Goal: Transaction & Acquisition: Purchase product/service

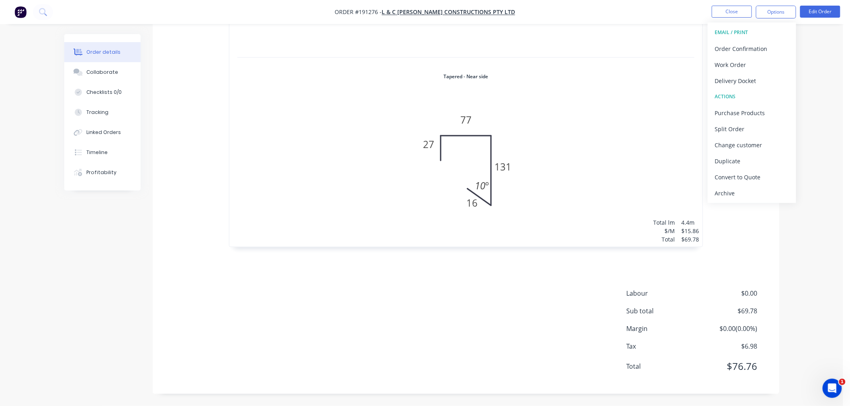
click at [828, 241] on div "Order details Collaborate Checklists 0/0 Tracking Linked Orders Timeline Profit…" at bounding box center [421, 12] width 843 height 788
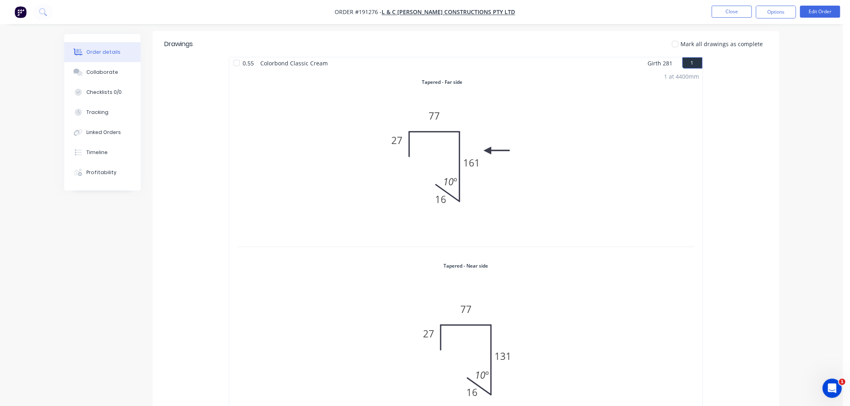
scroll to position [114, 0]
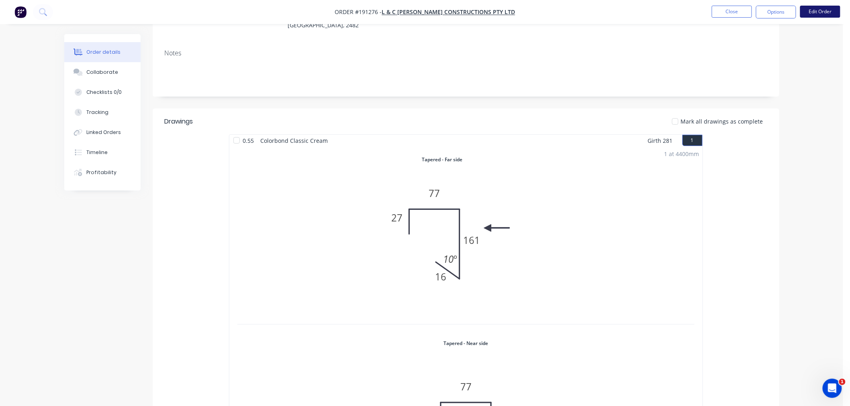
click at [830, 13] on button "Edit Order" at bounding box center [820, 12] width 40 height 12
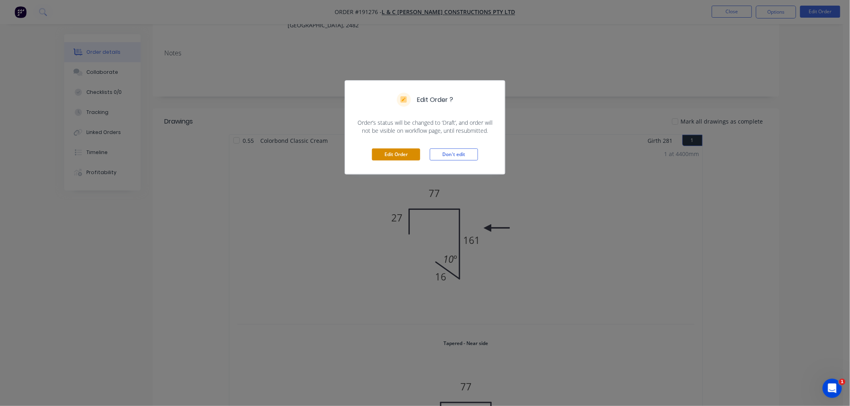
click at [394, 155] on button "Edit Order" at bounding box center [396, 155] width 48 height 12
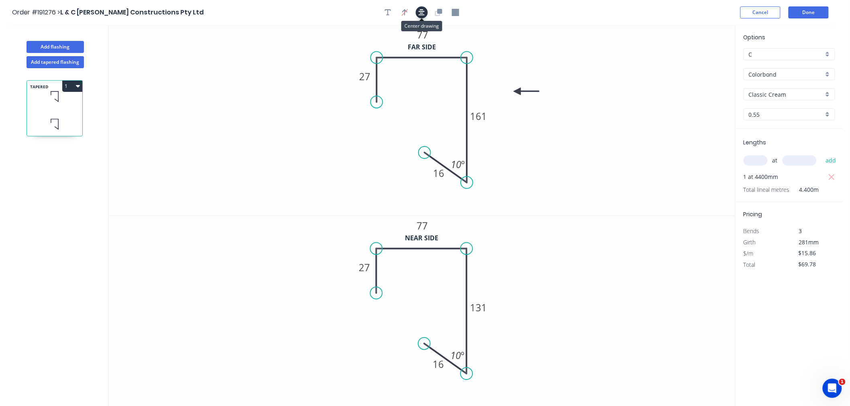
click at [420, 15] on icon "button" at bounding box center [421, 12] width 6 height 6
drag, startPoint x: 467, startPoint y: 182, endPoint x: 468, endPoint y: 197, distance: 14.9
click at [468, 197] on circle at bounding box center [467, 195] width 12 height 12
drag, startPoint x: 467, startPoint y: 372, endPoint x: 471, endPoint y: 382, distance: 11.3
click at [471, 382] on circle at bounding box center [467, 386] width 12 height 12
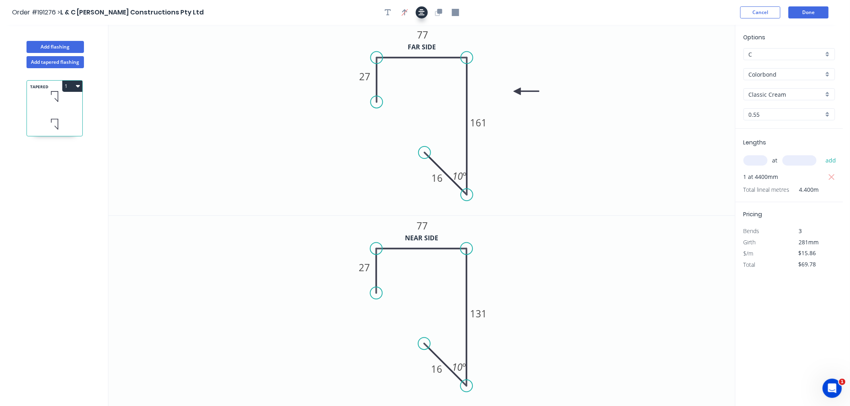
click at [422, 13] on icon "button" at bounding box center [421, 12] width 6 height 7
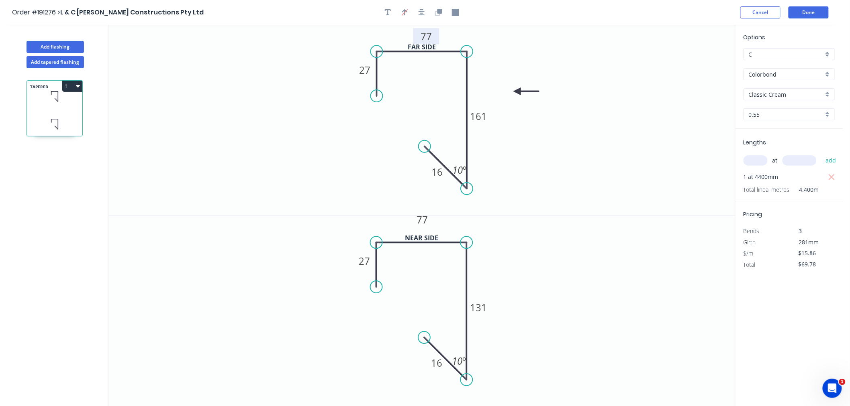
drag, startPoint x: 434, startPoint y: 31, endPoint x: 438, endPoint y: 39, distance: 8.4
click at [438, 39] on rect at bounding box center [426, 36] width 26 height 16
drag, startPoint x: 431, startPoint y: 221, endPoint x: 432, endPoint y: 228, distance: 6.9
click at [432, 228] on rect at bounding box center [423, 226] width 26 height 16
click at [422, 14] on icon "button" at bounding box center [421, 12] width 6 height 7
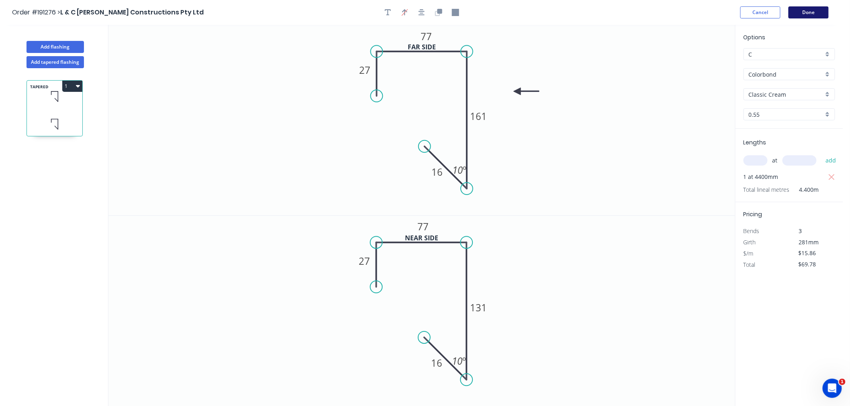
click at [801, 14] on button "Done" at bounding box center [808, 12] width 40 height 12
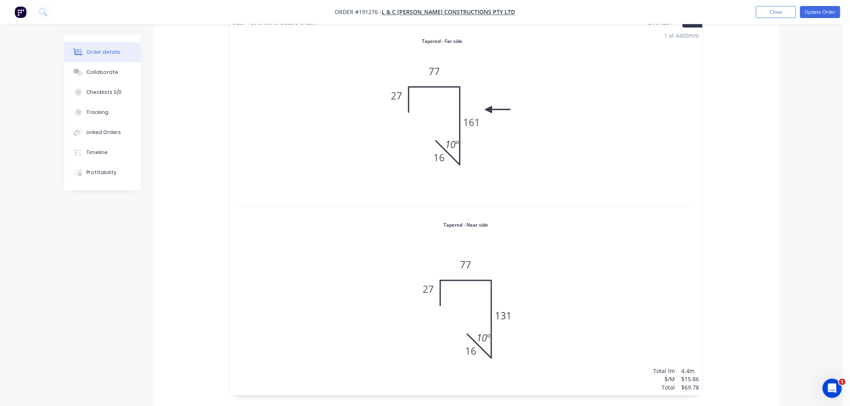
scroll to position [267, 0]
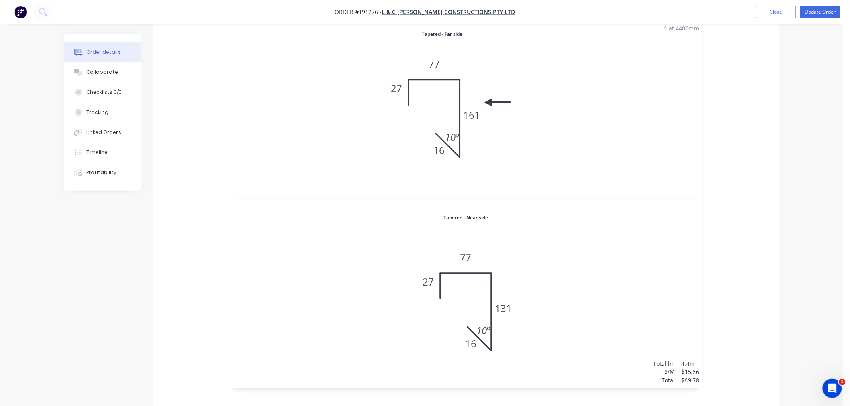
click at [524, 116] on div "1 at 4400mm Total lm $/M Total 4.4m $15.86 $69.78" at bounding box center [465, 204] width 473 height 367
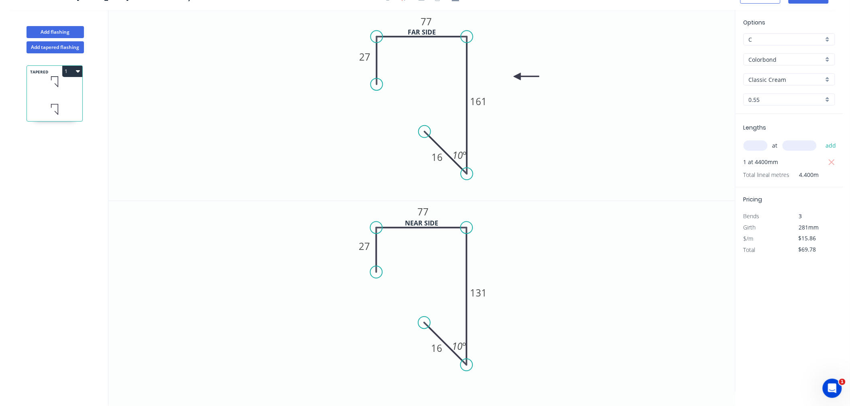
drag, startPoint x: 378, startPoint y: 78, endPoint x: 377, endPoint y: 84, distance: 6.1
click at [377, 84] on circle at bounding box center [377, 84] width 12 height 12
drag, startPoint x: 375, startPoint y: 271, endPoint x: 377, endPoint y: 278, distance: 6.5
click at [377, 278] on circle at bounding box center [377, 278] width 12 height 12
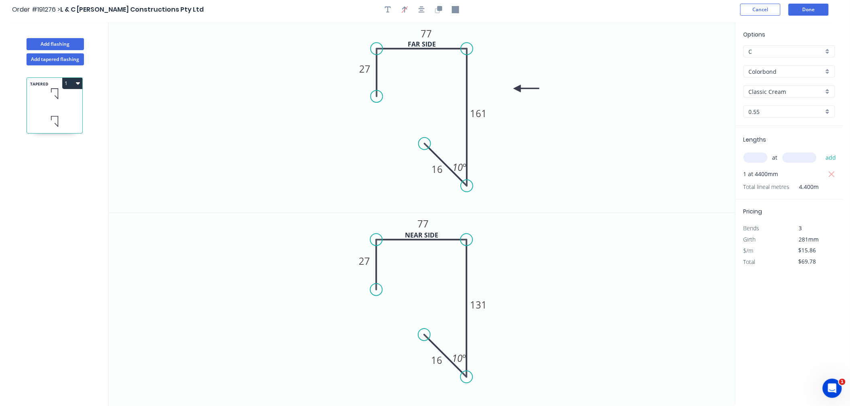
scroll to position [0, 0]
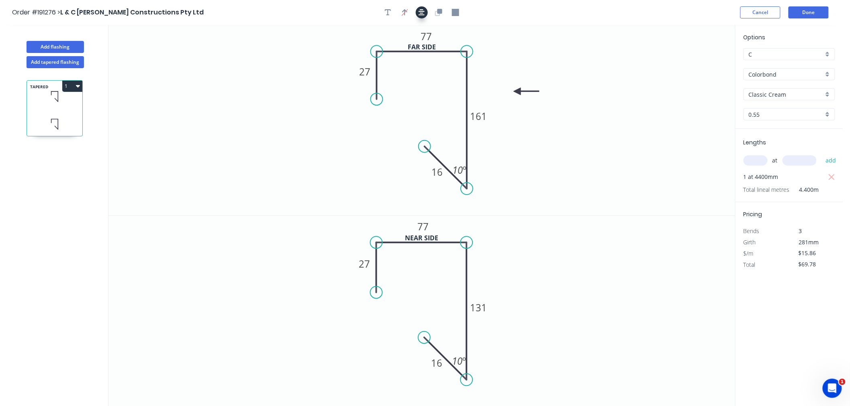
click at [422, 9] on icon "button" at bounding box center [421, 12] width 6 height 6
click at [821, 18] on button "Done" at bounding box center [808, 12] width 40 height 12
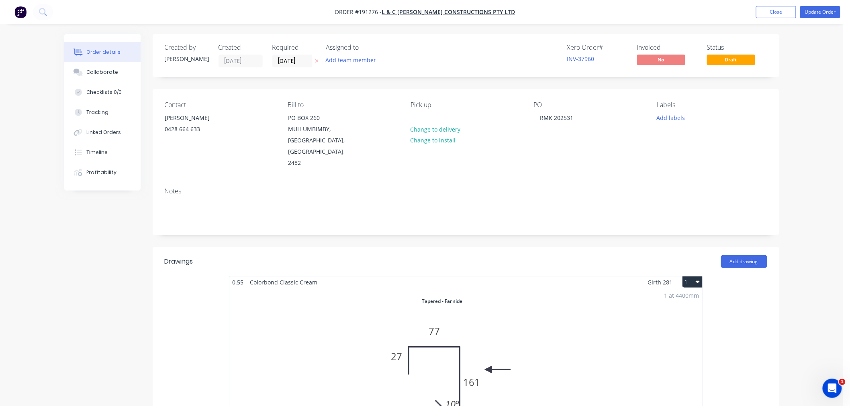
click at [829, 12] on button "Update Order" at bounding box center [820, 12] width 40 height 12
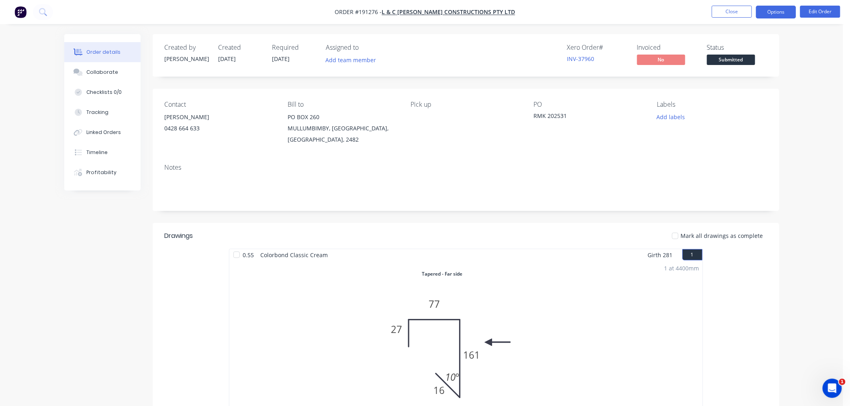
click at [767, 10] on button "Options" at bounding box center [776, 12] width 40 height 13
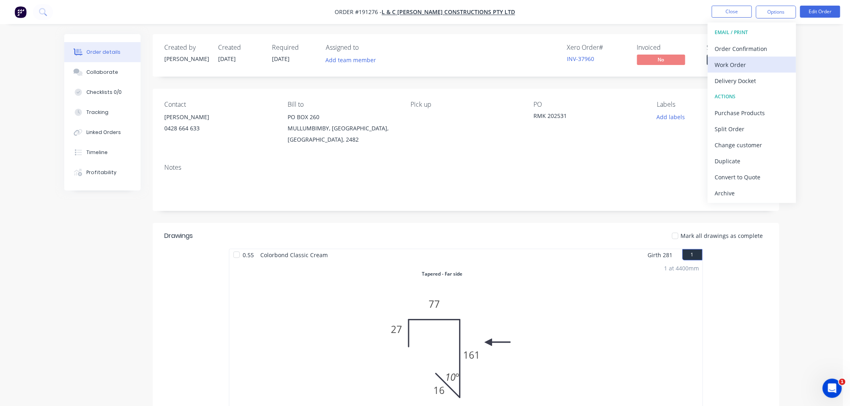
click at [749, 62] on div "Work Order" at bounding box center [752, 65] width 74 height 12
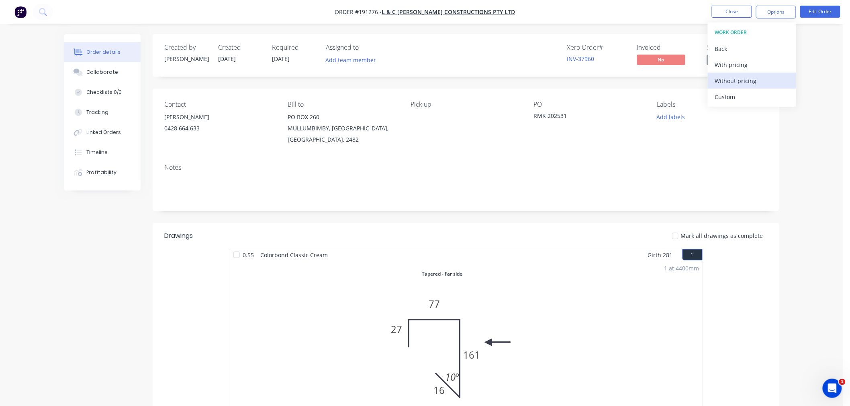
click at [753, 76] on div "Without pricing" at bounding box center [752, 81] width 74 height 12
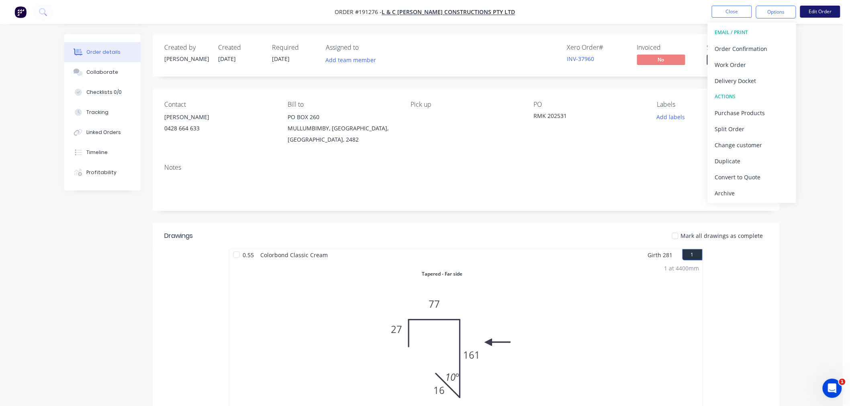
click at [831, 14] on button "Edit Order" at bounding box center [820, 12] width 40 height 12
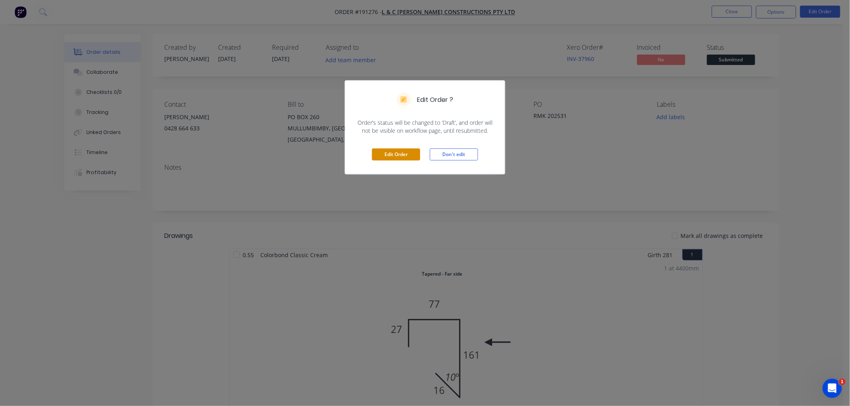
click at [398, 154] on button "Edit Order" at bounding box center [396, 155] width 48 height 12
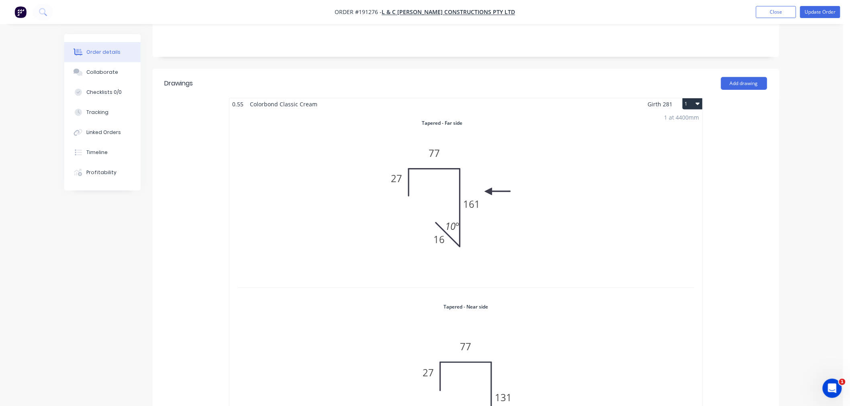
click at [579, 153] on div "1 at 4400mm Total lm $/M Total 4.4m $15.86 $69.78" at bounding box center [465, 293] width 473 height 367
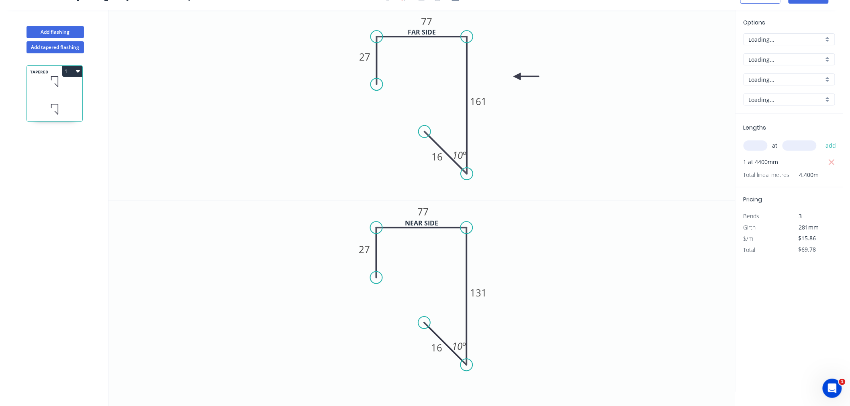
scroll to position [15, 0]
drag, startPoint x: 426, startPoint y: 131, endPoint x: 422, endPoint y: 140, distance: 9.7
click at [422, 140] on circle at bounding box center [420, 141] width 12 height 12
click at [443, 149] on rect at bounding box center [455, 153] width 26 height 16
drag, startPoint x: 426, startPoint y: 324, endPoint x: 420, endPoint y: 327, distance: 6.5
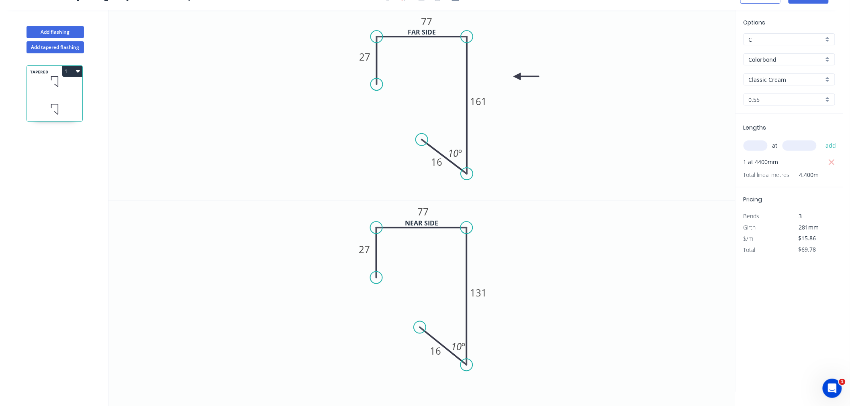
click at [420, 327] on circle at bounding box center [420, 328] width 12 height 12
drag, startPoint x: 447, startPoint y: 341, endPoint x: 445, endPoint y: 337, distance: 4.7
click at [445, 337] on rect at bounding box center [456, 344] width 26 height 16
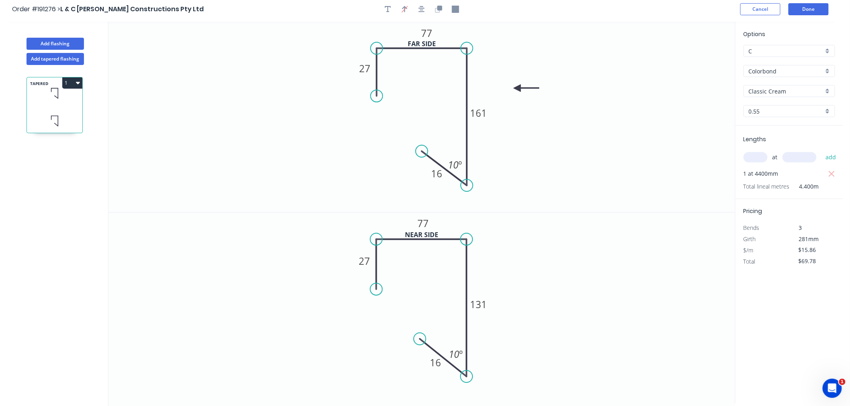
scroll to position [0, 0]
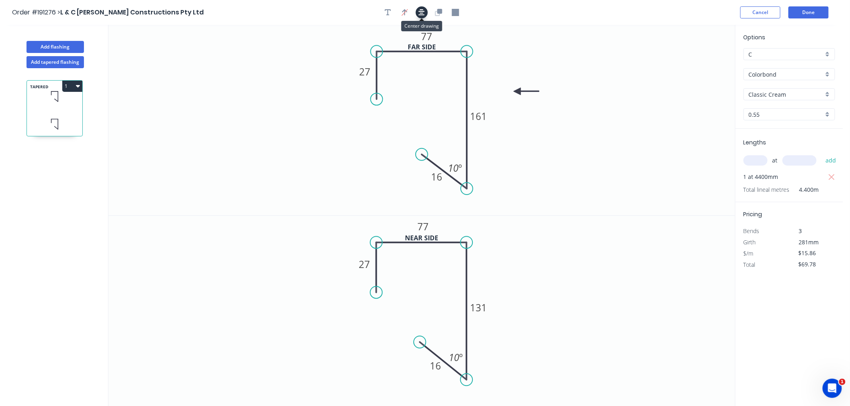
click at [422, 9] on icon "button" at bounding box center [421, 12] width 6 height 7
click at [814, 11] on button "Done" at bounding box center [808, 12] width 40 height 12
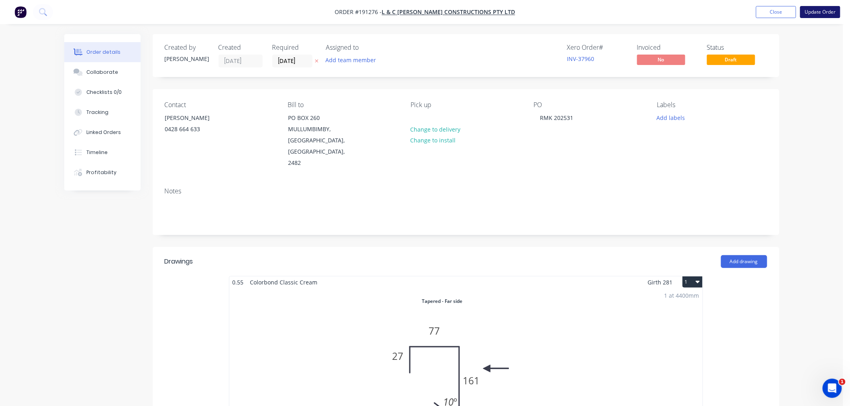
click at [831, 10] on button "Update Order" at bounding box center [820, 12] width 40 height 12
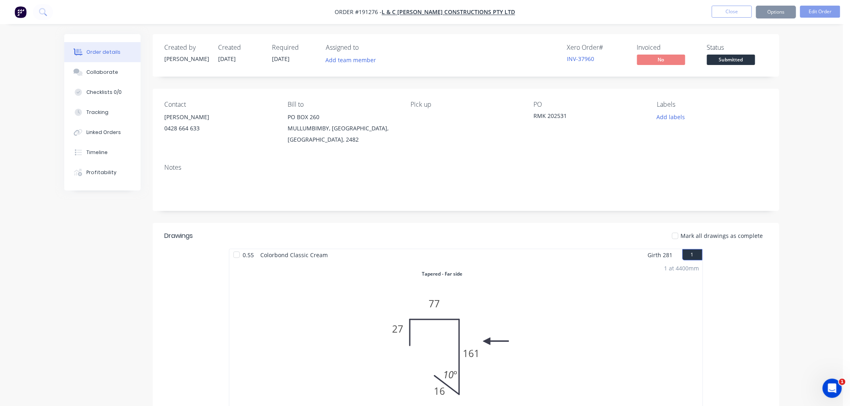
click at [810, 167] on div "Order details Collaborate Checklists 0/0 Tracking Linked Orders Timeline Profit…" at bounding box center [421, 394] width 843 height 788
click at [781, 13] on button "Options" at bounding box center [776, 12] width 40 height 13
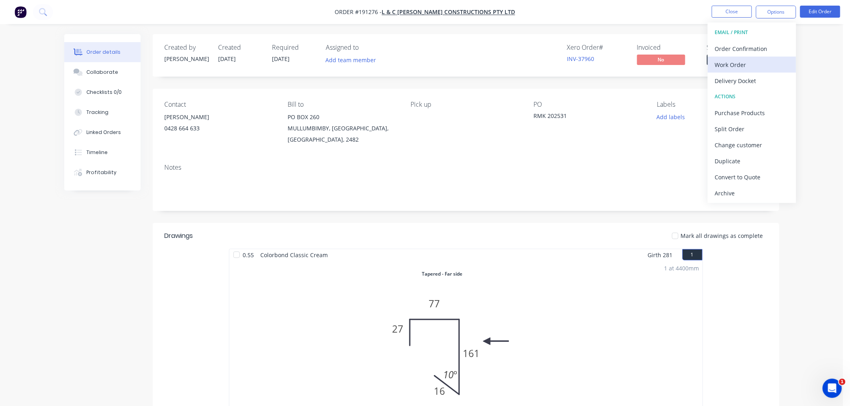
click at [770, 67] on div "Work Order" at bounding box center [752, 65] width 74 height 12
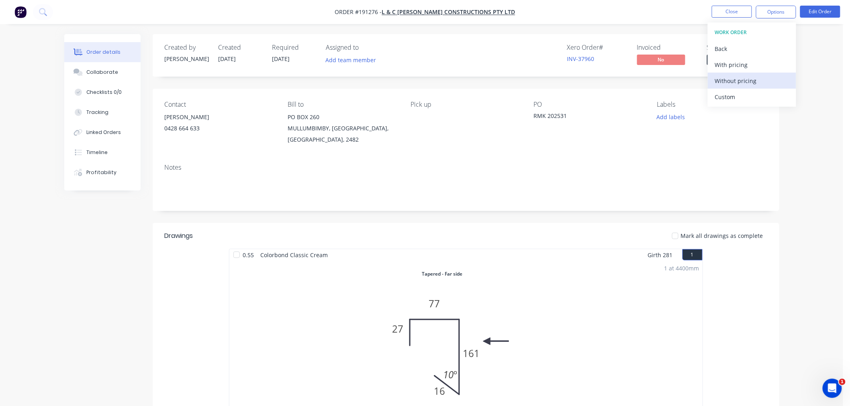
click at [767, 82] on div "Without pricing" at bounding box center [752, 81] width 74 height 12
click at [121, 251] on div "Created by [PERSON_NAME] Created [DATE] Required [DATE] Assigned to Add team me…" at bounding box center [421, 411] width 715 height 754
click at [722, 9] on button "Close" at bounding box center [732, 12] width 40 height 12
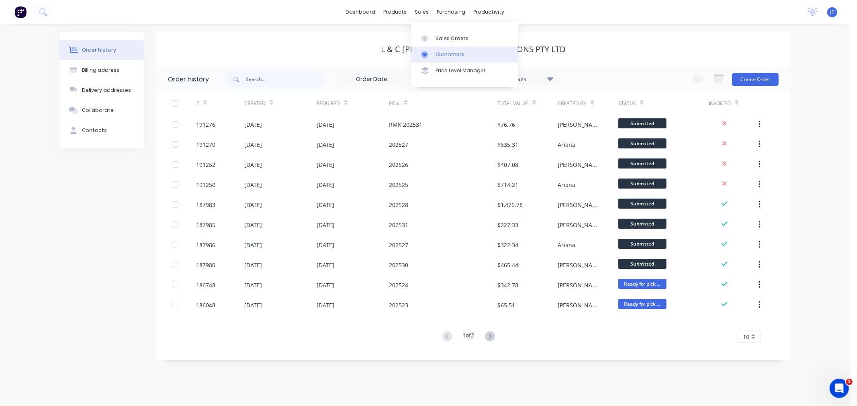
click at [441, 55] on div "Customers" at bounding box center [449, 54] width 29 height 7
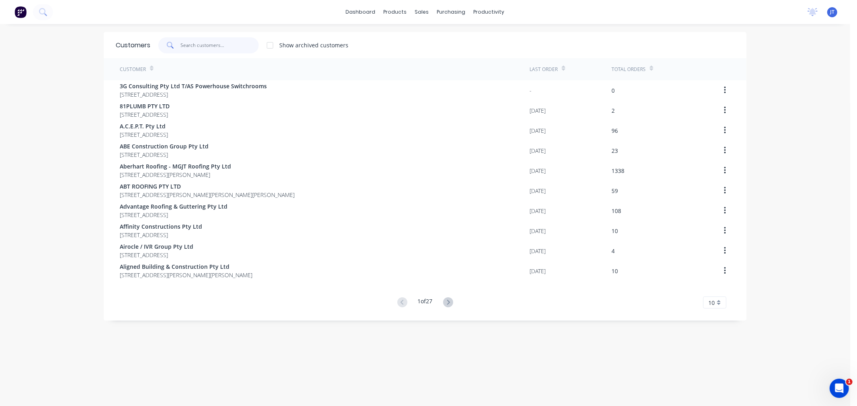
click at [191, 46] on input "text" at bounding box center [220, 45] width 78 height 16
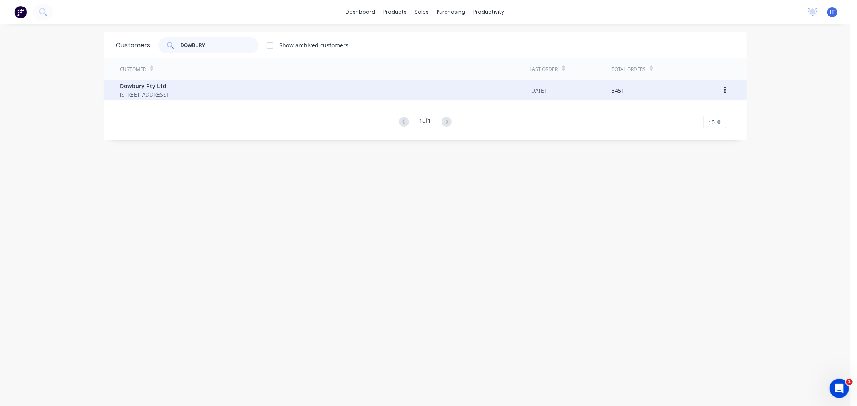
type input "DOWBURY"
click at [168, 88] on span "Dowbury Pty Ltd" at bounding box center [144, 86] width 48 height 8
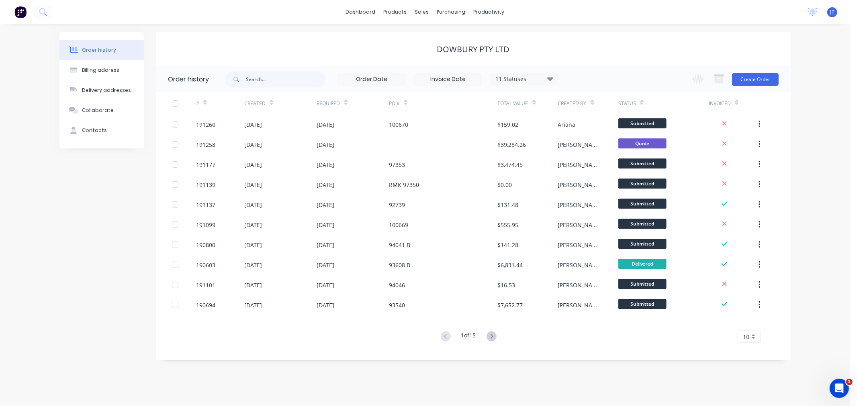
click at [793, 151] on div "Order history Billing address Delivery addresses Collaborate Contacts Dowbury P…" at bounding box center [425, 215] width 850 height 382
click at [747, 78] on button "Create Order" at bounding box center [755, 79] width 47 height 13
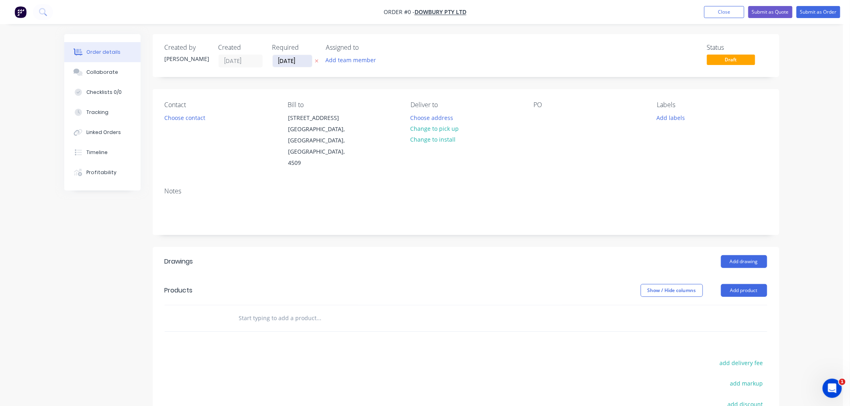
click at [295, 63] on input "[DATE]" at bounding box center [292, 61] width 39 height 12
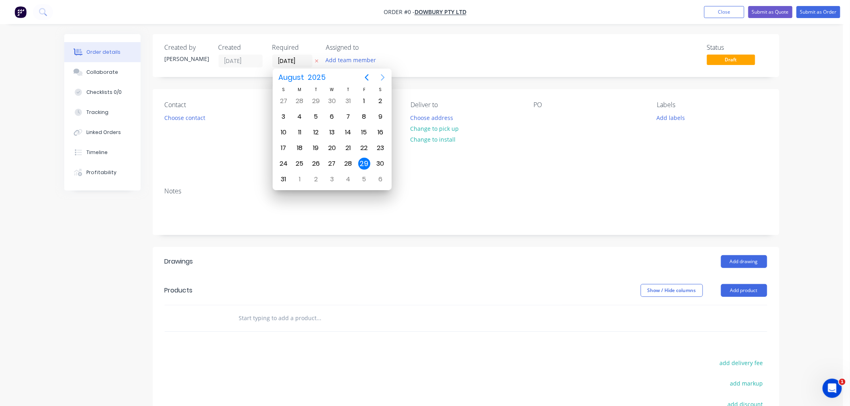
click at [380, 76] on icon "Next page" at bounding box center [383, 78] width 10 height 10
click at [300, 102] on div "1" at bounding box center [300, 101] width 12 height 12
type input "[DATE]"
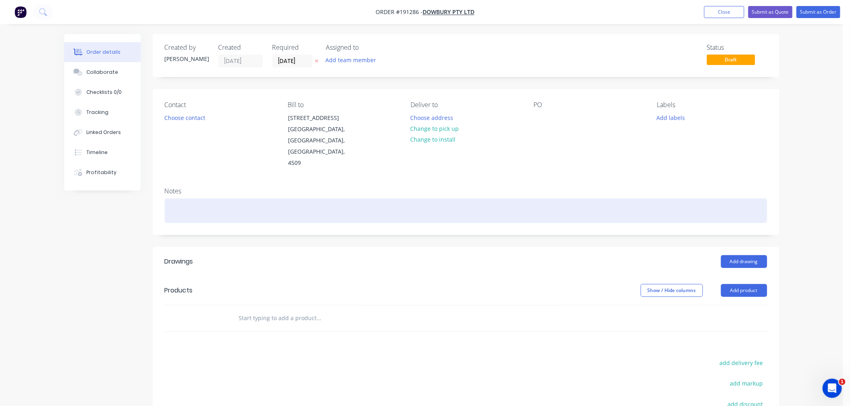
click at [577, 199] on div at bounding box center [466, 211] width 602 height 24
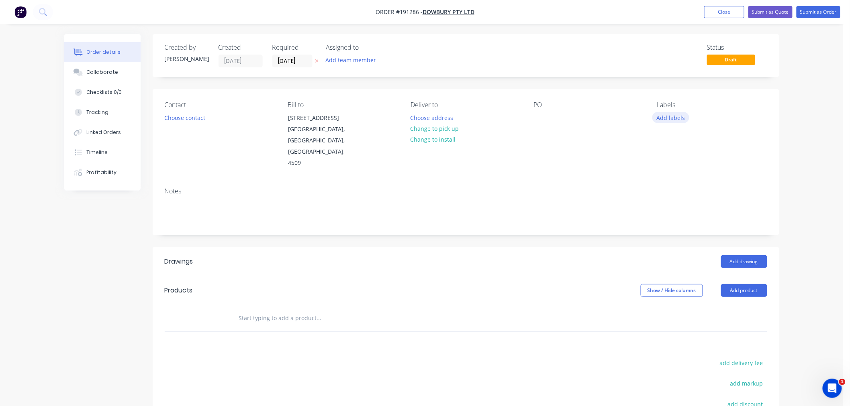
click at [661, 119] on button "Add labels" at bounding box center [670, 117] width 37 height 11
click at [684, 217] on div "6 am" at bounding box center [688, 216] width 18 height 9
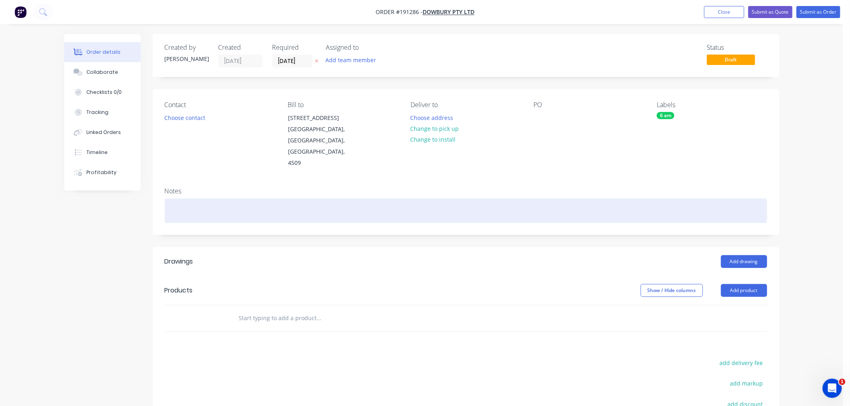
click at [506, 199] on div at bounding box center [466, 211] width 602 height 24
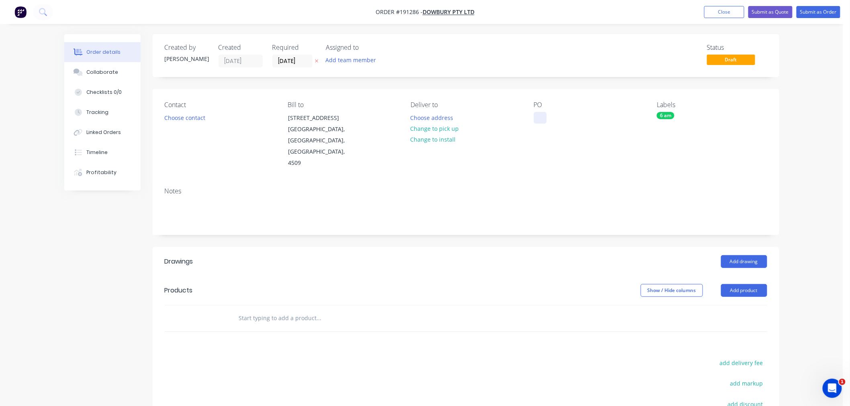
click at [540, 118] on div at bounding box center [540, 118] width 13 height 12
click at [450, 94] on div "Contact Choose contact [PERSON_NAME] to [STREET_ADDRESS] Deliver to Choose addr…" at bounding box center [466, 135] width 626 height 92
click at [191, 118] on button "Choose contact" at bounding box center [184, 117] width 49 height 11
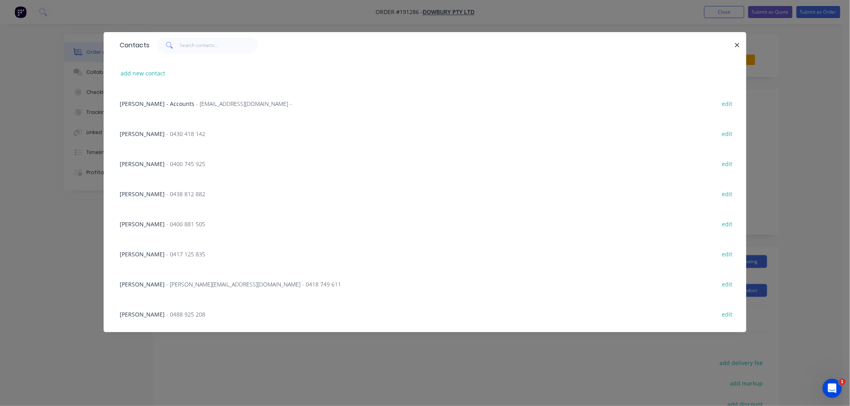
click at [154, 137] on div "[PERSON_NAME] - 0430 418 142" at bounding box center [163, 134] width 86 height 8
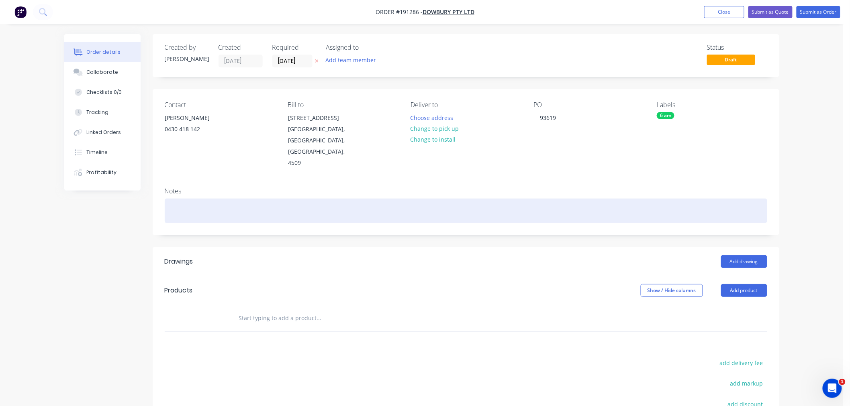
click at [261, 199] on div at bounding box center [466, 211] width 602 height 24
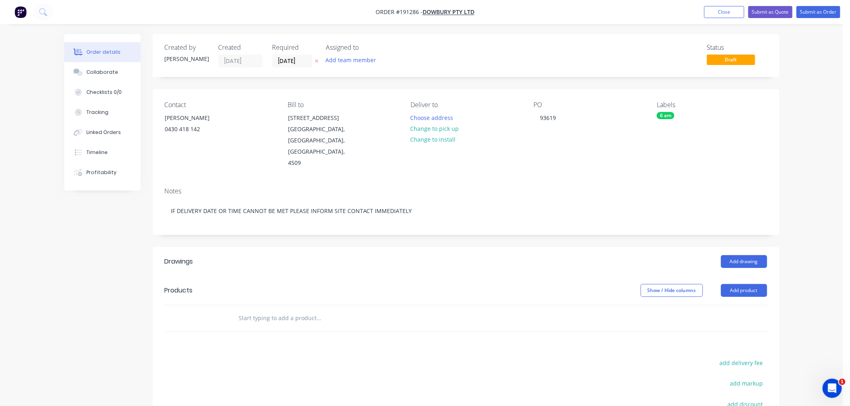
click at [819, 255] on div "Order details Collaborate Checklists 0/0 Tracking Linked Orders Timeline Profit…" at bounding box center [421, 268] width 843 height 537
click at [814, 206] on div "Order details Collaborate Checklists 0/0 Tracking Linked Orders Timeline Profit…" at bounding box center [421, 268] width 843 height 537
click at [752, 255] on button "Add drawing" at bounding box center [744, 261] width 46 height 13
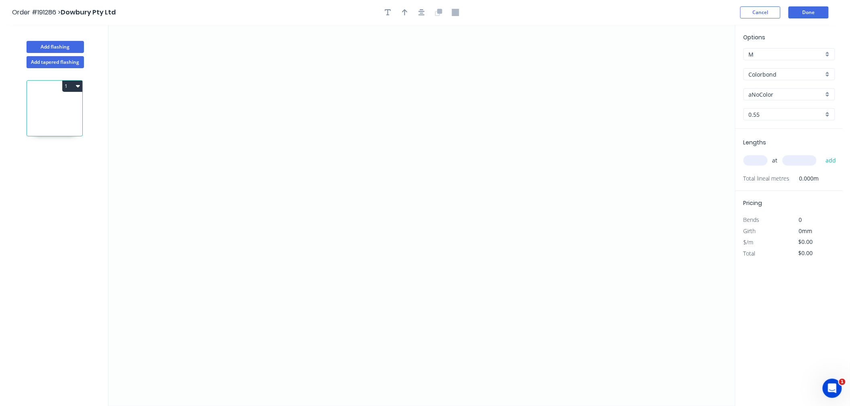
click at [784, 94] on input "aNoColor" at bounding box center [786, 94] width 75 height 8
click at [792, 143] on div "Surfmist" at bounding box center [789, 142] width 91 height 14
type input "Surfmist"
drag, startPoint x: 755, startPoint y: 159, endPoint x: 711, endPoint y: 146, distance: 46.0
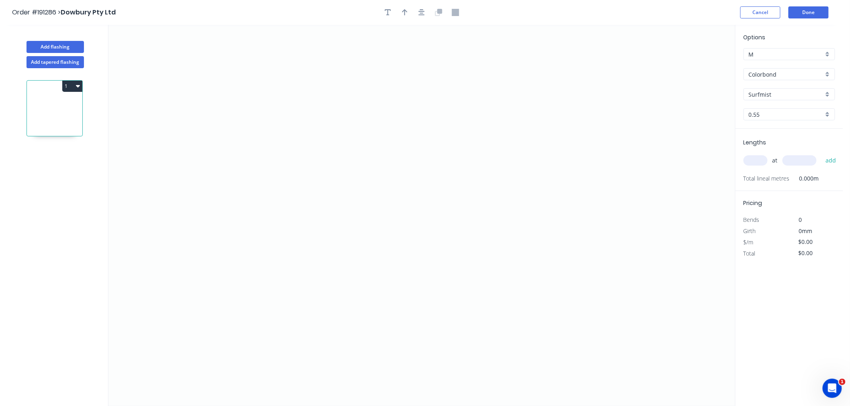
click at [755, 159] on input "text" at bounding box center [755, 160] width 24 height 10
type input "1"
type input "3000"
click at [821, 154] on button "add" at bounding box center [830, 161] width 19 height 14
click at [276, 150] on icon "0" at bounding box center [421, 216] width 626 height 382
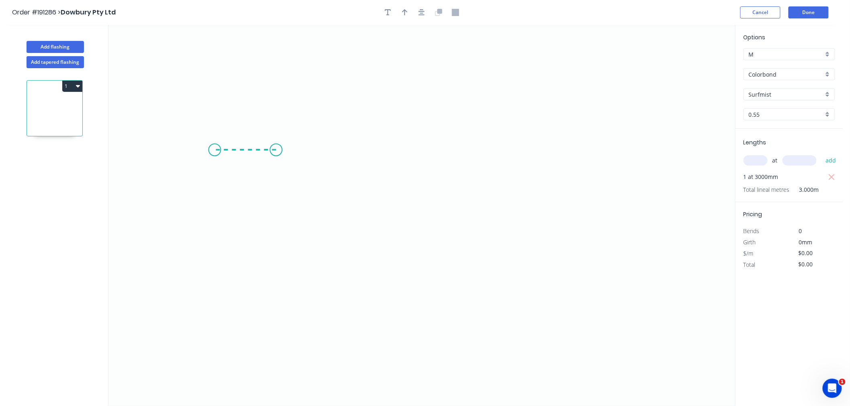
click at [214, 151] on icon "0" at bounding box center [421, 216] width 626 height 382
click at [218, 73] on icon "0 ?" at bounding box center [421, 216] width 626 height 382
click at [341, 75] on icon "0 ? ?" at bounding box center [421, 216] width 626 height 382
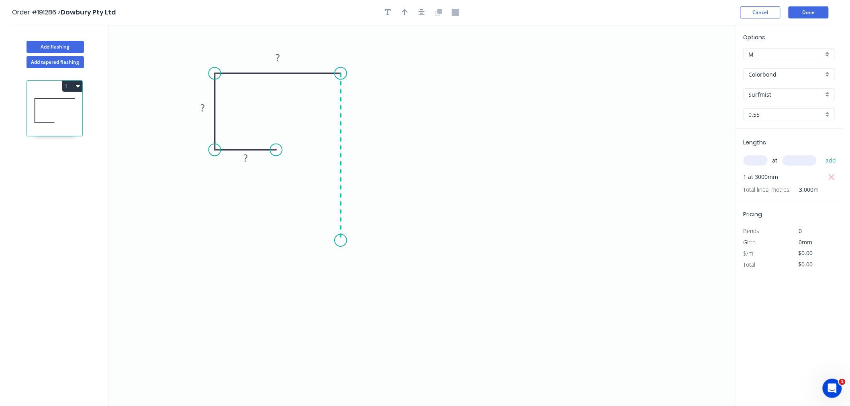
click at [339, 241] on icon "0 ? ? ?" at bounding box center [421, 216] width 626 height 382
click at [422, 13] on icon "button" at bounding box center [421, 12] width 6 height 6
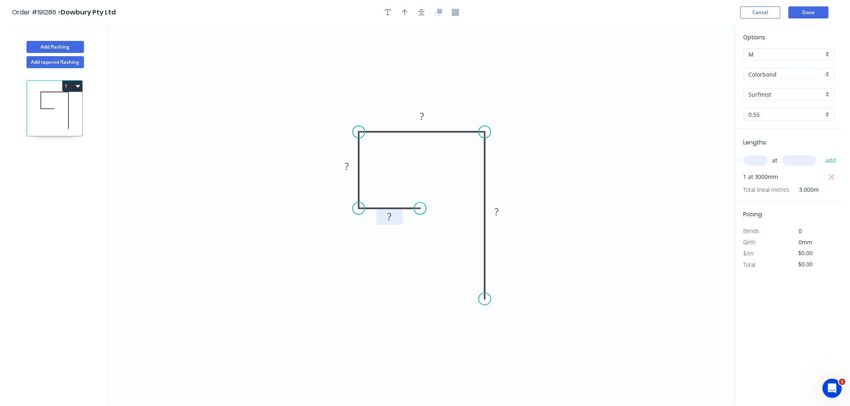
click at [390, 222] on tspan "?" at bounding box center [390, 216] width 4 height 13
click at [374, 63] on icon "0 40 90 100 370" at bounding box center [421, 216] width 626 height 382
type input "$14.84"
type input "$44.52"
click at [402, 11] on icon "button" at bounding box center [405, 12] width 6 height 7
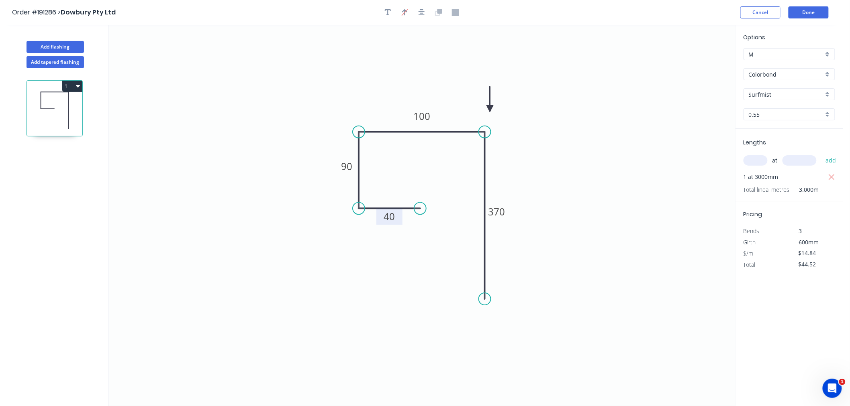
drag, startPoint x: 693, startPoint y: 65, endPoint x: 490, endPoint y: 109, distance: 207.9
click at [490, 109] on icon at bounding box center [489, 100] width 7 height 26
drag, startPoint x: 490, startPoint y: 109, endPoint x: 495, endPoint y: 119, distance: 11.7
click at [495, 119] on icon at bounding box center [501, 112] width 23 height 23
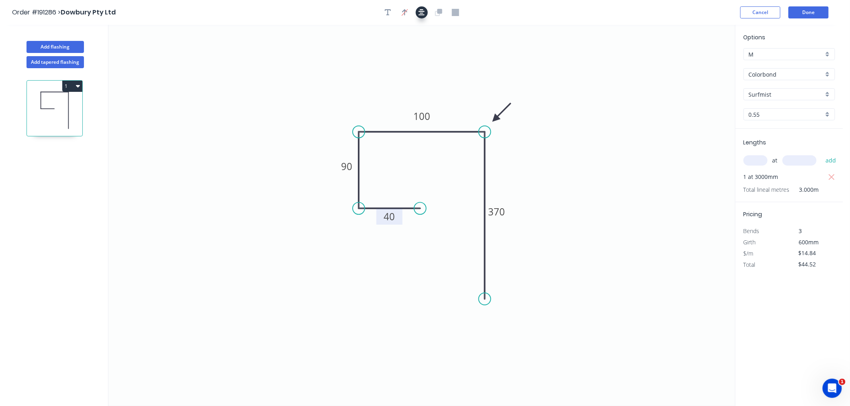
click at [423, 11] on icon "button" at bounding box center [421, 12] width 6 height 7
click at [63, 47] on button "Add flashing" at bounding box center [55, 47] width 57 height 12
type input "$0.00"
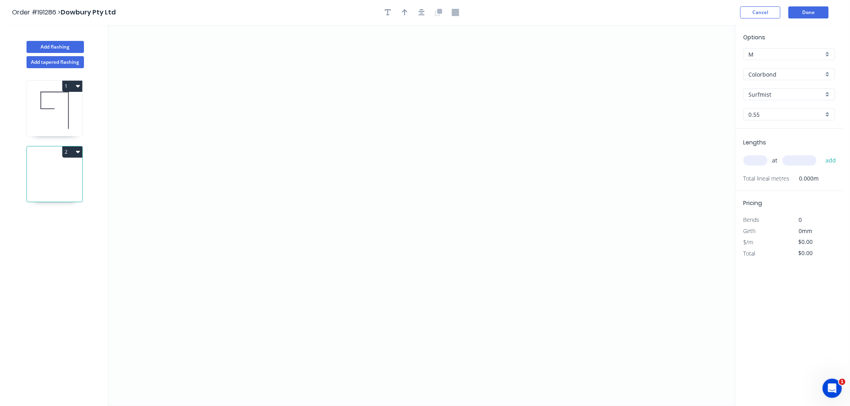
click at [753, 161] on input "text" at bounding box center [755, 160] width 24 height 10
type input "4"
type input "3000"
click at [821, 154] on button "add" at bounding box center [830, 161] width 19 height 14
click at [330, 75] on icon "0" at bounding box center [421, 216] width 626 height 382
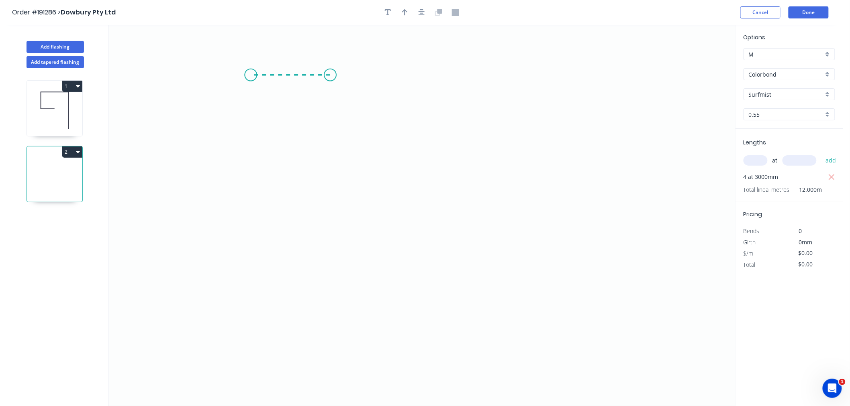
click at [251, 73] on icon "0" at bounding box center [421, 216] width 626 height 382
click at [246, 217] on icon "0 ?" at bounding box center [421, 216] width 626 height 382
click at [177, 222] on icon "0 ? ?" at bounding box center [421, 216] width 626 height 382
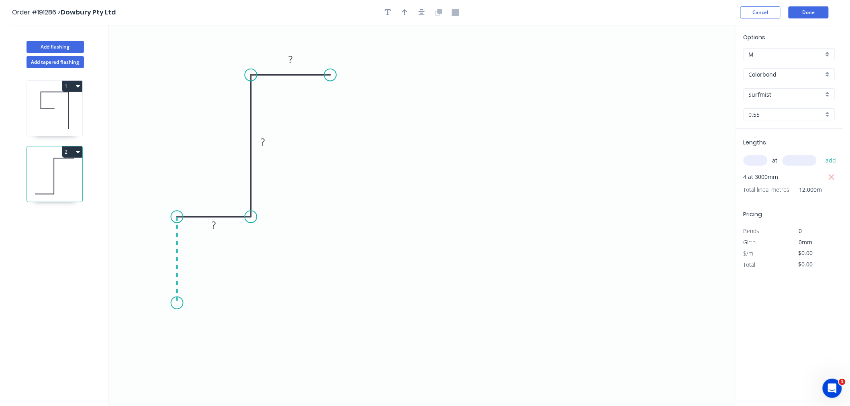
click at [178, 304] on icon "0 ? ? ?" at bounding box center [421, 216] width 626 height 382
click at [242, 303] on icon at bounding box center [209, 303] width 65 height 0
click at [242, 270] on icon at bounding box center [242, 286] width 0 height 33
drag, startPoint x: 252, startPoint y: 216, endPoint x: 247, endPoint y: 218, distance: 5.0
click at [247, 218] on circle at bounding box center [251, 217] width 12 height 12
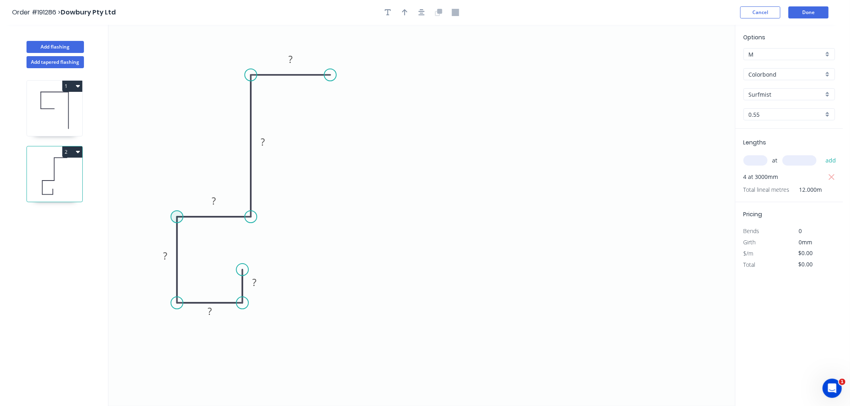
click at [176, 216] on circle at bounding box center [177, 217] width 12 height 12
drag, startPoint x: 251, startPoint y: 77, endPoint x: 266, endPoint y: 81, distance: 15.9
click at [266, 81] on circle at bounding box center [266, 81] width 12 height 12
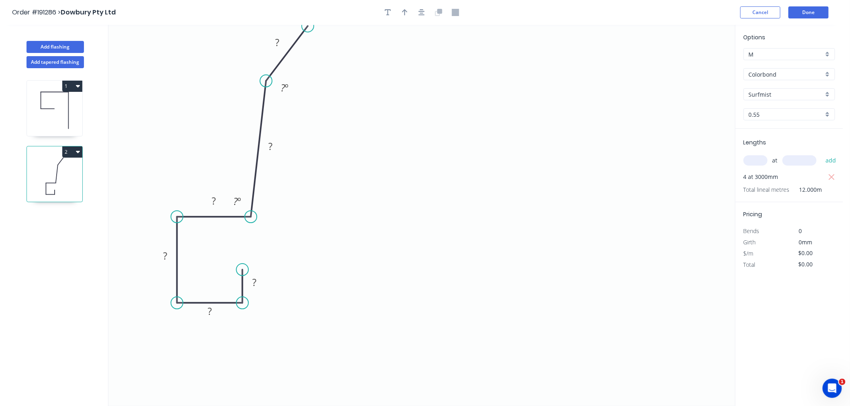
drag, startPoint x: 330, startPoint y: 76, endPoint x: 336, endPoint y: 108, distance: 32.7
click at [336, 108] on icon "0 ? ? ? ? ? ? ? º ? º" at bounding box center [421, 216] width 626 height 382
drag, startPoint x: 324, startPoint y: 52, endPoint x: 332, endPoint y: 80, distance: 29.2
click at [332, 80] on circle at bounding box center [332, 81] width 12 height 12
click at [422, 13] on icon "button" at bounding box center [421, 12] width 6 height 6
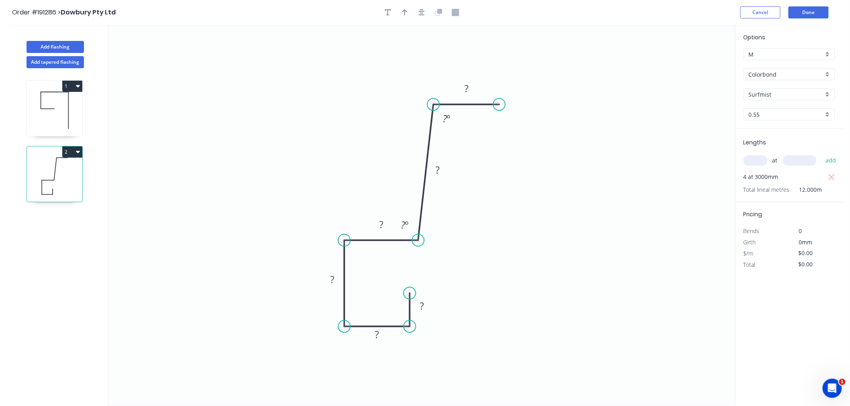
click at [406, 6] on div at bounding box center [422, 12] width 84 height 12
click at [421, 12] on icon "button" at bounding box center [421, 12] width 6 height 7
click at [758, 162] on input "text" at bounding box center [755, 160] width 24 height 10
click at [431, 105] on circle at bounding box center [431, 104] width 12 height 12
drag, startPoint x: 498, startPoint y: 103, endPoint x: 503, endPoint y: 106, distance: 5.8
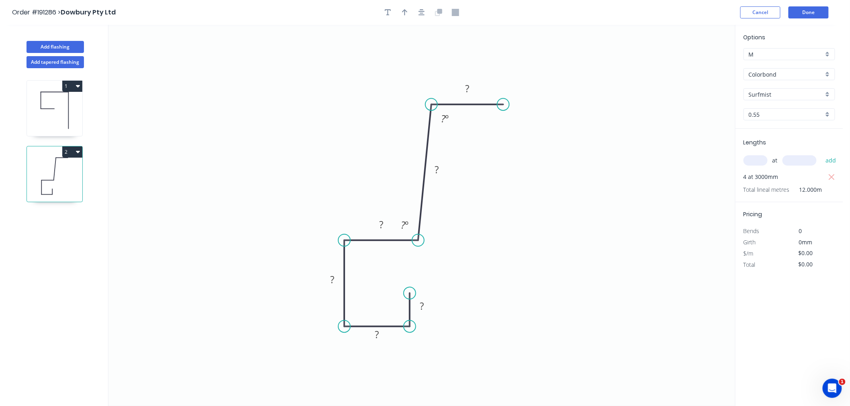
click at [503, 106] on circle at bounding box center [503, 104] width 12 height 12
click at [445, 118] on text "? º" at bounding box center [445, 118] width 8 height 13
drag, startPoint x: 500, startPoint y: 103, endPoint x: 498, endPoint y: 94, distance: 9.1
click at [498, 94] on circle at bounding box center [498, 94] width 12 height 12
click at [443, 117] on tspan "?" at bounding box center [444, 117] width 4 height 13
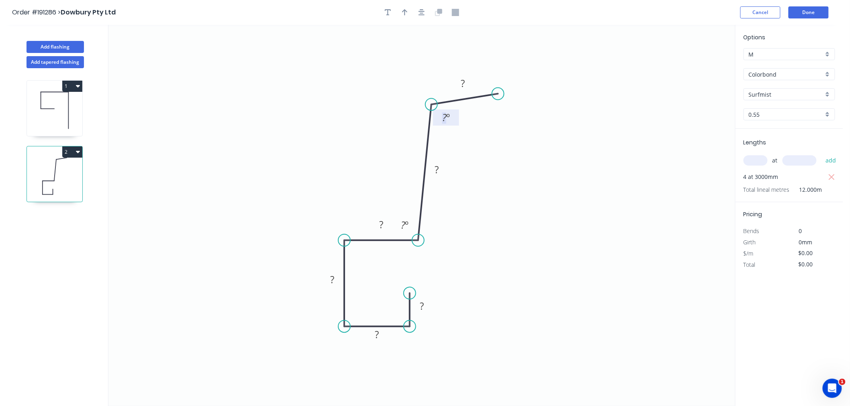
drag, startPoint x: 466, startPoint y: 86, endPoint x: 467, endPoint y: 73, distance: 12.5
click at [466, 86] on rect at bounding box center [463, 83] width 16 height 11
click at [422, 14] on icon "button" at bounding box center [421, 12] width 6 height 7
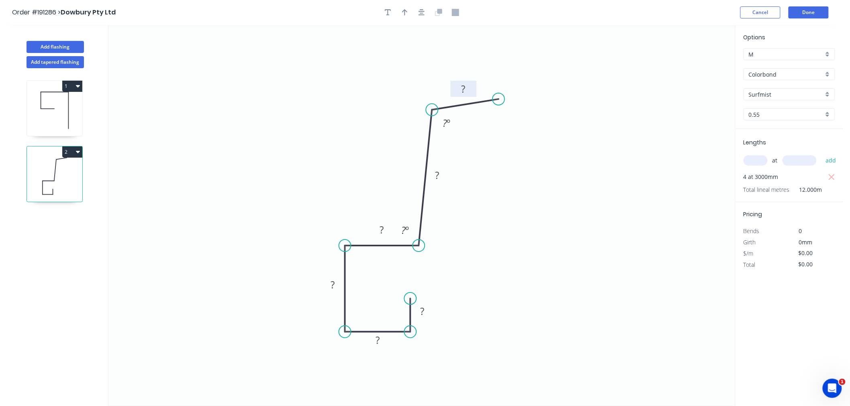
click at [464, 90] on tspan "?" at bounding box center [463, 88] width 4 height 13
drag, startPoint x: 500, startPoint y: 100, endPoint x: 515, endPoint y: 97, distance: 15.6
click at [515, 97] on circle at bounding box center [515, 97] width 12 height 12
click at [478, 86] on rect at bounding box center [472, 88] width 16 height 11
click at [547, 205] on icon "0 60 90 120 160 670 215 90 º 95 º" at bounding box center [421, 216] width 626 height 382
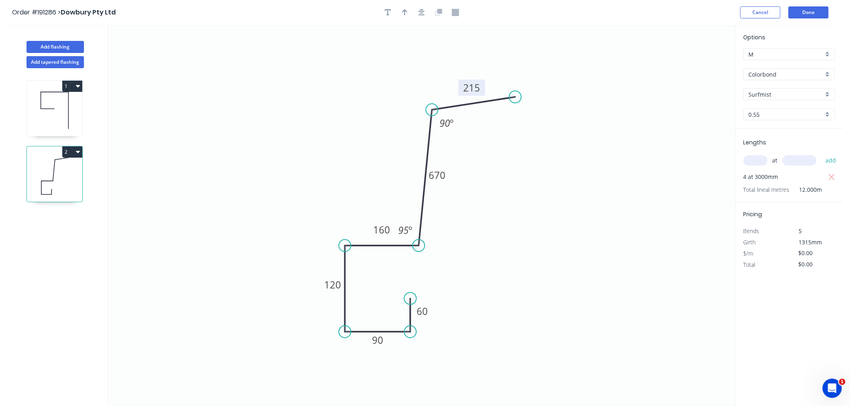
click at [474, 88] on tspan "215" at bounding box center [471, 87] width 17 height 13
click at [546, 120] on icon "0 60 90 120 160 670 200 90 º 95 º" at bounding box center [421, 216] width 626 height 382
click at [479, 85] on tspan "200" at bounding box center [471, 87] width 17 height 13
click at [597, 148] on icon "0 60 90 120 160 670 180 90 º 95 º" at bounding box center [421, 216] width 626 height 382
click at [467, 88] on tspan "180" at bounding box center [471, 87] width 17 height 13
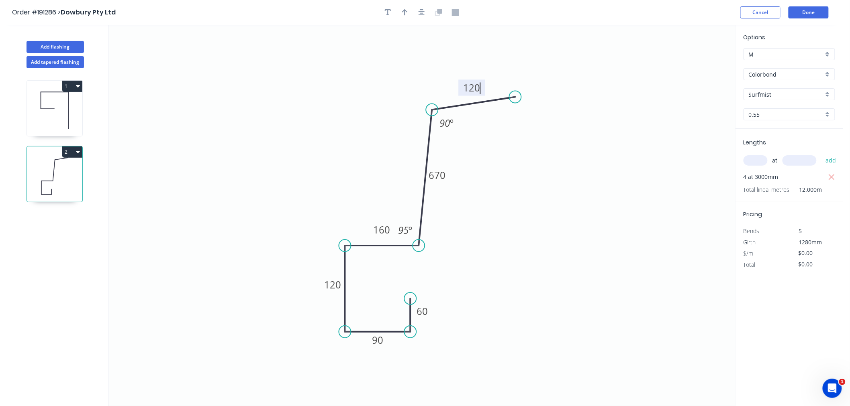
click at [551, 152] on icon "0 60 90 120 160 670 120 90 º 95 º" at bounding box center [421, 216] width 626 height 382
click at [476, 86] on tspan "120" at bounding box center [471, 87] width 17 height 13
click at [642, 122] on icon "0 60 90 120 160 670 100 90 º 95 º" at bounding box center [421, 216] width 626 height 382
type input "$26.72"
type input "$320.64"
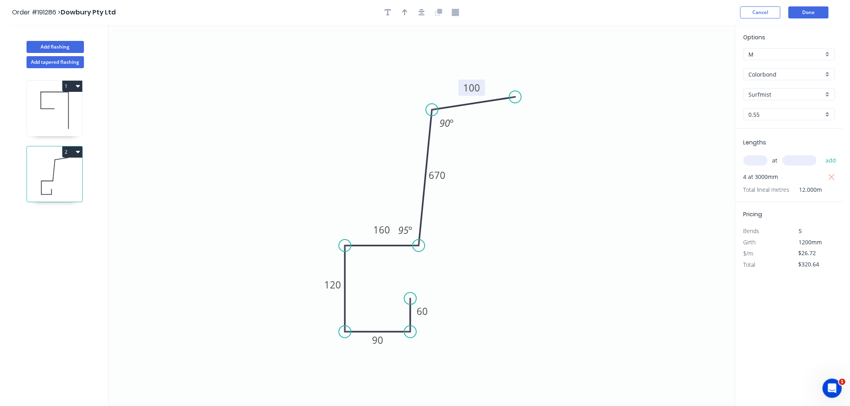
click at [466, 85] on tspan "100" at bounding box center [471, 87] width 17 height 13
click at [643, 82] on icon "0 60 90 120 160 670 215 90 º 95 º" at bounding box center [421, 216] width 626 height 382
type input "$0.00"
click at [260, 104] on icon "0 60 90 120 160 670 215 90 º 95 º" at bounding box center [421, 216] width 626 height 382
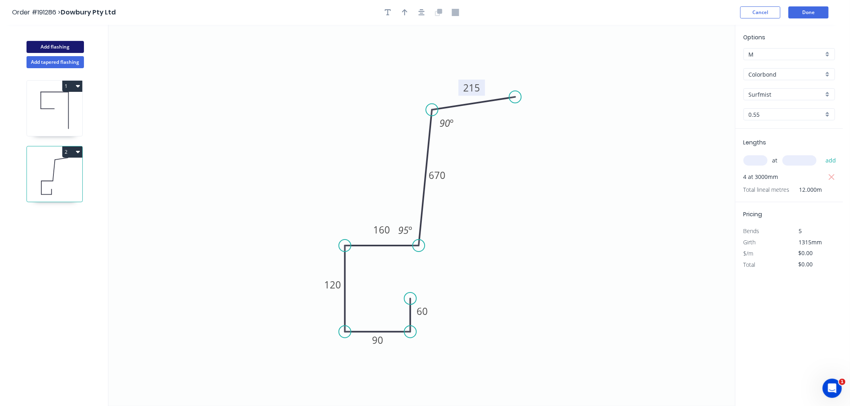
click at [61, 45] on button "Add flashing" at bounding box center [55, 47] width 57 height 12
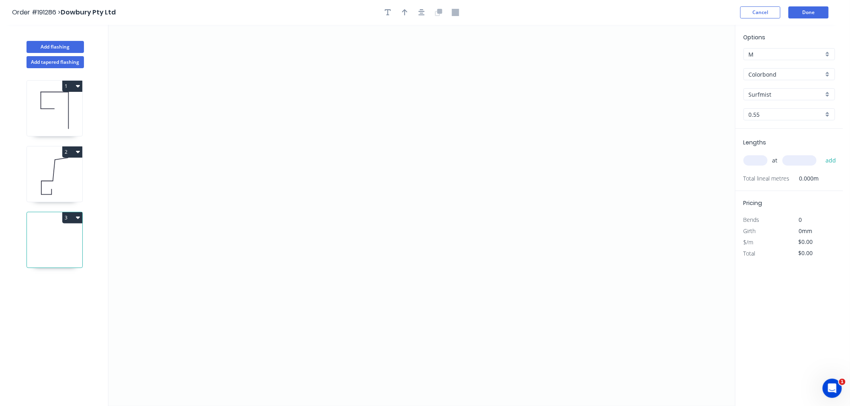
click at [798, 96] on input "Surfmist" at bounding box center [786, 94] width 75 height 8
click at [788, 60] on div "Options M M Colorbond Colorbond Colorbond (Premium) Colorbond Coolmax Colorbond…" at bounding box center [789, 81] width 108 height 96
type input "Surfmist"
click at [784, 74] on input "Colorbond" at bounding box center [786, 74] width 75 height 8
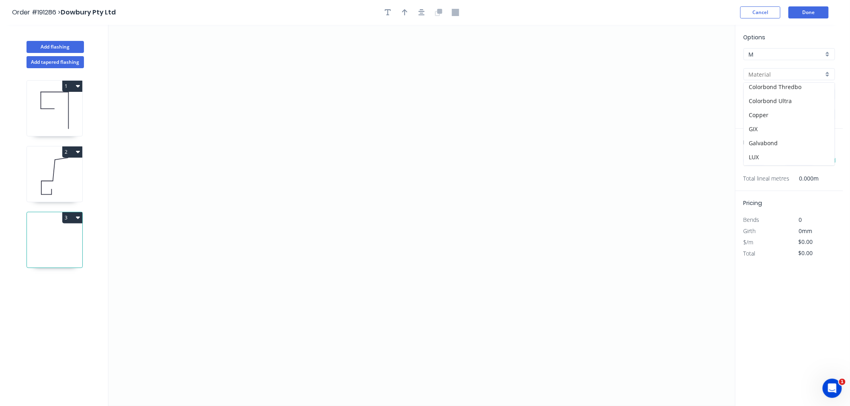
scroll to position [171, 0]
click at [792, 135] on div "Z-600 Galvabond" at bounding box center [789, 130] width 91 height 14
type input "Z-600 Galvabond"
type input "Galvabond"
click at [793, 75] on input "Z-600 Galvabond" at bounding box center [786, 74] width 75 height 8
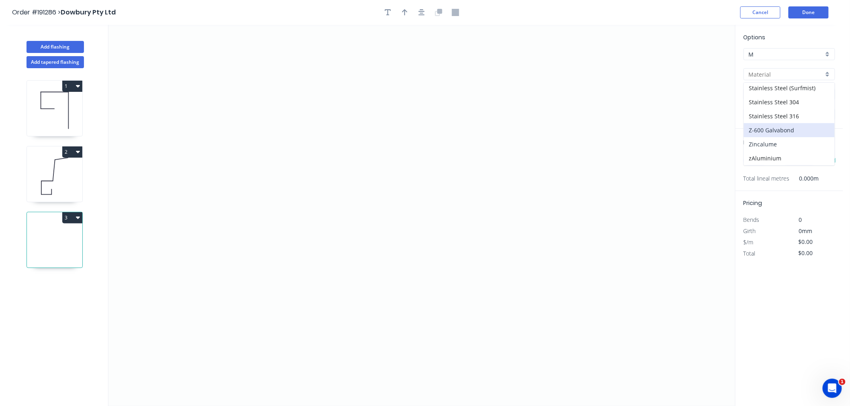
click at [786, 145] on div "Zincalume" at bounding box center [789, 144] width 91 height 14
type input "Zincalume"
click at [756, 167] on div "at add" at bounding box center [789, 161] width 93 height 14
click at [756, 163] on input "text" at bounding box center [755, 160] width 24 height 10
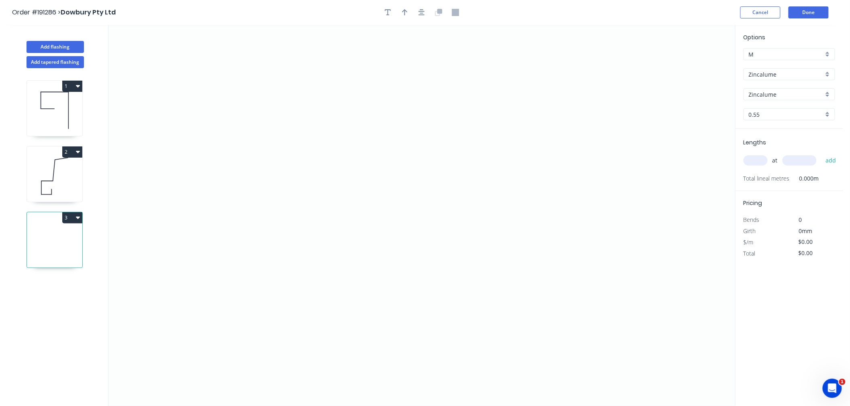
click at [768, 111] on input "0.55" at bounding box center [786, 114] width 75 height 8
click at [772, 162] on div "1.0" at bounding box center [789, 158] width 91 height 14
type input "1.0"
click at [756, 166] on div "at add" at bounding box center [789, 161] width 93 height 14
click at [756, 161] on input "text" at bounding box center [755, 160] width 24 height 10
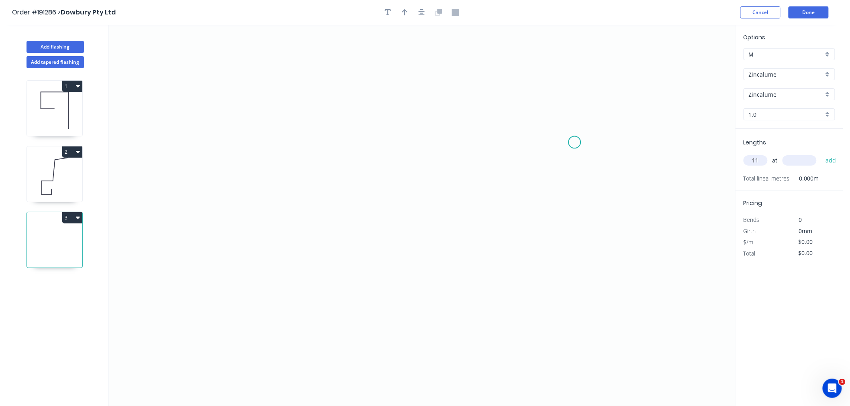
type input "11"
type input "5000"
click at [821, 154] on button "add" at bounding box center [830, 161] width 19 height 14
type input "2"
type input "4000"
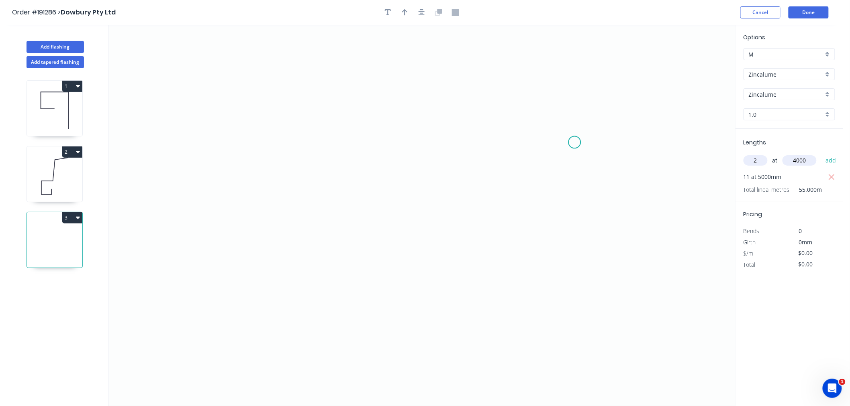
click at [821, 154] on button "add" at bounding box center [830, 161] width 19 height 14
type input "2"
type input "2700"
click at [821, 154] on button "add" at bounding box center [830, 161] width 19 height 14
click at [232, 187] on icon "0" at bounding box center [421, 216] width 626 height 382
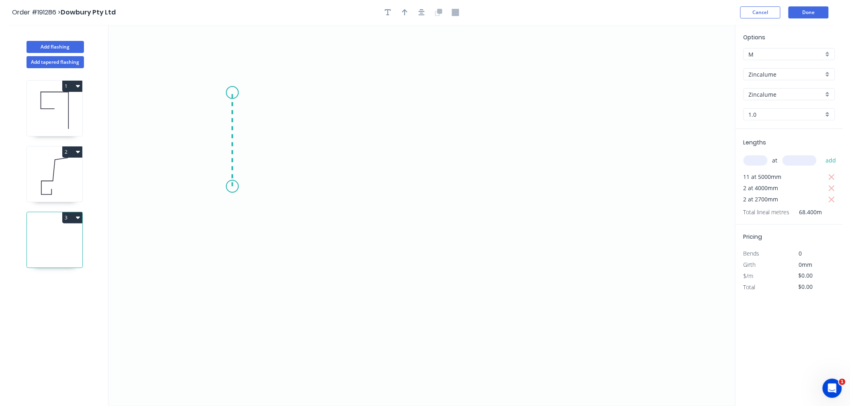
click at [235, 93] on icon "0" at bounding box center [421, 216] width 626 height 382
click at [357, 90] on icon "0 ?" at bounding box center [421, 216] width 626 height 382
click at [418, 10] on icon "button" at bounding box center [421, 12] width 6 height 7
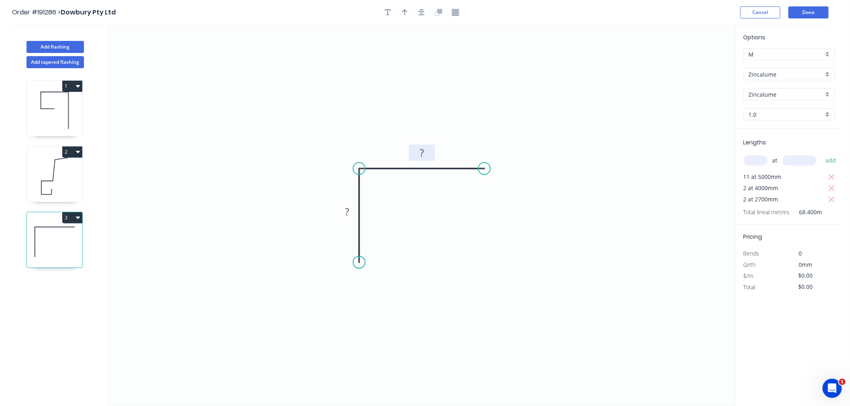
click at [423, 146] on rect at bounding box center [422, 153] width 26 height 16
click at [428, 151] on rect at bounding box center [422, 153] width 16 height 11
click at [575, 59] on icon "0 50 50" at bounding box center [421, 216] width 626 height 382
type input "$7.02"
type input "$480.17"
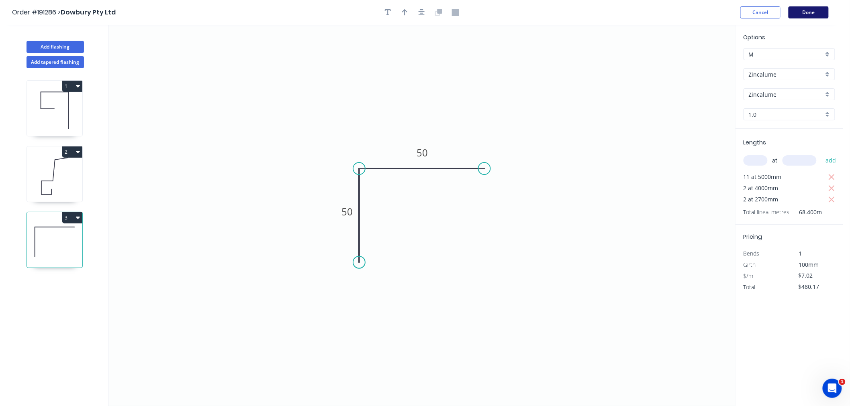
click at [808, 10] on button "Done" at bounding box center [808, 12] width 40 height 12
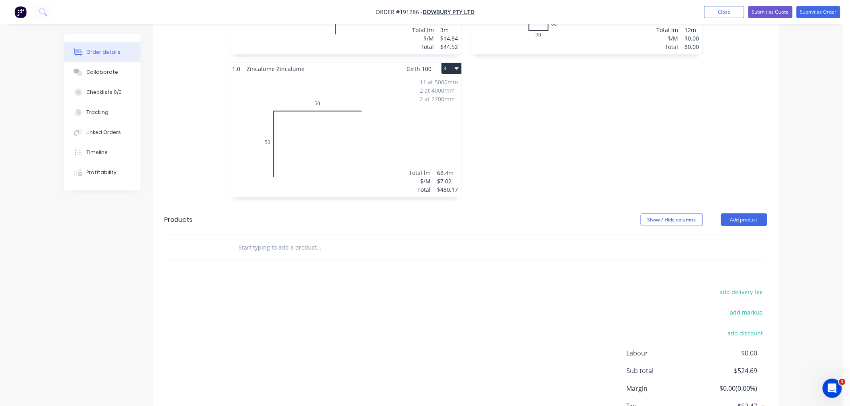
scroll to position [178, 0]
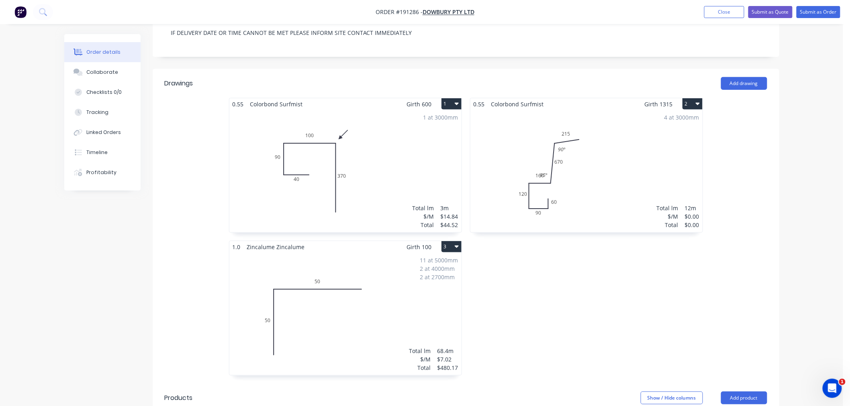
click at [570, 174] on div "4 at 3000mm Total lm $/M Total 12m $0.00 $0.00" at bounding box center [586, 171] width 232 height 122
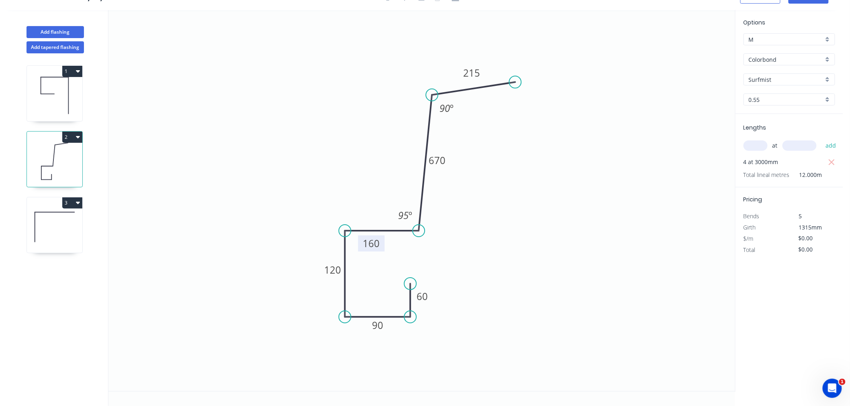
drag, startPoint x: 369, startPoint y: 216, endPoint x: 359, endPoint y: 244, distance: 30.4
click at [359, 244] on rect at bounding box center [371, 244] width 27 height 16
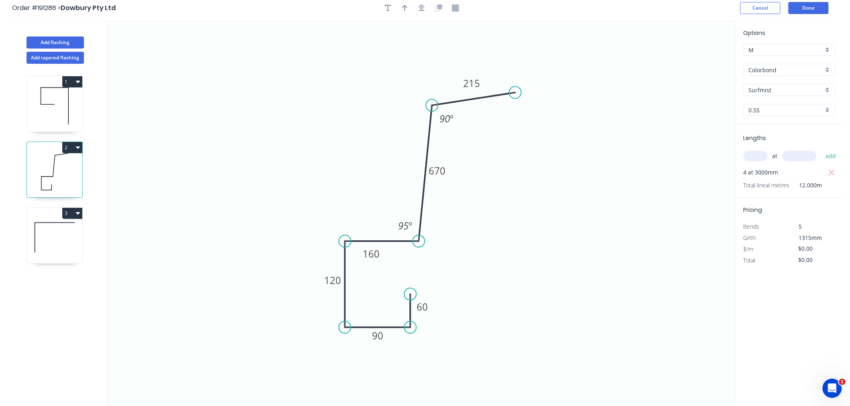
scroll to position [0, 0]
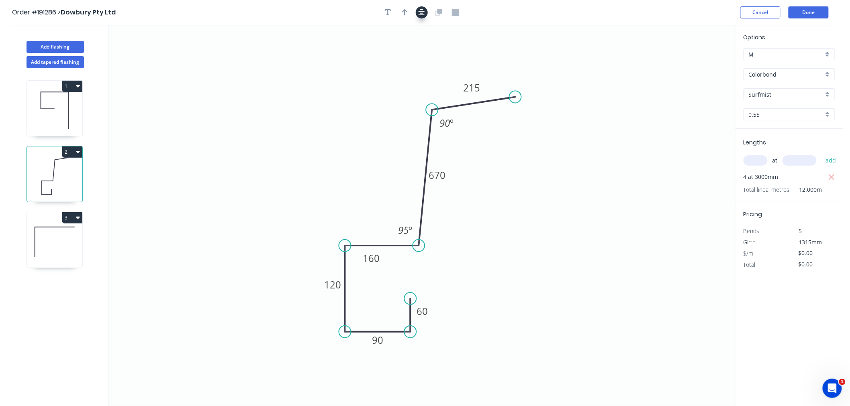
click at [423, 9] on icon "button" at bounding box center [421, 12] width 6 height 7
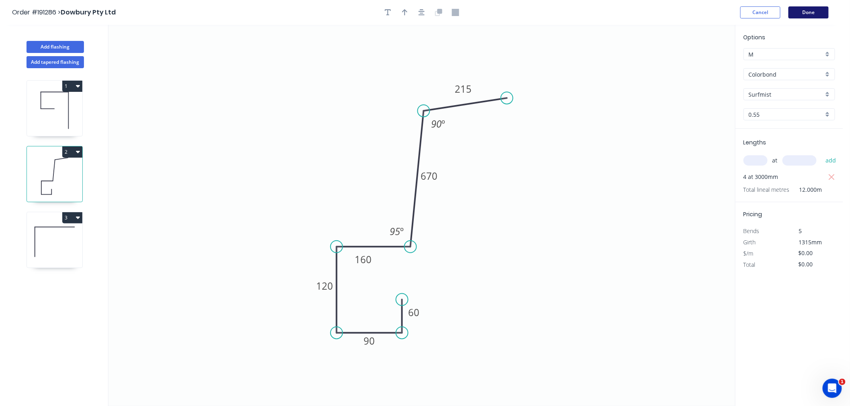
click at [798, 11] on button "Done" at bounding box center [808, 12] width 40 height 12
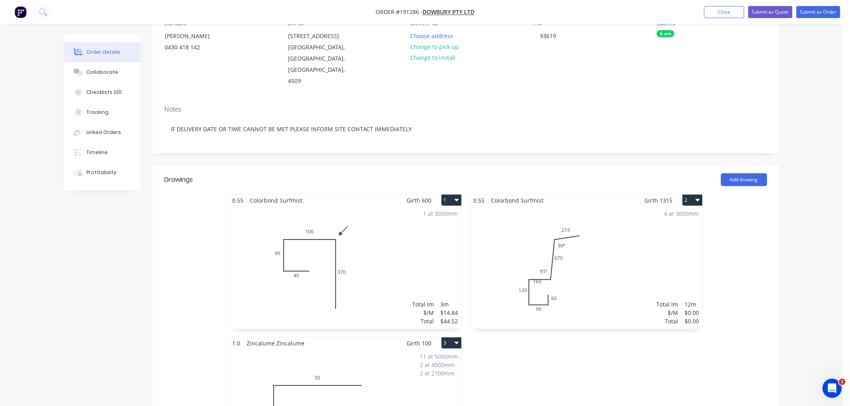
scroll to position [178, 0]
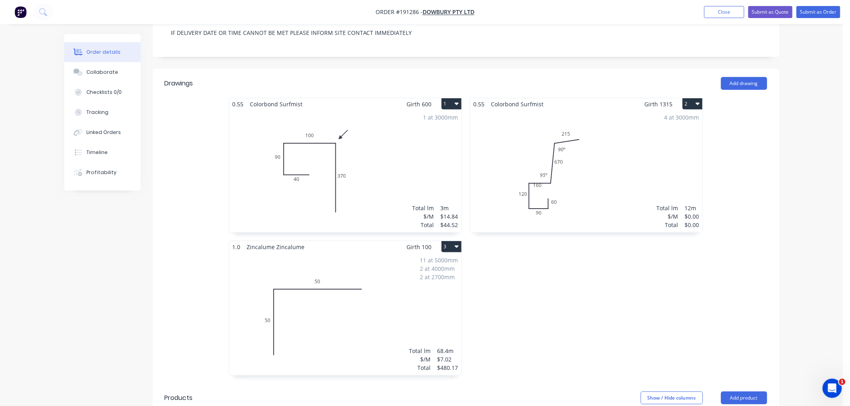
click at [575, 183] on div "4 at 3000mm Total lm $/M Total 12m $0.00 $0.00" at bounding box center [586, 171] width 232 height 122
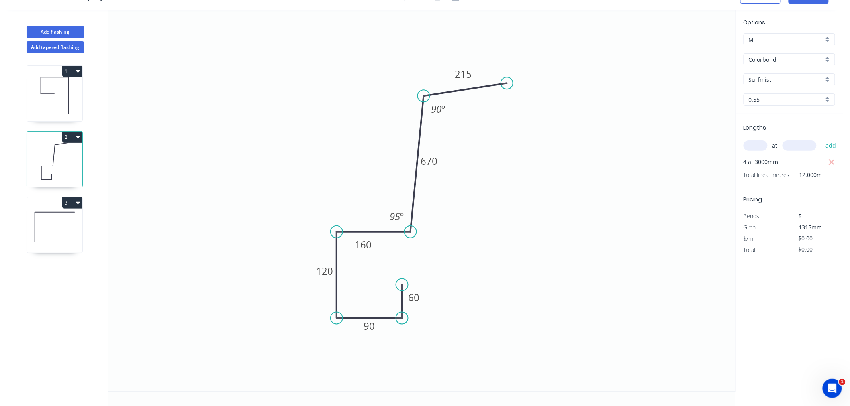
scroll to position [15, 0]
drag, startPoint x: 373, startPoint y: 248, endPoint x: 380, endPoint y: 255, distance: 9.9
click at [380, 255] on rect at bounding box center [370, 251] width 27 height 16
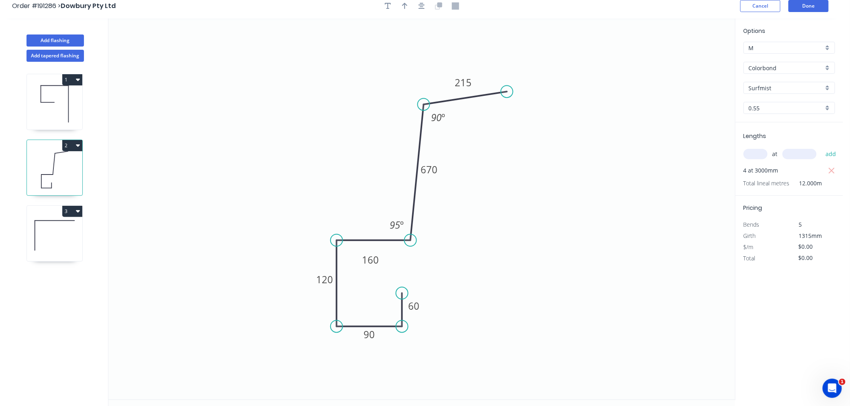
scroll to position [0, 0]
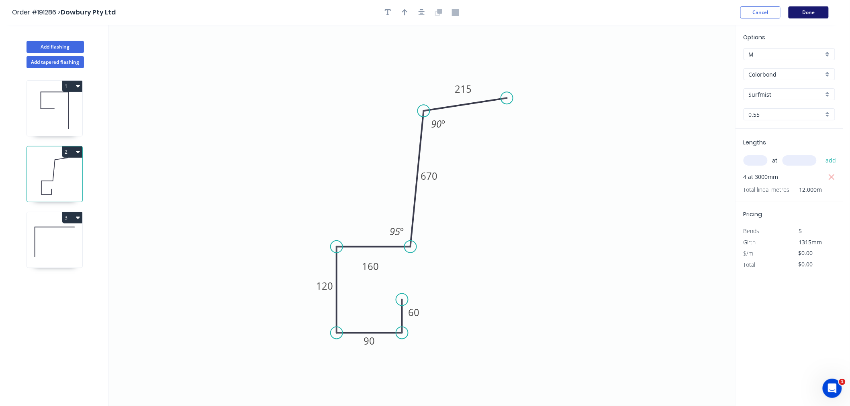
click at [806, 10] on button "Done" at bounding box center [808, 12] width 40 height 12
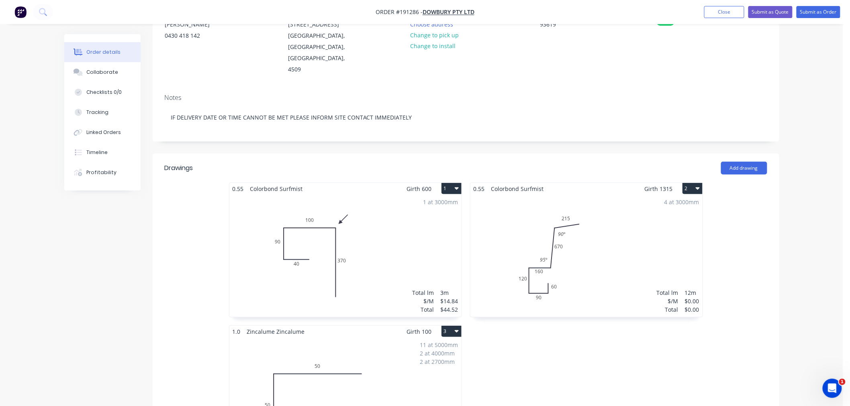
scroll to position [178, 0]
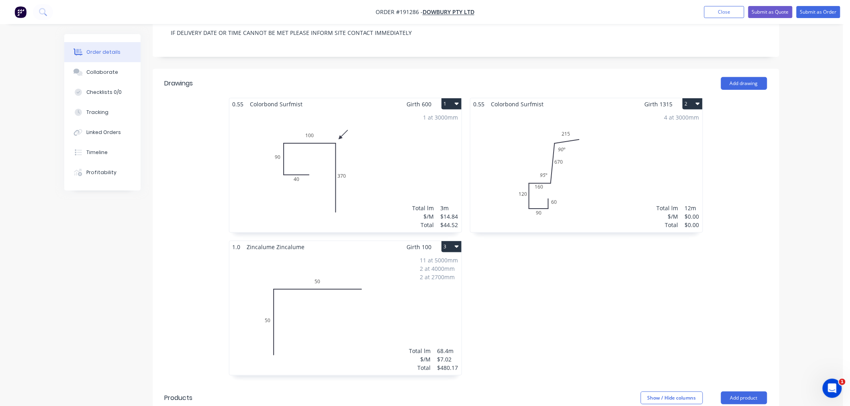
click at [370, 301] on div "11 at 5000mm 2 at 4000mm 2 at 2700mm Total lm $/M Total 68.4m $7.02 $480.17" at bounding box center [345, 314] width 232 height 122
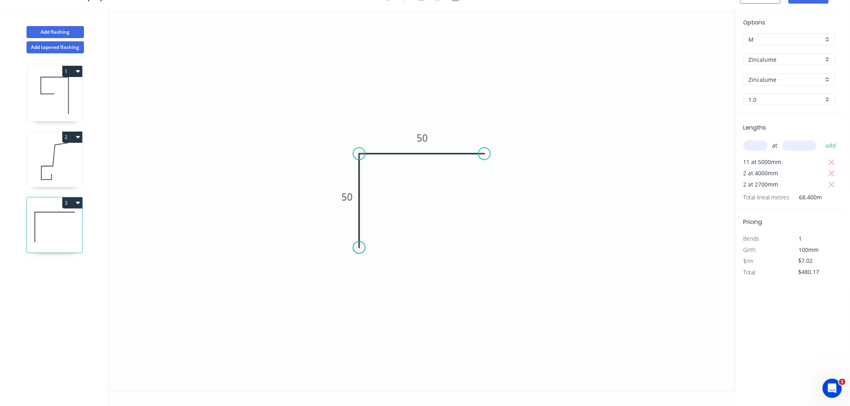
scroll to position [15, 0]
click at [71, 33] on button "Add flashing" at bounding box center [55, 32] width 57 height 12
type input "$0.00"
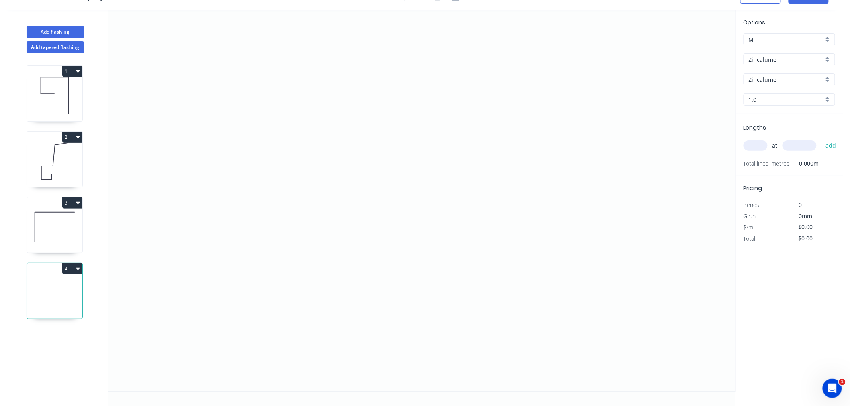
click at [749, 150] on input "text" at bounding box center [755, 146] width 24 height 10
type input "1"
type input "5000"
click at [821, 139] on button "add" at bounding box center [830, 146] width 19 height 14
type input "1"
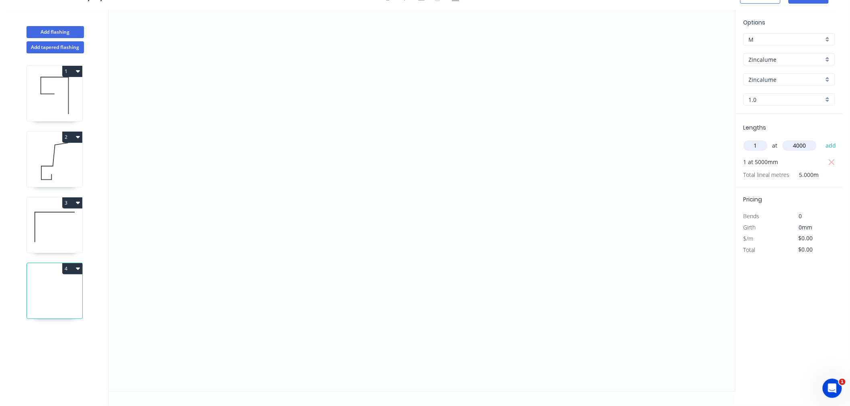
type input "4000"
click at [821, 139] on button "add" at bounding box center [830, 146] width 19 height 14
click at [758, 145] on input "text" at bounding box center [755, 146] width 24 height 10
type input "1"
type input "2700"
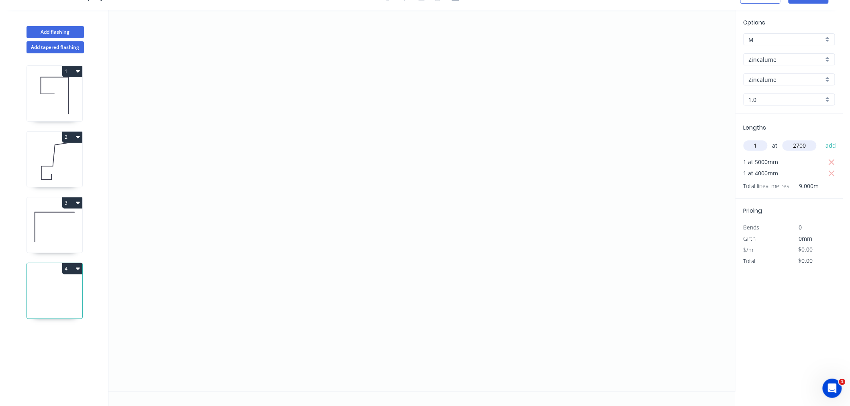
click at [821, 139] on button "add" at bounding box center [830, 146] width 19 height 14
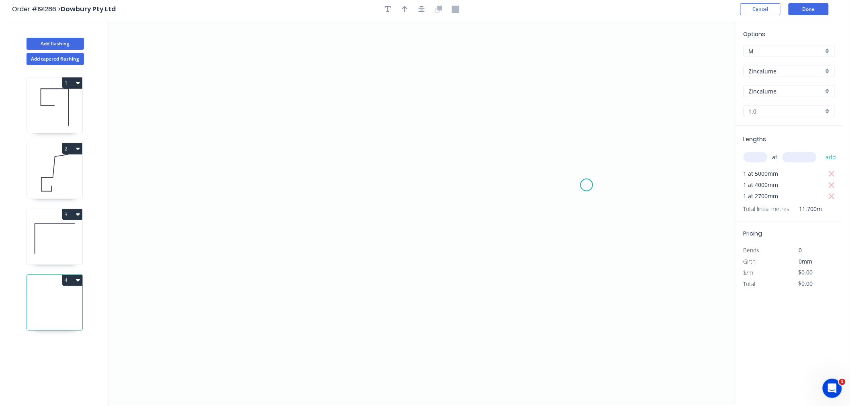
scroll to position [0, 0]
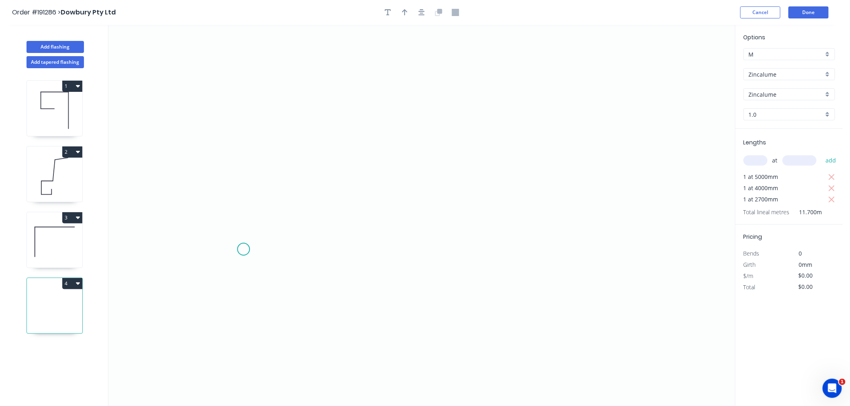
click at [240, 251] on icon "0" at bounding box center [421, 216] width 626 height 382
click at [304, 251] on icon "0" at bounding box center [421, 216] width 626 height 382
click at [248, 260] on div "Delete point" at bounding box center [280, 262] width 81 height 16
click at [230, 255] on icon "0" at bounding box center [421, 216] width 626 height 382
click at [284, 255] on icon "0" at bounding box center [421, 216] width 626 height 382
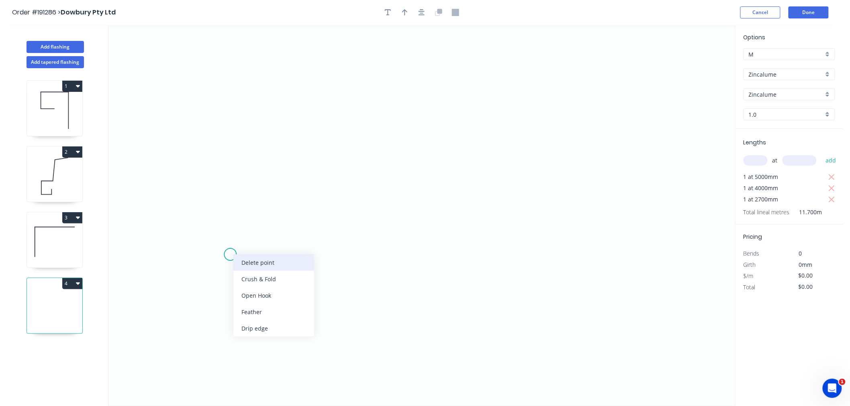
click at [241, 264] on div "Delete point" at bounding box center [273, 263] width 81 height 16
click at [222, 255] on icon "0" at bounding box center [421, 216] width 626 height 382
click at [280, 259] on icon "0" at bounding box center [421, 216] width 626 height 382
click at [279, 179] on icon "0 ?" at bounding box center [421, 216] width 626 height 382
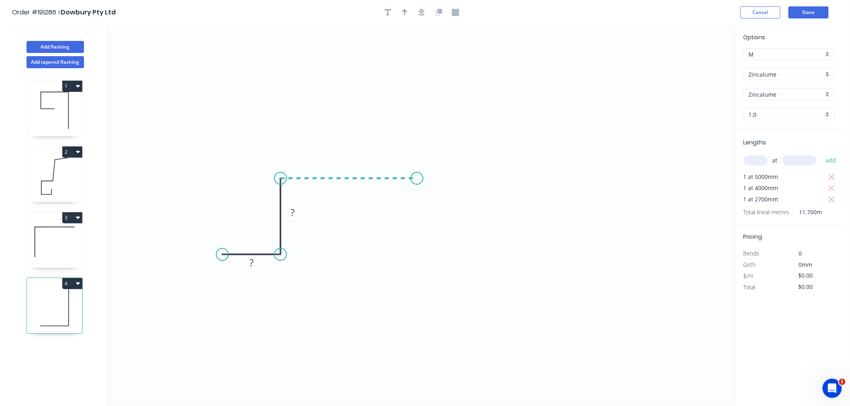
click at [417, 183] on icon "0 ? ?" at bounding box center [421, 216] width 626 height 382
click at [420, 260] on icon "0 ? ? ?" at bounding box center [421, 216] width 626 height 382
click at [485, 259] on icon "0 ? ? ? ?" at bounding box center [421, 216] width 626 height 382
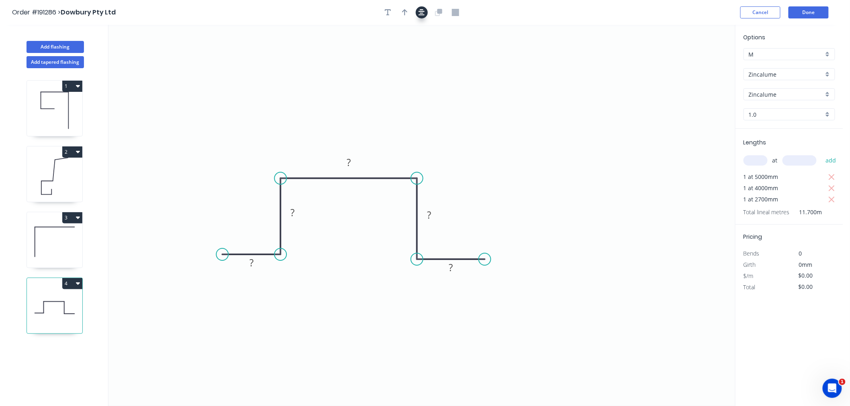
click at [426, 9] on button "button" at bounding box center [422, 12] width 12 height 12
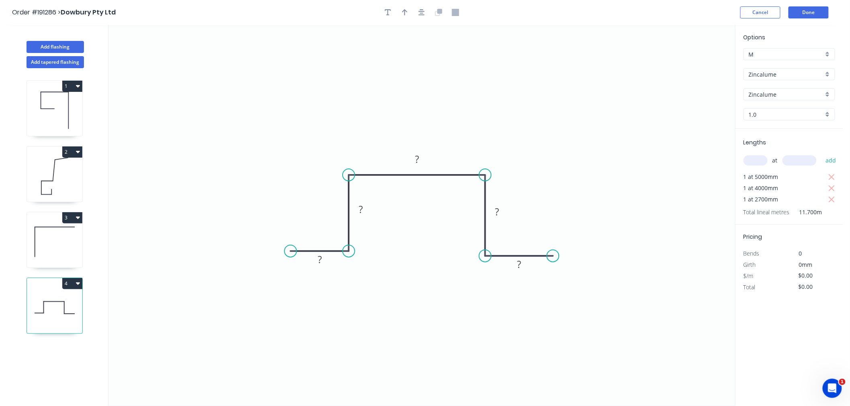
click at [316, 260] on rect at bounding box center [320, 260] width 16 height 11
click at [419, 59] on icon "0 25 30 40 30 25" at bounding box center [421, 216] width 626 height 382
type input "$12.95"
type input "$151.52"
click at [420, 11] on icon "button" at bounding box center [421, 12] width 6 height 6
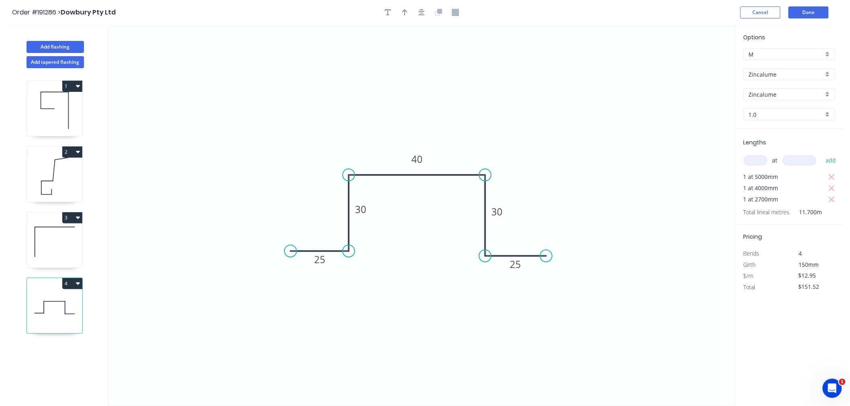
drag, startPoint x: 552, startPoint y: 255, endPoint x: 546, endPoint y: 255, distance: 5.6
click at [546, 255] on circle at bounding box center [546, 256] width 12 height 12
click at [424, 13] on icon "button" at bounding box center [421, 12] width 6 height 7
drag, startPoint x: 551, startPoint y: 254, endPoint x: 539, endPoint y: 251, distance: 12.6
click at [544, 252] on circle at bounding box center [549, 256] width 12 height 12
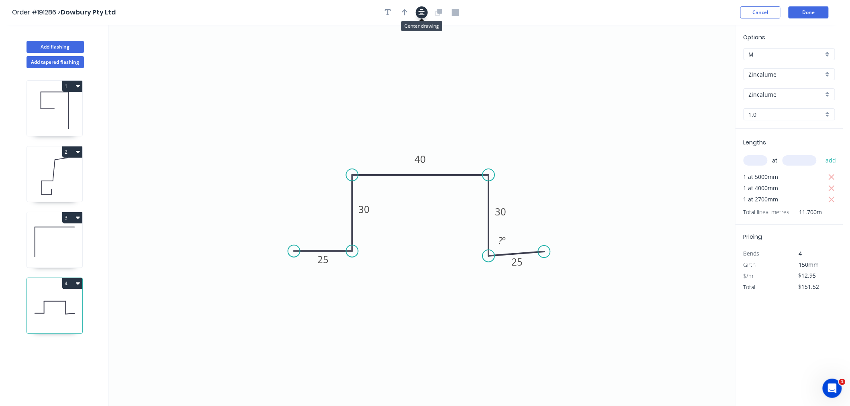
click at [426, 15] on button "button" at bounding box center [422, 12] width 12 height 12
click at [813, 13] on button "Done" at bounding box center [808, 12] width 40 height 12
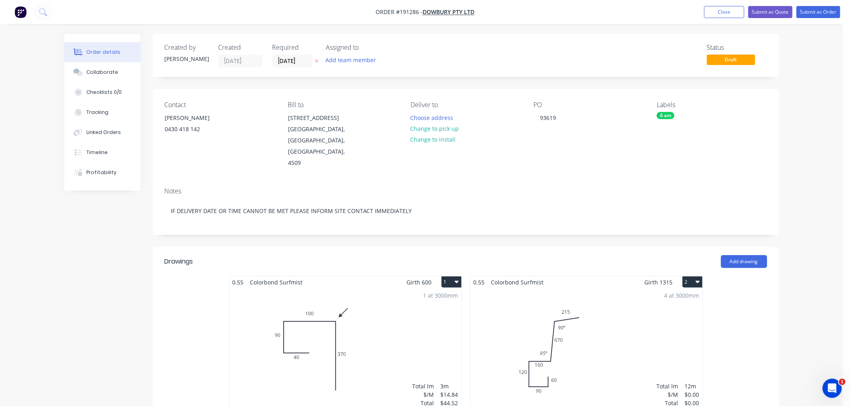
click at [814, 191] on div "Order details Collaborate Checklists 0/0 Tracking Linked Orders Timeline Profit…" at bounding box center [421, 411] width 843 height 823
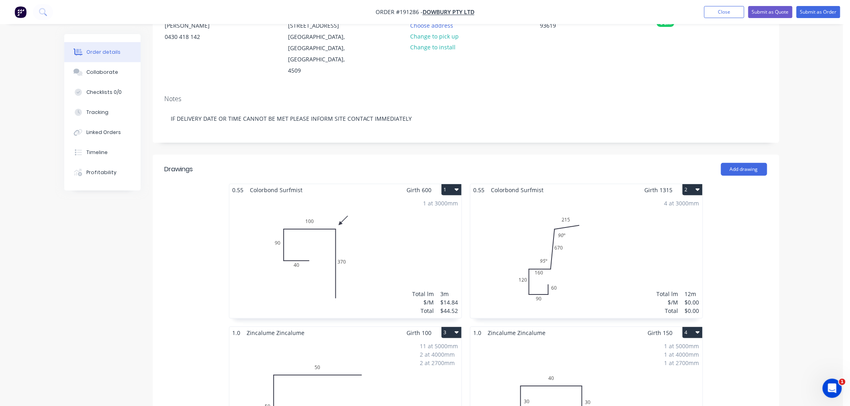
scroll to position [267, 0]
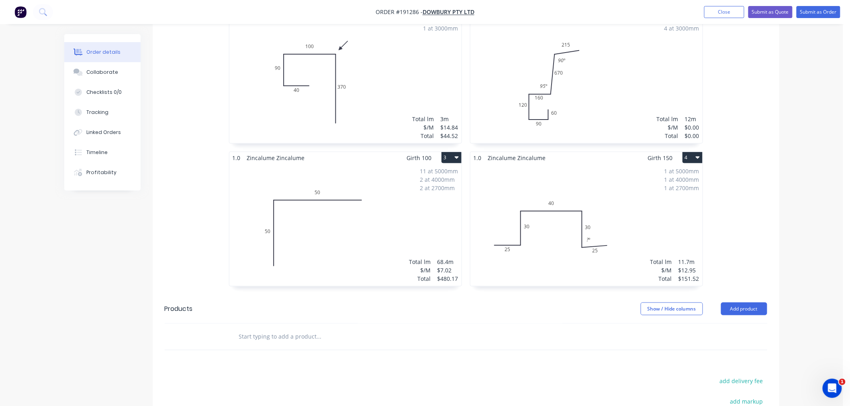
click at [619, 245] on div "1 at 5000mm 1 at 4000mm 1 at 2700mm Total lm $/M Total 11.7m $12.95 $151.52" at bounding box center [586, 225] width 232 height 122
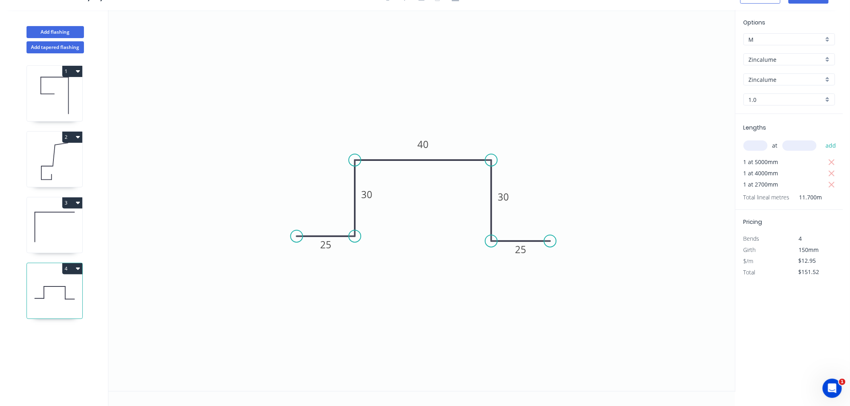
drag, startPoint x: 549, startPoint y: 238, endPoint x: 550, endPoint y: 242, distance: 4.7
click at [550, 242] on circle at bounding box center [550, 241] width 12 height 12
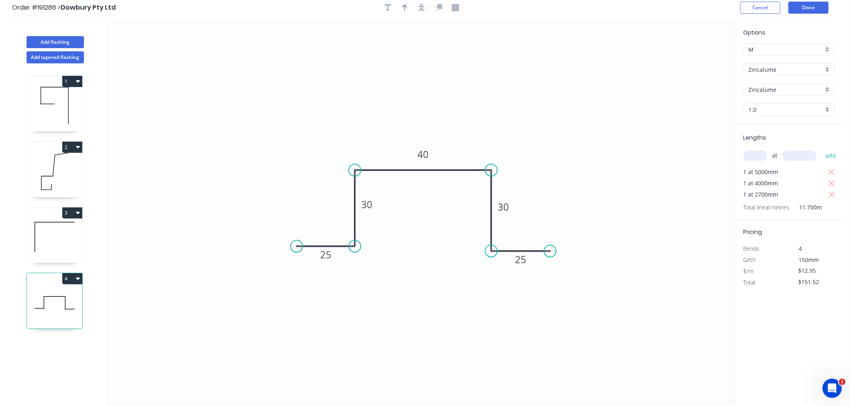
scroll to position [0, 0]
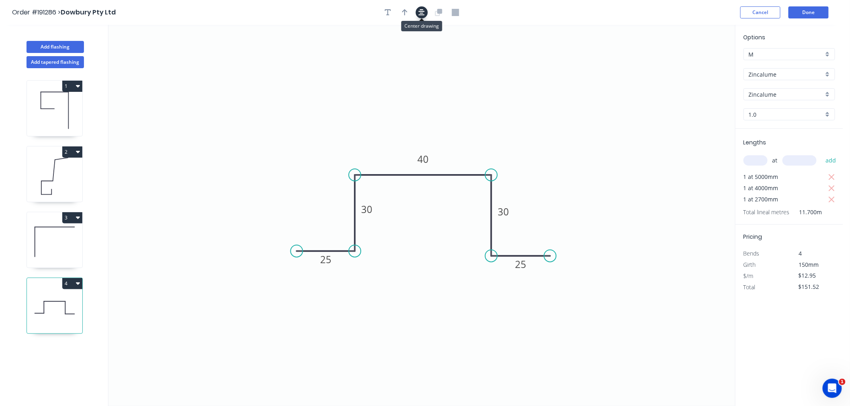
click at [421, 13] on icon "button" at bounding box center [421, 12] width 6 height 6
click at [815, 12] on button "Done" at bounding box center [808, 12] width 40 height 12
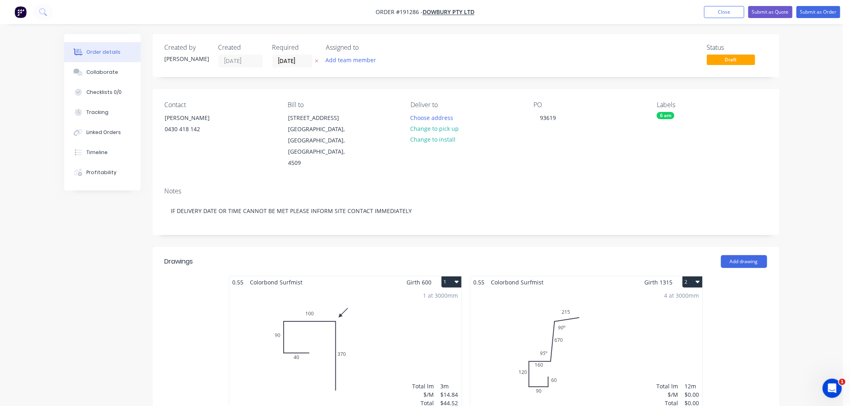
click at [813, 162] on div "Order details Collaborate Checklists 0/0 Tracking Linked Orders Timeline Profit…" at bounding box center [421, 411] width 843 height 823
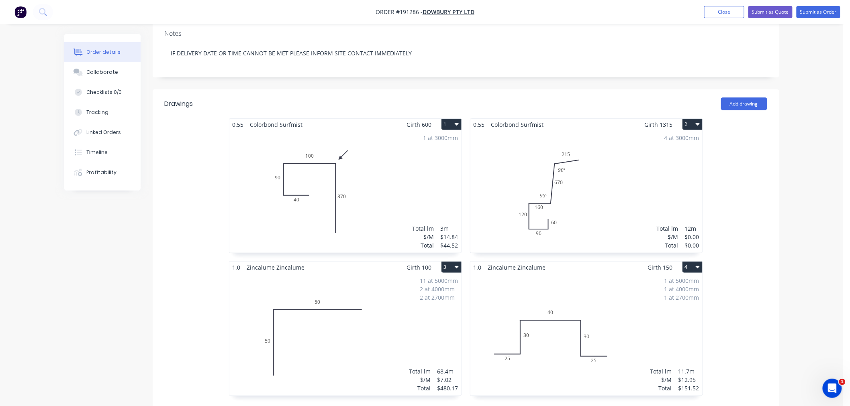
scroll to position [178, 0]
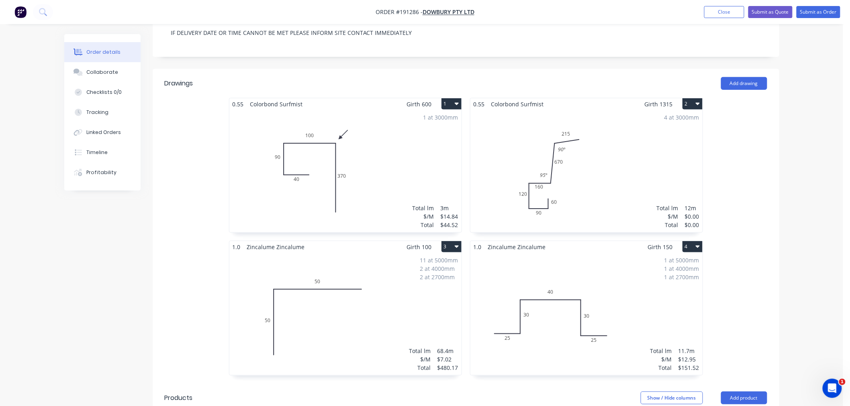
click at [808, 223] on div "Order details Collaborate Checklists 0/0 Tracking Linked Orders Timeline Profit…" at bounding box center [421, 233] width 843 height 823
click at [770, 261] on div "0.55 Colorbond Surfmist Girth 600 1 0 40 90 100 370 0 40 90 100 370 1 at 3000mm…" at bounding box center [466, 241] width 626 height 286
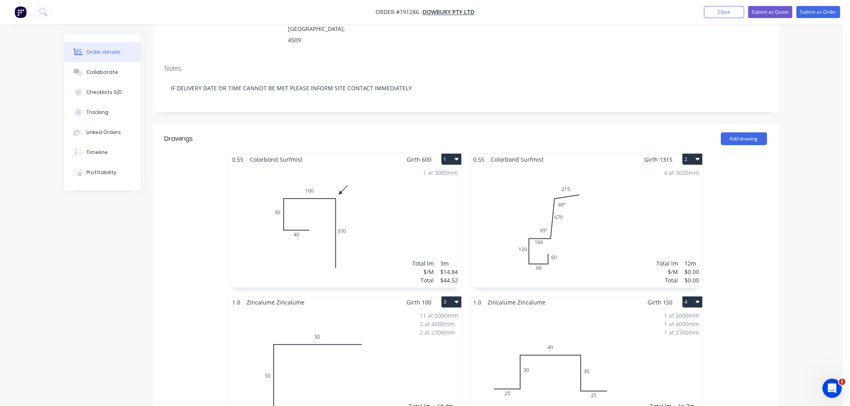
scroll to position [0, 0]
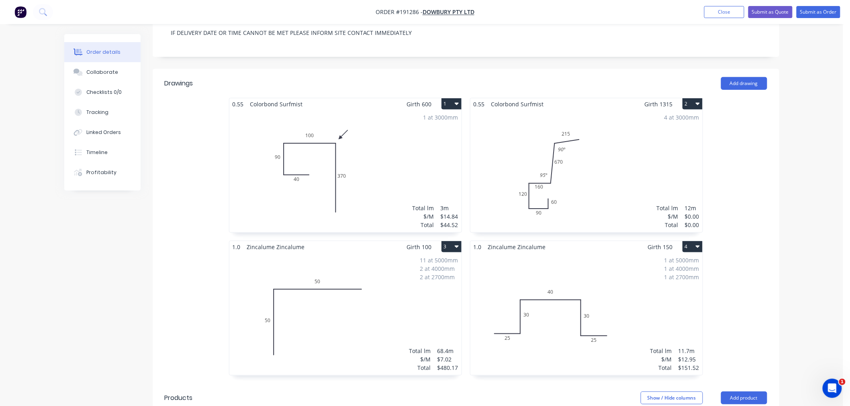
click at [619, 275] on div "1 at 5000mm 1 at 4000mm 1 at 2700mm Total lm $/M Total 11.7m $12.95 $151.52" at bounding box center [586, 314] width 232 height 122
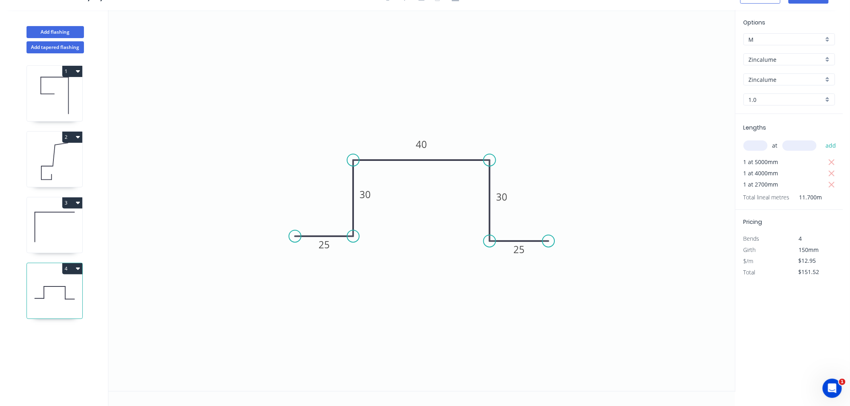
click at [57, 168] on icon at bounding box center [54, 161] width 55 height 51
type input "Colorbond"
type input "Surfmist"
type input "0.55"
type input "$0.00"
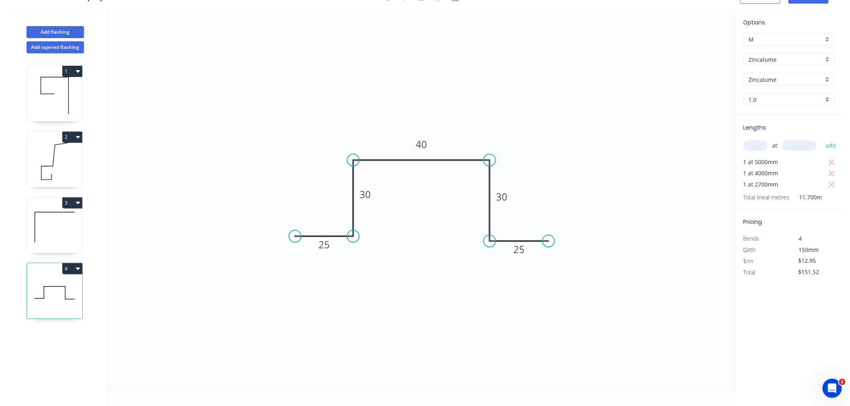
type input "$0.00"
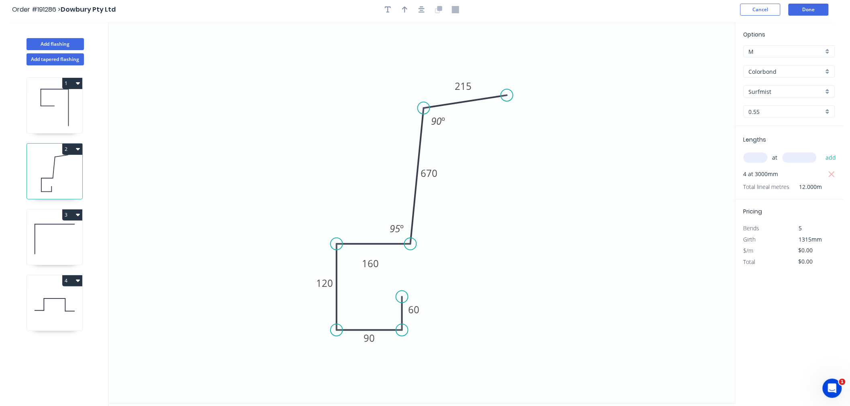
scroll to position [0, 0]
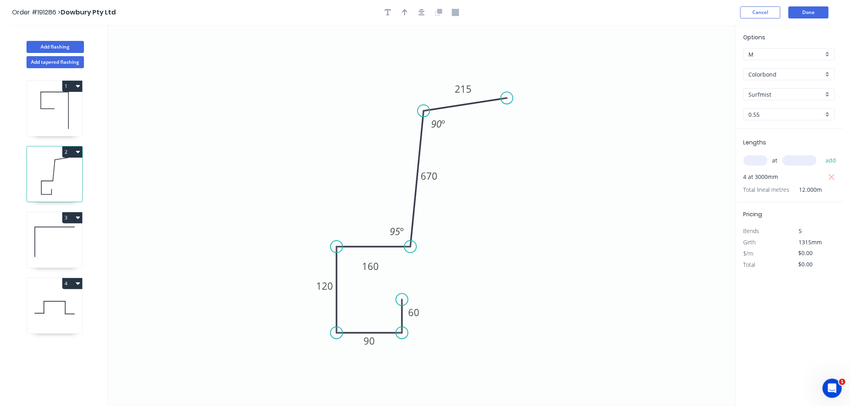
click at [64, 304] on icon at bounding box center [54, 307] width 55 height 51
type input "Zincalume"
type input "1.0"
type input "$12.95"
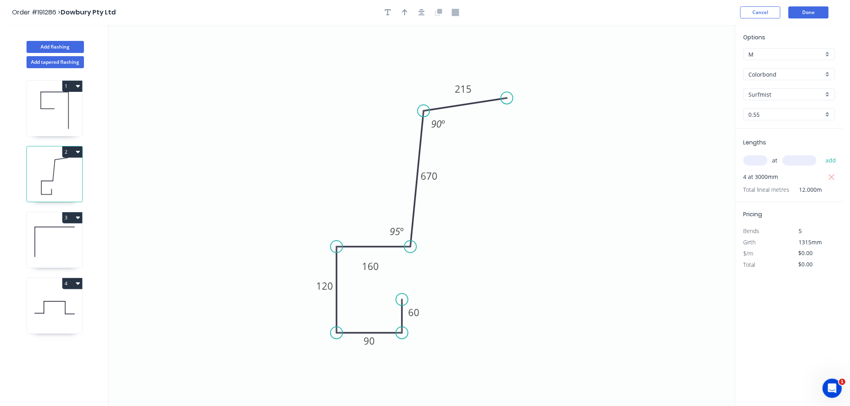
type input "$151.52"
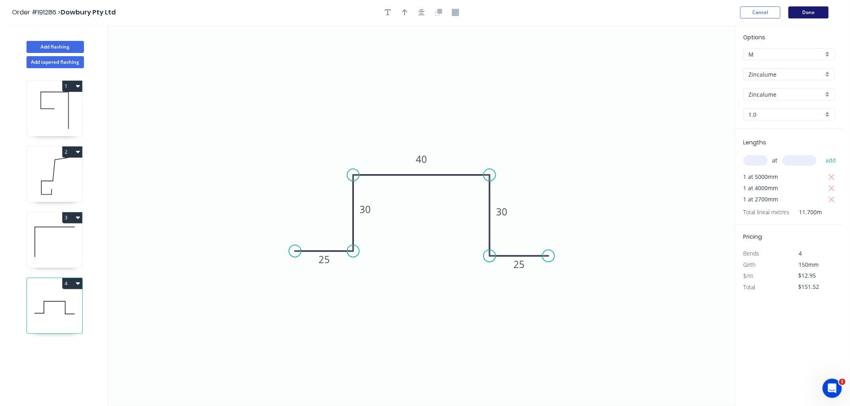
click at [806, 15] on button "Done" at bounding box center [808, 12] width 40 height 12
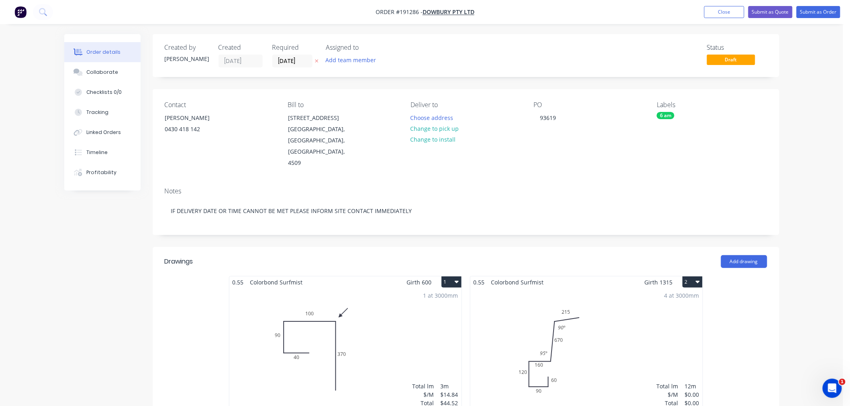
click at [821, 214] on div "Order details Collaborate Checklists 0/0 Tracking Linked Orders Timeline Profit…" at bounding box center [421, 411] width 843 height 823
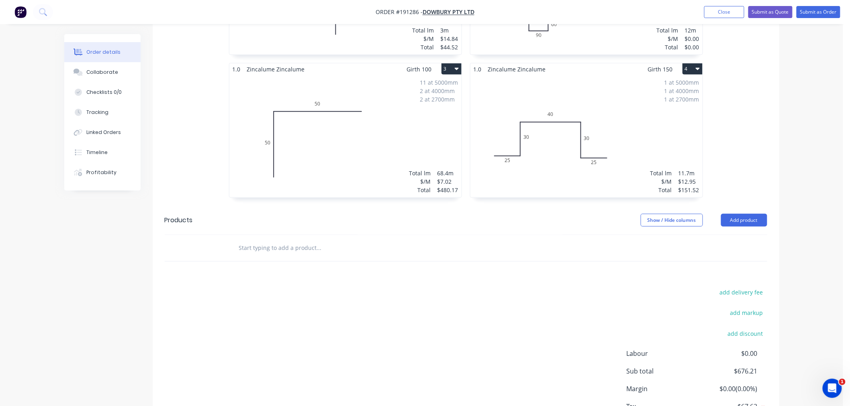
scroll to position [406, 0]
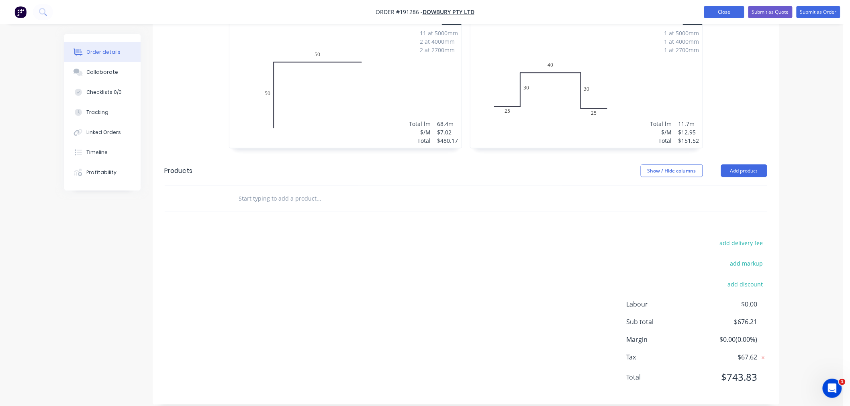
click at [718, 9] on button "Close" at bounding box center [724, 12] width 40 height 12
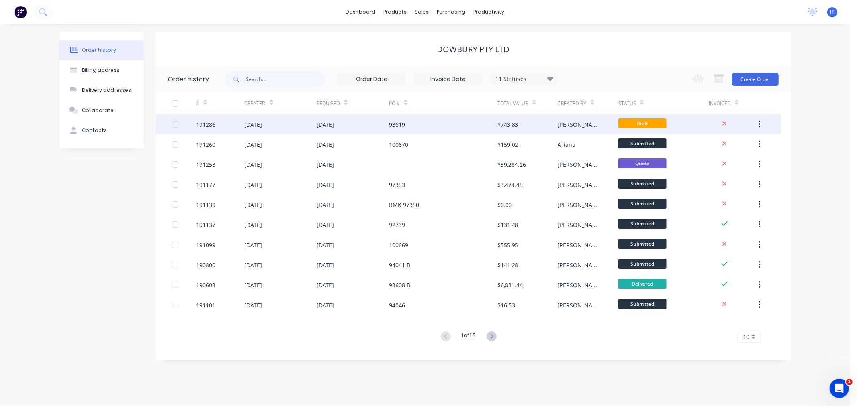
click at [199, 123] on div "191286" at bounding box center [205, 124] width 19 height 8
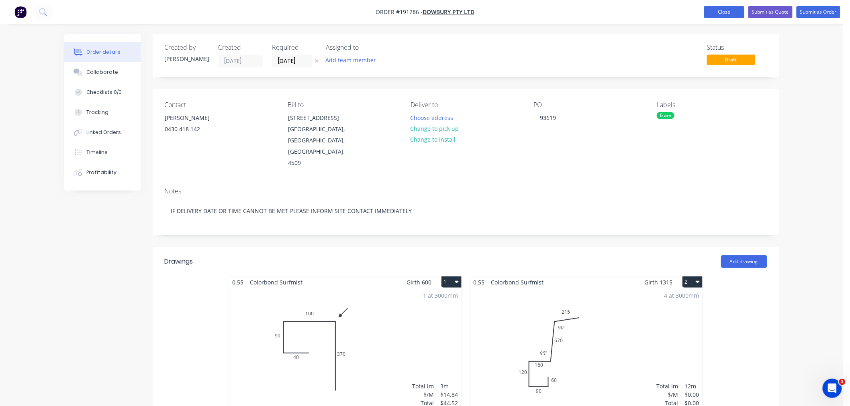
click at [724, 8] on button "Close" at bounding box center [724, 12] width 40 height 12
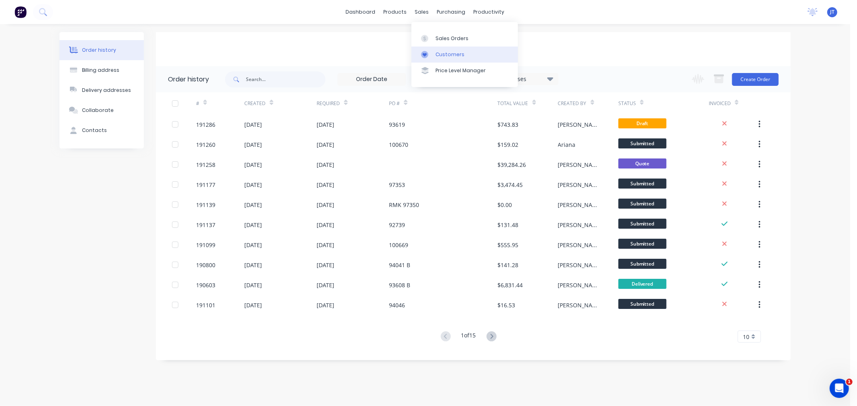
click at [428, 51] on div at bounding box center [427, 54] width 12 height 7
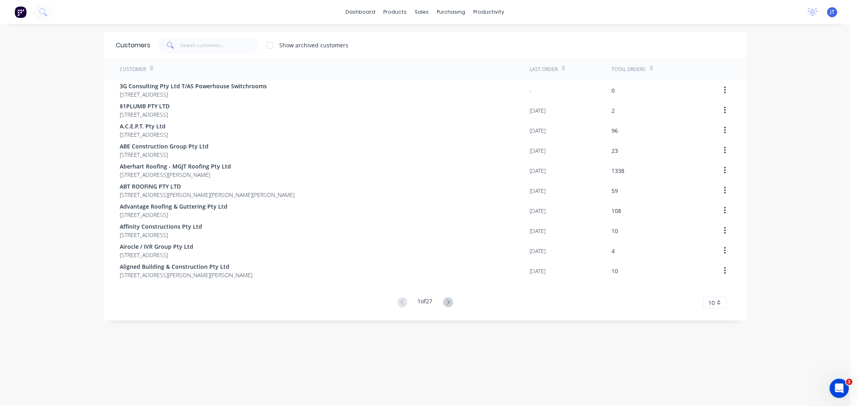
click at [636, 359] on div "Customers Show archived customers Customer Last Order Total Orders 3G Consultin…" at bounding box center [425, 223] width 643 height 382
click at [201, 49] on input "text" at bounding box center [220, 45] width 78 height 16
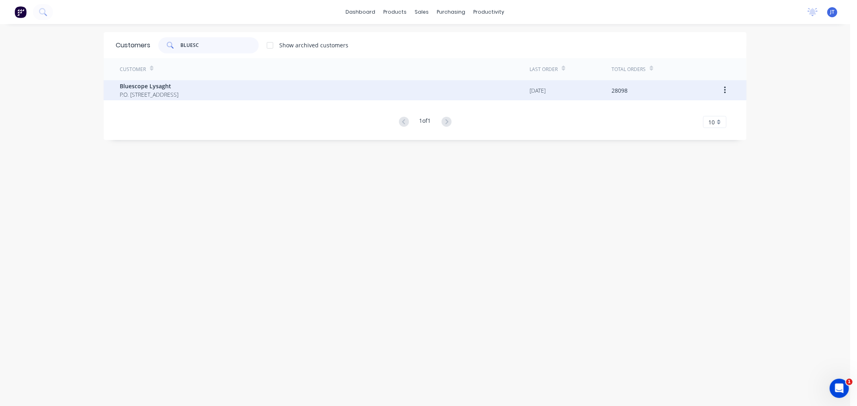
type input "BLUESC"
click at [178, 94] on span "P.O. [STREET_ADDRESS]" at bounding box center [149, 94] width 59 height 8
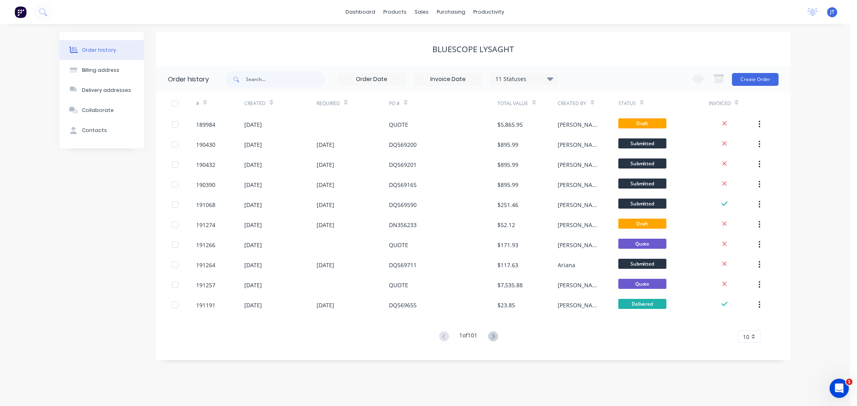
click at [824, 130] on div "Order history Billing address Delivery addresses Collaborate Contacts Bluescope…" at bounding box center [425, 215] width 850 height 382
click at [752, 81] on button "Create Order" at bounding box center [755, 79] width 47 height 13
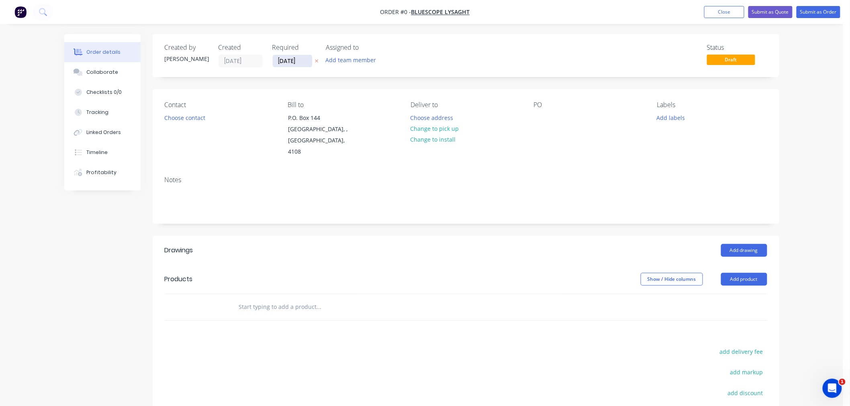
click at [283, 61] on input "[DATE]" at bounding box center [292, 61] width 39 height 12
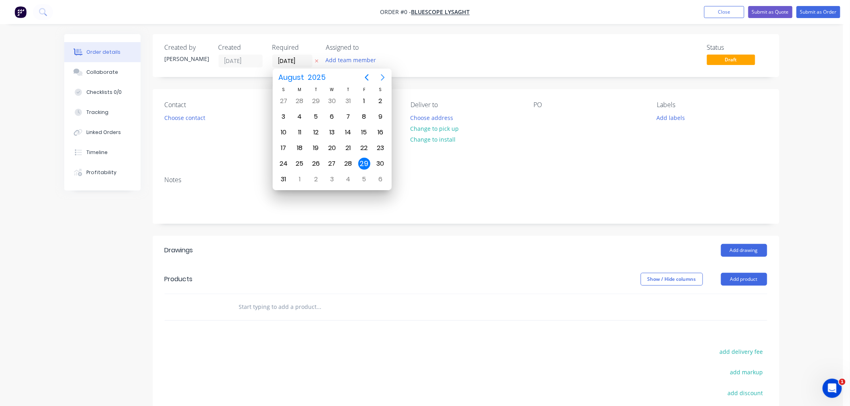
click at [381, 75] on icon "Next page" at bounding box center [383, 78] width 10 height 10
click at [299, 102] on div "1" at bounding box center [300, 101] width 12 height 12
type input "[DATE]"
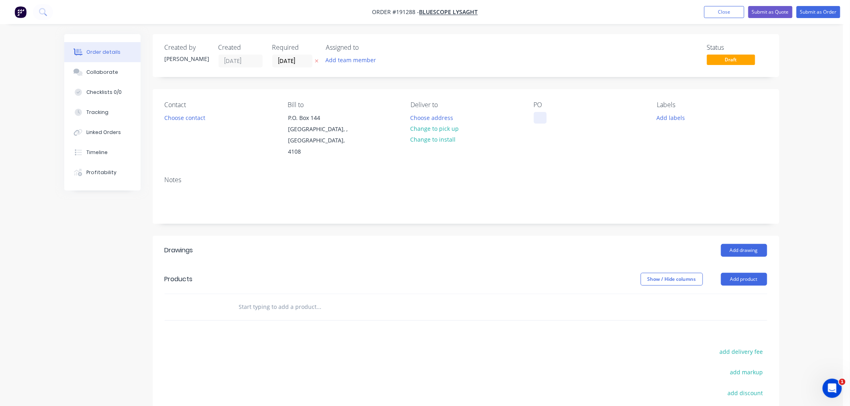
click at [543, 119] on div at bounding box center [540, 118] width 13 height 12
click at [191, 117] on button "Choose contact" at bounding box center [184, 117] width 49 height 11
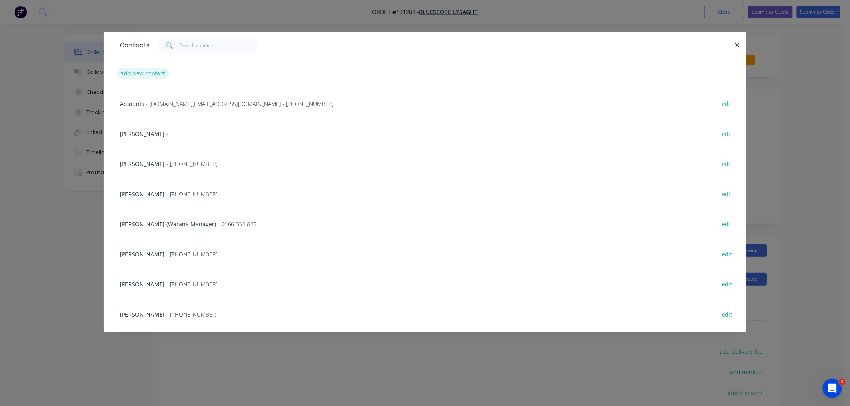
click at [151, 76] on button "add new contact" at bounding box center [142, 73] width 53 height 11
select select "AU"
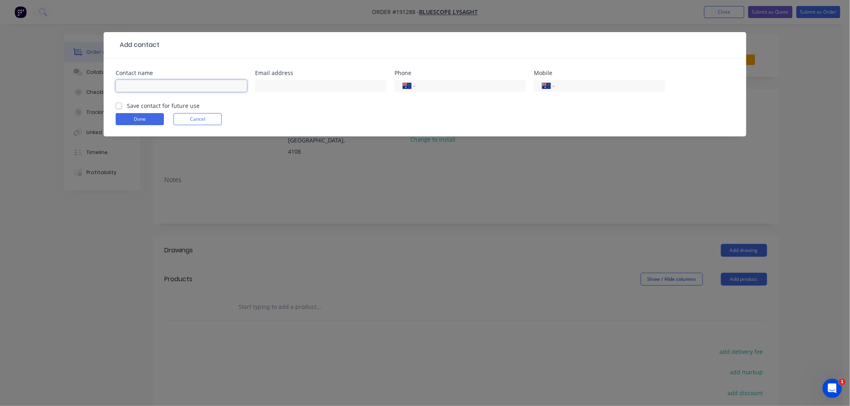
click at [176, 85] on input "text" at bounding box center [181, 86] width 131 height 12
type input "[PERSON_NAME]"
type input "[PHONE_NUMBER]"
click at [129, 121] on button "Done" at bounding box center [140, 119] width 48 height 12
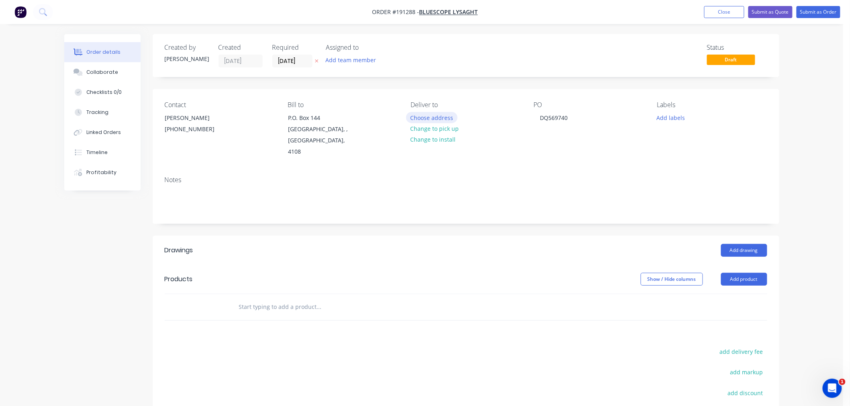
click at [431, 118] on button "Choose address" at bounding box center [431, 117] width 51 height 11
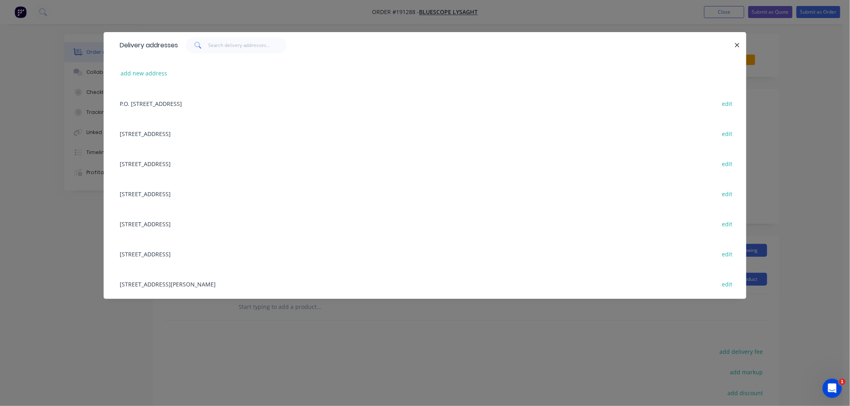
click at [264, 165] on div "[STREET_ADDRESS] edit" at bounding box center [425, 164] width 618 height 30
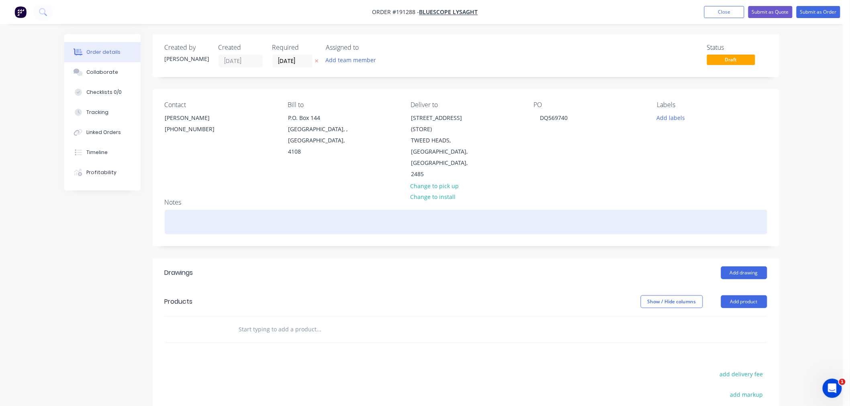
click at [436, 210] on div at bounding box center [466, 222] width 602 height 24
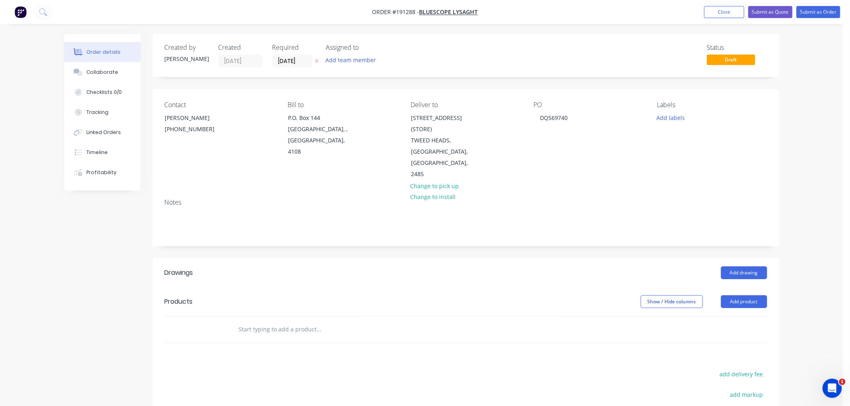
click at [803, 191] on div "Order details Collaborate Checklists 0/0 Tracking Linked Orders Timeline Profit…" at bounding box center [421, 274] width 843 height 548
click at [743, 267] on button "Add drawing" at bounding box center [744, 273] width 46 height 13
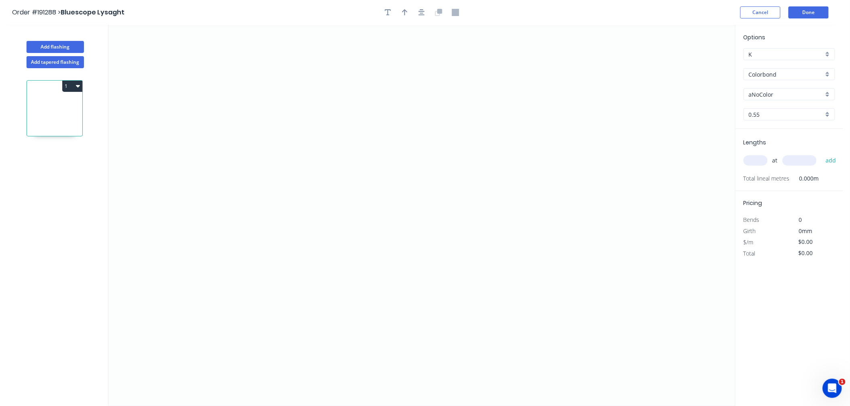
click at [776, 90] on input "aNoColor" at bounding box center [786, 94] width 75 height 8
click at [789, 71] on input "Colorbond" at bounding box center [786, 74] width 75 height 8
type input "aNoColor"
click at [816, 135] on div "Colorbond Matt" at bounding box center [789, 132] width 91 height 14
type input "Colorbond Matt"
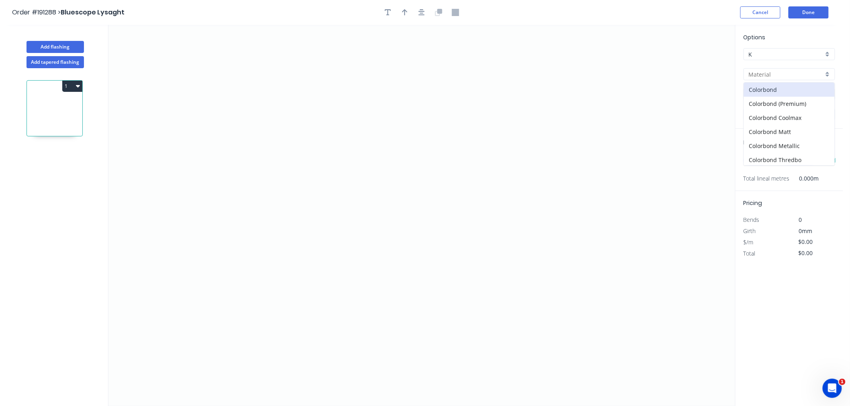
type input "Basalt"
click at [787, 92] on input "Basalt" at bounding box center [786, 94] width 75 height 8
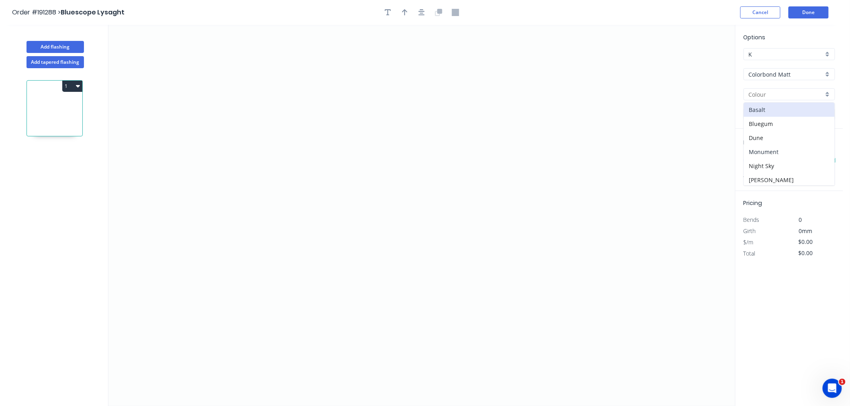
click at [816, 151] on div "Monument" at bounding box center [789, 152] width 91 height 14
type input "Monument"
click at [760, 161] on input "text" at bounding box center [755, 160] width 24 height 10
type input "1"
type input "3000"
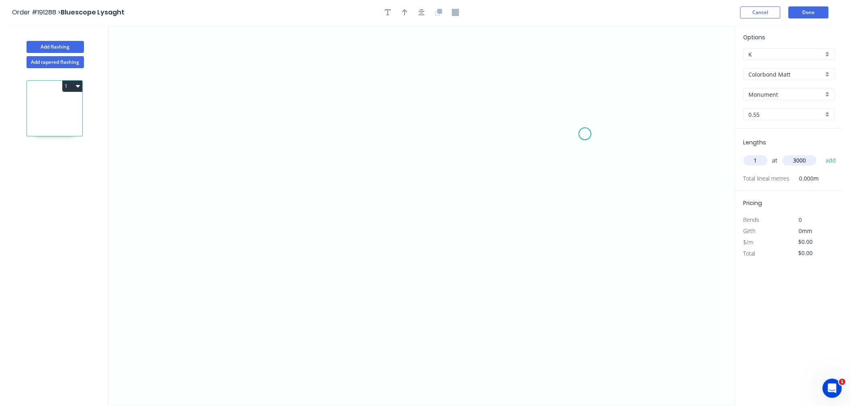
click at [821, 154] on button "add" at bounding box center [830, 161] width 19 height 14
click at [282, 100] on icon "0" at bounding box center [421, 216] width 626 height 382
click at [282, 231] on icon "0" at bounding box center [421, 216] width 626 height 382
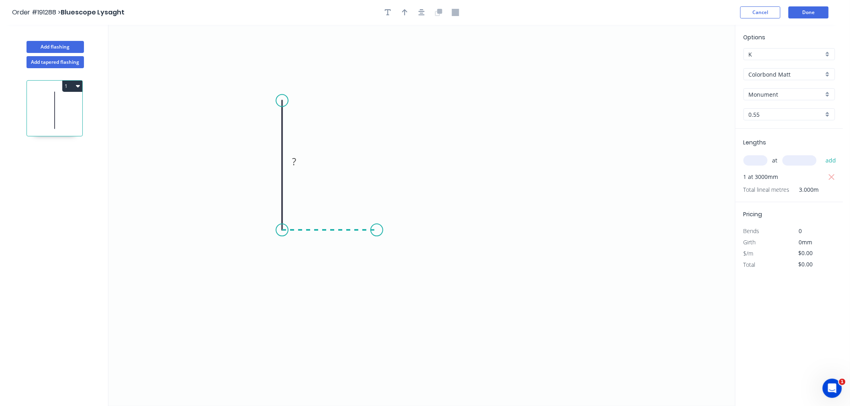
click at [377, 230] on icon "0 ?" at bounding box center [421, 216] width 626 height 382
click at [375, 271] on icon "0 ? ?" at bounding box center [421, 216] width 626 height 382
click at [266, 104] on circle at bounding box center [266, 104] width 12 height 12
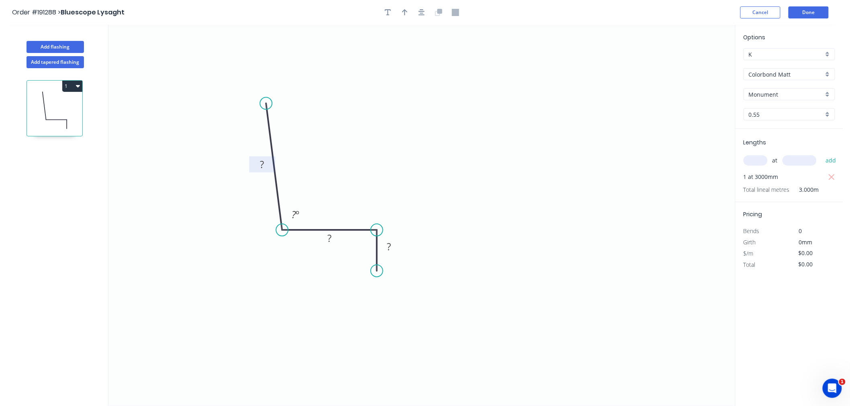
click at [264, 164] on tspan "?" at bounding box center [262, 164] width 4 height 13
click at [420, 12] on icon "button" at bounding box center [421, 12] width 6 height 7
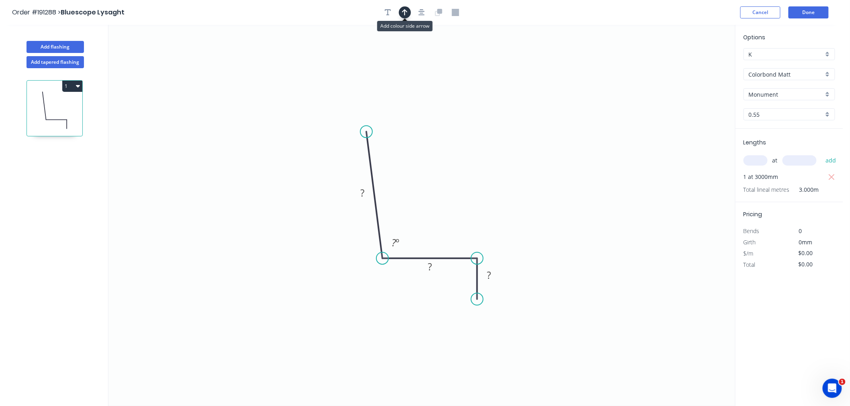
click at [407, 10] on icon "button" at bounding box center [405, 12] width 6 height 7
drag, startPoint x: 694, startPoint y: 61, endPoint x: 412, endPoint y: 162, distance: 298.9
click at [423, 159] on icon at bounding box center [426, 147] width 7 height 26
click at [412, 162] on icon at bounding box center [411, 153] width 7 height 26
click at [362, 196] on tspan "?" at bounding box center [362, 192] width 4 height 13
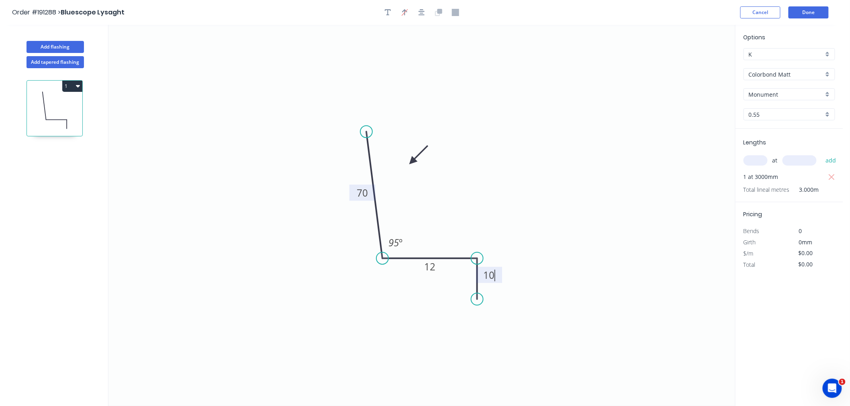
click at [531, 133] on icon "0 70 12 10 95 º" at bounding box center [421, 216] width 626 height 382
type input "$6.52"
type input "$19.56"
click at [423, 10] on icon "button" at bounding box center [421, 12] width 6 height 7
click at [420, 12] on icon "button" at bounding box center [421, 12] width 6 height 7
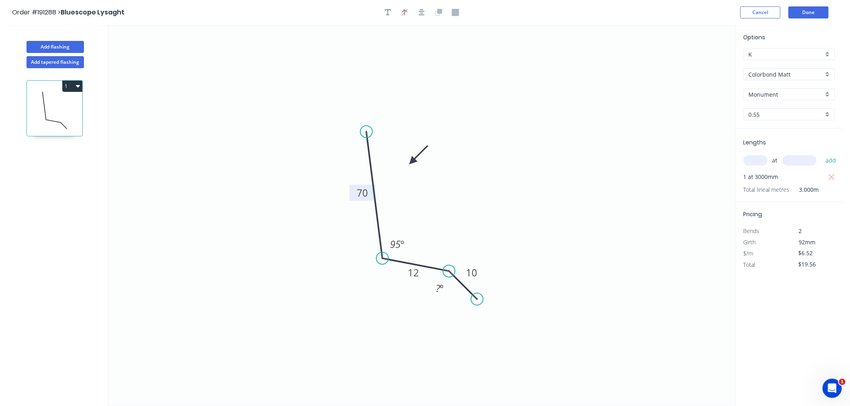
drag, startPoint x: 475, startPoint y: 259, endPoint x: 449, endPoint y: 267, distance: 27.7
click at [449, 267] on circle at bounding box center [449, 271] width 12 height 12
drag, startPoint x: 449, startPoint y: 267, endPoint x: 446, endPoint y: 259, distance: 9.3
click at [446, 259] on circle at bounding box center [446, 259] width 12 height 12
drag, startPoint x: 476, startPoint y: 298, endPoint x: 447, endPoint y: 300, distance: 29.0
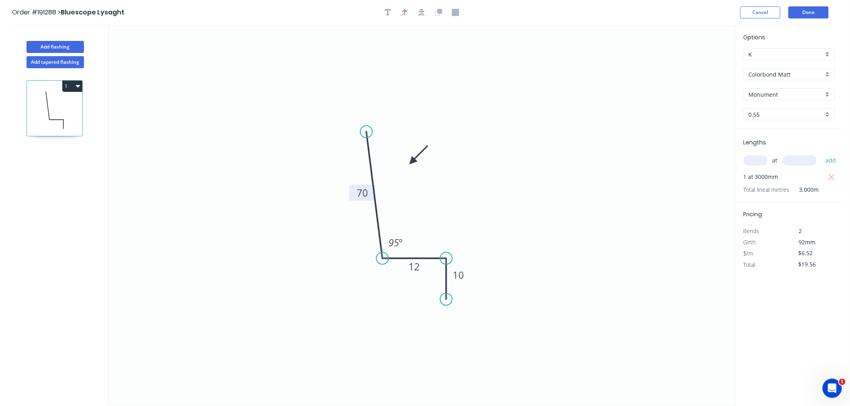
click at [447, 300] on circle at bounding box center [446, 300] width 12 height 12
click at [423, 12] on icon "button" at bounding box center [421, 12] width 6 height 7
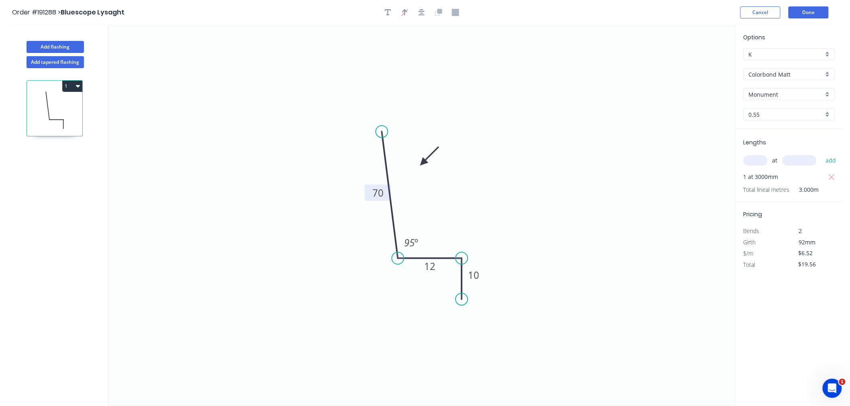
drag, startPoint x: 411, startPoint y: 163, endPoint x: 423, endPoint y: 163, distance: 12.1
click at [423, 163] on icon at bounding box center [429, 156] width 23 height 23
click at [424, 15] on icon "button" at bounding box center [421, 12] width 6 height 7
click at [547, 10] on div "Order #191288 > Bluescope Lysaght Cancel Done" at bounding box center [421, 12] width 819 height 12
drag, startPoint x: 381, startPoint y: 131, endPoint x: 380, endPoint y: 116, distance: 15.7
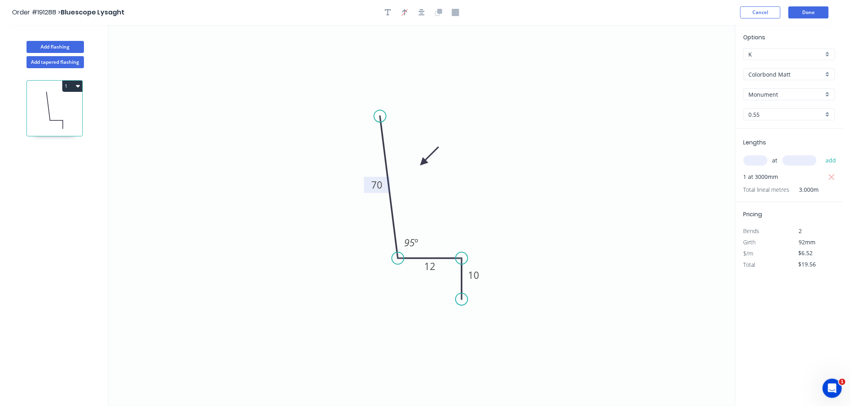
click at [380, 116] on circle at bounding box center [380, 116] width 12 height 12
click at [422, 11] on icon "button" at bounding box center [421, 12] width 6 height 6
click at [804, 12] on button "Done" at bounding box center [808, 12] width 40 height 12
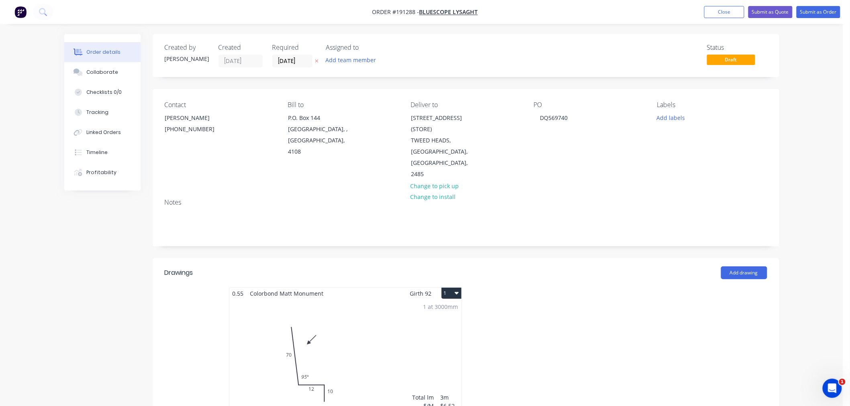
click at [457, 290] on icon "button" at bounding box center [457, 293] width 4 height 6
click at [450, 307] on div "Use larger box size" at bounding box center [423, 313] width 62 height 12
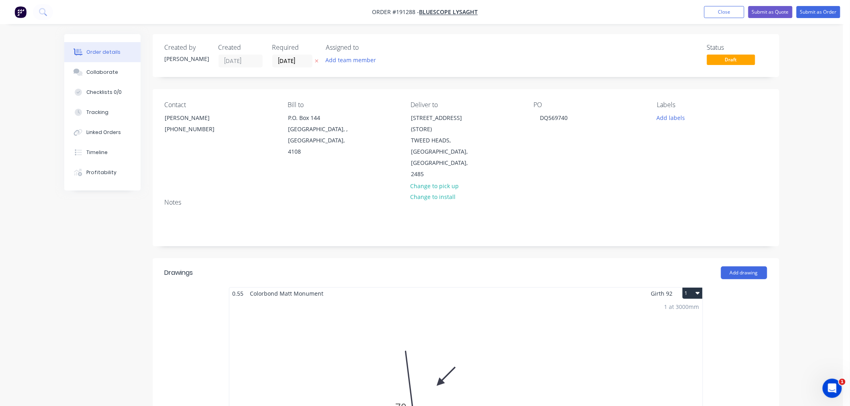
click at [810, 194] on div "Order details Collaborate Checklists 0/0 Tracking Linked Orders Timeline Profit…" at bounding box center [421, 411] width 843 height 822
click at [809, 118] on div "Order details Collaborate Checklists 0/0 Tracking Linked Orders Timeline Profit…" at bounding box center [421, 411] width 843 height 822
click at [816, 12] on button "Submit as Order" at bounding box center [818, 12] width 44 height 12
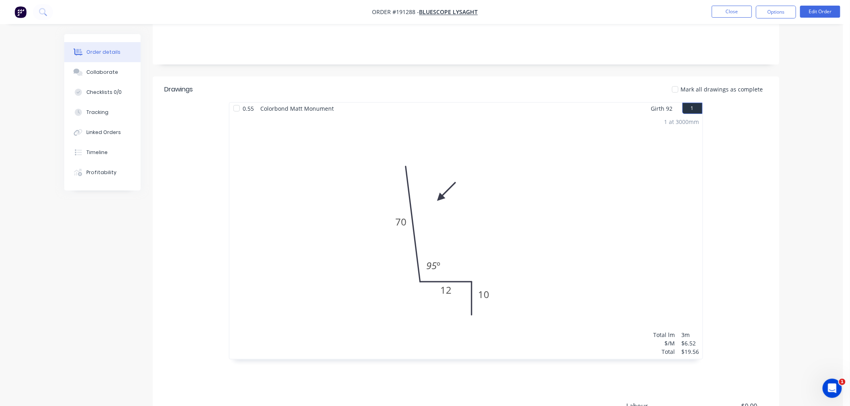
scroll to position [259, 0]
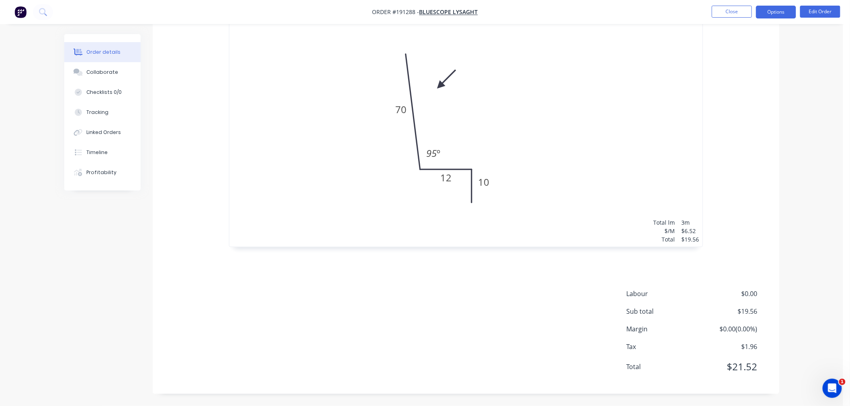
click at [777, 14] on button "Options" at bounding box center [776, 12] width 40 height 13
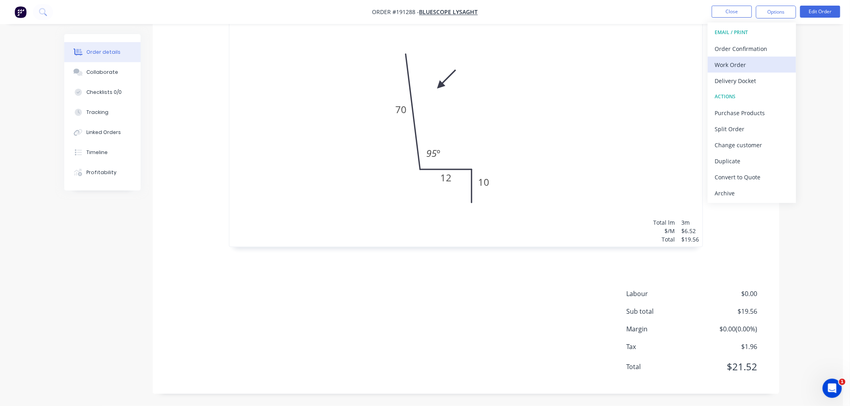
click at [773, 66] on div "Work Order" at bounding box center [752, 65] width 74 height 12
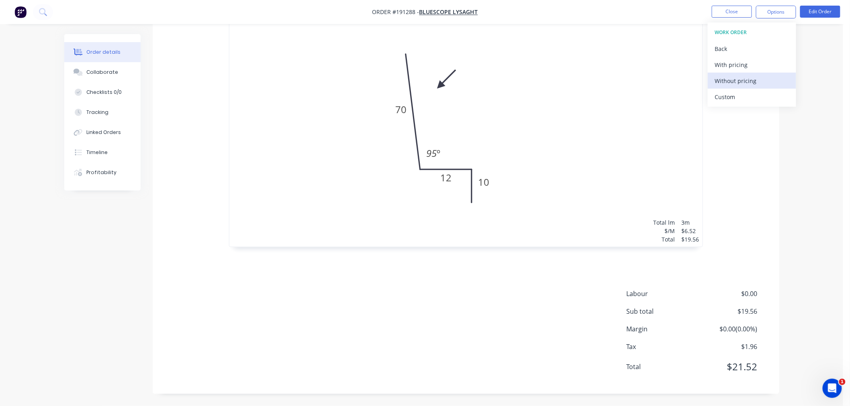
click at [770, 79] on div "Without pricing" at bounding box center [752, 81] width 74 height 12
click at [95, 240] on div "Created by [PERSON_NAME] Created [DATE] Required [DATE] Assigned to Add team me…" at bounding box center [421, 90] width 715 height 631
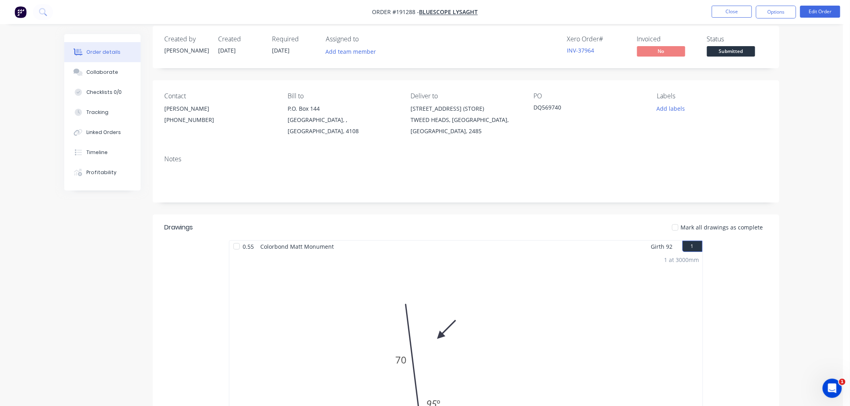
scroll to position [0, 0]
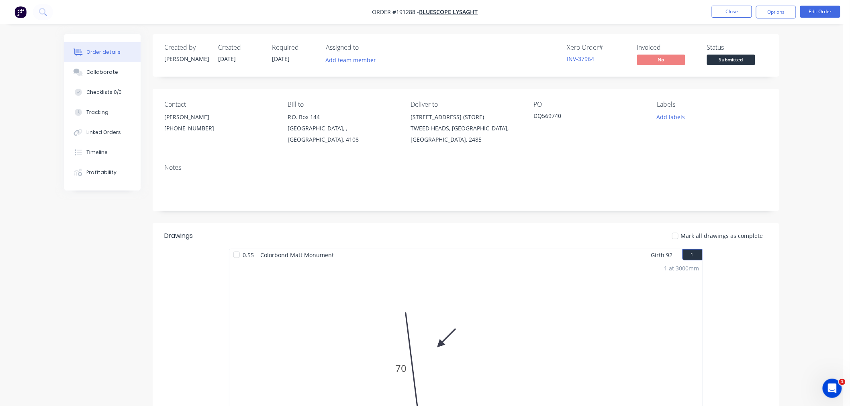
click at [800, 93] on div "Order details Collaborate Checklists 0/0 Tracking Linked Orders Timeline Profit…" at bounding box center [421, 332] width 843 height 665
click at [798, 120] on div "Order details Collaborate Checklists 0/0 Tracking Linked Orders Timeline Profit…" at bounding box center [421, 332] width 843 height 665
click at [729, 10] on button "Close" at bounding box center [732, 12] width 40 height 12
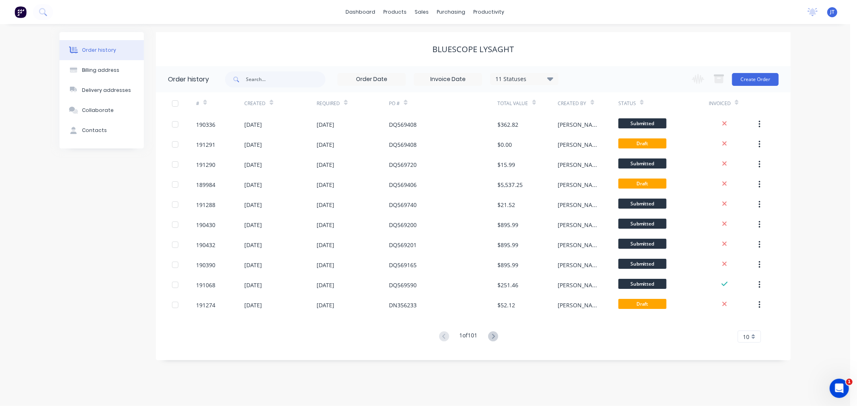
click at [531, 378] on div "Order history Billing address Delivery addresses Collaborate Contacts Bluescope…" at bounding box center [425, 215] width 850 height 382
click at [493, 333] on icon at bounding box center [493, 337] width 10 height 10
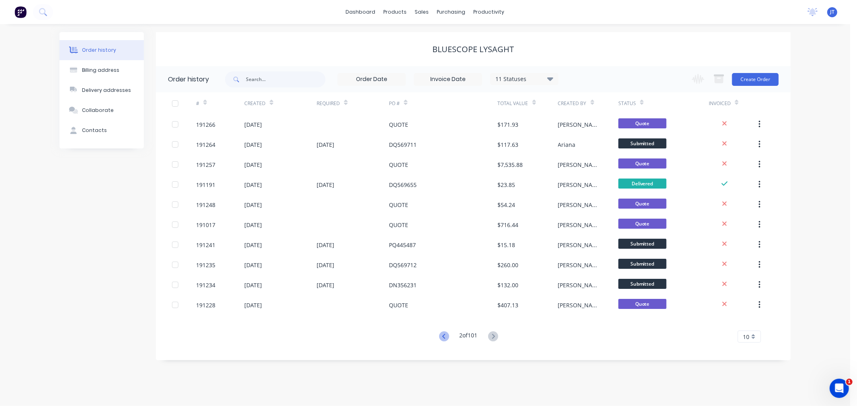
click at [445, 336] on icon at bounding box center [444, 337] width 10 height 10
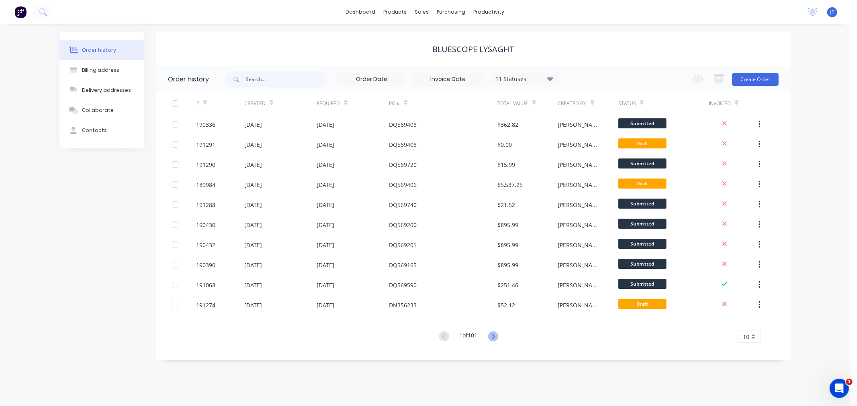
click at [494, 337] on icon at bounding box center [493, 336] width 3 height 5
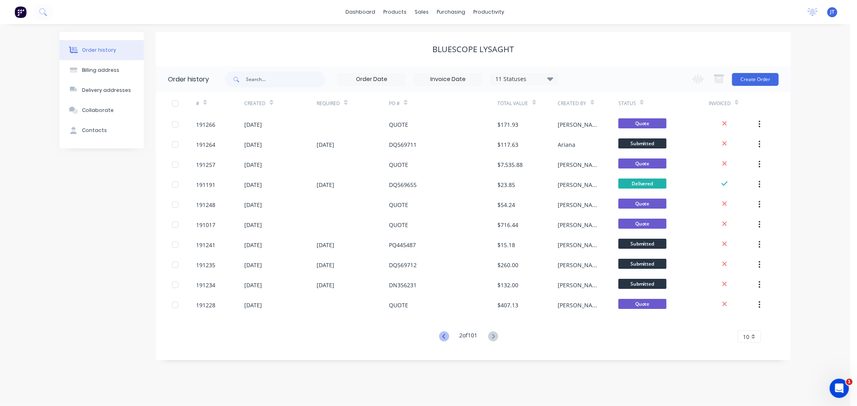
click at [442, 338] on icon at bounding box center [443, 336] width 3 height 5
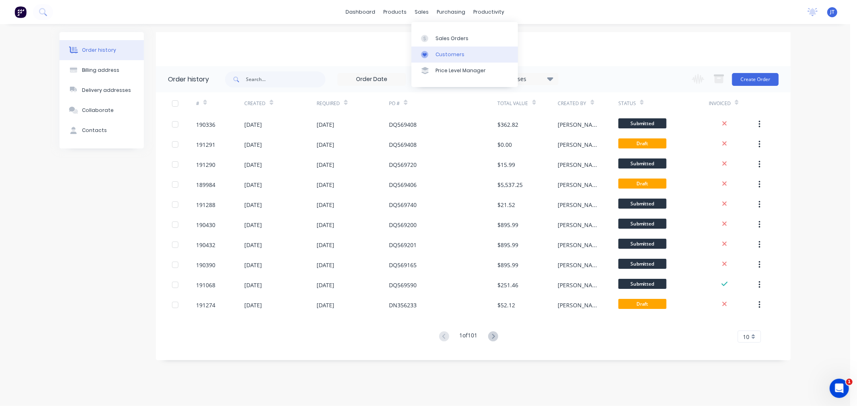
click at [441, 56] on div "Customers" at bounding box center [449, 54] width 29 height 7
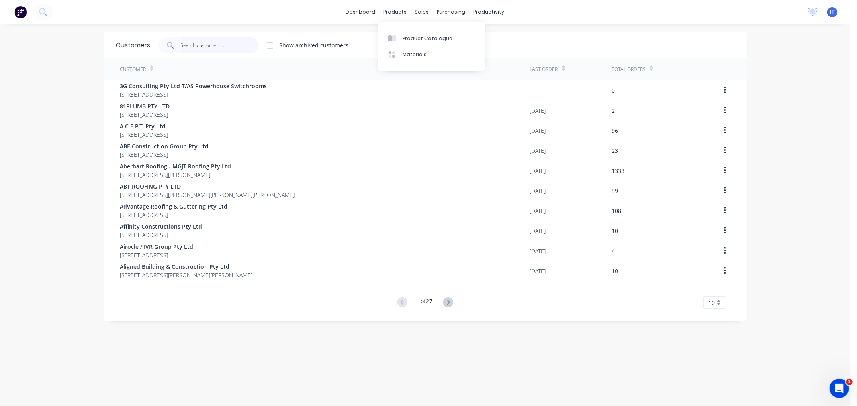
click at [218, 51] on input "text" at bounding box center [220, 45] width 78 height 16
click at [203, 39] on input "text" at bounding box center [220, 45] width 78 height 16
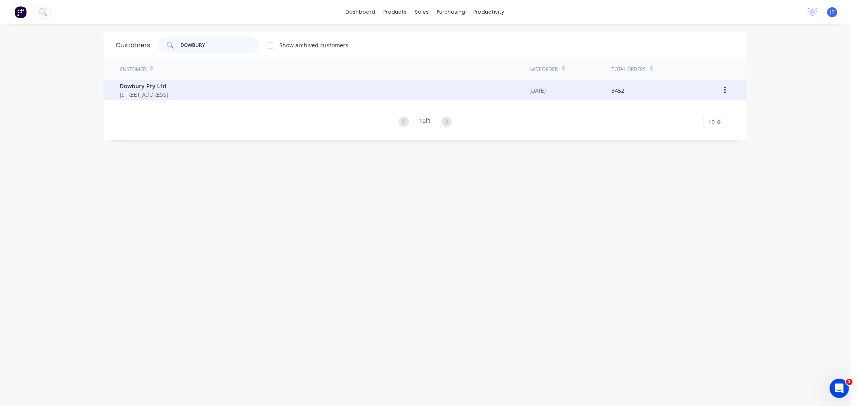
type input "DOWBURY"
click at [168, 95] on span "[STREET_ADDRESS]" at bounding box center [144, 94] width 48 height 8
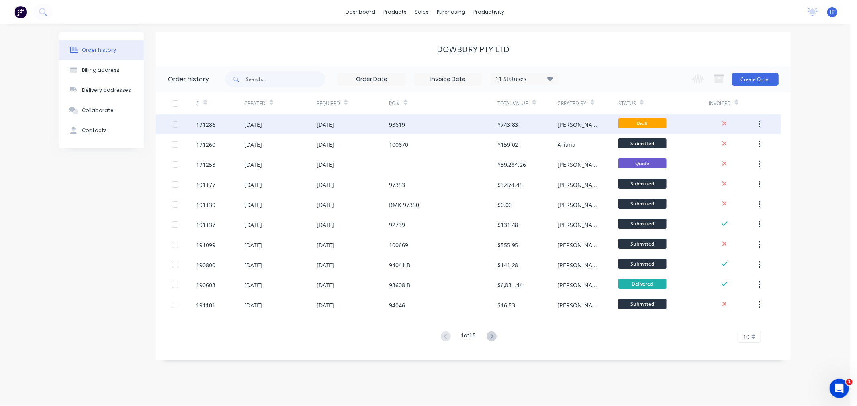
click at [201, 124] on div "191286" at bounding box center [205, 124] width 19 height 8
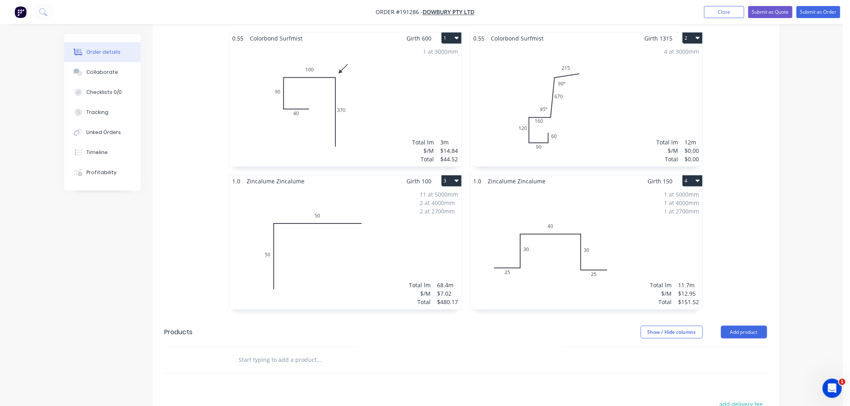
scroll to position [267, 0]
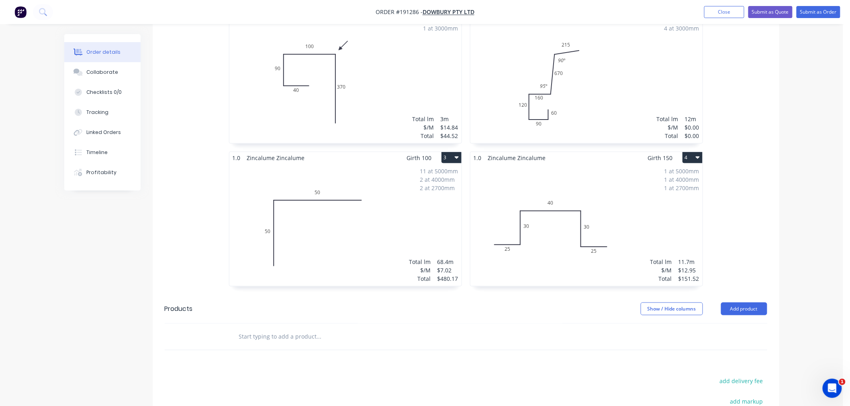
click at [588, 74] on div "4 at 3000mm Total lm $/M Total 12m $0.00 $0.00" at bounding box center [586, 82] width 232 height 122
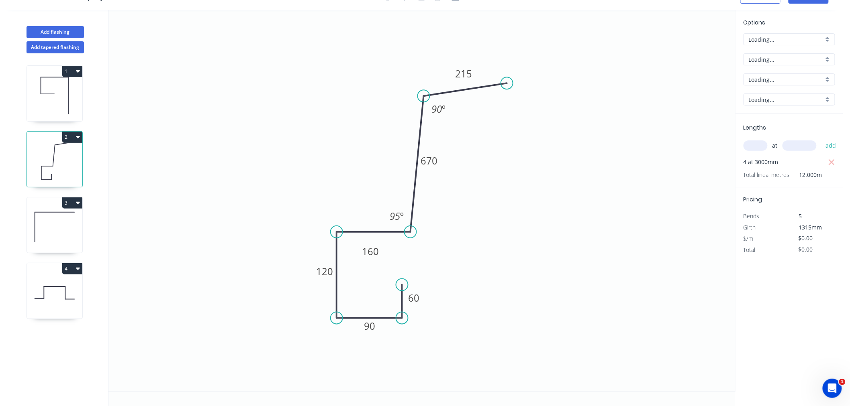
scroll to position [15, 0]
drag, startPoint x: 505, startPoint y: 82, endPoint x: 478, endPoint y: 90, distance: 28.6
click at [478, 90] on circle at bounding box center [478, 90] width 12 height 12
click at [452, 80] on tspan "215" at bounding box center [449, 76] width 17 height 13
click at [547, 122] on icon "0 60 90 120 160 670 50 90 º 95 º" at bounding box center [421, 201] width 626 height 382
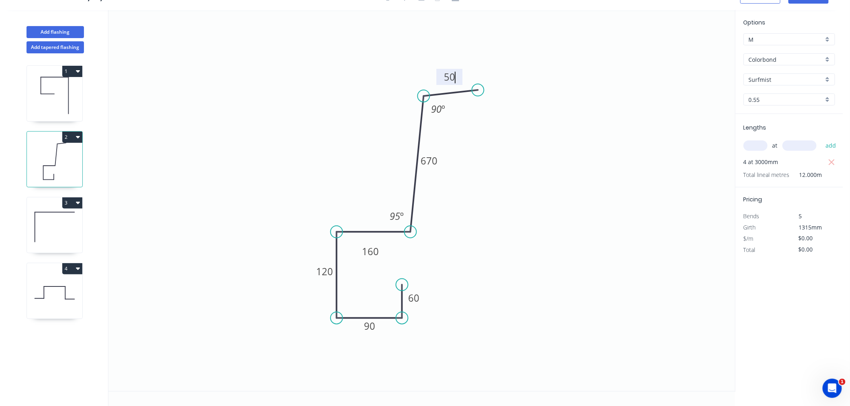
type input "$26.72"
type input "$320.64"
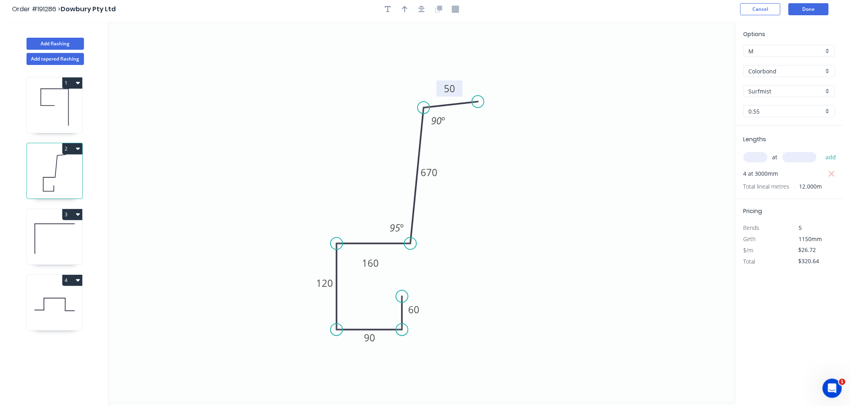
scroll to position [0, 0]
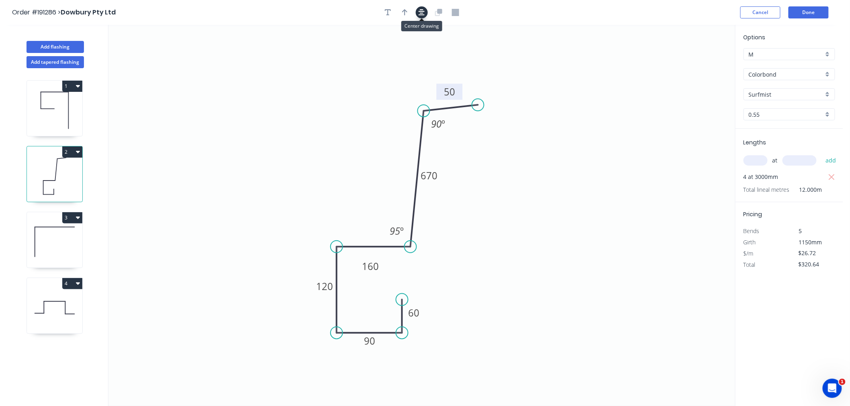
click at [420, 11] on icon "button" at bounding box center [421, 12] width 6 height 7
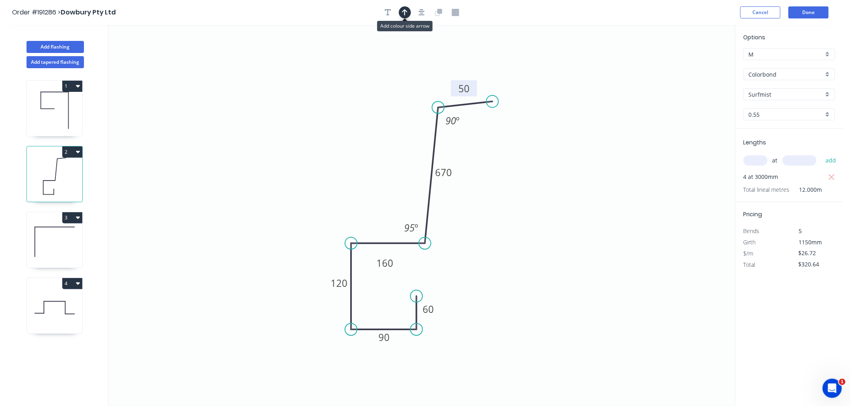
click at [402, 12] on icon "button" at bounding box center [405, 12] width 6 height 7
drag, startPoint x: 488, startPoint y: 86, endPoint x: 401, endPoint y: 144, distance: 104.5
click at [401, 144] on icon at bounding box center [397, 135] width 7 height 26
click at [401, 143] on icon at bounding box center [400, 135] width 7 height 26
click at [401, 143] on icon at bounding box center [407, 136] width 23 height 23
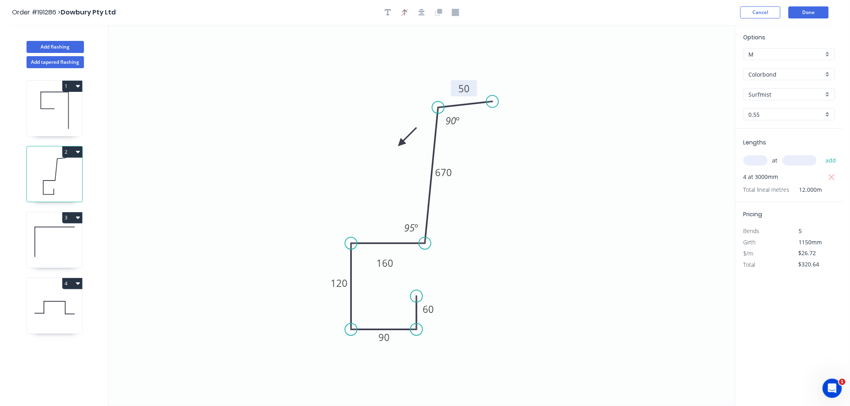
click at [401, 143] on icon at bounding box center [407, 136] width 23 height 23
click at [401, 143] on icon at bounding box center [407, 150] width 23 height 23
click at [401, 143] on icon at bounding box center [400, 153] width 7 height 26
click at [401, 143] on icon at bounding box center [394, 150] width 23 height 23
click at [401, 143] on icon at bounding box center [392, 143] width 26 height 7
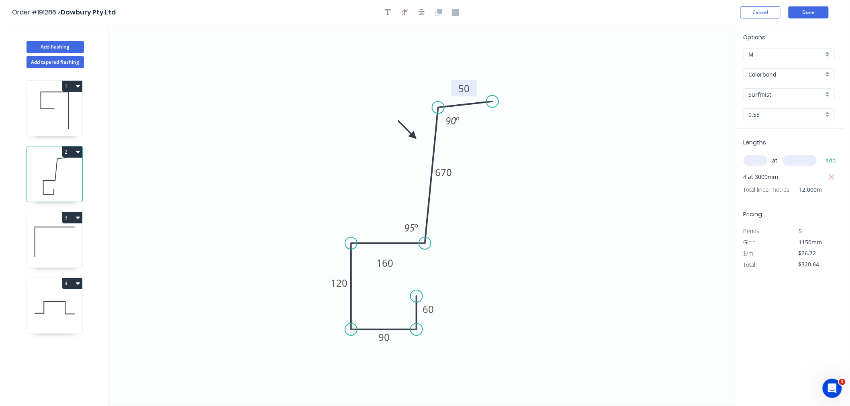
drag, startPoint x: 401, startPoint y: 143, endPoint x: 414, endPoint y: 137, distance: 14.6
click at [414, 137] on icon at bounding box center [407, 129] width 23 height 23
click at [493, 98] on circle at bounding box center [493, 98] width 12 height 12
drag, startPoint x: 492, startPoint y: 94, endPoint x: 492, endPoint y: 106, distance: 11.2
click at [492, 106] on circle at bounding box center [492, 108] width 12 height 12
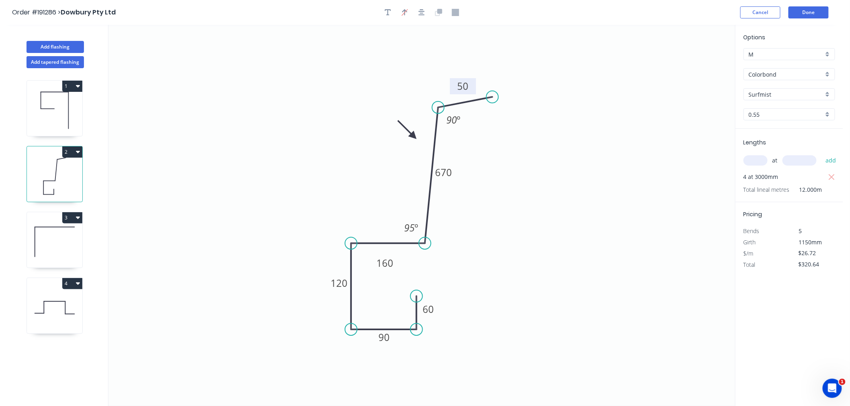
drag, startPoint x: 493, startPoint y: 106, endPoint x: 492, endPoint y: 97, distance: 9.2
click at [492, 97] on circle at bounding box center [492, 97] width 12 height 12
click at [422, 15] on icon "button" at bounding box center [421, 12] width 6 height 7
drag, startPoint x: 438, startPoint y: 109, endPoint x: 433, endPoint y: 110, distance: 5.3
click at [433, 110] on icon "0 60 90 120 160 670 50 90 º 95 º" at bounding box center [421, 216] width 626 height 382
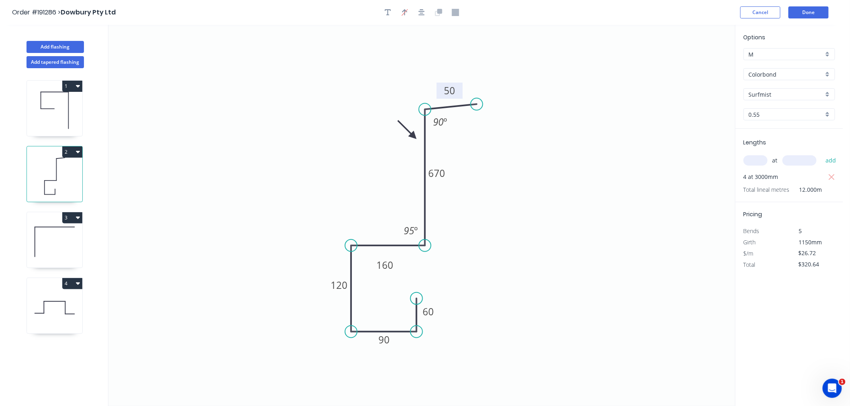
drag, startPoint x: 492, startPoint y: 101, endPoint x: 477, endPoint y: 104, distance: 16.1
click at [477, 104] on circle at bounding box center [477, 104] width 12 height 12
drag, startPoint x: 426, startPoint y: 108, endPoint x: 441, endPoint y: 110, distance: 14.3
click at [441, 110] on circle at bounding box center [441, 111] width 12 height 12
drag, startPoint x: 475, startPoint y: 103, endPoint x: 501, endPoint y: 106, distance: 26.3
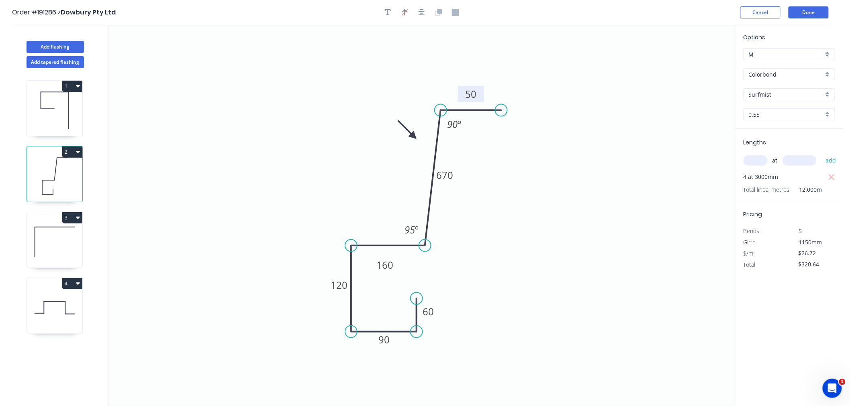
click at [501, 106] on circle at bounding box center [501, 110] width 12 height 12
drag, startPoint x: 500, startPoint y: 110, endPoint x: 500, endPoint y: 101, distance: 8.4
click at [500, 101] on circle at bounding box center [500, 101] width 12 height 12
click at [422, 10] on icon "button" at bounding box center [421, 12] width 6 height 7
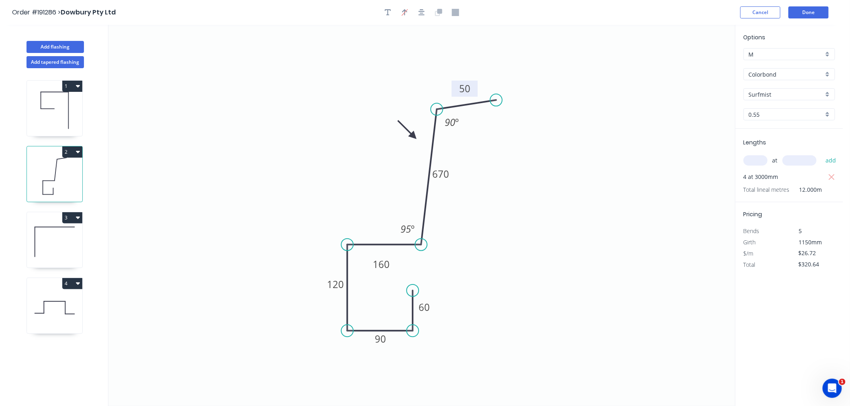
drag, startPoint x: 410, startPoint y: 300, endPoint x: 411, endPoint y: 291, distance: 8.4
click at [411, 291] on circle at bounding box center [413, 291] width 12 height 12
click at [420, 9] on icon "button" at bounding box center [421, 12] width 6 height 7
drag, startPoint x: 392, startPoint y: 263, endPoint x: 389, endPoint y: 255, distance: 8.1
click at [389, 255] on rect at bounding box center [378, 257] width 27 height 16
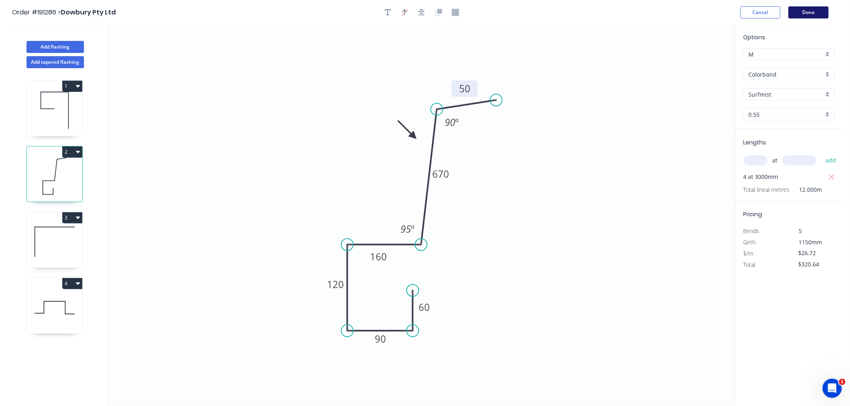
click at [810, 12] on button "Done" at bounding box center [808, 12] width 40 height 12
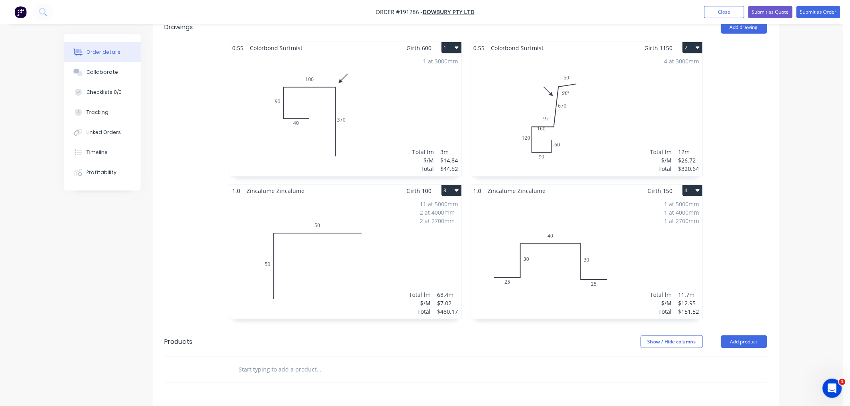
scroll to position [267, 0]
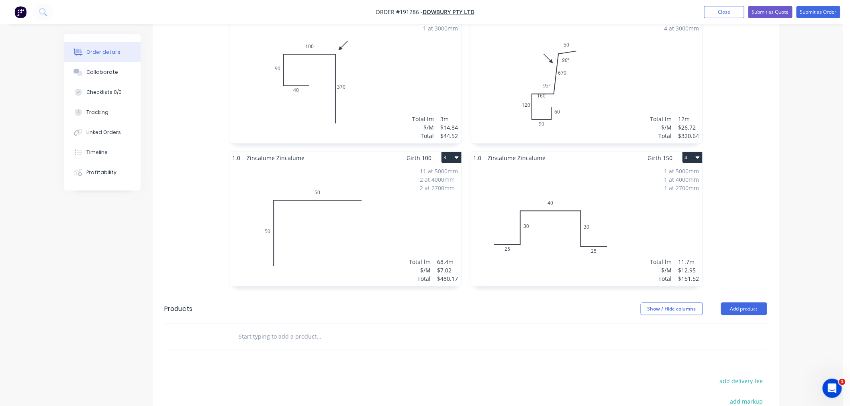
click at [591, 91] on div "4 at 3000mm Total lm $/M Total 12m $26.72 $320.64" at bounding box center [586, 82] width 232 height 122
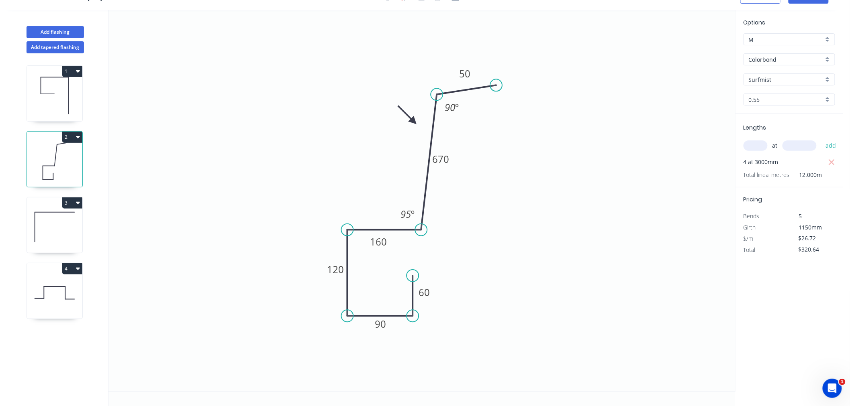
scroll to position [15, 0]
drag, startPoint x: 388, startPoint y: 248, endPoint x: 382, endPoint y: 214, distance: 34.7
click at [382, 214] on rect at bounding box center [372, 208] width 27 height 16
drag, startPoint x: 397, startPoint y: 209, endPoint x: 402, endPoint y: 212, distance: 5.6
click at [402, 212] on rect at bounding box center [413, 217] width 26 height 16
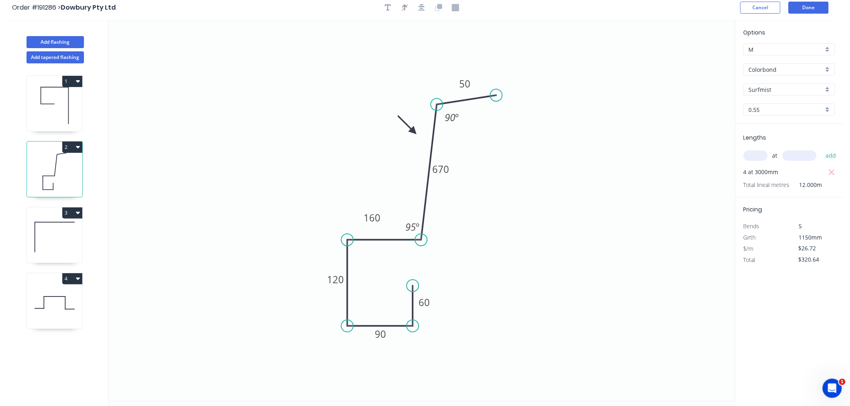
scroll to position [0, 0]
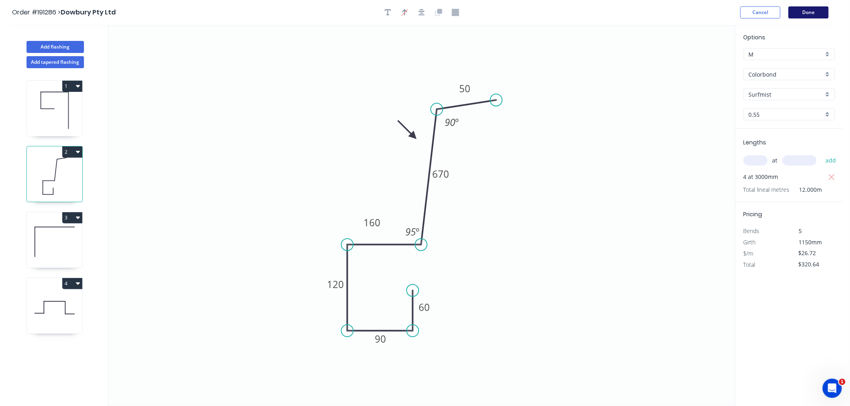
click at [811, 9] on button "Done" at bounding box center [808, 12] width 40 height 12
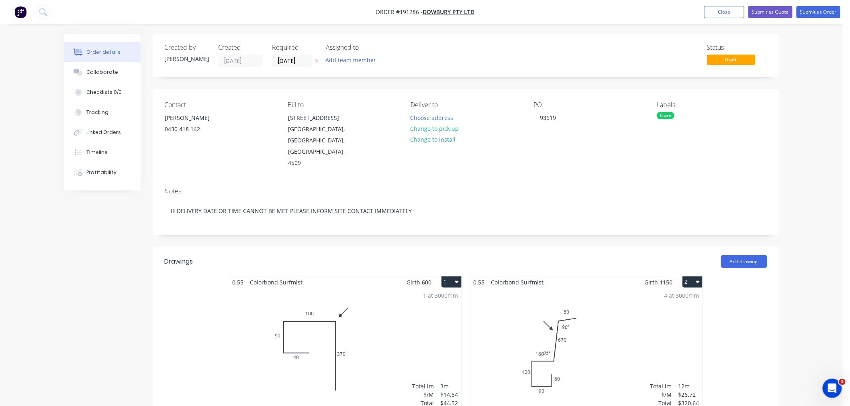
click at [576, 322] on div "4 at 3000mm Total lm $/M Total 12m $26.72 $320.64" at bounding box center [586, 349] width 232 height 122
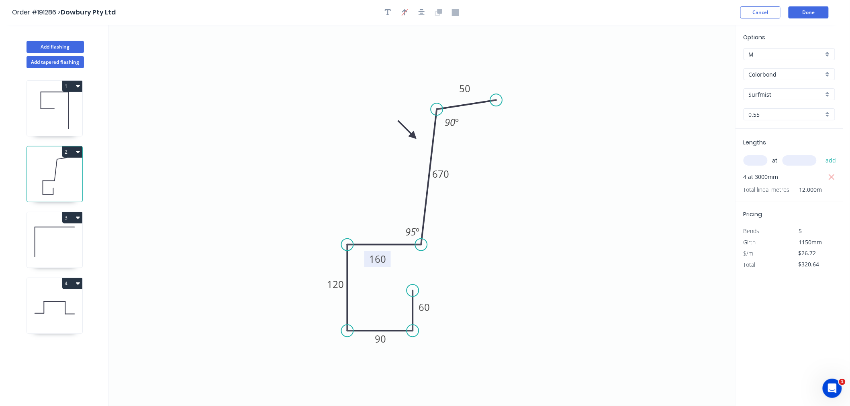
drag, startPoint x: 382, startPoint y: 226, endPoint x: 388, endPoint y: 262, distance: 37.0
click at [388, 262] on rect at bounding box center [377, 259] width 27 height 16
click at [420, 12] on icon "button" at bounding box center [421, 12] width 6 height 7
click at [596, 11] on div "Order #191286 > Dowbury Pty Ltd Cancel Done" at bounding box center [421, 12] width 819 height 12
click at [820, 9] on button "Done" at bounding box center [808, 12] width 40 height 12
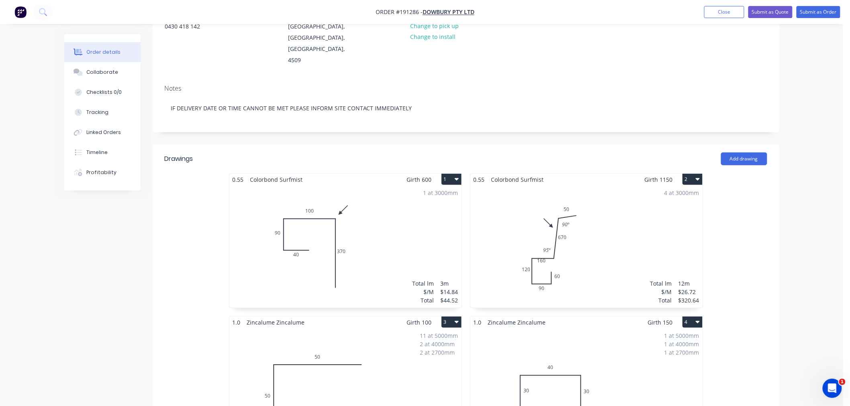
scroll to position [178, 0]
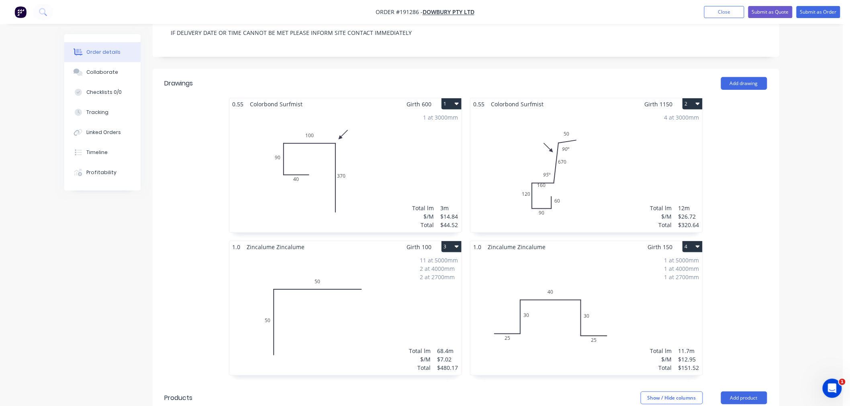
click at [614, 189] on div "4 at 3000mm Total lm $/M Total 12m $26.72 $320.64" at bounding box center [586, 171] width 232 height 122
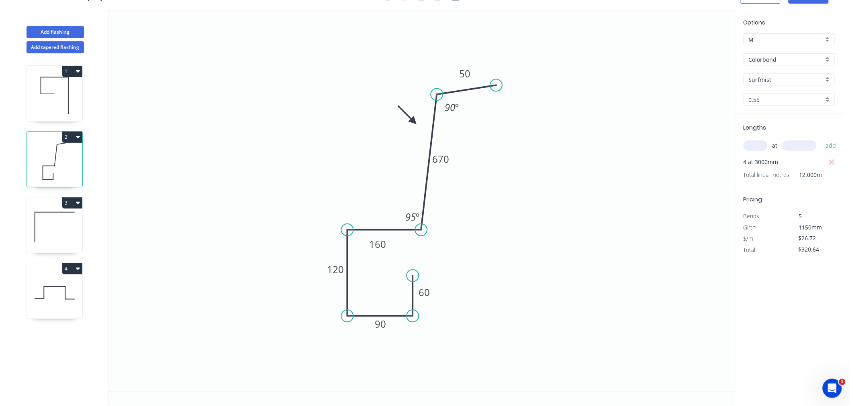
scroll to position [15, 0]
drag, startPoint x: 388, startPoint y: 244, endPoint x: 392, endPoint y: 248, distance: 5.4
click at [392, 248] on rect at bounding box center [381, 249] width 27 height 16
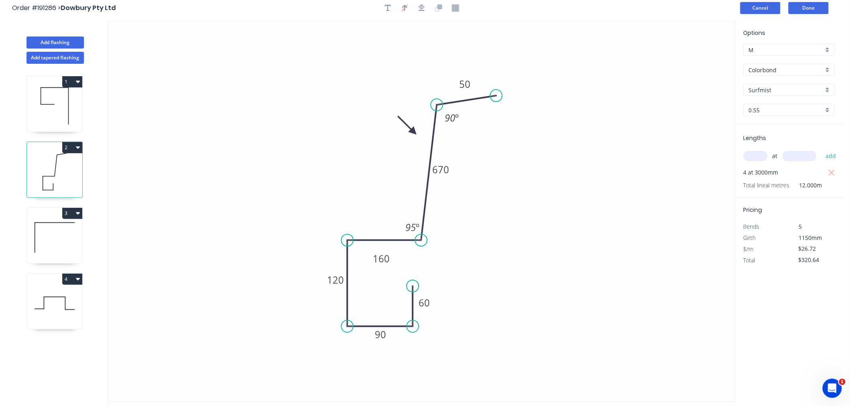
scroll to position [0, 0]
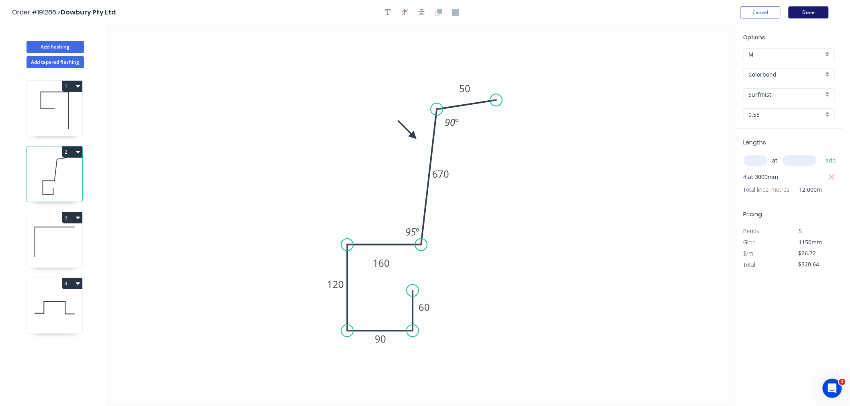
click at [810, 7] on button "Done" at bounding box center [808, 12] width 40 height 12
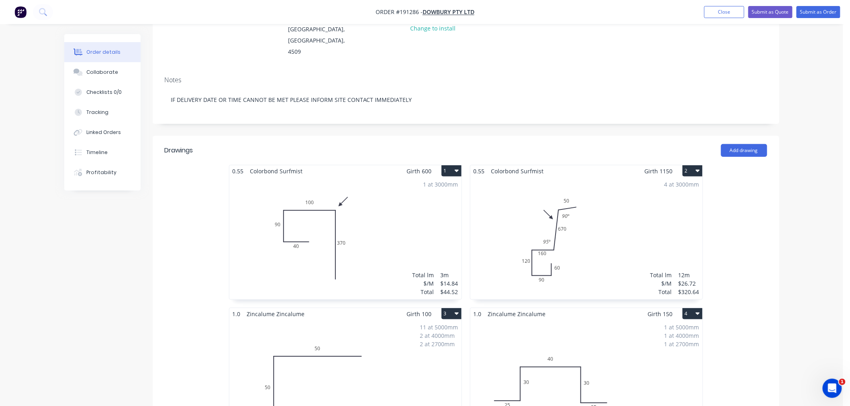
scroll to position [178, 0]
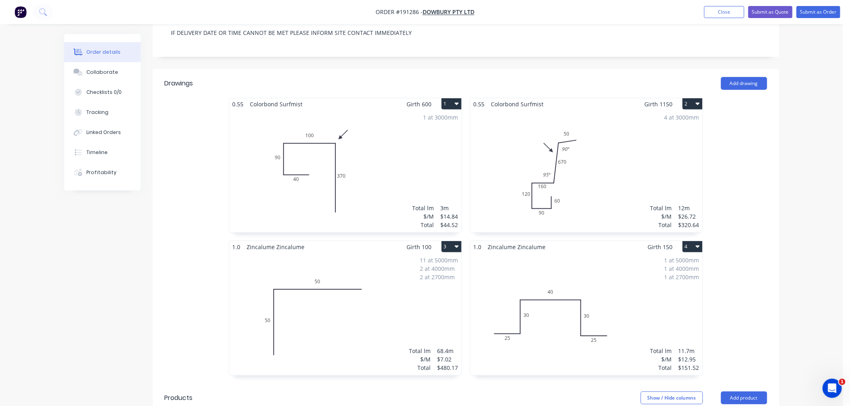
click at [613, 173] on div "4 at 3000mm Total lm $/M Total 12m $26.72 $320.64" at bounding box center [586, 171] width 232 height 122
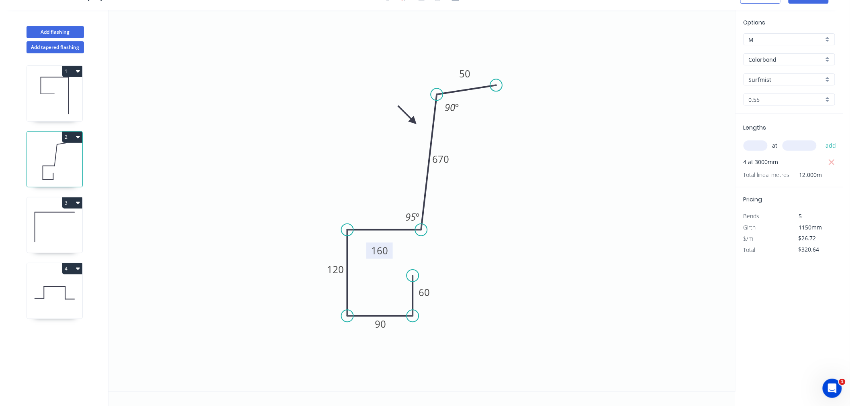
click at [390, 258] on rect at bounding box center [379, 251] width 27 height 16
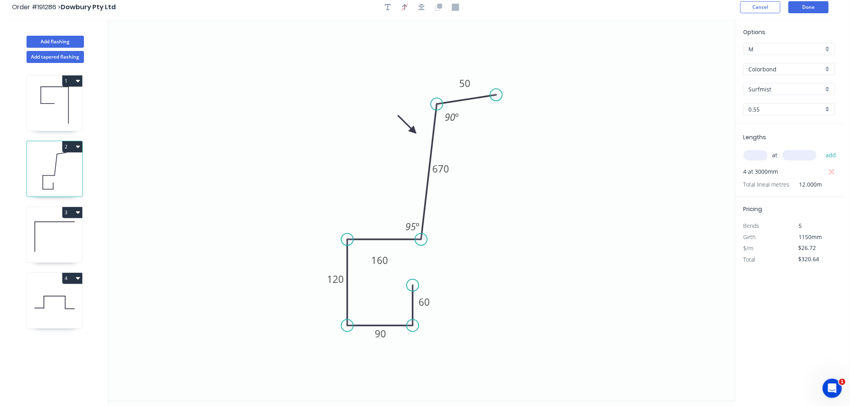
scroll to position [0, 0]
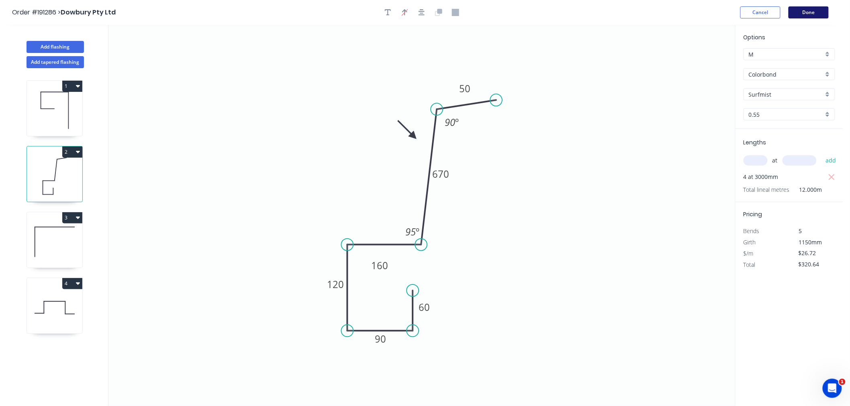
click at [813, 8] on button "Done" at bounding box center [808, 12] width 40 height 12
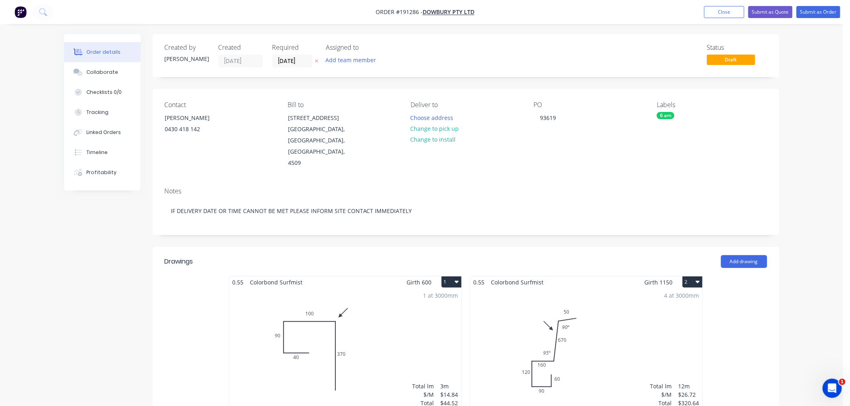
click at [818, 202] on div "Order details Collaborate Checklists 0/0 Tracking Linked Orders Timeline Profit…" at bounding box center [421, 411] width 843 height 823
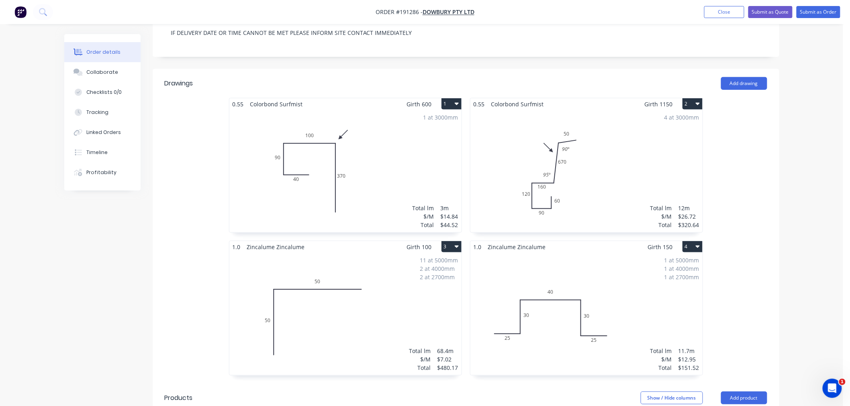
click at [592, 167] on div "4 at 3000mm Total lm $/M Total 12m $26.72 $320.64" at bounding box center [586, 171] width 232 height 122
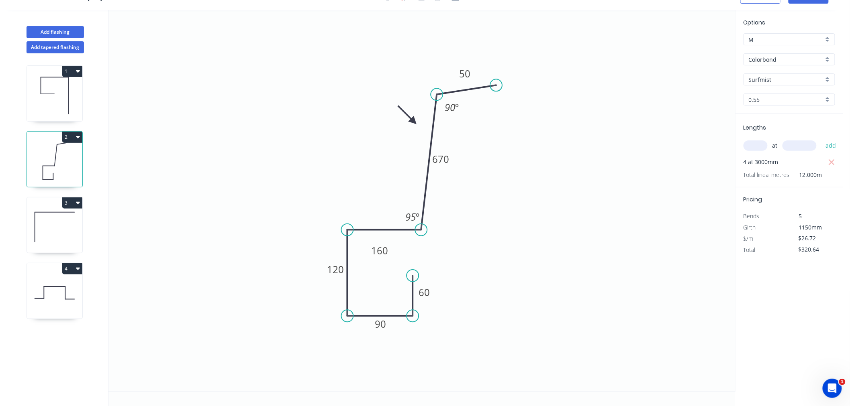
scroll to position [15, 0]
click at [73, 28] on button "Add flashing" at bounding box center [55, 32] width 57 height 12
type input "$0.00"
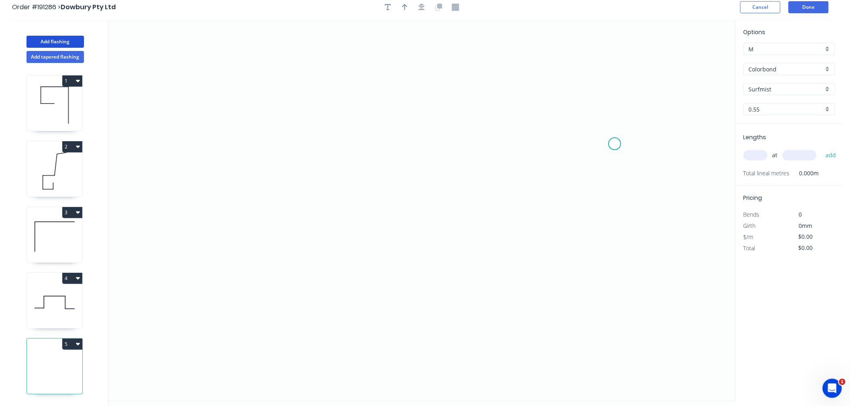
scroll to position [0, 0]
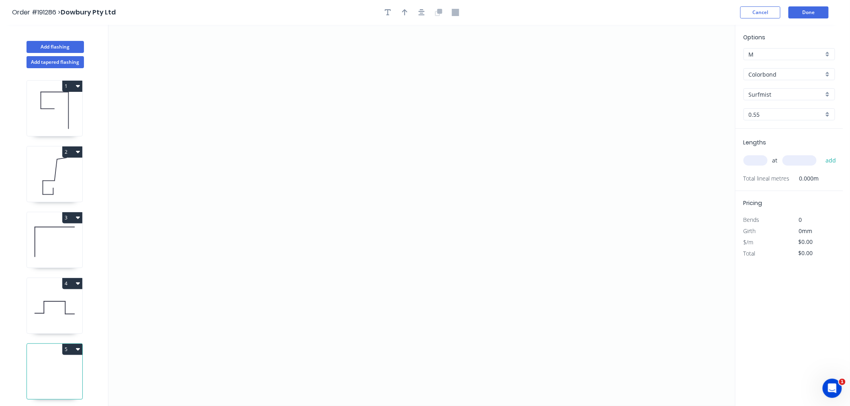
click at [756, 161] on input "text" at bounding box center [755, 160] width 24 height 10
type input "4"
type input "3000"
click at [821, 154] on button "add" at bounding box center [830, 161] width 19 height 14
click at [450, 118] on icon "0" at bounding box center [421, 216] width 626 height 382
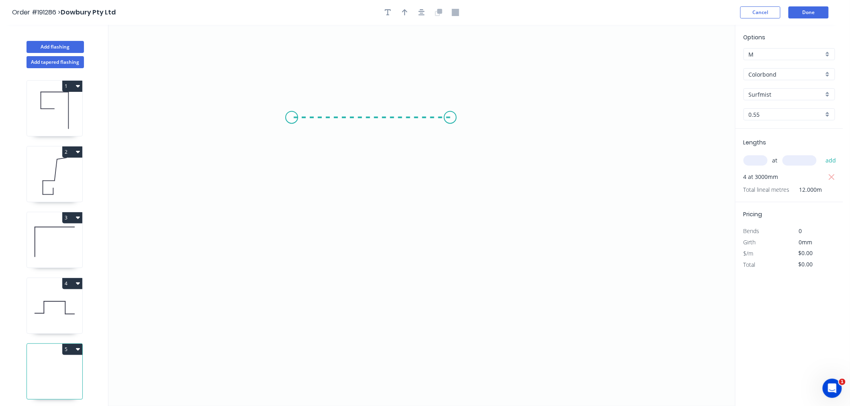
click at [292, 123] on icon "0" at bounding box center [421, 216] width 626 height 382
click at [294, 202] on icon "0 ?" at bounding box center [421, 216] width 626 height 382
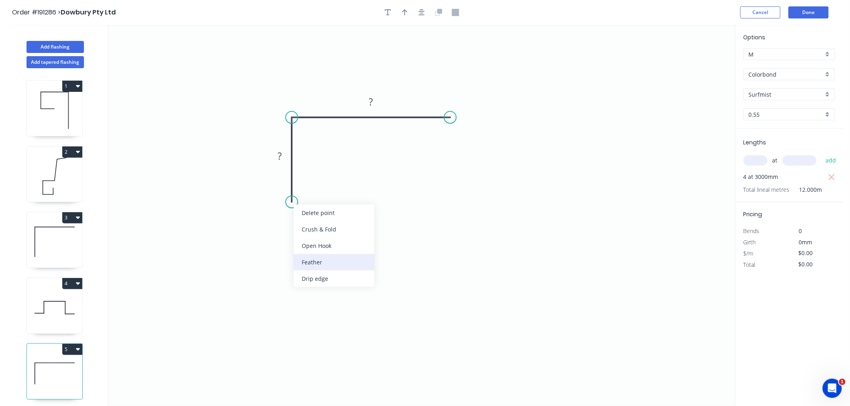
click at [315, 258] on div "Feather" at bounding box center [334, 262] width 81 height 16
click at [304, 228] on div "Flip bend" at bounding box center [330, 227] width 81 height 16
click at [428, 12] on div at bounding box center [422, 12] width 84 height 12
click at [420, 14] on icon "button" at bounding box center [421, 12] width 6 height 7
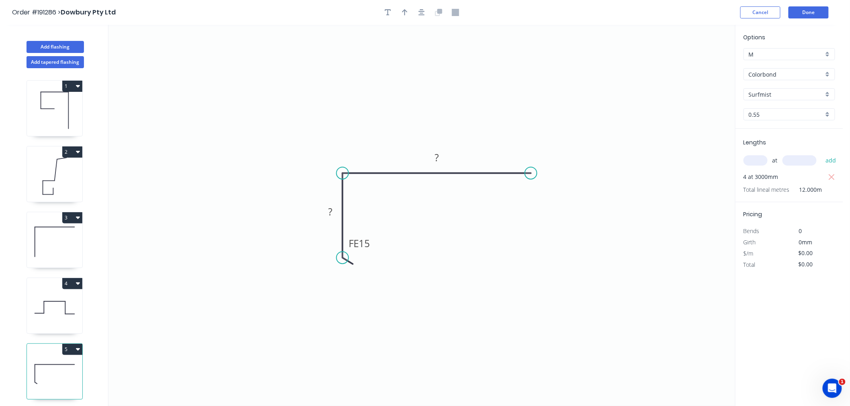
drag, startPoint x: 499, startPoint y: 171, endPoint x: 531, endPoint y: 171, distance: 32.1
click at [531, 171] on circle at bounding box center [531, 173] width 12 height 12
click at [416, 9] on button "button" at bounding box center [422, 12] width 12 height 12
click at [356, 242] on rect at bounding box center [344, 244] width 31 height 16
click at [349, 247] on tspan "15" at bounding box center [349, 243] width 11 height 13
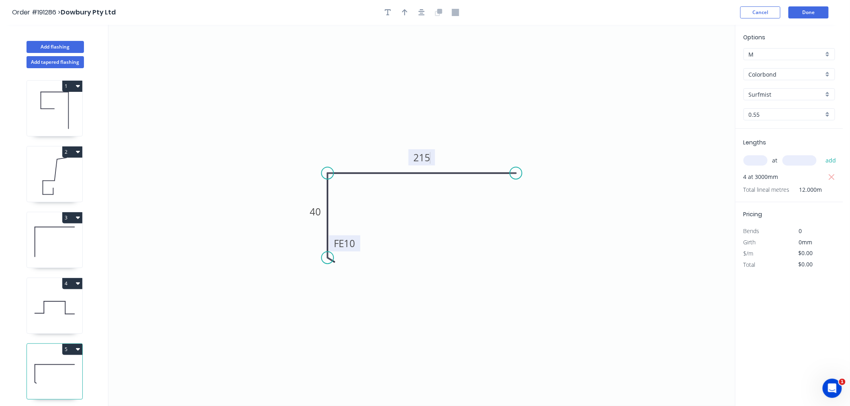
click at [469, 242] on icon "0 FE 10 40 215" at bounding box center [421, 216] width 626 height 382
type input "$8.91"
type input "$106.92"
click at [420, 12] on icon "button" at bounding box center [421, 12] width 6 height 7
click at [402, 10] on icon "button" at bounding box center [405, 12] width 6 height 7
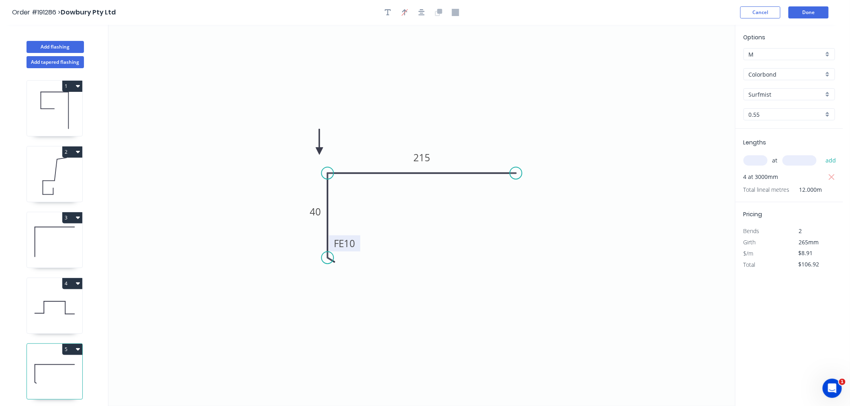
drag, startPoint x: 694, startPoint y: 63, endPoint x: 319, endPoint y: 151, distance: 385.1
click at [319, 151] on icon at bounding box center [319, 142] width 7 height 26
click at [319, 151] on icon at bounding box center [325, 144] width 23 height 23
click at [319, 151] on icon at bounding box center [329, 150] width 26 height 7
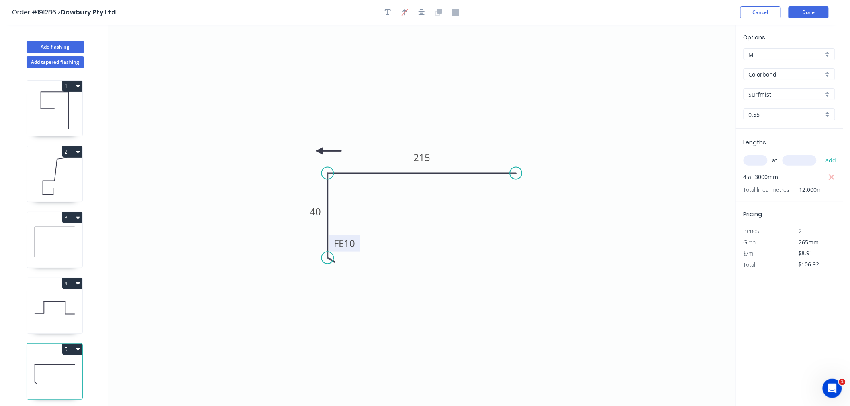
click at [319, 151] on icon at bounding box center [329, 150] width 26 height 7
click at [319, 151] on icon at bounding box center [319, 160] width 7 height 26
click at [319, 151] on icon at bounding box center [312, 157] width 23 height 23
click at [319, 151] on icon at bounding box center [310, 150] width 26 height 7
drag, startPoint x: 319, startPoint y: 151, endPoint x: 314, endPoint y: 151, distance: 5.2
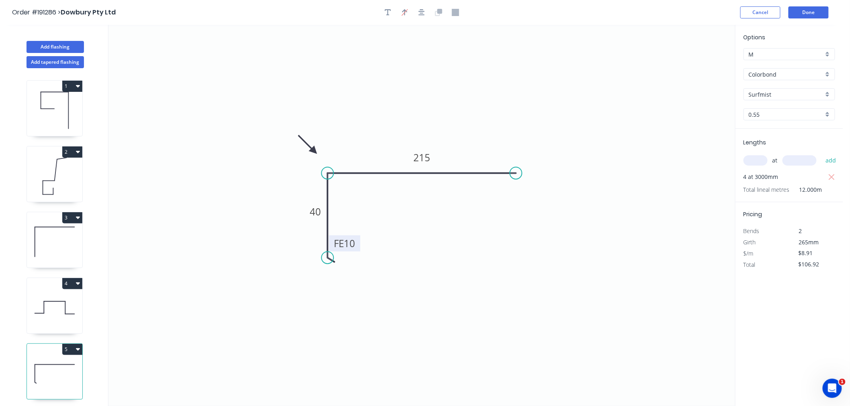
click at [314, 151] on icon at bounding box center [307, 144] width 23 height 23
click at [420, 12] on icon "button" at bounding box center [421, 12] width 6 height 7
click at [421, 10] on icon "button" at bounding box center [421, 12] width 6 height 7
click at [817, 10] on button "Done" at bounding box center [808, 12] width 40 height 12
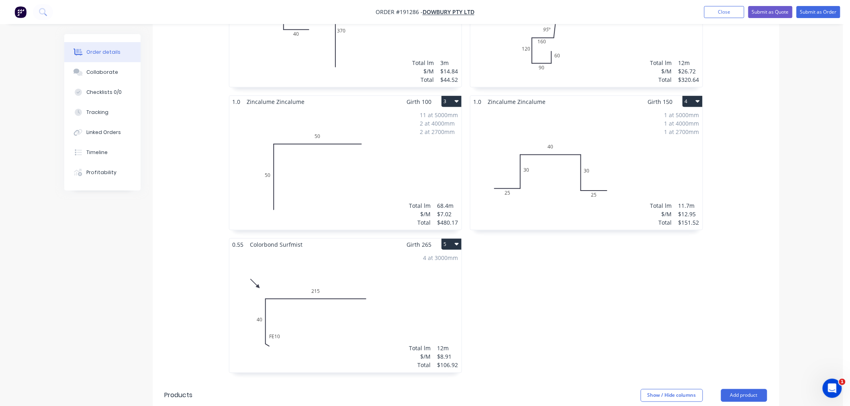
scroll to position [357, 0]
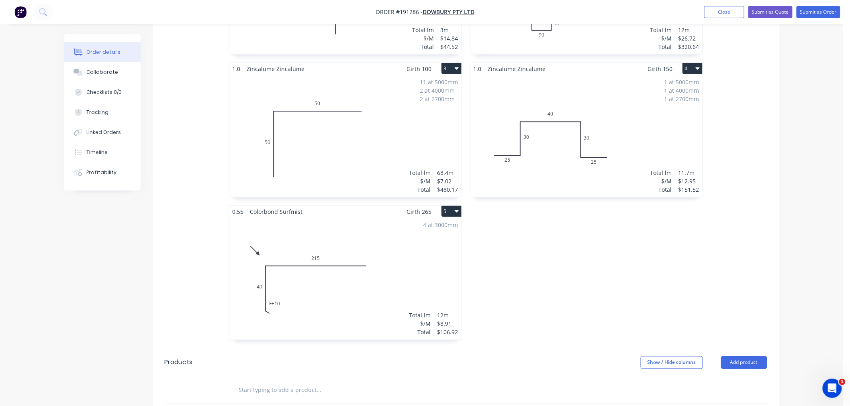
click at [802, 268] on div "Order details Collaborate Checklists 0/0 Tracking Linked Orders Timeline Profit…" at bounding box center [421, 126] width 843 height 966
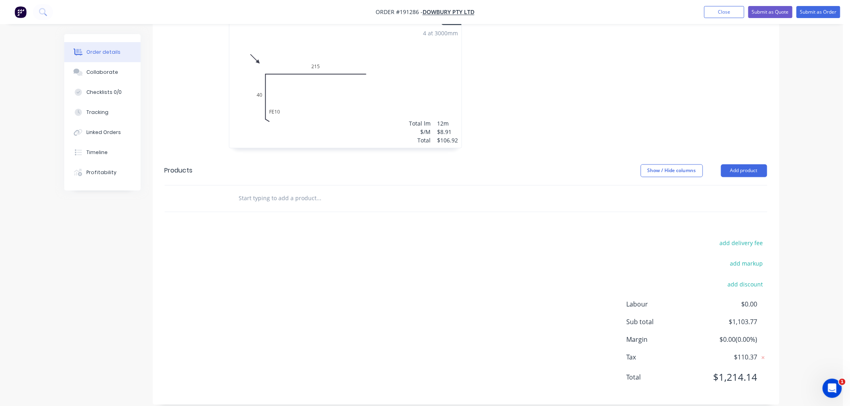
scroll to position [370, 0]
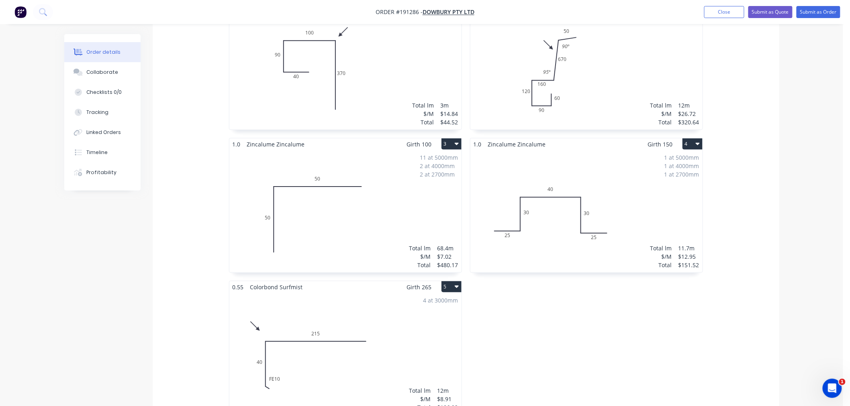
click at [412, 210] on div "11 at 5000mm 2 at 4000mm 2 at 2700mm Total lm $/M Total 68.4m $7.02 $480.17" at bounding box center [345, 211] width 232 height 122
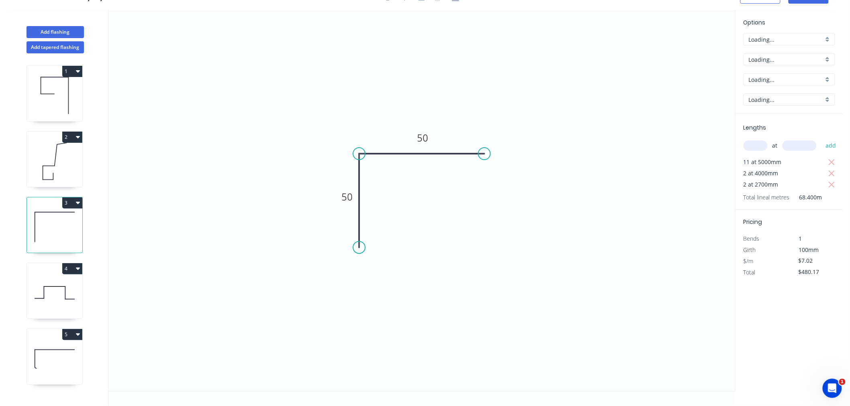
scroll to position [15, 0]
click at [76, 200] on icon "button" at bounding box center [78, 203] width 4 height 6
click at [65, 222] on div "Duplicate" at bounding box center [44, 223] width 62 height 12
type input "$0.00"
click at [79, 271] on icon "button" at bounding box center [78, 268] width 4 height 6
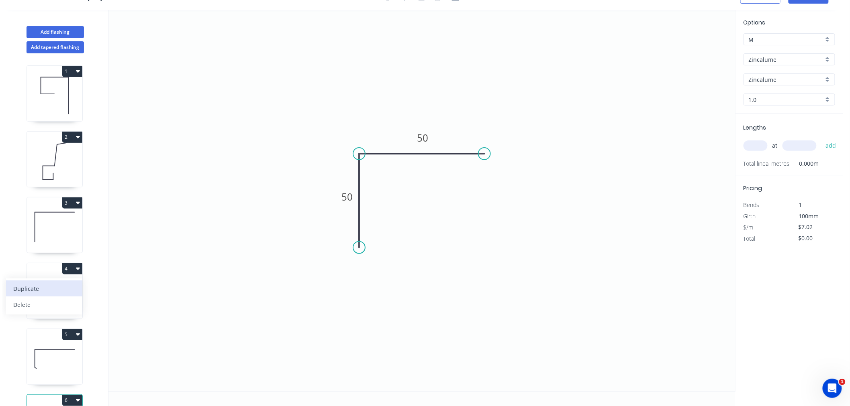
click at [78, 292] on button "Duplicate" at bounding box center [44, 289] width 76 height 16
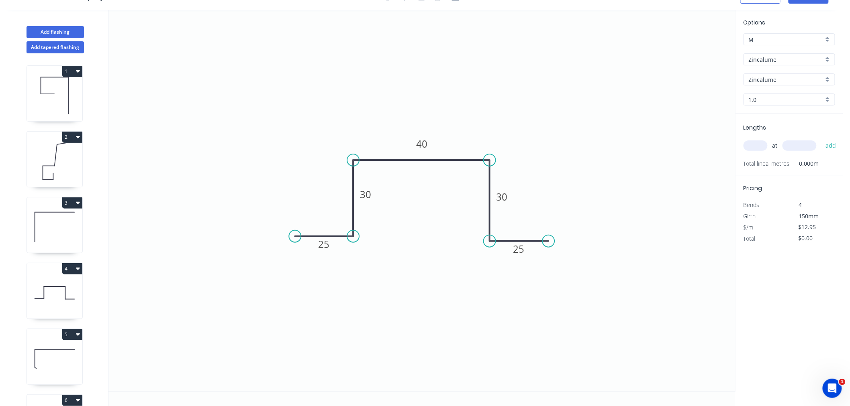
click at [61, 225] on icon at bounding box center [54, 227] width 55 height 51
type input "$7.02"
type input "$480.17"
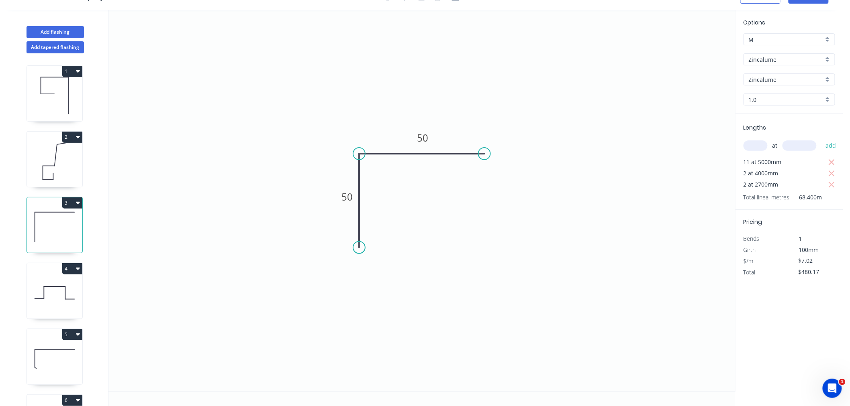
click at [75, 198] on button "3" at bounding box center [72, 203] width 20 height 11
click at [71, 238] on div "Delete" at bounding box center [44, 239] width 62 height 12
type input "$0.00"
type input "$12.95"
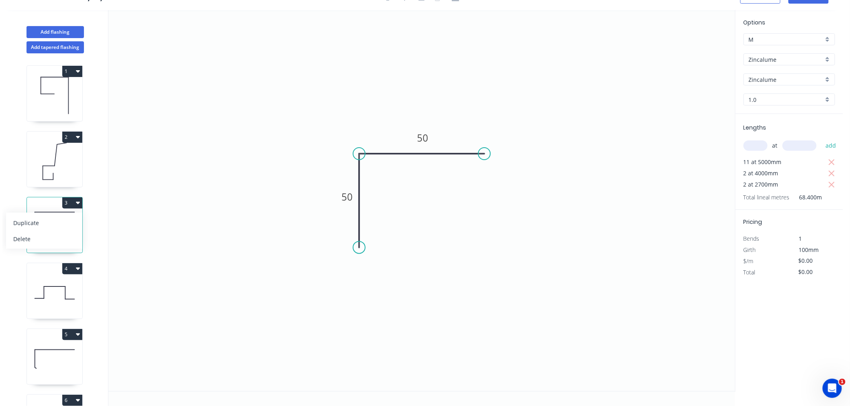
type input "$151.52"
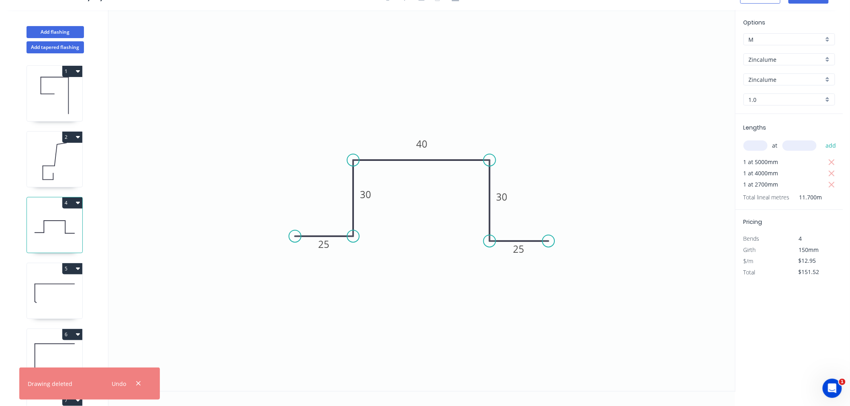
click at [66, 228] on icon at bounding box center [54, 227] width 55 height 51
click at [75, 203] on button "4" at bounding box center [72, 203] width 20 height 11
click at [61, 231] on button "Delete" at bounding box center [44, 239] width 76 height 16
type input "$8.91"
type input "$106.92"
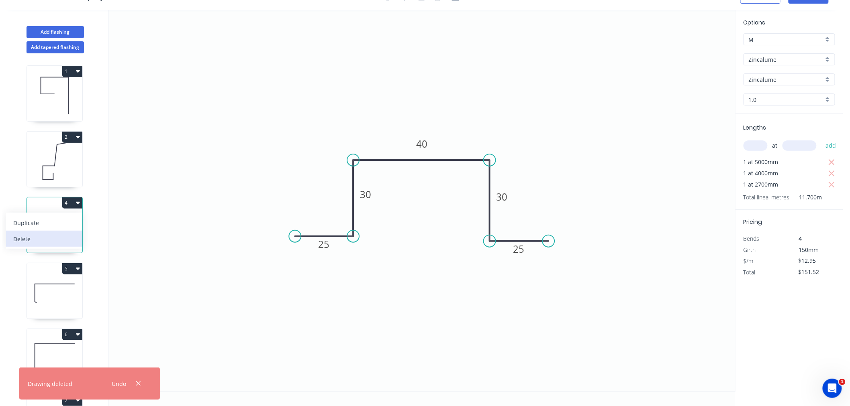
type input "Colorbond"
type input "Surfmist"
type input "0.55"
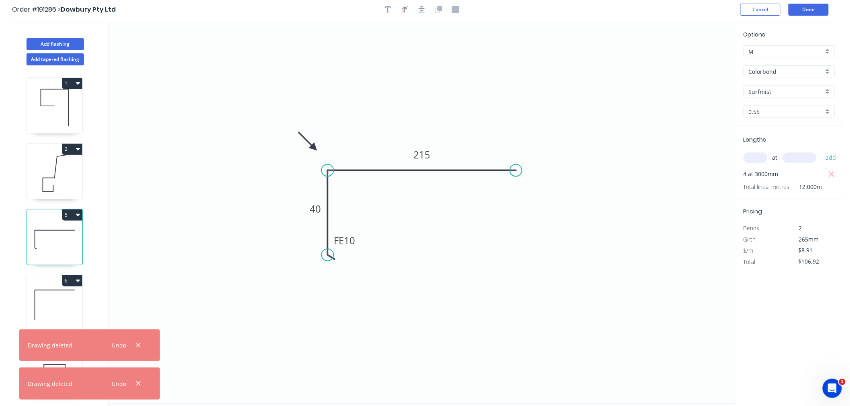
scroll to position [0, 0]
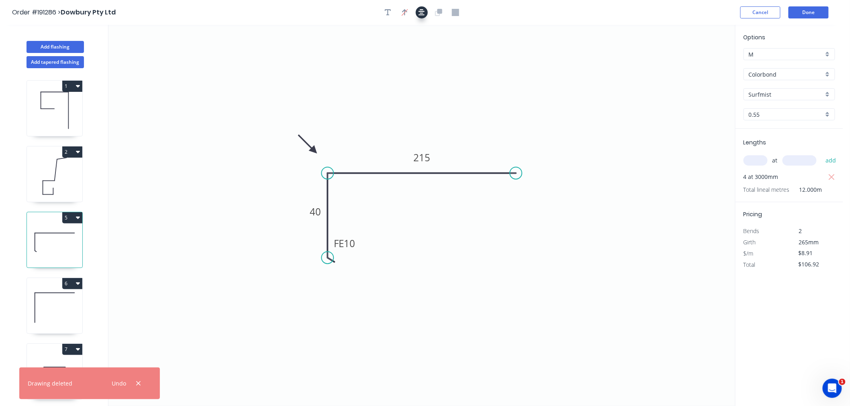
click at [423, 9] on icon "button" at bounding box center [421, 12] width 6 height 7
click at [54, 105] on icon at bounding box center [54, 110] width 55 height 51
type input "$14.84"
type input "$44.52"
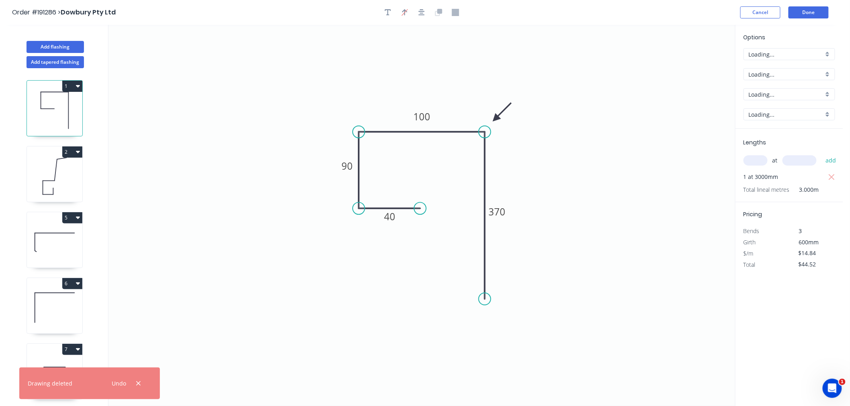
click at [60, 178] on icon at bounding box center [54, 176] width 55 height 51
type input "$26.72"
type input "$320.64"
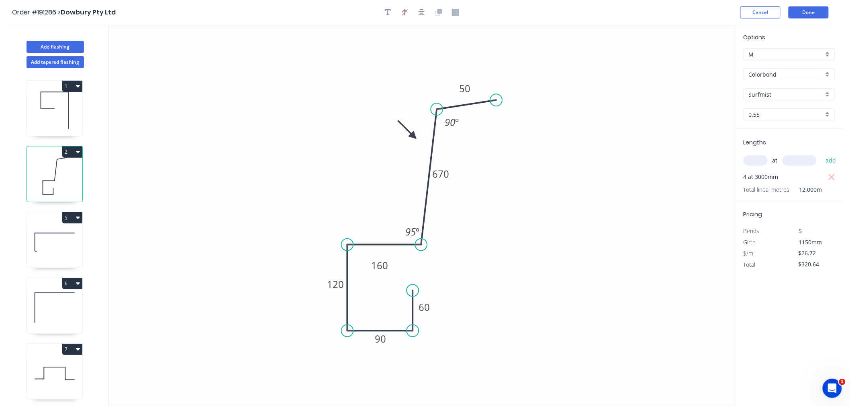
click at [55, 109] on icon at bounding box center [54, 110] width 55 height 51
type input "$14.84"
type input "$44.52"
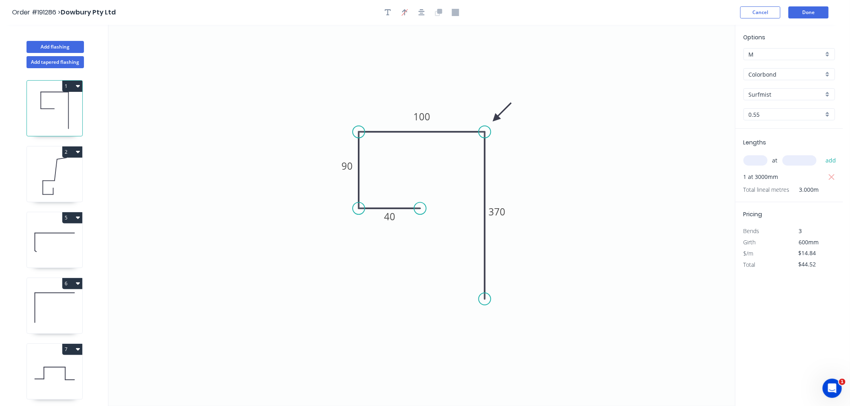
click at [51, 183] on icon at bounding box center [54, 176] width 55 height 51
type input "$26.72"
type input "$320.64"
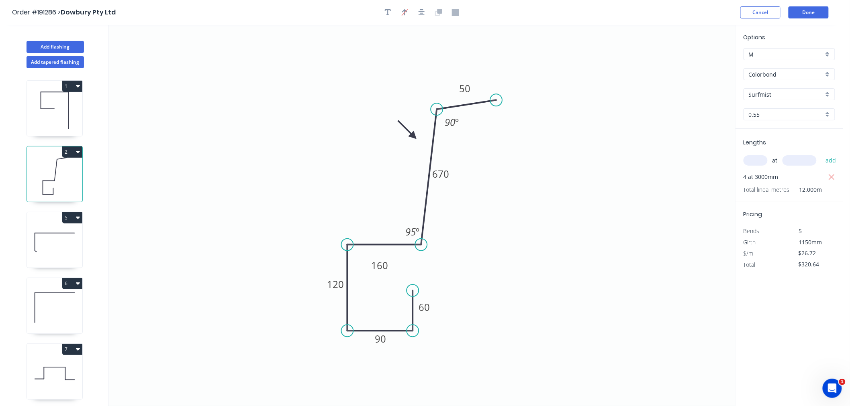
click at [58, 244] on icon at bounding box center [54, 241] width 55 height 51
type input "$8.91"
type input "$106.92"
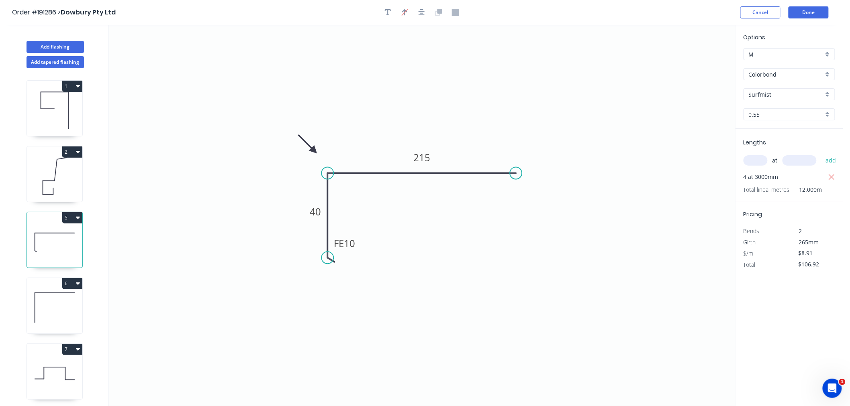
click at [427, 16] on div at bounding box center [422, 12] width 84 height 12
click at [423, 11] on icon "button" at bounding box center [421, 12] width 6 height 6
click at [71, 308] on icon at bounding box center [54, 307] width 55 height 51
type input "$7.02"
type input "$0.00"
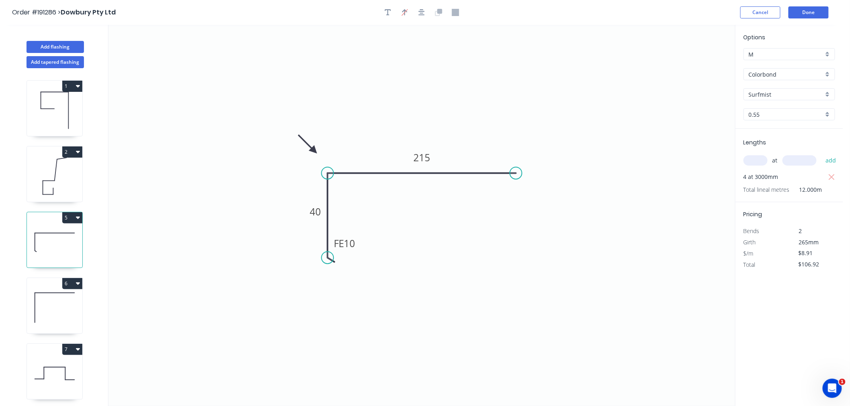
type input "Zincalume"
type input "1.0"
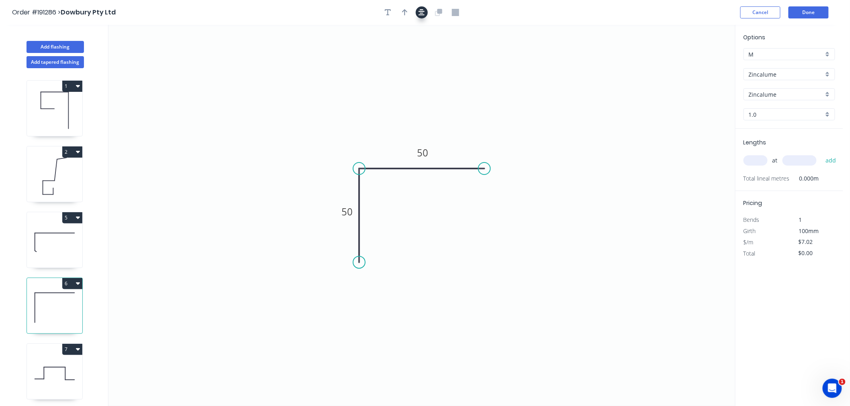
click at [424, 10] on icon "button" at bounding box center [421, 12] width 6 height 7
click at [422, 12] on icon "button" at bounding box center [421, 12] width 6 height 7
click at [403, 12] on icon "button" at bounding box center [405, 12] width 6 height 7
drag, startPoint x: 694, startPoint y: 64, endPoint x: 384, endPoint y: 138, distance: 318.2
click at [384, 138] on icon at bounding box center [384, 129] width 7 height 26
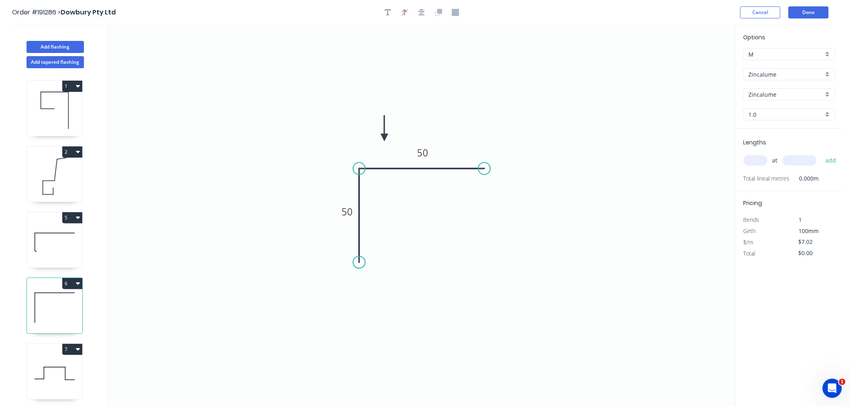
click at [384, 138] on icon at bounding box center [384, 129] width 7 height 26
click at [384, 138] on icon at bounding box center [390, 130] width 23 height 23
click at [384, 138] on icon at bounding box center [394, 137] width 26 height 7
click at [384, 138] on icon at bounding box center [384, 147] width 7 height 26
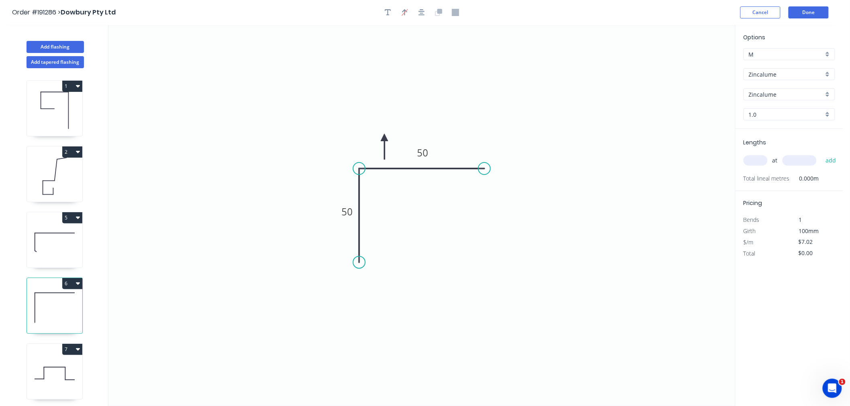
click at [384, 138] on icon at bounding box center [384, 147] width 7 height 26
click at [384, 138] on icon at bounding box center [375, 137] width 26 height 7
drag, startPoint x: 384, startPoint y: 138, endPoint x: 366, endPoint y: 140, distance: 18.2
click at [366, 140] on icon at bounding box center [359, 132] width 23 height 23
click at [65, 368] on icon at bounding box center [54, 373] width 55 height 51
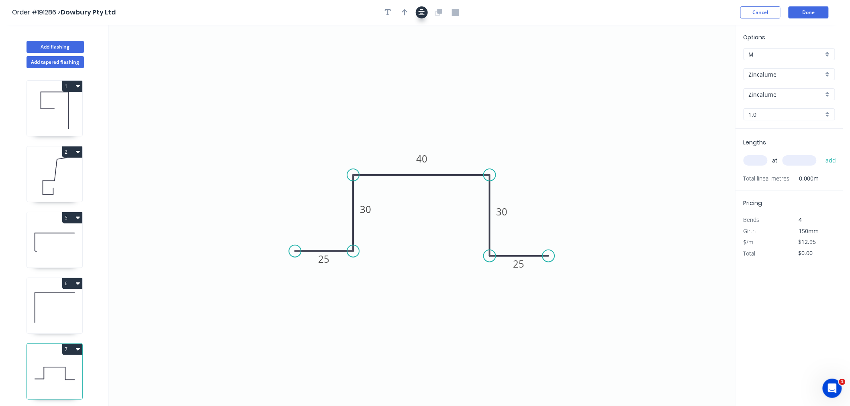
click at [418, 15] on icon "button" at bounding box center [421, 12] width 6 height 7
click at [407, 14] on icon "button" at bounding box center [405, 12] width 6 height 7
drag, startPoint x: 643, startPoint y: 82, endPoint x: 463, endPoint y: 148, distance: 191.8
click at [463, 148] on icon at bounding box center [464, 139] width 7 height 26
click at [463, 148] on icon at bounding box center [462, 139] width 7 height 26
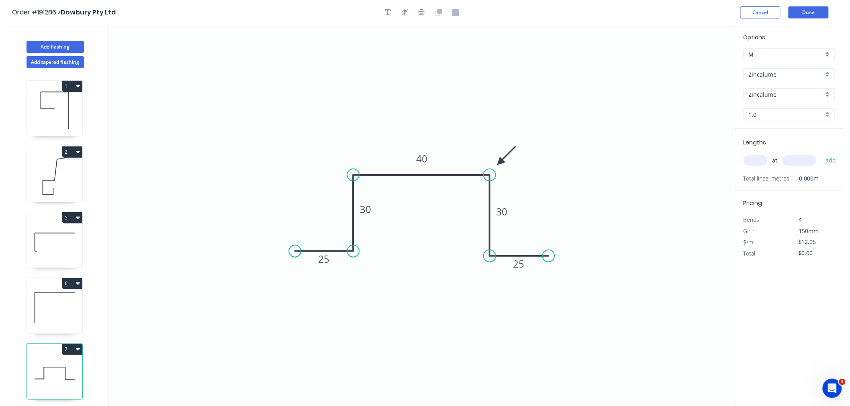
drag, startPoint x: 462, startPoint y: 147, endPoint x: 500, endPoint y: 163, distance: 41.2
click at [500, 163] on icon at bounding box center [506, 155] width 23 height 23
click at [423, 10] on icon "button" at bounding box center [421, 12] width 6 height 7
click at [406, 12] on icon "button" at bounding box center [405, 12] width 6 height 8
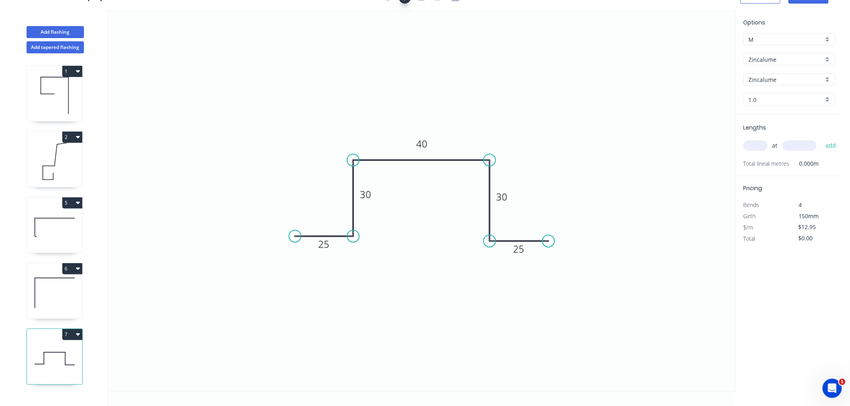
click at [63, 297] on icon at bounding box center [54, 292] width 55 height 51
type input "$7.02"
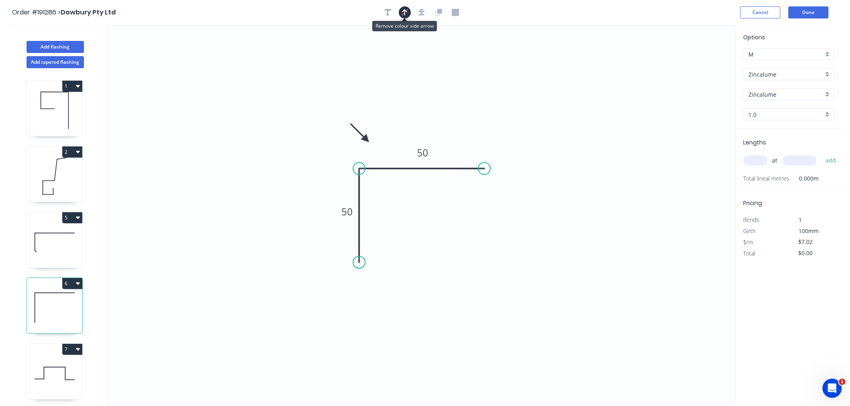
click at [400, 10] on button "button" at bounding box center [405, 12] width 12 height 12
click at [753, 166] on div "at add" at bounding box center [789, 161] width 93 height 14
click at [757, 159] on input "text" at bounding box center [755, 160] width 24 height 10
type input "1"
type input "5000"
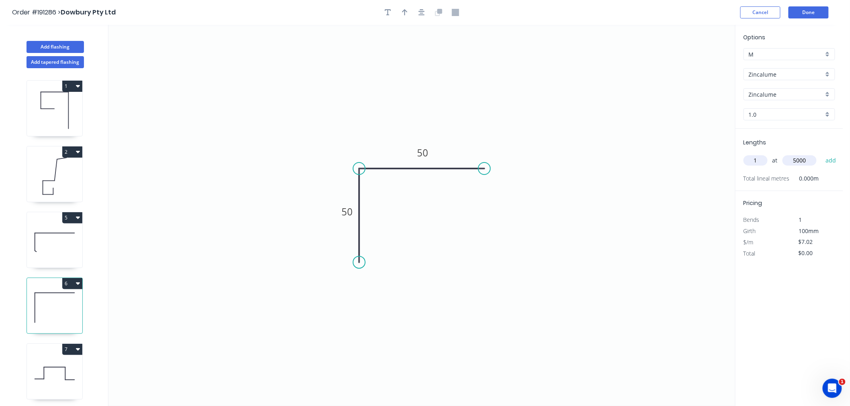
click at [821, 154] on button "add" at bounding box center [830, 161] width 19 height 14
type input "$35.10"
type input "2"
type input "4000"
click at [821, 154] on button "add" at bounding box center [830, 161] width 19 height 14
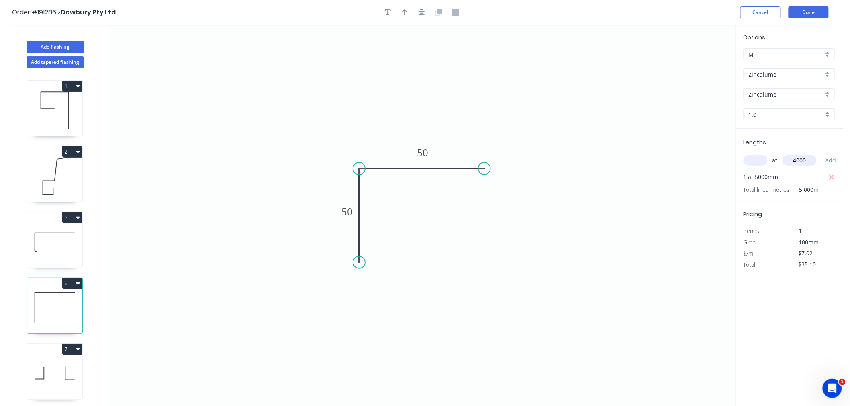
type input "$91.26"
type input "2"
type input "2700"
click at [821, 154] on button "add" at bounding box center [830, 161] width 19 height 14
type input "$129.17"
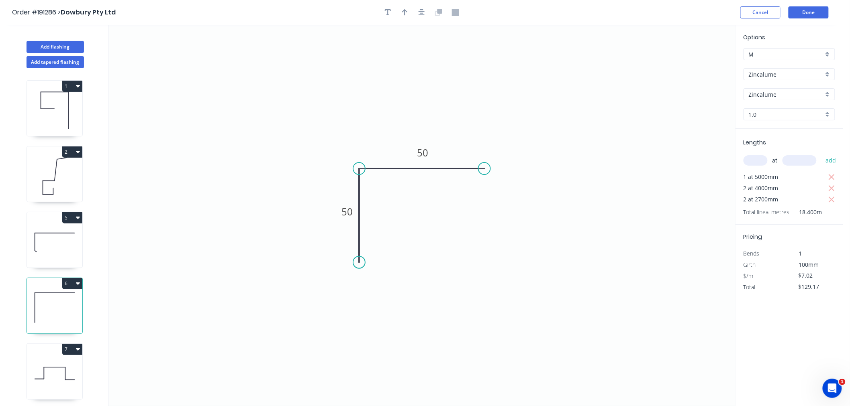
click at [59, 366] on icon at bounding box center [54, 373] width 55 height 51
type input "$12.95"
type input "$0.00"
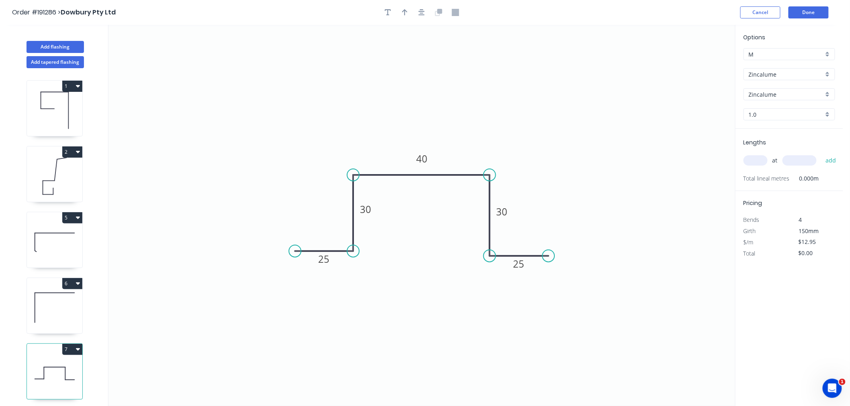
click at [749, 159] on input "text" at bounding box center [755, 160] width 24 height 10
type input "1"
type input "5000"
click at [821, 154] on button "add" at bounding box center [830, 161] width 19 height 14
type input "$64.75"
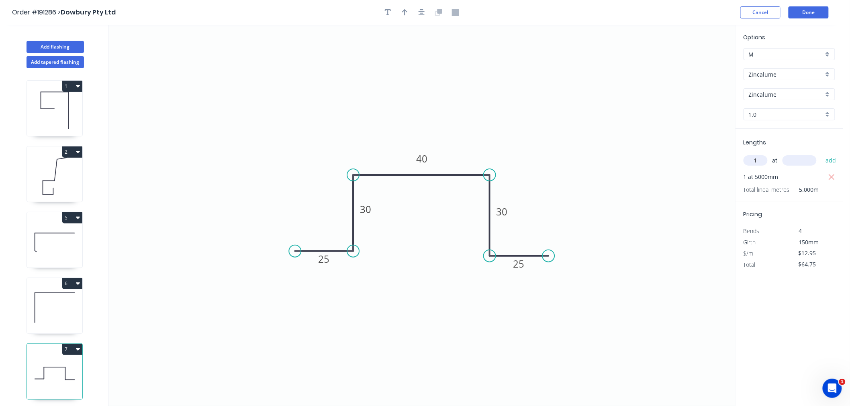
type input "1"
type input "4000"
click at [821, 154] on button "add" at bounding box center [830, 161] width 19 height 14
type input "$116.55"
type input "1"
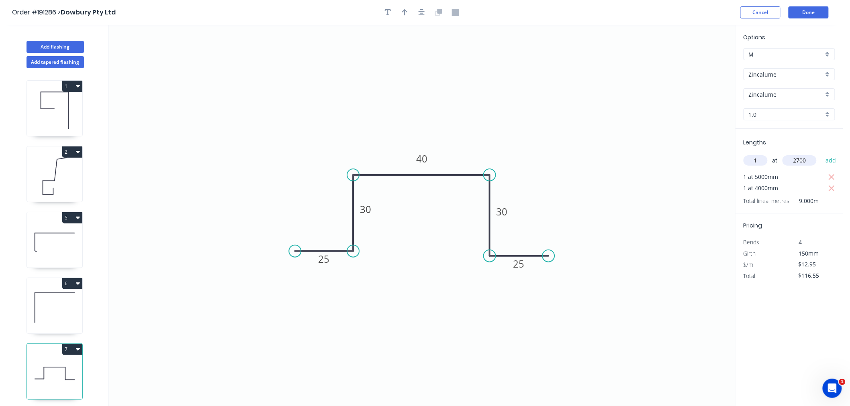
type input "2700"
click at [821, 154] on button "add" at bounding box center [830, 161] width 19 height 14
type input "$151.52"
click at [812, 14] on button "Done" at bounding box center [808, 12] width 40 height 12
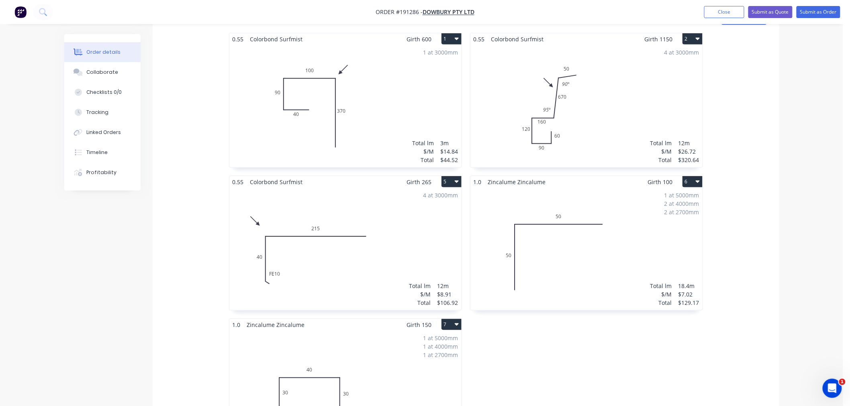
scroll to position [178, 0]
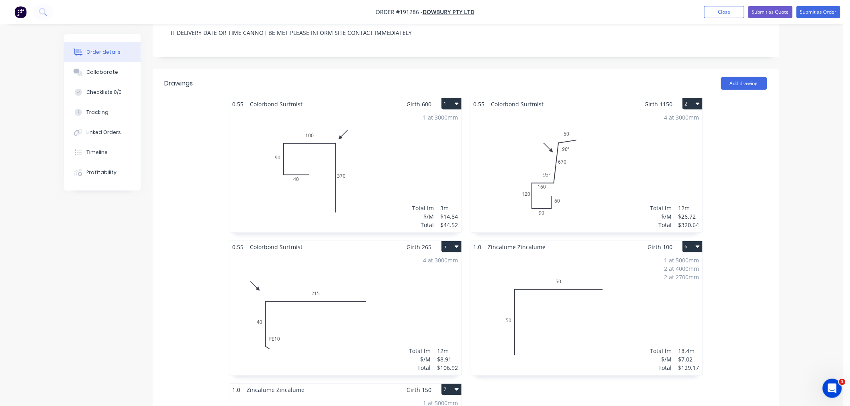
click at [808, 176] on div "Order details Collaborate Checklists 0/0 Tracking Linked Orders Timeline Profit…" at bounding box center [421, 305] width 843 height 966
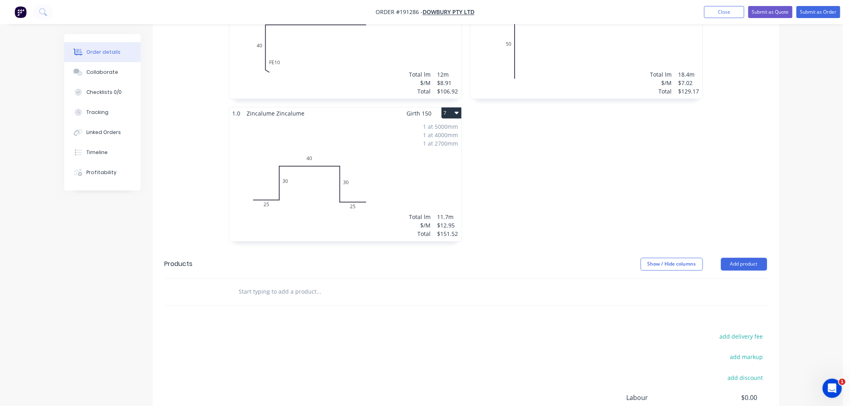
scroll to position [549, 0]
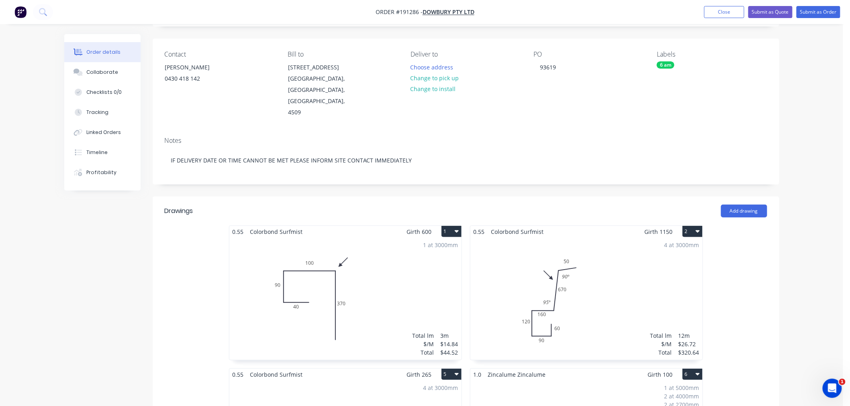
scroll to position [0, 0]
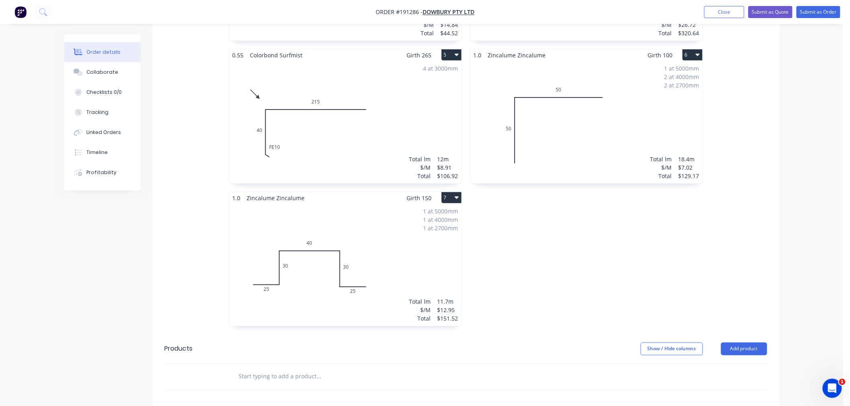
scroll to position [281, 0]
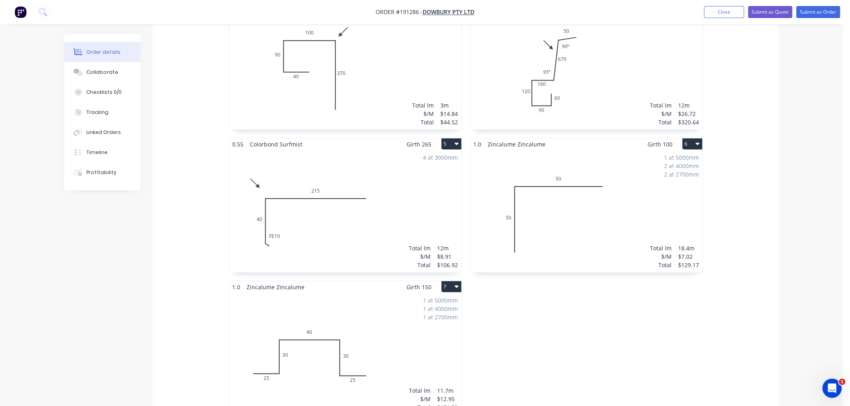
click at [628, 201] on div "1 at 5000mm 2 at 4000mm 2 at 2700mm Total lm $/M Total 18.4m $7.02 $129.17" at bounding box center [586, 211] width 232 height 122
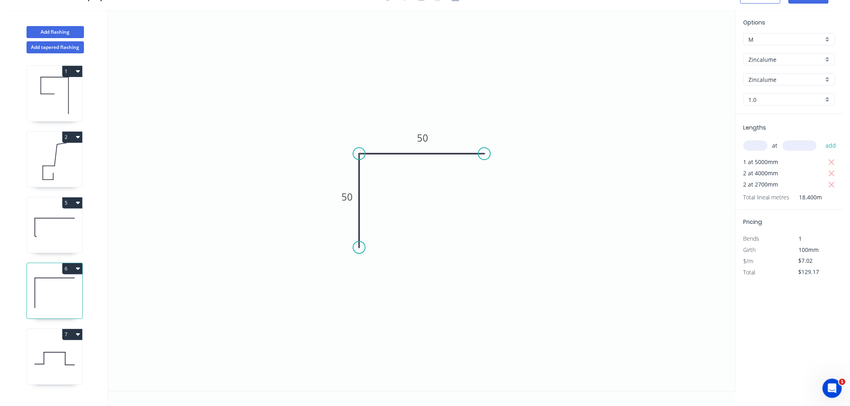
scroll to position [15, 0]
click at [833, 162] on icon "button" at bounding box center [831, 163] width 7 height 10
click at [833, 160] on icon "button" at bounding box center [831, 163] width 7 height 10
click at [834, 164] on icon "button" at bounding box center [832, 162] width 6 height 6
type input "$0.00"
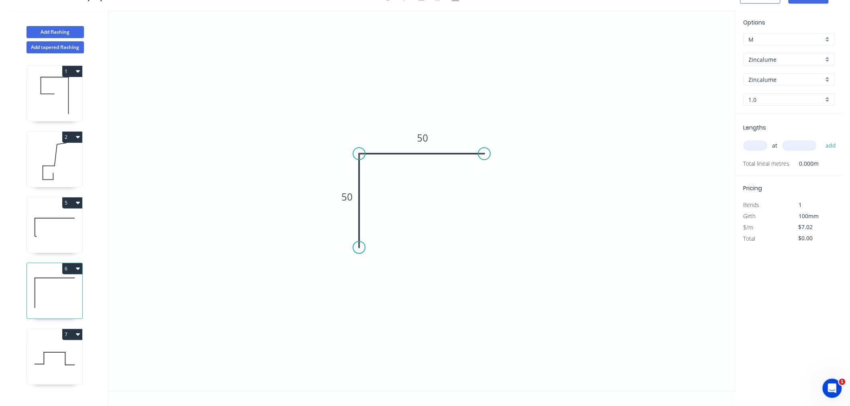
click at [755, 146] on input "text" at bounding box center [755, 146] width 24 height 10
type input "11"
type input "5000"
click at [821, 139] on button "add" at bounding box center [830, 146] width 19 height 14
type input "$386.10"
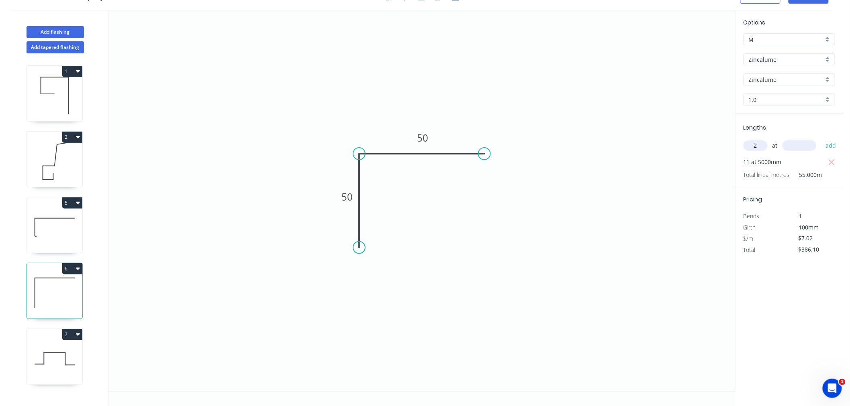
type input "2"
type input "4000"
click at [821, 139] on button "add" at bounding box center [830, 146] width 19 height 14
type input "$442.26"
type input "2"
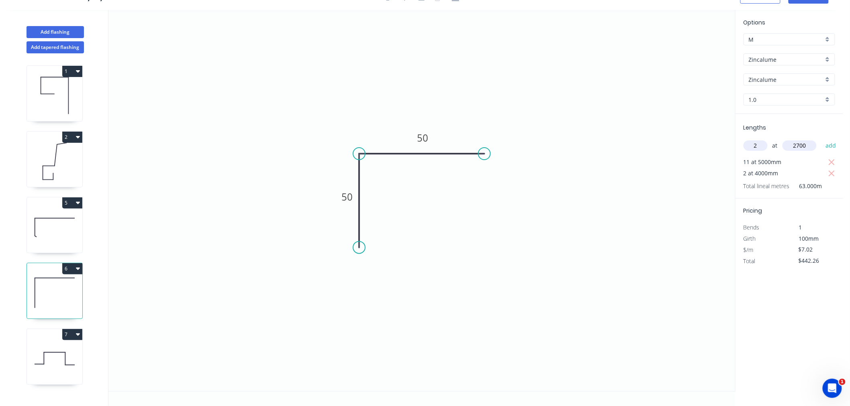
type input "2700"
click at [821, 139] on button "add" at bounding box center [830, 146] width 19 height 14
type input "$480.17"
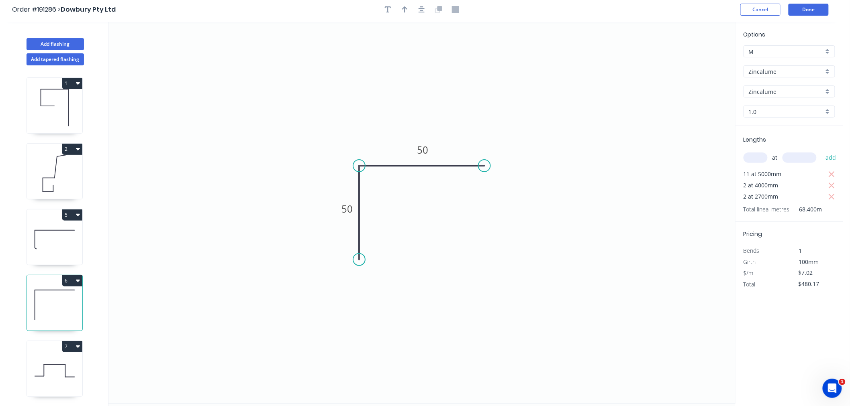
scroll to position [0, 0]
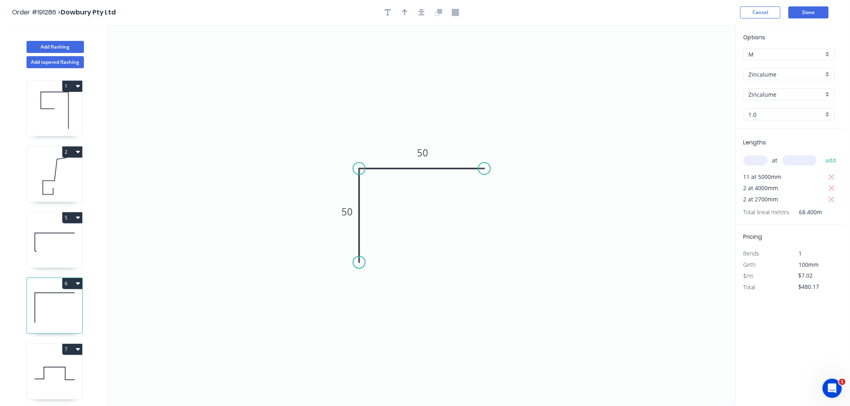
click at [635, 15] on div "Order #191286 > Dowbury Pty Ltd Cancel Done" at bounding box center [421, 12] width 819 height 12
click at [812, 12] on button "Done" at bounding box center [808, 12] width 40 height 12
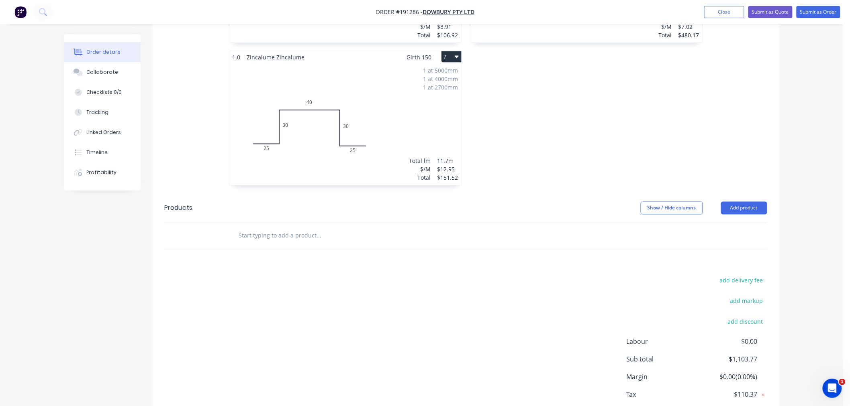
scroll to position [549, 0]
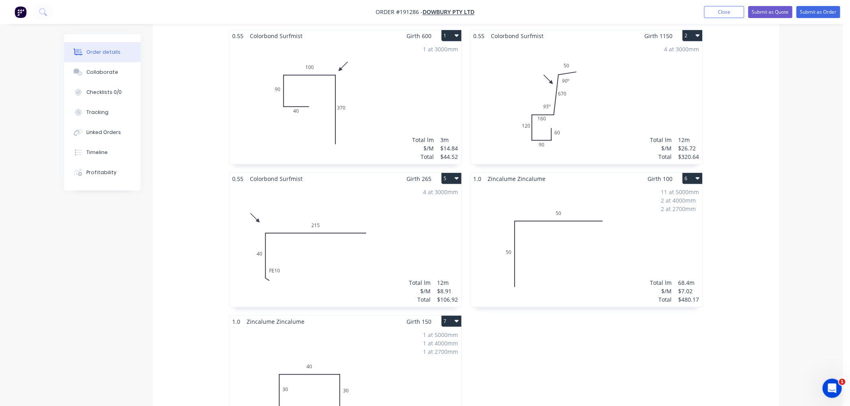
scroll to position [0, 0]
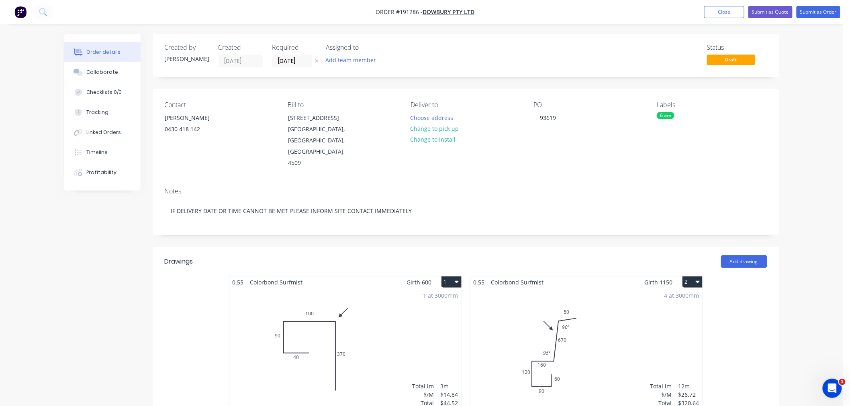
click at [822, 9] on button "Submit as Order" at bounding box center [818, 12] width 44 height 12
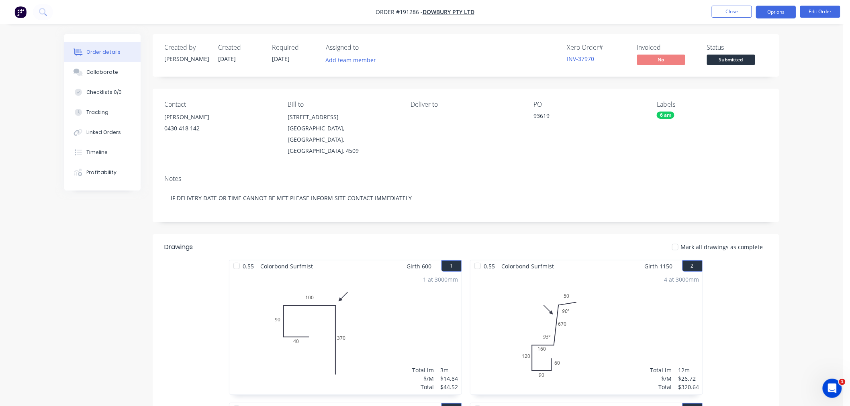
click at [784, 12] on button "Options" at bounding box center [776, 12] width 40 height 13
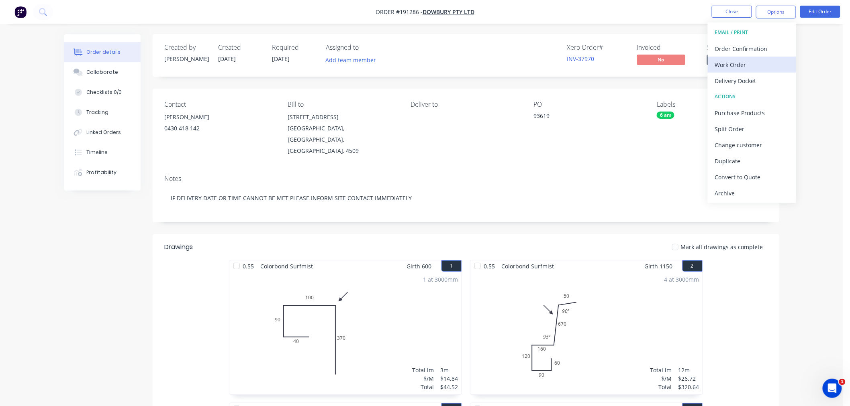
click at [769, 63] on div "Work Order" at bounding box center [752, 65] width 74 height 12
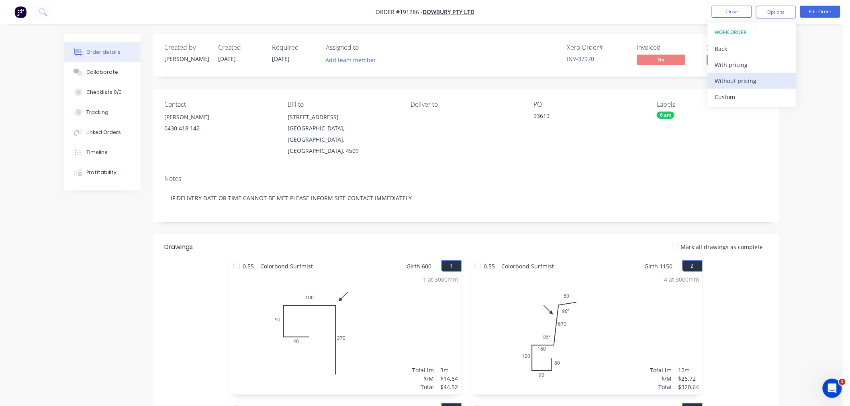
click at [767, 82] on div "Without pricing" at bounding box center [752, 81] width 74 height 12
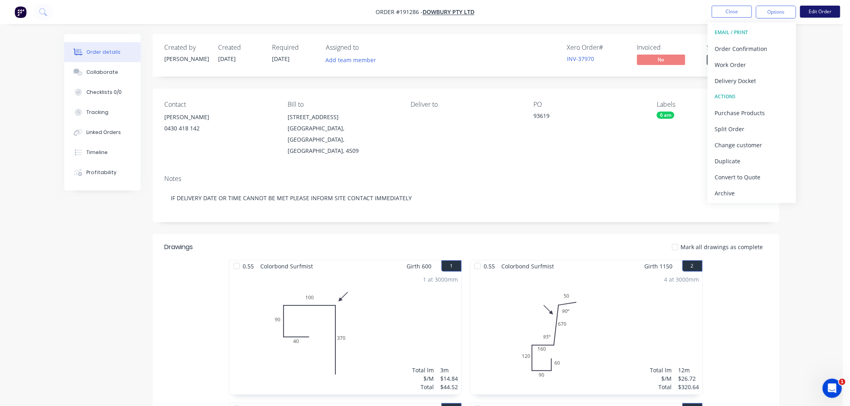
click at [820, 11] on button "Edit Order" at bounding box center [820, 12] width 40 height 12
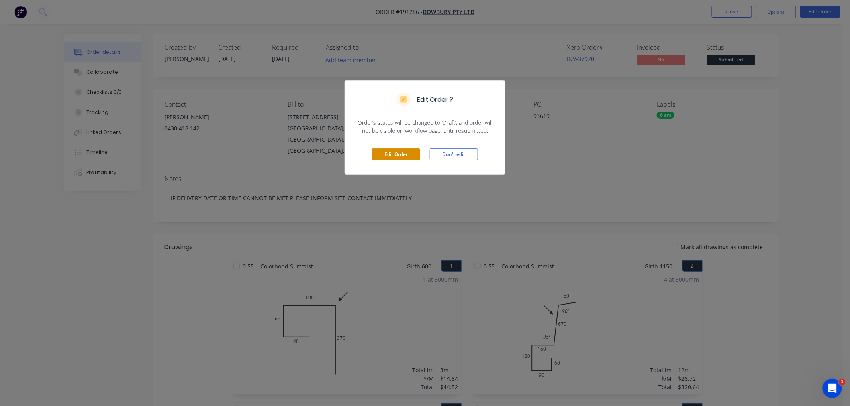
click at [405, 158] on button "Edit Order" at bounding box center [396, 155] width 48 height 12
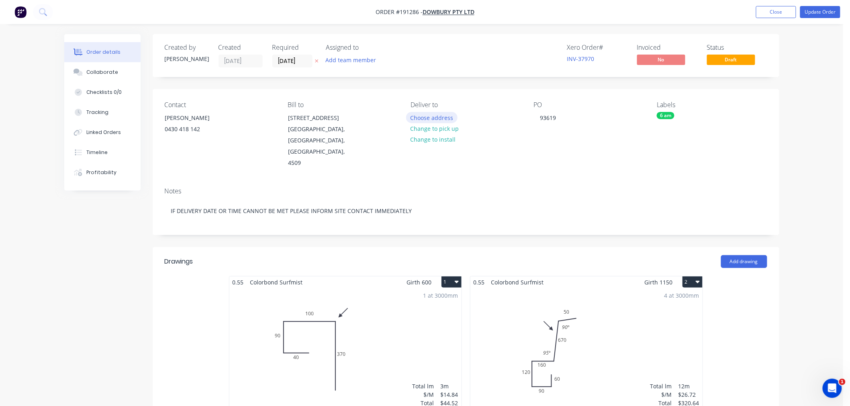
click at [438, 116] on button "Choose address" at bounding box center [431, 117] width 51 height 11
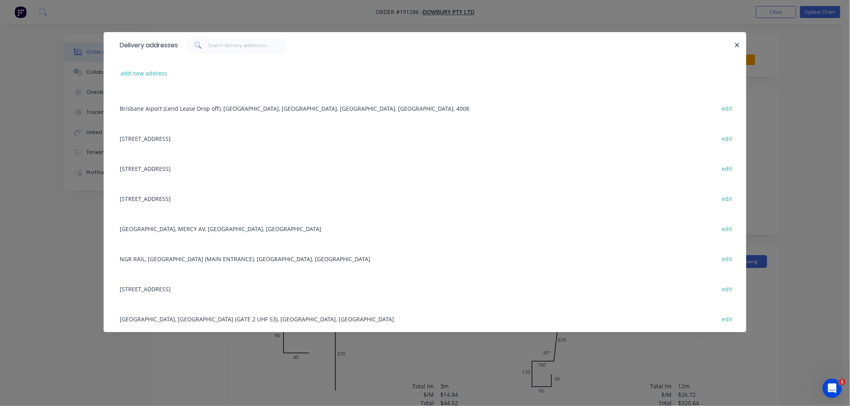
scroll to position [89, 0]
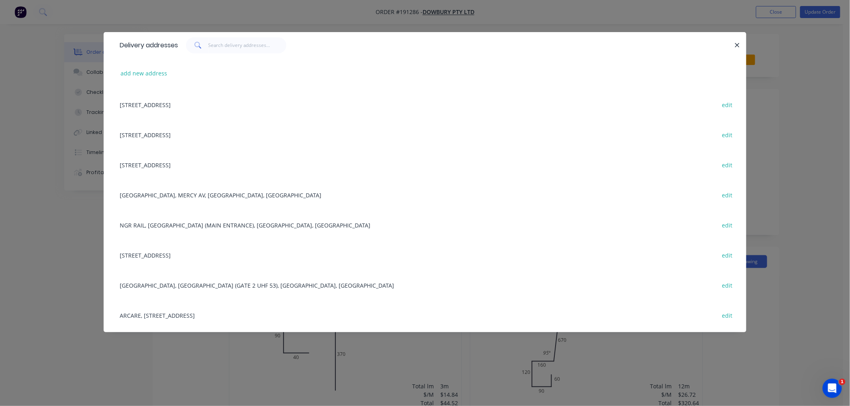
click at [186, 195] on div "[GEOGRAPHIC_DATA], MERCY AV, [GEOGRAPHIC_DATA], [GEOGRAPHIC_DATA] edit" at bounding box center [425, 195] width 618 height 30
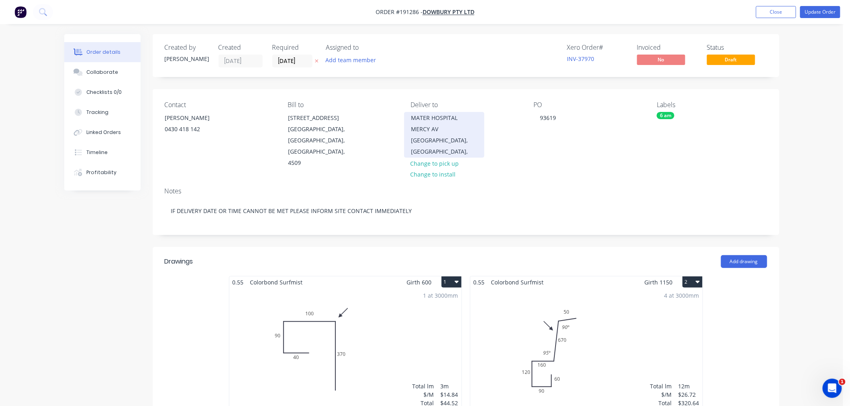
click at [449, 143] on div "[GEOGRAPHIC_DATA], [GEOGRAPHIC_DATA]," at bounding box center [444, 146] width 67 height 22
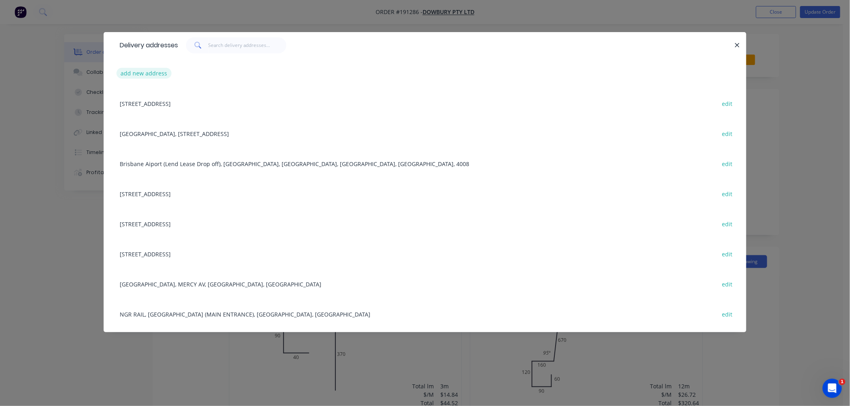
click at [141, 76] on button "add new address" at bounding box center [143, 73] width 55 height 11
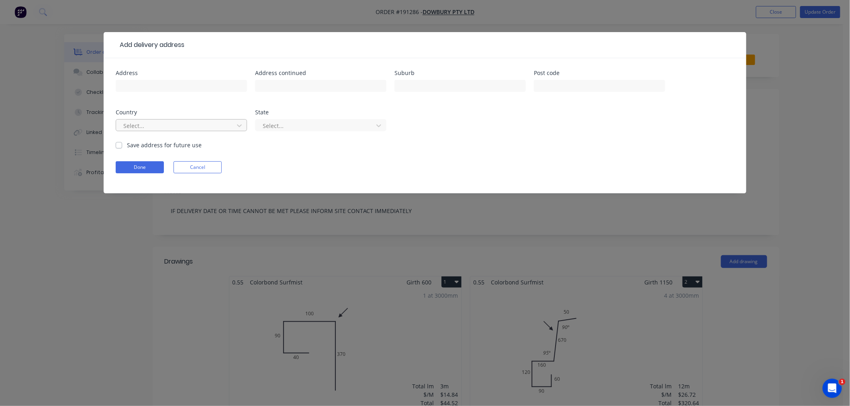
click at [169, 126] on div at bounding box center [175, 126] width 107 height 10
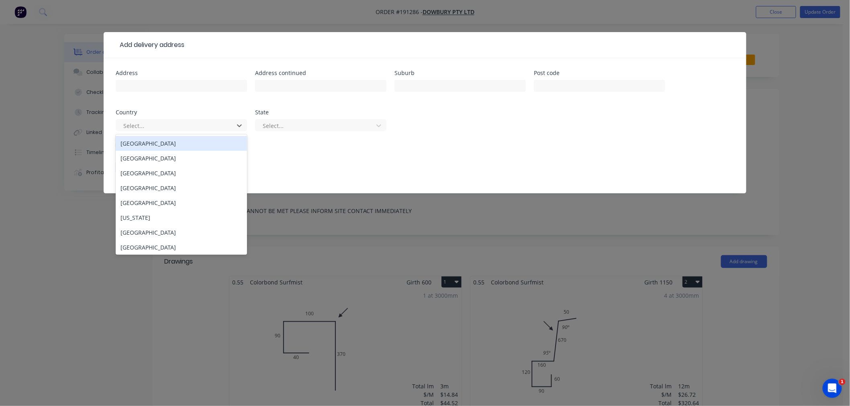
click at [177, 149] on div "[GEOGRAPHIC_DATA]" at bounding box center [181, 143] width 131 height 15
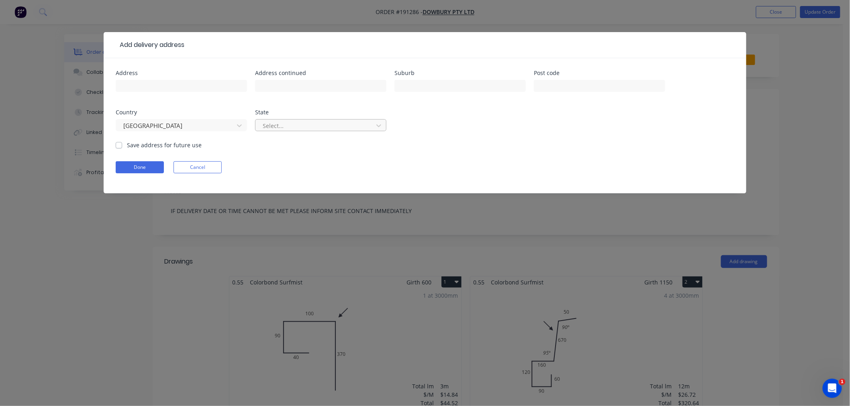
click at [294, 127] on div at bounding box center [315, 126] width 107 height 10
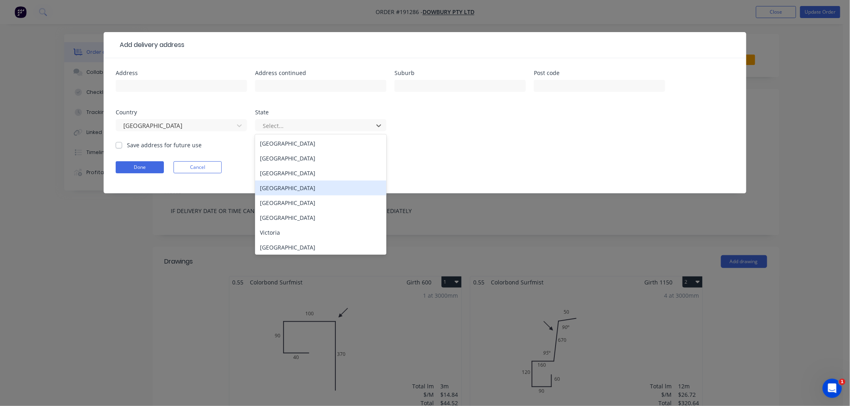
click at [311, 189] on div "[GEOGRAPHIC_DATA]" at bounding box center [320, 188] width 131 height 15
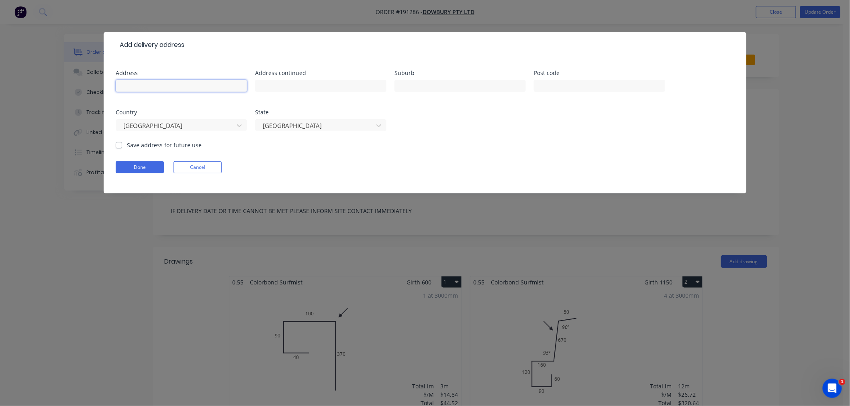
click at [224, 89] on input "text" at bounding box center [181, 86] width 131 height 12
type input "[GEOGRAPHIC_DATA]"
drag, startPoint x: 223, startPoint y: 84, endPoint x: 89, endPoint y: 83, distance: 133.7
click at [89, 83] on div "Add delivery address Address [GEOGRAPHIC_DATA] Address continued Suburb [GEOGRA…" at bounding box center [425, 203] width 850 height 406
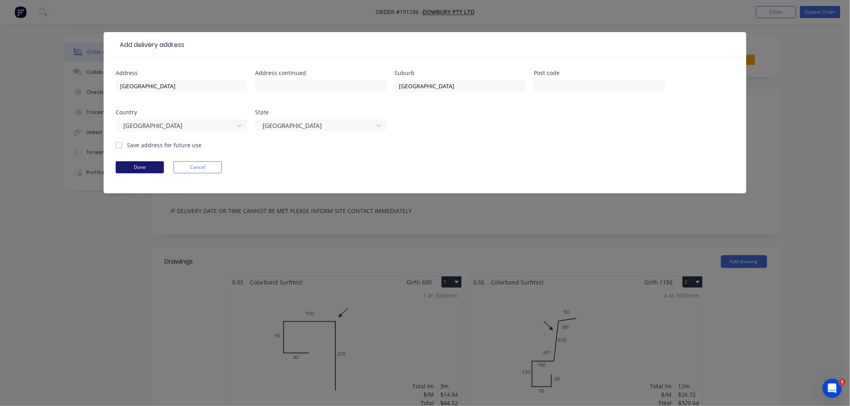
click at [138, 165] on button "Done" at bounding box center [140, 167] width 48 height 12
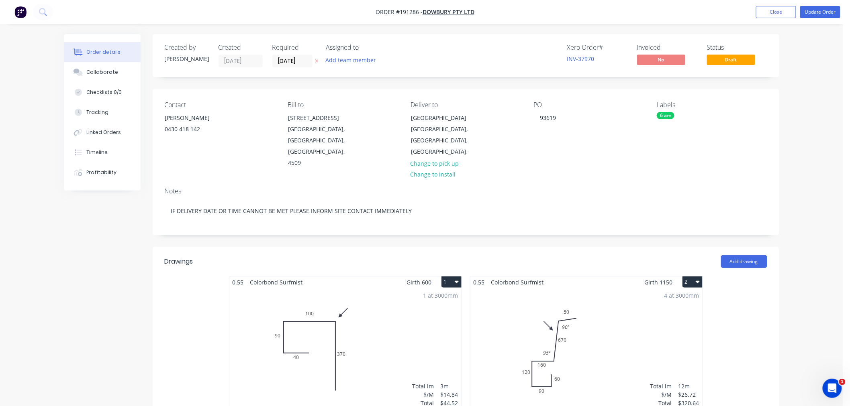
click at [830, 8] on button "Update Order" at bounding box center [820, 12] width 40 height 12
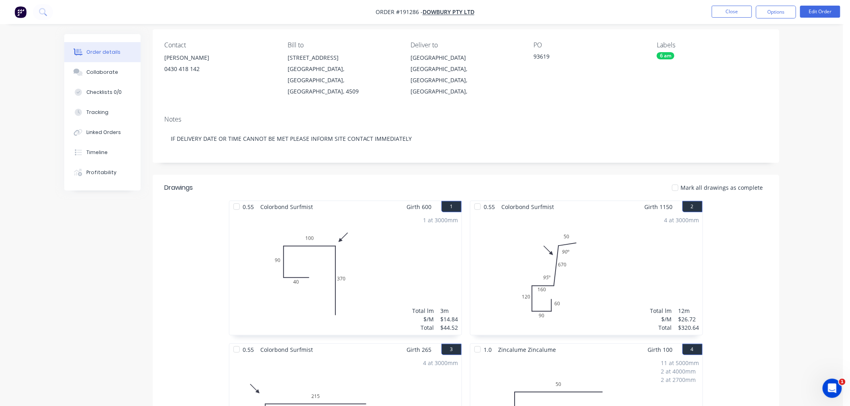
scroll to position [0, 0]
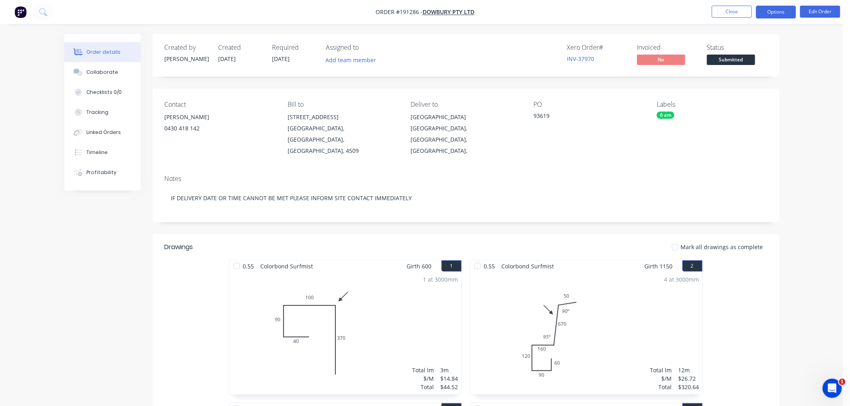
click at [782, 13] on button "Options" at bounding box center [776, 12] width 40 height 13
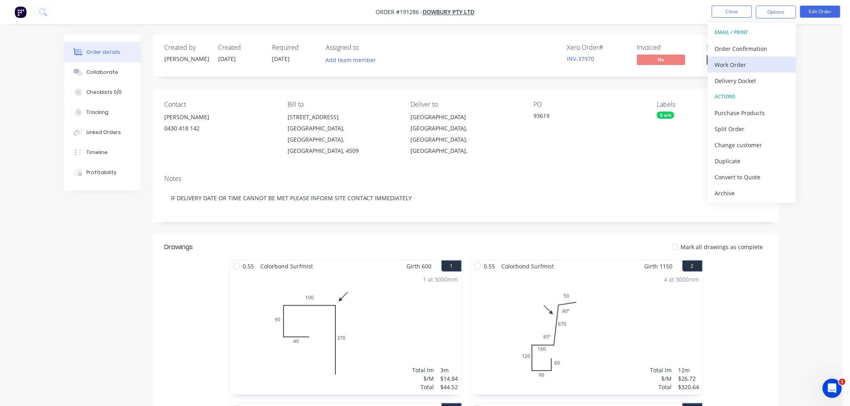
click at [759, 65] on div "Work Order" at bounding box center [752, 65] width 74 height 12
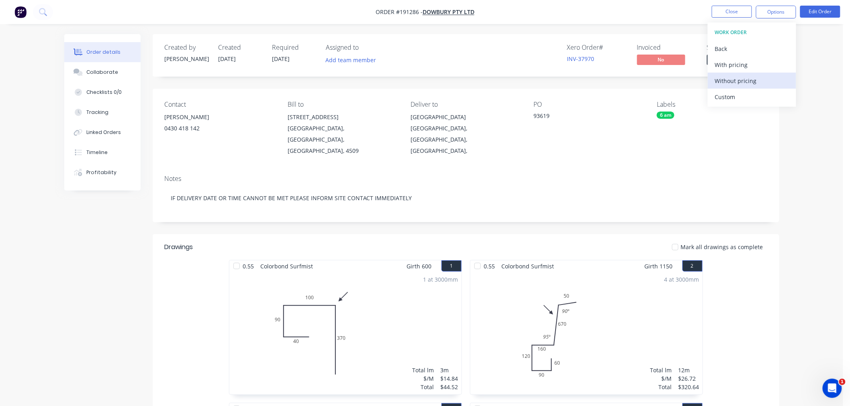
click at [752, 82] on div "Without pricing" at bounding box center [752, 81] width 74 height 12
click at [463, 43] on div "Created by [PERSON_NAME] Created [DATE] Required [DATE] Assigned to Add team me…" at bounding box center [466, 55] width 626 height 43
click at [737, 17] on button "Close" at bounding box center [732, 12] width 40 height 12
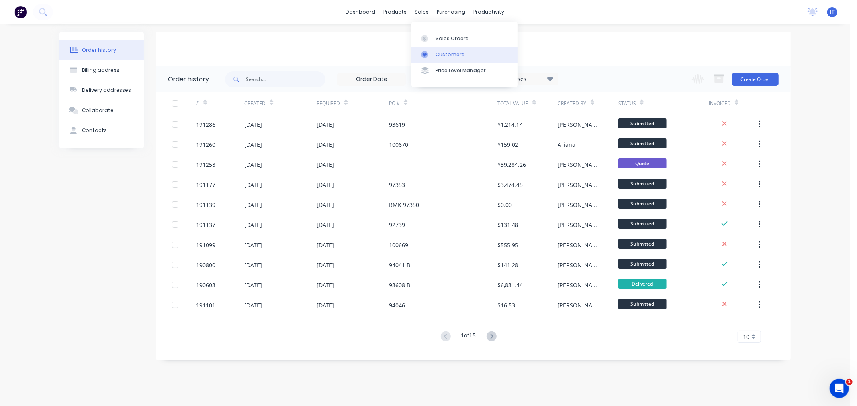
click at [438, 47] on link "Customers" at bounding box center [464, 55] width 106 height 16
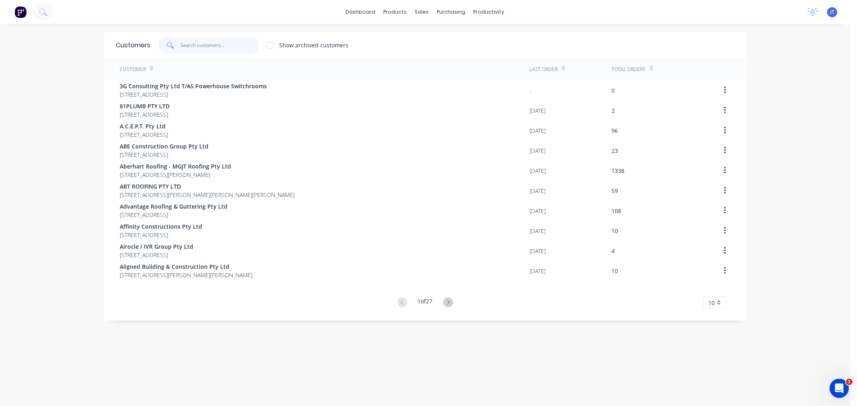
click at [204, 49] on input "text" at bounding box center [220, 45] width 78 height 16
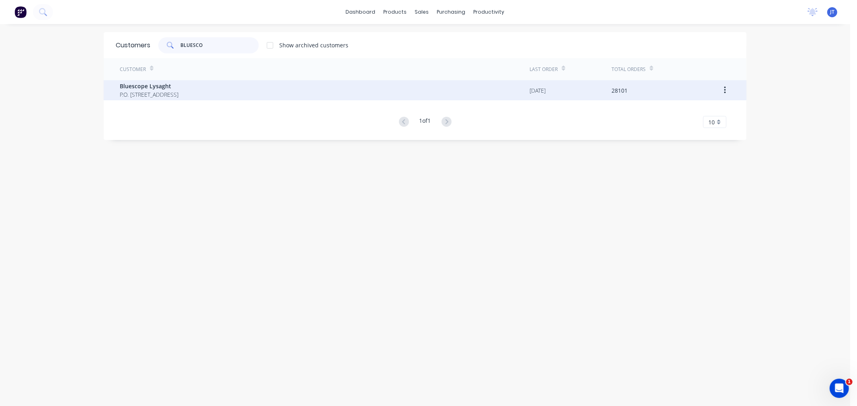
type input "BLUESCO"
click at [178, 98] on span "P.O. [STREET_ADDRESS]" at bounding box center [149, 94] width 59 height 8
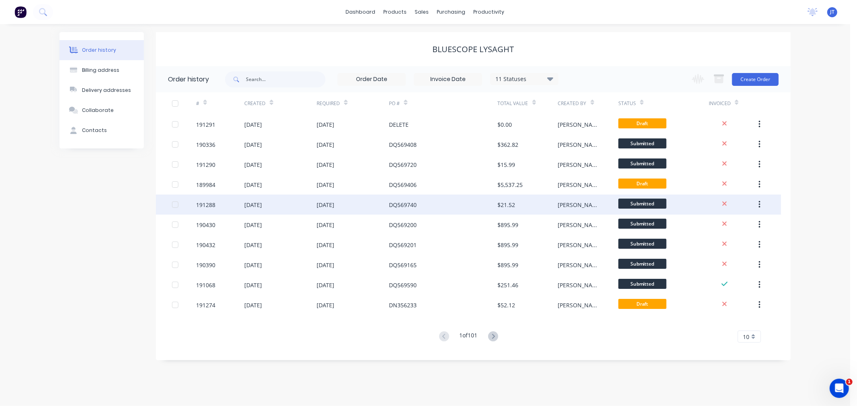
click at [209, 206] on div "191288" at bounding box center [205, 205] width 19 height 8
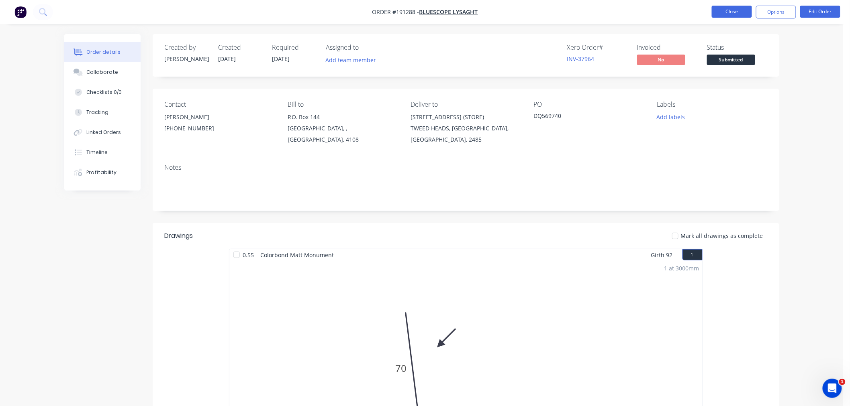
click at [728, 8] on button "Close" at bounding box center [732, 12] width 40 height 12
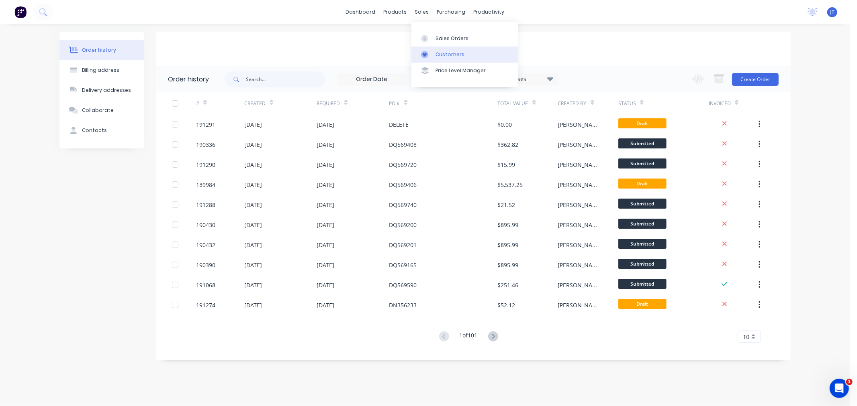
click at [434, 51] on link "Customers" at bounding box center [464, 55] width 106 height 16
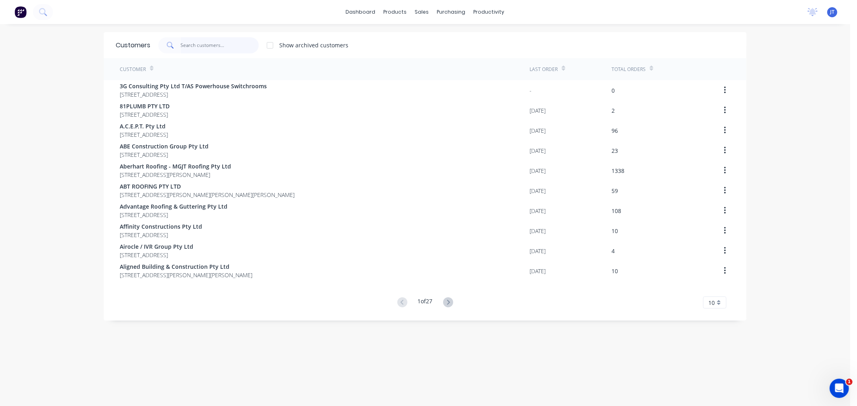
click at [193, 42] on input "text" at bounding box center [220, 45] width 78 height 16
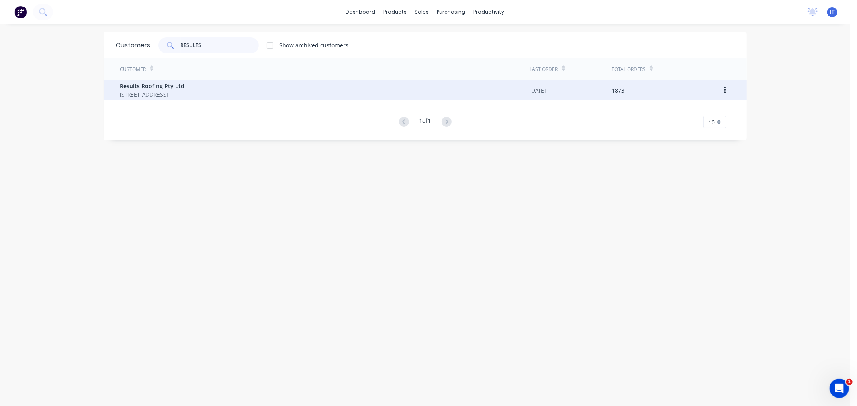
type input "RESULTS"
click at [184, 94] on span "[STREET_ADDRESS]" at bounding box center [152, 94] width 65 height 8
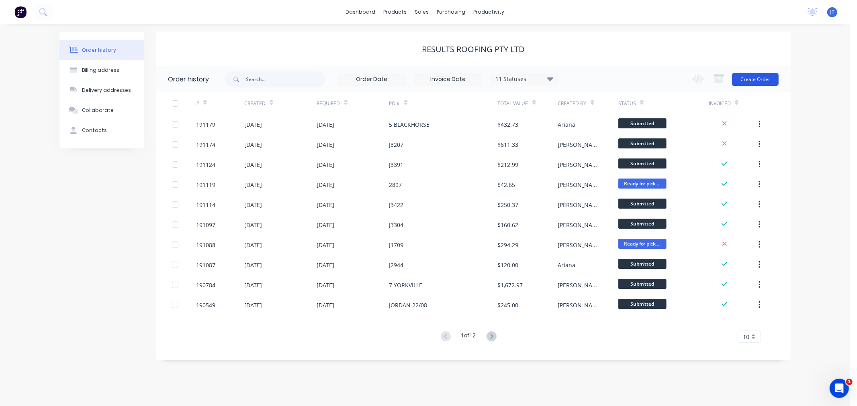
click at [758, 77] on button "Create Order" at bounding box center [755, 79] width 47 height 13
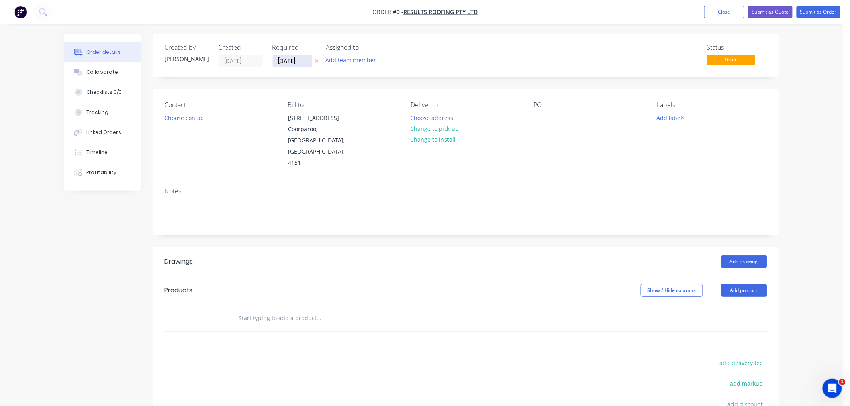
click at [285, 61] on input "[DATE]" at bounding box center [292, 61] width 39 height 12
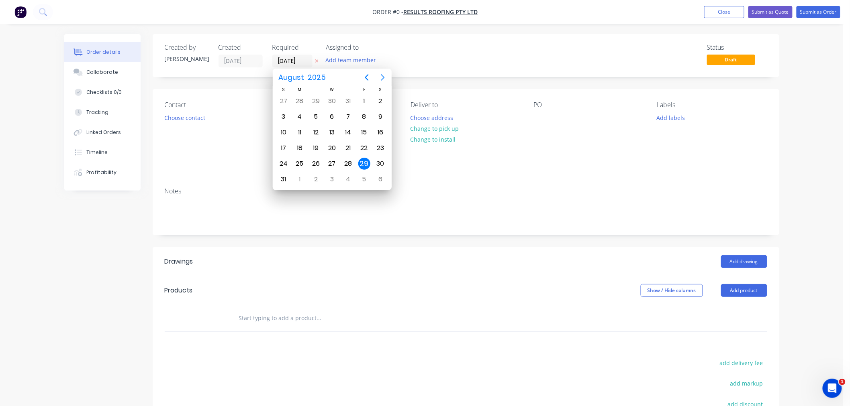
click at [380, 76] on icon "Next page" at bounding box center [383, 78] width 10 height 10
click at [304, 102] on div "1" at bounding box center [300, 101] width 12 height 12
type input "[DATE]"
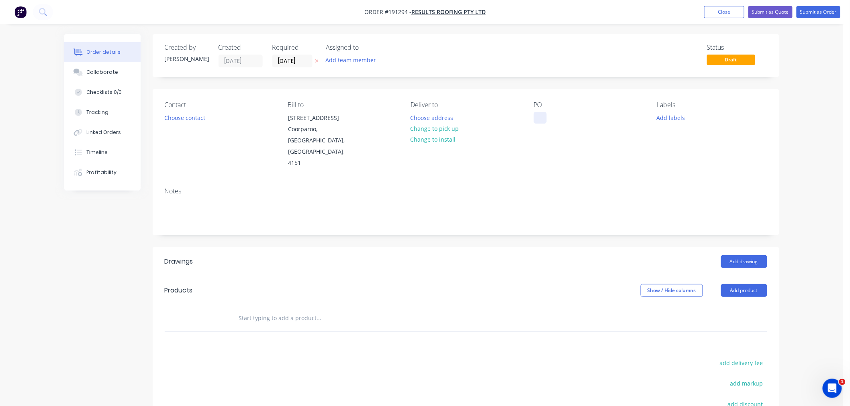
click at [537, 118] on div at bounding box center [540, 118] width 13 height 12
click at [461, 114] on div "Choose address" at bounding box center [434, 117] width 57 height 11
click at [428, 120] on button "Choose address" at bounding box center [431, 117] width 51 height 11
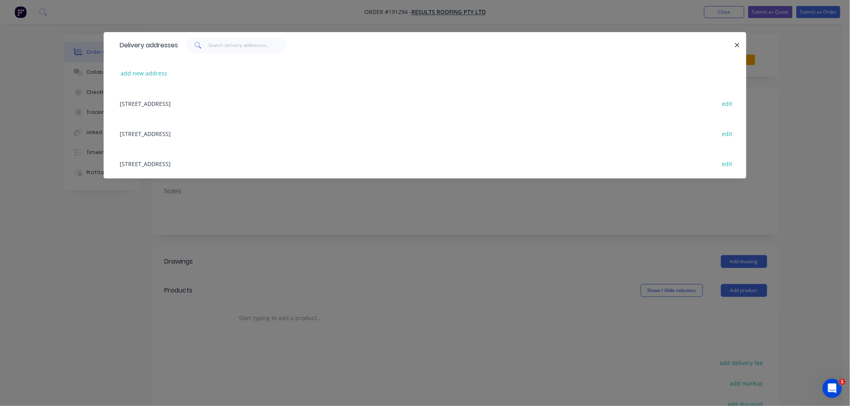
click at [141, 66] on div "add new address" at bounding box center [425, 73] width 618 height 30
click at [161, 75] on button "add new address" at bounding box center [143, 73] width 55 height 11
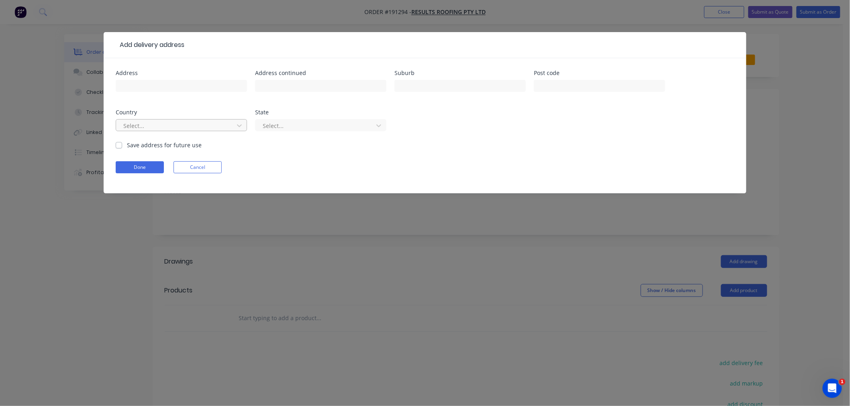
click at [229, 127] on div at bounding box center [175, 126] width 107 height 10
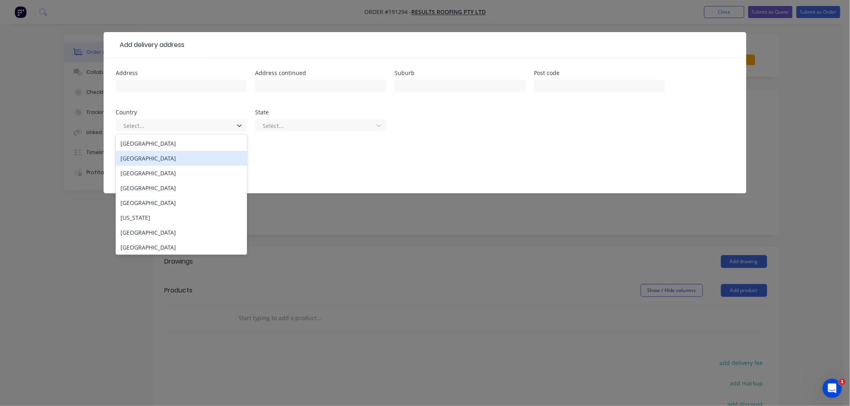
click at [216, 150] on div "[GEOGRAPHIC_DATA]" at bounding box center [181, 143] width 131 height 15
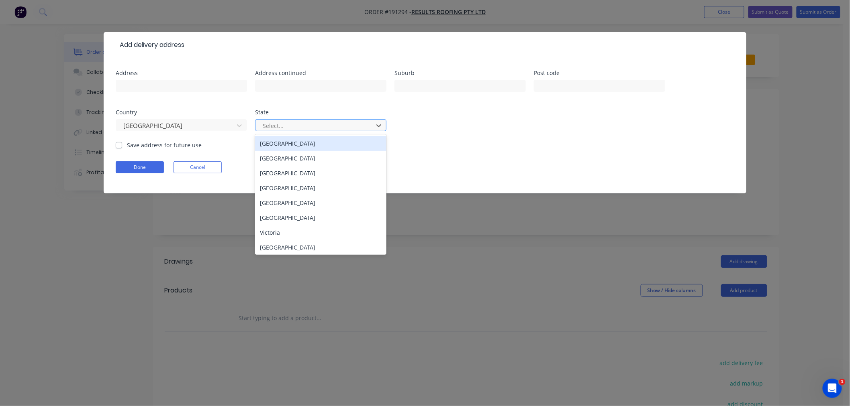
click at [288, 129] on div at bounding box center [315, 126] width 107 height 10
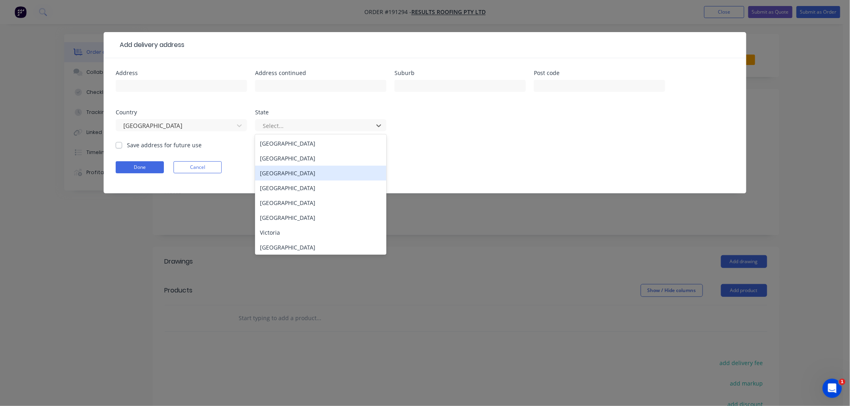
click at [281, 187] on div "[GEOGRAPHIC_DATA]" at bounding box center [320, 188] width 131 height 15
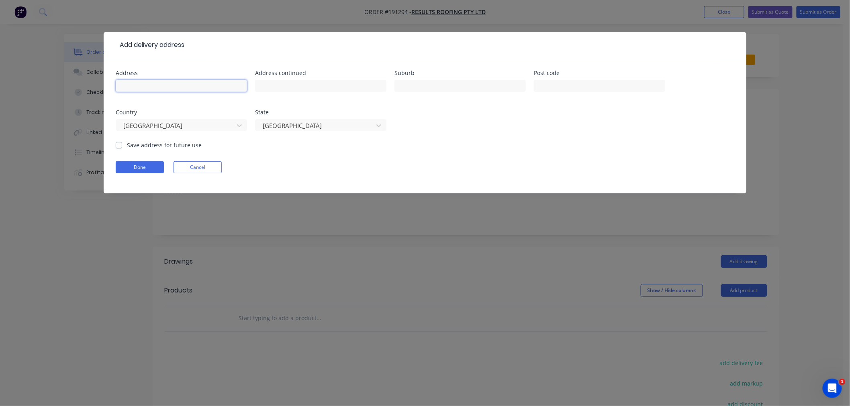
click at [192, 87] on input "text" at bounding box center [181, 86] width 131 height 12
type input "[STREET_ADDRESS][PERSON_NAME]"
type input "WYNNUM"
drag, startPoint x: 188, startPoint y: 86, endPoint x: 65, endPoint y: 89, distance: 122.1
click at [65, 89] on div "Add delivery address Address [STREET_ADDRESS][PERSON_NAME] Address continued Su…" at bounding box center [425, 203] width 850 height 406
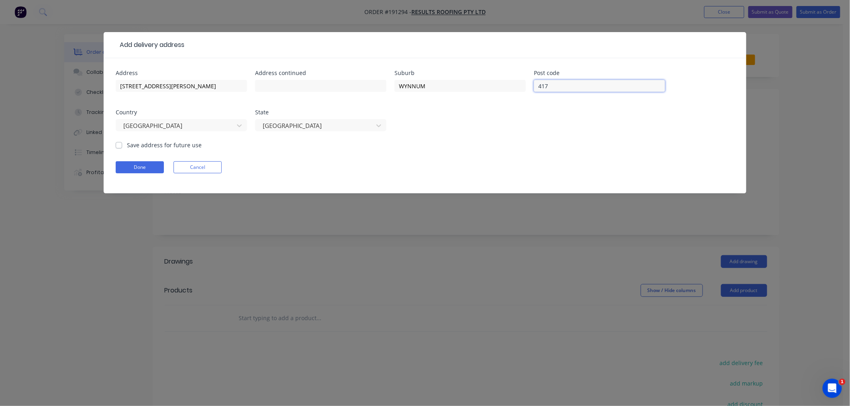
type input "4178"
click button "Done" at bounding box center [140, 167] width 48 height 12
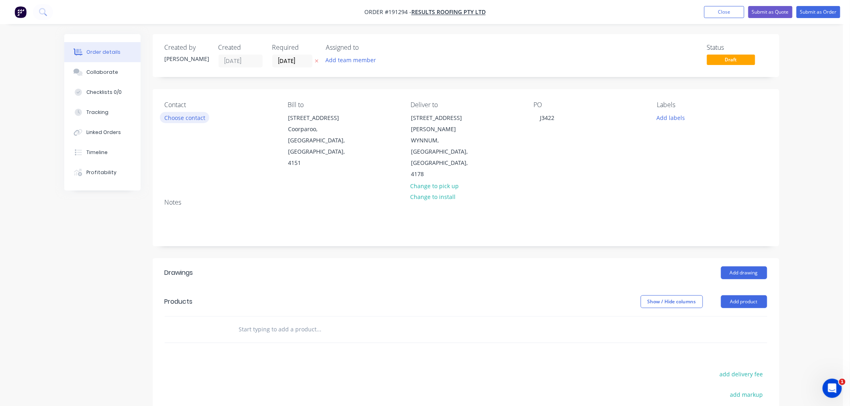
click at [183, 118] on button "Choose contact" at bounding box center [184, 117] width 49 height 11
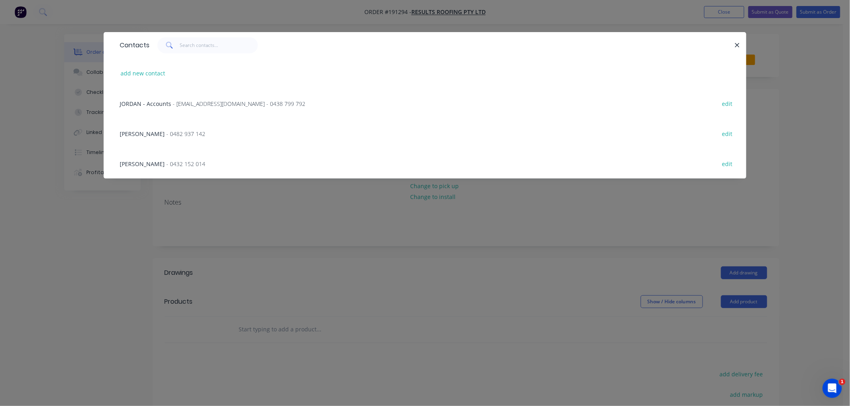
click at [166, 136] on span "- 0482 937 142" at bounding box center [185, 134] width 39 height 8
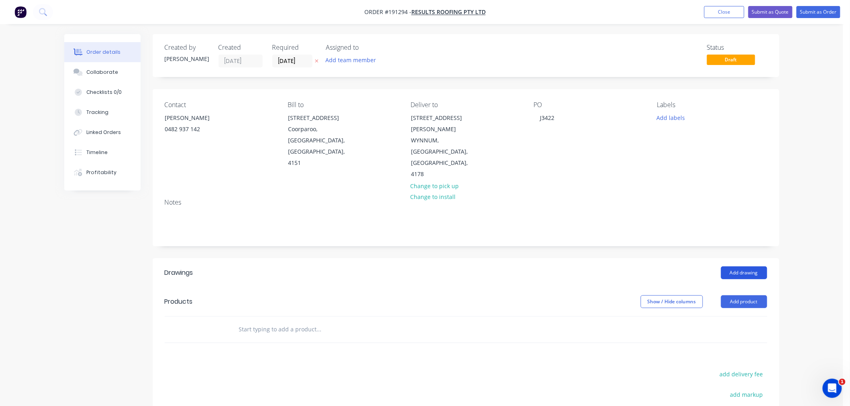
click at [740, 267] on button "Add drawing" at bounding box center [744, 273] width 46 height 13
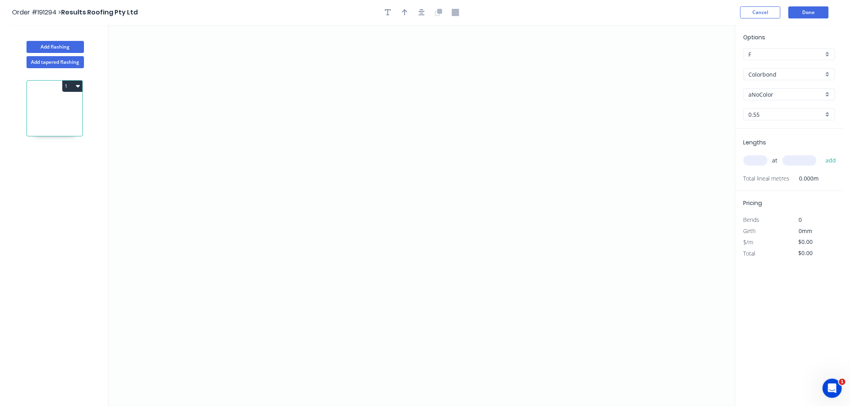
click at [778, 93] on input "aNoColor" at bounding box center [786, 94] width 75 height 8
click at [800, 171] on div "Dune" at bounding box center [789, 173] width 91 height 14
type input "Dune"
click at [760, 159] on input "text" at bounding box center [755, 160] width 24 height 10
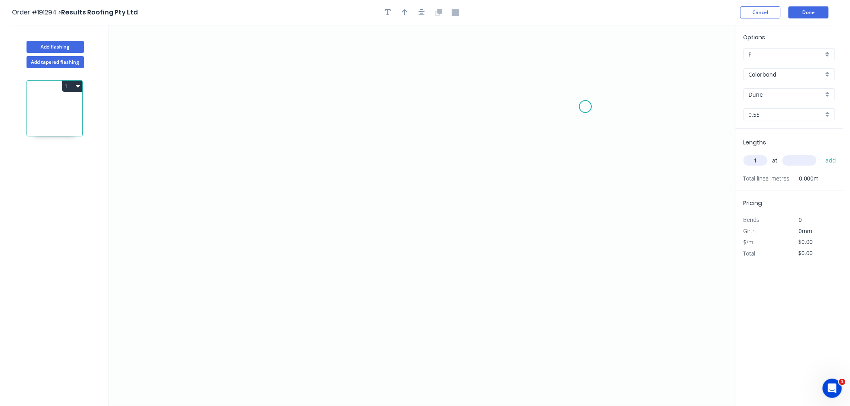
type input "1"
type input "3500"
click at [821, 154] on button "add" at bounding box center [830, 161] width 19 height 14
click at [329, 104] on icon "0" at bounding box center [421, 216] width 626 height 382
click at [303, 65] on icon "0" at bounding box center [421, 216] width 626 height 382
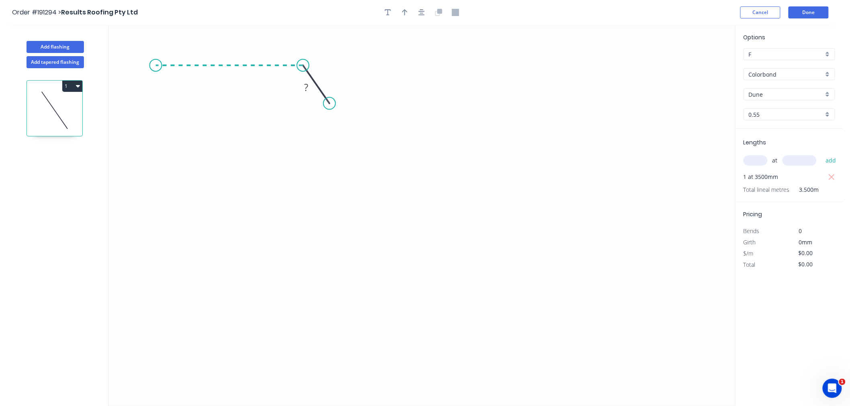
click at [154, 70] on icon "0 ?" at bounding box center [421, 216] width 626 height 382
click at [157, 221] on icon "0 ? ? ? º" at bounding box center [421, 216] width 626 height 382
click at [118, 254] on icon "0 ? ? ? ? º" at bounding box center [421, 216] width 626 height 382
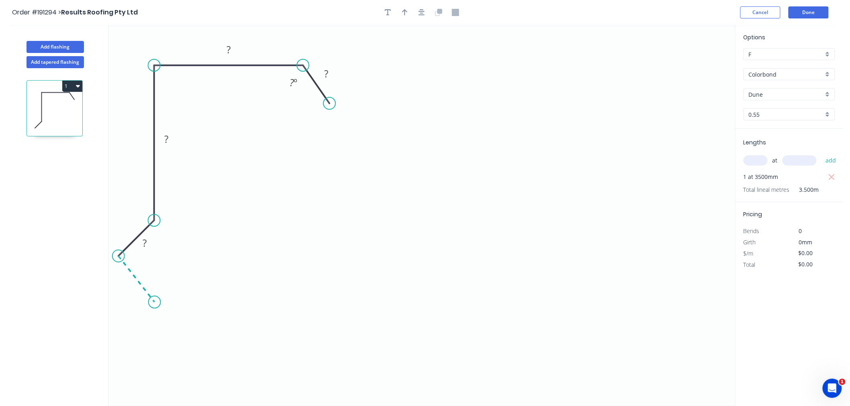
click at [158, 304] on icon "0 ? ? ? ? ? º" at bounding box center [421, 216] width 626 height 382
click at [422, 14] on icon "button" at bounding box center [421, 12] width 6 height 7
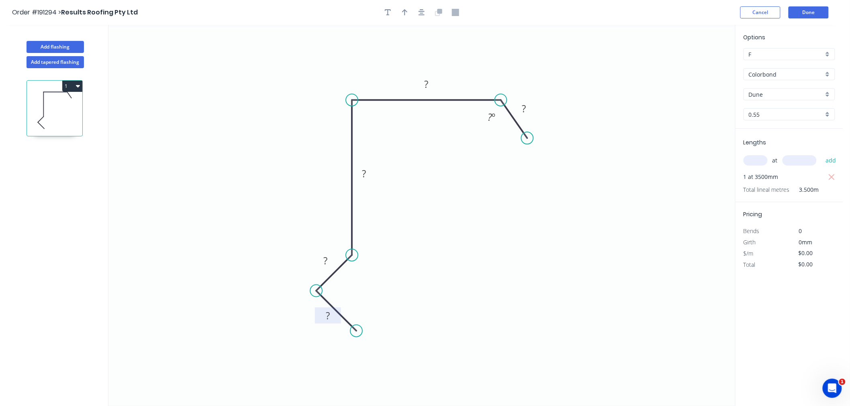
click at [327, 315] on tspan "?" at bounding box center [328, 315] width 4 height 13
click at [424, 13] on icon "button" at bounding box center [421, 12] width 6 height 7
type input "$12.17"
type input "$42.60"
click at [406, 10] on icon "button" at bounding box center [405, 12] width 6 height 7
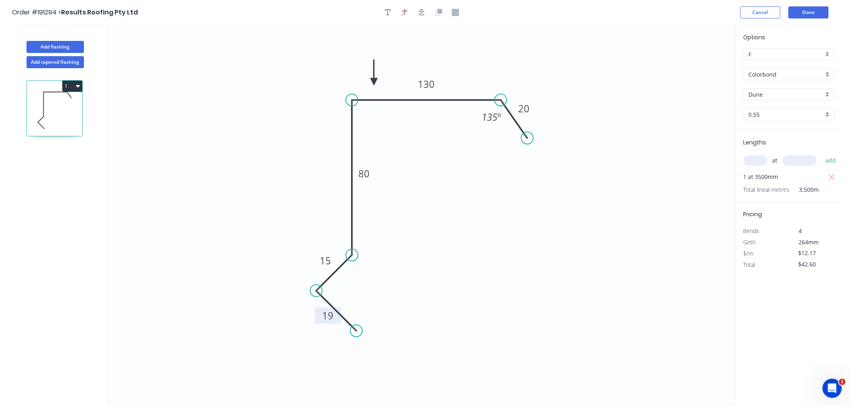
drag, startPoint x: 692, startPoint y: 62, endPoint x: 354, endPoint y: 81, distance: 337.9
click at [370, 81] on icon at bounding box center [373, 73] width 7 height 26
click at [354, 81] on icon at bounding box center [354, 72] width 7 height 26
click at [354, 81] on icon at bounding box center [360, 74] width 23 height 23
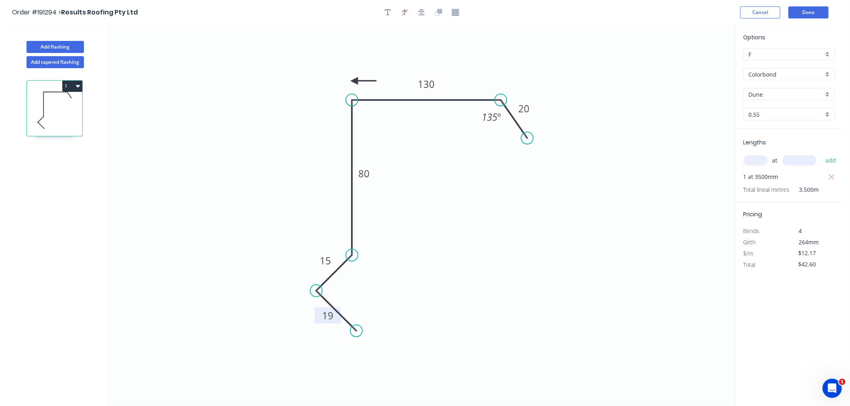
click at [354, 81] on icon at bounding box center [364, 81] width 26 height 7
click at [354, 81] on icon at bounding box center [354, 91] width 7 height 26
click at [354, 81] on icon at bounding box center [347, 87] width 23 height 23
click at [354, 81] on icon at bounding box center [345, 81] width 26 height 7
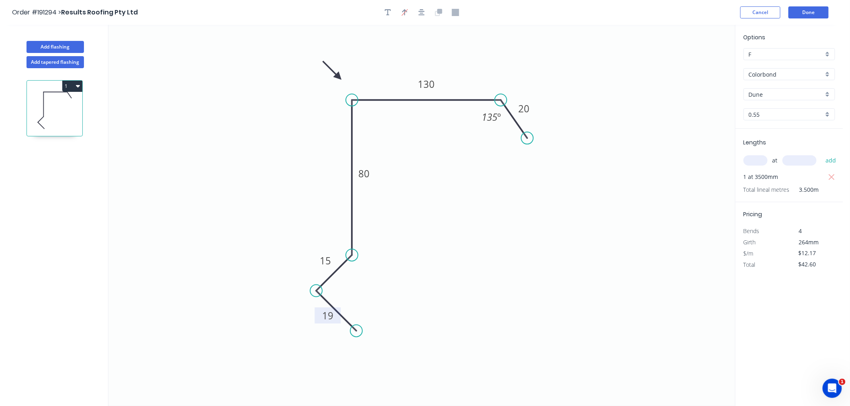
drag, startPoint x: 354, startPoint y: 81, endPoint x: 339, endPoint y: 77, distance: 16.1
click at [339, 77] on icon at bounding box center [331, 70] width 23 height 23
click at [422, 10] on icon "button" at bounding box center [421, 12] width 6 height 7
click at [62, 46] on button "Add flashing" at bounding box center [55, 47] width 57 height 12
type input "$0.00"
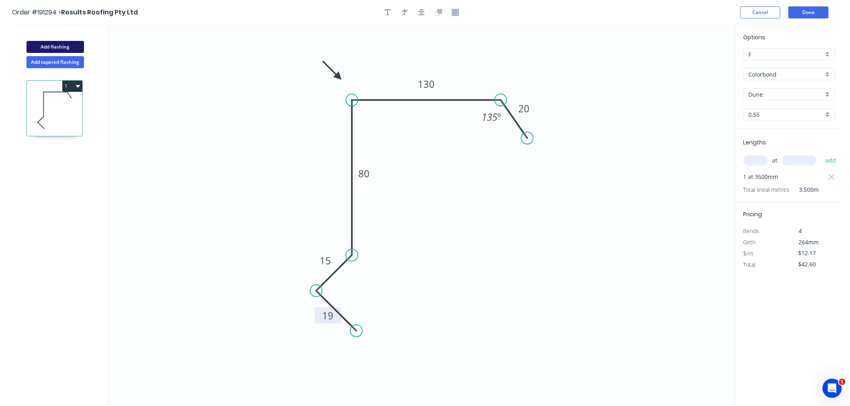
type input "$0.00"
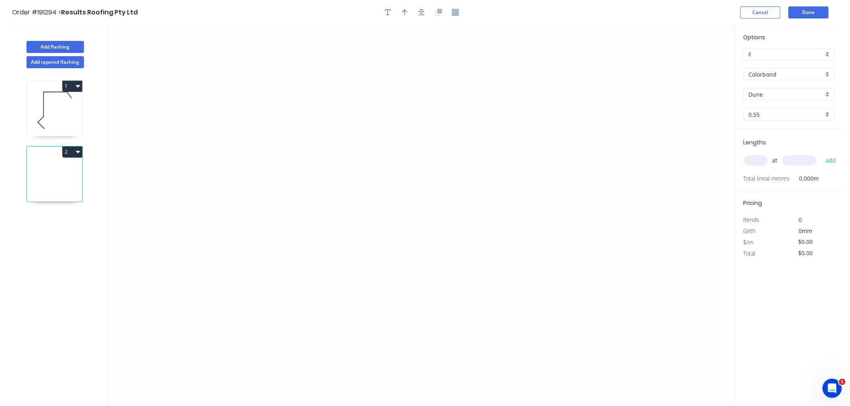
click at [761, 158] on input "text" at bounding box center [755, 160] width 24 height 10
type input "1"
type input "4500"
click at [821, 154] on button "add" at bounding box center [830, 161] width 19 height 14
drag, startPoint x: 352, startPoint y: 165, endPoint x: 344, endPoint y: 101, distance: 64.4
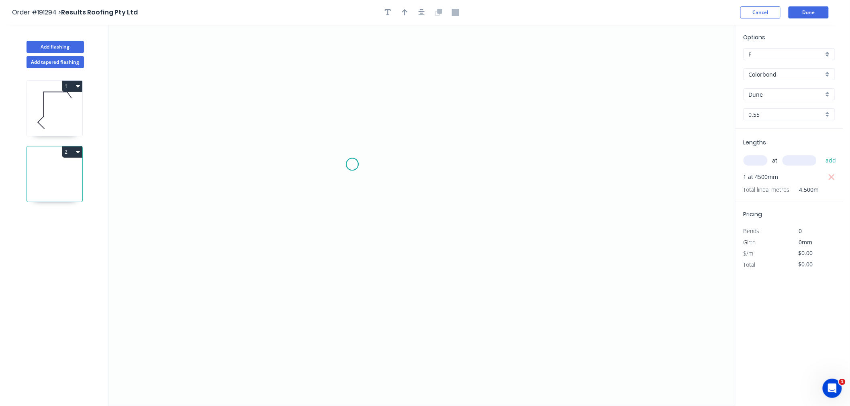
click at [351, 162] on icon "0" at bounding box center [421, 216] width 626 height 382
click at [350, 83] on icon "0" at bounding box center [421, 216] width 626 height 382
click at [194, 83] on icon "0 ?" at bounding box center [421, 216] width 626 height 382
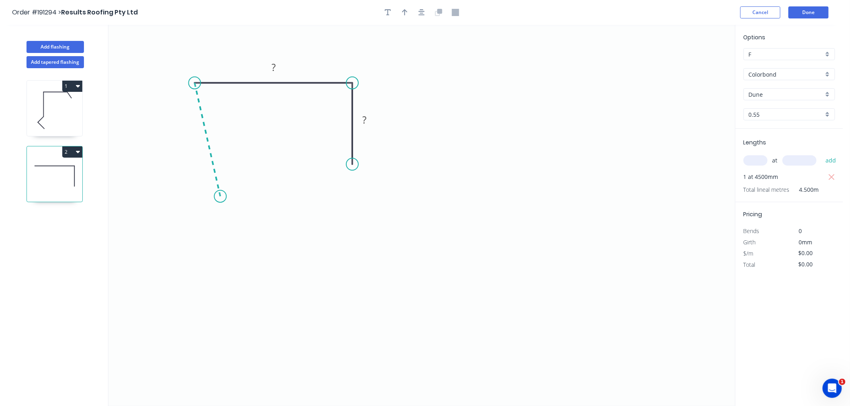
click at [220, 197] on icon "0 ? ?" at bounding box center [421, 216] width 626 height 382
click at [184, 234] on icon "0 ? ? ? ? º" at bounding box center [421, 216] width 626 height 382
click at [224, 270] on icon "0 ? ? ? ? ? º ? º" at bounding box center [421, 216] width 626 height 382
click at [420, 10] on icon "button" at bounding box center [421, 12] width 6 height 7
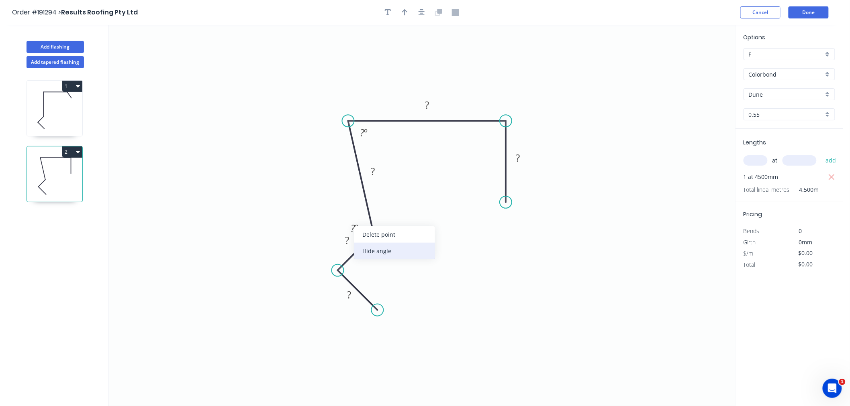
click at [372, 251] on div "Hide angle" at bounding box center [394, 251] width 81 height 16
click at [351, 298] on rect at bounding box center [349, 295] width 16 height 11
click at [422, 7] on button "button" at bounding box center [422, 12] width 12 height 12
type input "$12.17"
type input "$54.77"
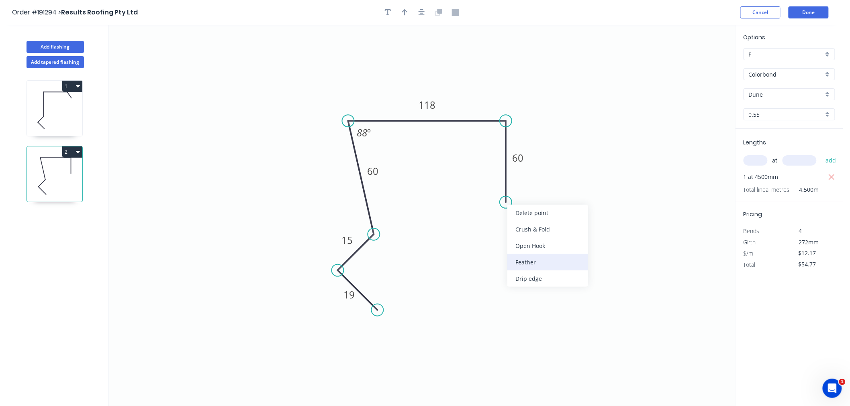
click at [529, 264] on div "Feather" at bounding box center [547, 262] width 81 height 16
type input "$12.98"
type input "$58.41"
click at [496, 187] on tspan "15" at bounding box center [493, 188] width 11 height 13
click at [593, 124] on icon "0 19 15 60 118 FE 10 60 88 º" at bounding box center [421, 216] width 626 height 382
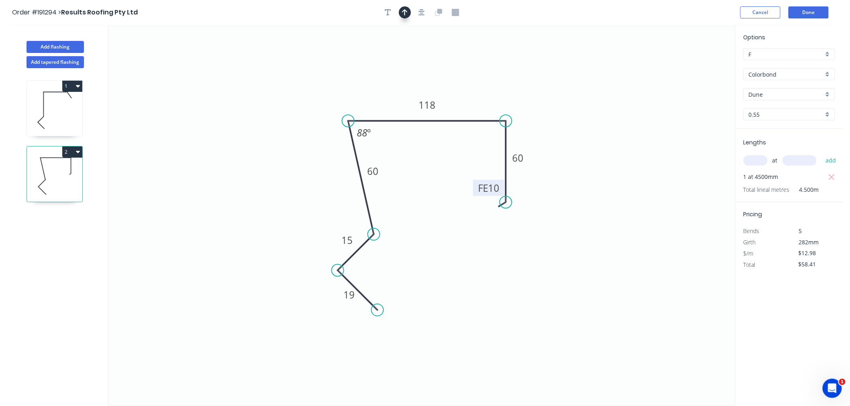
click at [408, 9] on button "button" at bounding box center [405, 12] width 12 height 12
drag, startPoint x: 695, startPoint y: 66, endPoint x: 315, endPoint y: 105, distance: 381.9
click at [315, 105] on icon at bounding box center [315, 96] width 7 height 26
click at [315, 105] on icon at bounding box center [321, 98] width 23 height 23
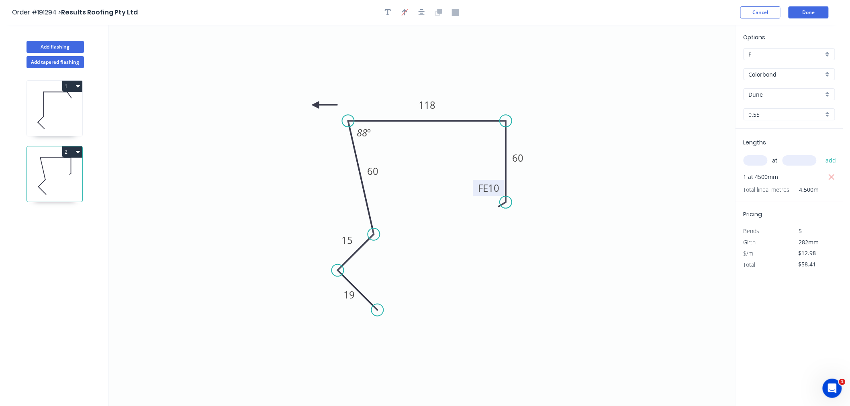
click at [315, 105] on icon at bounding box center [325, 105] width 26 height 7
click at [315, 105] on icon at bounding box center [315, 115] width 7 height 26
click at [315, 105] on icon at bounding box center [308, 111] width 23 height 23
click at [315, 105] on icon at bounding box center [306, 105] width 26 height 7
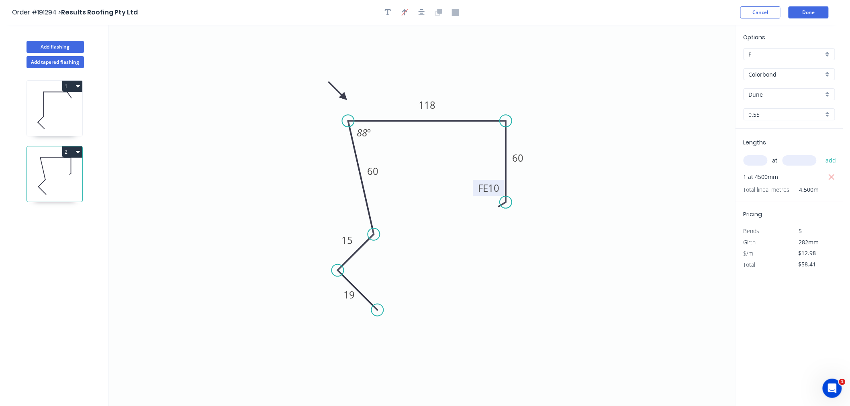
drag, startPoint x: 315, startPoint y: 105, endPoint x: 344, endPoint y: 98, distance: 29.9
click at [344, 98] on icon at bounding box center [337, 90] width 23 height 23
click at [426, 13] on button "button" at bounding box center [422, 12] width 12 height 12
click at [380, 318] on circle at bounding box center [380, 313] width 12 height 12
click at [424, 14] on icon "button" at bounding box center [421, 12] width 6 height 7
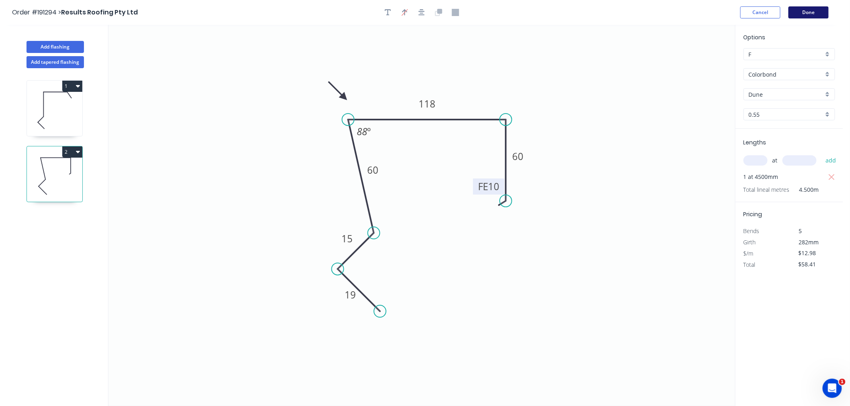
click at [798, 12] on button "Done" at bounding box center [808, 12] width 40 height 12
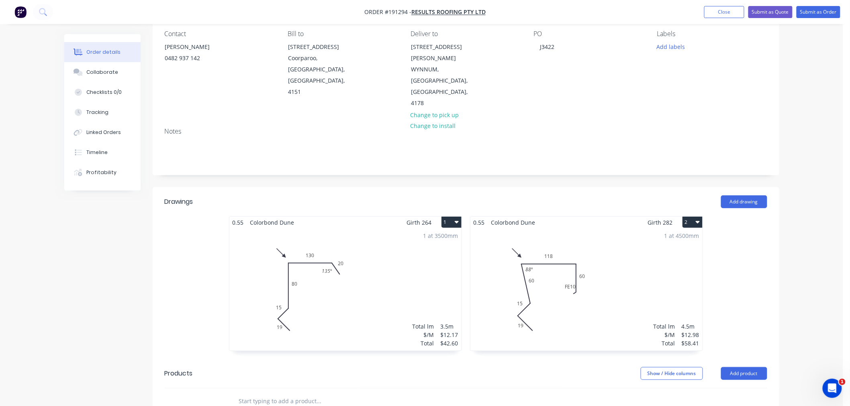
scroll to position [89, 0]
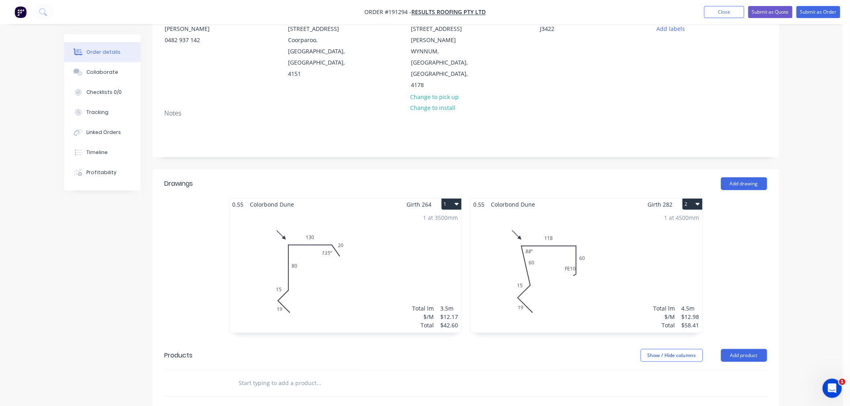
click at [597, 244] on div "1 at 4500mm Total lm $/M Total 4.5m $12.98 $58.41" at bounding box center [586, 271] width 232 height 122
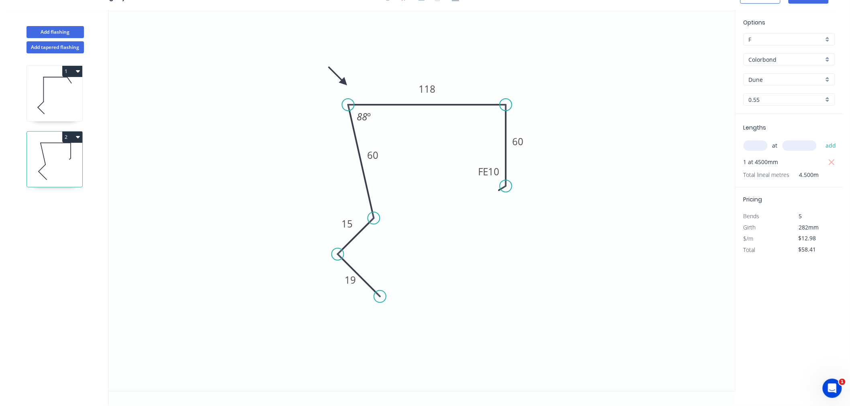
scroll to position [15, 0]
drag, startPoint x: 476, startPoint y: 175, endPoint x: 463, endPoint y: 186, distance: 17.4
click at [463, 186] on rect at bounding box center [475, 183] width 31 height 16
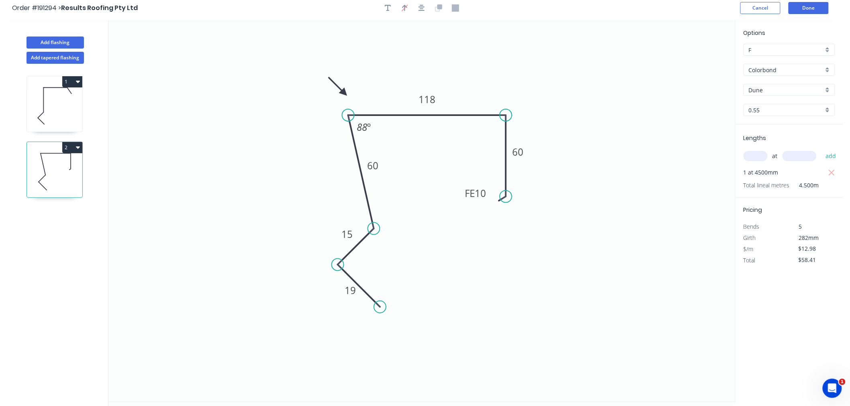
scroll to position [0, 0]
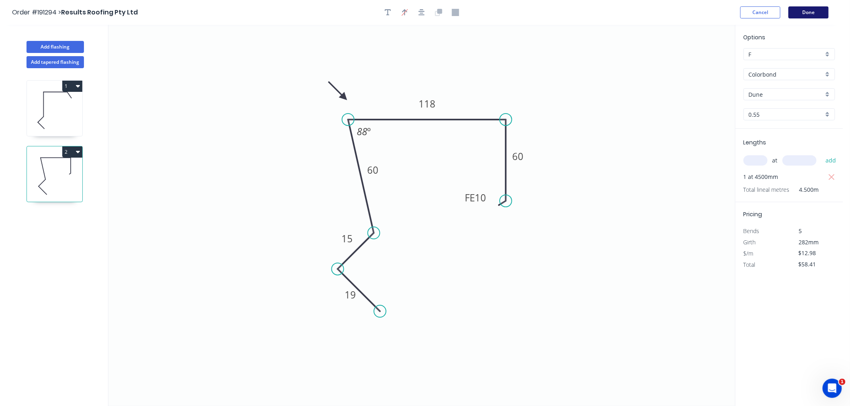
click at [805, 11] on button "Done" at bounding box center [808, 12] width 40 height 12
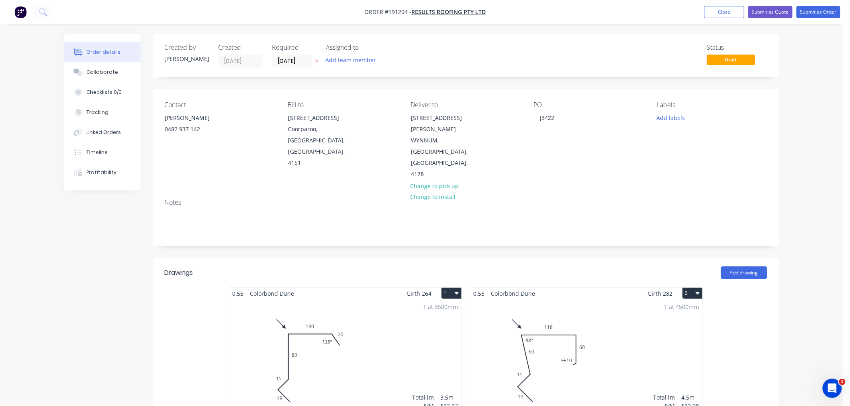
click at [576, 328] on div "1 at 4500mm Total lm $/M Total 4.5m $12.98 $58.41" at bounding box center [586, 361] width 232 height 122
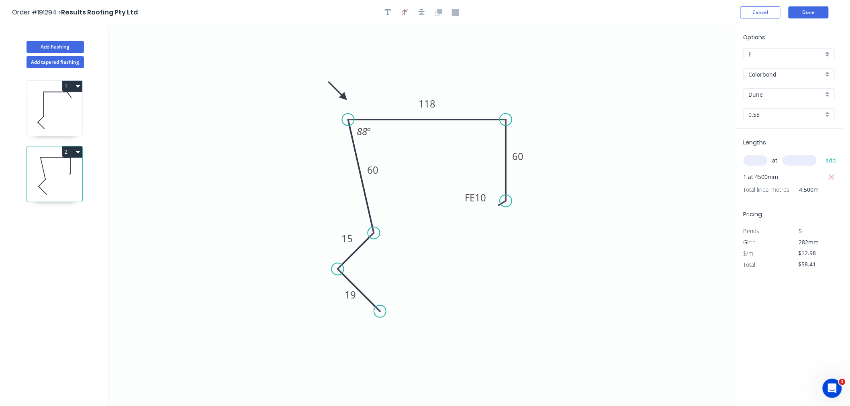
click at [77, 151] on icon "button" at bounding box center [78, 152] width 4 height 6
click at [67, 178] on div "Duplicate" at bounding box center [44, 172] width 62 height 12
type input "$0.00"
click at [52, 250] on icon at bounding box center [54, 241] width 55 height 51
click at [433, 98] on tspan "118" at bounding box center [426, 103] width 17 height 13
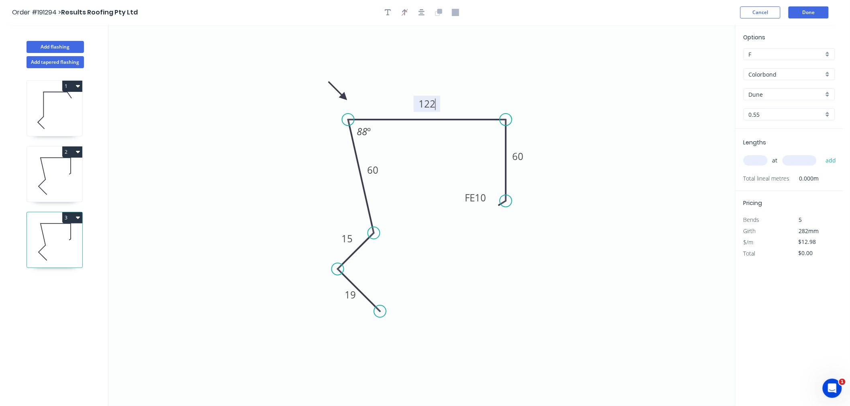
click at [761, 163] on input "text" at bounding box center [755, 160] width 24 height 10
click at [821, 154] on button "add" at bounding box center [830, 161] width 19 height 14
click at [814, 7] on button "Done" at bounding box center [808, 12] width 40 height 12
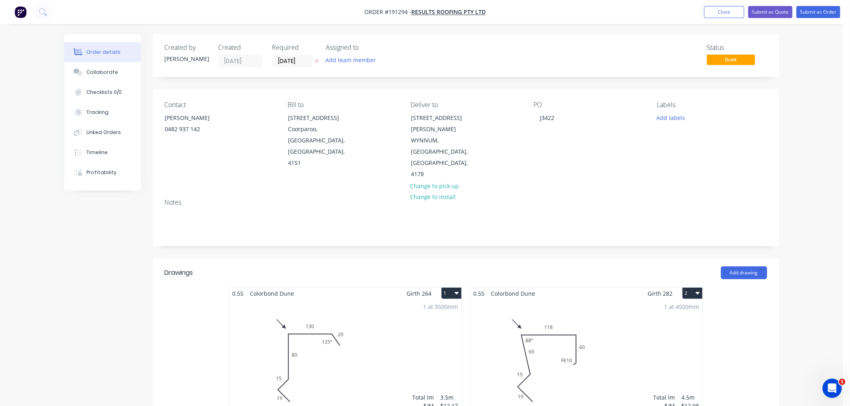
scroll to position [178, 0]
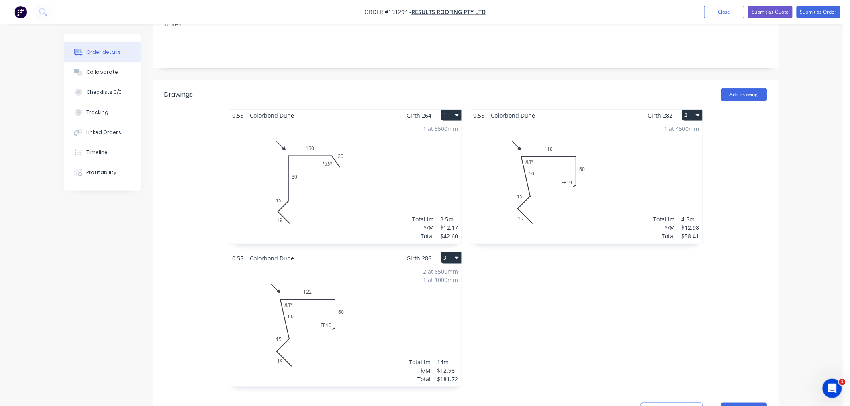
click at [408, 279] on div "2 at 6500mm 1 at 1000mm Total lm $/M Total 14m $12.98 $181.72" at bounding box center [345, 325] width 232 height 122
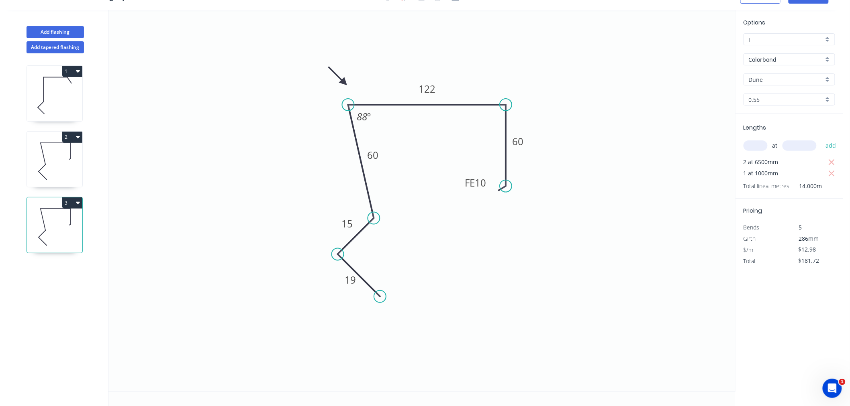
scroll to position [15, 0]
click at [61, 52] on button "Add tapered flashing" at bounding box center [55, 47] width 57 height 12
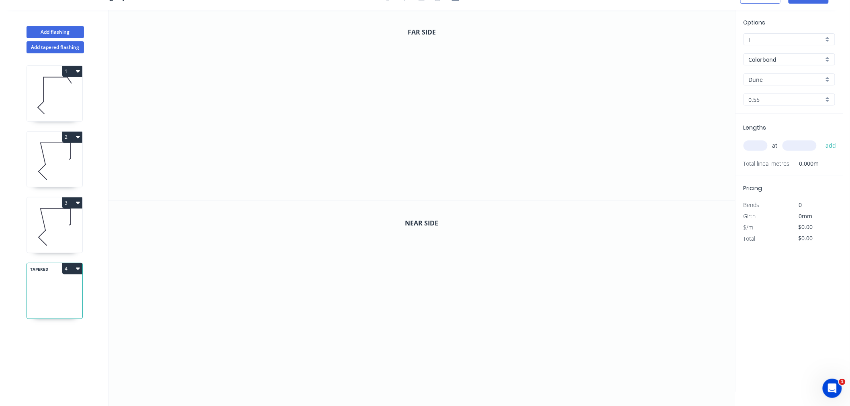
click at [761, 151] on div "at add" at bounding box center [789, 146] width 93 height 14
click at [758, 144] on input "text" at bounding box center [755, 146] width 24 height 10
click at [821, 139] on button "add" at bounding box center [830, 146] width 19 height 14
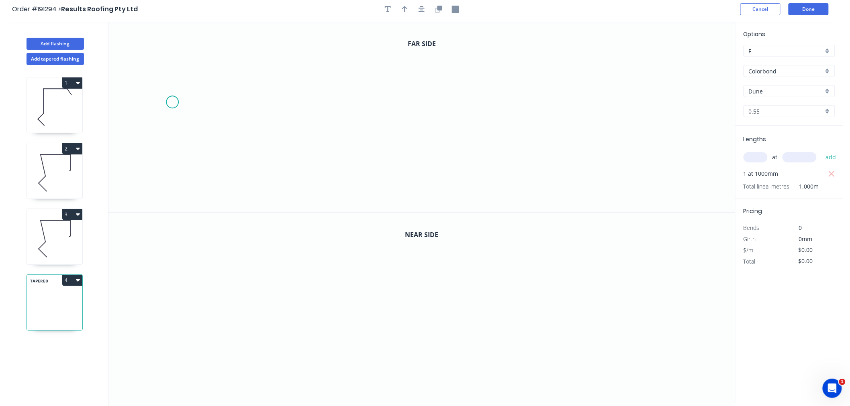
scroll to position [0, 0]
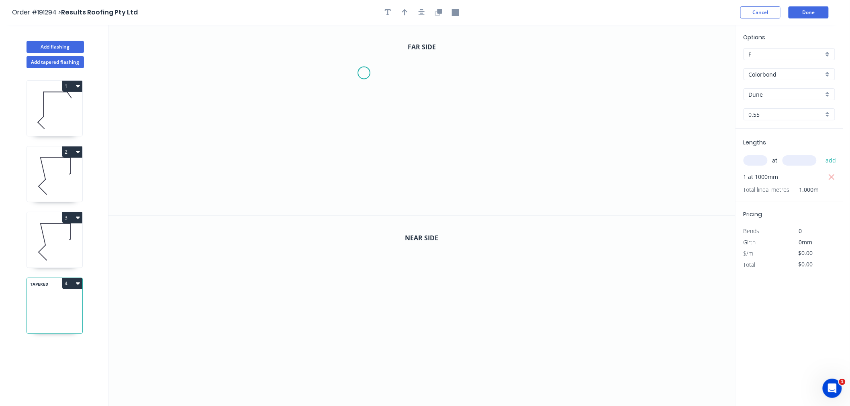
click at [363, 73] on icon "0" at bounding box center [421, 120] width 626 height 191
click at [477, 71] on icon "0" at bounding box center [421, 120] width 626 height 191
click at [481, 145] on icon "0 ?" at bounding box center [421, 120] width 626 height 191
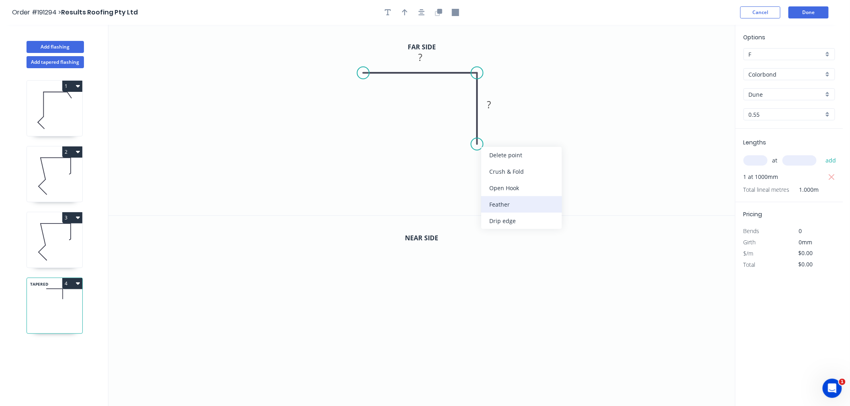
click at [504, 202] on div "Feather" at bounding box center [521, 204] width 81 height 16
click at [361, 73] on circle at bounding box center [363, 73] width 12 height 12
click at [382, 157] on icon "0 ? FE 15 ?" at bounding box center [421, 120] width 626 height 191
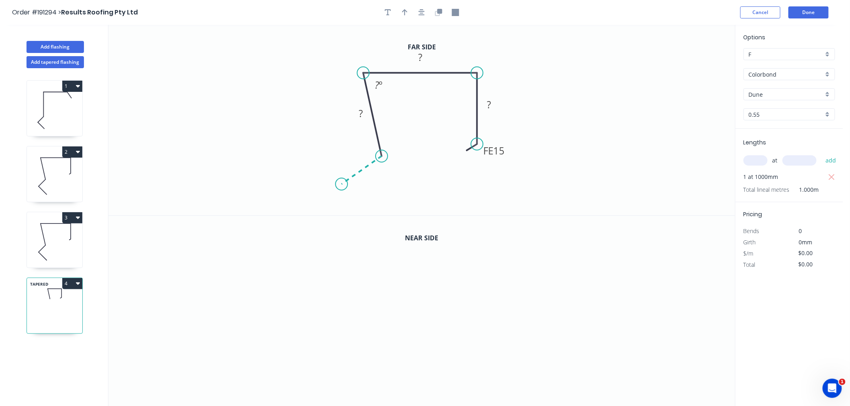
click at [341, 185] on icon "0 ? ? FE 15 ? ? º" at bounding box center [421, 120] width 626 height 191
click at [342, 182] on circle at bounding box center [341, 184] width 12 height 12
drag, startPoint x: 341, startPoint y: 183, endPoint x: 355, endPoint y: 201, distance: 22.9
click at [341, 184] on circle at bounding box center [341, 184] width 12 height 12
click at [423, 11] on icon "button" at bounding box center [421, 12] width 6 height 6
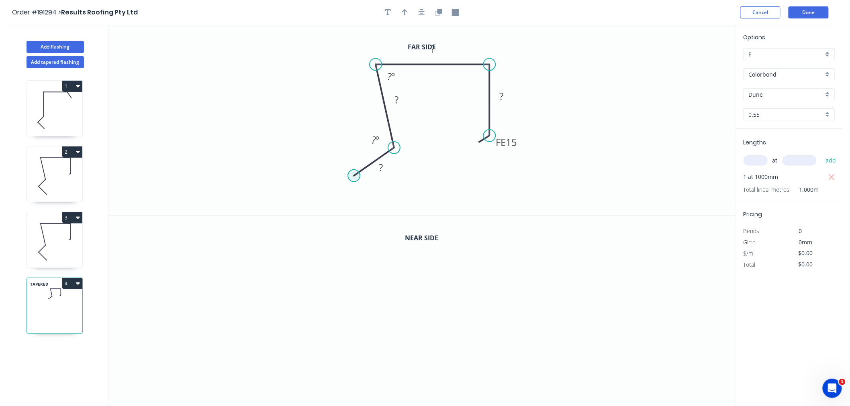
click at [353, 175] on circle at bounding box center [354, 176] width 12 height 12
click at [396, 209] on icon "0 ? ? ? FE 15 ? ? º ? º" at bounding box center [421, 120] width 626 height 191
drag, startPoint x: 397, startPoint y: 213, endPoint x: 396, endPoint y: 207, distance: 6.1
click at [396, 207] on icon "0 ? ? ? ? FE 15 ? ? º ? º ? º" at bounding box center [421, 120] width 626 height 191
click at [396, 212] on circle at bounding box center [398, 213] width 12 height 12
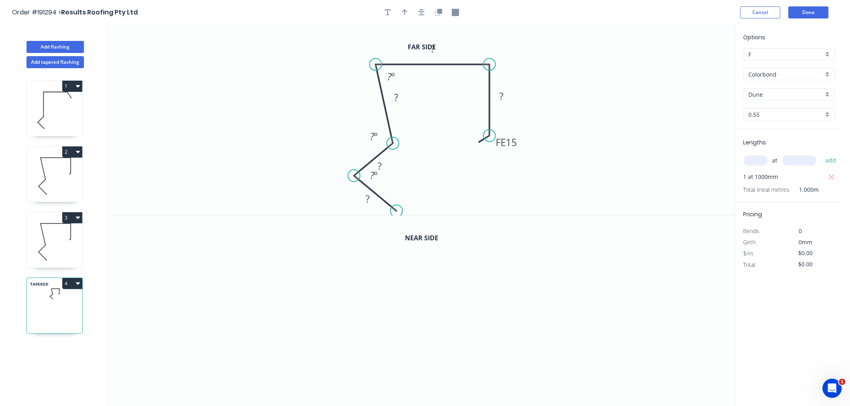
click at [393, 144] on circle at bounding box center [393, 143] width 12 height 12
click at [345, 167] on circle at bounding box center [345, 166] width 12 height 12
drag, startPoint x: 397, startPoint y: 210, endPoint x: 398, endPoint y: 206, distance: 4.6
click at [398, 206] on circle at bounding box center [398, 206] width 12 height 12
click at [391, 161] on div "Hide angle" at bounding box center [416, 163] width 81 height 16
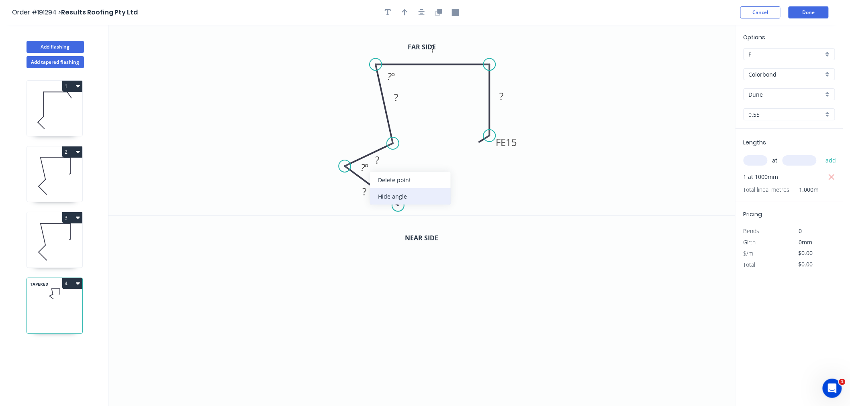
click at [385, 194] on div "Hide angle" at bounding box center [410, 196] width 81 height 16
click at [420, 10] on icon "button" at bounding box center [421, 12] width 6 height 7
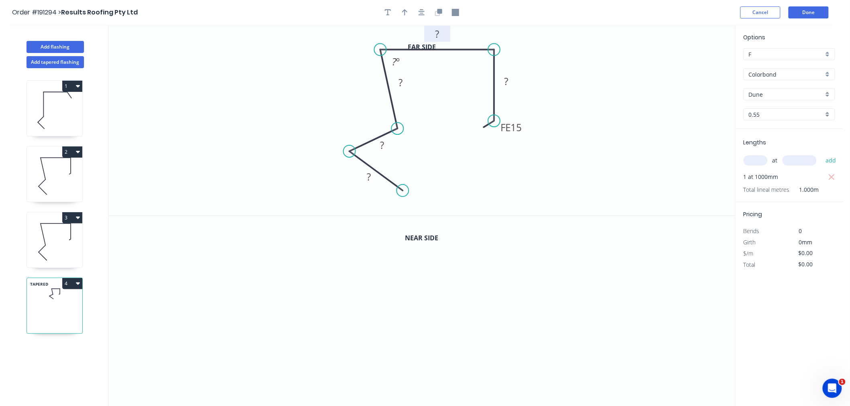
click at [442, 33] on rect at bounding box center [437, 34] width 16 height 11
click at [420, 9] on icon "button" at bounding box center [421, 12] width 6 height 7
click at [344, 69] on icon "0 19 15 60 130 FE 10 60 88 º" at bounding box center [421, 120] width 626 height 191
click at [408, 10] on button "button" at bounding box center [405, 12] width 12 height 12
drag, startPoint x: 421, startPoint y: 55, endPoint x: 370, endPoint y: 55, distance: 50.6
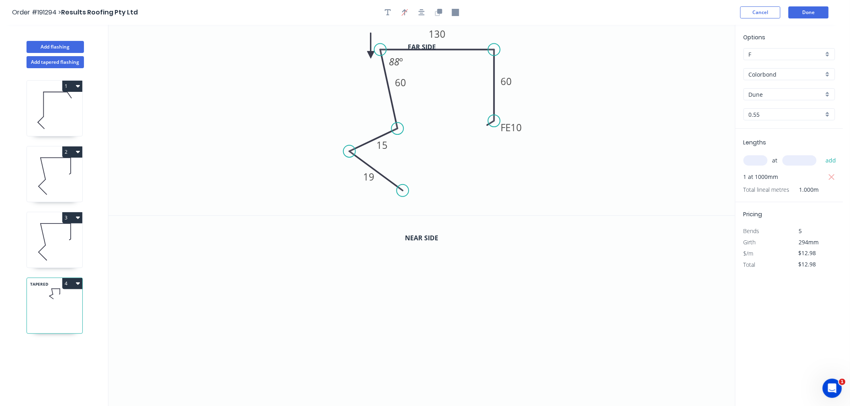
click at [370, 55] on icon at bounding box center [370, 46] width 7 height 26
click at [370, 55] on icon at bounding box center [380, 54] width 26 height 7
click at [370, 55] on icon at bounding box center [376, 61] width 23 height 23
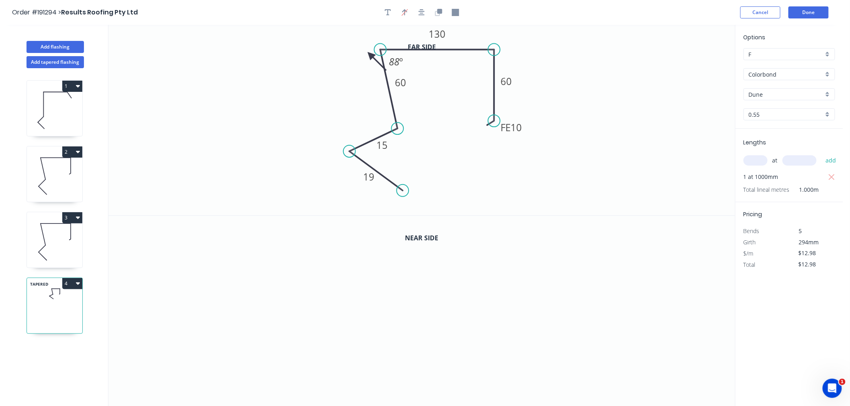
click at [370, 55] on icon at bounding box center [376, 61] width 23 height 23
click at [370, 55] on icon at bounding box center [363, 61] width 23 height 23
click at [370, 55] on icon at bounding box center [361, 54] width 26 height 7
drag, startPoint x: 370, startPoint y: 55, endPoint x: 369, endPoint y: 41, distance: 14.1
click at [369, 41] on icon at bounding box center [362, 33] width 23 height 23
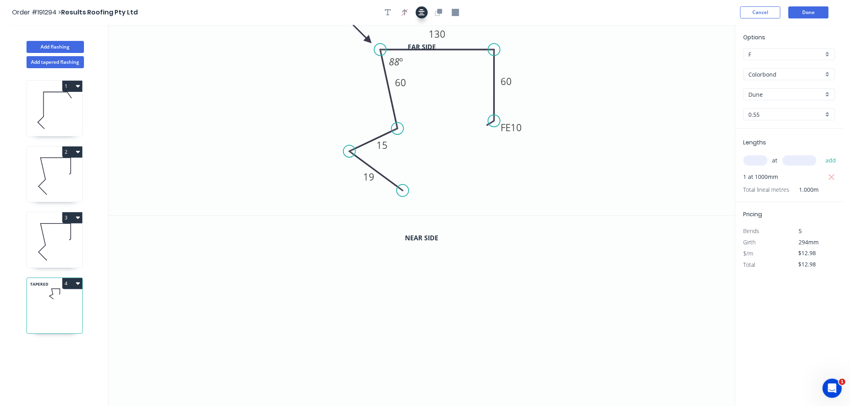
click at [424, 12] on button "button" at bounding box center [422, 12] width 12 height 12
click at [439, 14] on icon "button" at bounding box center [437, 13] width 5 height 5
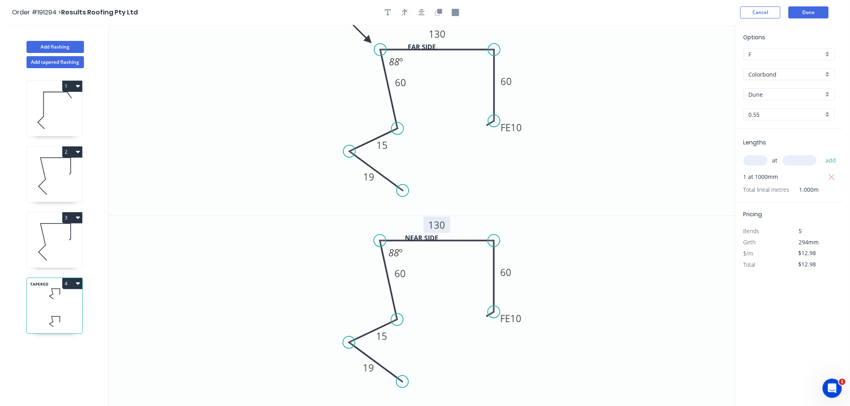
click at [446, 228] on rect at bounding box center [437, 225] width 27 height 16
click at [443, 227] on tspan "130" at bounding box center [437, 224] width 17 height 13
click at [596, 255] on icon "0 19 15 60 122 FE 10 60 88 º" at bounding box center [421, 311] width 626 height 191
click at [422, 14] on icon "button" at bounding box center [421, 12] width 6 height 6
click at [821, 13] on button "Done" at bounding box center [808, 12] width 40 height 12
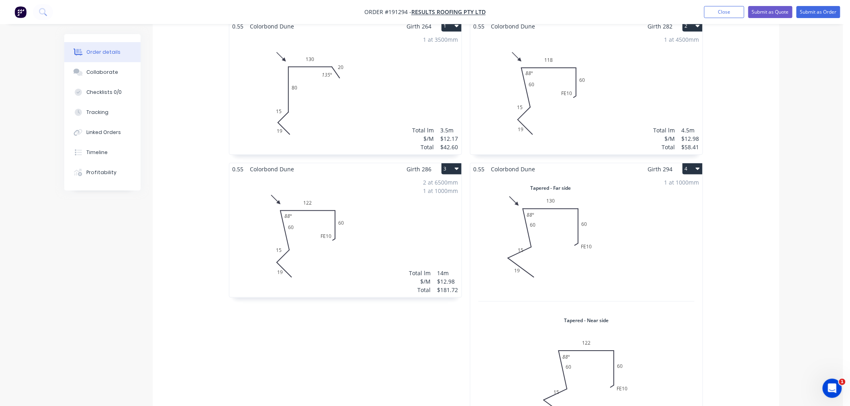
click at [544, 238] on div "1 at 1000mm Total lm $/M Total 1m $14.60 $14.60" at bounding box center [586, 307] width 232 height 265
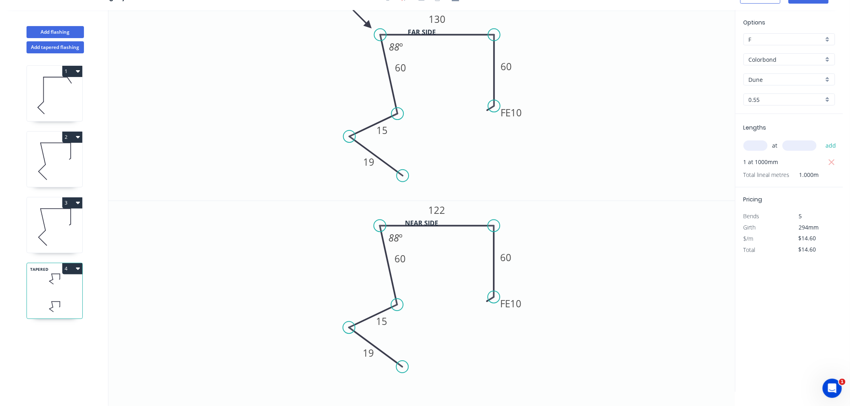
scroll to position [15, 0]
drag, startPoint x: 401, startPoint y: 175, endPoint x: 390, endPoint y: 185, distance: 15.1
click at [390, 185] on circle at bounding box center [390, 185] width 12 height 12
drag, startPoint x: 402, startPoint y: 369, endPoint x: 388, endPoint y: 383, distance: 19.6
click at [388, 383] on circle at bounding box center [388, 384] width 12 height 12
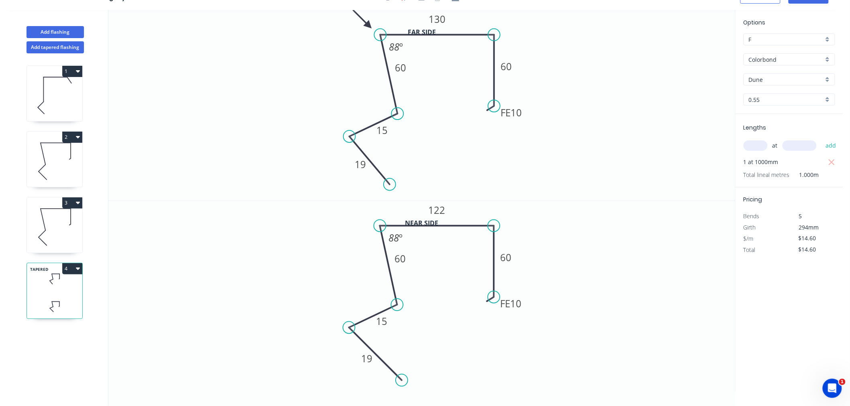
drag, startPoint x: 388, startPoint y: 383, endPoint x: 402, endPoint y: 381, distance: 14.7
click at [402, 381] on circle at bounding box center [402, 381] width 12 height 12
drag, startPoint x: 353, startPoint y: 327, endPoint x: 343, endPoint y: 329, distance: 9.5
click at [343, 329] on icon "0 19 15 60 122 FE 10 60 88 º" at bounding box center [421, 296] width 626 height 191
drag, startPoint x: 399, startPoint y: 382, endPoint x: 395, endPoint y: 379, distance: 5.1
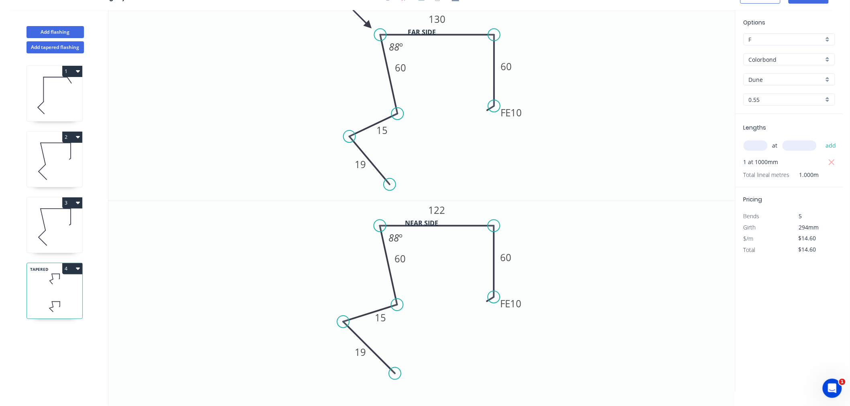
click at [395, 379] on circle at bounding box center [395, 374] width 12 height 12
drag, startPoint x: 392, startPoint y: 186, endPoint x: 388, endPoint y: 183, distance: 4.8
click at [388, 183] on circle at bounding box center [388, 183] width 12 height 12
click at [343, 138] on circle at bounding box center [343, 139] width 12 height 12
drag, startPoint x: 390, startPoint y: 136, endPoint x: 367, endPoint y: 118, distance: 28.7
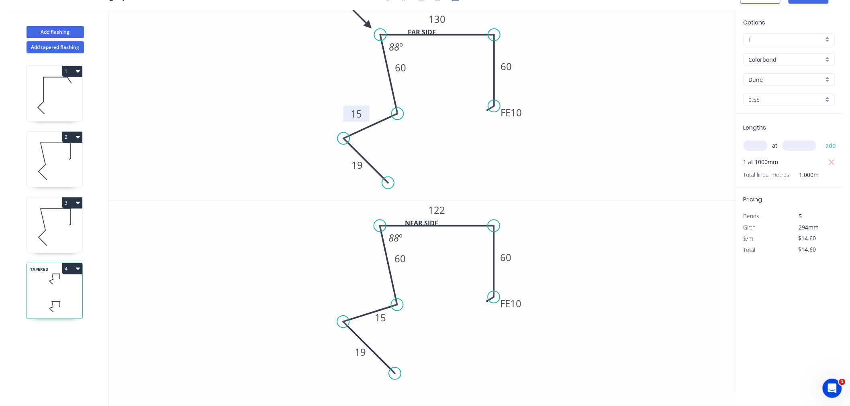
click at [367, 118] on rect at bounding box center [356, 114] width 26 height 16
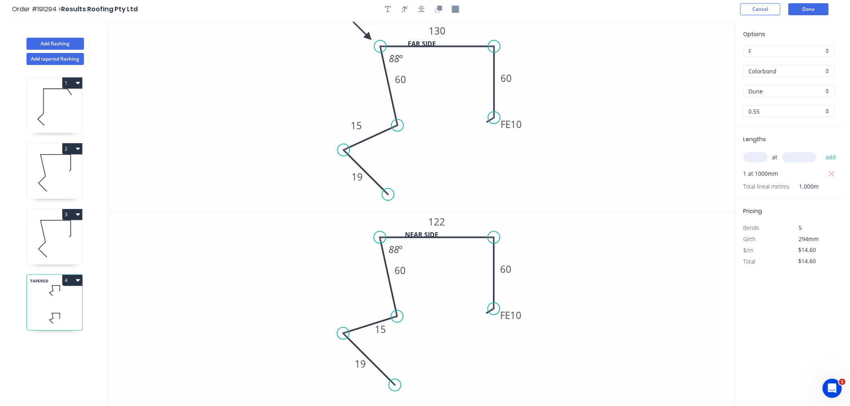
scroll to position [0, 0]
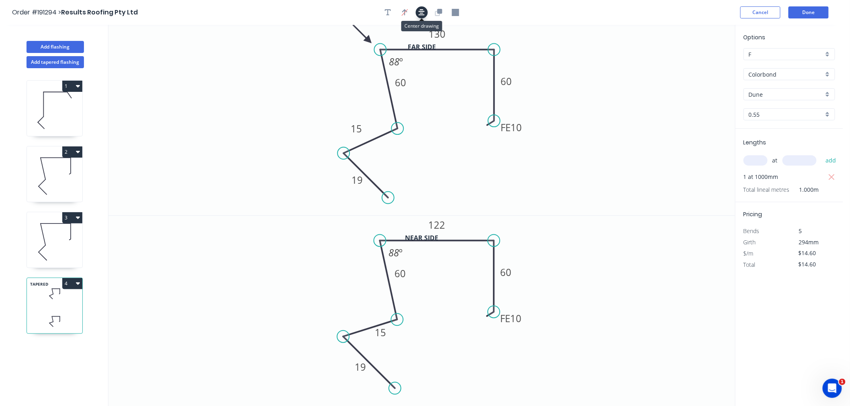
click at [419, 7] on button "button" at bounding box center [422, 12] width 12 height 12
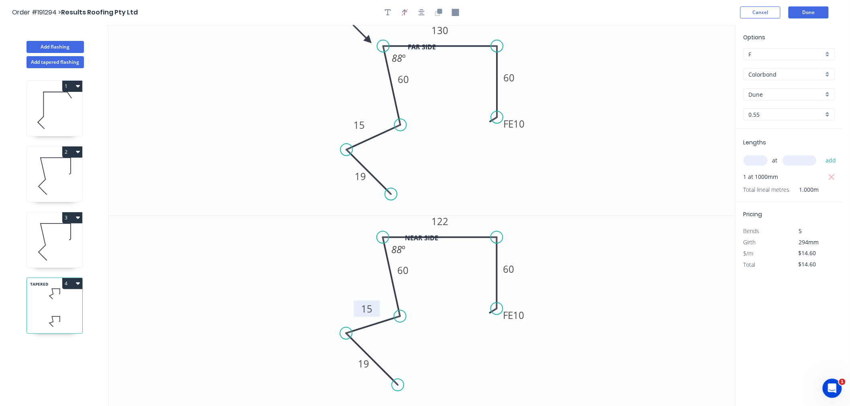
drag, startPoint x: 391, startPoint y: 336, endPoint x: 375, endPoint y: 315, distance: 26.3
click at [375, 315] on rect at bounding box center [367, 309] width 26 height 16
click at [424, 12] on icon "button" at bounding box center [421, 12] width 6 height 7
click at [804, 7] on button "Done" at bounding box center [808, 12] width 40 height 12
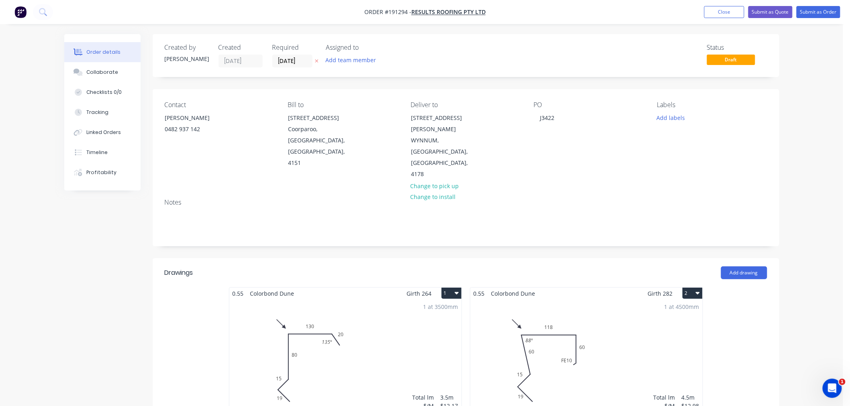
click at [728, 12] on button "Close" at bounding box center [724, 12] width 40 height 12
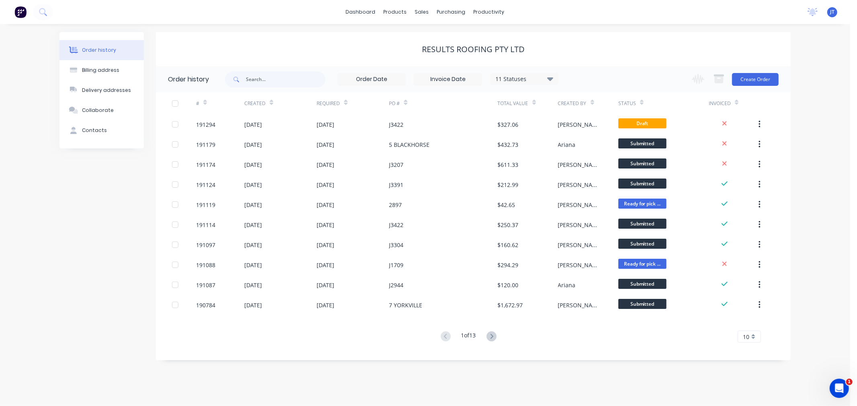
click at [58, 268] on div "Order history Billing address Delivery addresses Collaborate Contacts Results R…" at bounding box center [425, 215] width 850 height 382
click at [435, 38] on div "Sales Orders" at bounding box center [451, 38] width 33 height 7
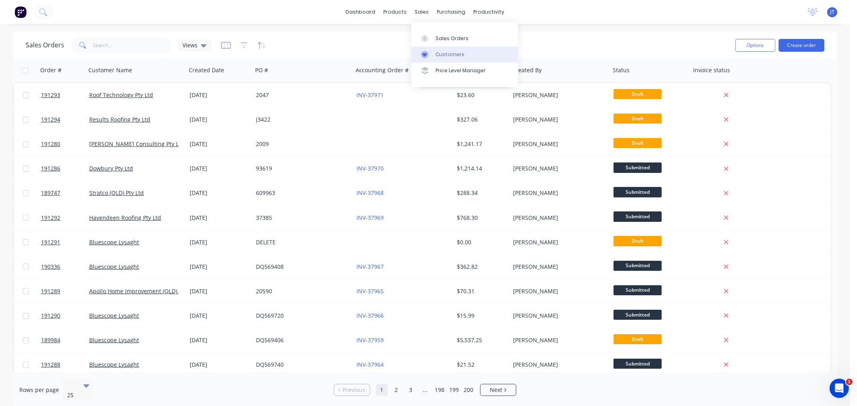
click at [463, 57] on link "Customers" at bounding box center [464, 55] width 106 height 16
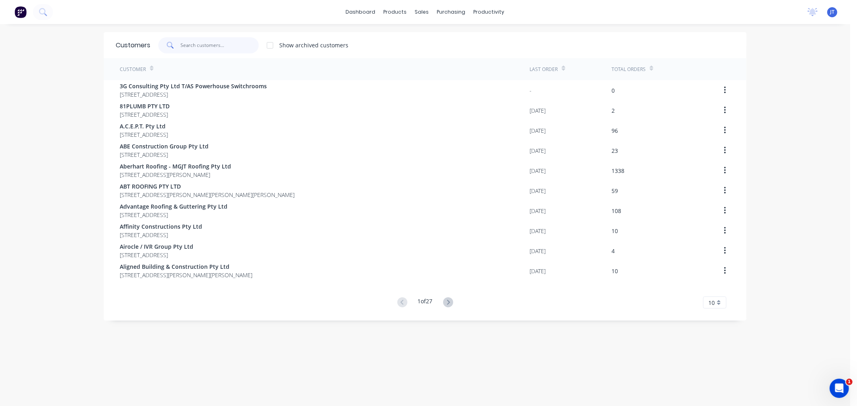
click at [204, 43] on input "text" at bounding box center [220, 45] width 78 height 16
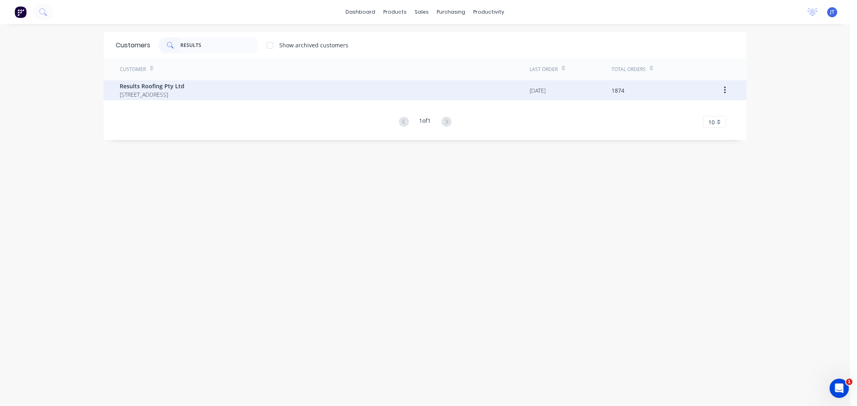
click at [184, 92] on span "[STREET_ADDRESS]" at bounding box center [152, 94] width 65 height 8
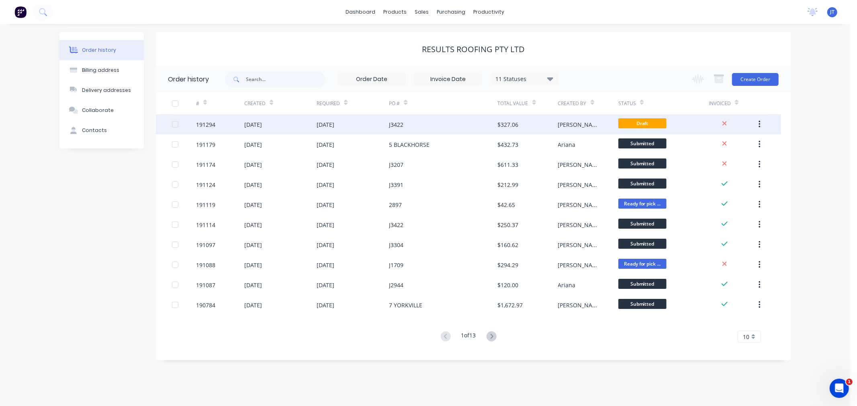
click at [204, 124] on div "191294" at bounding box center [205, 124] width 19 height 8
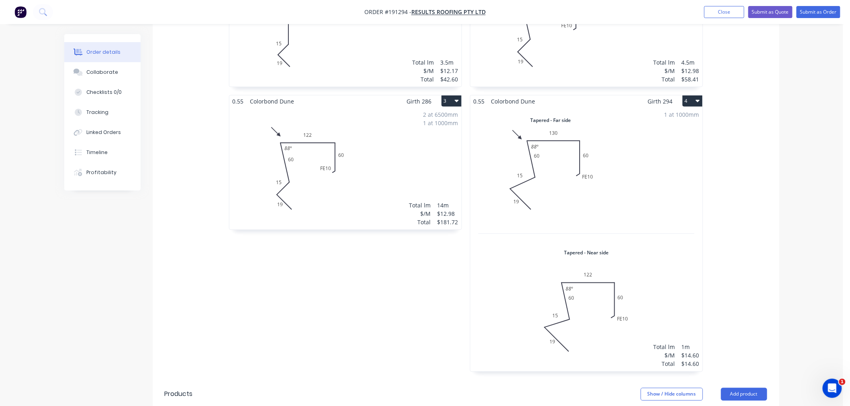
scroll to position [357, 0]
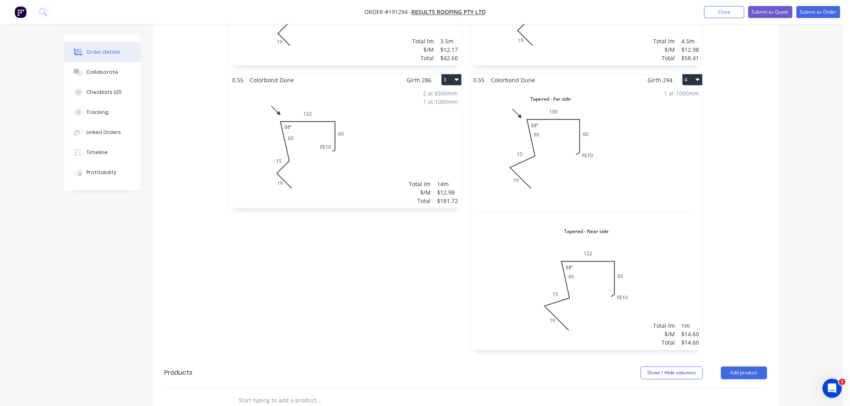
click at [587, 272] on div "1 at 1000mm Total lm $/M Total 1m $14.60 $14.60" at bounding box center [586, 218] width 232 height 265
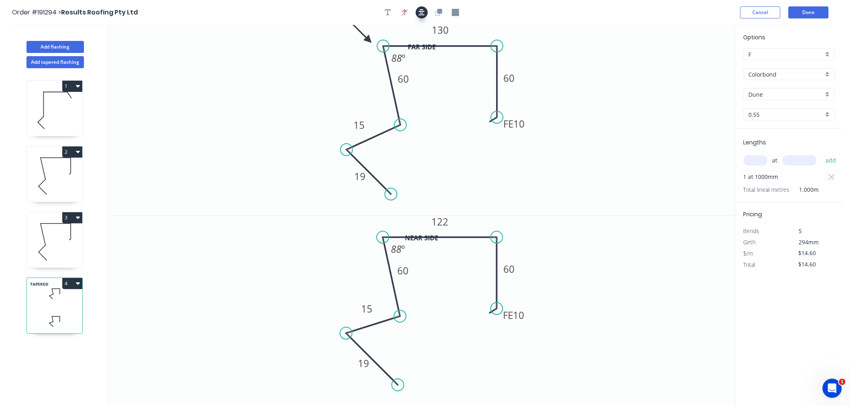
click at [417, 12] on button "button" at bounding box center [422, 12] width 12 height 12
drag, startPoint x: 396, startPoint y: 384, endPoint x: 388, endPoint y: 387, distance: 8.5
click at [388, 387] on circle at bounding box center [388, 387] width 12 height 12
drag, startPoint x: 388, startPoint y: 189, endPoint x: 387, endPoint y: 202, distance: 12.9
click at [387, 202] on circle at bounding box center [387, 202] width 12 height 12
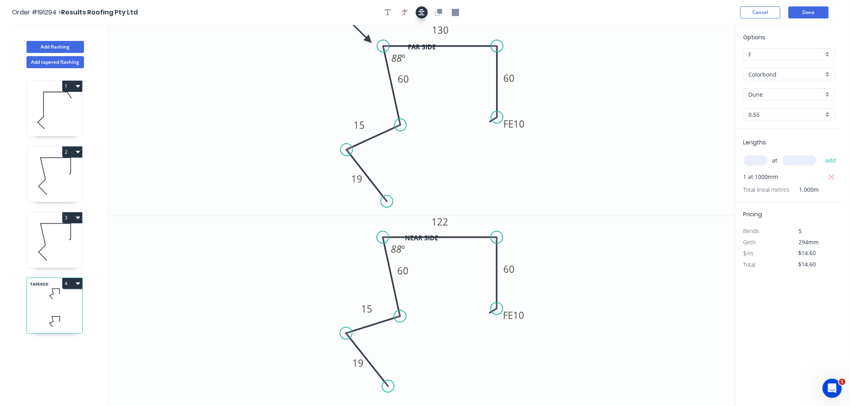
click at [418, 14] on button "button" at bounding box center [422, 12] width 12 height 12
click at [543, 11] on div "Order #191294 > Results Roofing Pty Ltd Cancel Done" at bounding box center [421, 12] width 819 height 12
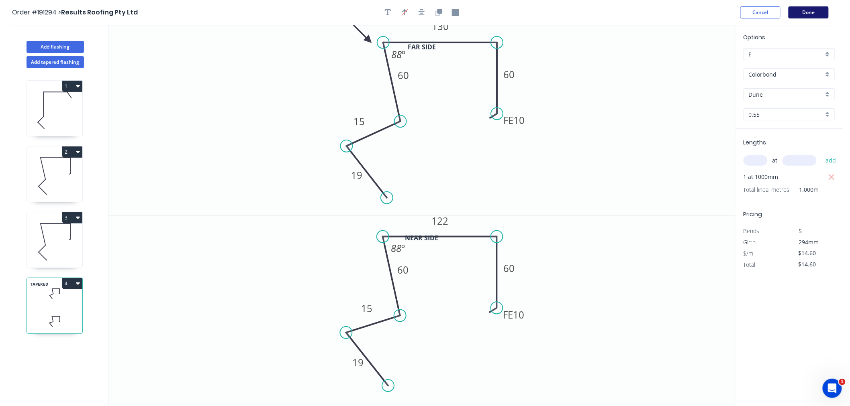
click at [803, 10] on button "Done" at bounding box center [808, 12] width 40 height 12
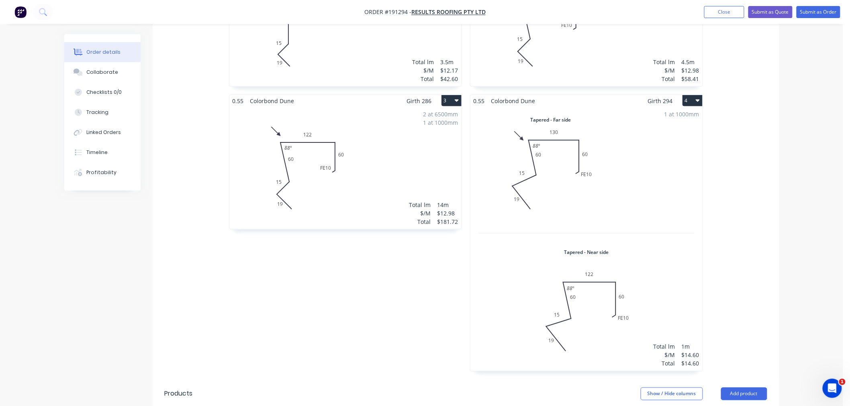
scroll to position [357, 0]
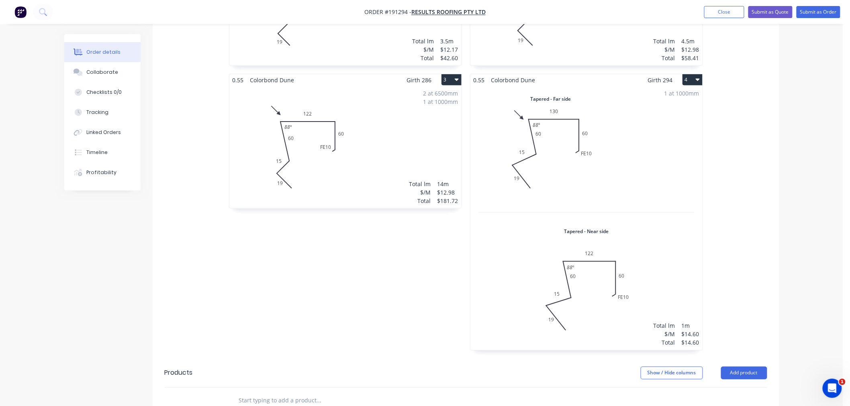
click at [615, 135] on div "1 at 1000mm Total lm $/M Total 1m $14.60 $14.60" at bounding box center [586, 218] width 232 height 265
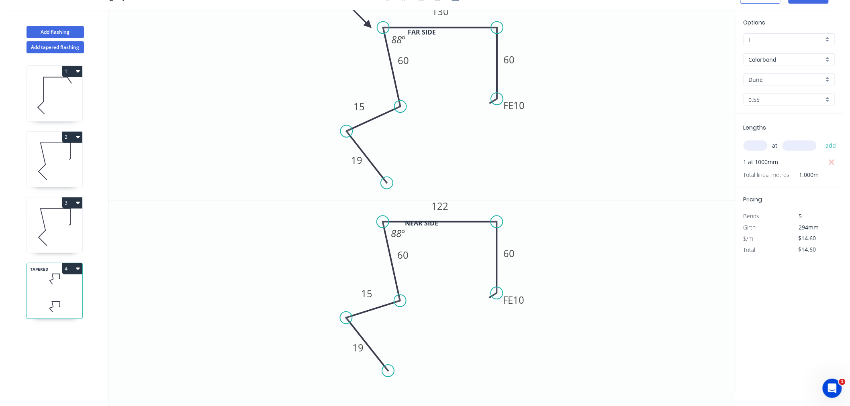
scroll to position [15, 0]
drag, startPoint x: 345, startPoint y: 130, endPoint x: 337, endPoint y: 131, distance: 7.3
click at [337, 131] on circle at bounding box center [337, 134] width 12 height 12
drag, startPoint x: 342, startPoint y: 320, endPoint x: 334, endPoint y: 324, distance: 9.0
click at [334, 324] on circle at bounding box center [334, 324] width 12 height 12
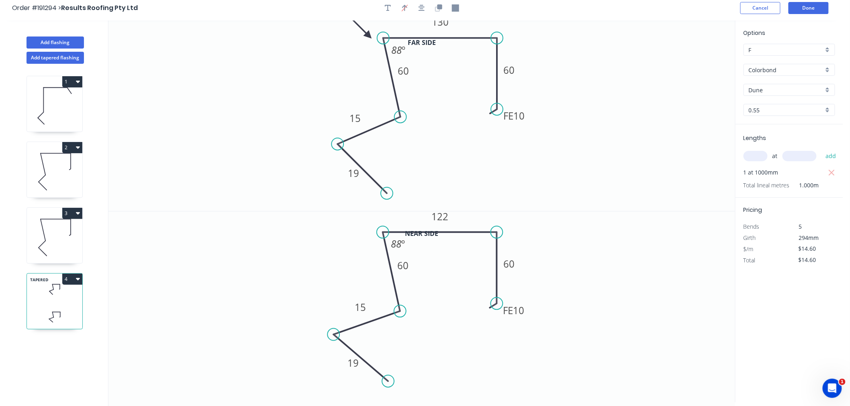
scroll to position [0, 0]
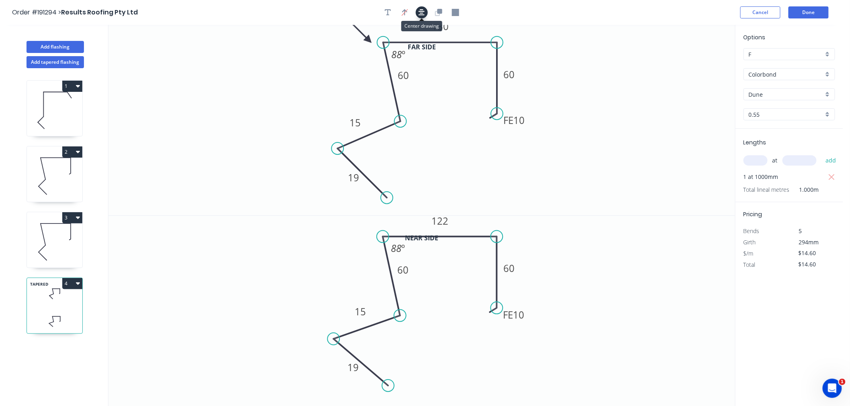
click at [418, 12] on icon "button" at bounding box center [421, 12] width 6 height 7
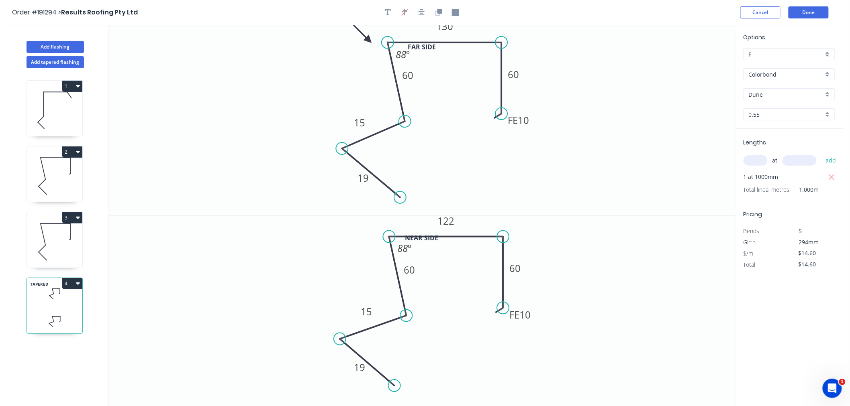
drag, startPoint x: 389, startPoint y: 199, endPoint x: 400, endPoint y: 198, distance: 11.3
click at [400, 198] on circle at bounding box center [400, 198] width 12 height 12
click at [398, 386] on circle at bounding box center [398, 386] width 12 height 12
click at [339, 339] on circle at bounding box center [339, 339] width 12 height 12
click at [424, 13] on icon "button" at bounding box center [421, 12] width 6 height 7
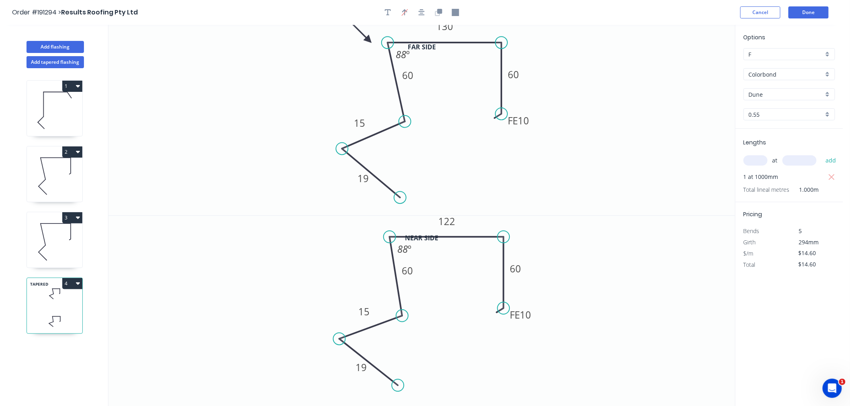
drag, startPoint x: 410, startPoint y: 314, endPoint x: 402, endPoint y: 316, distance: 7.4
click at [402, 316] on circle at bounding box center [402, 316] width 12 height 12
drag, startPoint x: 406, startPoint y: 123, endPoint x: 402, endPoint y: 127, distance: 5.7
click at [402, 127] on circle at bounding box center [402, 126] width 12 height 12
click at [420, 14] on icon "button" at bounding box center [421, 12] width 6 height 7
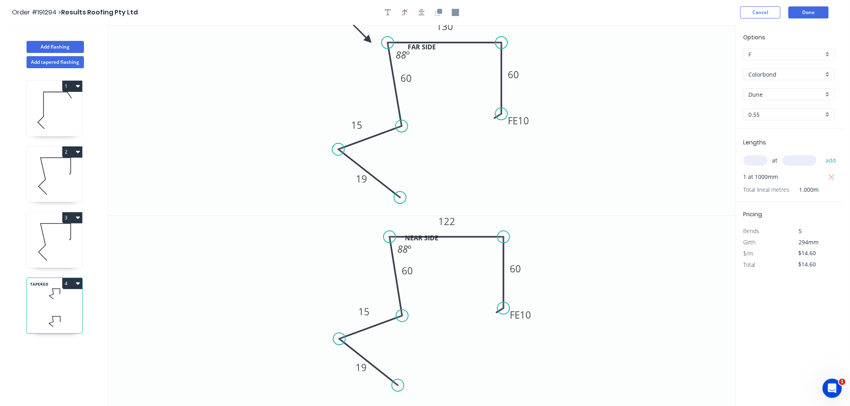
drag, startPoint x: 343, startPoint y: 150, endPoint x: 338, endPoint y: 150, distance: 5.2
click at [338, 150] on circle at bounding box center [338, 149] width 12 height 12
click at [336, 338] on circle at bounding box center [336, 338] width 12 height 12
click at [420, 12] on icon "button" at bounding box center [421, 12] width 6 height 7
click at [594, 10] on div "Order #191294 > Results Roofing Pty Ltd Cancel Done" at bounding box center [421, 12] width 819 height 12
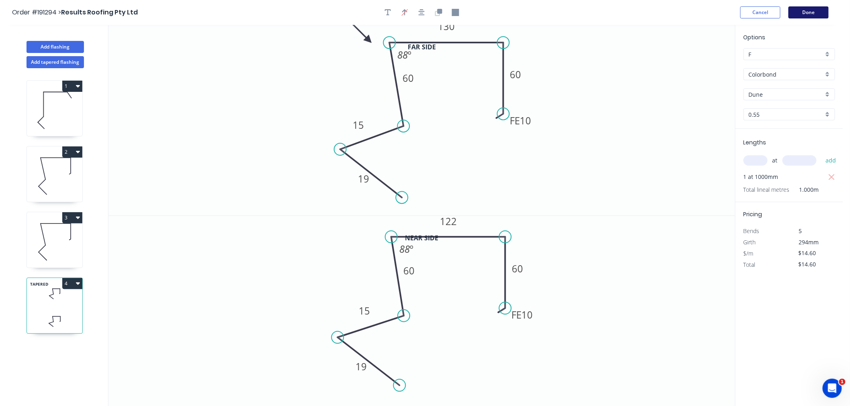
click at [811, 13] on button "Done" at bounding box center [808, 12] width 40 height 12
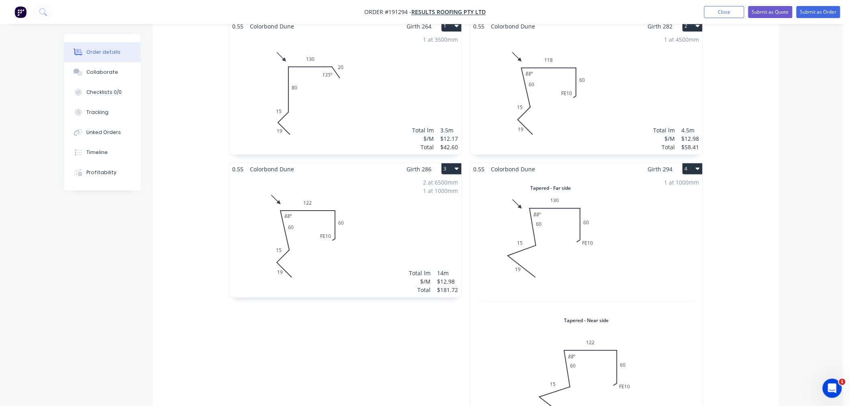
click at [640, 217] on div "1 at 1000mm Total lm $/M Total 1m $14.60 $14.60" at bounding box center [586, 307] width 232 height 265
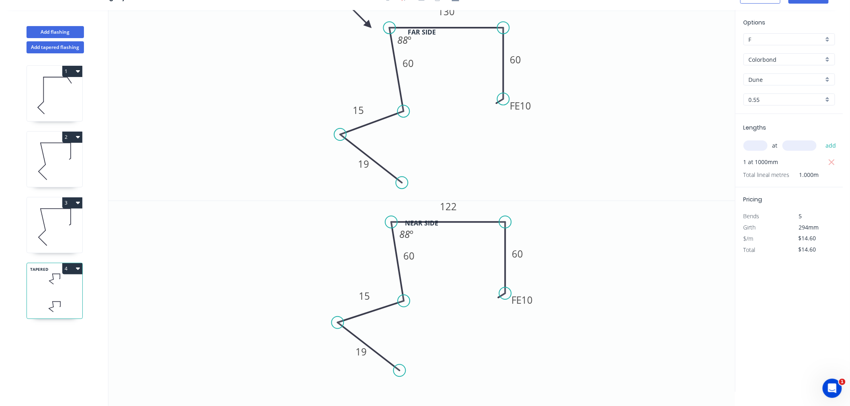
scroll to position [15, 0]
click at [62, 47] on button "Add tapered flashing" at bounding box center [55, 47] width 57 height 12
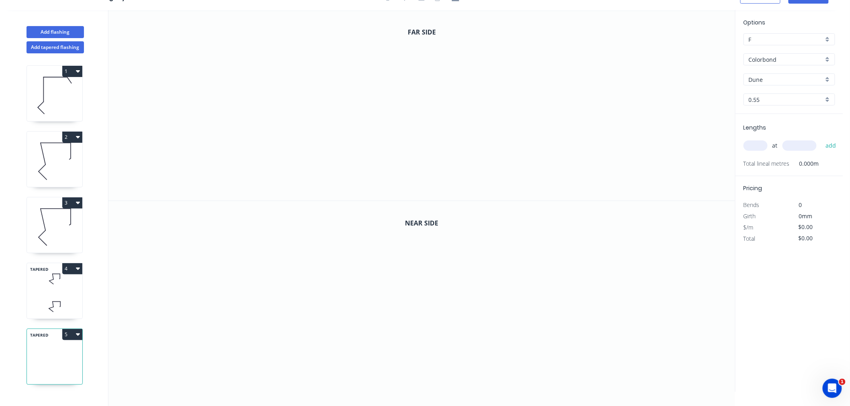
click at [755, 149] on input "text" at bounding box center [755, 146] width 24 height 10
click at [821, 139] on button "add" at bounding box center [830, 146] width 19 height 14
click at [297, 189] on icon "0" at bounding box center [421, 105] width 626 height 191
click at [263, 153] on icon "0" at bounding box center [421, 105] width 626 height 191
click at [304, 124] on icon at bounding box center [283, 139] width 41 height 31
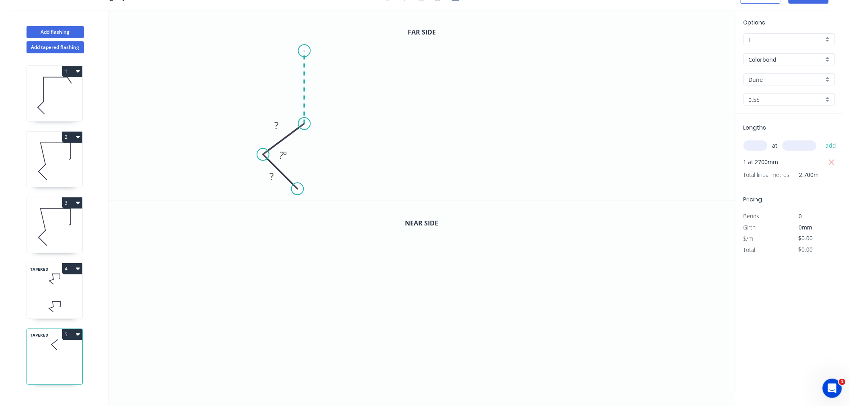
click at [305, 50] on icon "0 ? ? ? º" at bounding box center [421, 105] width 626 height 191
click at [416, 48] on icon "0 ? ? ? ? º ? º" at bounding box center [421, 105] width 626 height 191
click at [413, 126] on icon "0 ? ? ? ? ? º ? º" at bounding box center [421, 105] width 626 height 191
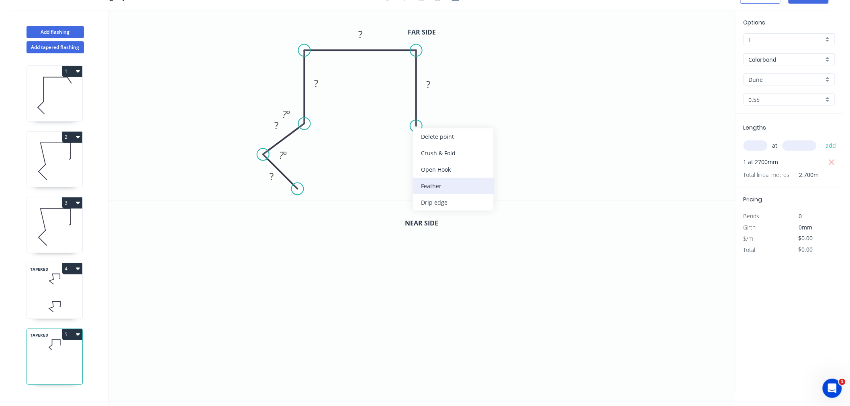
click at [435, 186] on div "Feather" at bounding box center [453, 186] width 81 height 16
click at [404, 107] on tspan "15" at bounding box center [403, 111] width 11 height 13
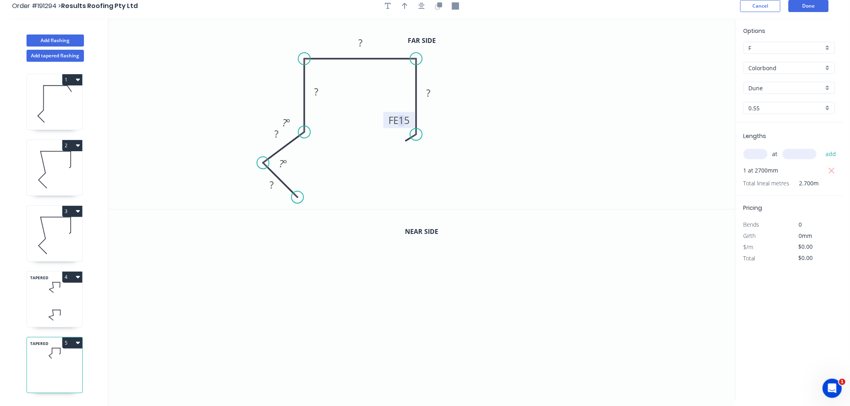
scroll to position [0, 0]
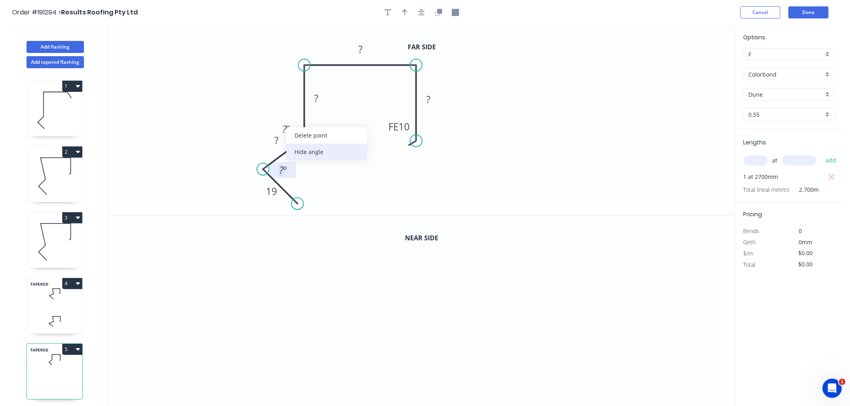
click at [302, 153] on div "Hide angle" at bounding box center [326, 152] width 81 height 16
click at [298, 196] on div "Hide angle" at bounding box center [320, 201] width 81 height 16
click at [272, 191] on tspan "19" at bounding box center [271, 191] width 11 height 13
click at [422, 10] on icon "button" at bounding box center [421, 12] width 6 height 7
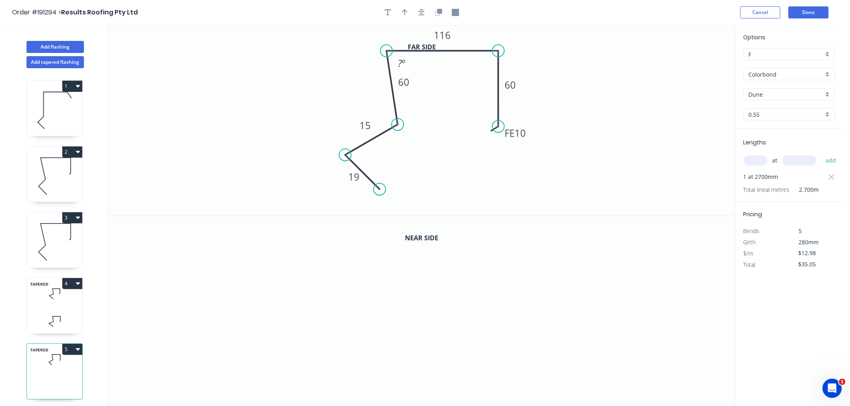
drag, startPoint x: 384, startPoint y: 122, endPoint x: 398, endPoint y: 125, distance: 13.5
click at [398, 125] on circle at bounding box center [398, 124] width 12 height 12
click at [398, 61] on tspan "?" at bounding box center [400, 63] width 4 height 13
click at [597, 94] on icon "0 19 15 60 116 FE 10 60 88 º" at bounding box center [421, 120] width 626 height 191
click at [418, 10] on icon "button" at bounding box center [421, 12] width 6 height 7
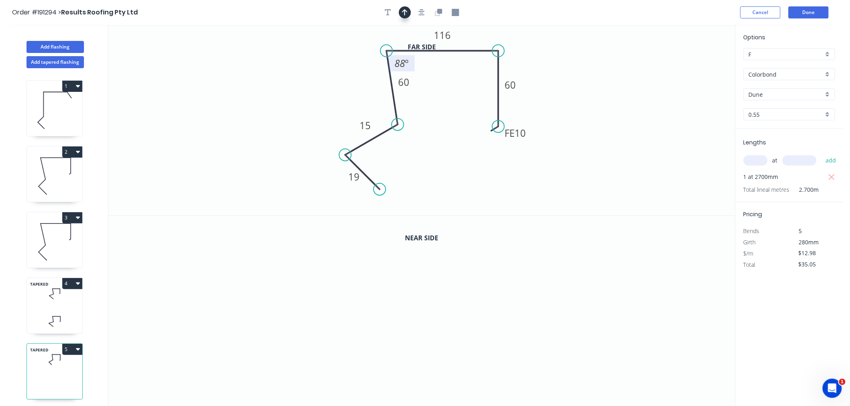
click at [403, 15] on icon "button" at bounding box center [405, 12] width 6 height 7
drag, startPoint x: 695, startPoint y: 63, endPoint x: 370, endPoint y: 46, distance: 325.0
click at [370, 46] on icon at bounding box center [370, 37] width 7 height 26
click at [370, 45] on icon at bounding box center [370, 37] width 7 height 26
click at [370, 45] on icon at bounding box center [376, 39] width 23 height 23
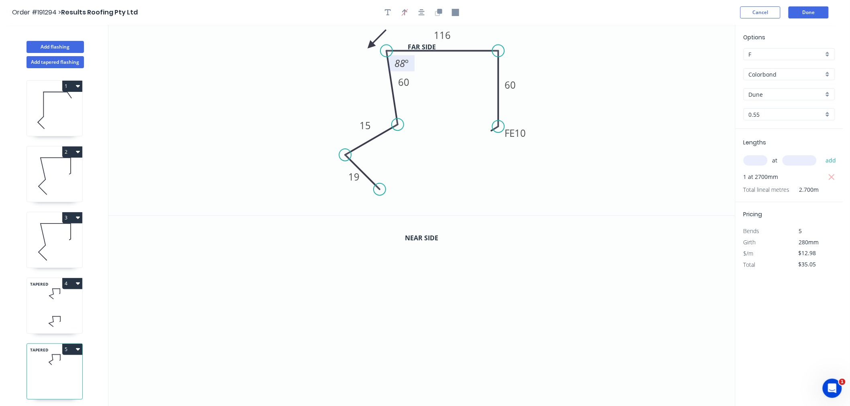
click at [370, 45] on icon at bounding box center [376, 39] width 23 height 23
click at [370, 45] on icon at bounding box center [376, 52] width 23 height 23
click at [370, 45] on icon at bounding box center [363, 52] width 23 height 23
click at [370, 45] on icon at bounding box center [361, 45] width 26 height 7
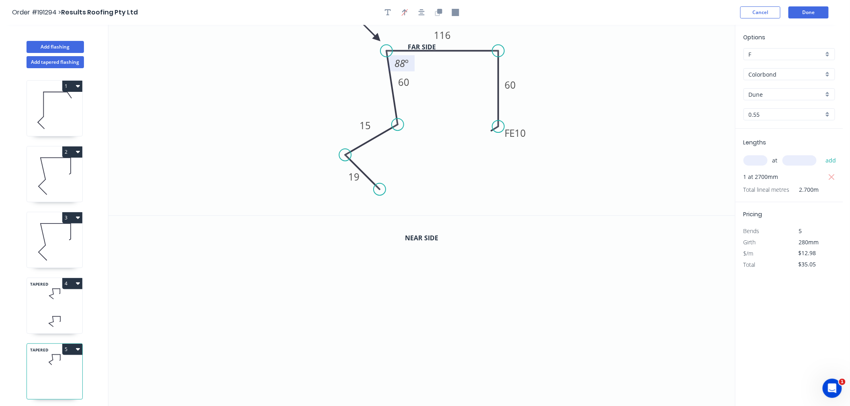
drag, startPoint x: 370, startPoint y: 45, endPoint x: 378, endPoint y: 39, distance: 9.9
click at [378, 39] on icon at bounding box center [370, 31] width 23 height 23
click at [424, 9] on icon "button" at bounding box center [421, 12] width 6 height 7
click at [436, 12] on icon "button" at bounding box center [438, 12] width 7 height 7
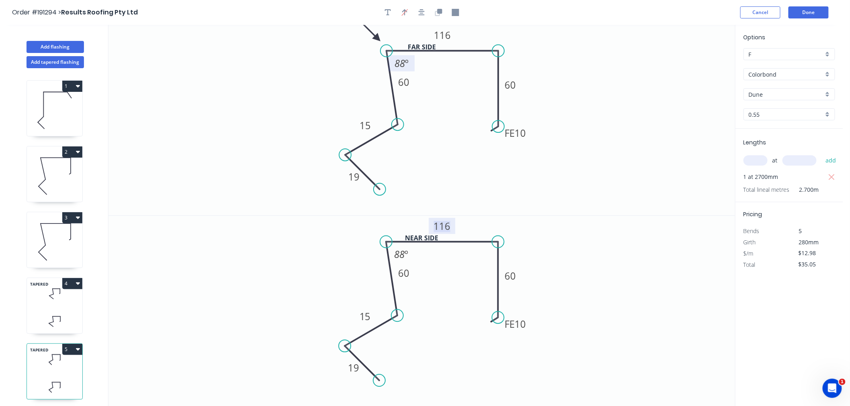
click at [448, 227] on tspan "116" at bounding box center [442, 225] width 17 height 13
click at [577, 259] on icon "0 19 15 60 140 FE 10 60 88 º" at bounding box center [421, 311] width 626 height 191
click at [802, 8] on button "Done" at bounding box center [808, 12] width 40 height 12
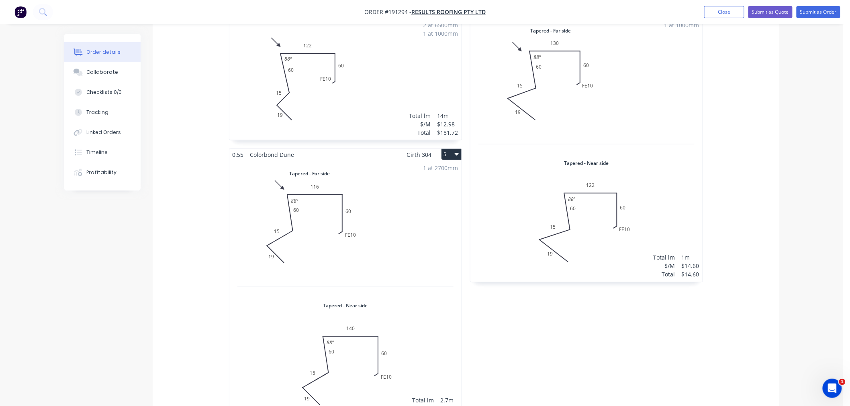
scroll to position [446, 0]
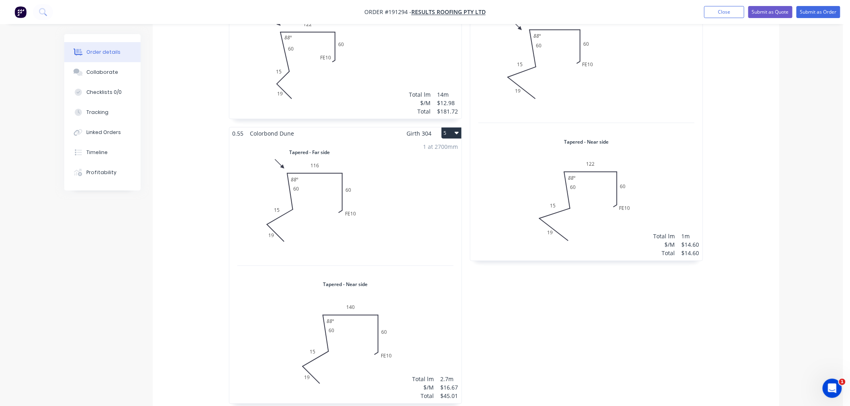
click at [416, 313] on div "1 at 2700mm Total lm $/M Total 2.7m $16.67 $45.01" at bounding box center [345, 271] width 232 height 265
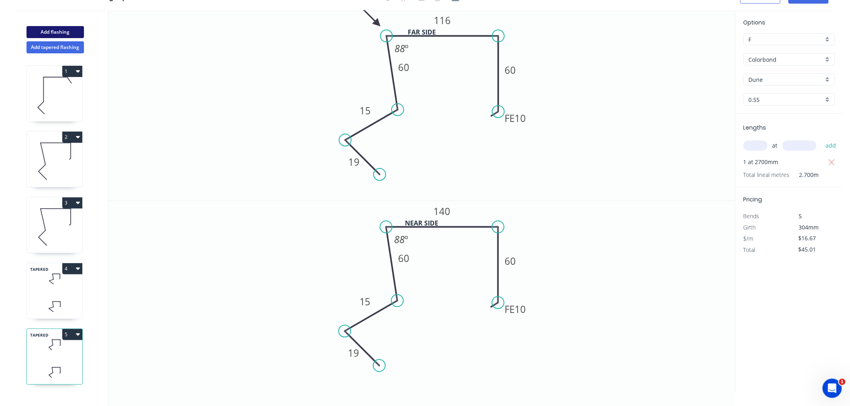
click at [52, 38] on button "Add flashing" at bounding box center [55, 32] width 57 height 12
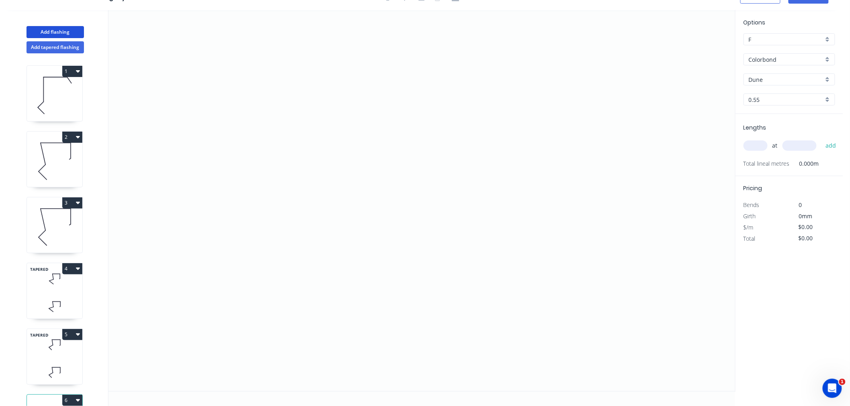
scroll to position [61, 0]
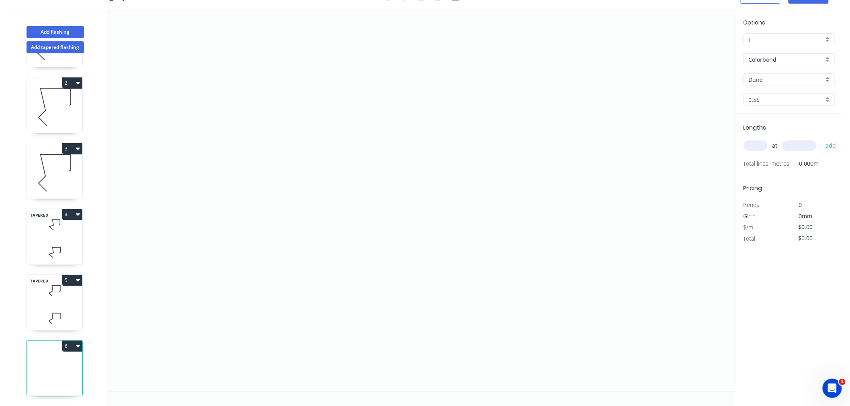
click at [754, 144] on input "text" at bounding box center [755, 146] width 24 height 10
click at [821, 139] on button "add" at bounding box center [830, 146] width 19 height 14
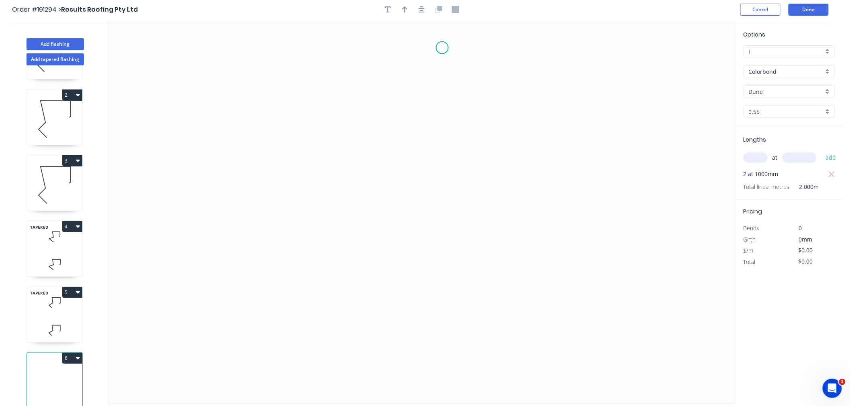
scroll to position [0, 0]
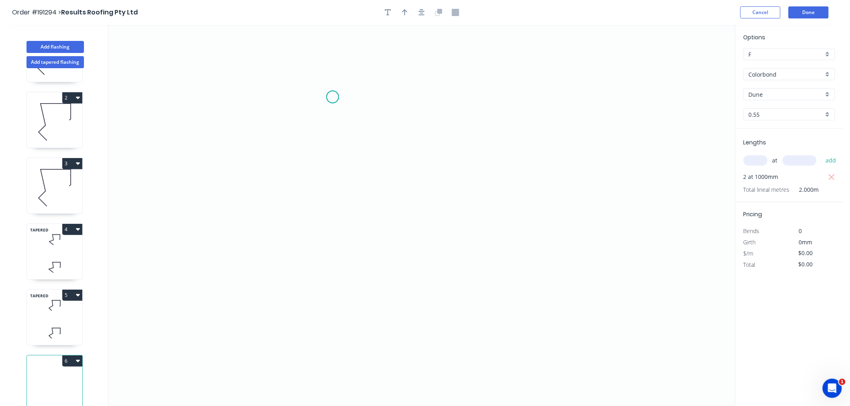
click at [333, 97] on icon "0" at bounding box center [421, 216] width 626 height 382
click at [427, 97] on icon "0" at bounding box center [421, 216] width 626 height 382
click at [420, 206] on icon "0 ?" at bounding box center [421, 216] width 626 height 382
click at [492, 241] on icon "0 ? ?" at bounding box center [421, 216] width 626 height 382
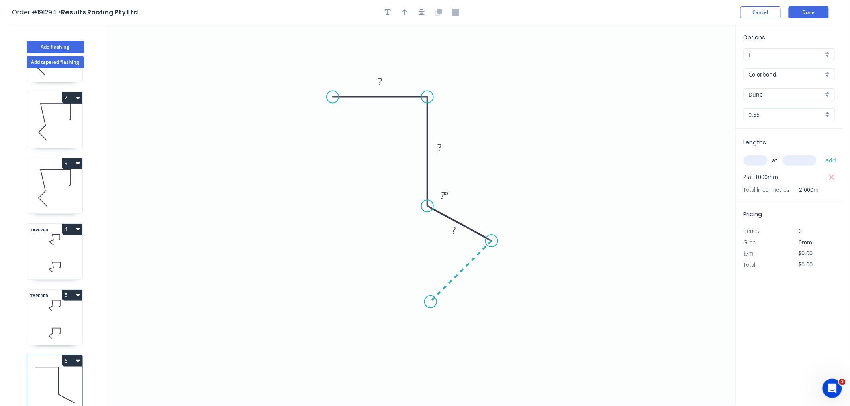
click at [431, 296] on icon "0 ? ? ? ? º" at bounding box center [421, 216] width 626 height 382
click at [495, 277] on div "Hide angle" at bounding box center [518, 276] width 81 height 16
click at [456, 216] on div "Hide angle" at bounding box center [480, 218] width 81 height 16
click at [426, 15] on button "button" at bounding box center [422, 12] width 12 height 12
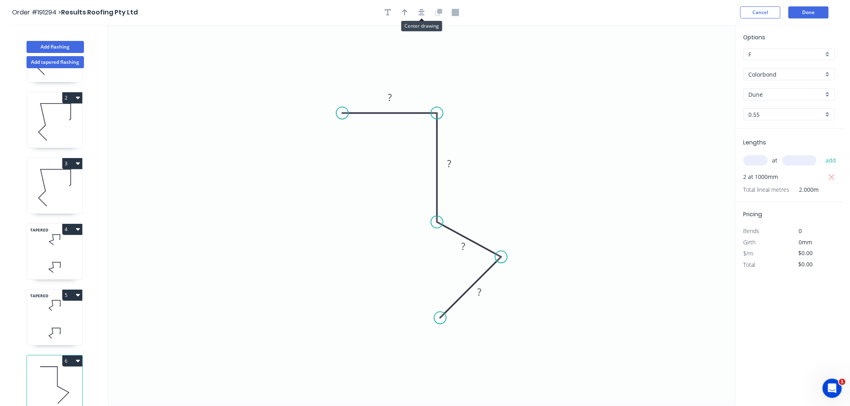
click at [426, 15] on button "button" at bounding box center [422, 12] width 12 height 12
drag, startPoint x: 500, startPoint y: 256, endPoint x: 506, endPoint y: 259, distance: 7.0
click at [506, 259] on icon "0 ? ? ? ?" at bounding box center [421, 216] width 626 height 382
click at [419, 10] on icon "button" at bounding box center [421, 12] width 6 height 7
click at [403, 16] on button "button" at bounding box center [405, 12] width 12 height 12
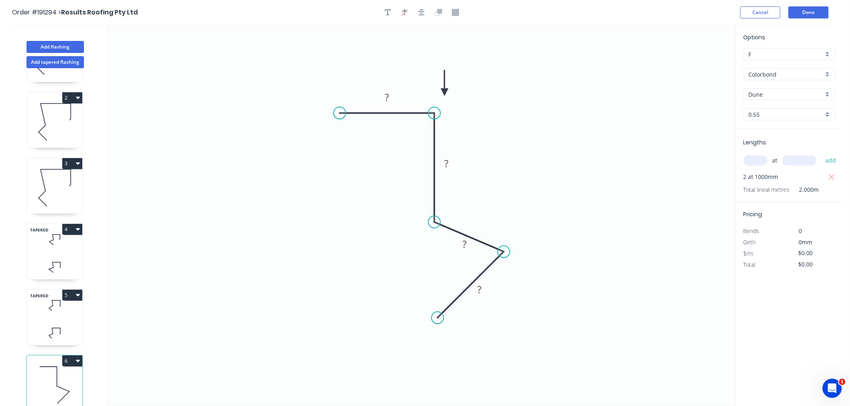
drag, startPoint x: 695, startPoint y: 61, endPoint x: 445, endPoint y: 94, distance: 251.9
click at [445, 94] on icon at bounding box center [444, 83] width 7 height 26
click at [445, 94] on icon at bounding box center [444, 84] width 7 height 26
click at [388, 97] on tspan "?" at bounding box center [387, 97] width 4 height 13
click at [568, 135] on icon "0 60 60 15 19" at bounding box center [421, 216] width 626 height 382
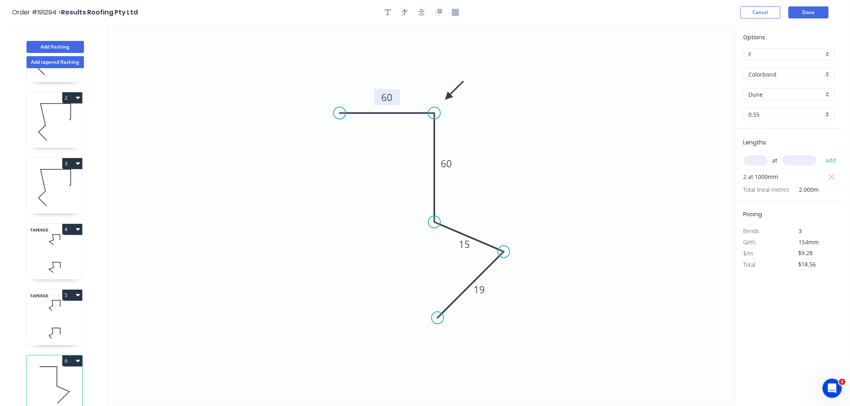
drag, startPoint x: 444, startPoint y: 91, endPoint x: 448, endPoint y: 97, distance: 7.0
click at [448, 97] on icon at bounding box center [454, 90] width 23 height 23
click at [423, 15] on button "button" at bounding box center [422, 12] width 12 height 12
click at [559, 20] on header "Order #191294 > Results Roofing Pty Ltd Cancel Done" at bounding box center [421, 12] width 843 height 25
click at [812, 11] on button "Done" at bounding box center [808, 12] width 40 height 12
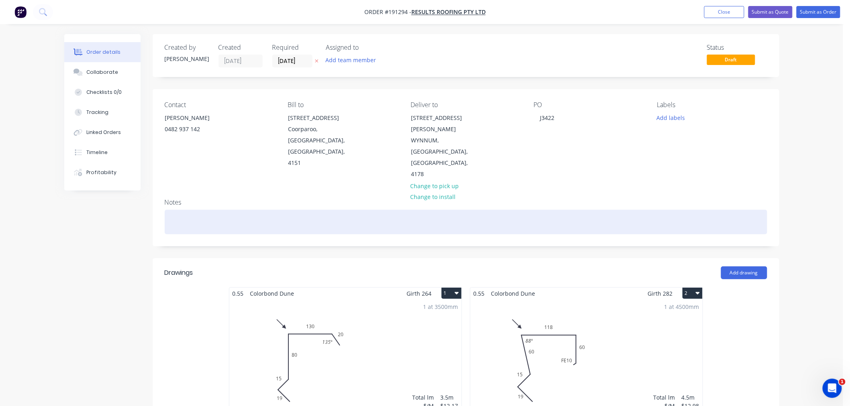
click at [239, 210] on div at bounding box center [466, 222] width 602 height 24
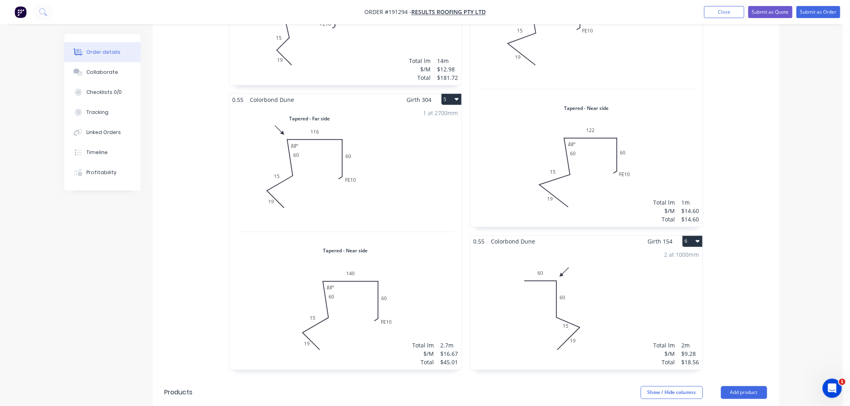
scroll to position [446, 0]
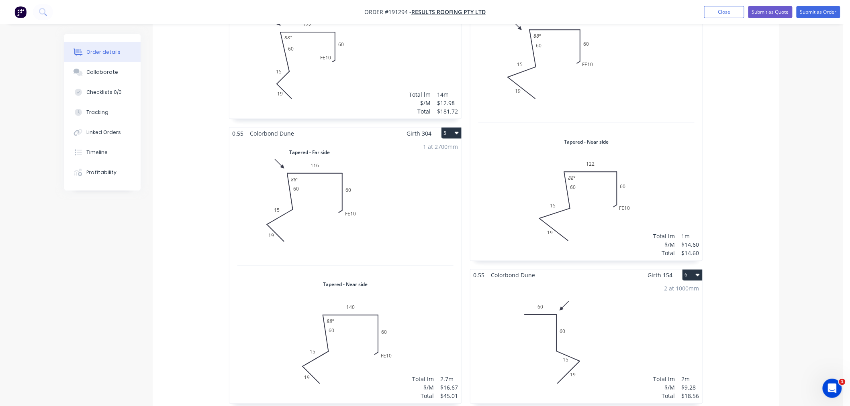
click at [628, 323] on div "2 at 1000mm Total lm $/M Total 2m $9.28 $18.56" at bounding box center [586, 343] width 232 height 122
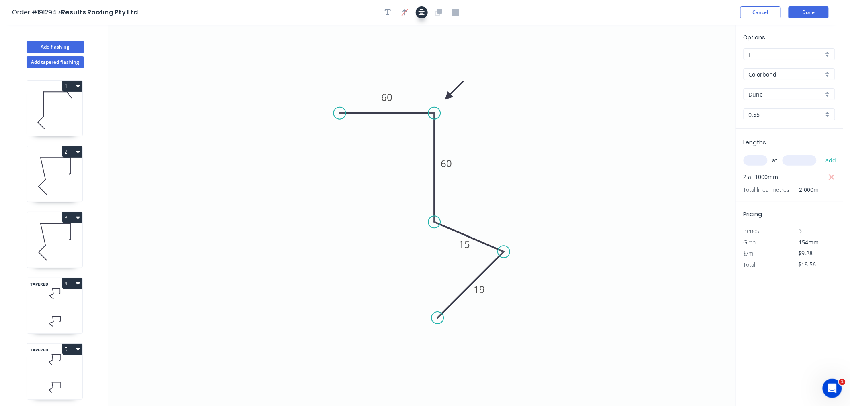
click at [418, 13] on button "button" at bounding box center [422, 12] width 12 height 12
click at [601, 10] on div "Order #191294 > Results Roofing Pty Ltd Cancel Done" at bounding box center [421, 12] width 819 height 12
click at [808, 11] on button "Done" at bounding box center [808, 12] width 40 height 12
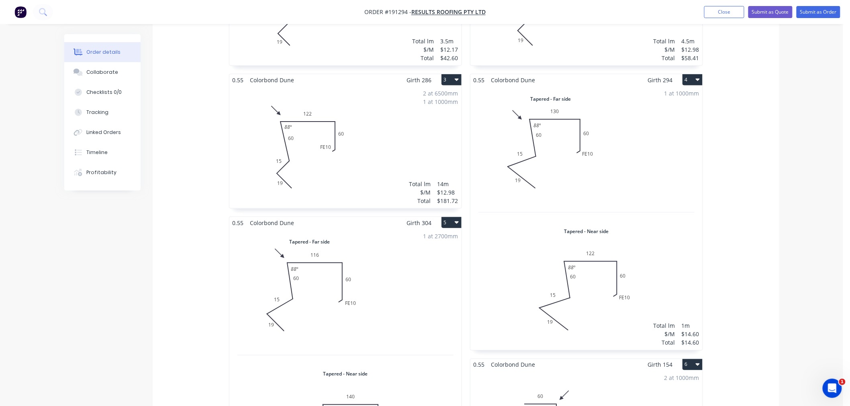
scroll to position [446, 0]
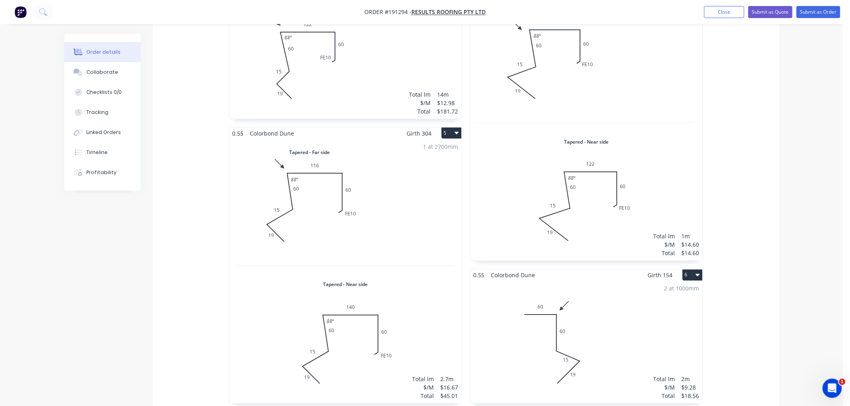
click at [635, 300] on div "2 at 1000mm Total lm $/M Total 2m $9.28 $18.56" at bounding box center [586, 343] width 232 height 122
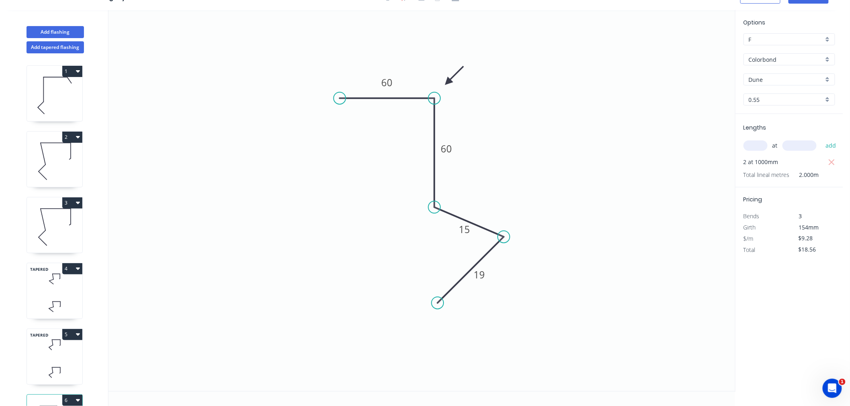
scroll to position [15, 0]
drag, startPoint x: 476, startPoint y: 230, endPoint x: 488, endPoint y: 214, distance: 20.4
click at [488, 214] on rect at bounding box center [476, 213] width 26 height 16
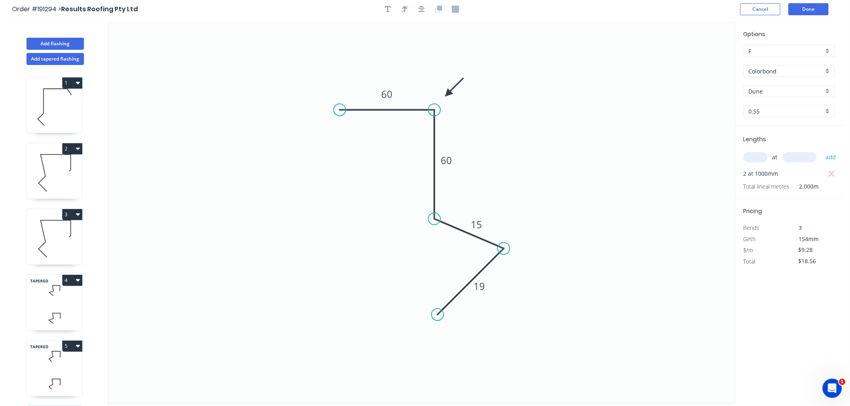
scroll to position [0, 0]
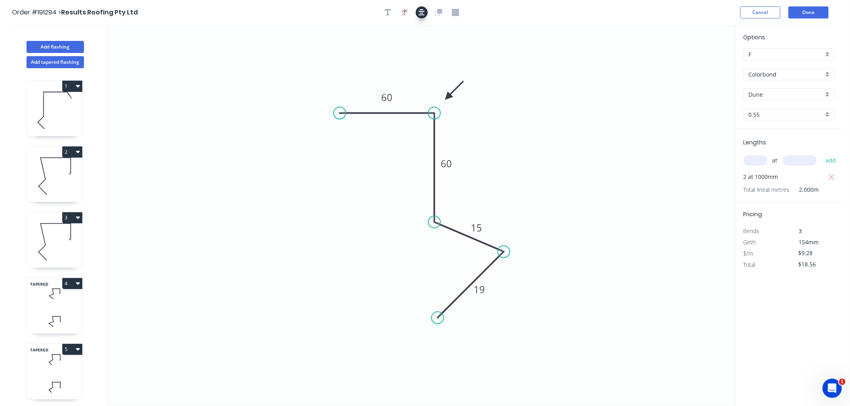
click at [422, 14] on icon "button" at bounding box center [421, 12] width 6 height 6
drag, startPoint x: 485, startPoint y: 230, endPoint x: 485, endPoint y: 221, distance: 9.2
click at [485, 221] on rect at bounding box center [476, 218] width 26 height 16
click at [422, 10] on icon "button" at bounding box center [421, 12] width 6 height 7
click at [805, 18] on button "Done" at bounding box center [808, 12] width 40 height 12
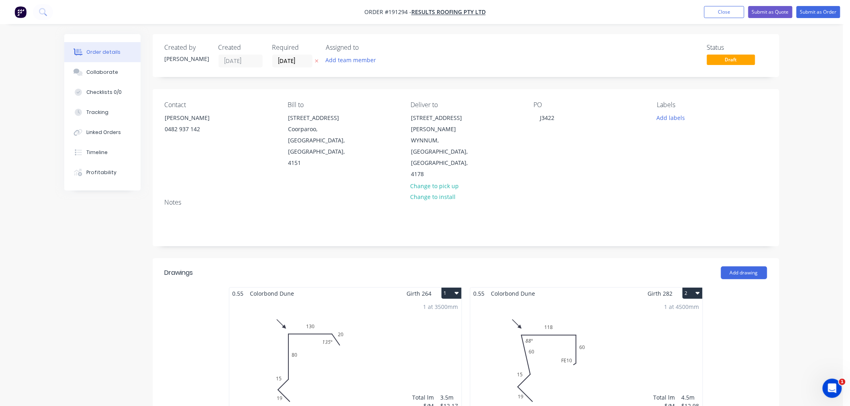
click at [819, 11] on button "Submit as Order" at bounding box center [818, 12] width 44 height 12
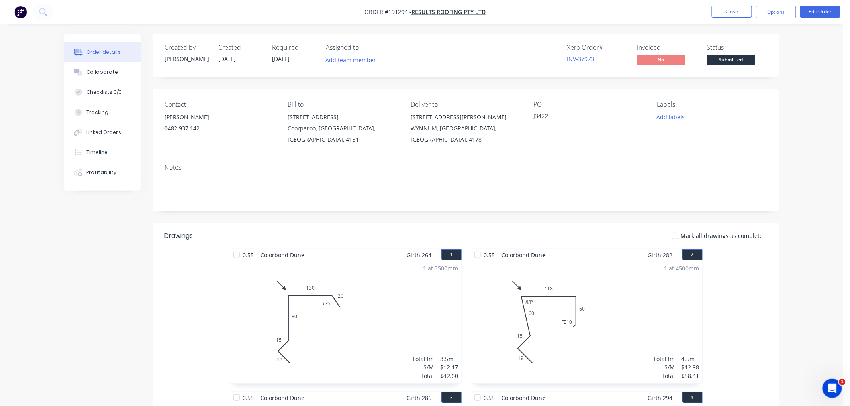
click at [781, 6] on button "Options" at bounding box center [776, 12] width 40 height 13
click at [770, 14] on button "Options" at bounding box center [776, 12] width 40 height 13
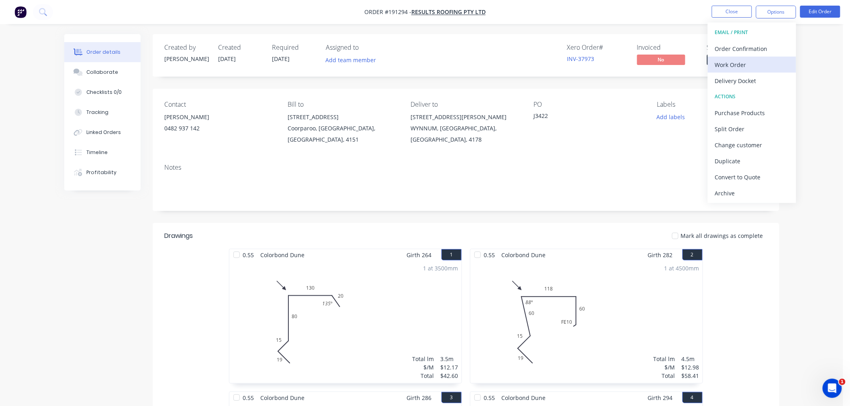
click at [771, 63] on div "Work Order" at bounding box center [752, 65] width 74 height 12
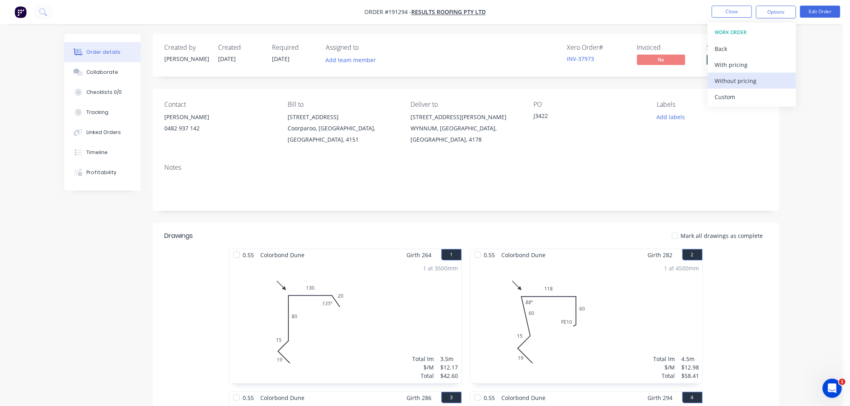
click at [772, 78] on div "Without pricing" at bounding box center [752, 81] width 74 height 12
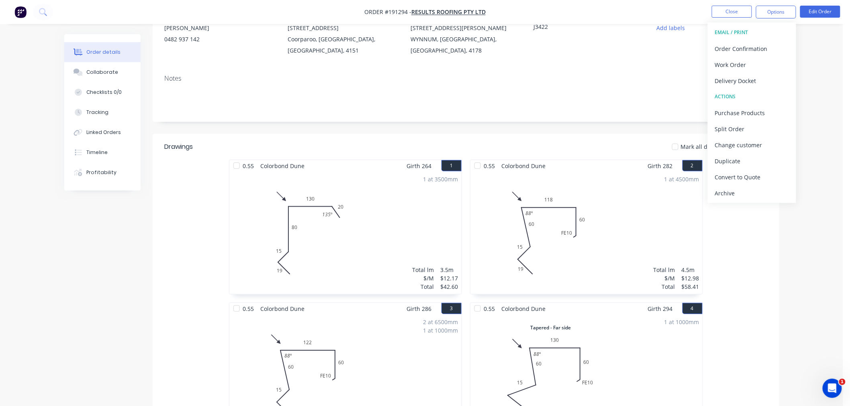
scroll to position [267, 0]
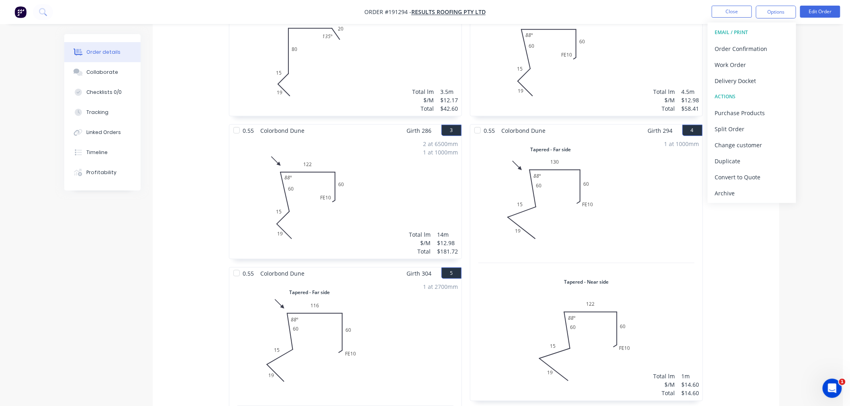
click at [772, 255] on div "0.55 Colorbond Dune Girth 264 1 0 19 15 80 130 20 135 º 0 19 15 80 130 20 135 º…" at bounding box center [466, 267] width 626 height 571
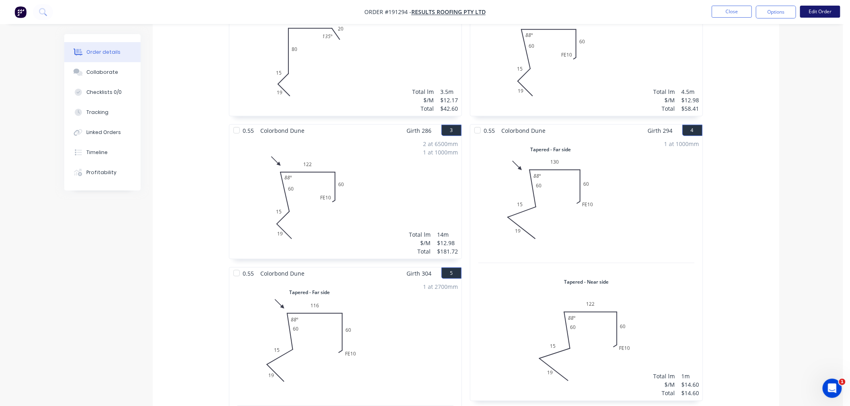
click at [824, 10] on button "Edit Order" at bounding box center [820, 12] width 40 height 12
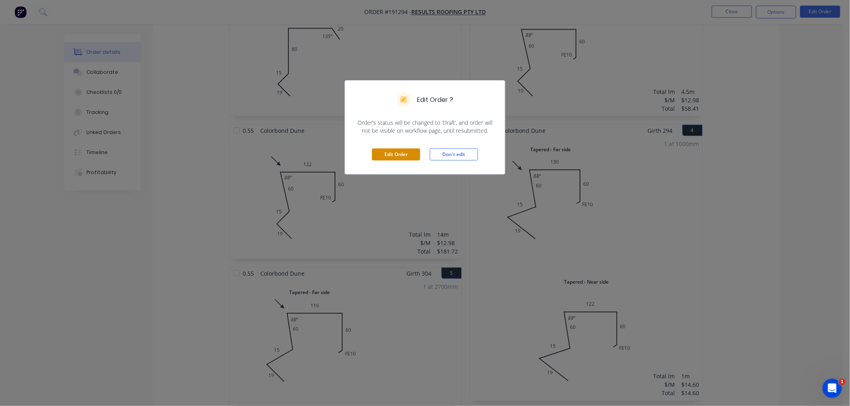
click at [381, 152] on button "Edit Order" at bounding box center [396, 155] width 48 height 12
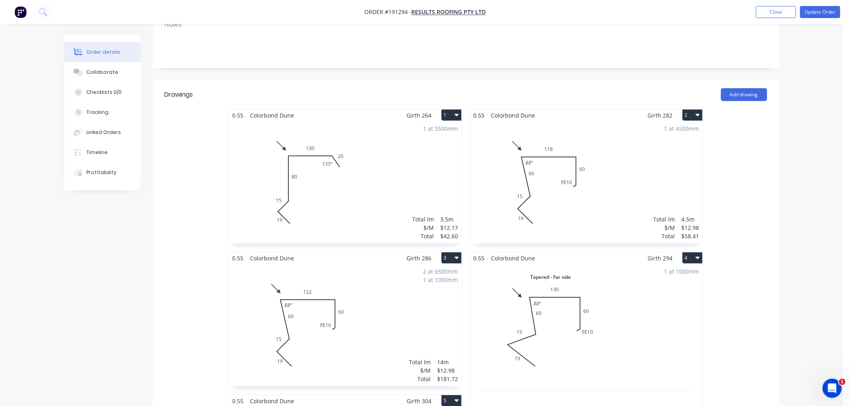
click at [387, 296] on div "2 at 6500mm 1 at 1000mm Total lm $/M Total 14m $12.98 $181.72" at bounding box center [345, 325] width 232 height 122
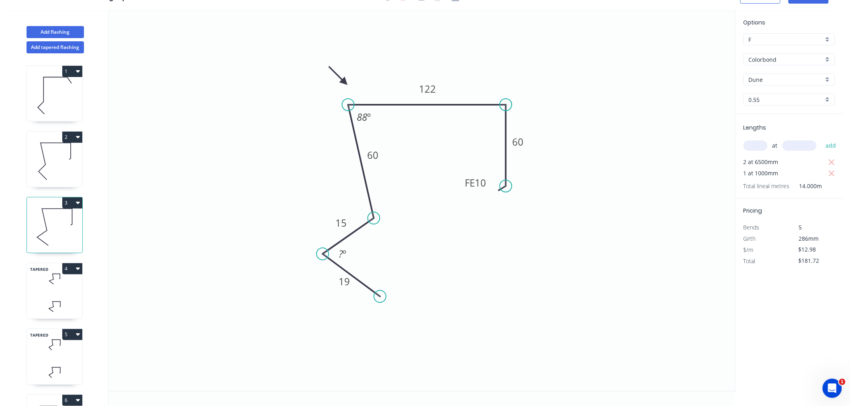
drag, startPoint x: 340, startPoint y: 253, endPoint x: 322, endPoint y: 254, distance: 17.3
click at [322, 254] on circle at bounding box center [322, 254] width 12 height 12
click at [323, 252] on circle at bounding box center [323, 252] width 12 height 12
click at [359, 275] on div "Hide angle" at bounding box center [384, 278] width 81 height 16
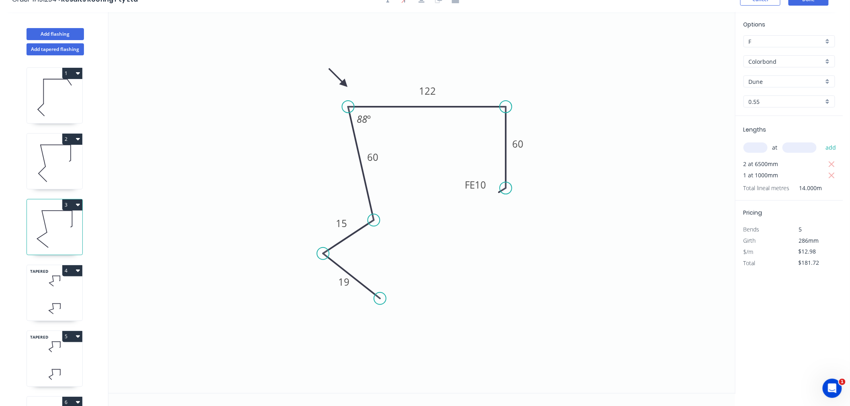
scroll to position [0, 0]
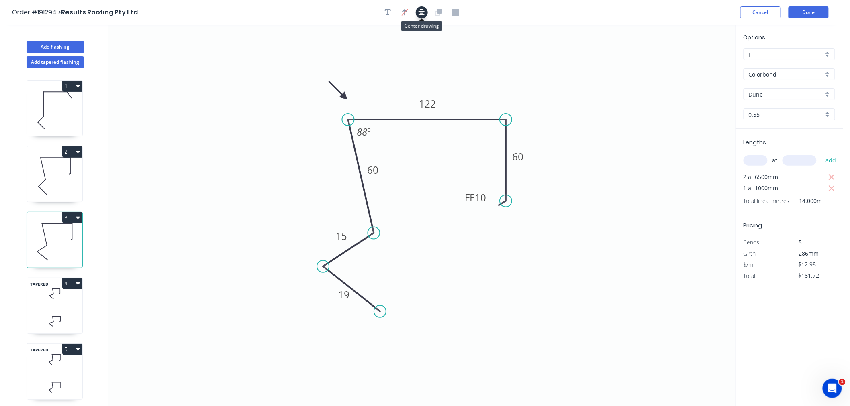
click at [420, 14] on icon "button" at bounding box center [421, 12] width 6 height 7
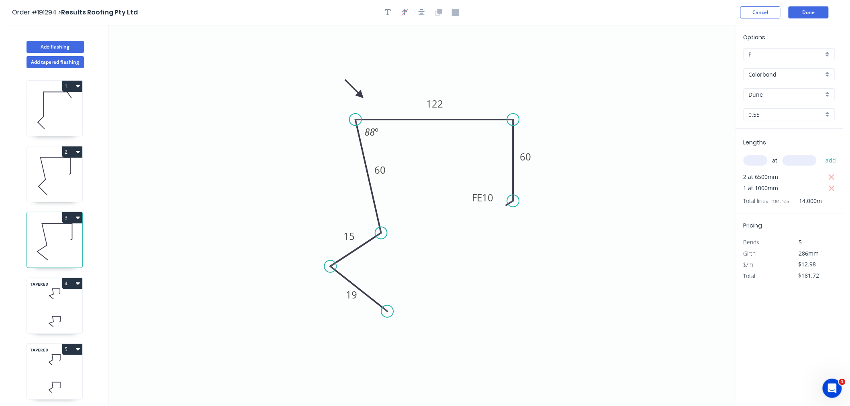
drag, startPoint x: 343, startPoint y: 97, endPoint x: 361, endPoint y: 95, distance: 17.3
click at [361, 95] on icon at bounding box center [354, 88] width 23 height 23
click at [73, 315] on icon at bounding box center [54, 322] width 55 height 24
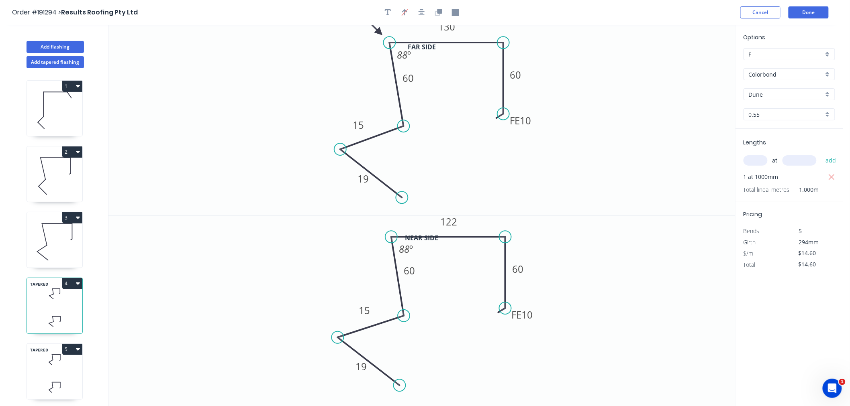
drag, startPoint x: 368, startPoint y: 38, endPoint x: 380, endPoint y: 33, distance: 12.8
click at [380, 33] on icon at bounding box center [372, 25] width 23 height 23
click at [422, 11] on icon "button" at bounding box center [421, 12] width 6 height 6
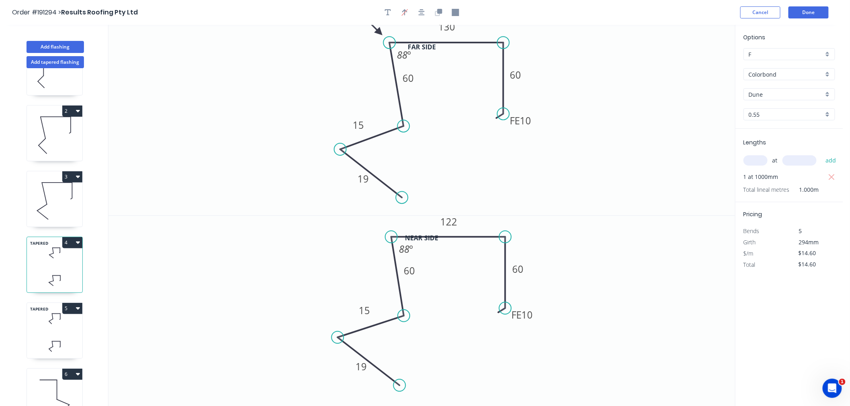
scroll to position [61, 0]
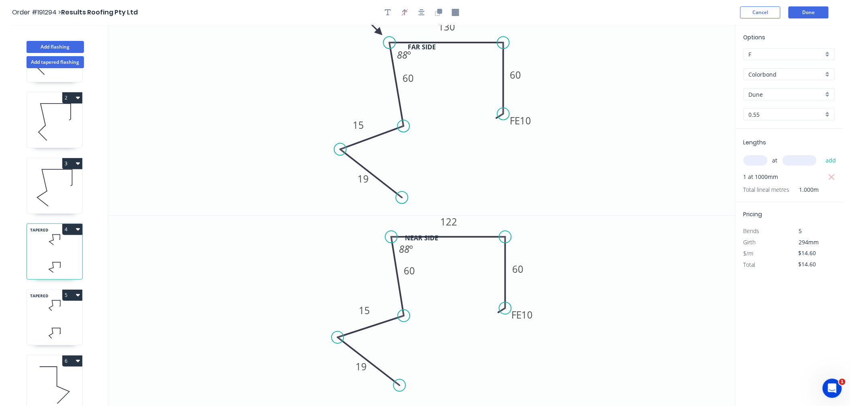
click at [70, 322] on icon at bounding box center [54, 334] width 55 height 24
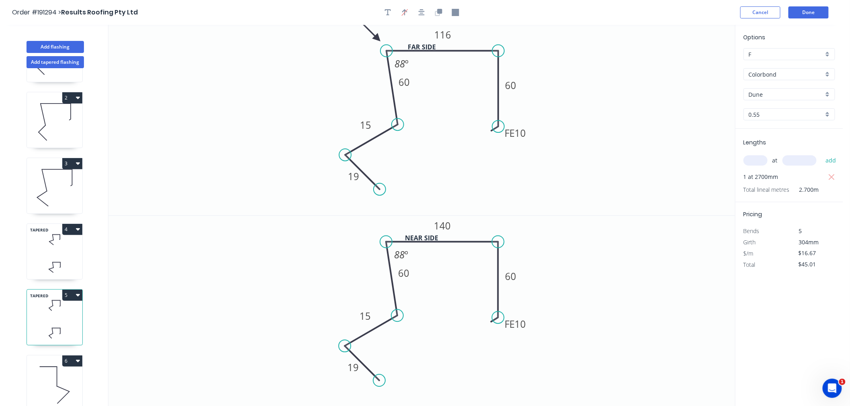
click at [59, 387] on icon at bounding box center [54, 385] width 55 height 51
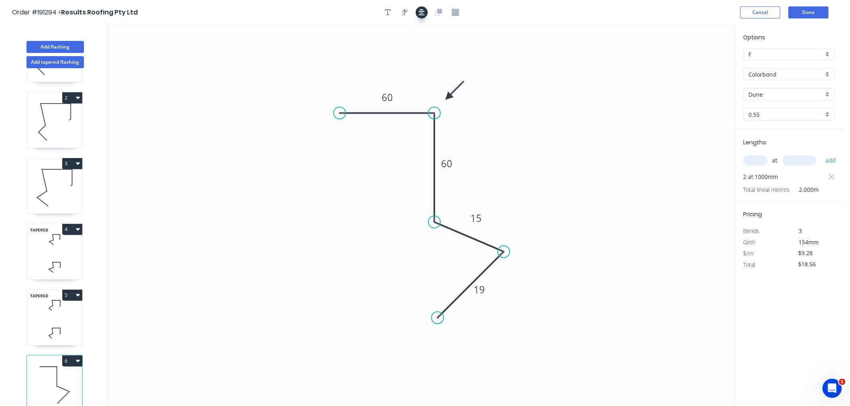
click at [422, 11] on icon "button" at bounding box center [421, 12] width 6 height 6
click at [818, 12] on button "Done" at bounding box center [808, 12] width 40 height 12
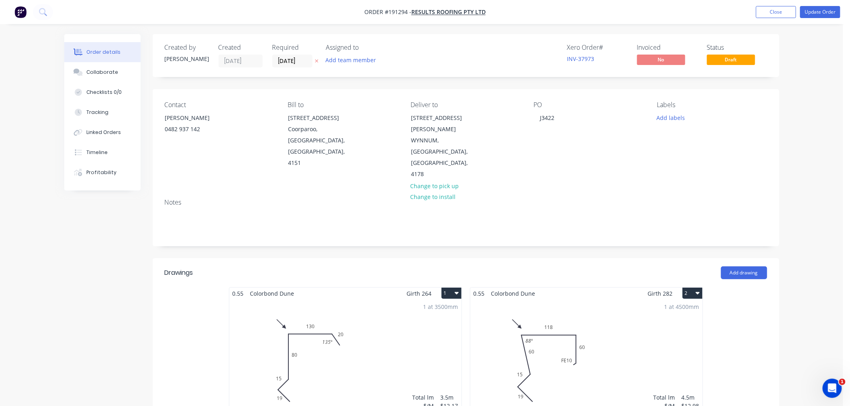
click at [828, 6] on button "Update Order" at bounding box center [820, 12] width 40 height 12
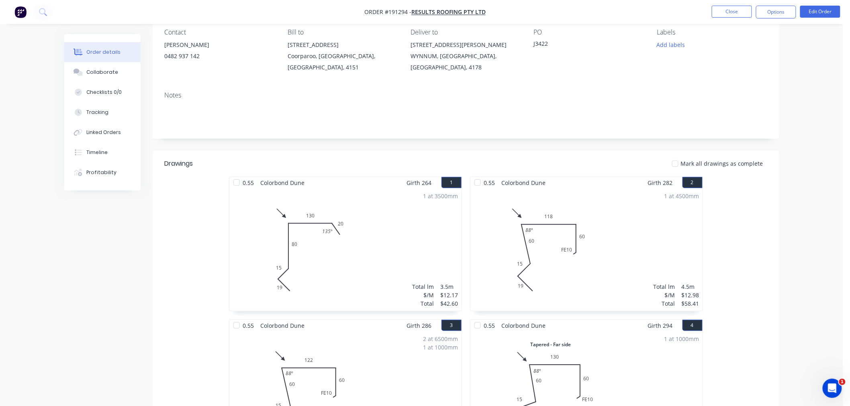
scroll to position [103, 0]
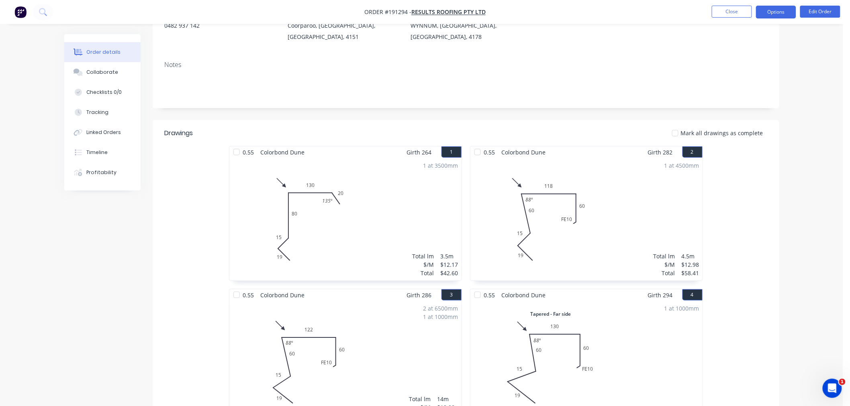
click at [773, 10] on button "Options" at bounding box center [776, 12] width 40 height 13
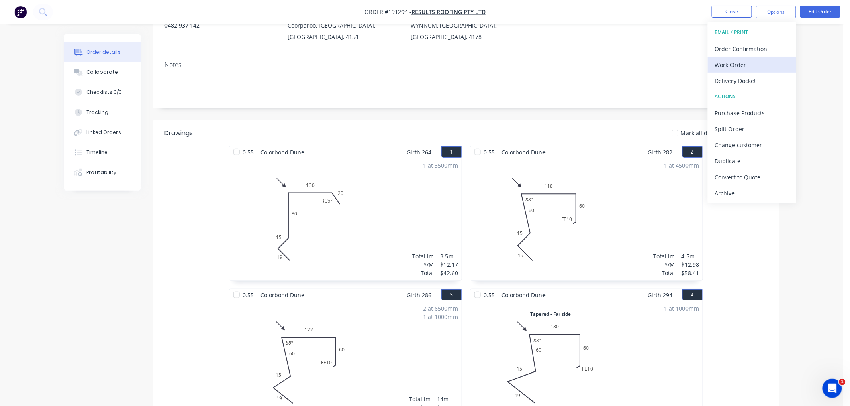
click at [765, 67] on div "Work Order" at bounding box center [752, 65] width 74 height 12
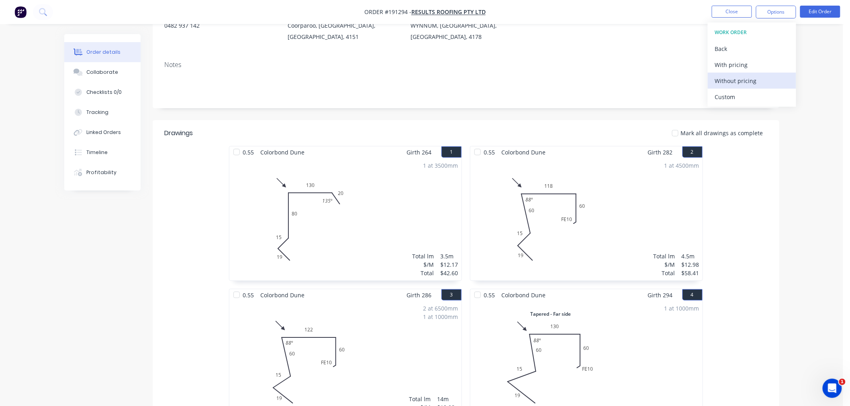
click at [766, 82] on div "Without pricing" at bounding box center [752, 81] width 74 height 12
click at [97, 244] on div "Created by [PERSON_NAME] Created [DATE] Required [DATE] Assigned to Add team me…" at bounding box center [421, 395] width 715 height 929
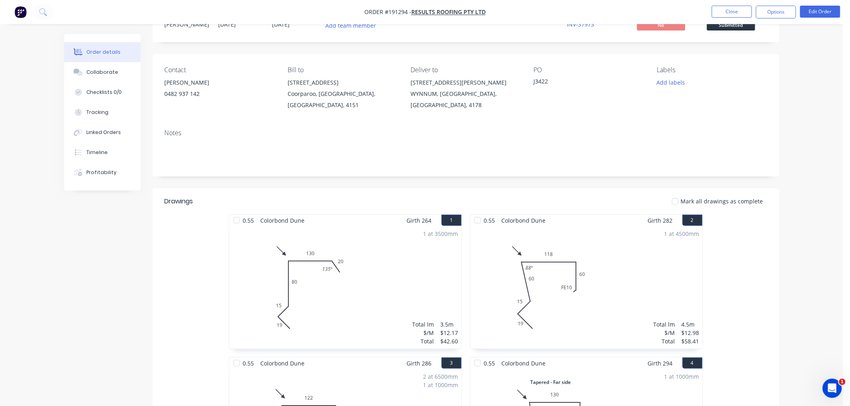
scroll to position [0, 0]
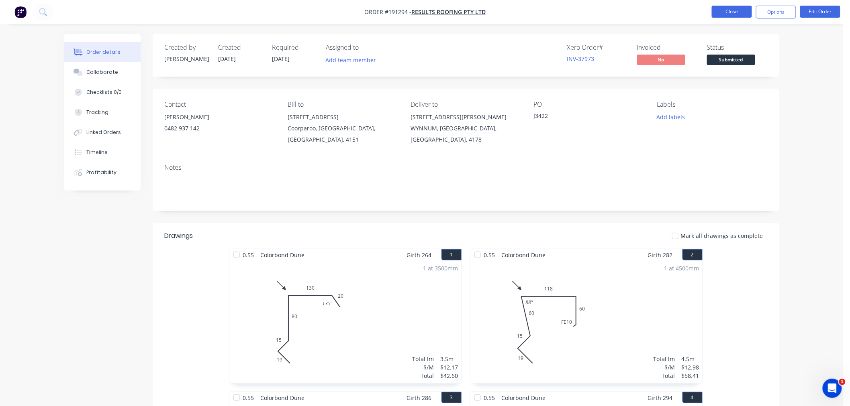
click at [727, 12] on button "Close" at bounding box center [732, 12] width 40 height 12
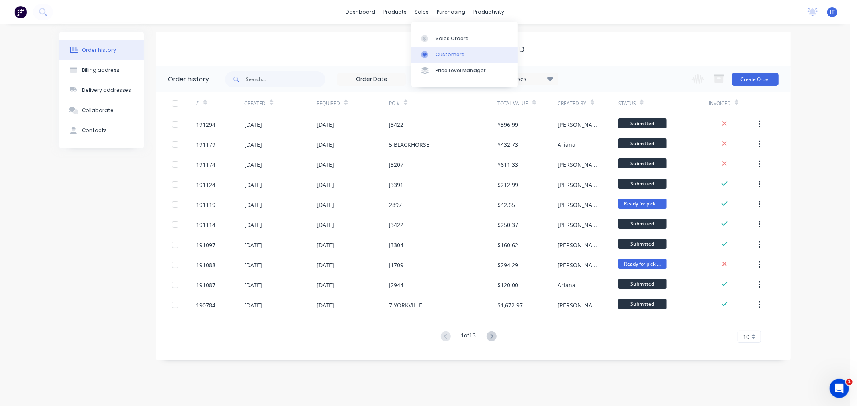
click at [440, 53] on div "Customers" at bounding box center [449, 54] width 29 height 7
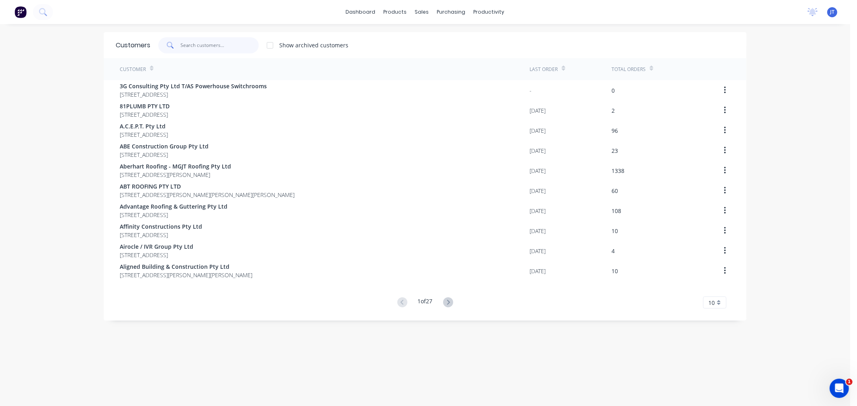
drag, startPoint x: 207, startPoint y: 49, endPoint x: 203, endPoint y: 51, distance: 4.3
click at [208, 49] on input "text" at bounding box center [220, 45] width 78 height 16
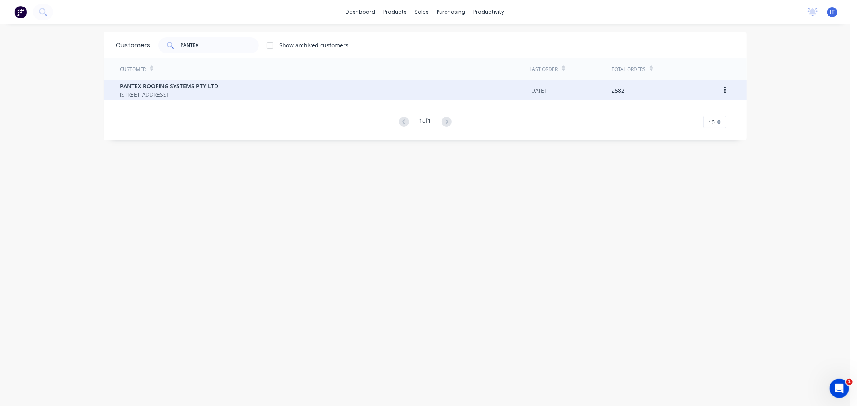
click at [184, 82] on div "PANTEX ROOFING SYSTEMS PTY LTD [STREET_ADDRESS]" at bounding box center [325, 90] width 410 height 20
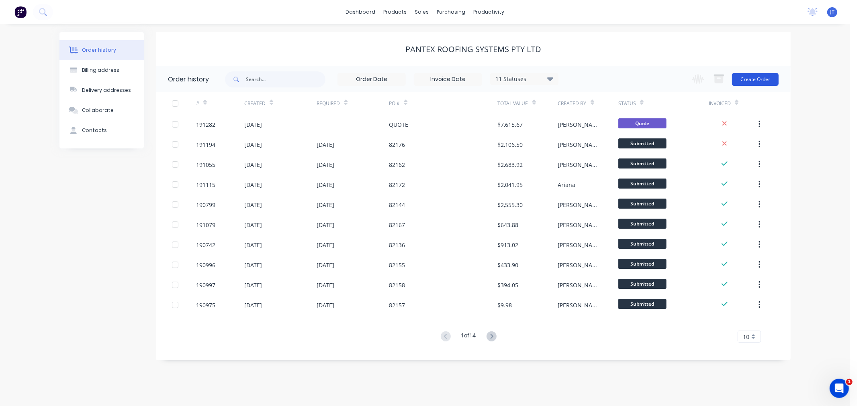
click at [765, 77] on button "Create Order" at bounding box center [755, 79] width 47 height 13
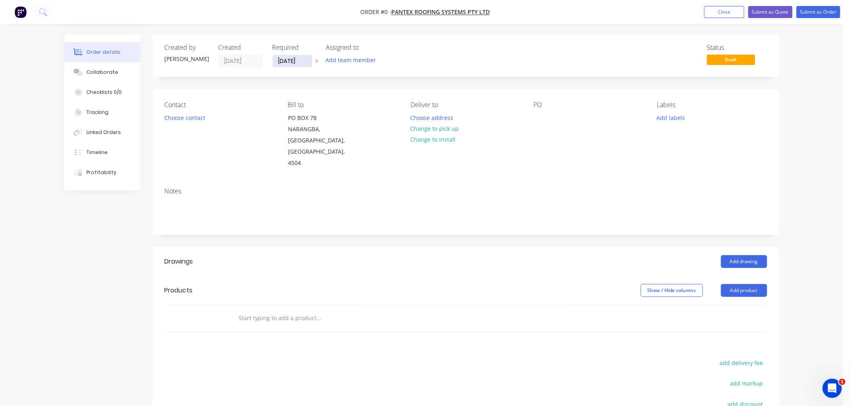
click at [289, 61] on input "[DATE]" at bounding box center [292, 61] width 39 height 12
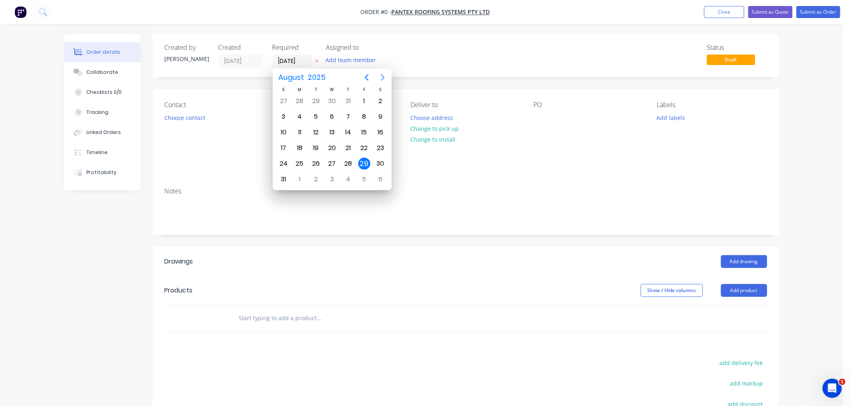
click at [378, 75] on icon "Next page" at bounding box center [383, 78] width 10 height 10
click at [301, 102] on div "1" at bounding box center [300, 101] width 12 height 12
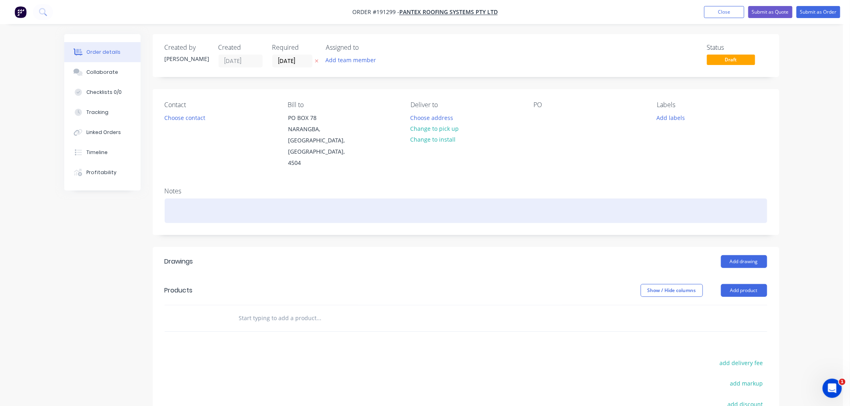
click at [355, 199] on div at bounding box center [466, 211] width 602 height 24
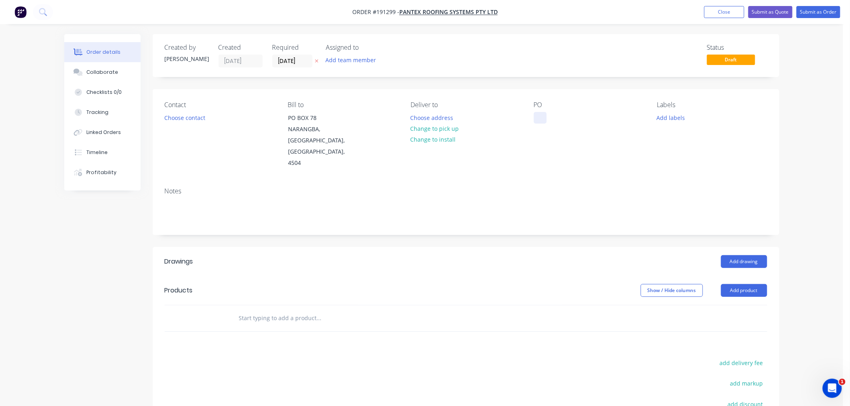
click at [541, 118] on div at bounding box center [540, 118] width 13 height 12
click at [748, 284] on button "Add product" at bounding box center [744, 290] width 46 height 13
click at [753, 305] on div "Product catalogue" at bounding box center [729, 311] width 62 height 12
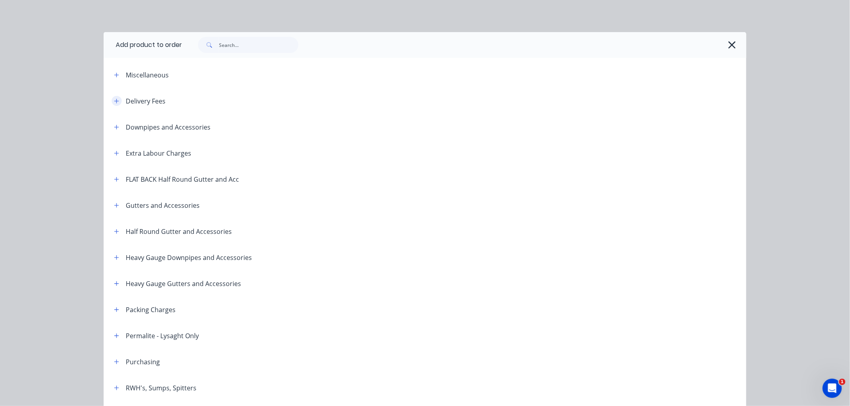
click at [116, 102] on button "button" at bounding box center [117, 101] width 10 height 10
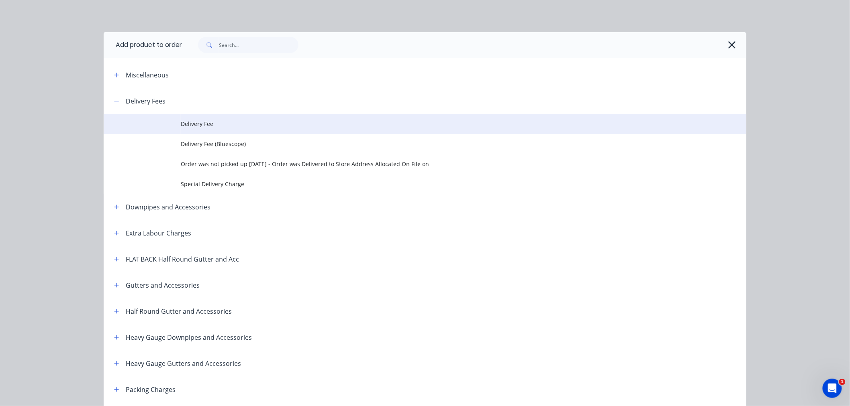
click at [201, 122] on span "Delivery Fee" at bounding box center [407, 124] width 452 height 8
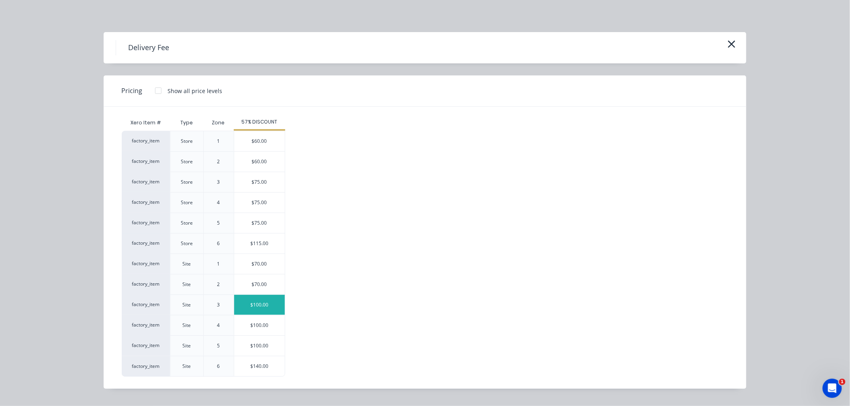
click at [272, 306] on div "$100.00" at bounding box center [259, 305] width 51 height 20
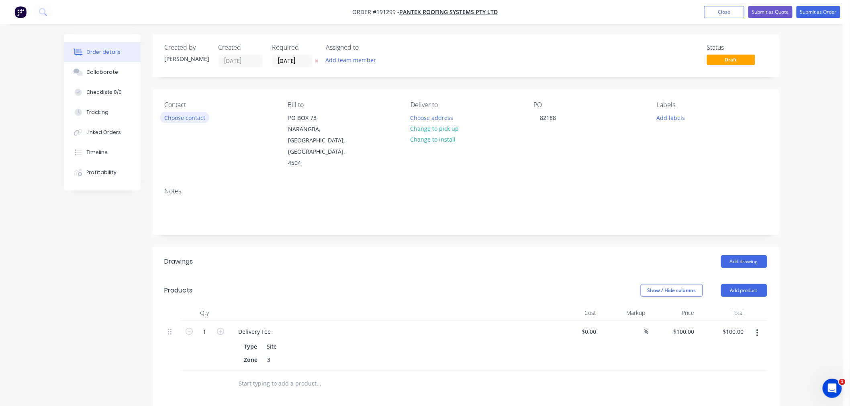
click at [180, 117] on button "Choose contact" at bounding box center [184, 117] width 49 height 11
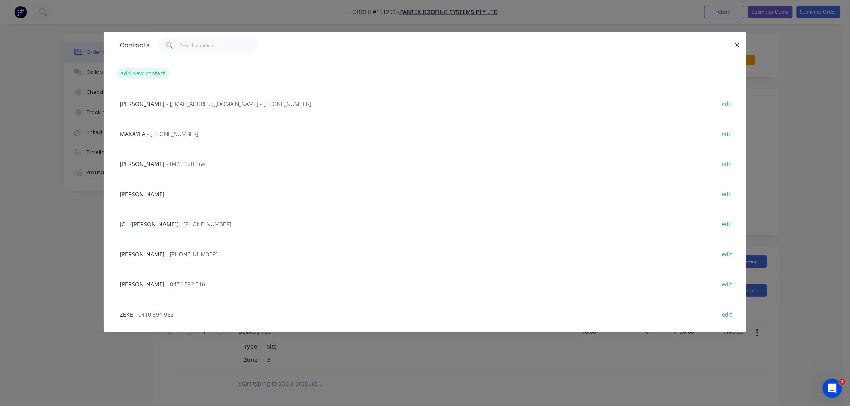
click at [137, 68] on button "add new contact" at bounding box center [142, 73] width 53 height 11
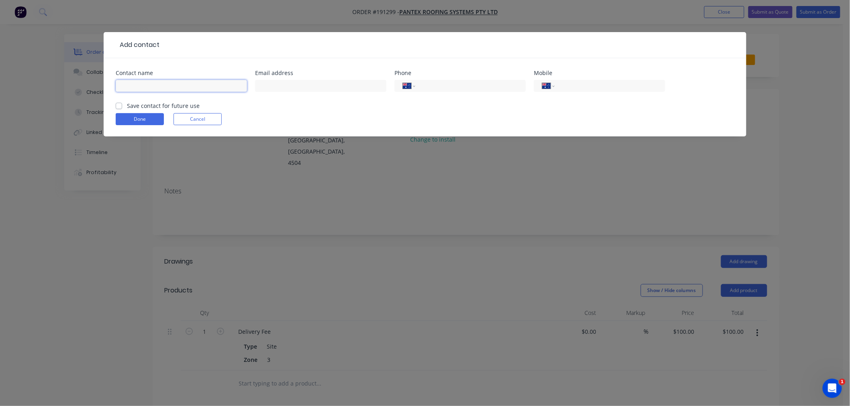
click at [149, 86] on input "text" at bounding box center [181, 86] width 131 height 12
click button "Done" at bounding box center [140, 119] width 48 height 12
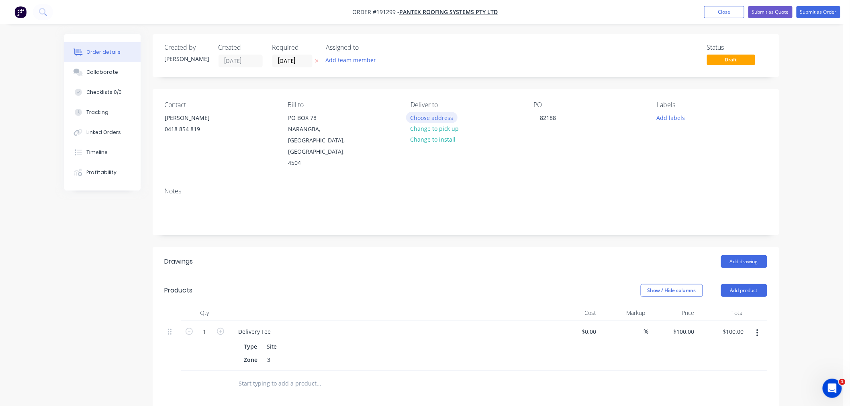
click at [436, 118] on button "Choose address" at bounding box center [431, 117] width 51 height 11
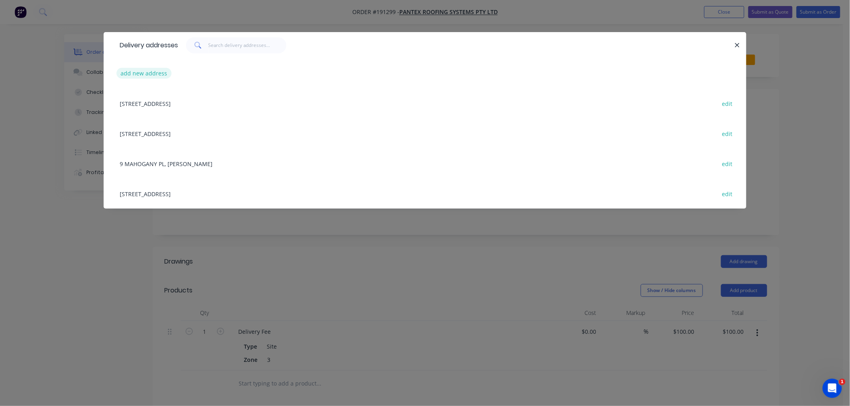
click at [150, 76] on button "add new address" at bounding box center [143, 73] width 55 height 11
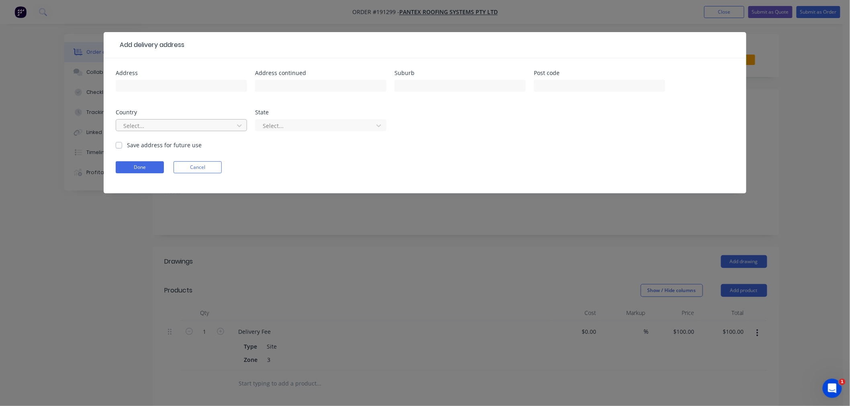
click at [161, 126] on div at bounding box center [175, 126] width 107 height 10
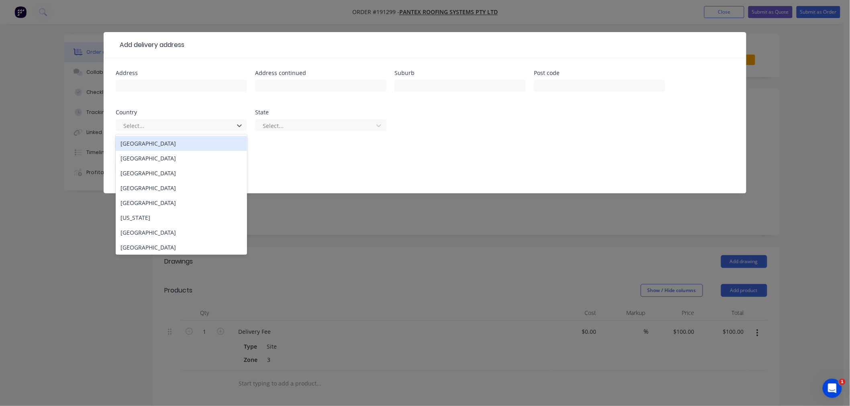
click at [161, 144] on div "[GEOGRAPHIC_DATA]" at bounding box center [181, 143] width 131 height 15
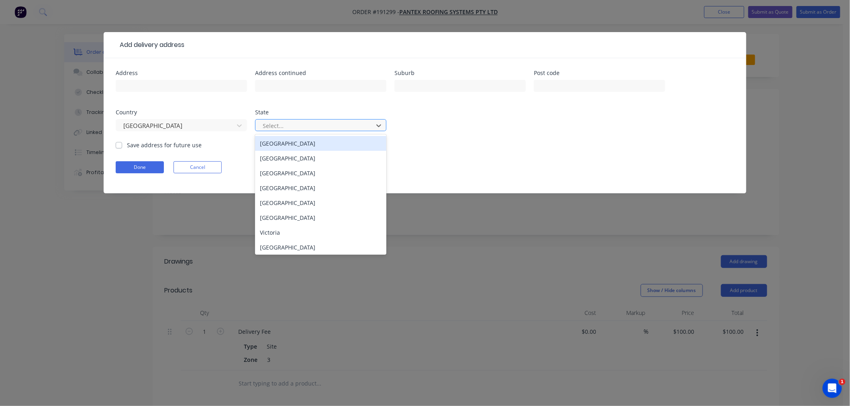
click at [295, 128] on div at bounding box center [315, 126] width 107 height 10
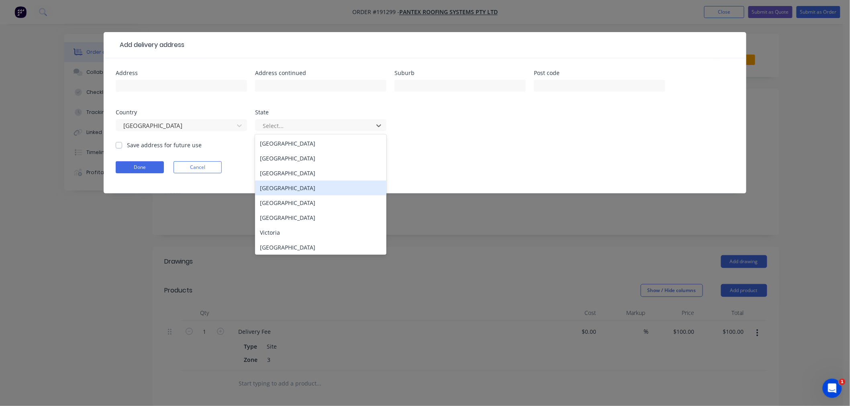
click at [292, 190] on div "[GEOGRAPHIC_DATA]" at bounding box center [320, 188] width 131 height 15
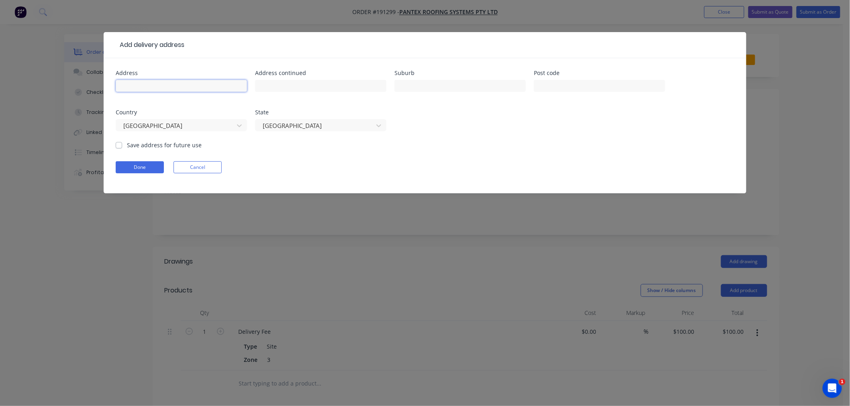
click at [165, 92] on input "text" at bounding box center [181, 86] width 131 height 12
drag, startPoint x: 120, startPoint y: 88, endPoint x: 261, endPoint y: 86, distance: 141.4
click at [261, 86] on div "Address SITE (42/1) ANCHORAGE ESPLANADE Address continued Suburb BANYA Post cod…" at bounding box center [425, 105] width 618 height 71
click button "Done" at bounding box center [140, 167] width 48 height 12
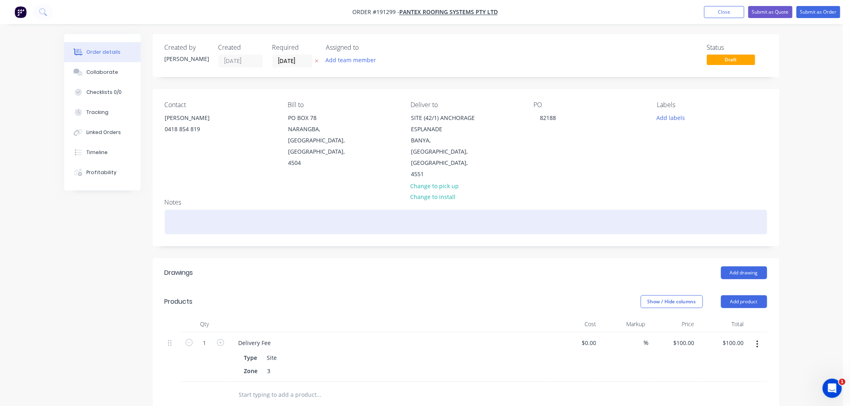
click at [237, 210] on div at bounding box center [466, 222] width 602 height 24
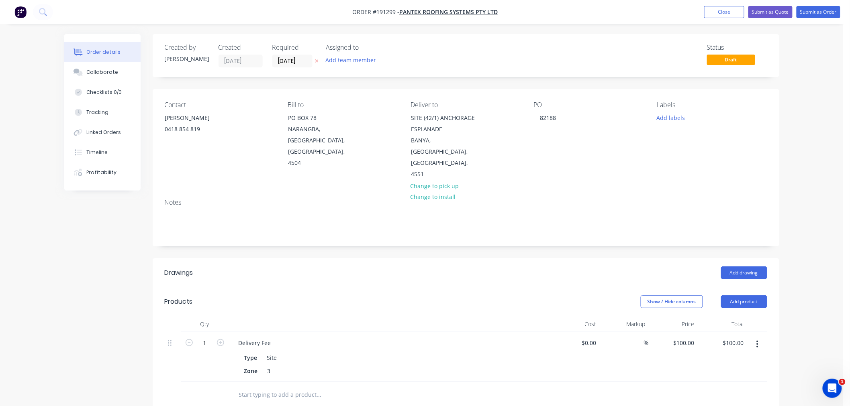
click at [824, 269] on div "Order details Collaborate Checklists 0/0 Tracking Linked Orders Timeline Profit…" at bounding box center [421, 306] width 843 height 613
click at [749, 267] on button "Add drawing" at bounding box center [744, 273] width 46 height 13
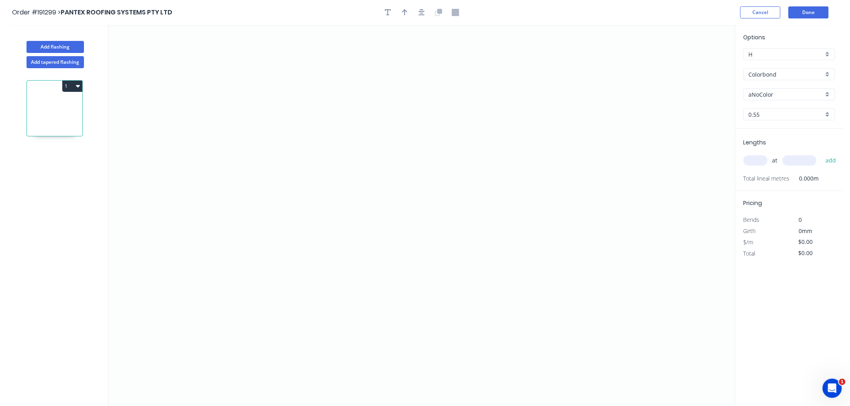
click at [762, 91] on input "aNoColor" at bounding box center [786, 94] width 75 height 8
click at [770, 18] on header "Order #191299 > PANTEX ROOFING SYSTEMS PTY LTD Cancel Done" at bounding box center [421, 12] width 843 height 25
click at [765, 12] on button "Cancel" at bounding box center [760, 12] width 40 height 12
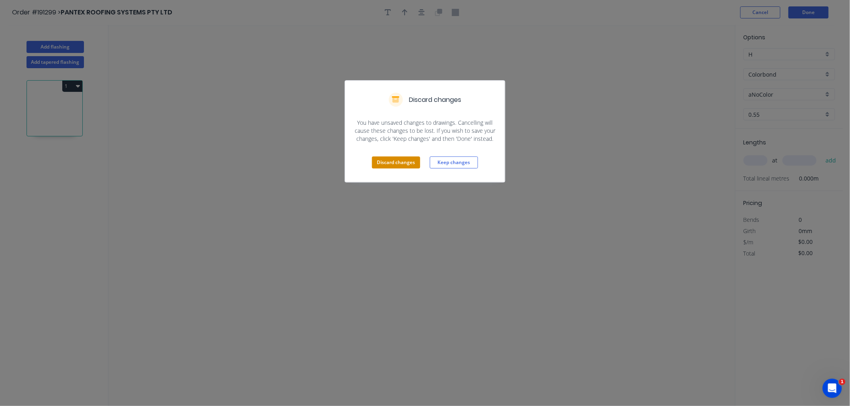
click at [394, 166] on button "Discard changes" at bounding box center [396, 163] width 48 height 12
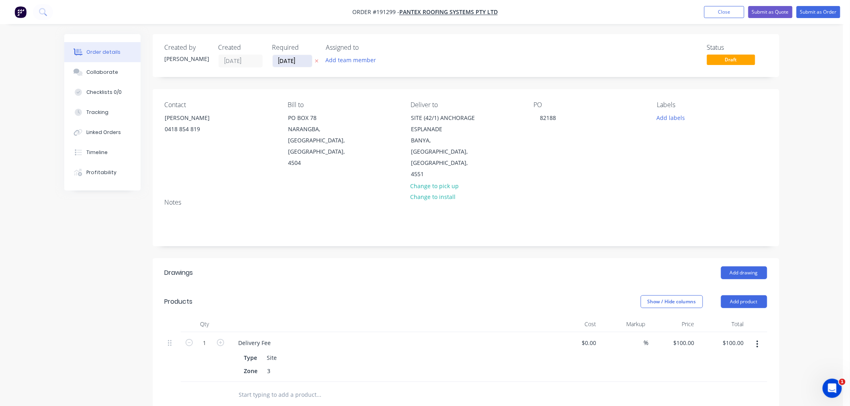
click at [288, 56] on input "[DATE]" at bounding box center [292, 61] width 39 height 12
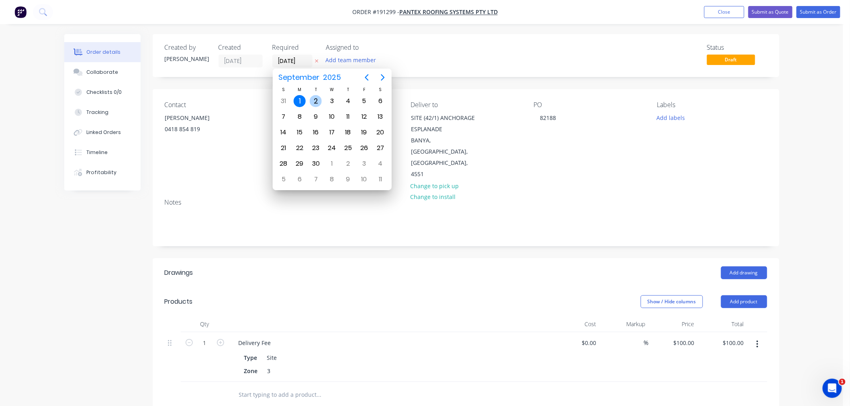
click at [316, 98] on div "2" at bounding box center [316, 101] width 12 height 12
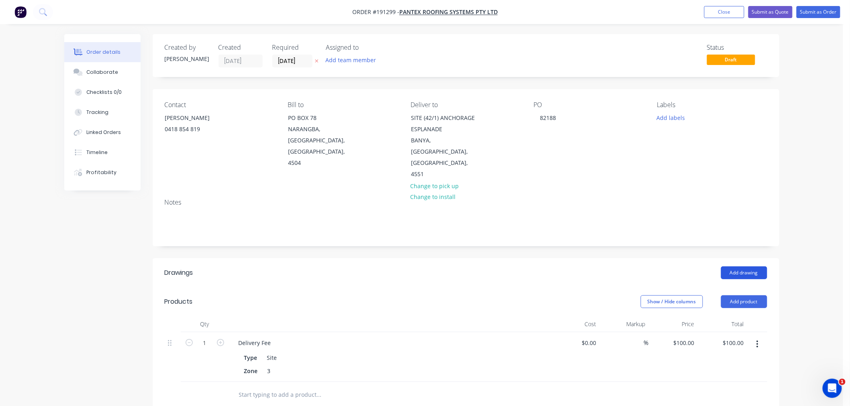
click at [743, 267] on button "Add drawing" at bounding box center [744, 273] width 46 height 13
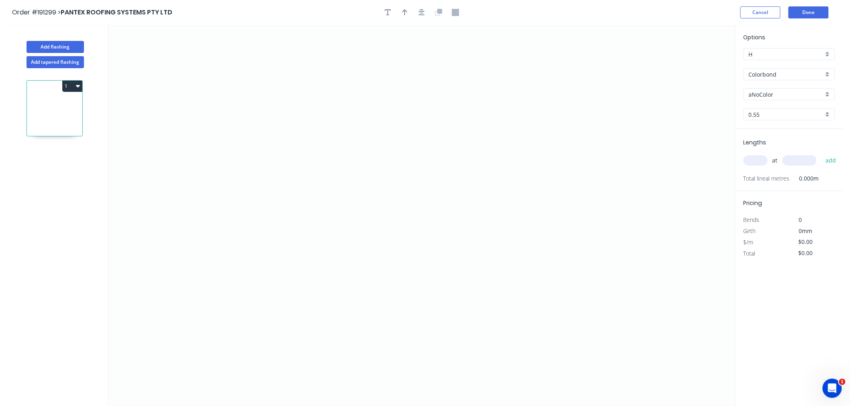
click at [764, 90] on input "aNoColor" at bounding box center [786, 94] width 75 height 8
click at [794, 156] on div "Surfmist" at bounding box center [789, 152] width 91 height 14
drag, startPoint x: 757, startPoint y: 163, endPoint x: 752, endPoint y: 162, distance: 5.2
click at [757, 162] on input "text" at bounding box center [755, 160] width 24 height 10
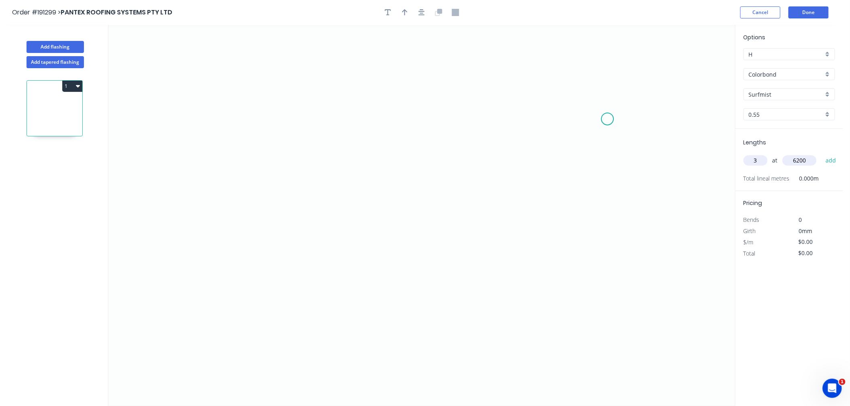
click at [821, 154] on button "add" at bounding box center [830, 161] width 19 height 14
click at [208, 96] on icon "0" at bounding box center [421, 216] width 626 height 382
click at [246, 197] on icon "0" at bounding box center [421, 216] width 626 height 382
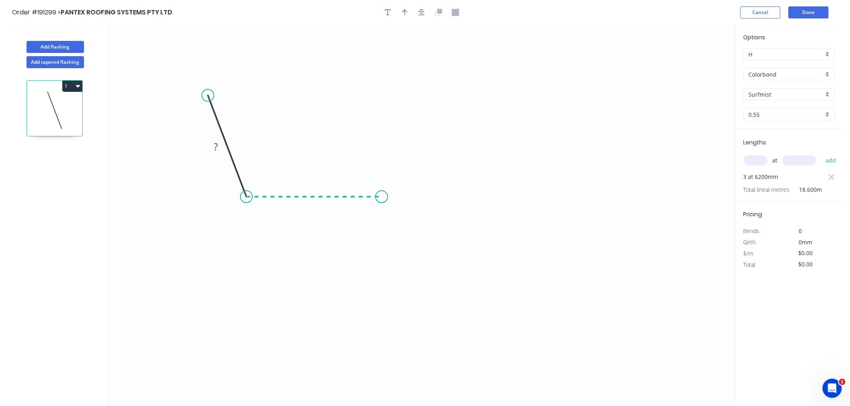
click at [382, 202] on icon "0 ?" at bounding box center [421, 216] width 626 height 382
click at [404, 257] on icon "0 ? ? ? º" at bounding box center [421, 216] width 626 height 382
click at [437, 259] on icon "0 ? ? ? ? º ? º" at bounding box center [421, 216] width 626 height 382
click at [423, 14] on icon "button" at bounding box center [421, 12] width 6 height 6
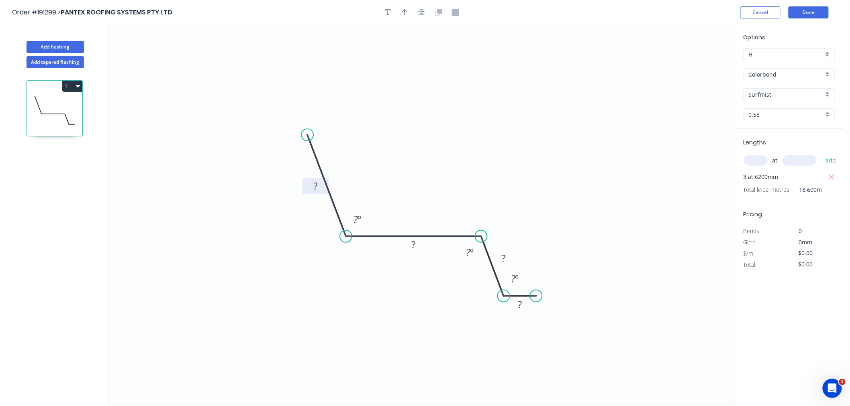
click at [318, 184] on rect at bounding box center [315, 186] width 16 height 11
click at [421, 9] on icon "button" at bounding box center [421, 12] width 6 height 7
click at [404, 10] on icon "button" at bounding box center [405, 12] width 6 height 6
drag, startPoint x: 605, startPoint y: 129, endPoint x: 464, endPoint y: 205, distance: 160.6
click at [464, 205] on icon at bounding box center [463, 195] width 7 height 26
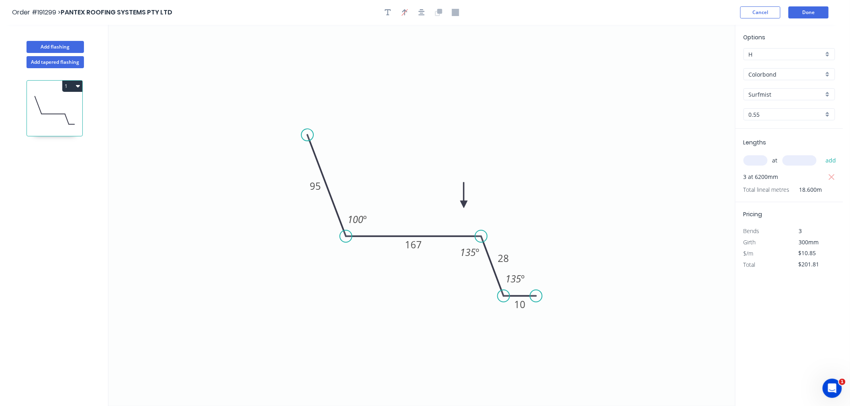
click at [464, 205] on icon at bounding box center [463, 195] width 7 height 26
click at [59, 46] on button "Add flashing" at bounding box center [55, 47] width 57 height 12
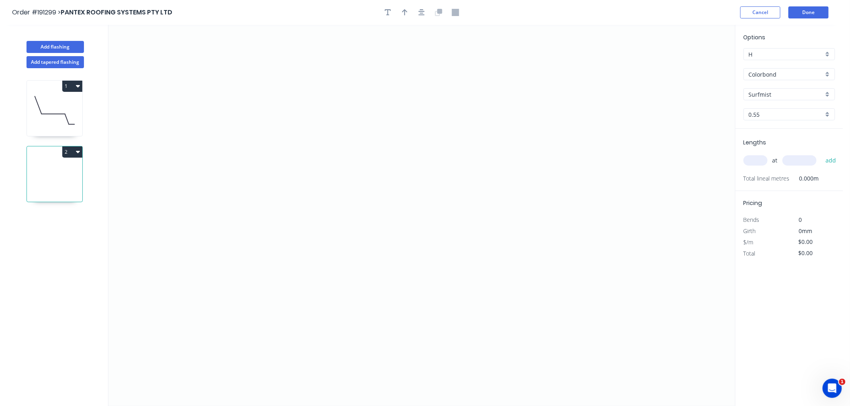
click at [757, 163] on input "text" at bounding box center [755, 160] width 24 height 10
click at [63, 113] on icon at bounding box center [54, 110] width 55 height 51
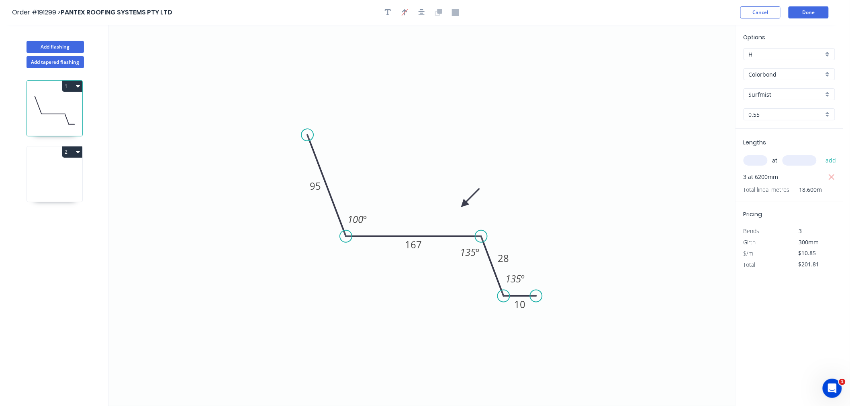
click at [50, 178] on icon at bounding box center [54, 176] width 55 height 51
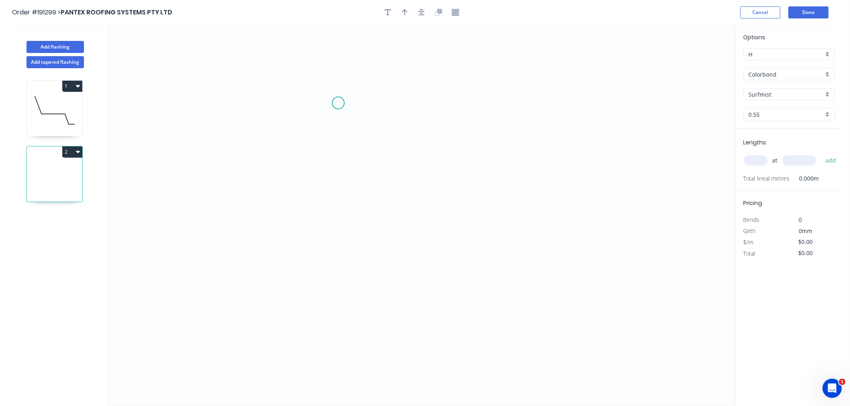
click at [338, 103] on icon "0" at bounding box center [421, 216] width 626 height 382
click at [305, 57] on icon "0" at bounding box center [421, 216] width 626 height 382
click at [185, 54] on icon "0 ?" at bounding box center [421, 216] width 626 height 382
click at [190, 172] on icon "0 ? ? ? º" at bounding box center [421, 216] width 626 height 382
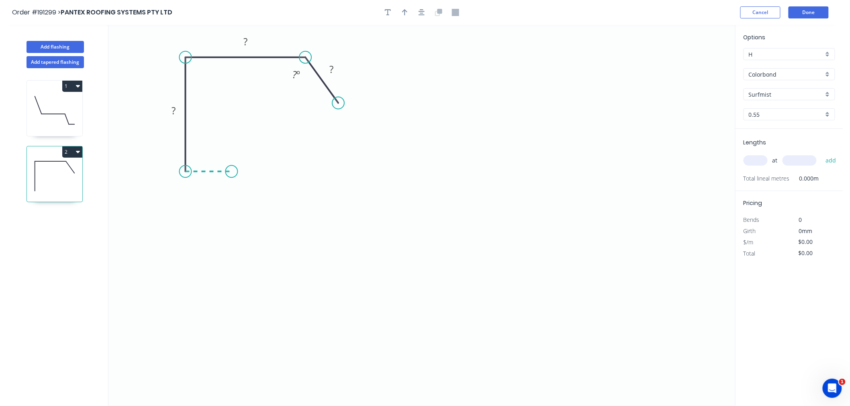
click at [231, 173] on icon "0 ? ? ? ? º" at bounding box center [421, 216] width 626 height 382
drag, startPoint x: 234, startPoint y: 171, endPoint x: 240, endPoint y: 171, distance: 6.0
click at [240, 171] on circle at bounding box center [240, 171] width 12 height 12
click at [249, 234] on icon "0 ? ? ? ? ? º" at bounding box center [421, 216] width 626 height 382
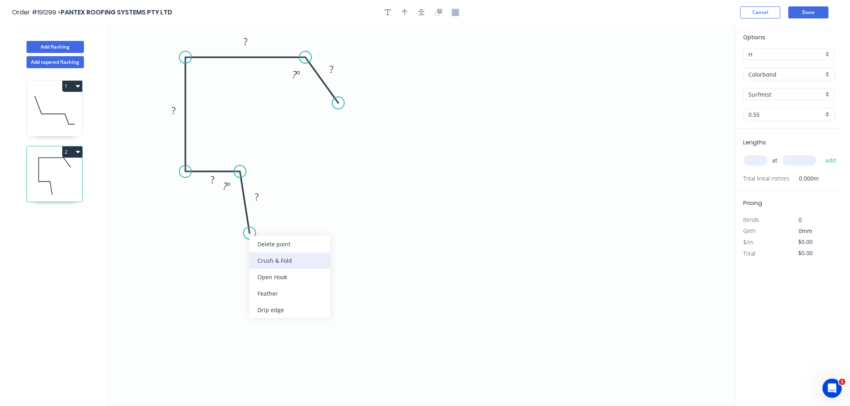
click at [258, 259] on div "Crush & Fold" at bounding box center [289, 261] width 81 height 16
click at [256, 197] on tspan "?" at bounding box center [257, 196] width 4 height 13
drag, startPoint x: 203, startPoint y: 183, endPoint x: 202, endPoint y: 160, distance: 22.9
click at [202, 160] on rect at bounding box center [211, 158] width 26 height 16
click at [214, 155] on tspan "25" at bounding box center [211, 156] width 11 height 13
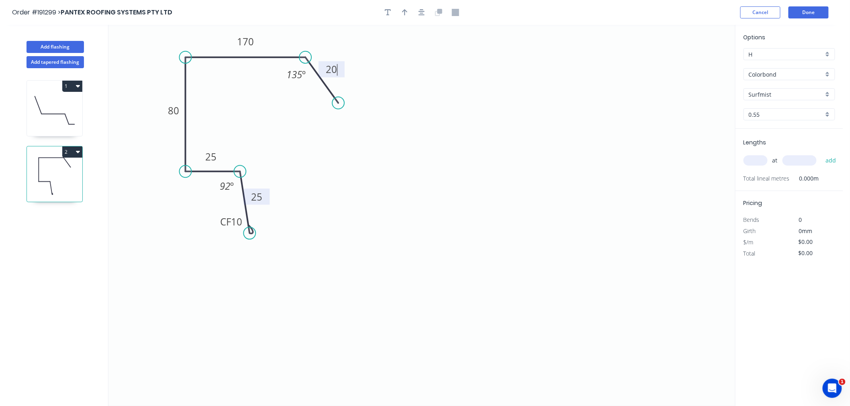
click at [434, 77] on icon "0 CF 10 25 25 80 170 20 135 º 92 º" at bounding box center [421, 216] width 626 height 382
click at [424, 14] on button "button" at bounding box center [422, 12] width 12 height 12
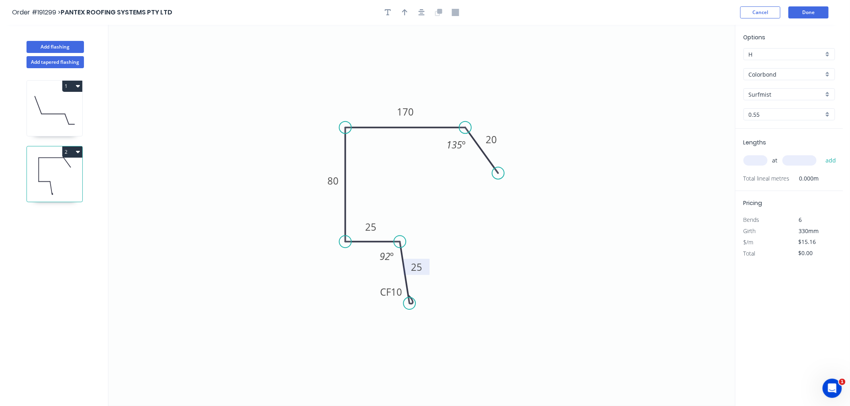
click at [753, 160] on input "text" at bounding box center [755, 160] width 24 height 10
click at [821, 154] on button "add" at bounding box center [830, 161] width 19 height 14
click at [420, 12] on icon "button" at bounding box center [421, 12] width 6 height 7
click at [408, 14] on button "button" at bounding box center [405, 12] width 12 height 12
drag, startPoint x: 692, startPoint y: 62, endPoint x: 463, endPoint y: 110, distance: 234.6
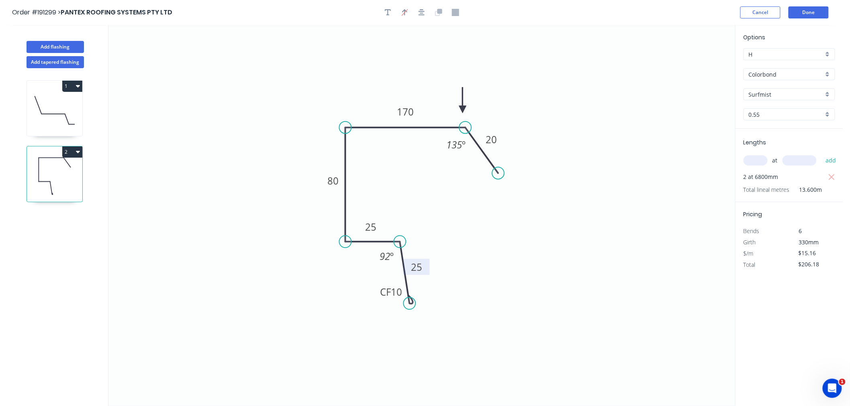
click at [463, 110] on icon at bounding box center [462, 101] width 7 height 26
drag, startPoint x: 463, startPoint y: 110, endPoint x: 469, endPoint y: 110, distance: 6.1
click at [469, 110] on icon at bounding box center [474, 103] width 23 height 23
click at [421, 9] on icon "button" at bounding box center [421, 12] width 6 height 7
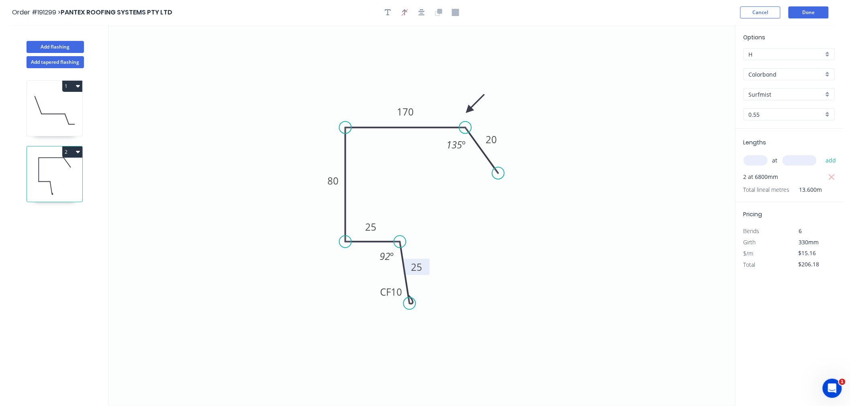
click at [756, 159] on input "text" at bounding box center [755, 160] width 24 height 10
click at [821, 154] on button "add" at bounding box center [830, 161] width 19 height 14
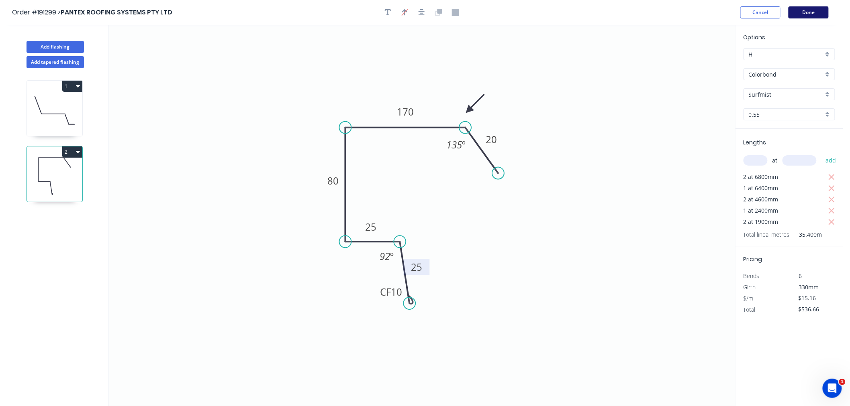
click at [811, 10] on button "Done" at bounding box center [808, 12] width 40 height 12
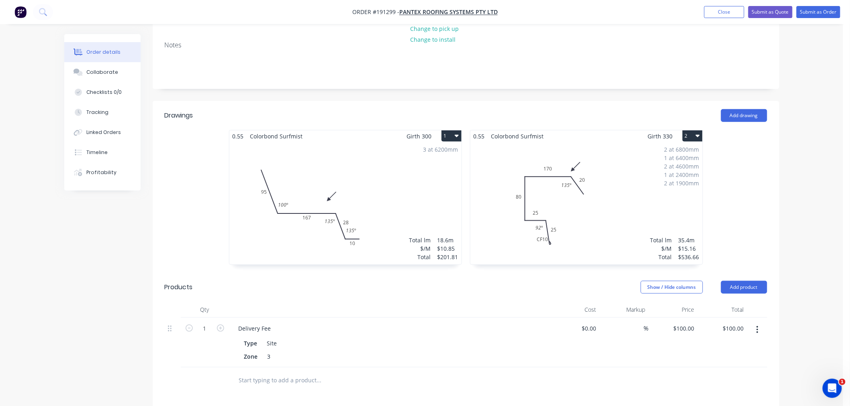
scroll to position [178, 0]
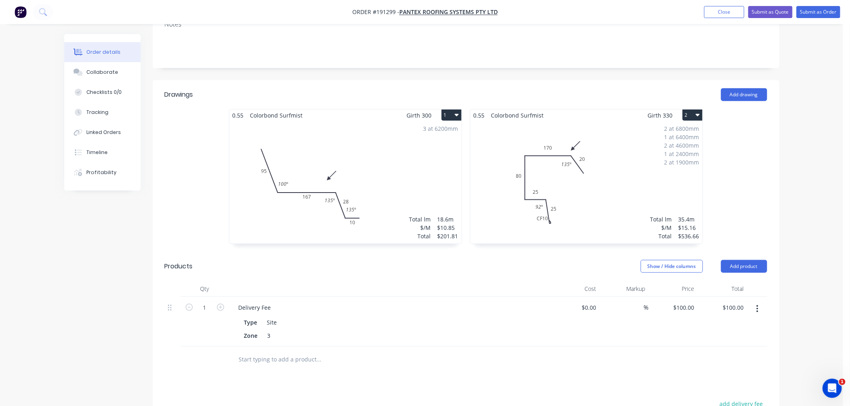
click at [596, 196] on div "2 at 6800mm 1 at 6400mm 2 at 4600mm 1 at 2400mm 2 at 1900mm Total lm $/M Total …" at bounding box center [586, 182] width 232 height 122
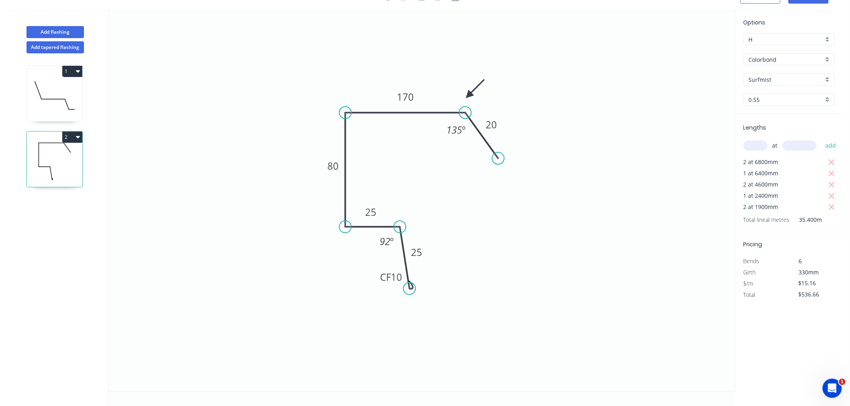
scroll to position [15, 0]
drag, startPoint x: 378, startPoint y: 280, endPoint x: 367, endPoint y: 286, distance: 12.1
click at [367, 286] on rect at bounding box center [381, 284] width 32 height 16
drag, startPoint x: 365, startPoint y: 289, endPoint x: 366, endPoint y: 296, distance: 6.4
click at [366, 296] on rect at bounding box center [381, 290] width 32 height 16
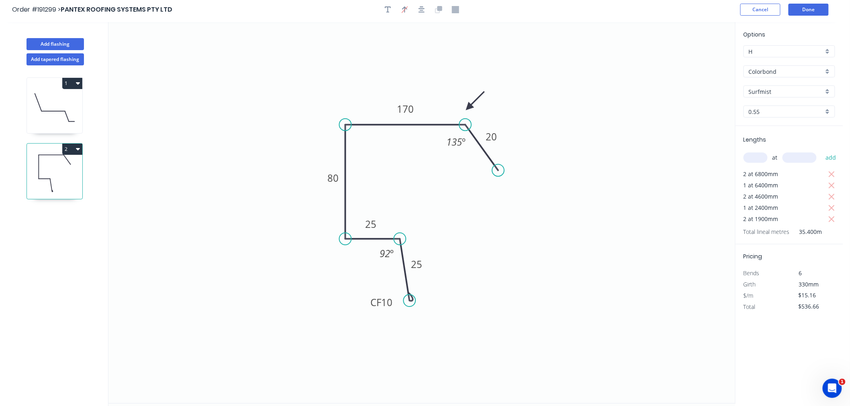
scroll to position [0, 0]
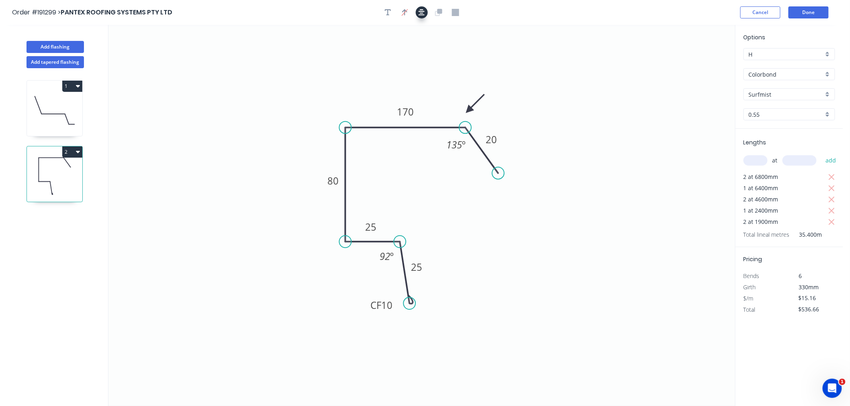
click at [426, 14] on button "button" at bounding box center [422, 12] width 12 height 12
click at [820, 11] on button "Done" at bounding box center [808, 12] width 40 height 12
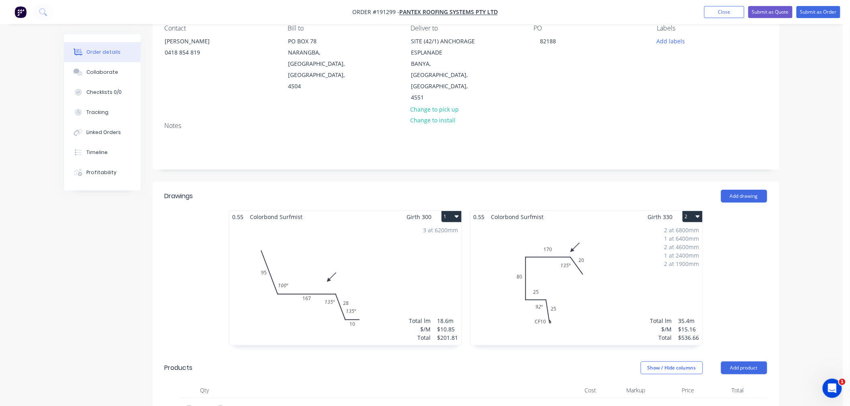
scroll to position [178, 0]
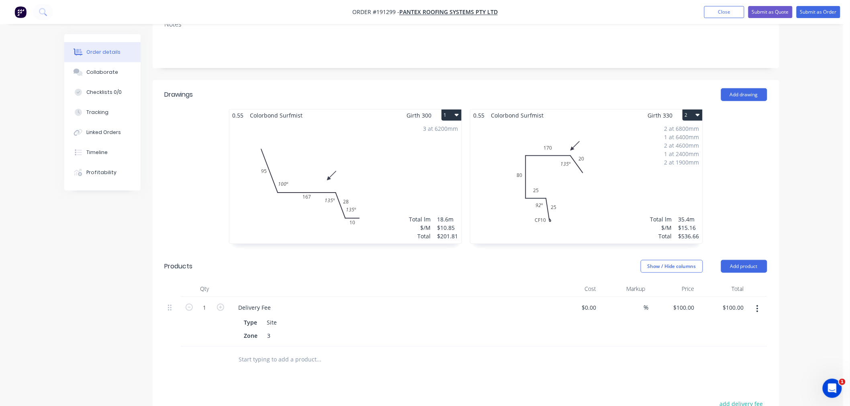
click at [378, 158] on div "3 at 6200mm Total lm $/M Total 18.6m $10.85 $201.81" at bounding box center [345, 182] width 232 height 122
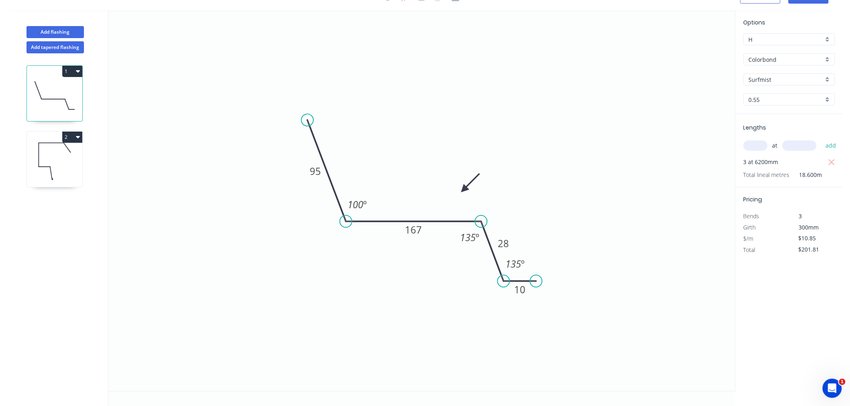
click at [481, 222] on circle at bounding box center [481, 222] width 12 height 12
drag, startPoint x: 488, startPoint y: 222, endPoint x: 493, endPoint y: 223, distance: 4.8
click at [493, 223] on circle at bounding box center [493, 222] width 12 height 12
drag, startPoint x: 535, startPoint y: 279, endPoint x: 512, endPoint y: 282, distance: 23.0
click at [541, 280] on circle at bounding box center [543, 281] width 12 height 12
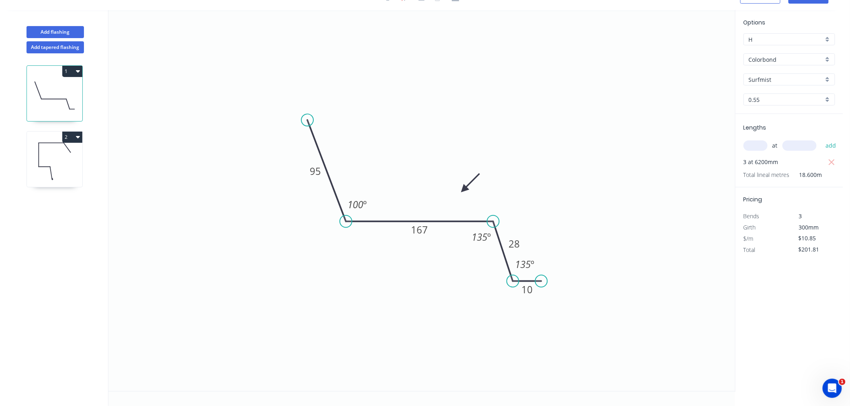
drag, startPoint x: 504, startPoint y: 282, endPoint x: 513, endPoint y: 280, distance: 9.0
click at [513, 280] on circle at bounding box center [513, 281] width 12 height 12
click at [544, 280] on circle at bounding box center [544, 281] width 12 height 12
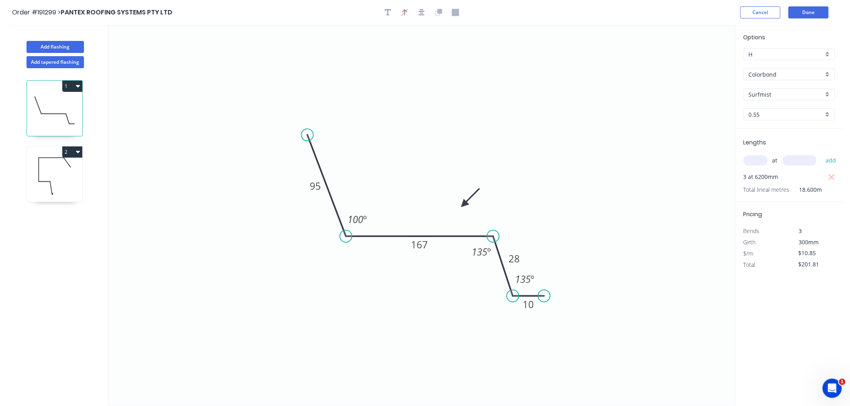
click at [420, 5] on header "Order #191299 > PANTEX ROOFING SYSTEMS PTY LTD Cancel Done" at bounding box center [421, 12] width 843 height 25
drag, startPoint x: 465, startPoint y: 203, endPoint x: 475, endPoint y: 204, distance: 9.7
click at [475, 204] on icon at bounding box center [480, 197] width 23 height 23
click at [62, 175] on icon at bounding box center [54, 176] width 55 height 51
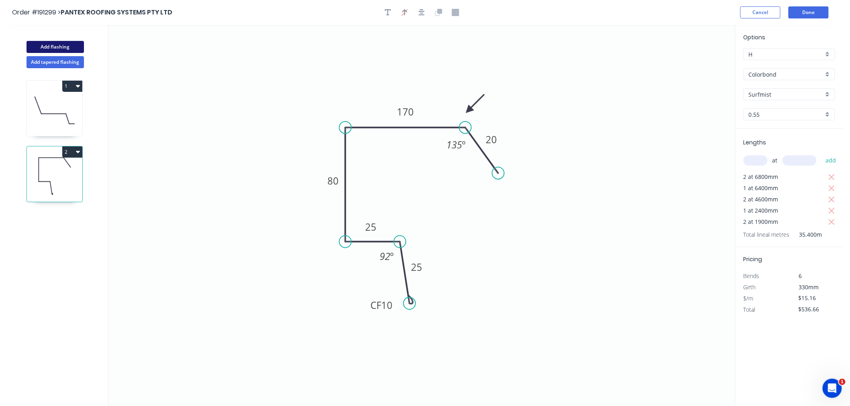
click at [55, 47] on button "Add flashing" at bounding box center [55, 47] width 57 height 12
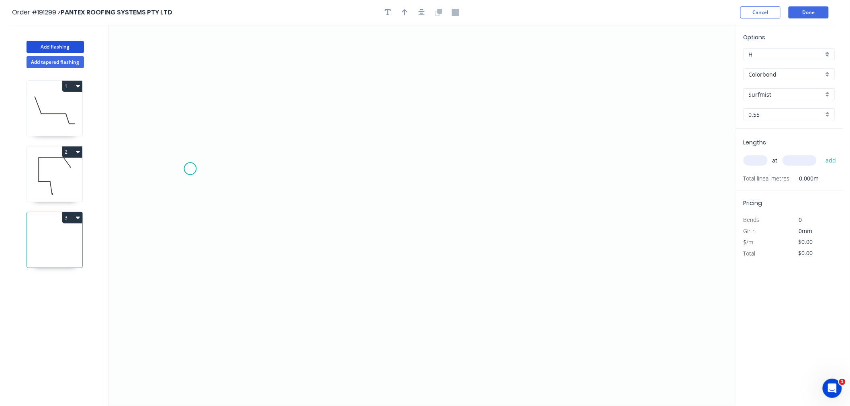
click at [192, 167] on icon "0" at bounding box center [421, 216] width 626 height 382
click at [229, 127] on icon "0" at bounding box center [421, 216] width 626 height 382
click at [396, 127] on icon "0 ?" at bounding box center [421, 216] width 626 height 382
click at [446, 170] on icon "0 ? ?" at bounding box center [421, 216] width 626 height 382
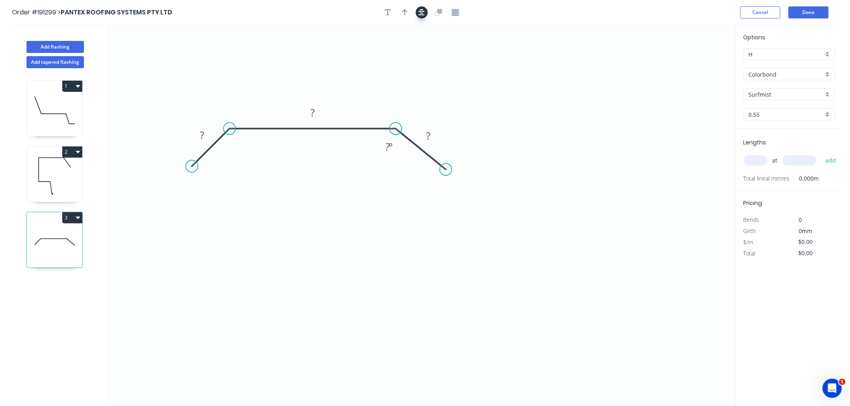
click at [419, 14] on icon "button" at bounding box center [421, 12] width 6 height 7
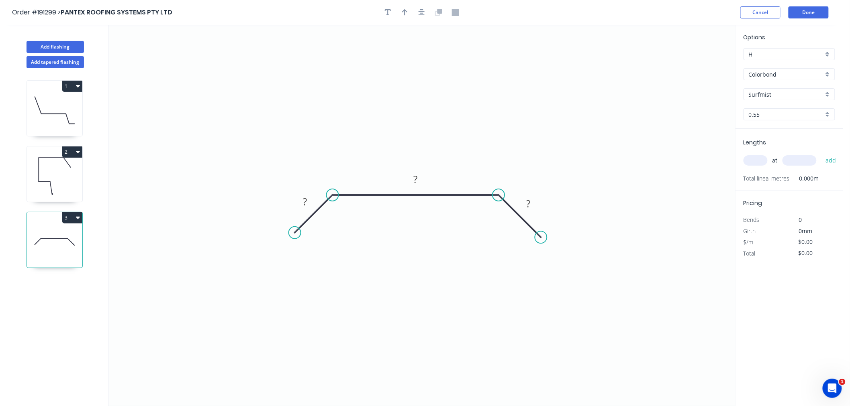
drag, startPoint x: 547, startPoint y: 234, endPoint x: 541, endPoint y: 243, distance: 11.4
click at [541, 243] on circle at bounding box center [541, 237] width 12 height 12
drag, startPoint x: 294, startPoint y: 231, endPoint x: 292, endPoint y: 236, distance: 5.2
click at [292, 236] on circle at bounding box center [292, 235] width 12 height 12
click at [302, 202] on tspan "?" at bounding box center [304, 202] width 4 height 13
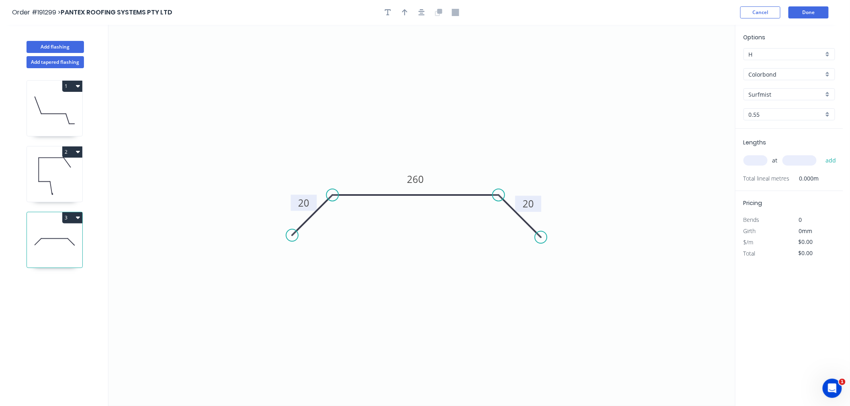
click at [757, 161] on input "text" at bounding box center [755, 160] width 24 height 10
click at [423, 13] on icon "button" at bounding box center [421, 12] width 6 height 7
click at [403, 11] on icon "button" at bounding box center [405, 12] width 6 height 6
drag, startPoint x: 669, startPoint y: 94, endPoint x: 490, endPoint y: 165, distance: 193.1
click at [490, 165] on icon at bounding box center [490, 156] width 7 height 26
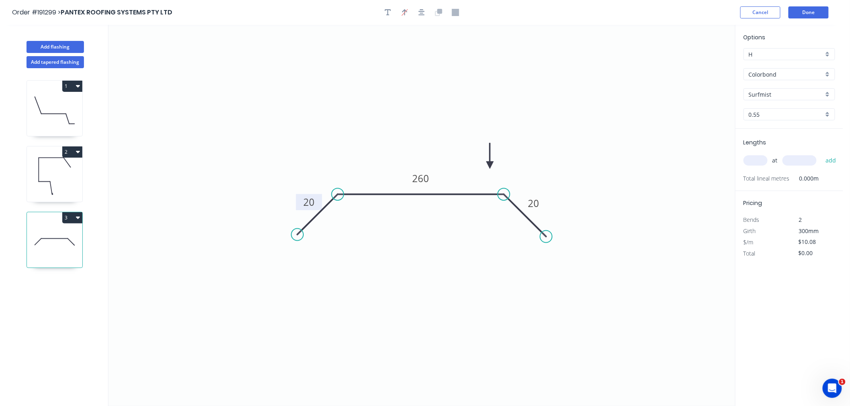
click at [490, 165] on icon at bounding box center [489, 156] width 7 height 26
click at [759, 158] on input "text" at bounding box center [755, 160] width 24 height 10
click at [821, 154] on button "add" at bounding box center [830, 161] width 19 height 14
click at [513, 219] on div "Show angle" at bounding box center [542, 221] width 81 height 16
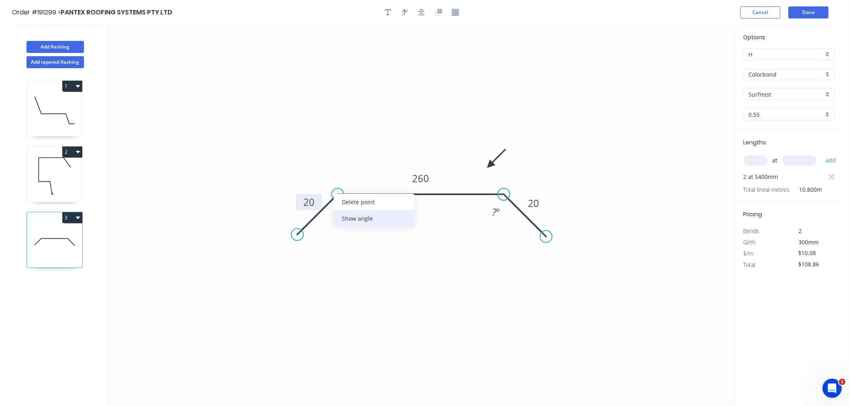
click at [346, 217] on div "Show angle" at bounding box center [374, 218] width 81 height 16
click at [342, 212] on tspan "?" at bounding box center [343, 212] width 4 height 13
click at [569, 70] on icon "0 20 260 20 135 º 135 º" at bounding box center [421, 216] width 626 height 382
click at [802, 10] on button "Done" at bounding box center [808, 12] width 40 height 12
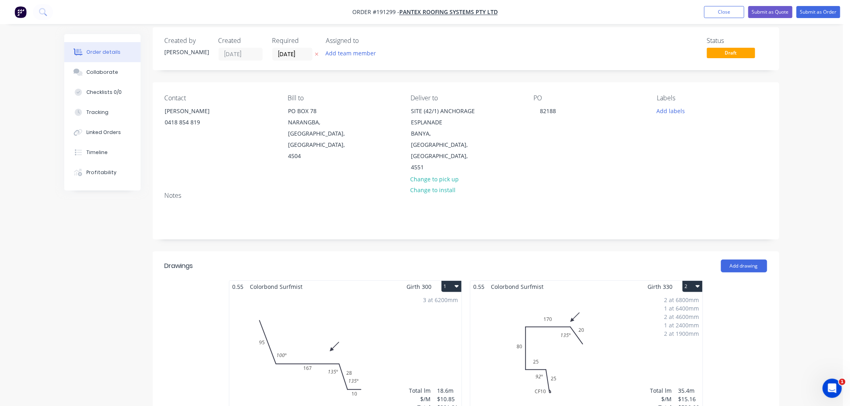
scroll to position [267, 0]
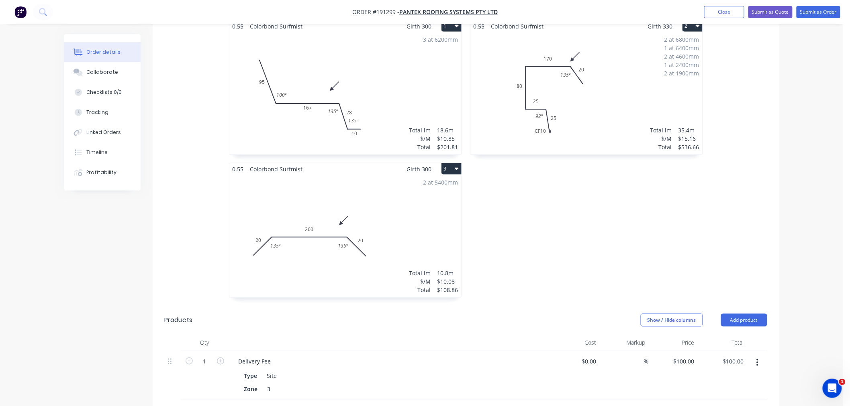
click at [414, 208] on div "2 at 5400mm Total lm $/M Total 10.8m $10.08 $108.86" at bounding box center [345, 236] width 232 height 122
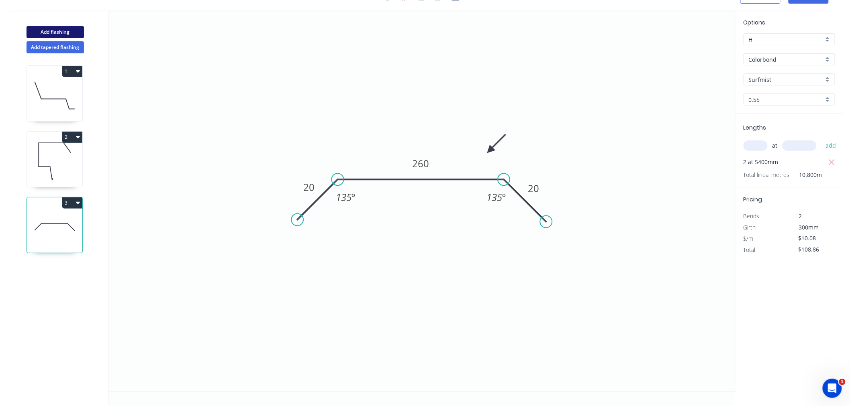
click at [55, 35] on button "Add flashing" at bounding box center [55, 32] width 57 height 12
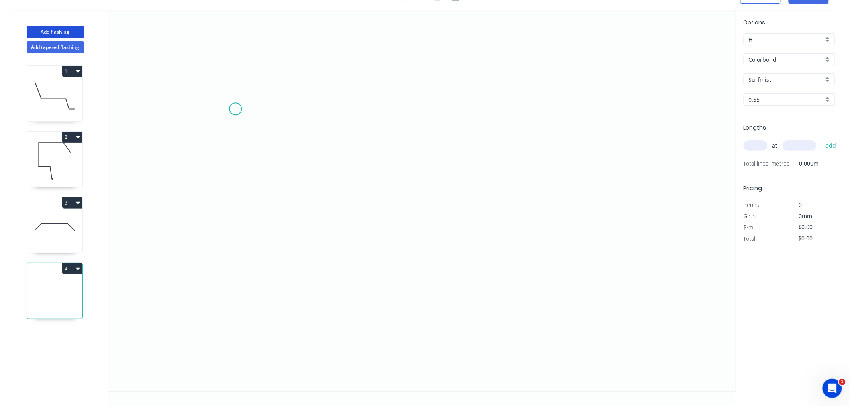
click at [235, 109] on icon "0" at bounding box center [421, 201] width 626 height 382
click at [232, 207] on icon "0" at bounding box center [421, 201] width 626 height 382
click at [440, 210] on icon "0 ?" at bounding box center [421, 201] width 626 height 382
click at [486, 259] on icon "0 ? ?" at bounding box center [421, 201] width 626 height 382
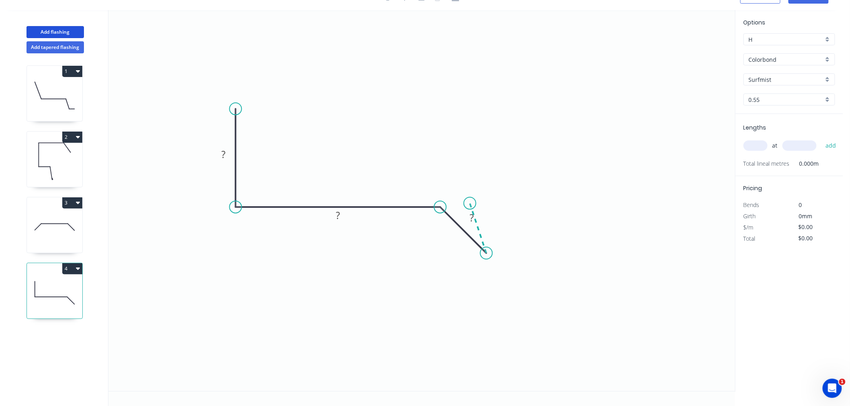
scroll to position [0, 0]
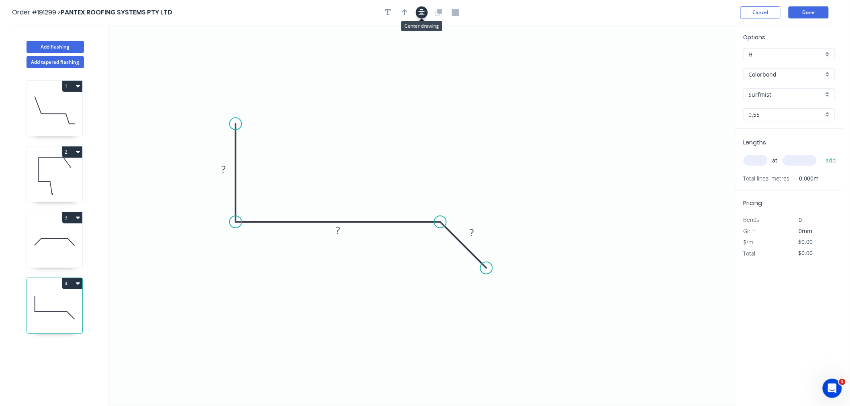
click at [422, 13] on icon "button" at bounding box center [421, 12] width 6 height 6
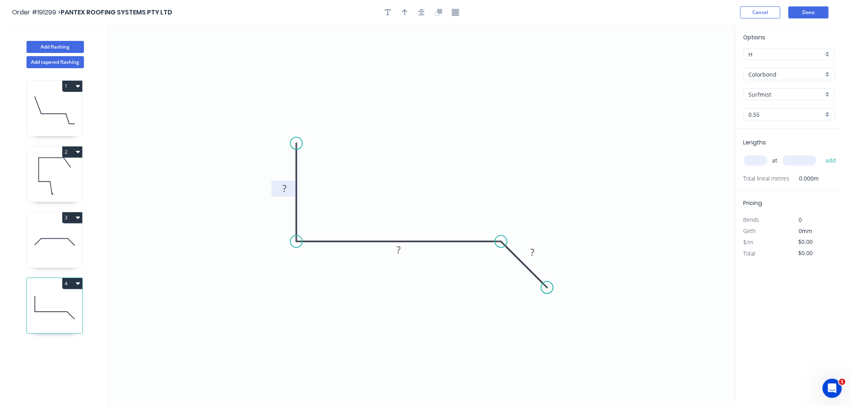
click at [283, 189] on tspan "?" at bounding box center [284, 188] width 4 height 13
click at [754, 162] on input "text" at bounding box center [755, 160] width 24 height 10
click at [821, 154] on button "add" at bounding box center [830, 161] width 19 height 14
click at [404, 14] on icon "button" at bounding box center [405, 12] width 6 height 7
click at [422, 15] on icon "button" at bounding box center [421, 12] width 6 height 7
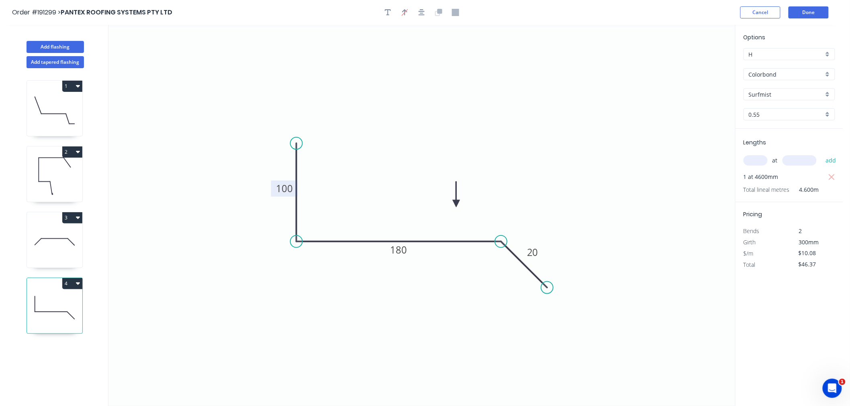
drag, startPoint x: 695, startPoint y: 63, endPoint x: 456, endPoint y: 204, distance: 277.3
click at [456, 204] on icon at bounding box center [456, 195] width 7 height 26
click at [509, 268] on div "Show angle" at bounding box center [540, 269] width 81 height 16
click at [491, 263] on tspan "?" at bounding box center [492, 259] width 4 height 13
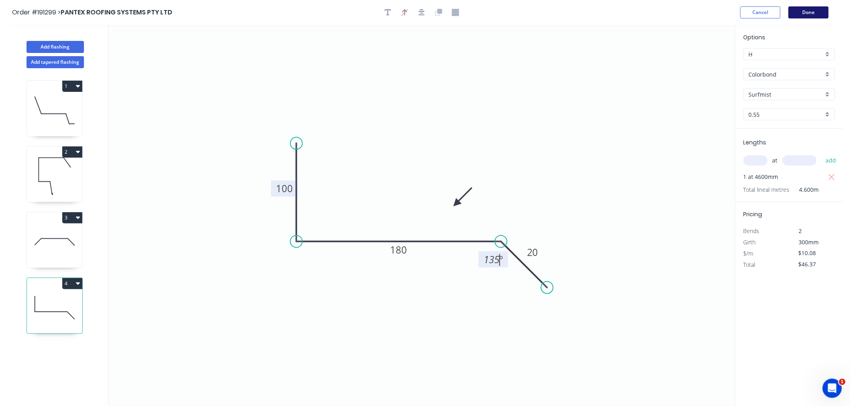
click at [806, 13] on button "Done" at bounding box center [808, 12] width 40 height 12
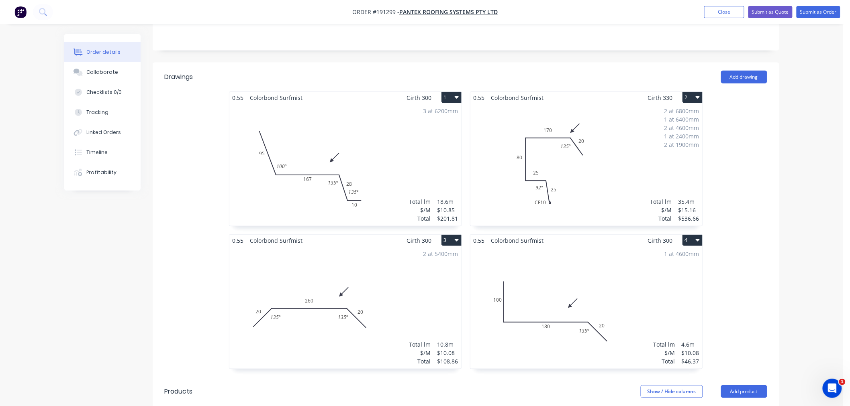
scroll to position [267, 0]
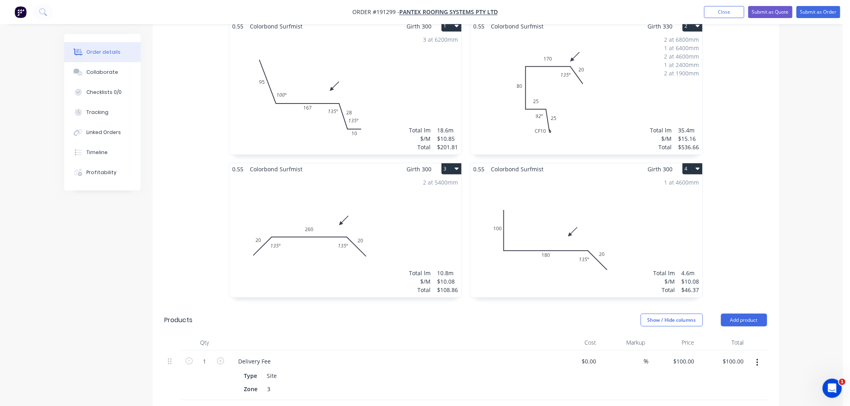
click at [641, 222] on div "1 at 4600mm Total lm $/M Total 4.6m $10.08 $46.37" at bounding box center [586, 236] width 232 height 122
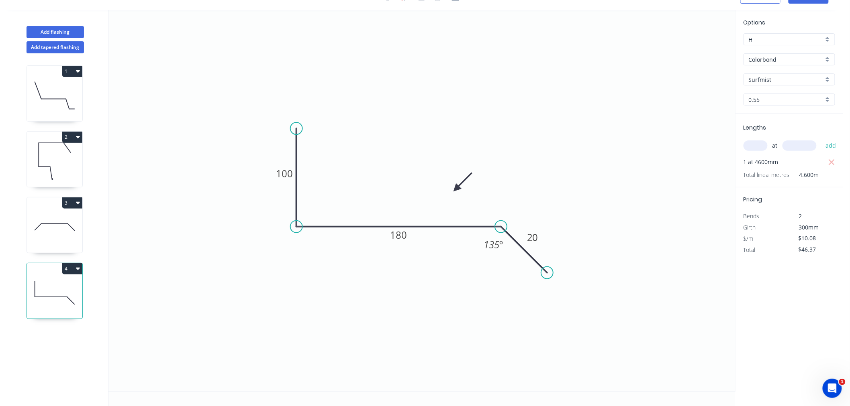
scroll to position [15, 0]
click at [63, 32] on button "Add flashing" at bounding box center [55, 32] width 57 height 12
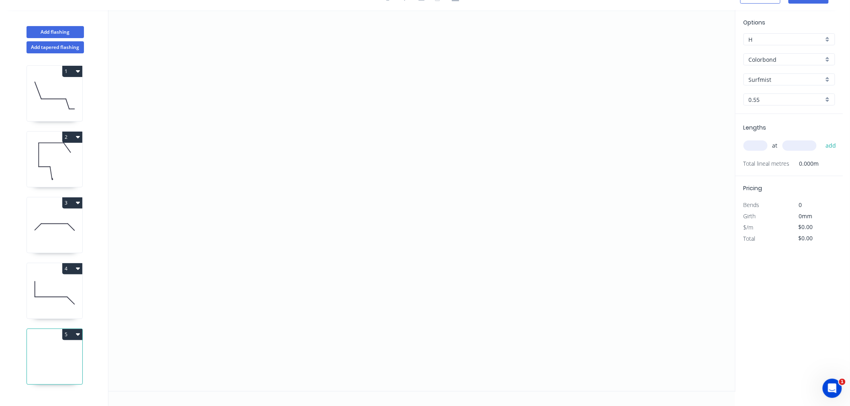
click at [79, 333] on icon "button" at bounding box center [78, 334] width 4 height 6
click at [61, 367] on div "Delete" at bounding box center [44, 371] width 62 height 12
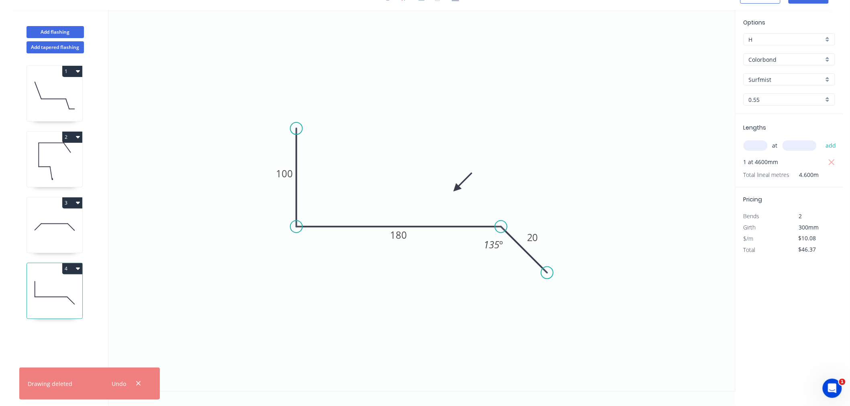
click at [70, 172] on icon at bounding box center [54, 161] width 55 height 51
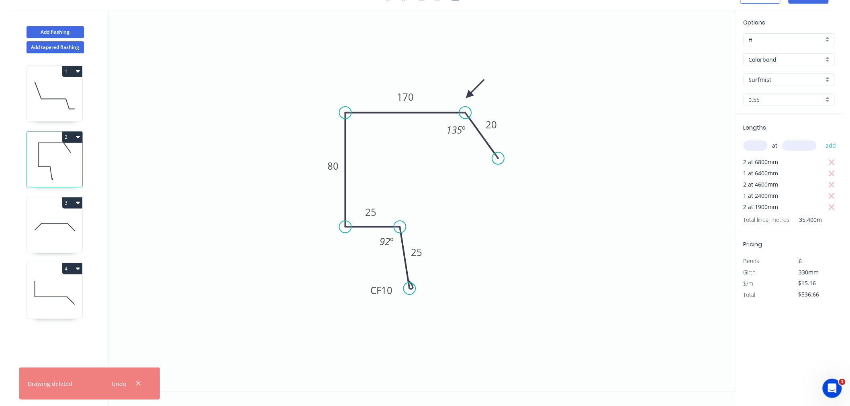
click at [78, 135] on icon "button" at bounding box center [78, 137] width 4 height 6
click at [69, 156] on div "Duplicate" at bounding box center [44, 157] width 62 height 12
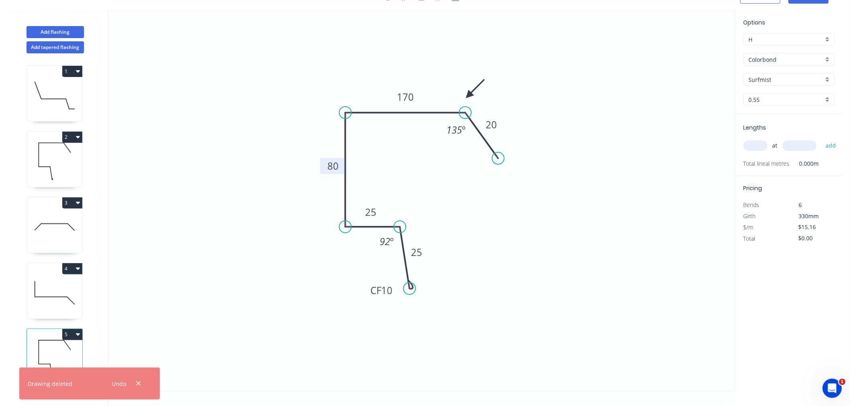
click at [333, 163] on tspan "80" at bounding box center [333, 165] width 11 height 13
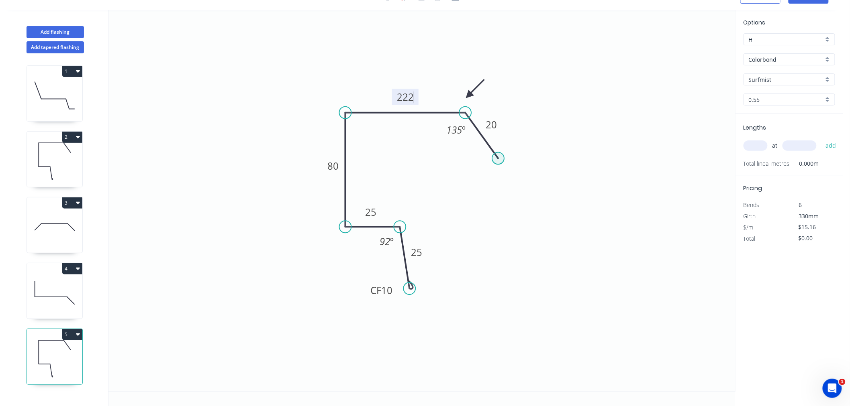
click at [496, 156] on circle at bounding box center [498, 159] width 12 height 12
click at [558, 159] on icon "0 CF 10 25 25 80 222 20 135 º 92 º" at bounding box center [421, 201] width 626 height 382
drag, startPoint x: 557, startPoint y: 159, endPoint x: 545, endPoint y: 159, distance: 12.1
click at [545, 159] on circle at bounding box center [545, 159] width 12 height 12
click at [497, 124] on rect at bounding box center [492, 125] width 16 height 11
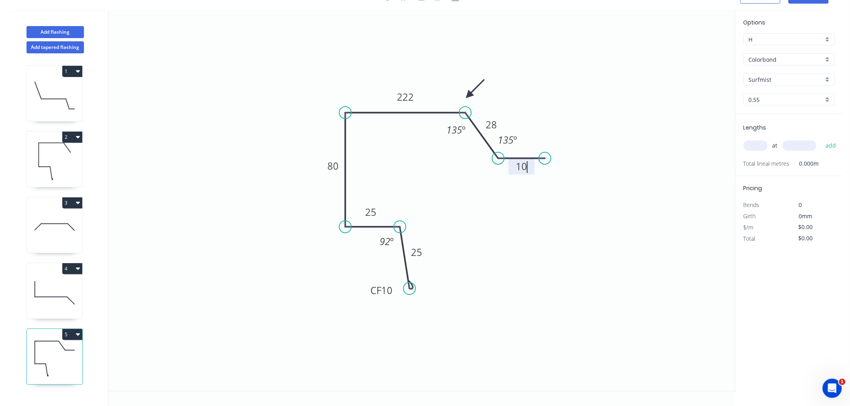
click at [602, 87] on icon "0 CF 10 25 25 80 222 28 10 135 º 135 º 92 º" at bounding box center [421, 201] width 626 height 382
click at [756, 147] on input "text" at bounding box center [755, 146] width 24 height 10
click at [821, 139] on button "add" at bounding box center [830, 146] width 19 height 14
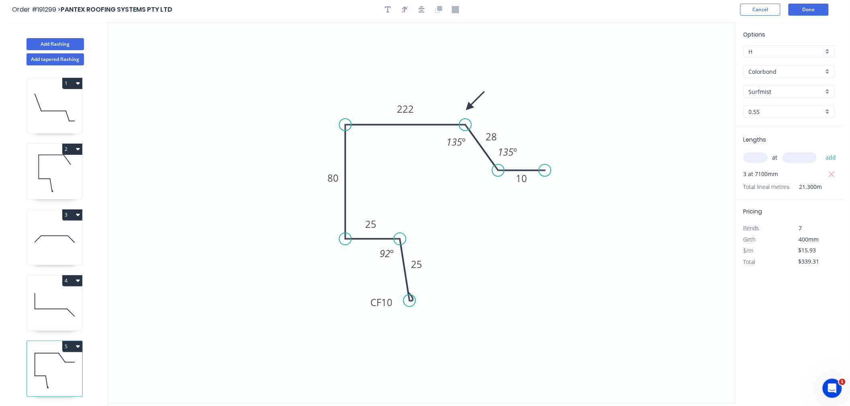
scroll to position [0, 0]
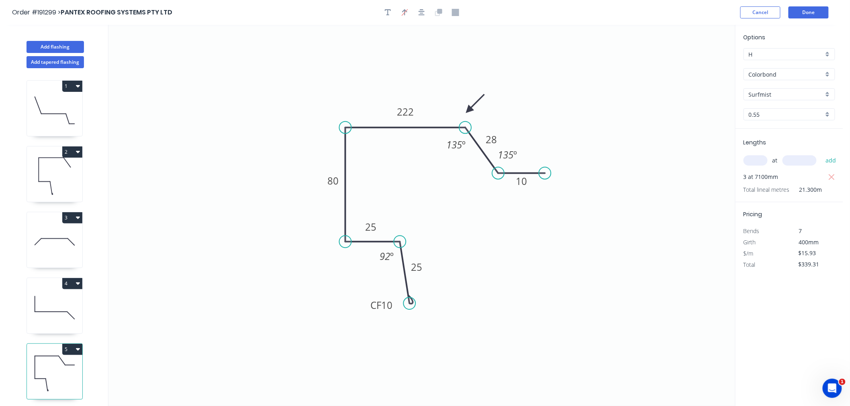
drag, startPoint x: 345, startPoint y: 126, endPoint x: 351, endPoint y: 129, distance: 6.3
click at [350, 129] on circle at bounding box center [345, 128] width 12 height 12
drag, startPoint x: 464, startPoint y: 127, endPoint x: 466, endPoint y: 138, distance: 10.6
click at [466, 138] on circle at bounding box center [466, 141] width 12 height 12
click at [361, 143] on tspan "º" at bounding box center [361, 141] width 4 height 13
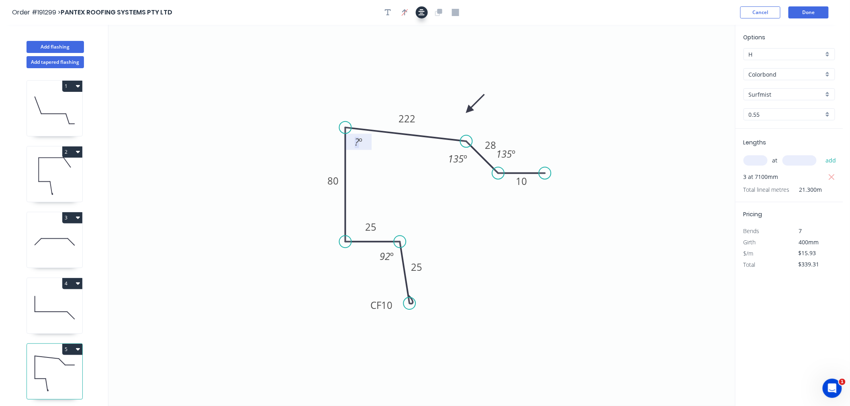
click at [422, 10] on icon "button" at bounding box center [421, 12] width 6 height 7
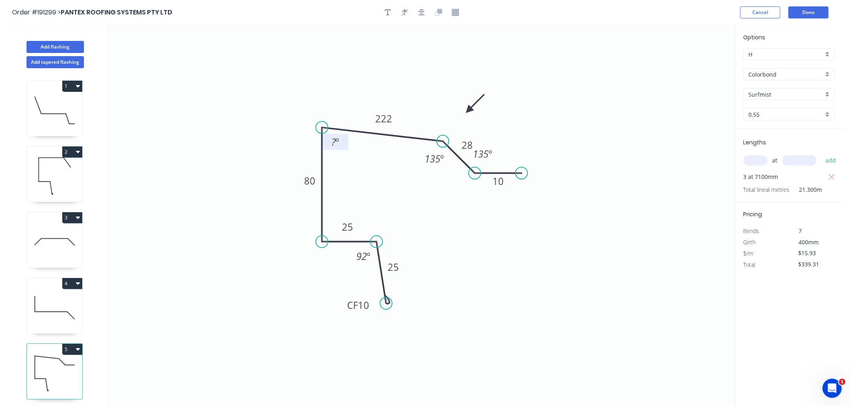
click at [339, 143] on tspan "º" at bounding box center [337, 141] width 4 height 13
click at [406, 87] on icon "0 CF 10 25 25 80 222 28 10 135 º 135 º 75 º 92 º" at bounding box center [421, 216] width 626 height 382
click at [423, 15] on icon "button" at bounding box center [421, 12] width 6 height 6
drag, startPoint x: 343, startPoint y: 308, endPoint x: 348, endPoint y: 312, distance: 6.3
click at [348, 312] on rect at bounding box center [363, 309] width 32 height 16
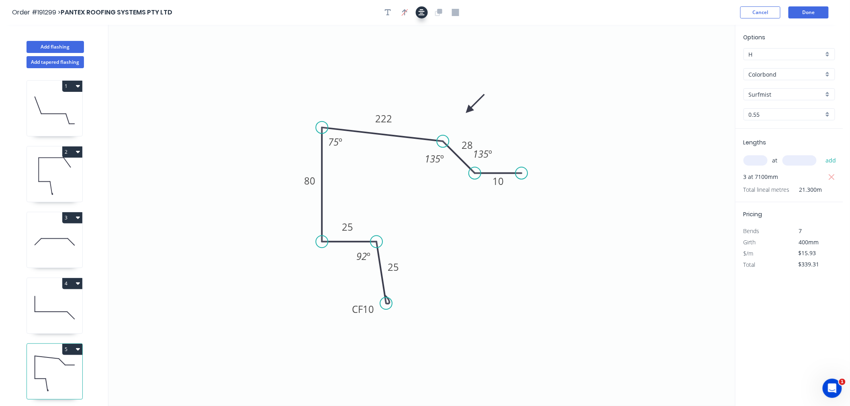
click at [424, 13] on button "button" at bounding box center [422, 12] width 12 height 12
drag, startPoint x: 496, startPoint y: 154, endPoint x: 505, endPoint y: 161, distance: 10.6
click at [505, 161] on rect at bounding box center [491, 161] width 30 height 16
click at [424, 10] on icon "button" at bounding box center [421, 12] width 6 height 7
click at [812, 12] on button "Done" at bounding box center [808, 12] width 40 height 12
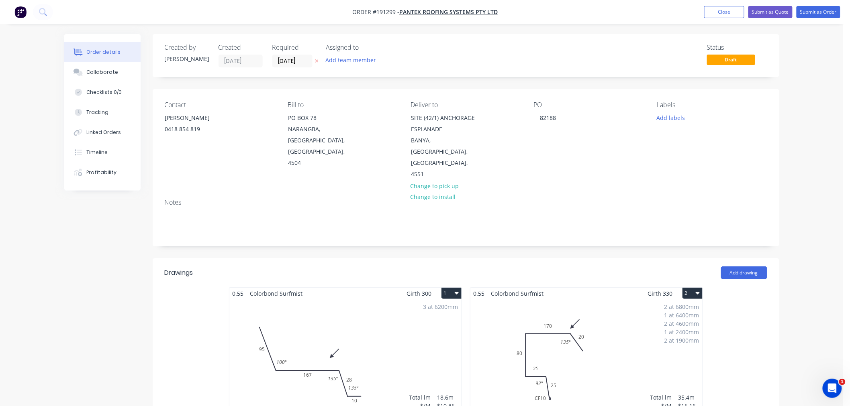
click at [821, 11] on button "Submit as Order" at bounding box center [818, 12] width 44 height 12
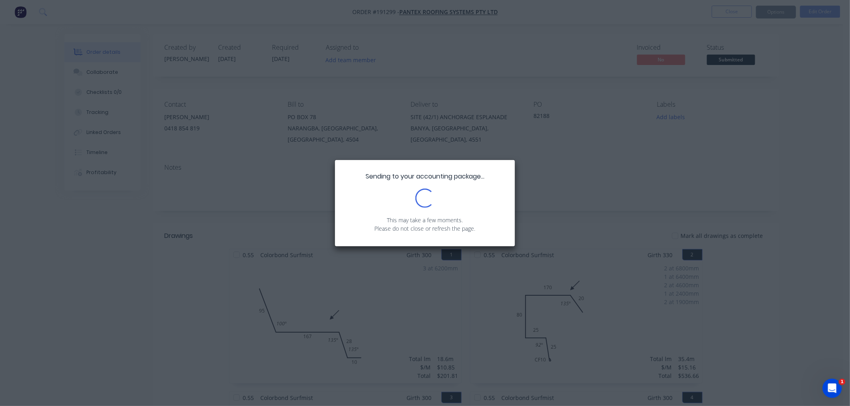
click at [802, 151] on div "Sending to your accounting package... Loading... This may take a few moments. P…" at bounding box center [425, 203] width 850 height 406
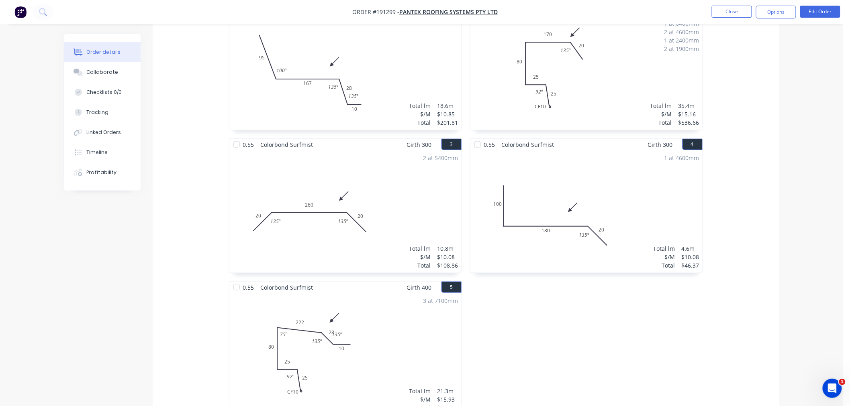
scroll to position [357, 0]
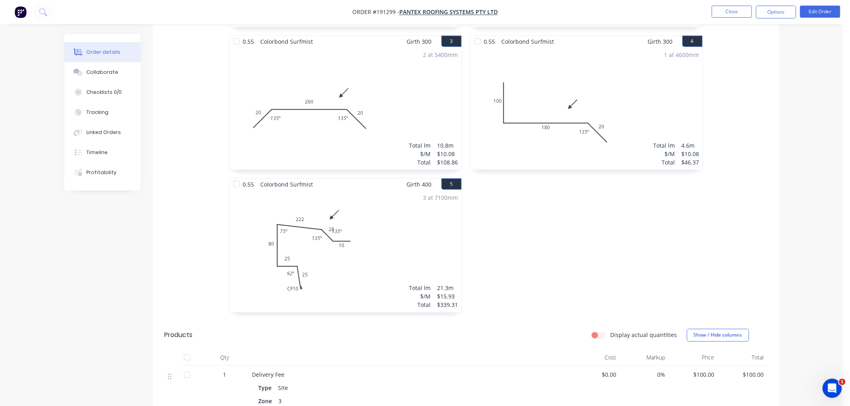
click at [370, 235] on div "3 at 7100mm Total lm $/M Total 21.3m $15.93 $339.31" at bounding box center [345, 251] width 232 height 122
click at [818, 14] on button "Edit Order" at bounding box center [820, 12] width 40 height 12
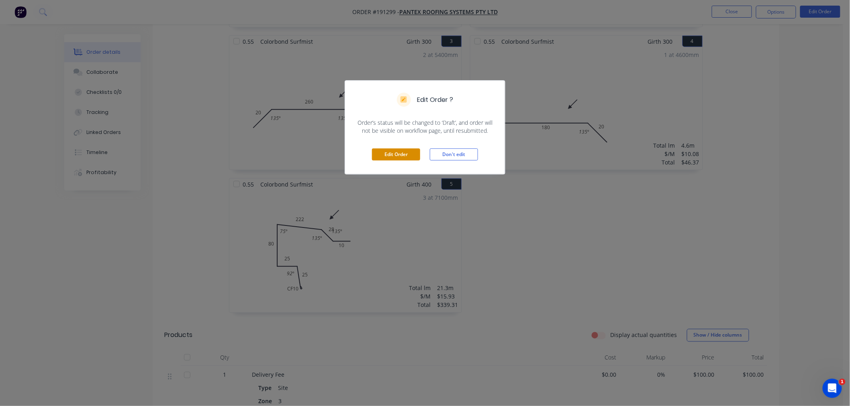
click at [410, 155] on button "Edit Order" at bounding box center [396, 155] width 48 height 12
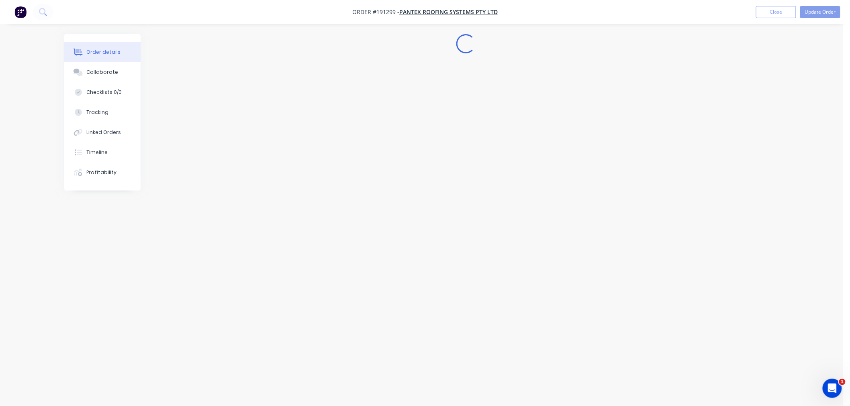
scroll to position [0, 0]
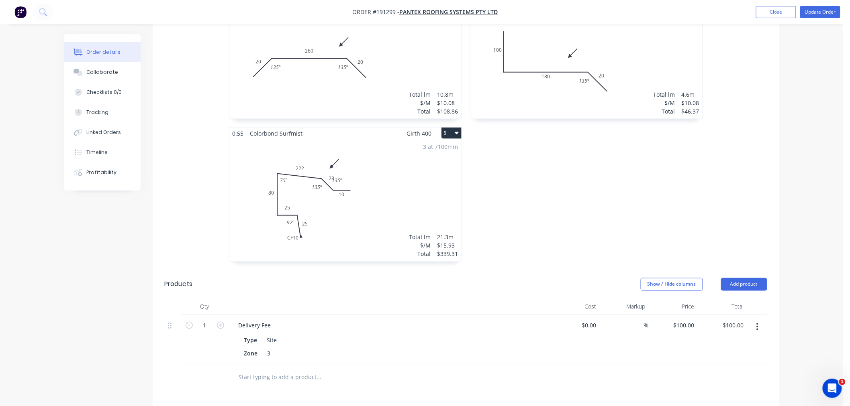
click at [401, 193] on div "3 at 7100mm Total lm $/M Total 21.3m $15.93 $339.31" at bounding box center [345, 200] width 232 height 122
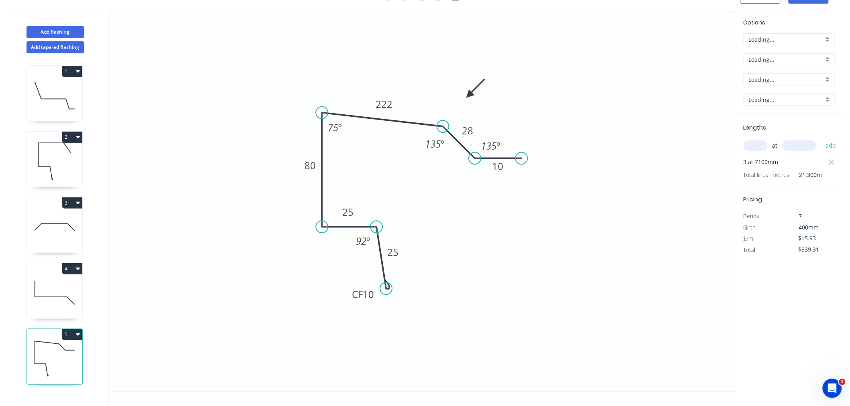
scroll to position [15, 0]
drag, startPoint x: 443, startPoint y: 126, endPoint x: 471, endPoint y: 131, distance: 28.6
click at [471, 130] on circle at bounding box center [471, 130] width 12 height 12
drag, startPoint x: 484, startPoint y: 155, endPoint x: 491, endPoint y: 157, distance: 7.0
click at [491, 157] on circle at bounding box center [491, 159] width 12 height 12
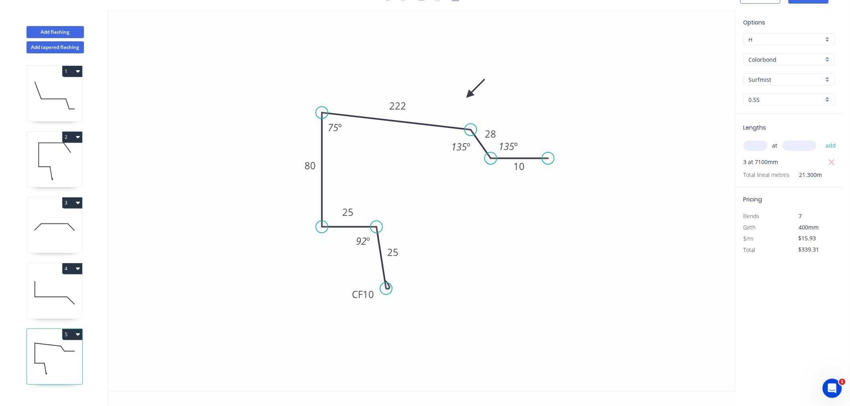
drag, startPoint x: 520, startPoint y: 157, endPoint x: 496, endPoint y: 163, distance: 25.1
click at [549, 161] on circle at bounding box center [548, 159] width 12 height 12
drag, startPoint x: 490, startPoint y: 159, endPoint x: 500, endPoint y: 172, distance: 16.2
click at [500, 172] on circle at bounding box center [500, 172] width 12 height 12
drag, startPoint x: 545, startPoint y: 157, endPoint x: 545, endPoint y: 174, distance: 17.7
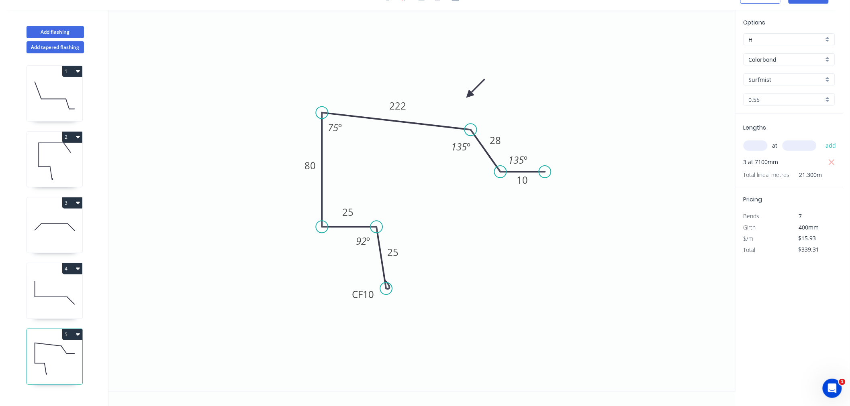
click at [545, 174] on circle at bounding box center [545, 172] width 12 height 12
drag, startPoint x: 504, startPoint y: 173, endPoint x: 507, endPoint y: 181, distance: 8.4
click at [507, 181] on circle at bounding box center [507, 181] width 12 height 12
drag, startPoint x: 543, startPoint y: 174, endPoint x: 545, endPoint y: 182, distance: 8.3
click at [545, 182] on circle at bounding box center [545, 181] width 12 height 12
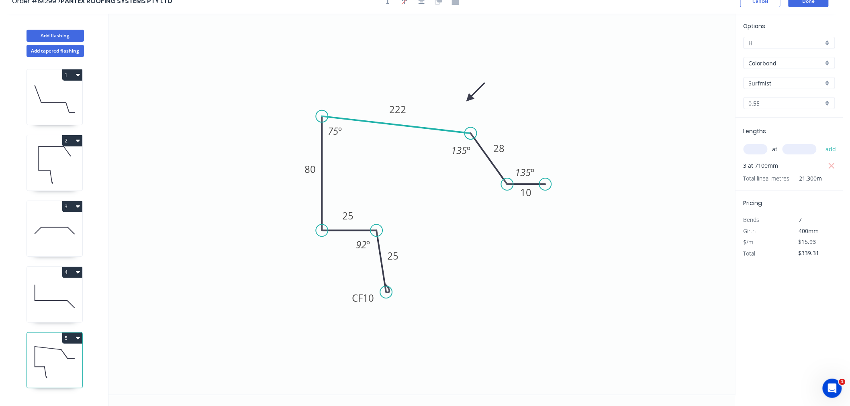
scroll to position [0, 0]
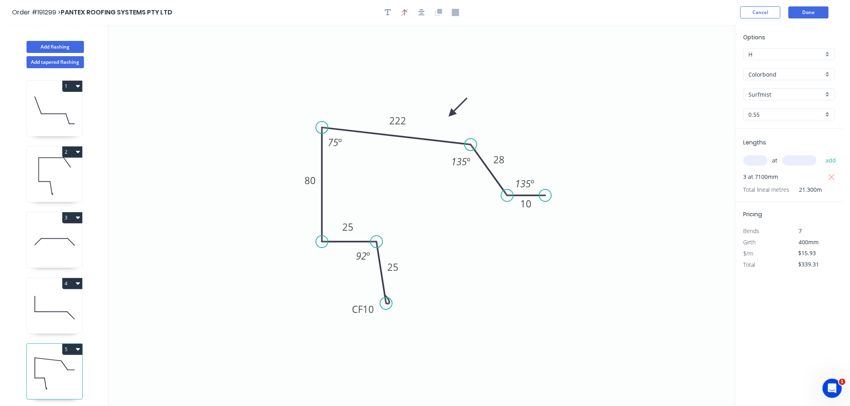
drag, startPoint x: 469, startPoint y: 110, endPoint x: 451, endPoint y: 114, distance: 18.1
click at [451, 114] on icon at bounding box center [457, 107] width 23 height 23
click at [424, 15] on icon "button" at bounding box center [421, 12] width 6 height 7
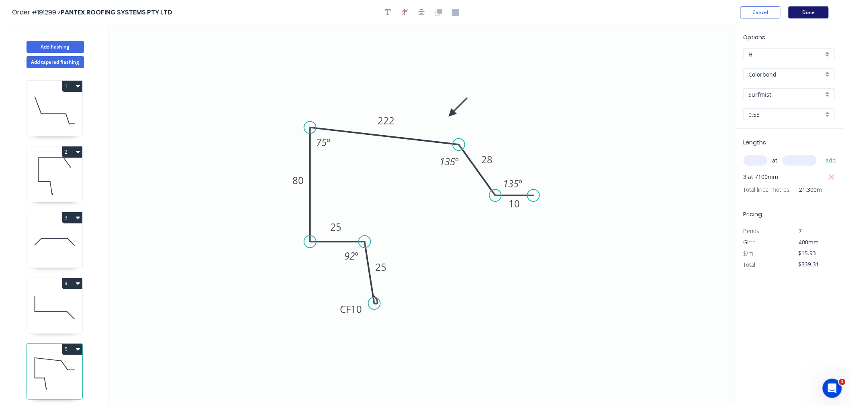
click at [814, 10] on button "Done" at bounding box center [808, 12] width 40 height 12
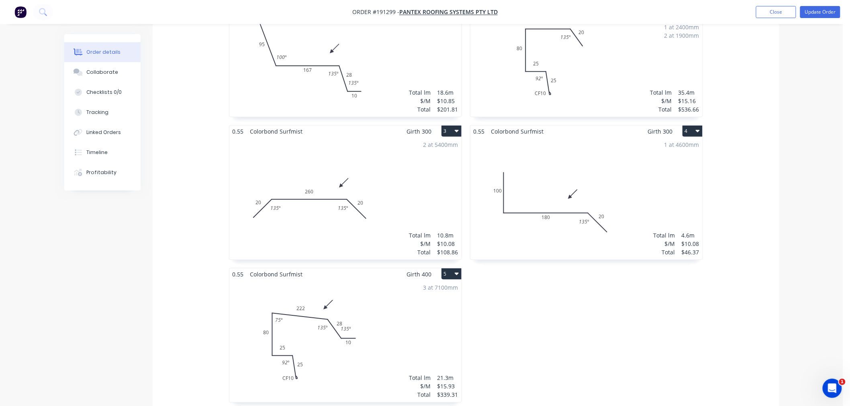
scroll to position [357, 0]
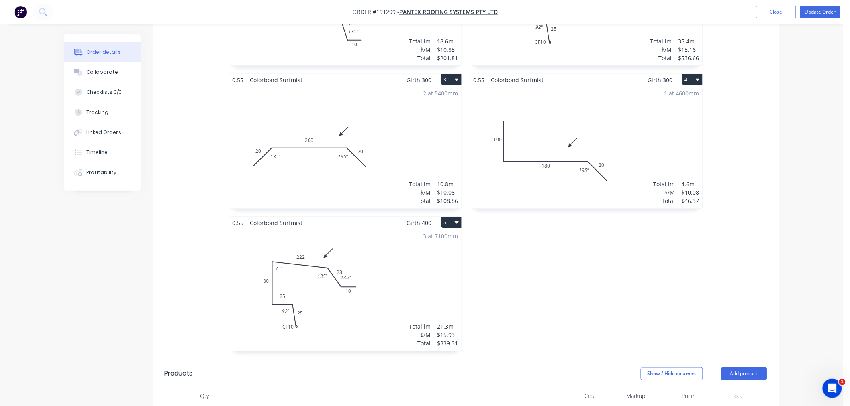
click at [776, 212] on div "0.55 Colorbond Surfmist Girth 300 1 0 95 167 28 10 100 º 135 º 135 º 0 95 167 2…" at bounding box center [466, 145] width 626 height 429
click at [806, 210] on div "Order details Collaborate Checklists 0/0 Tracking Linked Orders Timeline Profit…" at bounding box center [421, 164] width 843 height 1042
click at [675, 270] on div "0.55 Colorbond Surfmist Girth 330 2 0 CF 10 25 25 80 170 20 135 º 92 º 0 CF 10 …" at bounding box center [586, 145] width 241 height 429
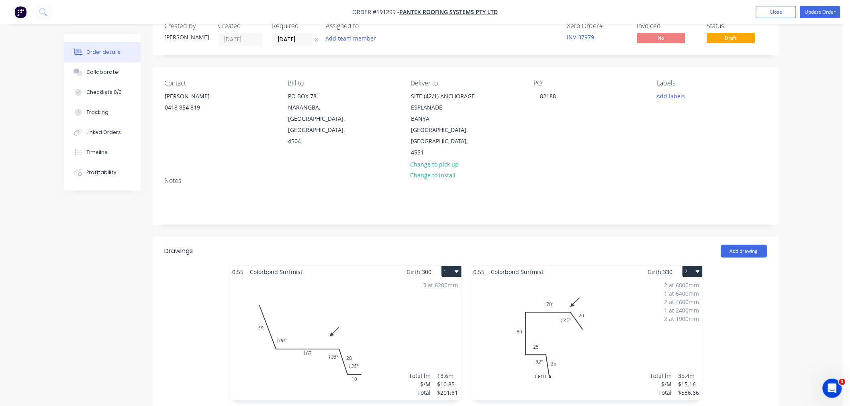
scroll to position [0, 0]
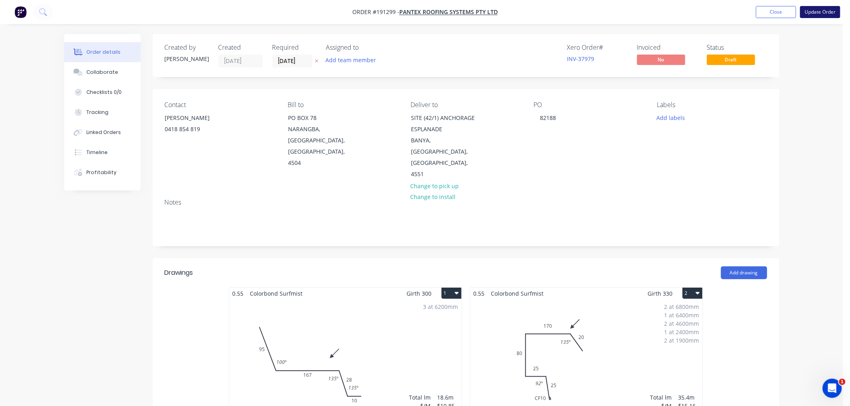
click at [829, 10] on button "Update Order" at bounding box center [820, 12] width 40 height 12
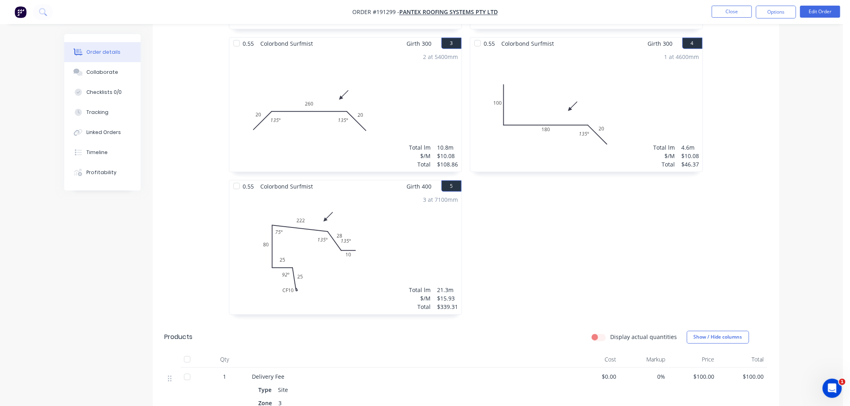
scroll to position [320, 0]
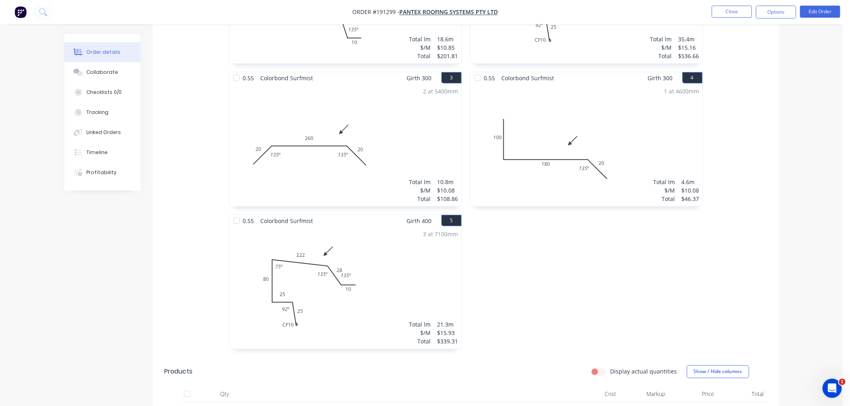
click at [704, 278] on div "0.55 Colorbond Surfmist Girth 330 2 0 CF 10 25 25 80 170 20 135 º 92 º 0 CF 10 …" at bounding box center [586, 143] width 241 height 429
click at [364, 315] on div "3 at 7100mm Total lm $/M Total 21.3m $15.93 $339.31" at bounding box center [345, 288] width 232 height 122
click at [822, 14] on button "Edit Order" at bounding box center [820, 12] width 40 height 12
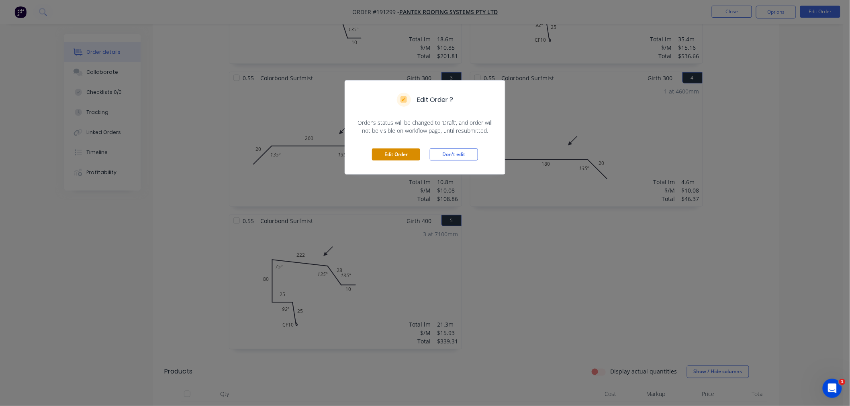
click at [404, 154] on button "Edit Order" at bounding box center [396, 155] width 48 height 12
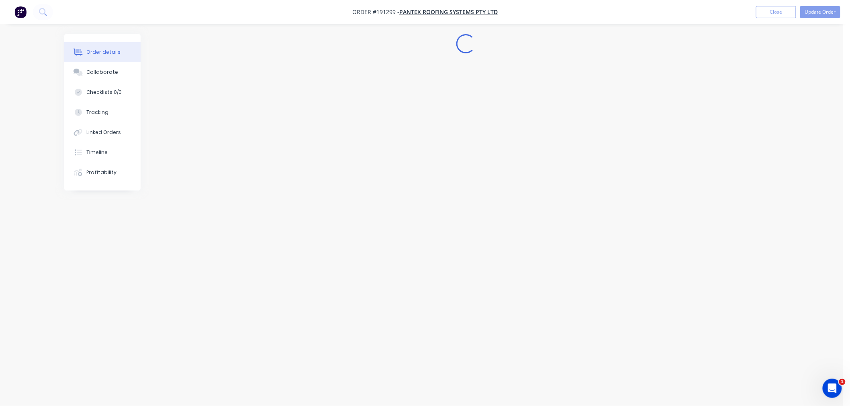
scroll to position [0, 0]
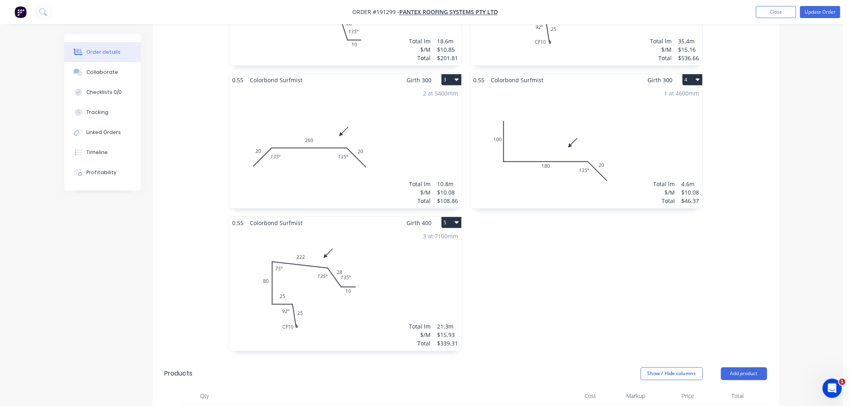
click at [406, 242] on div "3 at 7100mm Total lm $/M Total 21.3m $15.93 $339.31" at bounding box center [345, 290] width 232 height 122
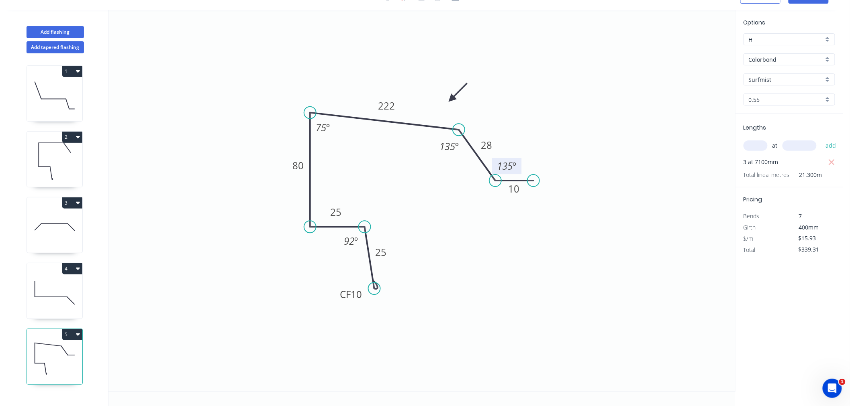
drag, startPoint x: 525, startPoint y: 163, endPoint x: 520, endPoint y: 160, distance: 6.3
click at [520, 160] on rect at bounding box center [507, 166] width 30 height 16
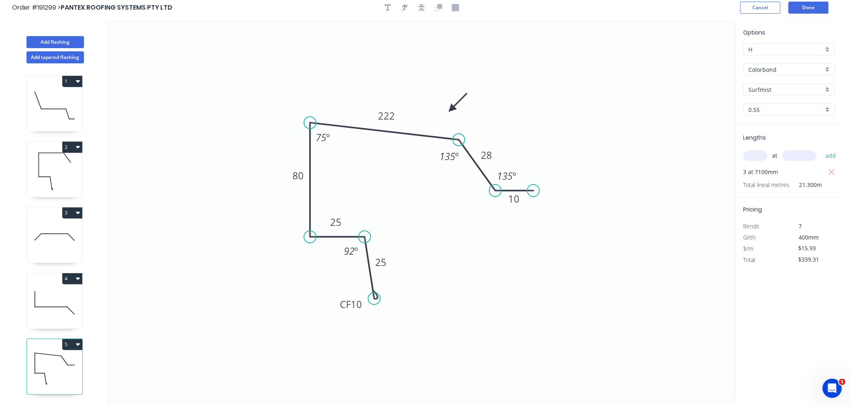
scroll to position [0, 0]
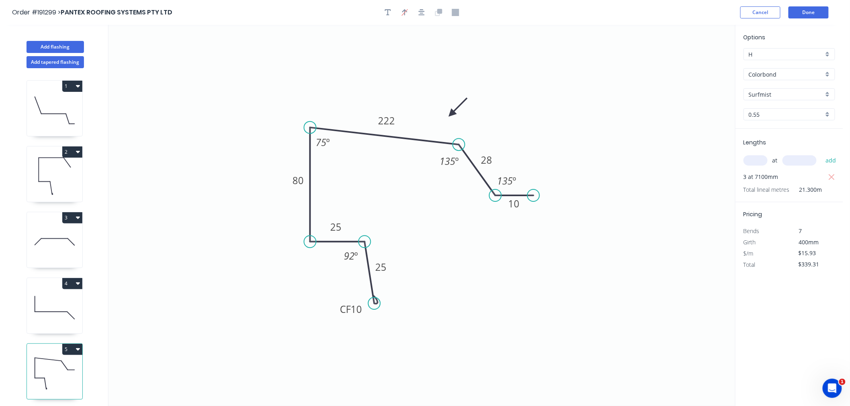
drag, startPoint x: 426, startPoint y: 10, endPoint x: 438, endPoint y: 4, distance: 12.6
click at [426, 9] on button "button" at bounding box center [422, 12] width 12 height 12
click at [587, 16] on div "Order #191299 > PANTEX ROOFING SYSTEMS PTY LTD Cancel Done" at bounding box center [421, 12] width 819 height 12
click at [806, 11] on button "Done" at bounding box center [808, 12] width 40 height 12
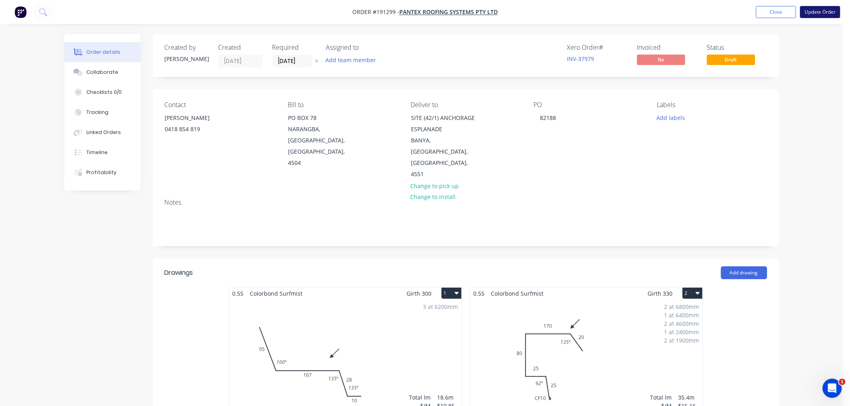
click at [830, 16] on button "Update Order" at bounding box center [820, 12] width 40 height 12
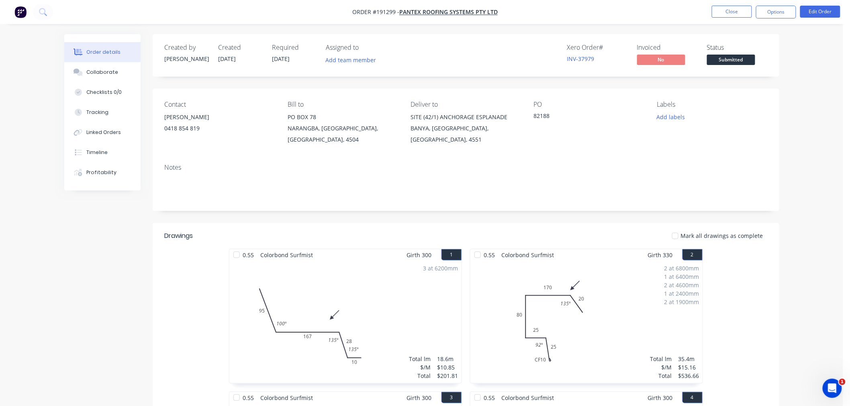
click at [782, 14] on button "Options" at bounding box center [776, 12] width 40 height 13
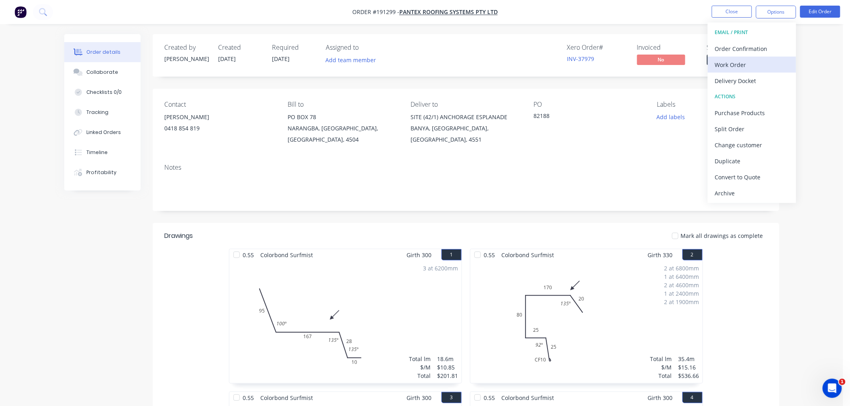
click at [777, 63] on div "Work Order" at bounding box center [752, 65] width 74 height 12
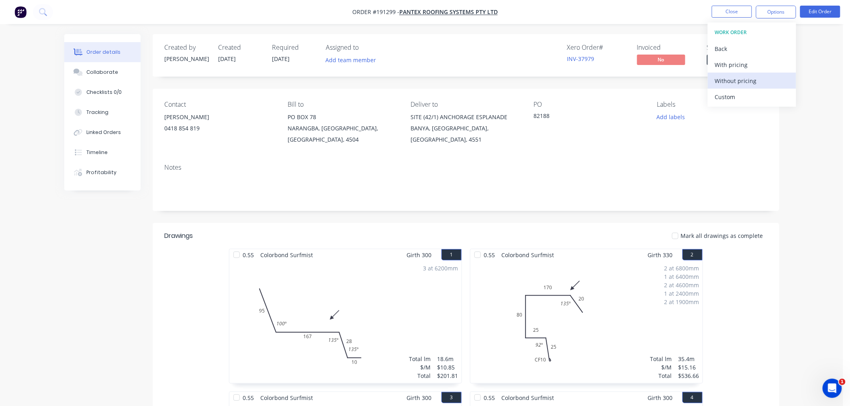
click at [765, 77] on div "Without pricing" at bounding box center [752, 81] width 74 height 12
click at [120, 15] on nav "Order #191299 - PANTEX ROOFING SYSTEMS PTY LTD Close Options EMAIL / PRINT Orde…" at bounding box center [425, 12] width 850 height 24
click at [728, 10] on button "Close" at bounding box center [732, 12] width 40 height 12
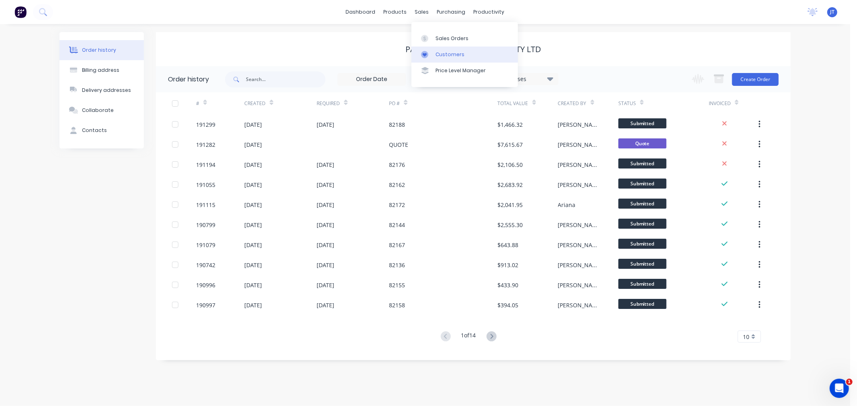
click at [435, 50] on link "Customers" at bounding box center [464, 55] width 106 height 16
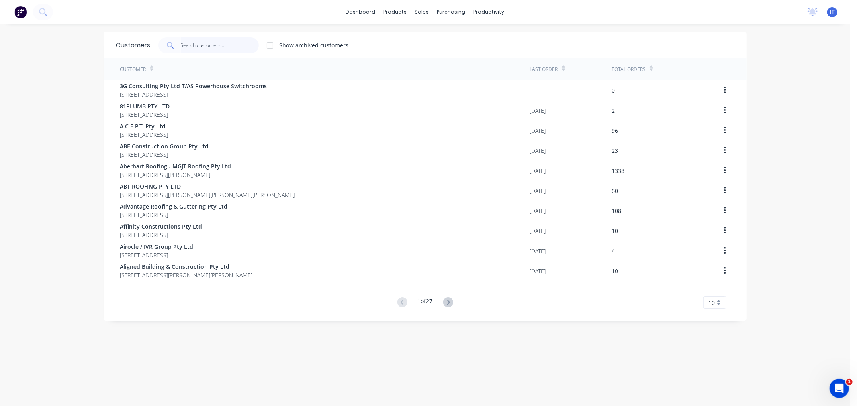
click at [196, 42] on input "text" at bounding box center [220, 45] width 78 height 16
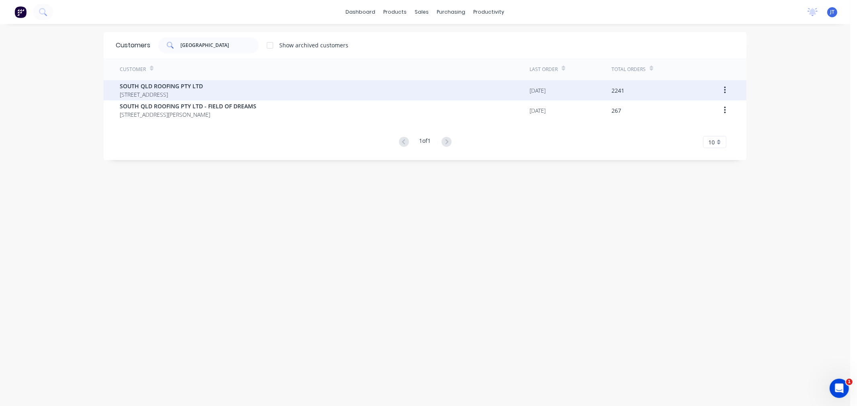
click at [181, 88] on span "SOUTH QLD ROOFING PTY LTD" at bounding box center [161, 86] width 83 height 8
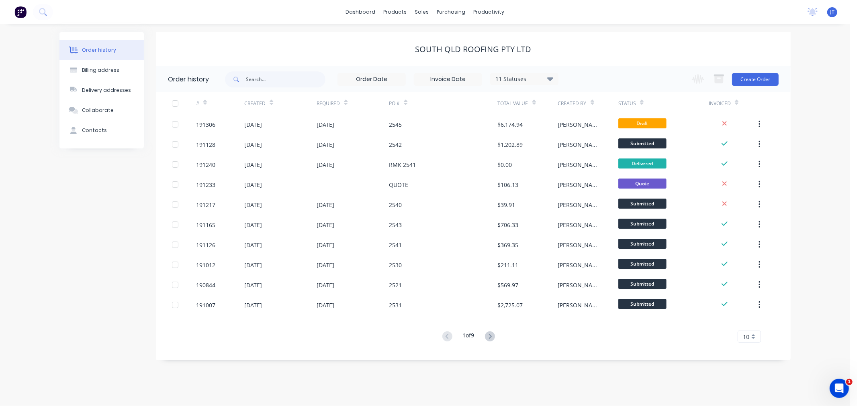
click at [826, 99] on div "Order history Billing address Delivery addresses Collaborate Contacts SOUTH QLD…" at bounding box center [425, 215] width 850 height 382
click at [749, 81] on button "Create Order" at bounding box center [755, 79] width 47 height 13
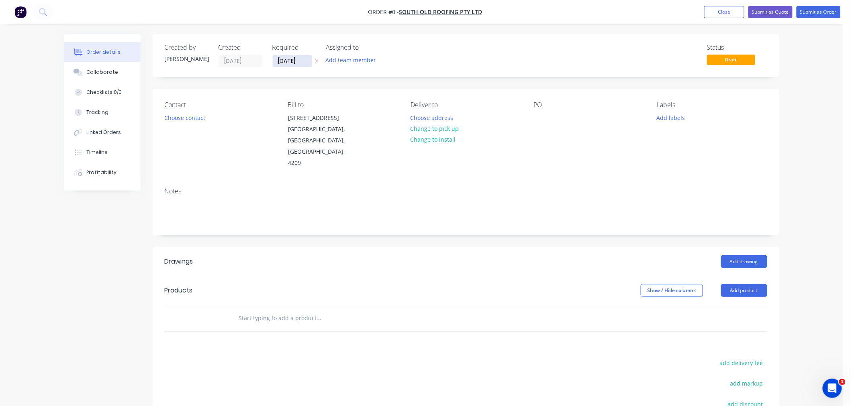
click at [302, 60] on input "[DATE]" at bounding box center [292, 61] width 39 height 12
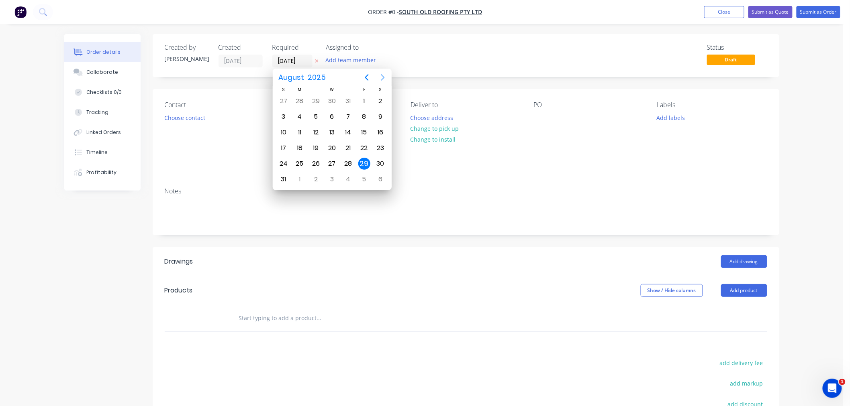
click at [383, 75] on icon "Next page" at bounding box center [383, 78] width 10 height 10
click at [300, 102] on div "1" at bounding box center [300, 101] width 12 height 12
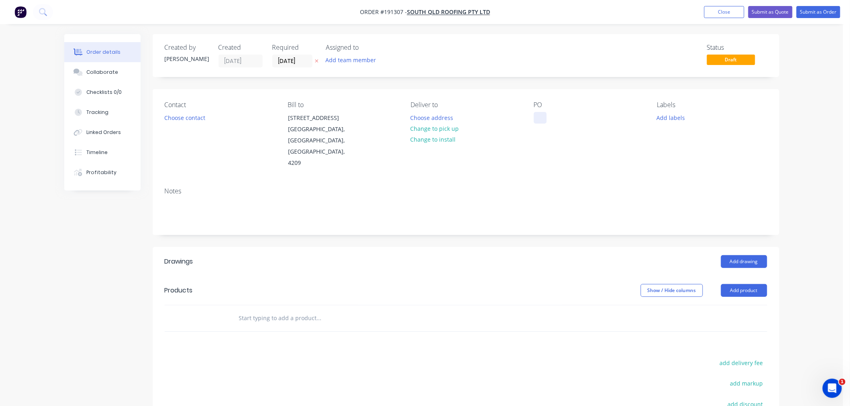
click at [541, 118] on div at bounding box center [540, 118] width 13 height 12
click at [673, 114] on button "Add labels" at bounding box center [670, 117] width 37 height 11
click at [693, 174] on div "6:30 am" at bounding box center [691, 171] width 24 height 9
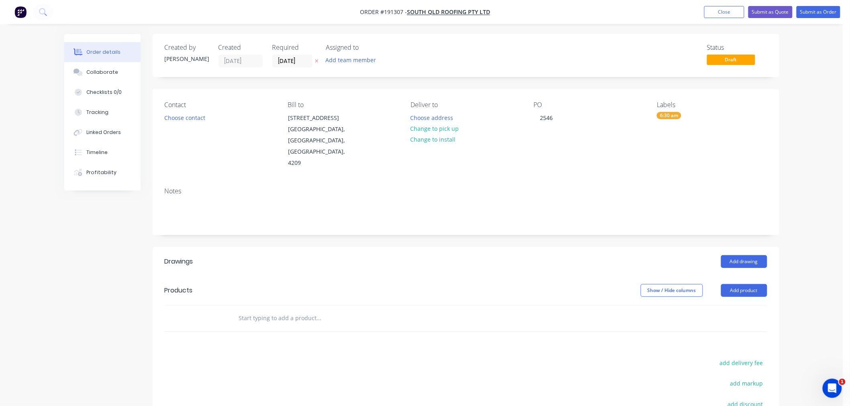
click at [542, 188] on div "Notes" at bounding box center [466, 192] width 602 height 8
click at [427, 118] on button "Choose address" at bounding box center [431, 117] width 51 height 11
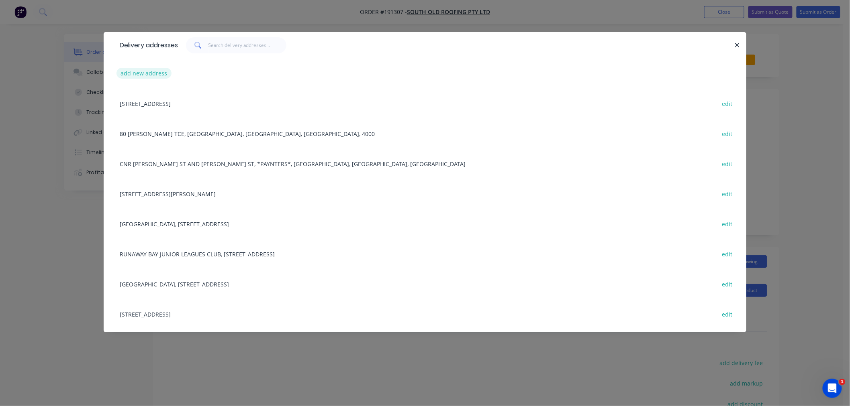
click at [131, 71] on button "add new address" at bounding box center [143, 73] width 55 height 11
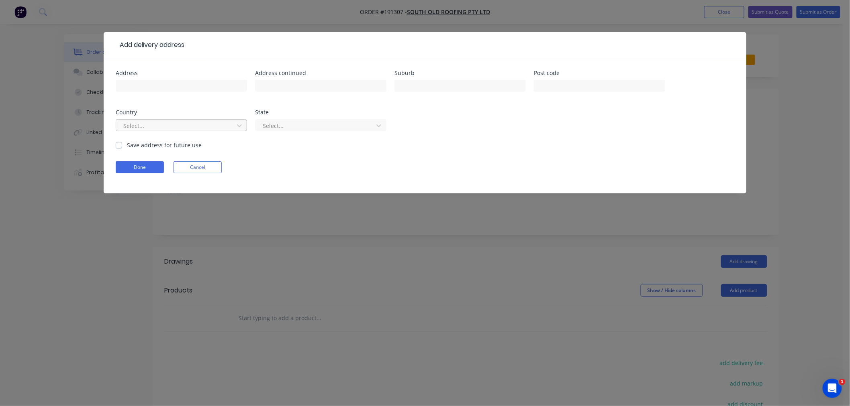
click at [182, 127] on div at bounding box center [175, 126] width 107 height 10
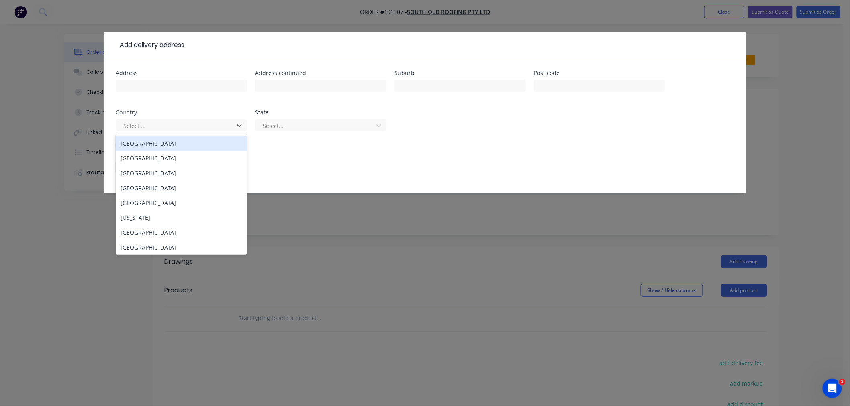
drag, startPoint x: 183, startPoint y: 145, endPoint x: 213, endPoint y: 139, distance: 30.4
click at [184, 145] on div "[GEOGRAPHIC_DATA]" at bounding box center [181, 143] width 131 height 15
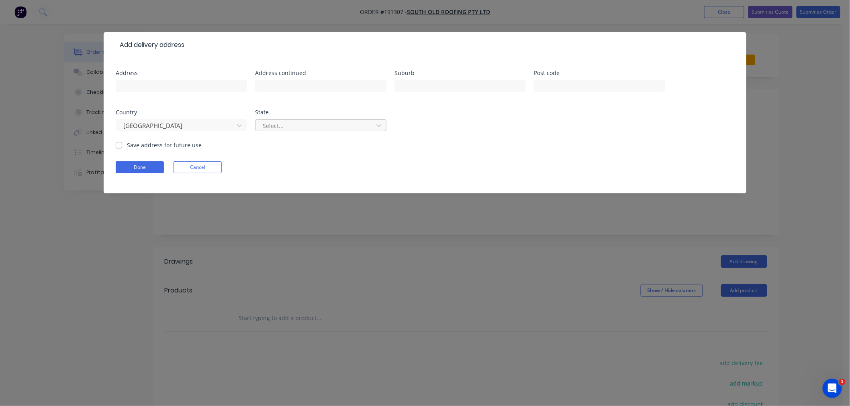
click at [295, 124] on div at bounding box center [315, 126] width 107 height 10
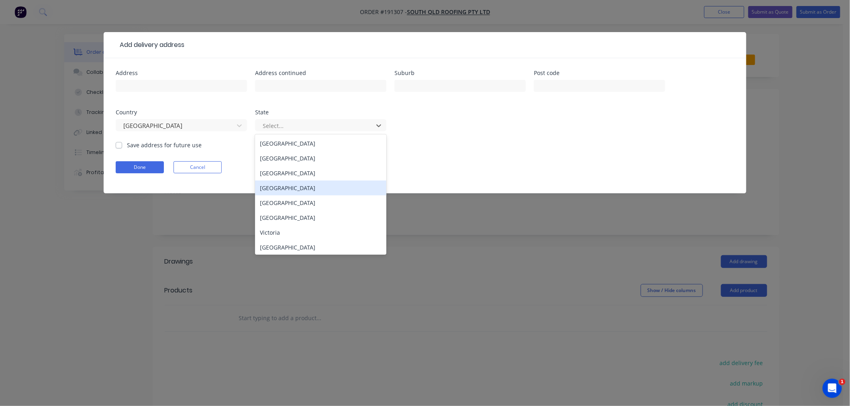
click at [300, 187] on div "[GEOGRAPHIC_DATA]" at bounding box center [320, 188] width 131 height 15
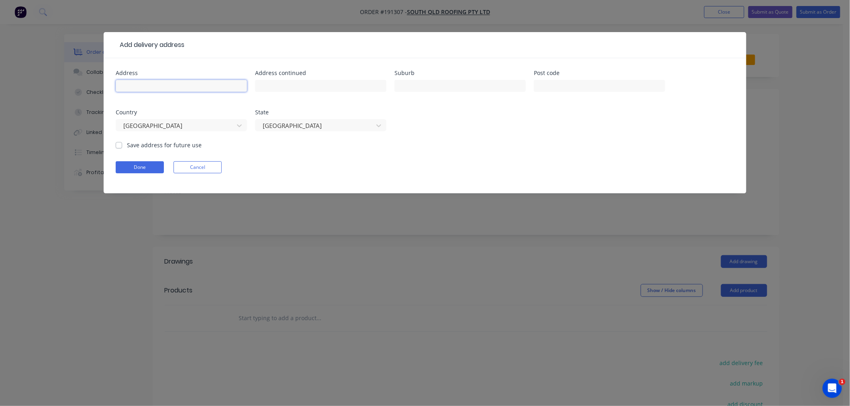
click at [205, 89] on input "text" at bounding box center [181, 86] width 131 height 12
click at [202, 82] on input "[STREET_ADDRESS][PERSON_NAME]" at bounding box center [181, 86] width 131 height 12
click button "Done" at bounding box center [140, 167] width 48 height 12
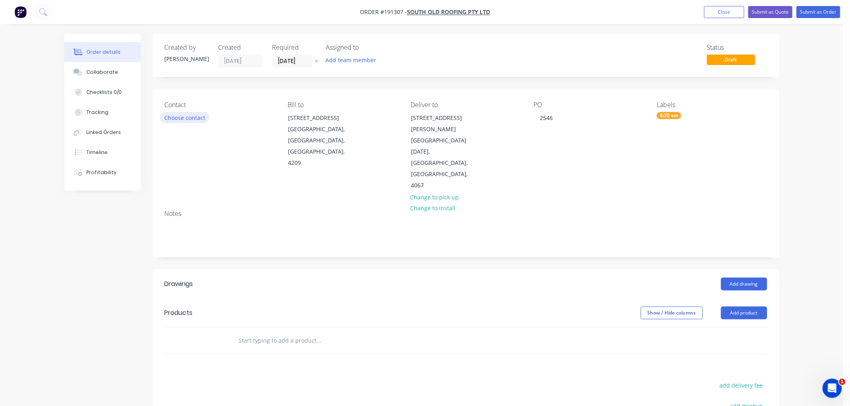
click at [189, 114] on button "Choose contact" at bounding box center [184, 117] width 49 height 11
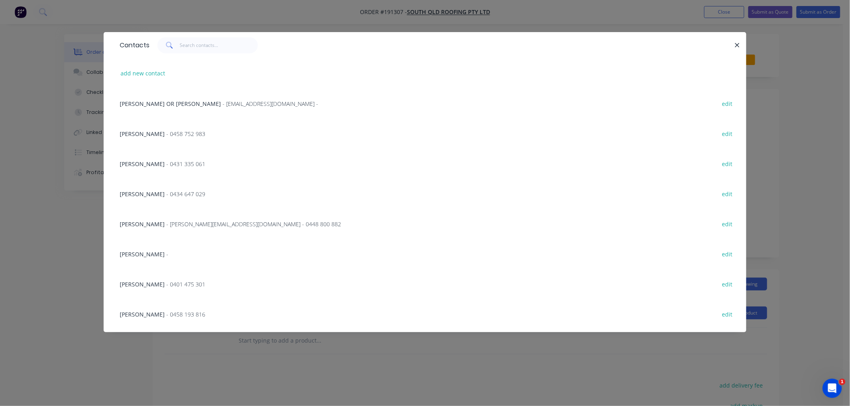
click at [189, 227] on span "- [PERSON_NAME][EMAIL_ADDRESS][DOMAIN_NAME] - 0448 800 882" at bounding box center [253, 224] width 175 height 8
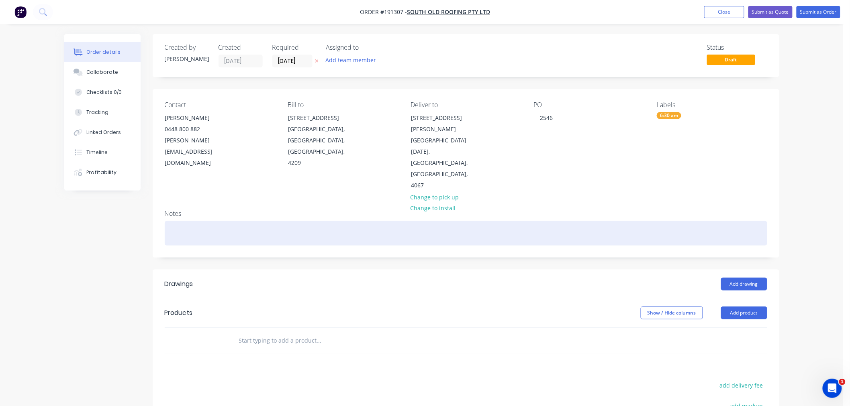
click at [261, 221] on div at bounding box center [466, 233] width 602 height 24
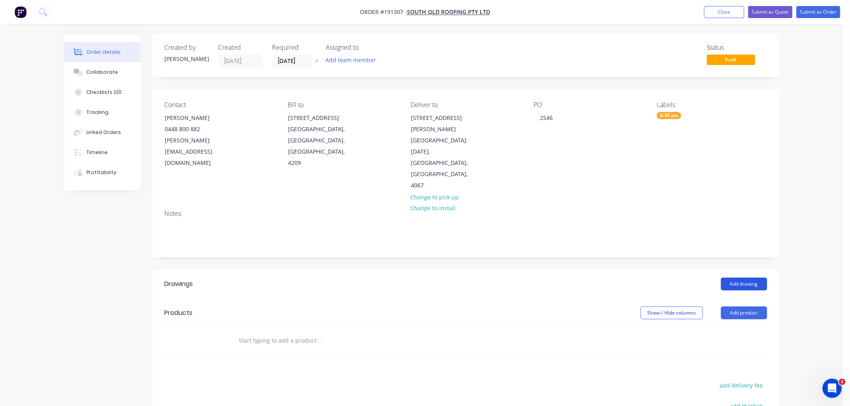
click at [748, 278] on button "Add drawing" at bounding box center [744, 284] width 46 height 13
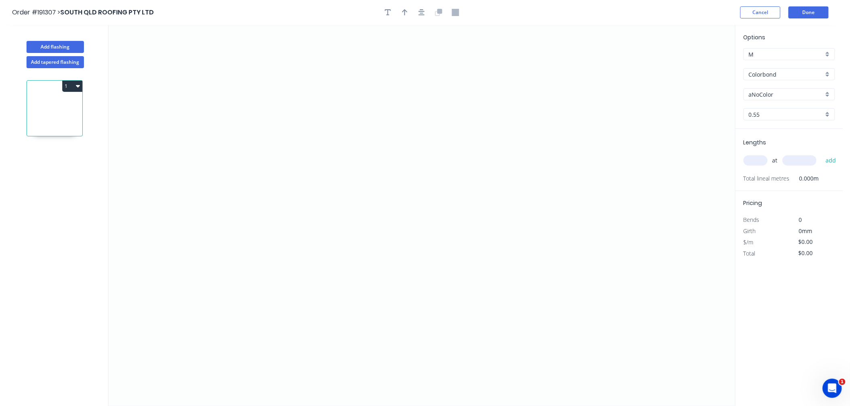
click at [782, 98] on div "aNoColor" at bounding box center [789, 94] width 92 height 12
click at [766, 7] on button "Cancel" at bounding box center [760, 12] width 40 height 12
type input "aNoColor"
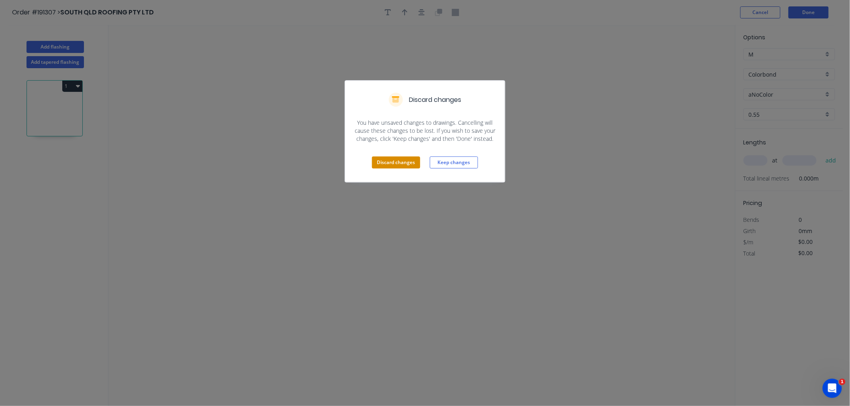
click at [399, 167] on button "Discard changes" at bounding box center [396, 163] width 48 height 12
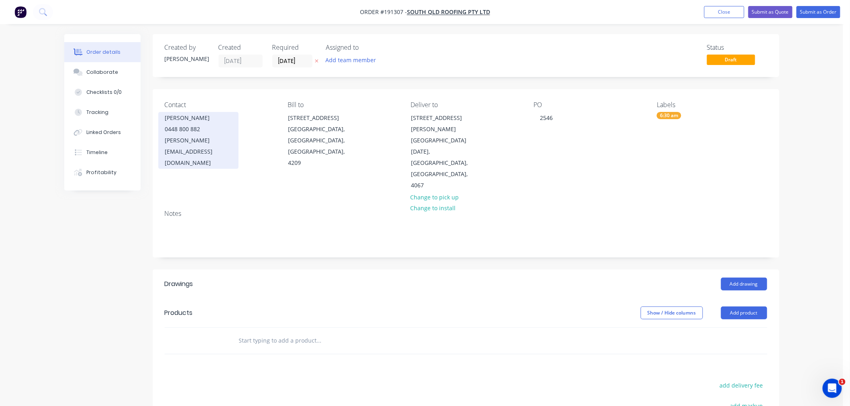
click at [182, 139] on div "[PERSON_NAME][EMAIL_ADDRESS][DOMAIN_NAME]" at bounding box center [198, 152] width 67 height 34
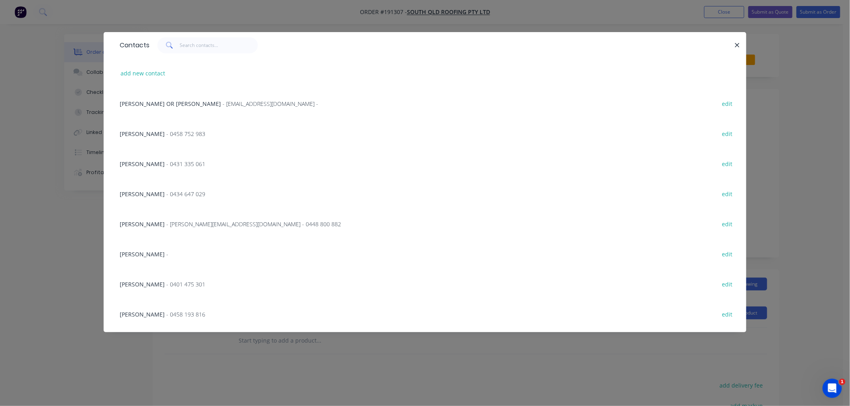
scroll to position [89, 0]
click at [158, 256] on div "SHANE GAULT - 0434 233 611" at bounding box center [163, 255] width 86 height 8
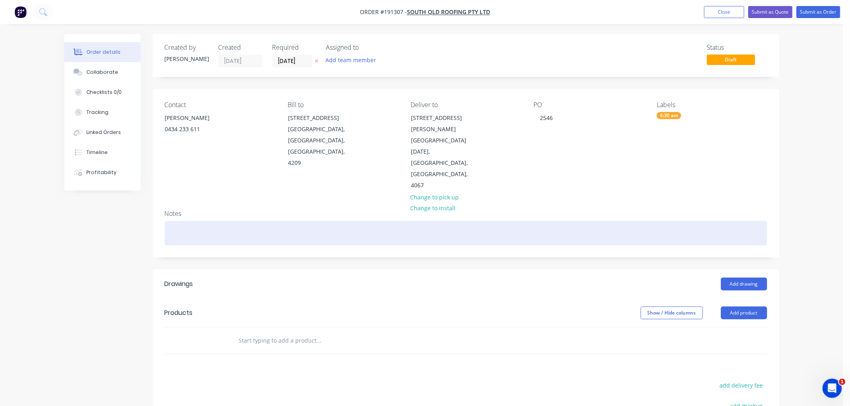
click at [333, 221] on div at bounding box center [466, 233] width 602 height 24
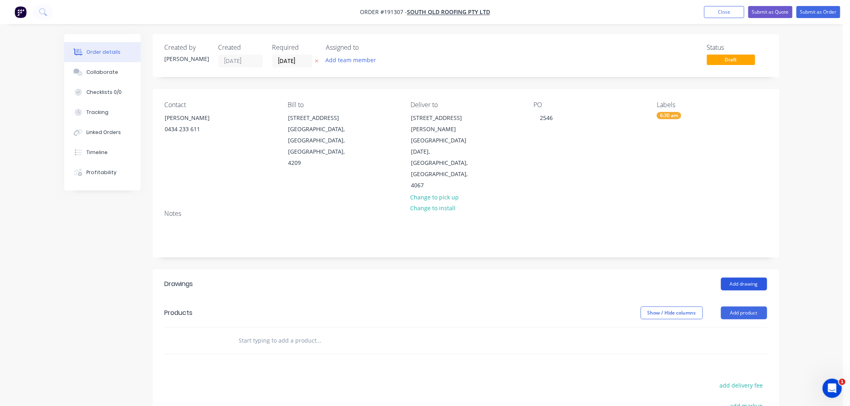
click at [743, 278] on button "Add drawing" at bounding box center [744, 284] width 46 height 13
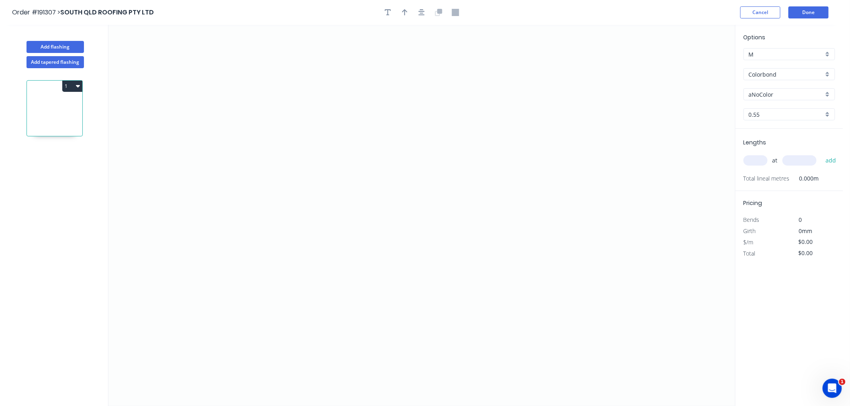
click at [767, 96] on input "aNoColor" at bounding box center [786, 94] width 75 height 8
click at [789, 146] on div "Surfmist" at bounding box center [789, 142] width 91 height 14
type input "Surfmist"
click at [753, 159] on input "text" at bounding box center [755, 160] width 24 height 10
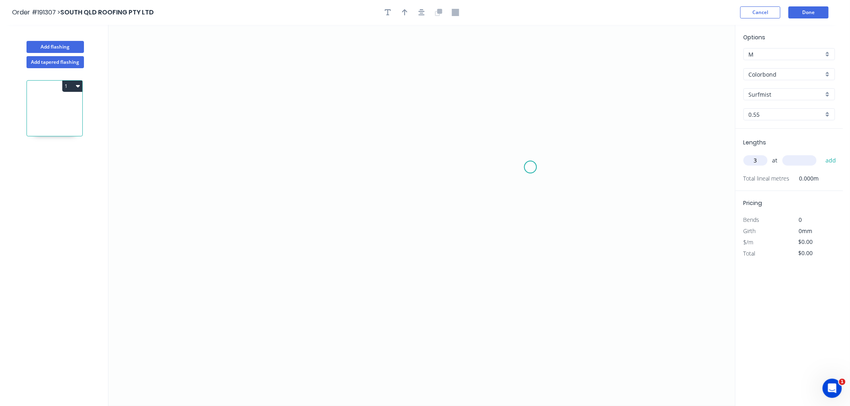
type input "3"
type input "3300"
click at [821, 154] on button "add" at bounding box center [830, 161] width 19 height 14
click at [350, 61] on icon "0" at bounding box center [421, 216] width 626 height 382
click at [300, 62] on icon "0" at bounding box center [421, 216] width 626 height 382
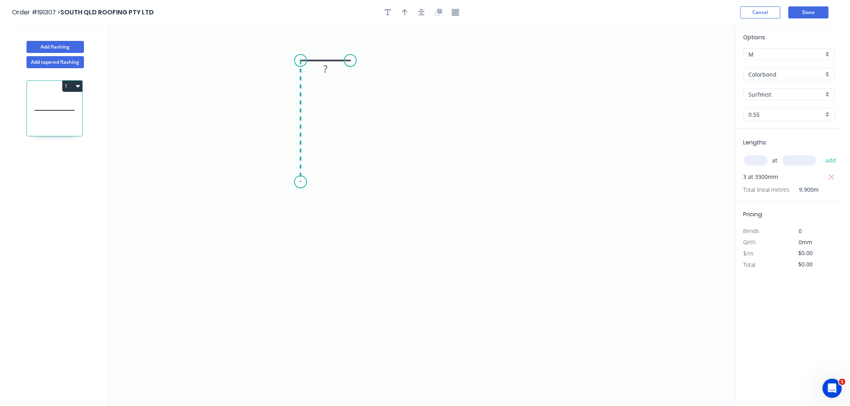
click at [302, 182] on icon "0 ?" at bounding box center [421, 216] width 626 height 382
click at [271, 212] on icon "0 ? ?" at bounding box center [421, 216] width 626 height 382
click at [300, 240] on icon at bounding box center [285, 226] width 29 height 29
click at [304, 308] on icon "0 ? ? ? ?" at bounding box center [421, 216] width 626 height 382
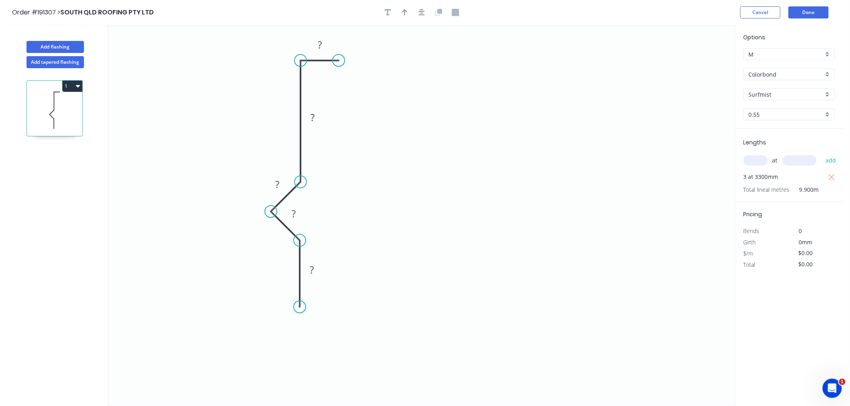
drag, startPoint x: 347, startPoint y: 60, endPoint x: 339, endPoint y: 59, distance: 8.9
click at [339, 59] on circle at bounding box center [339, 61] width 12 height 12
click at [299, 307] on circle at bounding box center [300, 307] width 12 height 12
drag, startPoint x: 298, startPoint y: 304, endPoint x: 329, endPoint y: 303, distance: 30.9
click at [299, 303] on circle at bounding box center [300, 307] width 12 height 12
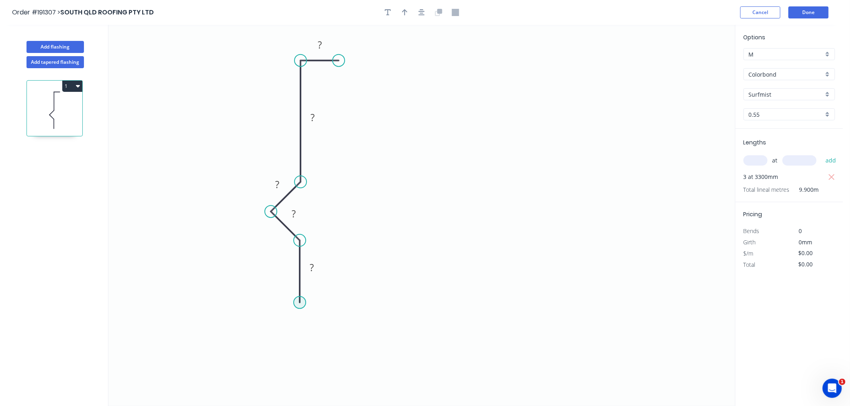
click at [300, 302] on circle at bounding box center [300, 303] width 12 height 12
click at [373, 304] on icon "0 ? ? ? ? ?" at bounding box center [421, 216] width 626 height 382
click at [371, 241] on icon "0 ? ? ? ? ? ?" at bounding box center [421, 216] width 626 height 382
click at [482, 242] on icon "0 ? ? ? ? ? ? ?" at bounding box center [421, 216] width 626 height 382
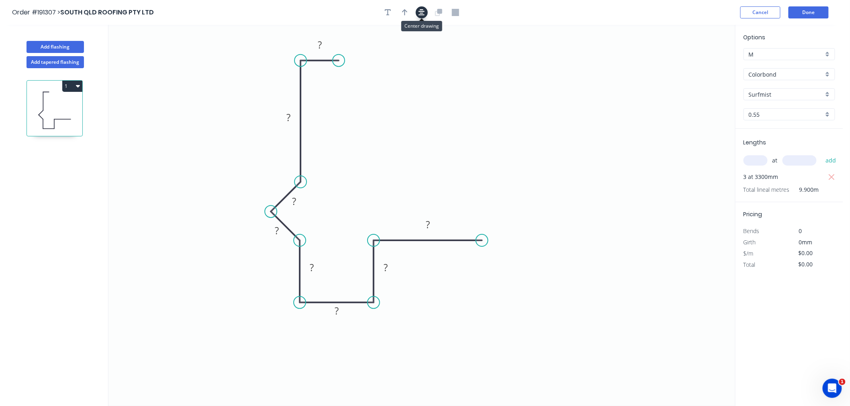
click at [426, 10] on button "button" at bounding box center [422, 12] width 12 height 12
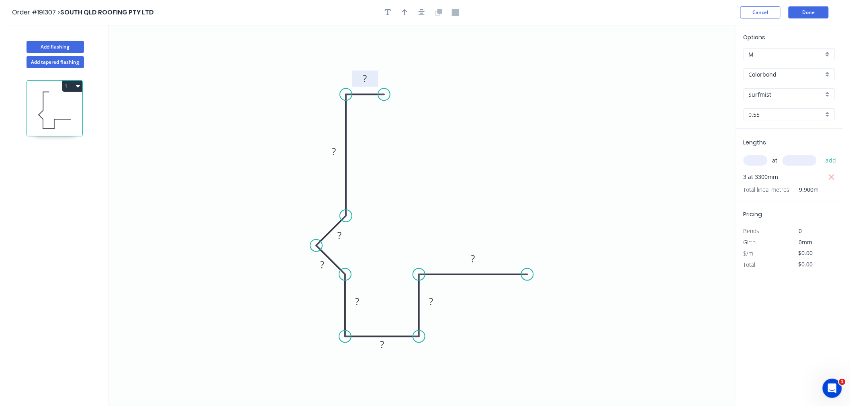
click at [371, 82] on rect at bounding box center [365, 78] width 16 height 11
click at [537, 175] on icon "0 15 220 10 10 100 20 20 100" at bounding box center [421, 216] width 626 height 382
type input "$15.83"
type input "$156.72"
click at [402, 11] on icon "button" at bounding box center [405, 12] width 6 height 6
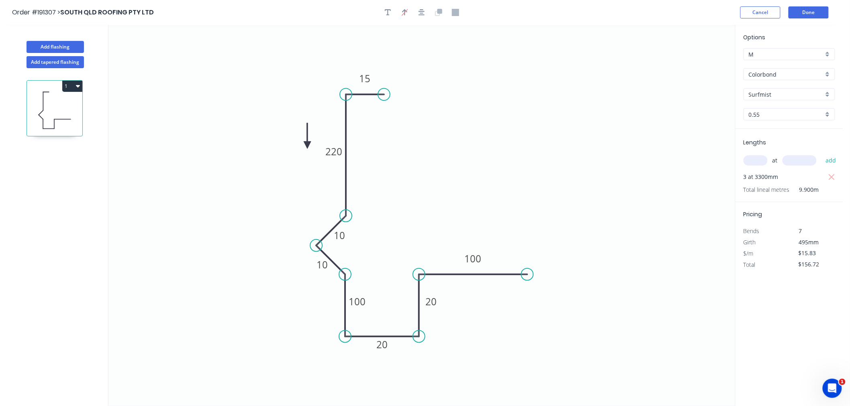
drag, startPoint x: 695, startPoint y: 61, endPoint x: 307, endPoint y: 145, distance: 396.5
click at [307, 145] on icon at bounding box center [307, 136] width 7 height 26
click at [307, 145] on icon at bounding box center [313, 138] width 23 height 23
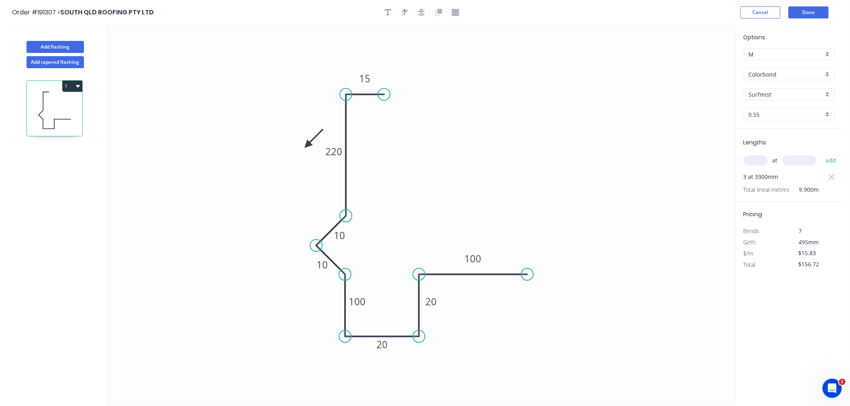
click at [307, 145] on icon at bounding box center [313, 138] width 23 height 23
click at [307, 145] on icon at bounding box center [313, 151] width 23 height 23
click at [307, 145] on icon at bounding box center [307, 155] width 7 height 26
click at [307, 145] on icon at bounding box center [298, 145] width 26 height 7
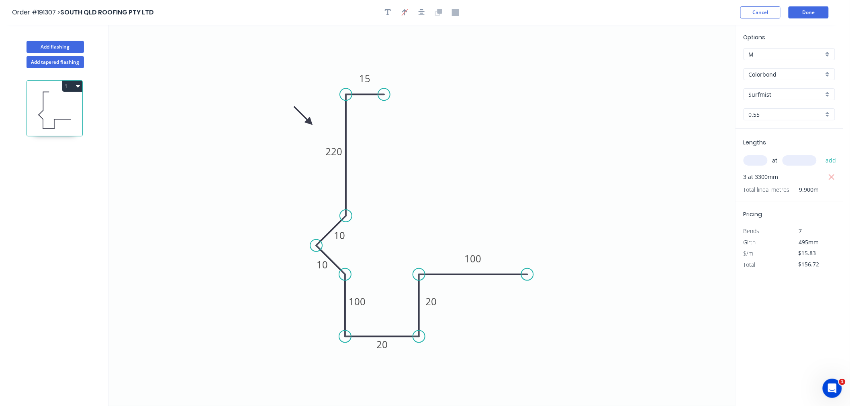
drag, startPoint x: 304, startPoint y: 145, endPoint x: 310, endPoint y: 122, distance: 23.1
click at [310, 122] on icon at bounding box center [303, 115] width 23 height 23
click at [422, 10] on icon "button" at bounding box center [421, 12] width 6 height 7
drag, startPoint x: 348, startPoint y: 235, endPoint x: 329, endPoint y: 214, distance: 28.4
click at [329, 214] on rect at bounding box center [320, 216] width 26 height 16
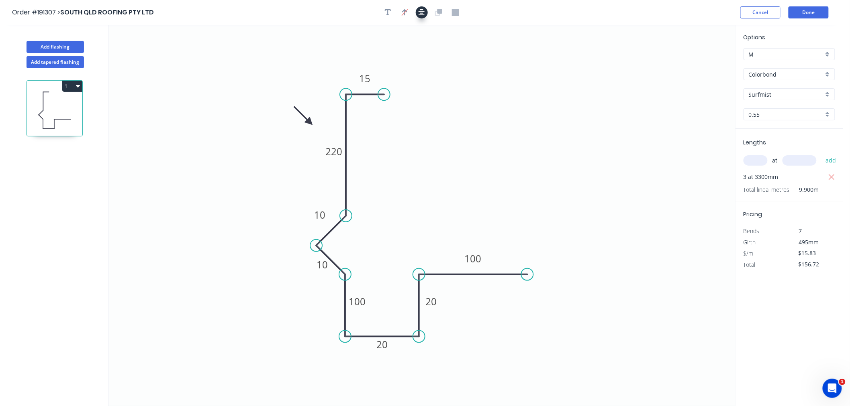
click at [420, 10] on icon "button" at bounding box center [421, 12] width 6 height 7
click at [803, 12] on button "Done" at bounding box center [808, 12] width 40 height 12
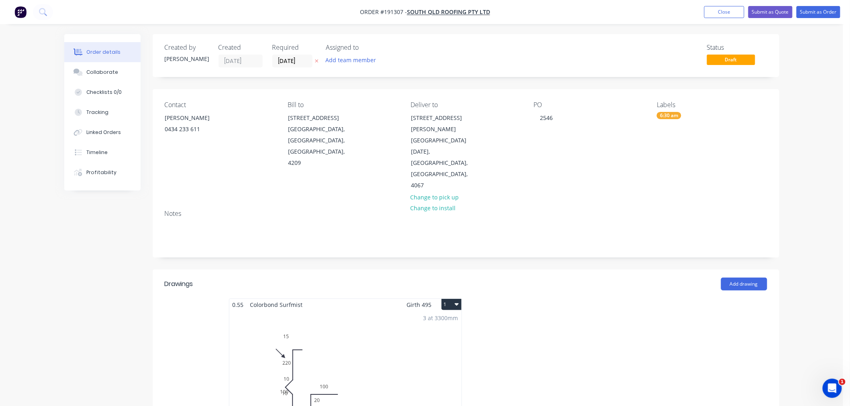
click at [455, 299] on button "1" at bounding box center [451, 304] width 20 height 11
click at [454, 316] on button "Use larger box size" at bounding box center [423, 324] width 76 height 16
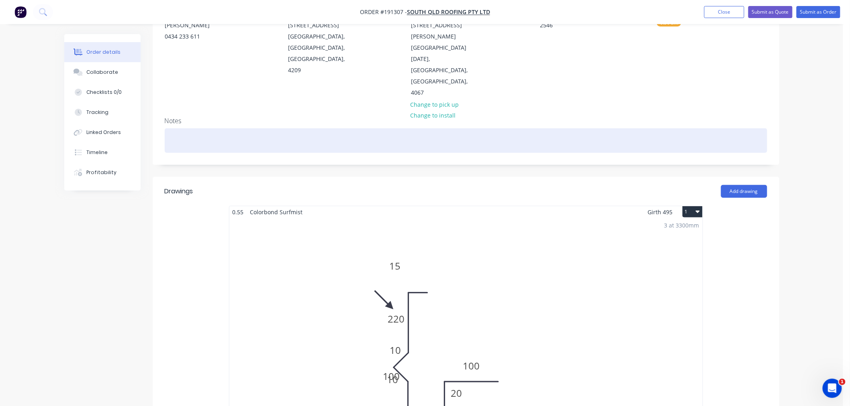
scroll to position [178, 0]
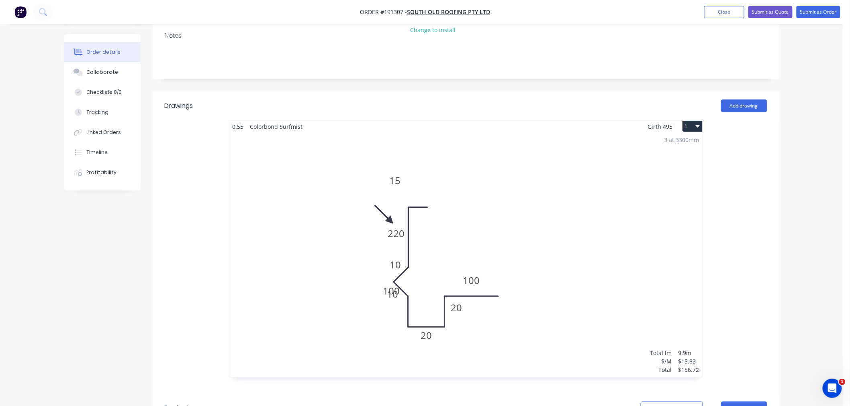
click at [550, 251] on div "3 at 3300mm Total lm $/M Total 9.9m $15.83 $156.72" at bounding box center [465, 255] width 473 height 245
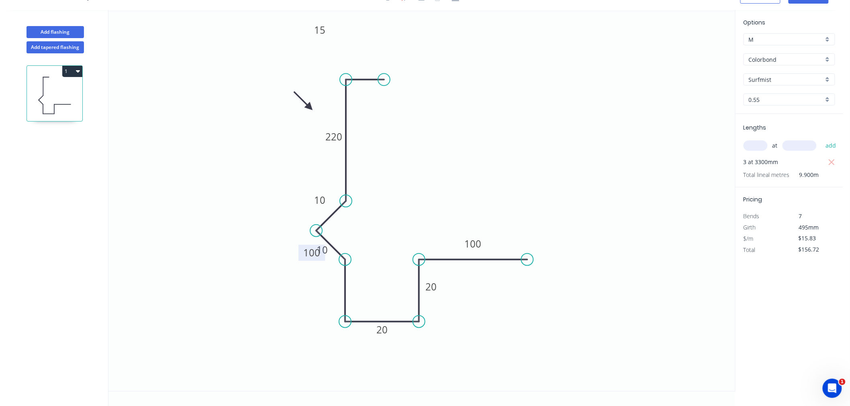
click at [306, 259] on tspan "100" at bounding box center [311, 253] width 17 height 13
drag, startPoint x: 301, startPoint y: 247, endPoint x: 351, endPoint y: 280, distance: 59.5
click at [351, 280] on rect at bounding box center [361, 286] width 27 height 16
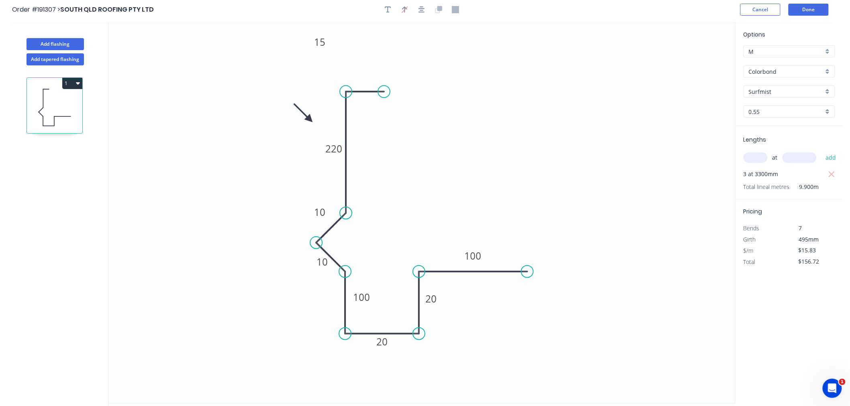
scroll to position [0, 0]
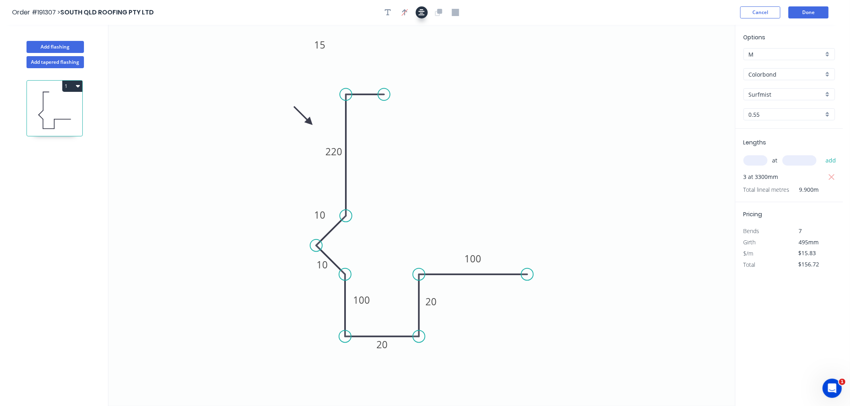
click at [422, 13] on icon "button" at bounding box center [421, 12] width 6 height 6
click at [323, 43] on tspan "15" at bounding box center [319, 44] width 11 height 13
click at [363, 103] on div "Delete point" at bounding box center [387, 104] width 81 height 16
type input "$0.00"
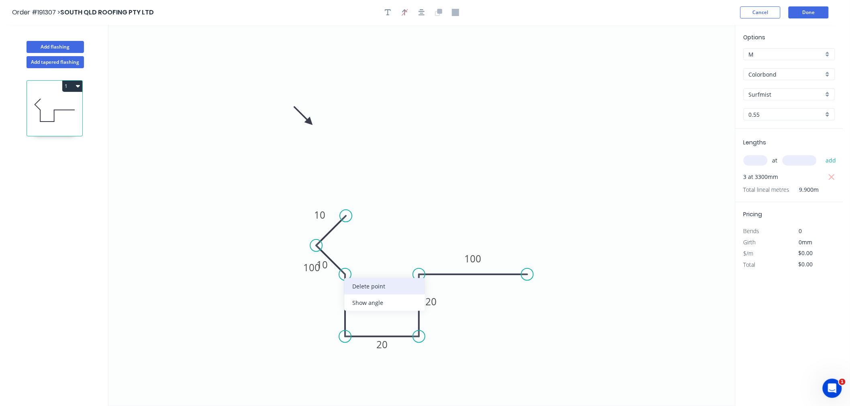
click at [356, 288] on div "Delete point" at bounding box center [384, 286] width 81 height 16
click at [314, 264] on tspan "100" at bounding box center [311, 267] width 17 height 13
click at [315, 269] on tspan "100" at bounding box center [311, 267] width 17 height 13
click at [318, 268] on tspan "100" at bounding box center [311, 267] width 17 height 13
click at [318, 267] on tspan "100" at bounding box center [311, 267] width 17 height 13
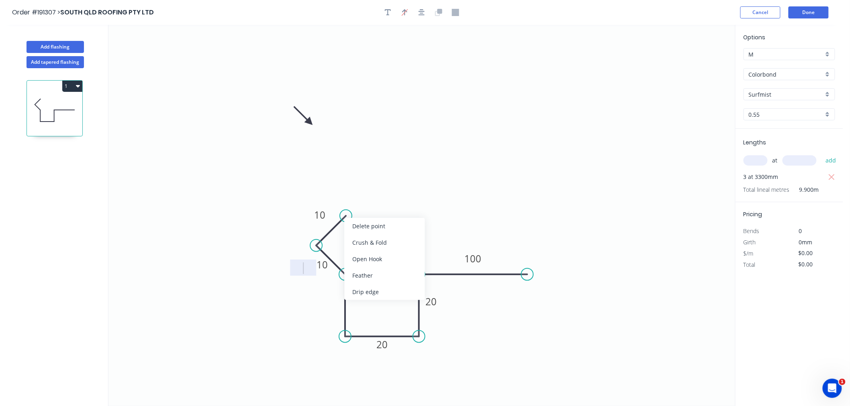
click at [352, 225] on div "Delete point" at bounding box center [384, 226] width 81 height 16
drag, startPoint x: 300, startPoint y: 273, endPoint x: 312, endPoint y: 308, distance: 36.2
click at [312, 308] on rect at bounding box center [323, 302] width 26 height 16
click at [327, 298] on rect at bounding box center [324, 302] width 16 height 11
click at [404, 201] on icon "0 10 100 20 20 100" at bounding box center [421, 216] width 626 height 382
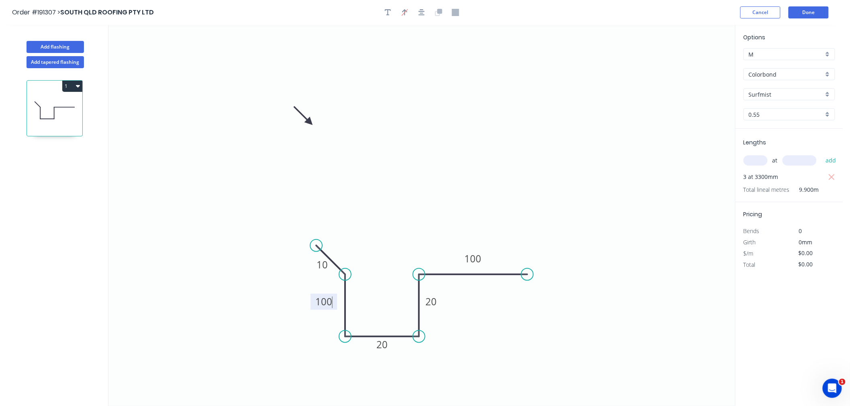
type input "$10.28"
type input "$101.77"
click at [809, 10] on button "Done" at bounding box center [808, 12] width 40 height 12
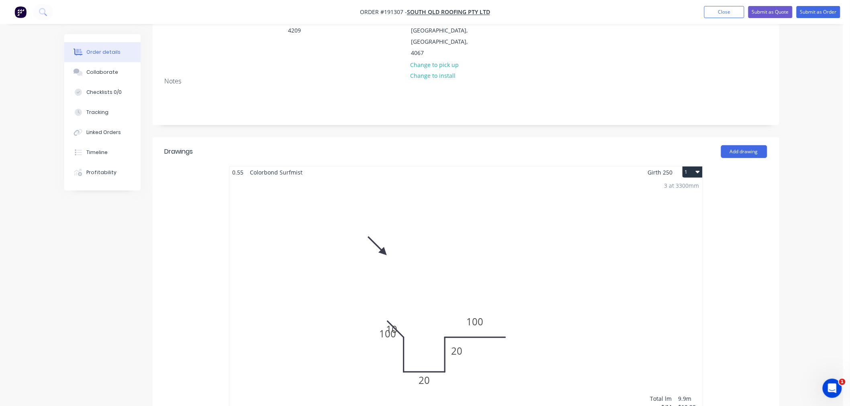
scroll to position [267, 0]
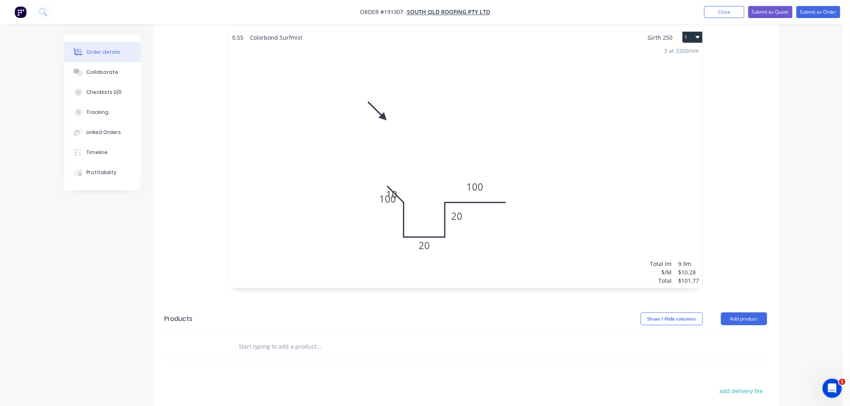
click at [504, 201] on div "3 at 3300mm Total lm $/M Total 9.9m $10.28 $101.77" at bounding box center [465, 165] width 473 height 245
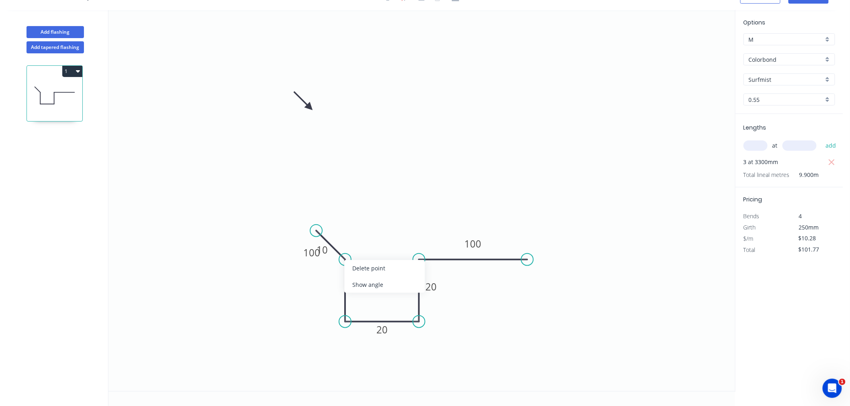
click at [357, 268] on div "Delete point" at bounding box center [384, 268] width 81 height 16
type input "$0.00"
click at [346, 320] on circle at bounding box center [345, 322] width 12 height 12
click at [353, 214] on icon "0 20 20 100" at bounding box center [421, 201] width 626 height 382
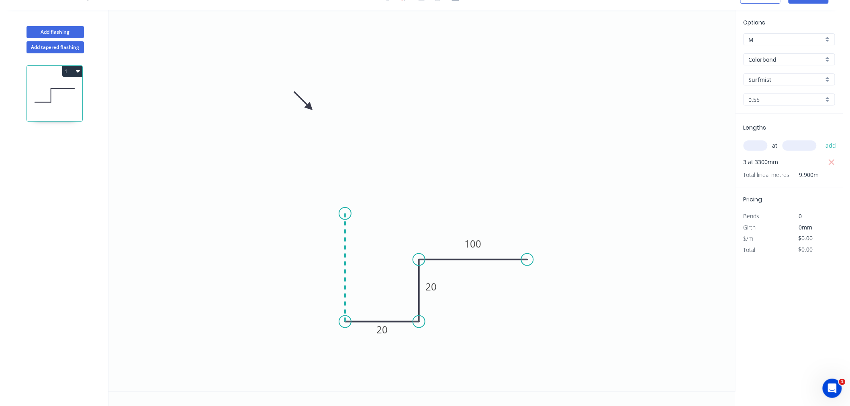
type input "$7.84"
type input "$77.62"
click at [317, 187] on icon "0 ? 20 20 100" at bounding box center [421, 201] width 626 height 382
type input "$0.00"
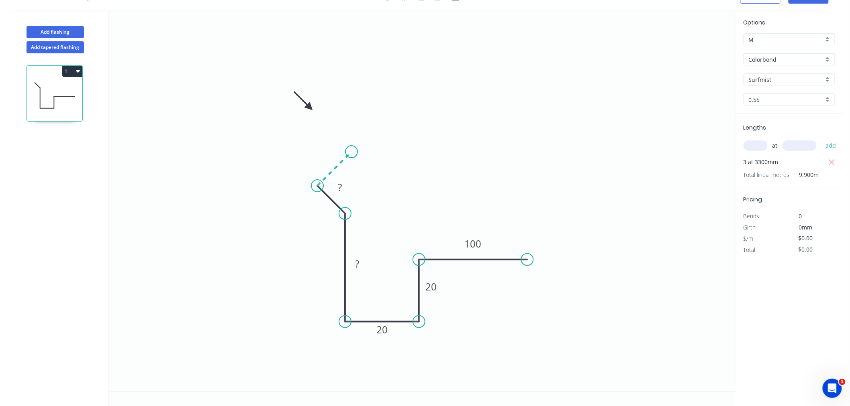
click at [351, 155] on icon "0 ? ? 20 20 100" at bounding box center [421, 201] width 626 height 382
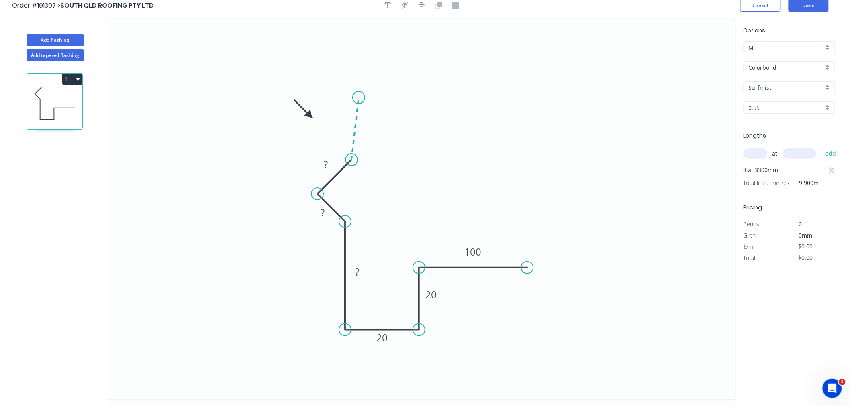
scroll to position [0, 0]
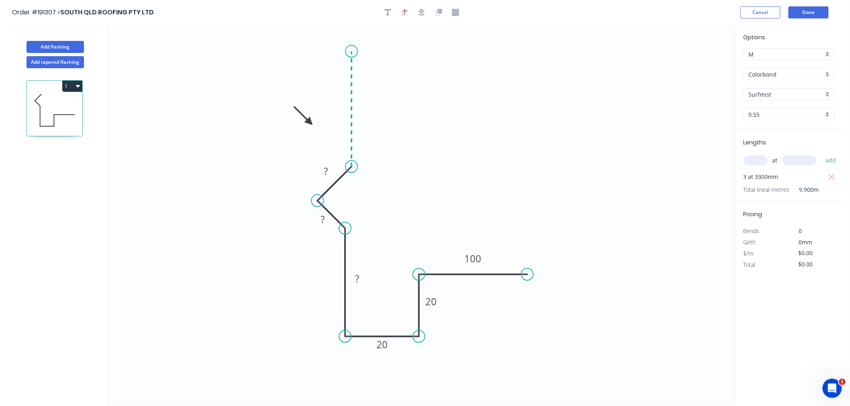
click at [355, 51] on icon "0 ? ? ? 20 20 100" at bounding box center [421, 216] width 626 height 382
click at [397, 54] on icon "0 ? ? ? ? 20 20 100" at bounding box center [421, 216] width 626 height 382
click at [423, 12] on icon "button" at bounding box center [421, 12] width 6 height 7
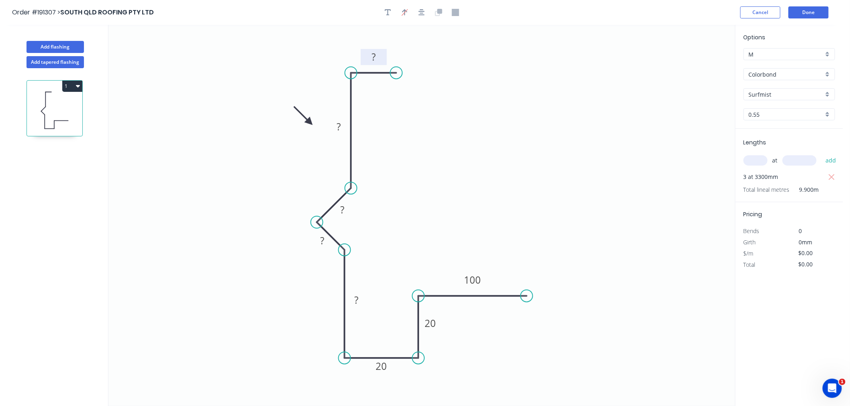
click at [374, 59] on tspan "?" at bounding box center [373, 57] width 4 height 13
click at [493, 86] on icon "0 15 220 10 10 100 20 20 100" at bounding box center [421, 216] width 626 height 382
type input "$15.83"
type input "$156.72"
click at [422, 13] on icon "button" at bounding box center [421, 12] width 6 height 6
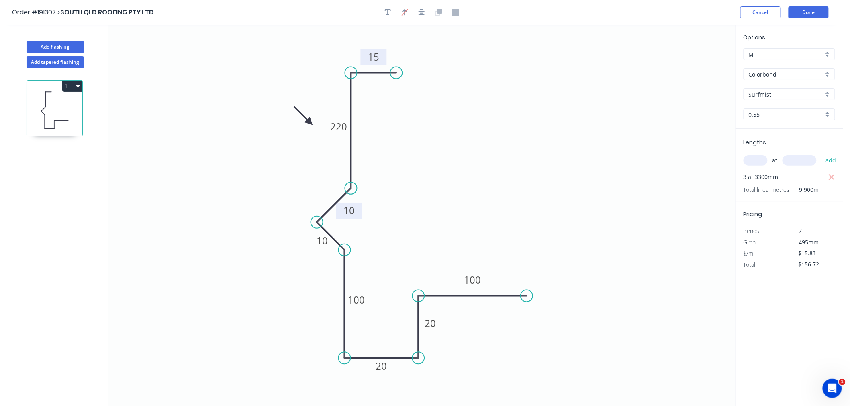
drag, startPoint x: 353, startPoint y: 214, endPoint x: 360, endPoint y: 215, distance: 6.9
click at [360, 215] on rect at bounding box center [349, 211] width 26 height 16
click at [314, 250] on rect at bounding box center [322, 245] width 26 height 16
click at [420, 14] on icon "button" at bounding box center [421, 12] width 6 height 6
click at [806, 15] on button "Done" at bounding box center [808, 12] width 40 height 12
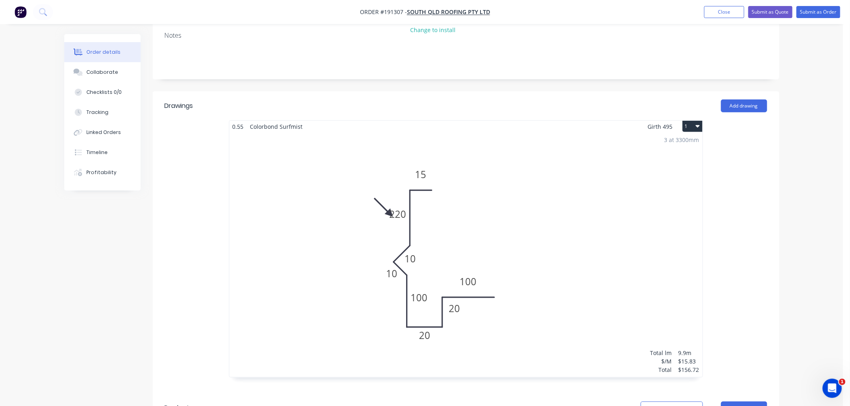
click at [536, 243] on div "3 at 3300mm Total lm $/M Total 9.9m $15.83 $156.72" at bounding box center [465, 255] width 473 height 245
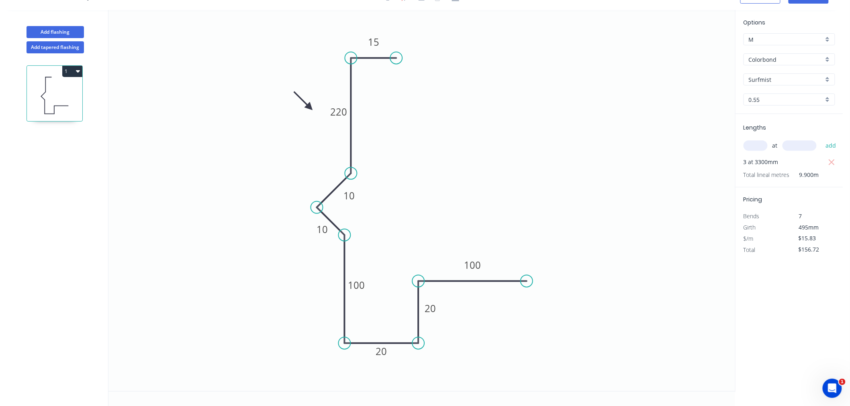
scroll to position [15, 0]
drag, startPoint x: 310, startPoint y: 105, endPoint x: 294, endPoint y: 81, distance: 29.1
click at [294, 81] on icon at bounding box center [287, 74] width 23 height 23
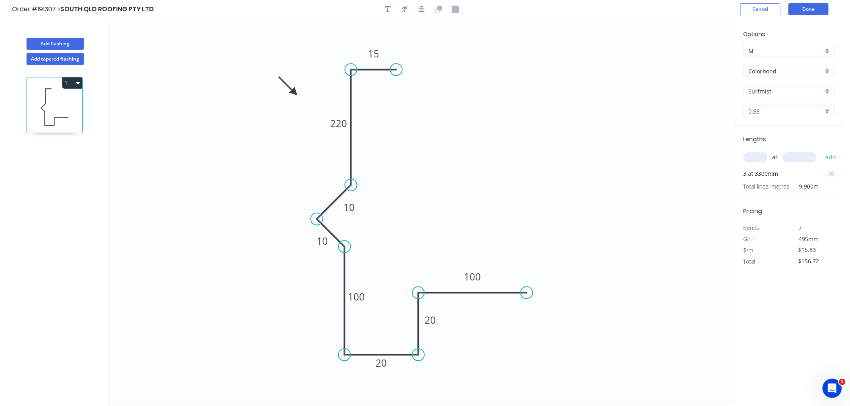
scroll to position [0, 0]
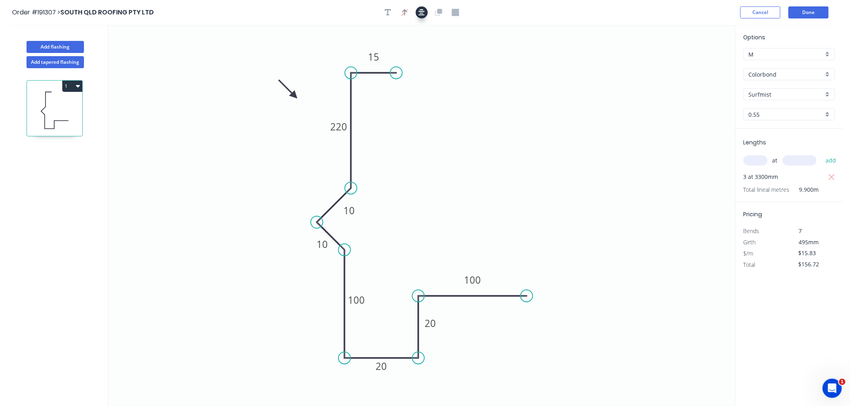
click at [420, 9] on icon "button" at bounding box center [421, 12] width 6 height 7
click at [817, 13] on button "Done" at bounding box center [808, 12] width 40 height 12
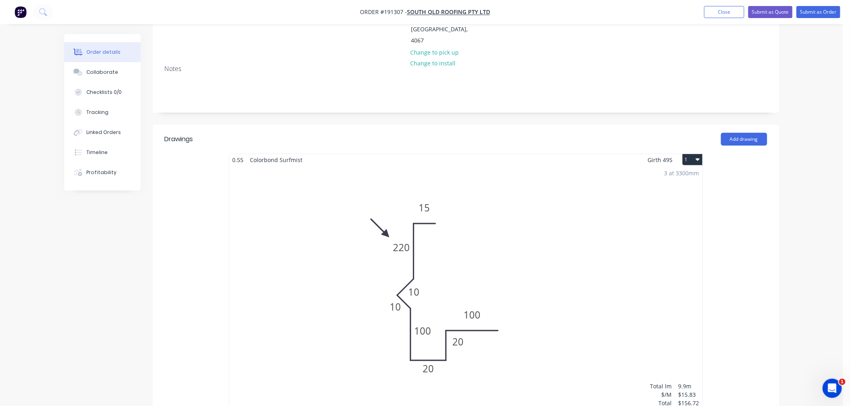
scroll to position [178, 0]
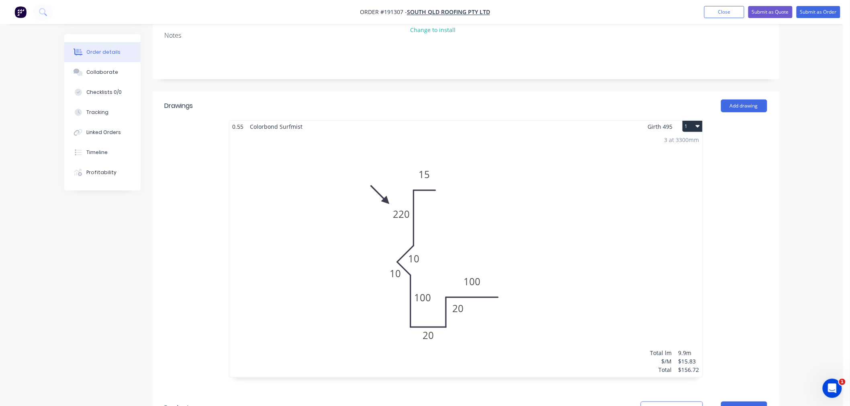
click at [812, 258] on div "Order details Collaborate Checklists 0/0 Tracking Linked Orders Timeline Profit…" at bounding box center [421, 238] width 843 height 833
click at [806, 212] on div "Order details Collaborate Checklists 0/0 Tracking Linked Orders Timeline Profit…" at bounding box center [421, 238] width 843 height 833
click at [805, 203] on div "Order details Collaborate Checklists 0/0 Tracking Linked Orders Timeline Profit…" at bounding box center [421, 238] width 843 height 833
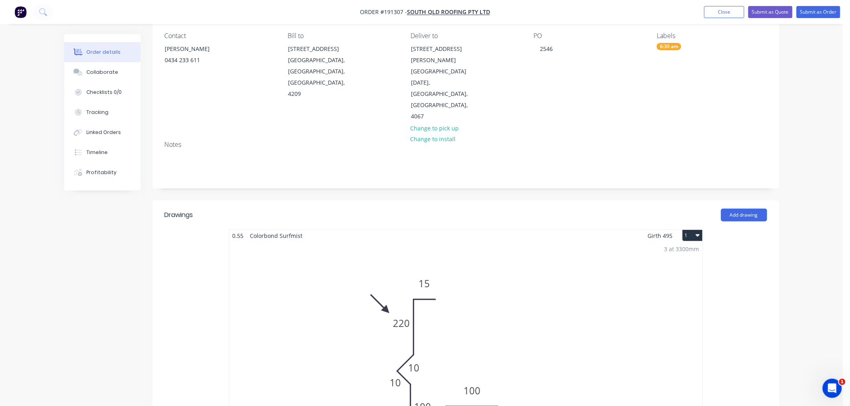
scroll to position [0, 0]
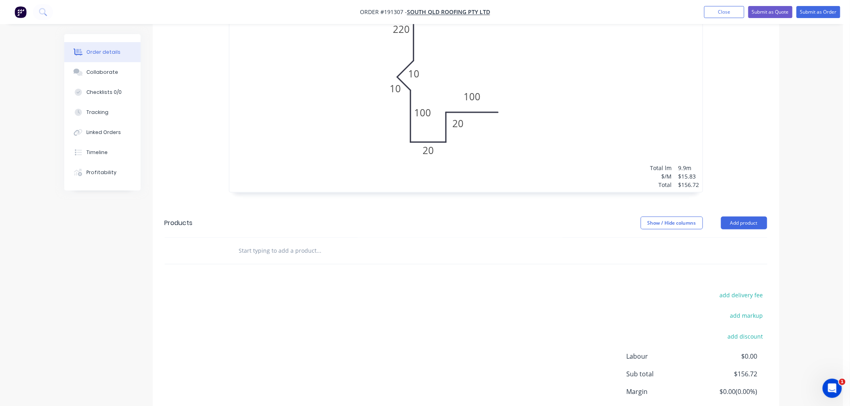
scroll to position [393, 0]
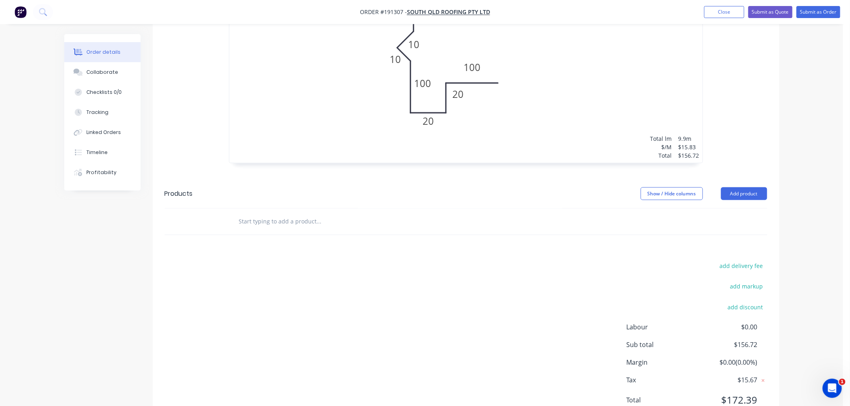
click at [805, 300] on div "Order details Collaborate Checklists 0/0 Tracking Linked Orders Timeline Profit…" at bounding box center [421, 23] width 843 height 833
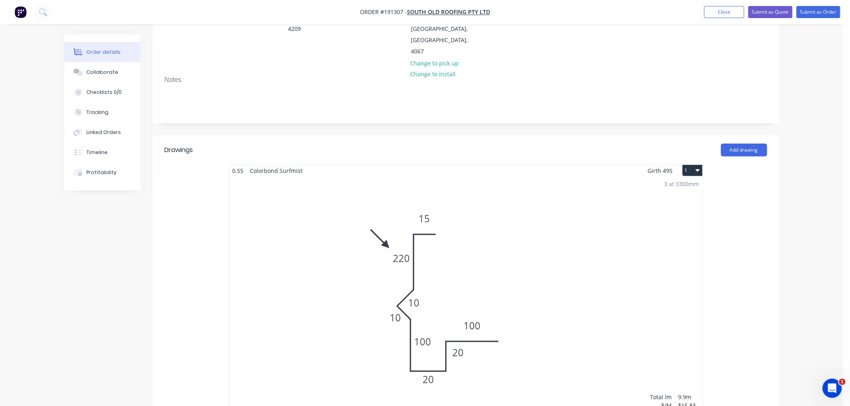
scroll to position [0, 0]
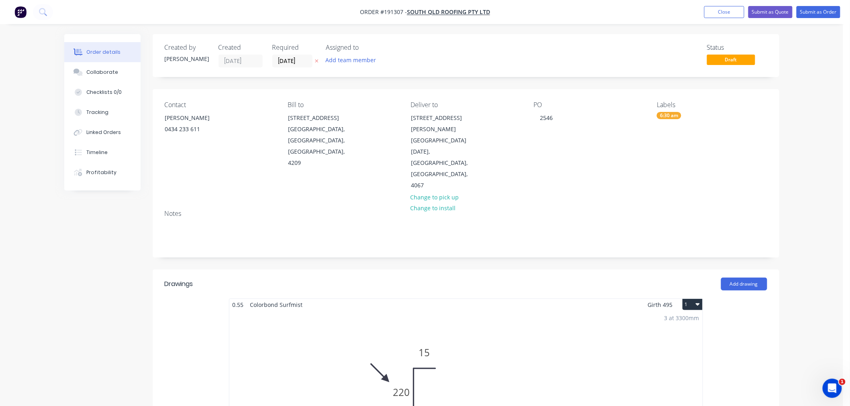
click at [821, 10] on button "Submit as Order" at bounding box center [818, 12] width 44 height 12
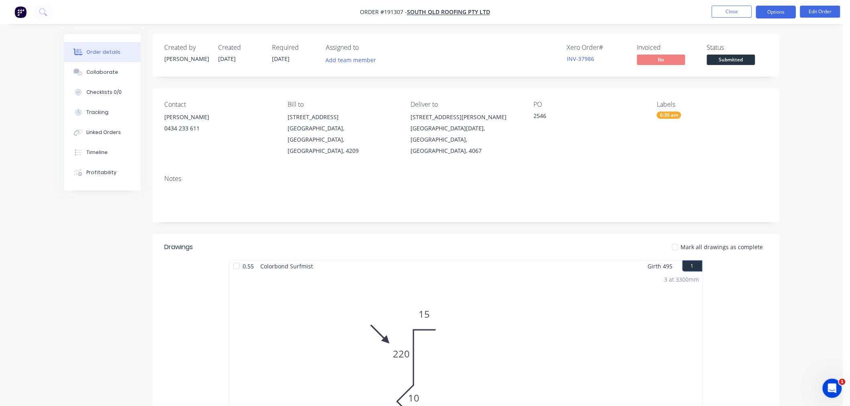
click at [771, 11] on button "Options" at bounding box center [776, 12] width 40 height 13
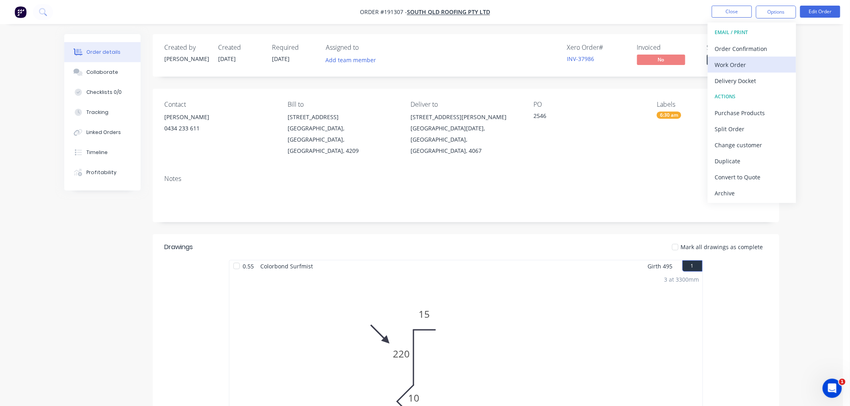
click at [770, 67] on div "Work Order" at bounding box center [752, 65] width 74 height 12
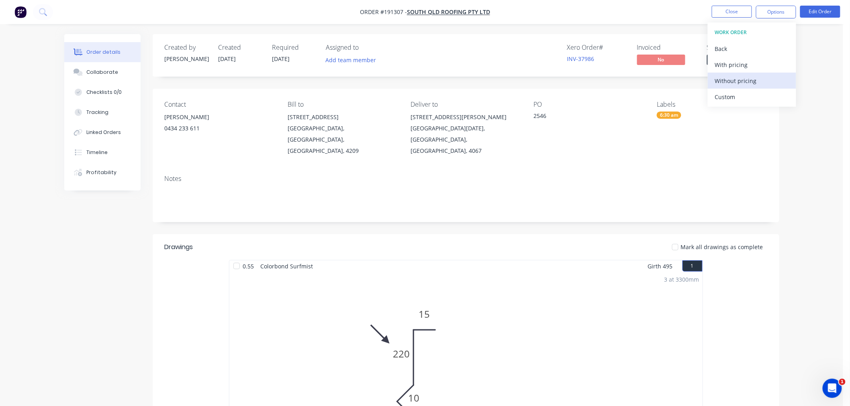
click at [761, 78] on div "Without pricing" at bounding box center [752, 81] width 74 height 12
click at [279, 8] on nav "Order #191307 - SOUTH QLD ROOFING PTY LTD Close Options EMAIL / PRINT Order Con…" at bounding box center [425, 12] width 850 height 24
click at [537, 8] on nav "Order #191307 - SOUTH QLD ROOFING PTY LTD Close Options Edit Order" at bounding box center [425, 12] width 850 height 24
click at [734, 13] on button "Close" at bounding box center [732, 12] width 40 height 12
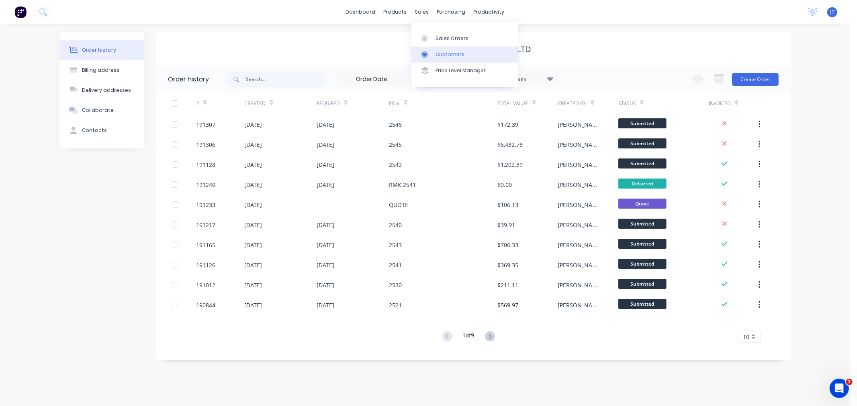
click at [433, 54] on div at bounding box center [427, 54] width 12 height 7
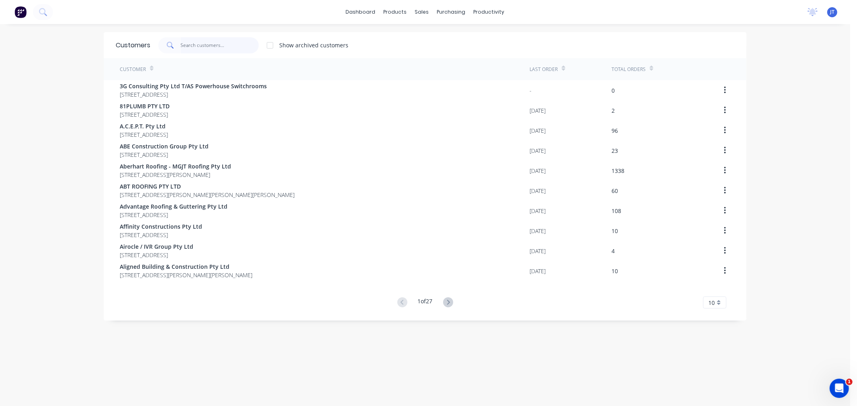
click at [210, 43] on input "text" at bounding box center [220, 45] width 78 height 16
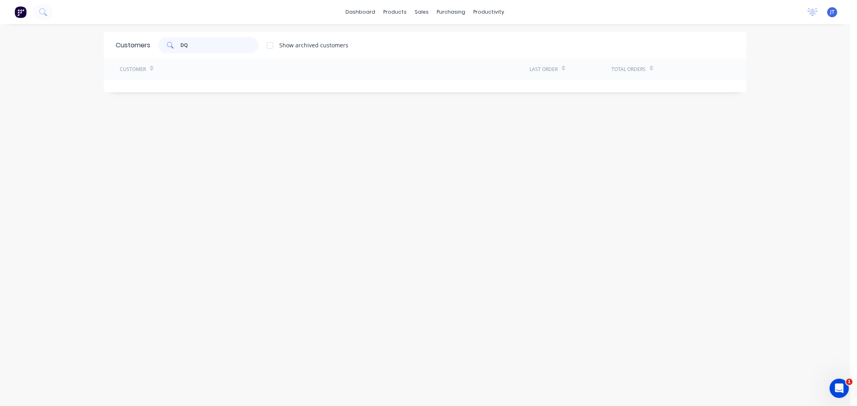
type input "D"
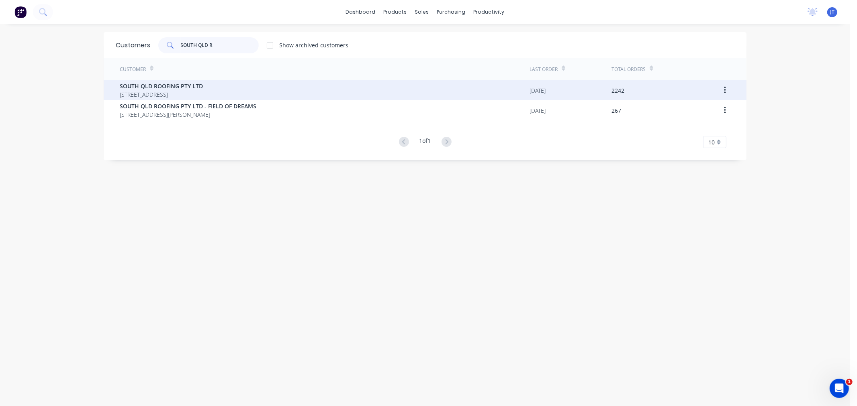
type input "SOUTH QLD R"
click at [203, 90] on span "[STREET_ADDRESS]" at bounding box center [161, 94] width 83 height 8
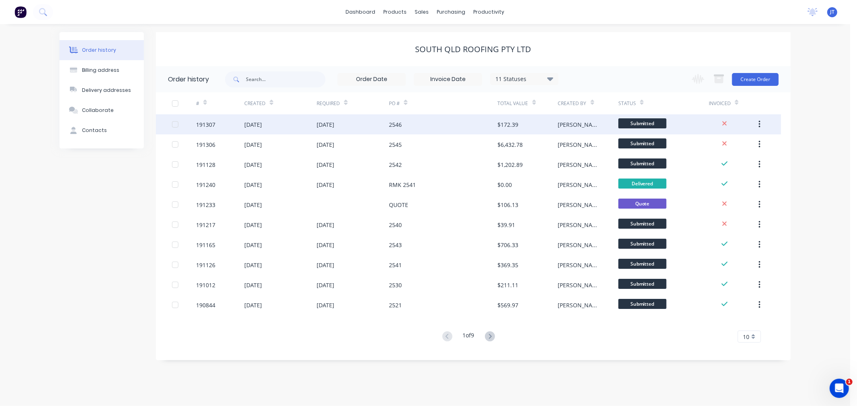
click at [212, 127] on div "191307" at bounding box center [205, 124] width 19 height 8
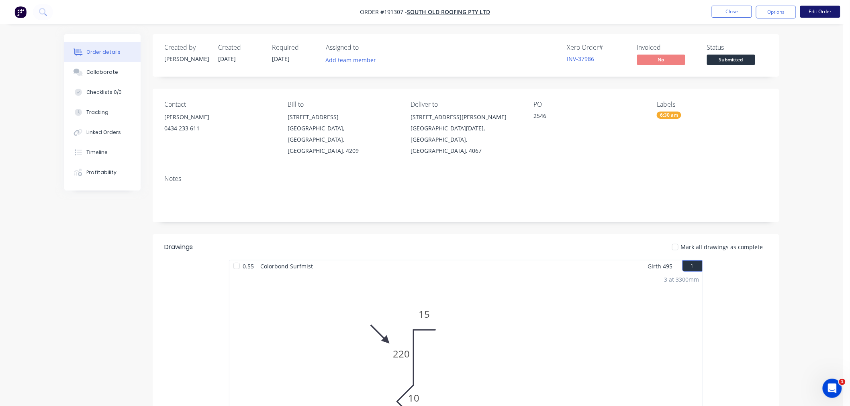
click at [828, 13] on button "Edit Order" at bounding box center [820, 12] width 40 height 12
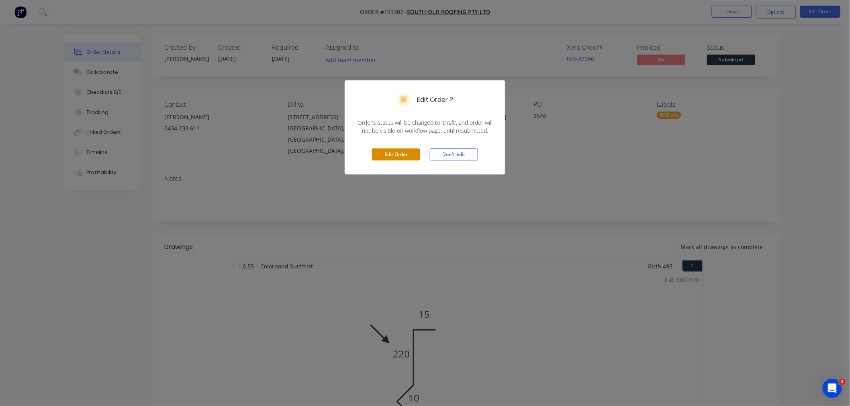
click at [394, 154] on button "Edit Order" at bounding box center [396, 155] width 48 height 12
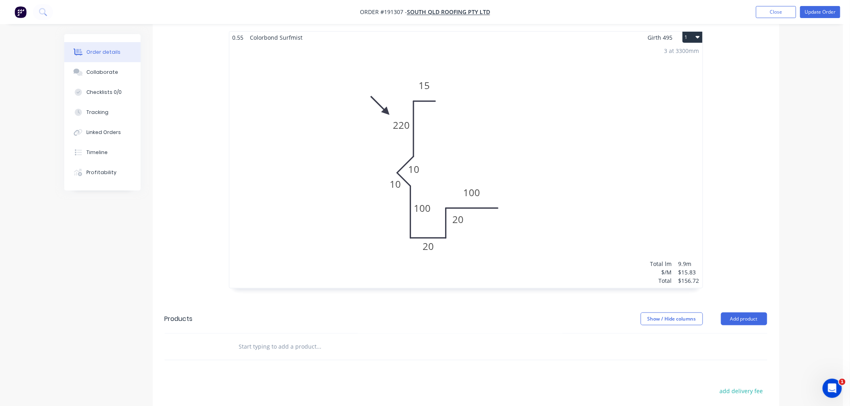
click at [526, 196] on div "3 at 3300mm Total lm $/M Total 9.9m $15.83 $156.72" at bounding box center [465, 165] width 473 height 245
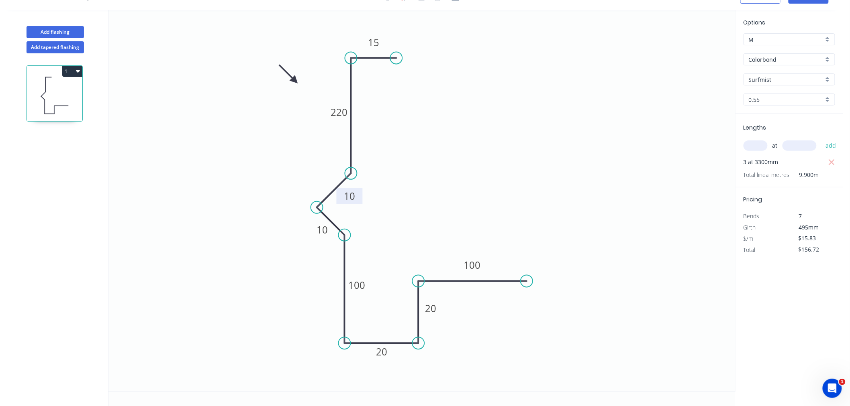
click at [349, 191] on tspan "10" at bounding box center [349, 196] width 11 height 13
type input "$17.58"
type input "$174.04"
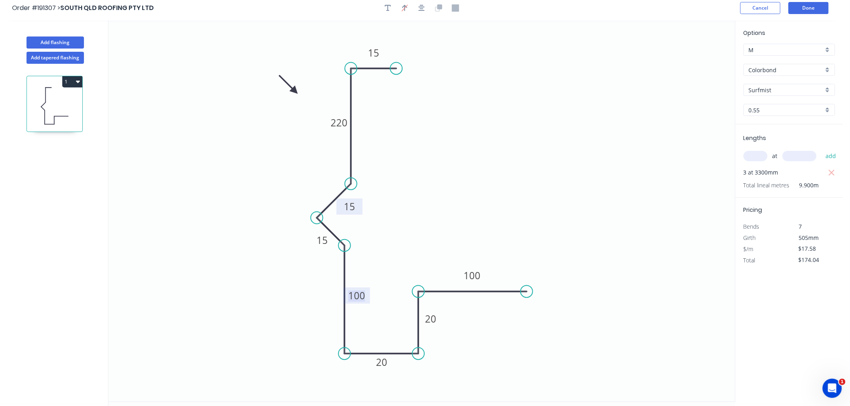
scroll to position [0, 0]
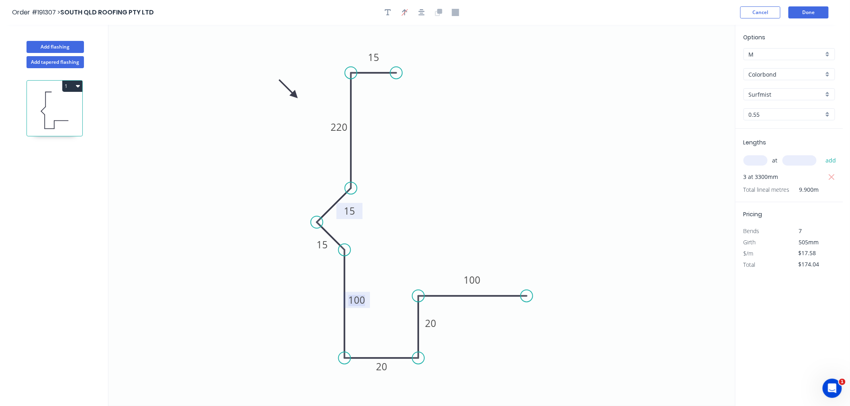
click at [634, 19] on header "Order #191307 > SOUTH QLD ROOFING PTY LTD Cancel Done" at bounding box center [421, 12] width 843 height 25
click at [805, 10] on button "Done" at bounding box center [808, 12] width 40 height 12
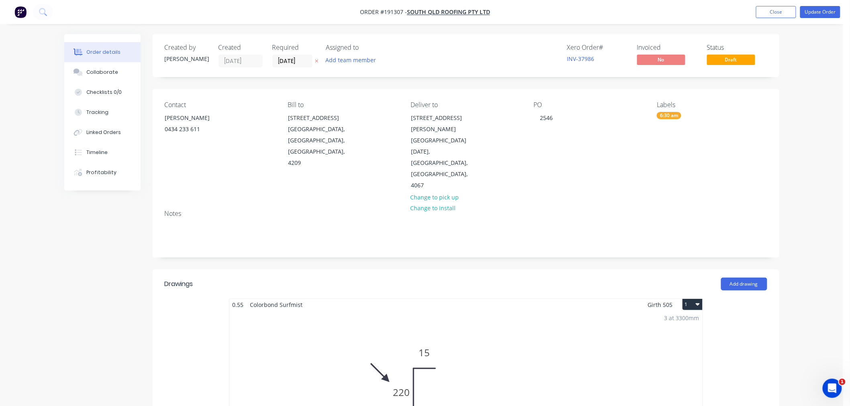
click at [820, 10] on button "Update Order" at bounding box center [820, 12] width 40 height 12
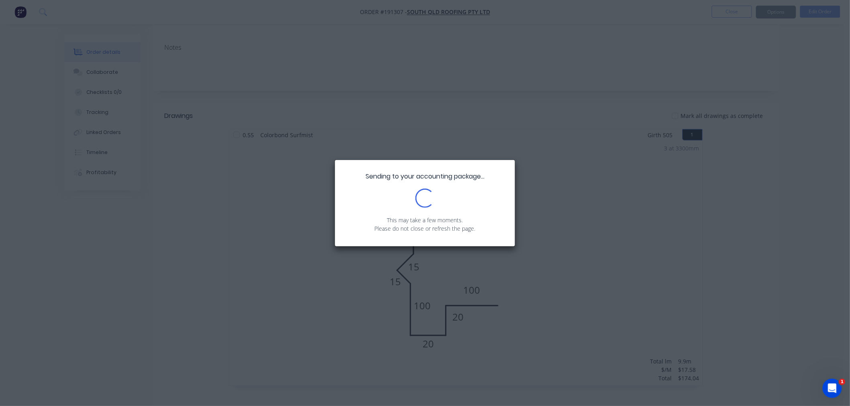
scroll to position [259, 0]
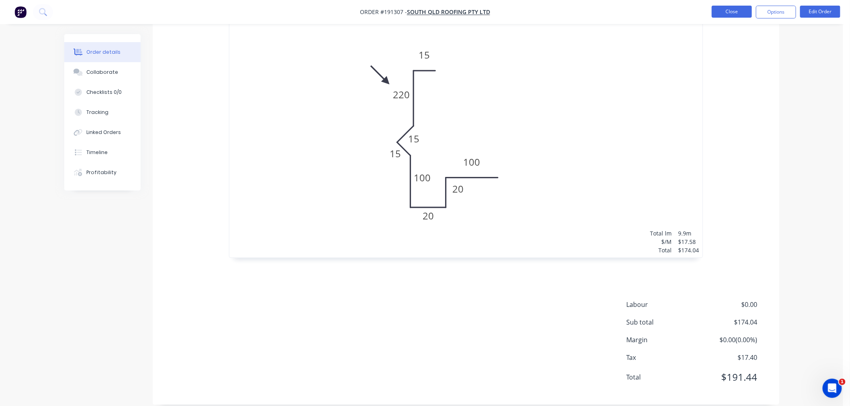
click at [723, 6] on button "Close" at bounding box center [732, 12] width 40 height 12
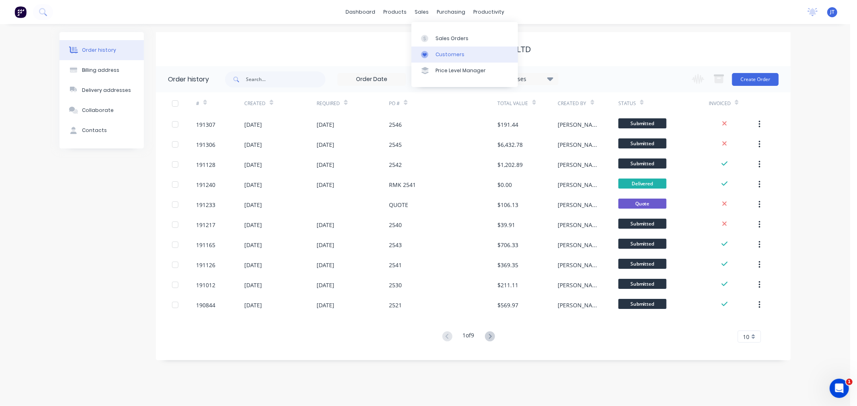
click at [440, 54] on div "Customers" at bounding box center [449, 54] width 29 height 7
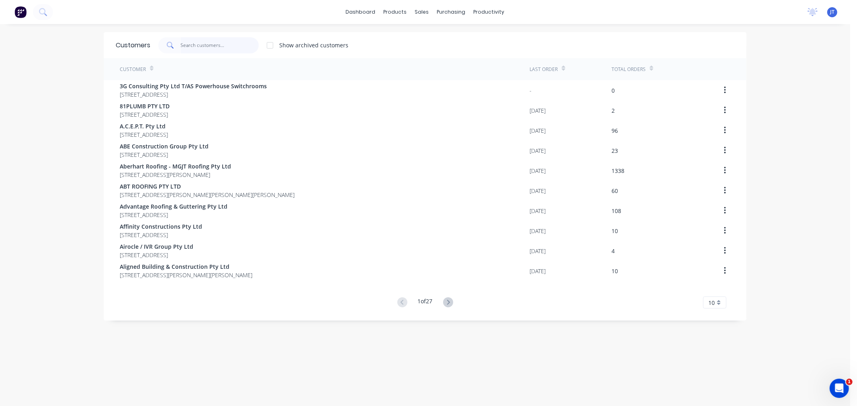
click at [209, 42] on input "text" at bounding box center [220, 45] width 78 height 16
click at [215, 45] on input "text" at bounding box center [220, 45] width 78 height 16
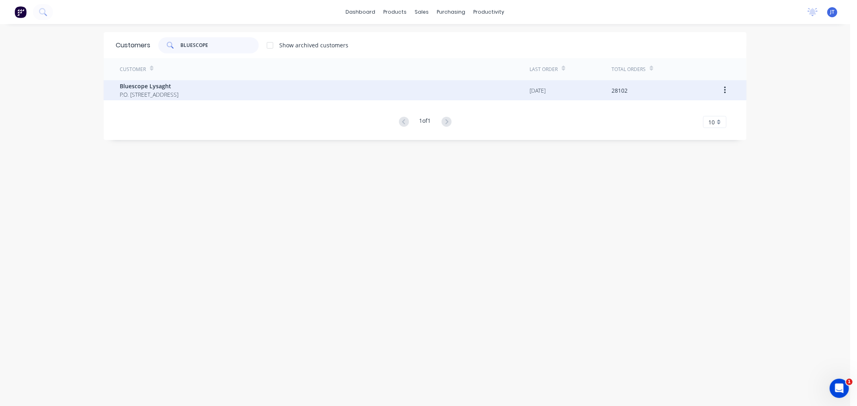
type input "BLUESCOPE"
click at [178, 97] on span "P.O. [STREET_ADDRESS]" at bounding box center [149, 94] width 59 height 8
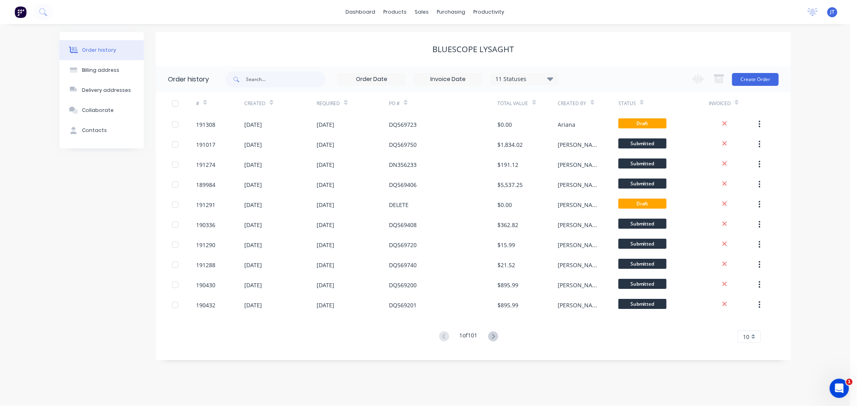
drag, startPoint x: 816, startPoint y: 69, endPoint x: 772, endPoint y: 69, distance: 44.2
click at [816, 69] on div "Order history Billing address Delivery addresses Collaborate Contacts Bluescope…" at bounding box center [425, 215] width 850 height 382
click at [757, 82] on button "Create Order" at bounding box center [755, 79] width 47 height 13
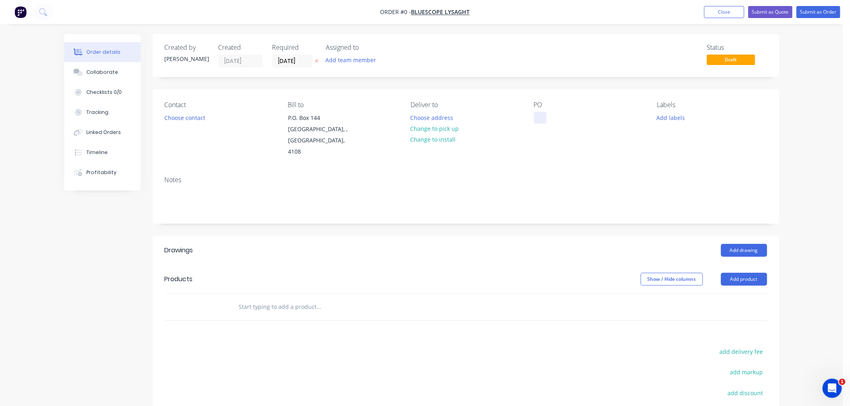
click at [541, 121] on div at bounding box center [540, 118] width 13 height 12
click at [671, 114] on div "Order details Collaborate Checklists 0/0 Tracking Linked Orders Timeline Profit…" at bounding box center [421, 280] width 731 height 492
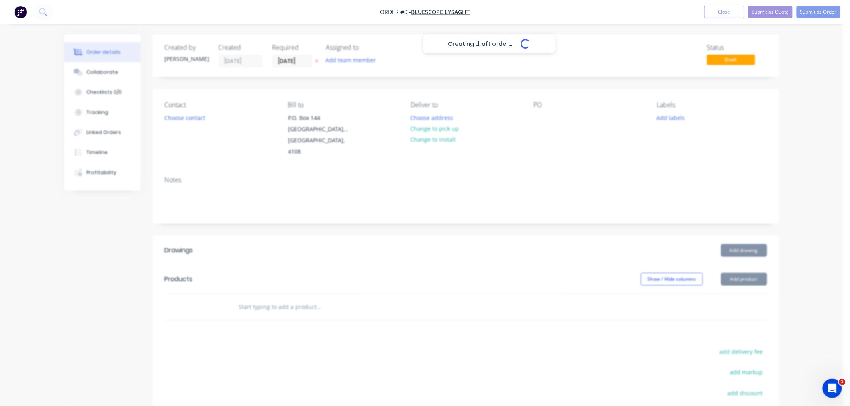
click at [283, 63] on div "Creating draft order... Loading..." at bounding box center [489, 237] width 850 height 406
click at [284, 61] on div "Creating draft order... Loading..." at bounding box center [489, 237] width 850 height 406
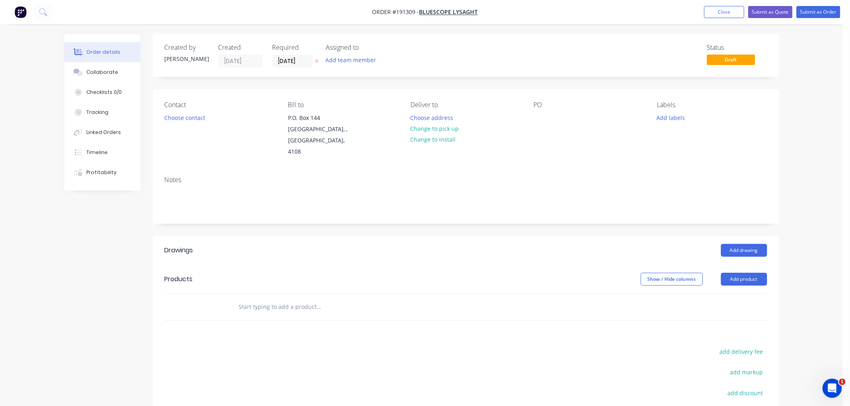
click at [284, 61] on input "[DATE]" at bounding box center [292, 61] width 39 height 12
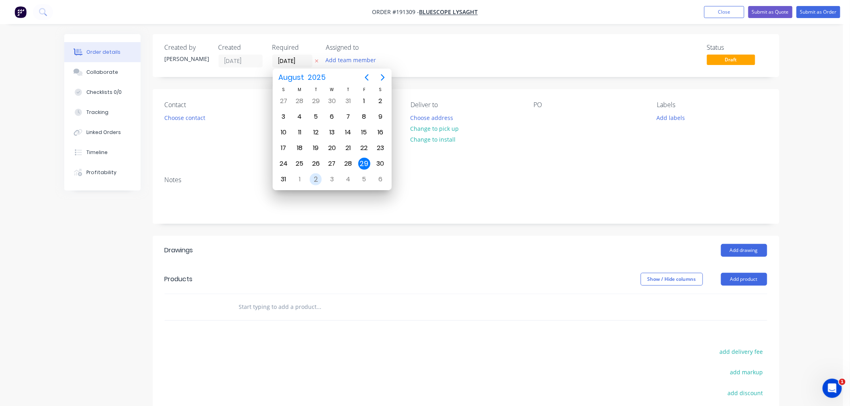
click at [319, 173] on div "2" at bounding box center [316, 179] width 12 height 12
type input "[DATE]"
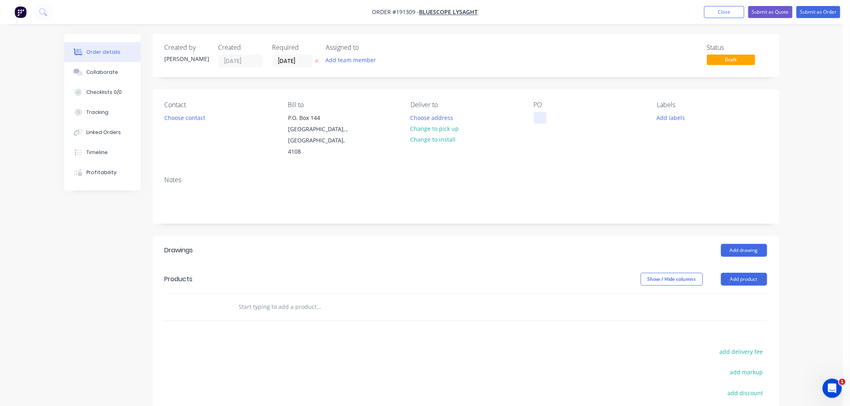
click at [539, 122] on div at bounding box center [540, 118] width 13 height 12
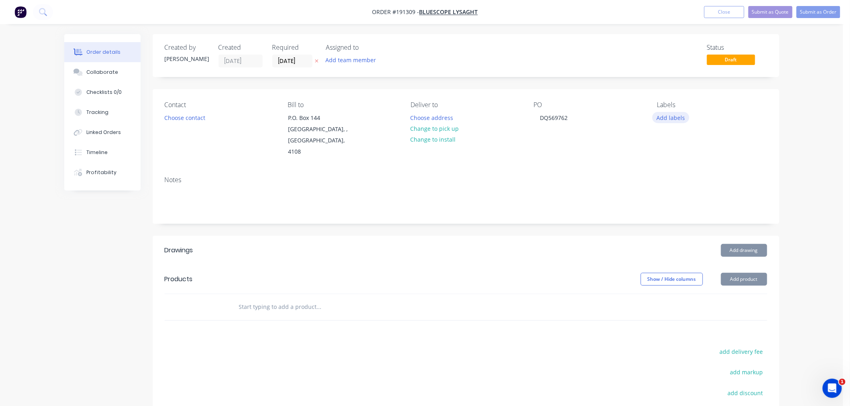
click at [673, 119] on button "Add labels" at bounding box center [670, 117] width 37 height 11
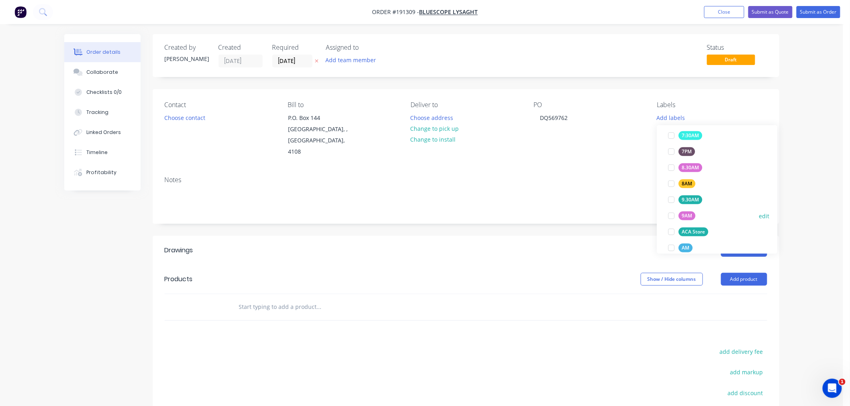
scroll to position [267, 0]
click at [697, 209] on div "ACA Store" at bounding box center [694, 211] width 30 height 9
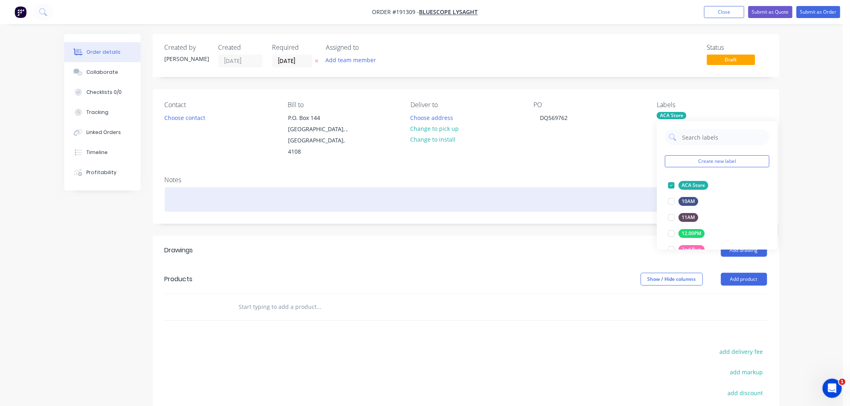
click at [599, 188] on div at bounding box center [466, 200] width 602 height 24
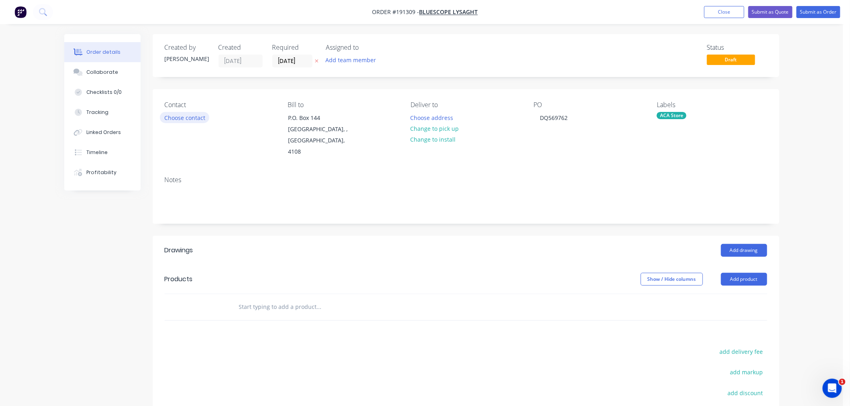
click at [194, 120] on button "Choose contact" at bounding box center [184, 117] width 49 height 11
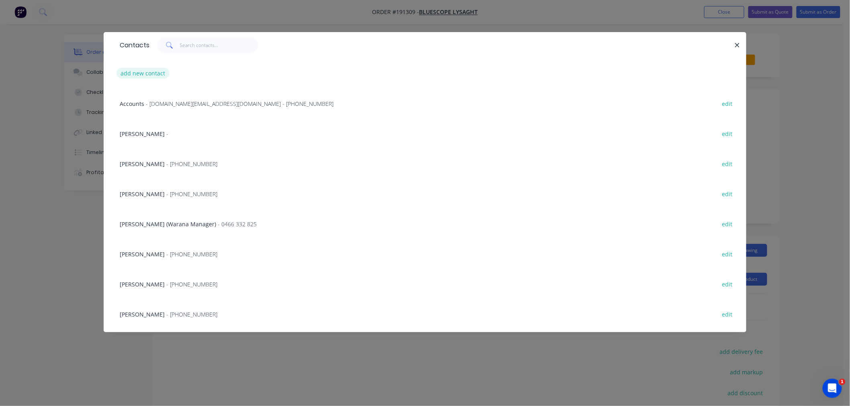
click at [139, 74] on button "add new contact" at bounding box center [142, 73] width 53 height 11
select select "AU"
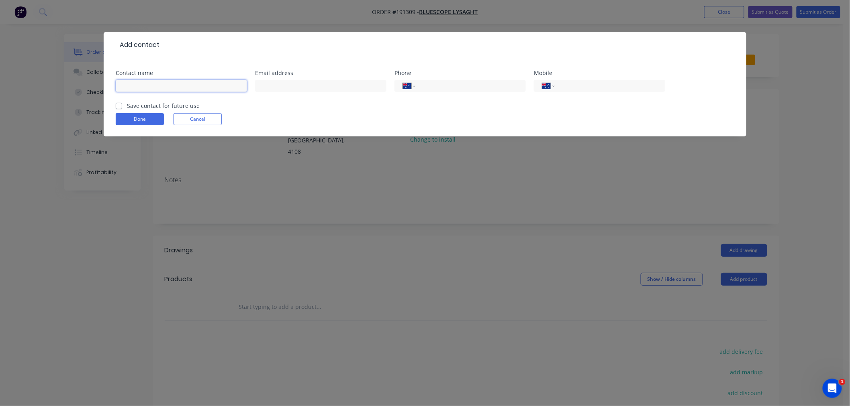
click at [185, 87] on input "text" at bounding box center [181, 86] width 131 height 12
type input "[PERSON_NAME]"
click at [435, 82] on input "tel" at bounding box center [469, 86] width 96 height 9
type input "[PHONE_NUMBER]"
click at [149, 116] on button "Done" at bounding box center [140, 119] width 48 height 12
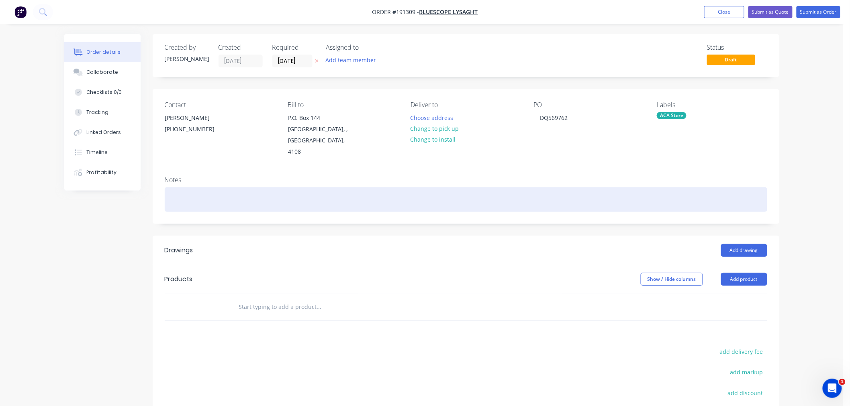
click at [229, 191] on div at bounding box center [466, 200] width 602 height 24
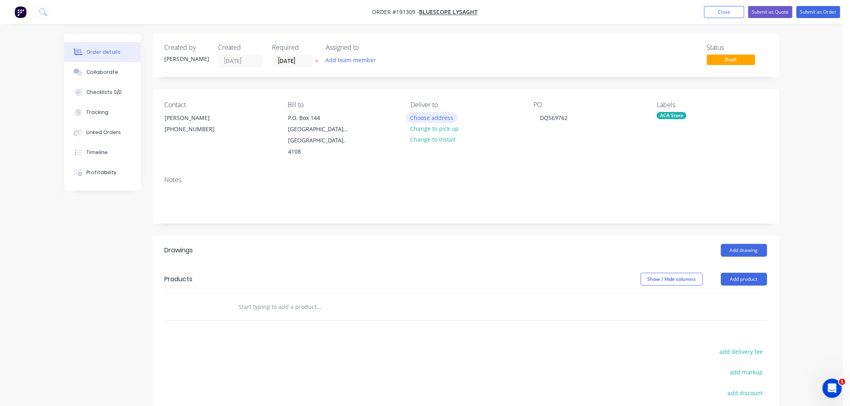
click at [440, 120] on button "Choose address" at bounding box center [431, 117] width 51 height 11
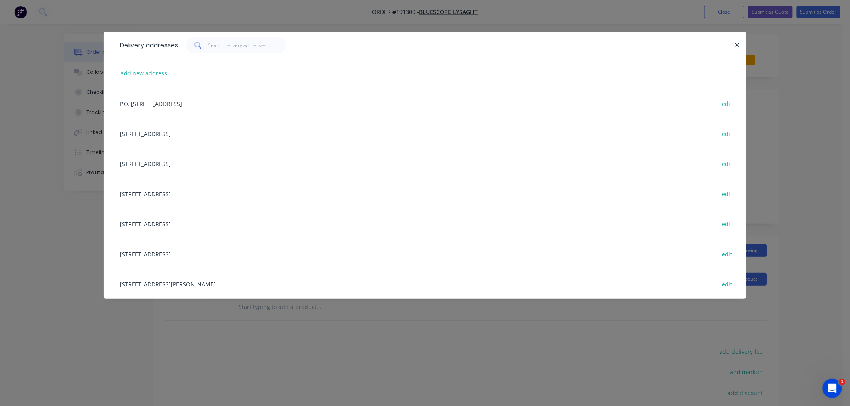
click at [263, 286] on div "UNIT 4, 125 KERRY RD, (STORE), ARCHERFIELD, Queensland, Australia, 4108 edit" at bounding box center [425, 284] width 618 height 30
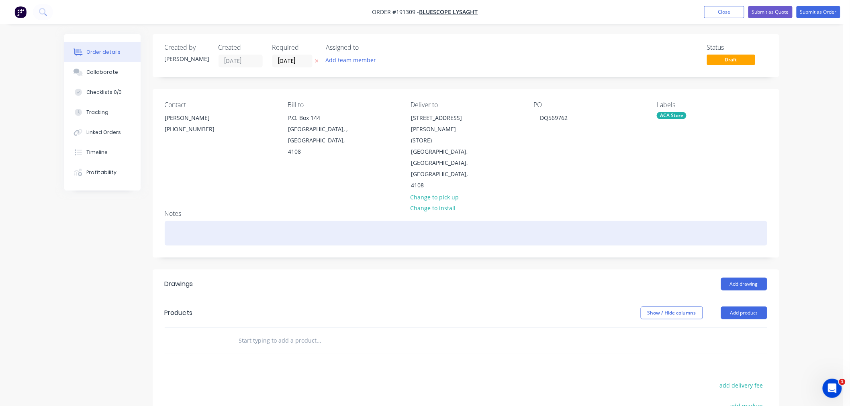
click at [346, 221] on div at bounding box center [466, 233] width 602 height 24
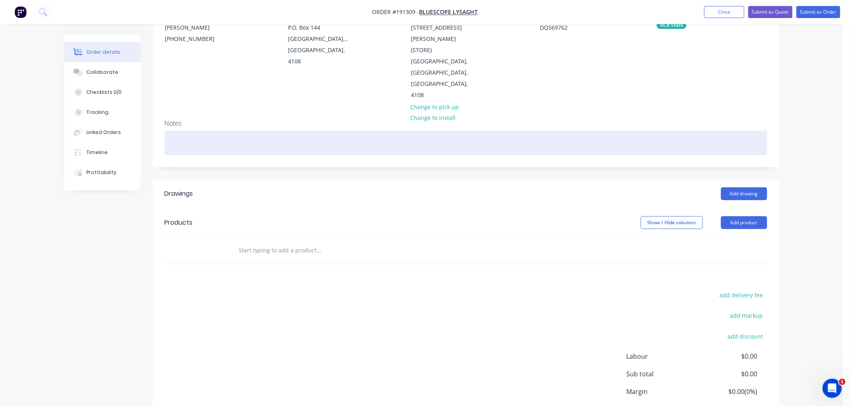
scroll to position [131, 0]
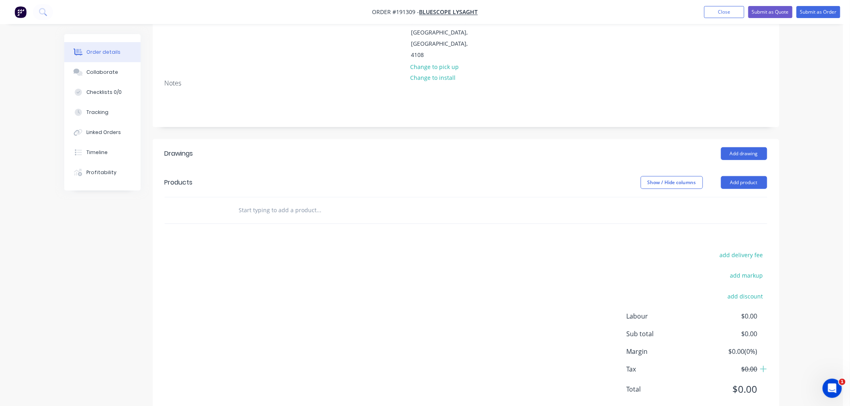
click at [810, 191] on div "Order details Collaborate Checklists 0/0 Tracking Linked Orders Timeline Profit…" at bounding box center [421, 148] width 843 height 559
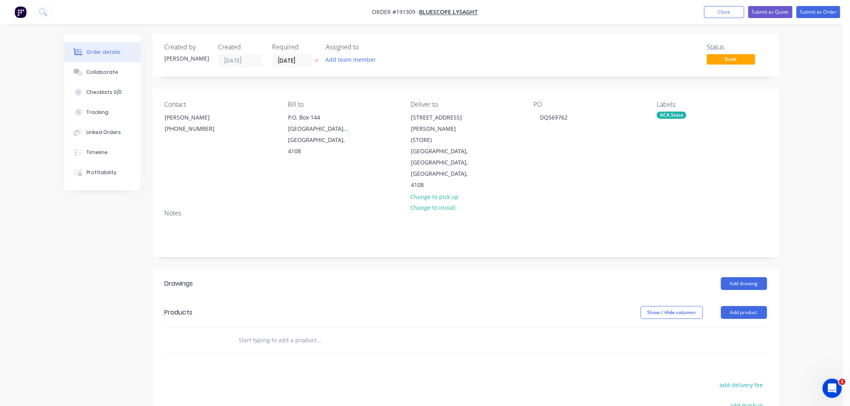
scroll to position [0, 0]
click at [741, 307] on button "Add product" at bounding box center [744, 313] width 46 height 13
click at [745, 328] on div "Product catalogue" at bounding box center [729, 334] width 62 height 12
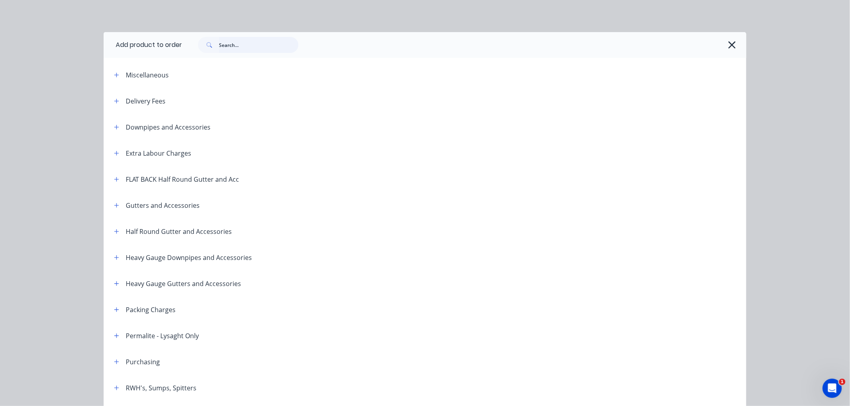
click at [239, 45] on input "text" at bounding box center [259, 45] width 80 height 16
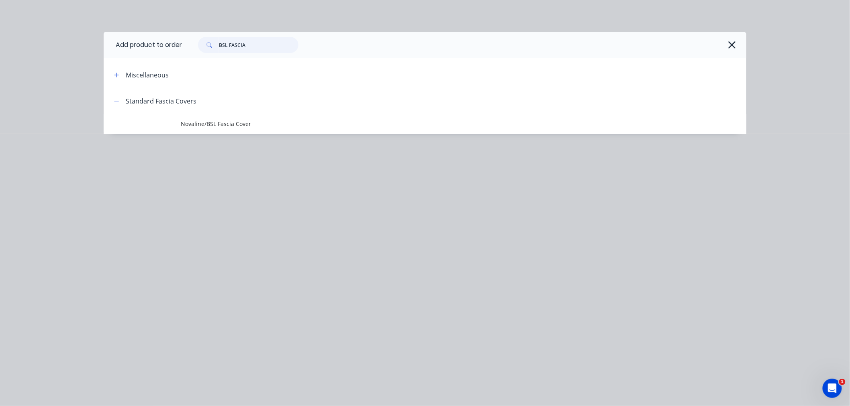
type input "BSL FASCIA"
click at [225, 120] on span "Novaline/BSL Fascia Cover" at bounding box center [407, 124] width 452 height 8
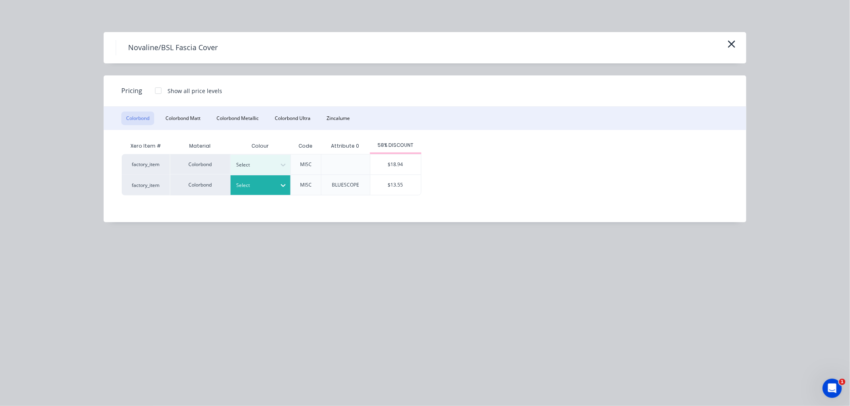
click at [260, 183] on div at bounding box center [255, 185] width 36 height 9
click at [391, 184] on div "$13.55" at bounding box center [395, 185] width 51 height 20
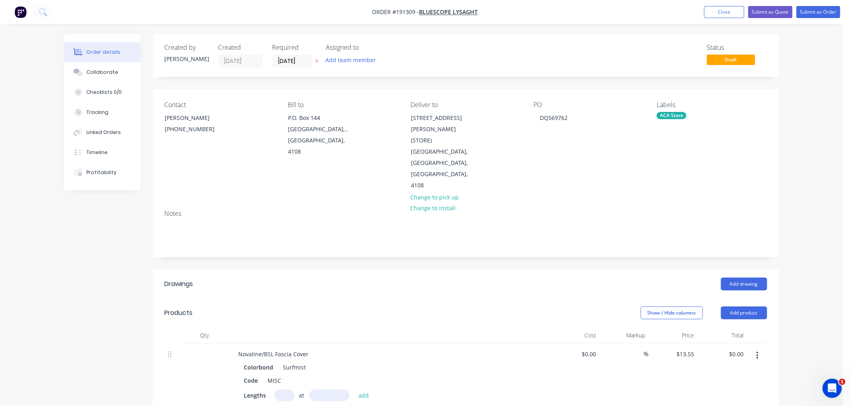
click at [282, 390] on input "text" at bounding box center [284, 396] width 20 height 12
type input "1"
type input "1200"
click at [354, 390] on button "add" at bounding box center [363, 395] width 19 height 11
type input "$16.26"
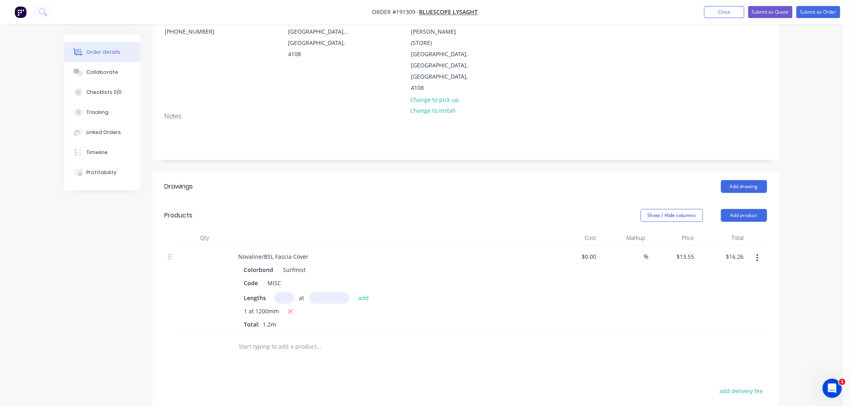
scroll to position [0, 0]
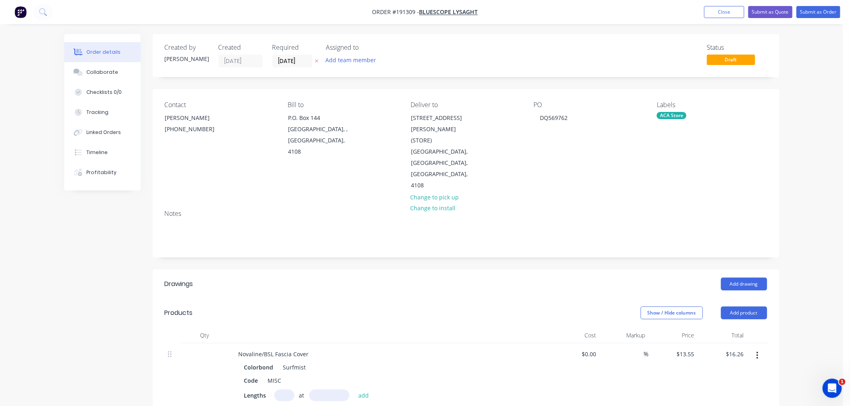
click at [796, 147] on div "Order details Collaborate Checklists 0/0 Tracking Linked Orders Timeline Profit…" at bounding box center [421, 331] width 843 height 663
click at [816, 8] on button "Submit as Order" at bounding box center [818, 12] width 44 height 12
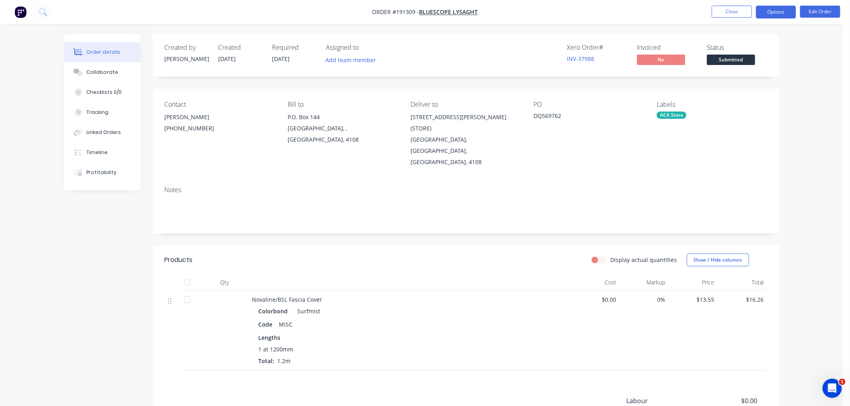
click at [781, 10] on button "Options" at bounding box center [776, 12] width 40 height 13
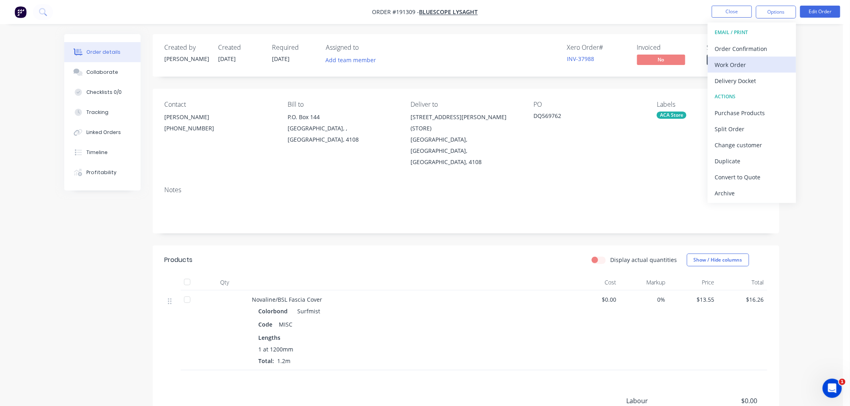
click at [770, 63] on div "Work Order" at bounding box center [752, 65] width 74 height 12
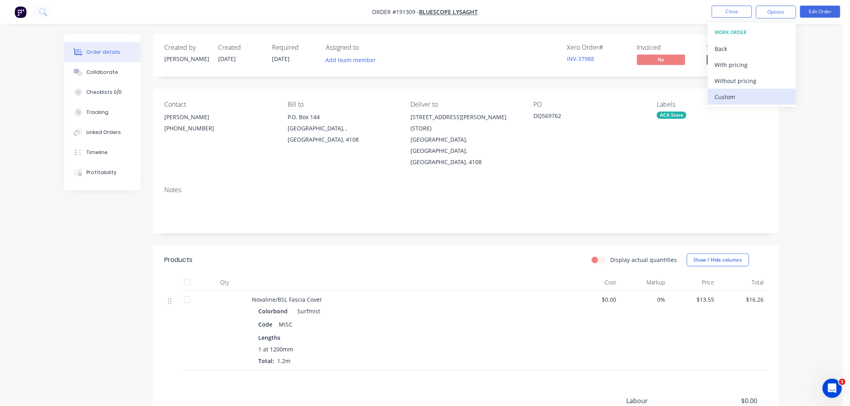
click at [767, 99] on div "Custom" at bounding box center [752, 97] width 74 height 12
click at [771, 80] on div "Without pricing" at bounding box center [752, 81] width 74 height 12
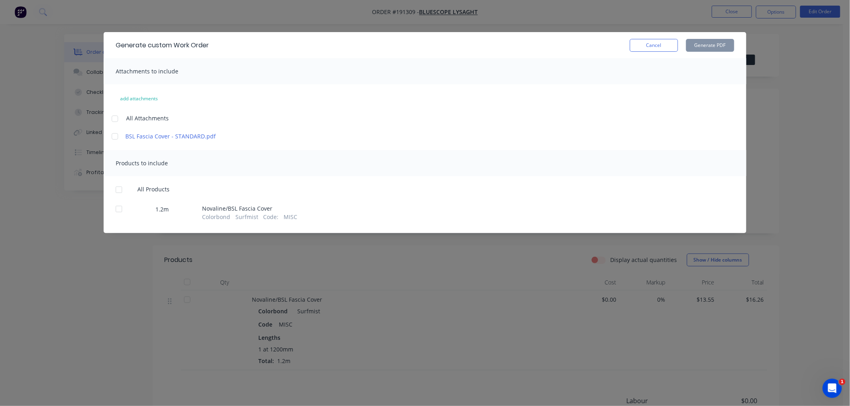
click at [115, 117] on div at bounding box center [115, 119] width 16 height 16
click at [117, 190] on div at bounding box center [119, 190] width 16 height 16
click at [706, 47] on button "Generate PDF" at bounding box center [710, 45] width 48 height 13
click at [86, 286] on div "Generate custom Work Order Cancel Generate PDF Attachments to include add attac…" at bounding box center [425, 203] width 850 height 406
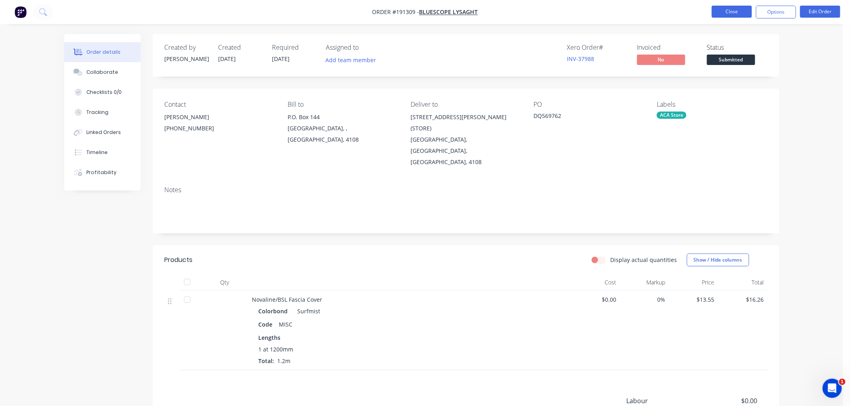
click at [733, 12] on button "Close" at bounding box center [732, 12] width 40 height 12
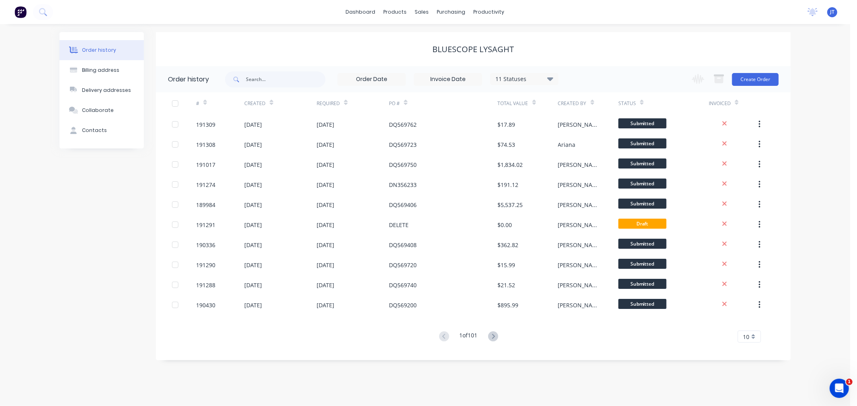
click at [135, 206] on div "Order history Billing address Delivery addresses Collaborate Contacts" at bounding box center [101, 196] width 84 height 329
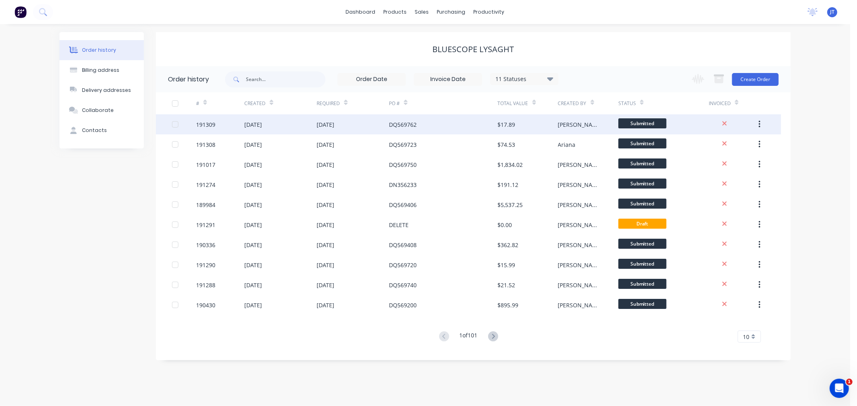
click at [217, 127] on div "191309" at bounding box center [220, 124] width 48 height 20
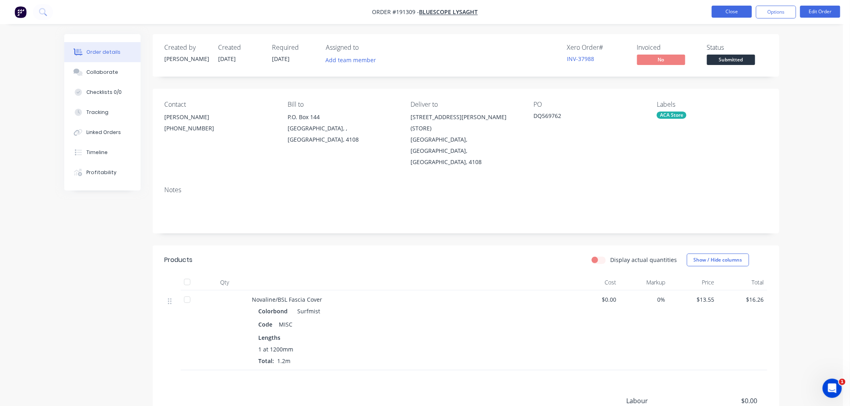
click at [741, 10] on button "Close" at bounding box center [732, 12] width 40 height 12
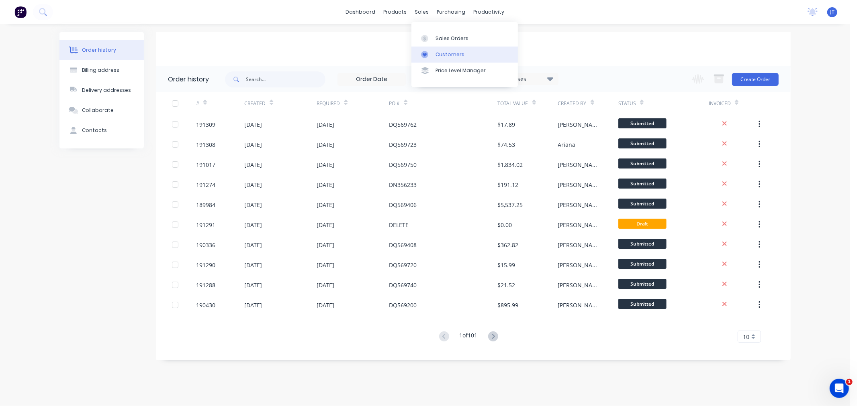
click at [447, 55] on div "Customers" at bounding box center [449, 54] width 29 height 7
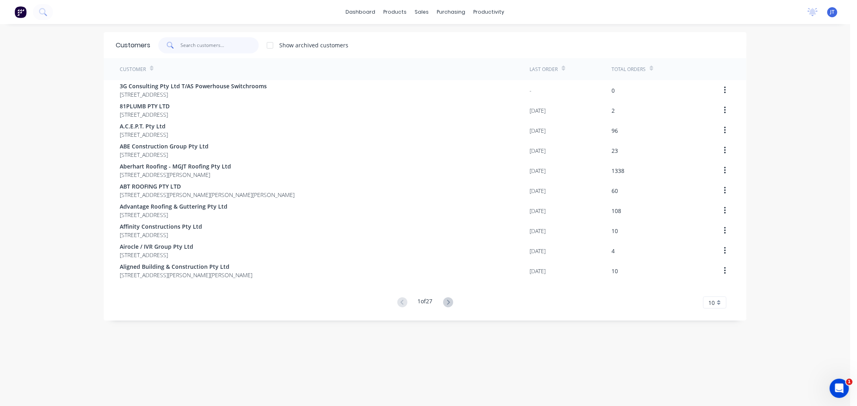
click at [191, 49] on input "text" at bounding box center [220, 45] width 78 height 16
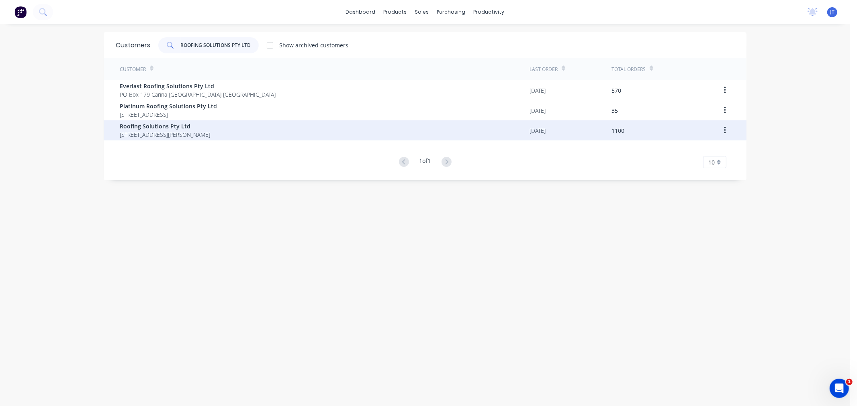
type input "ROOFING SOLUTIONS PTY LTD"
click at [210, 135] on span "[STREET_ADDRESS][PERSON_NAME]" at bounding box center [165, 135] width 90 height 8
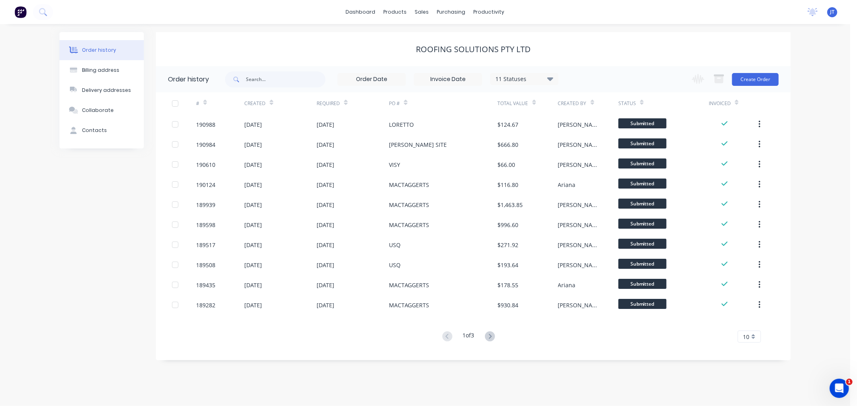
click at [821, 133] on div "Order history Billing address Delivery addresses Collaborate Contacts Roofing S…" at bounding box center [425, 215] width 850 height 382
click at [756, 79] on button "Create Order" at bounding box center [755, 79] width 47 height 13
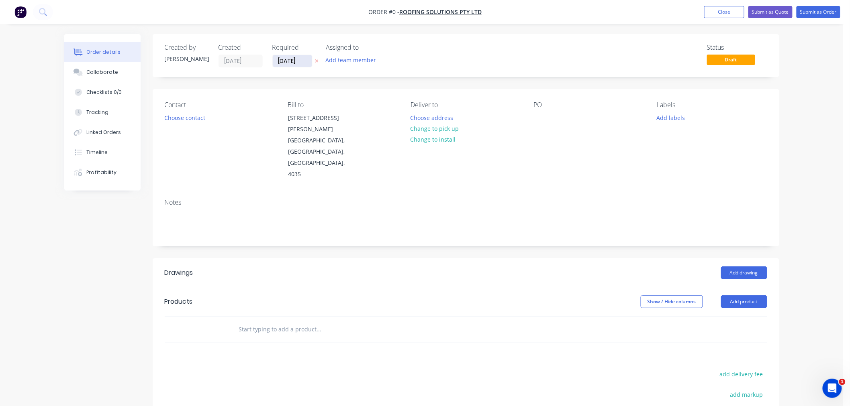
click at [290, 60] on input "[DATE]" at bounding box center [292, 61] width 39 height 12
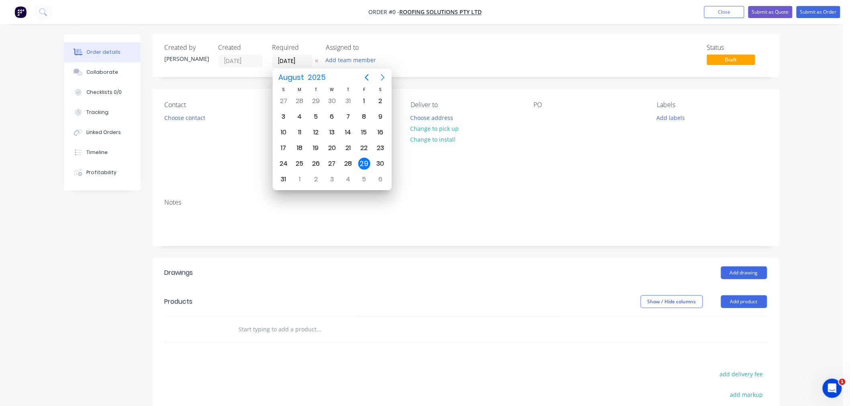
click at [382, 77] on icon "Next page" at bounding box center [383, 78] width 10 height 10
click at [296, 99] on div "1" at bounding box center [300, 101] width 12 height 12
type input "[DATE]"
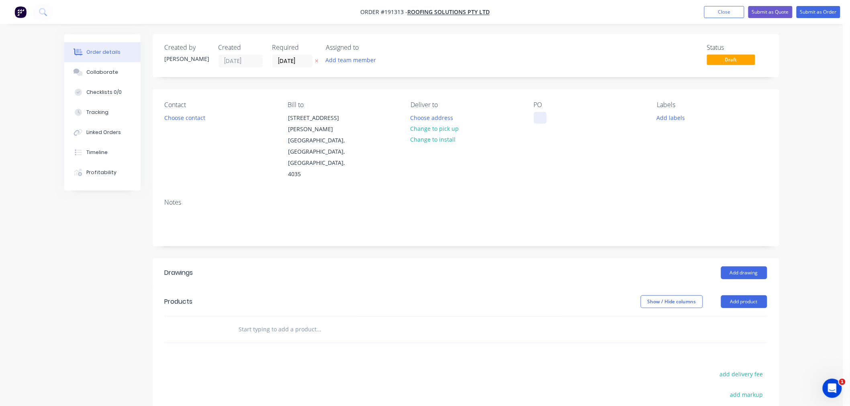
click at [535, 116] on div at bounding box center [540, 118] width 13 height 12
click at [749, 296] on button "Add product" at bounding box center [744, 302] width 46 height 13
click at [744, 316] on div "Product catalogue" at bounding box center [729, 322] width 62 height 12
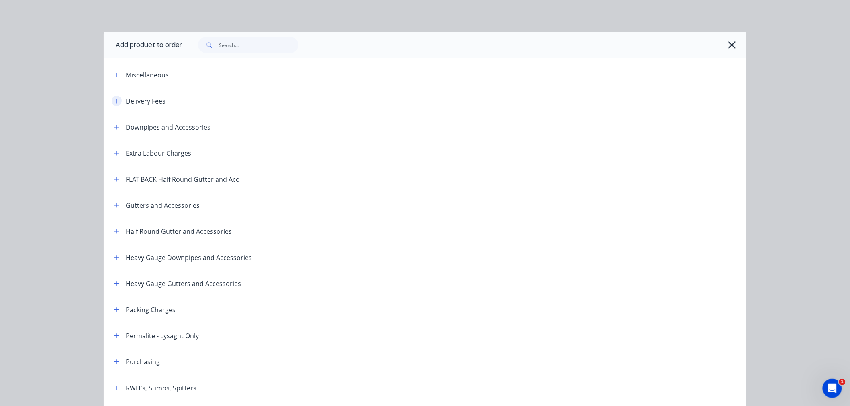
click at [114, 101] on icon "button" at bounding box center [116, 101] width 4 height 4
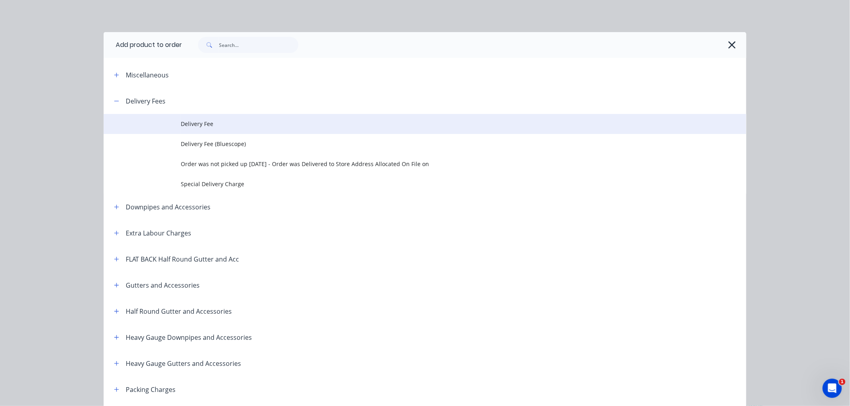
click at [188, 125] on span "Delivery Fee" at bounding box center [407, 124] width 452 height 8
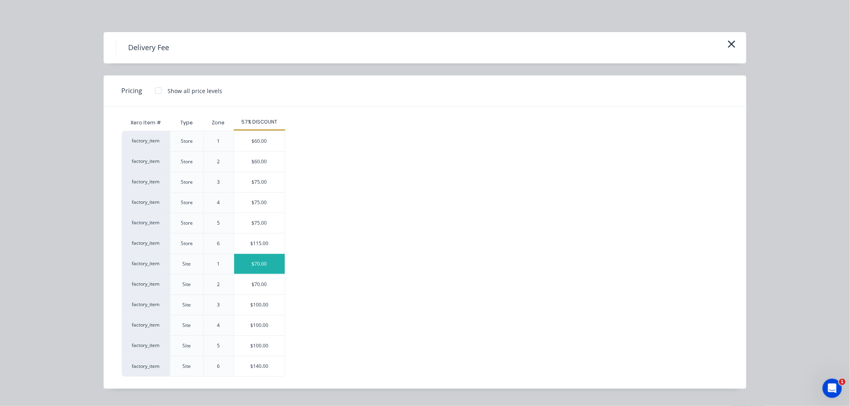
click at [273, 269] on div "$70.00" at bounding box center [259, 264] width 51 height 20
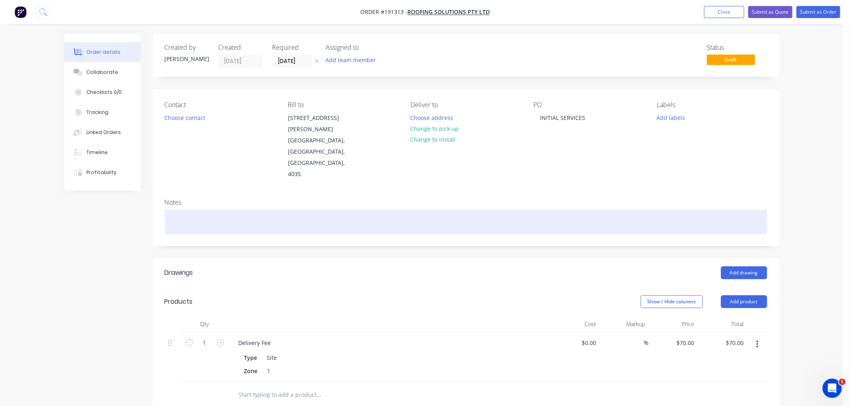
click at [559, 210] on div at bounding box center [466, 222] width 602 height 24
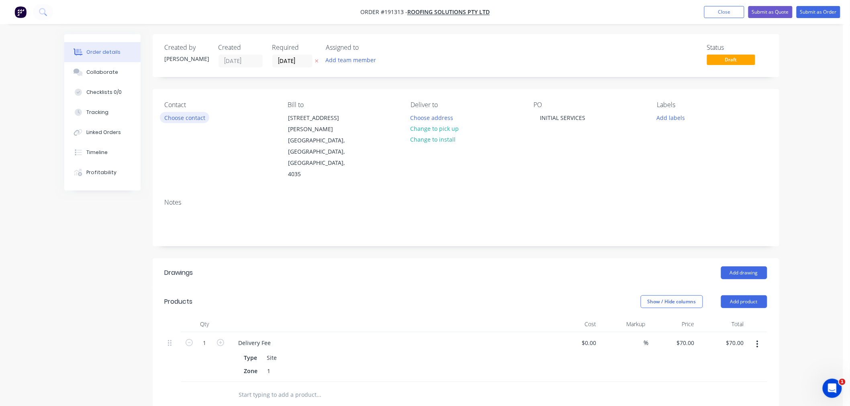
click at [189, 115] on button "Choose contact" at bounding box center [184, 117] width 49 height 11
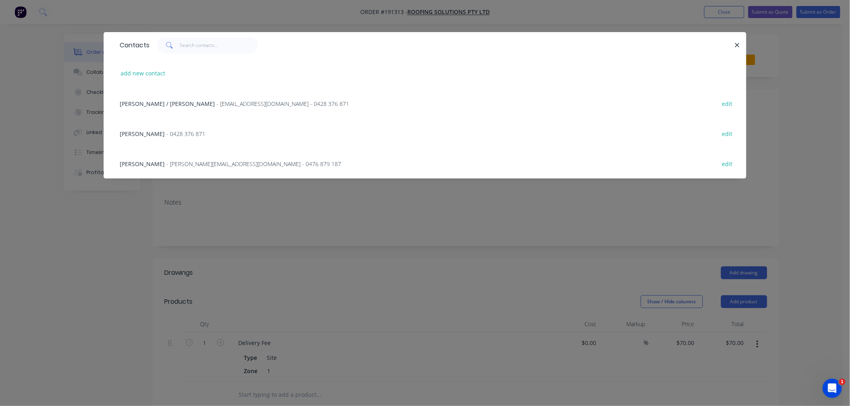
drag, startPoint x: 156, startPoint y: 162, endPoint x: 155, endPoint y: 167, distance: 4.8
click at [156, 163] on span "MITCH EDWARDS" at bounding box center [142, 164] width 45 height 8
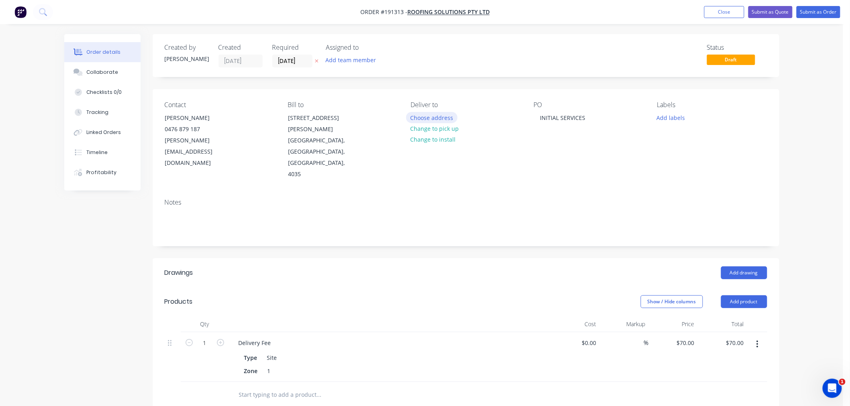
click at [441, 117] on button "Choose address" at bounding box center [431, 117] width 51 height 11
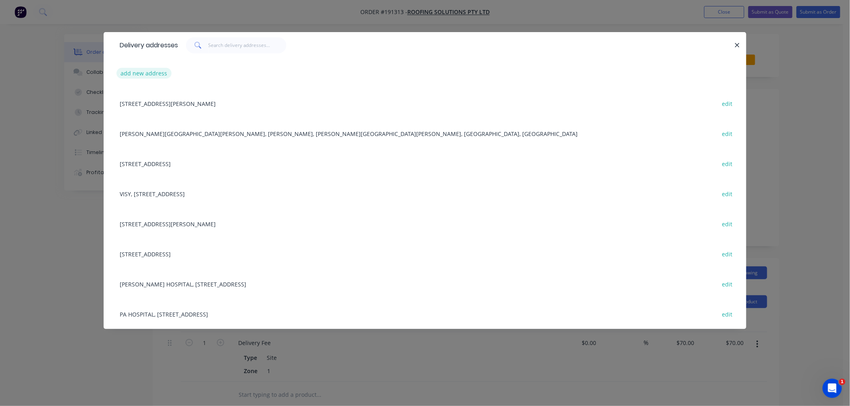
click at [146, 68] on button "add new address" at bounding box center [143, 73] width 55 height 11
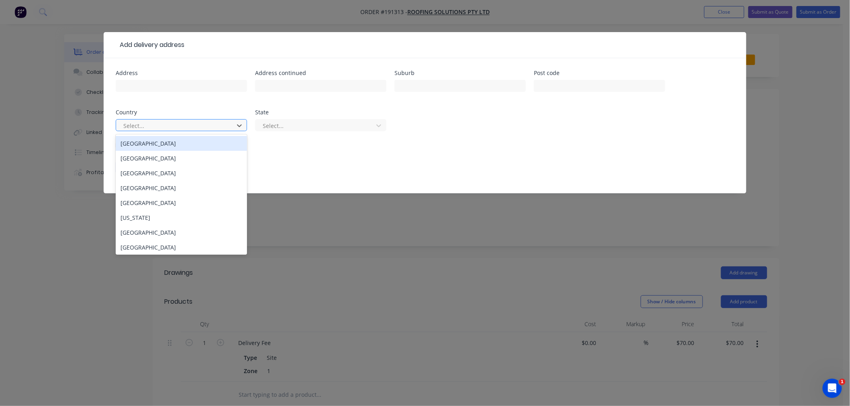
click at [155, 124] on div at bounding box center [175, 126] width 107 height 10
click at [159, 145] on div "[GEOGRAPHIC_DATA]" at bounding box center [181, 143] width 131 height 15
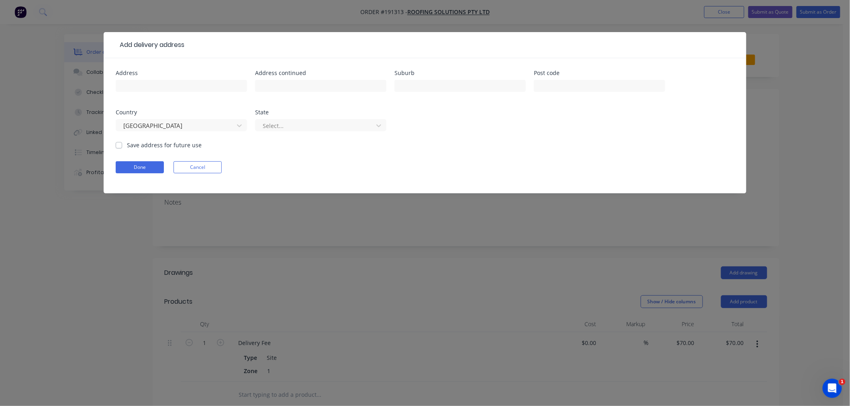
click at [296, 118] on div "Select..." at bounding box center [320, 129] width 131 height 24
drag, startPoint x: 297, startPoint y: 126, endPoint x: 297, endPoint y: 131, distance: 4.4
click at [297, 127] on div at bounding box center [315, 126] width 107 height 10
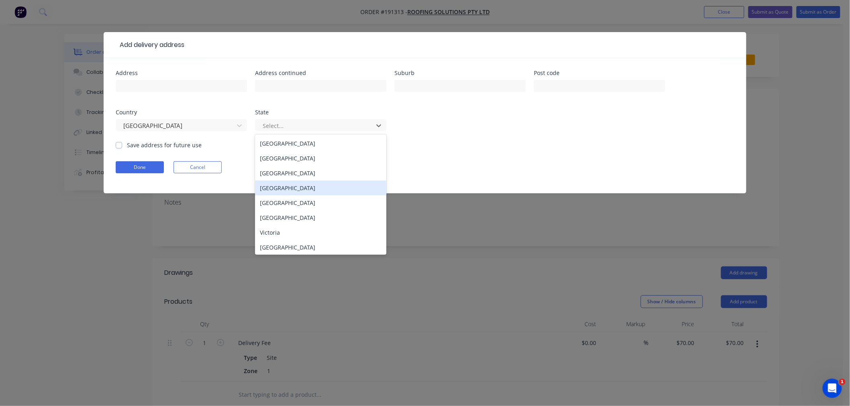
click at [276, 188] on div "[GEOGRAPHIC_DATA]" at bounding box center [320, 188] width 131 height 15
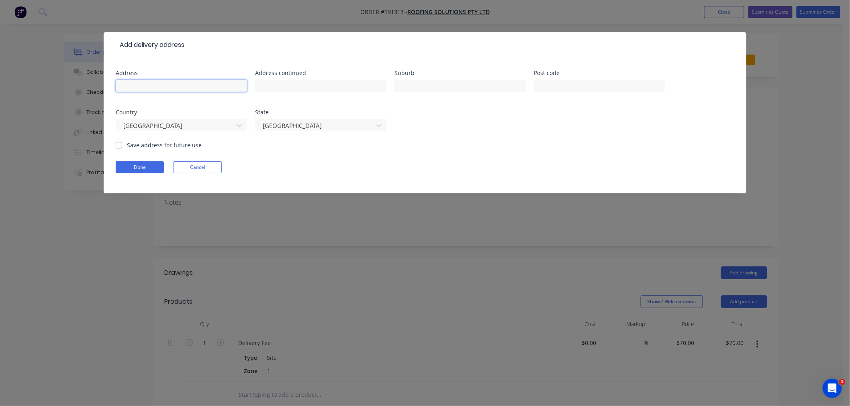
click at [170, 85] on input "text" at bounding box center [181, 86] width 131 height 12
click at [228, 85] on input "text" at bounding box center [181, 86] width 131 height 12
paste input "[STREET_ADDRESS][PERSON_NAME]"
type input "[STREET_ADDRESS][PERSON_NAME]"
click at [212, 90] on input "text" at bounding box center [181, 86] width 131 height 12
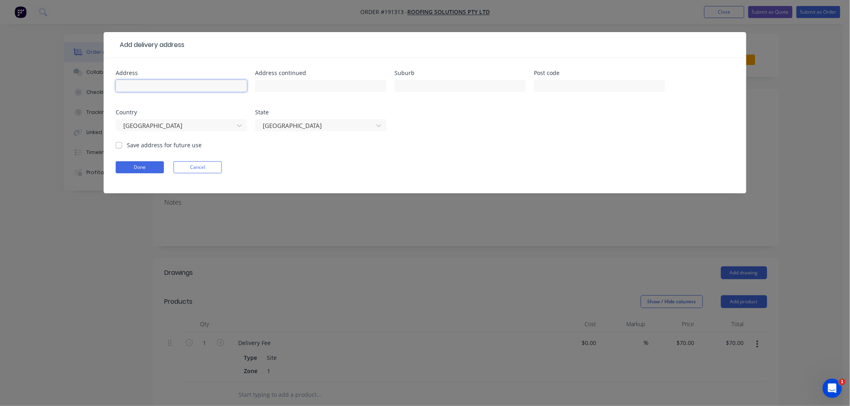
paste input "10 Grice st"
type input "10 Grice st"
drag, startPoint x: 435, startPoint y: 88, endPoint x: 446, endPoint y: 86, distance: 12.0
click at [435, 88] on input "text" at bounding box center [459, 86] width 131 height 12
click at [439, 83] on input "text" at bounding box center [459, 86] width 131 height 12
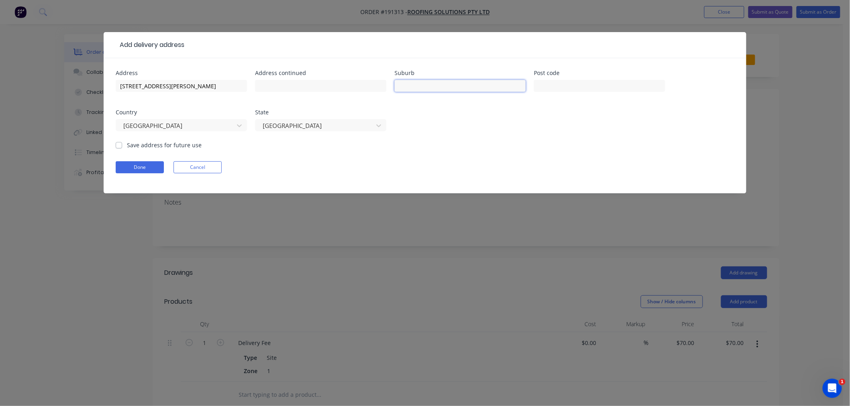
click at [450, 86] on input "text" at bounding box center [459, 86] width 131 height 12
paste input "Clontarf"
type input "CLONTARF"
drag, startPoint x: 174, startPoint y: 86, endPoint x: 78, endPoint y: 84, distance: 96.4
click at [80, 84] on div "Add delivery address Address 10 Grice st Address continued Suburb CLONTARF Post…" at bounding box center [425, 203] width 850 height 406
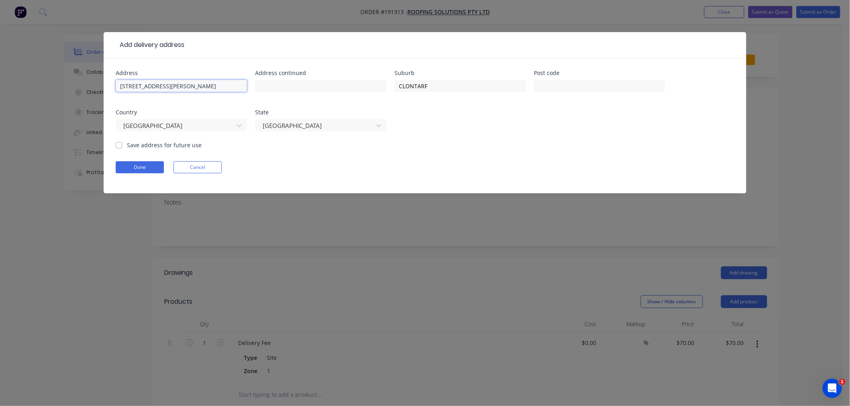
click at [169, 90] on input "10 Grice st" at bounding box center [181, 86] width 131 height 12
click at [169, 83] on input "10 Grice st" at bounding box center [181, 86] width 131 height 12
click at [161, 86] on input "10 Grice st" at bounding box center [181, 86] width 131 height 12
type input "10 Grice St"
click button "Done" at bounding box center [140, 167] width 48 height 12
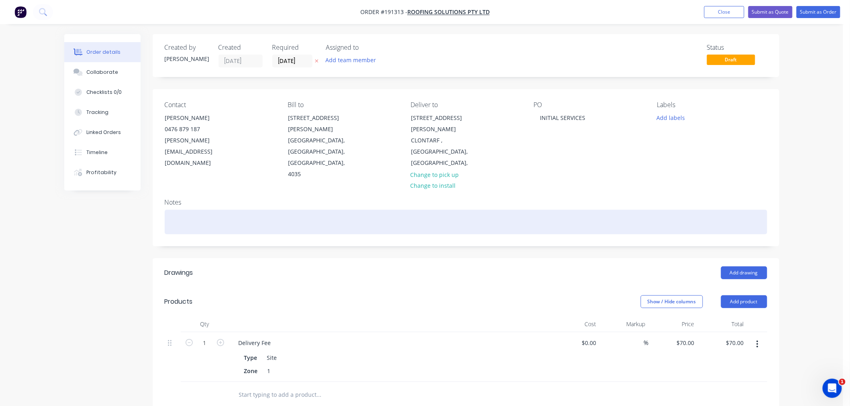
click at [290, 210] on div at bounding box center [466, 222] width 602 height 24
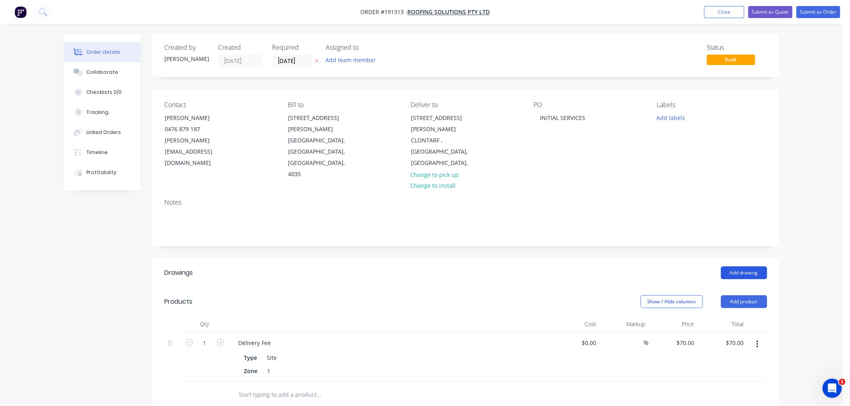
click at [748, 267] on button "Add drawing" at bounding box center [744, 273] width 46 height 13
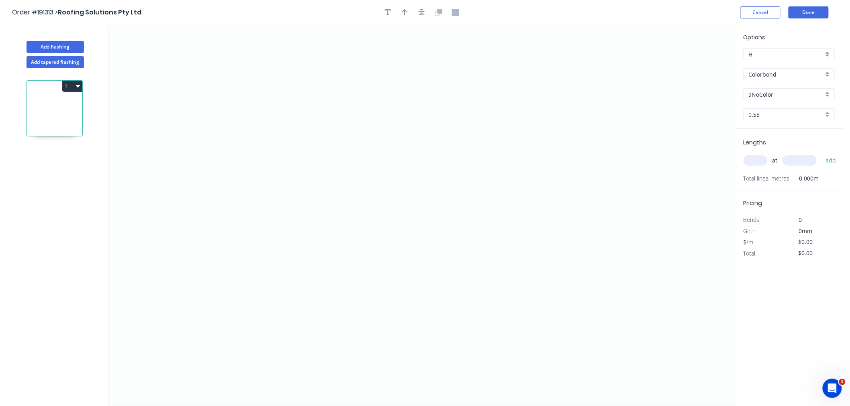
click at [763, 74] on input "Colorbond" at bounding box center [786, 74] width 75 height 8
click at [769, 90] on div "Colorbond" at bounding box center [789, 90] width 91 height 14
type input "Colorbond"
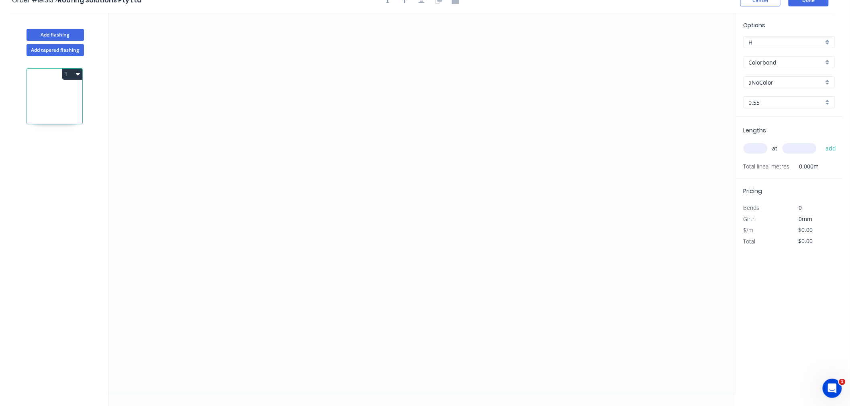
scroll to position [15, 0]
click at [770, 96] on input "0.55" at bounding box center [786, 100] width 75 height 8
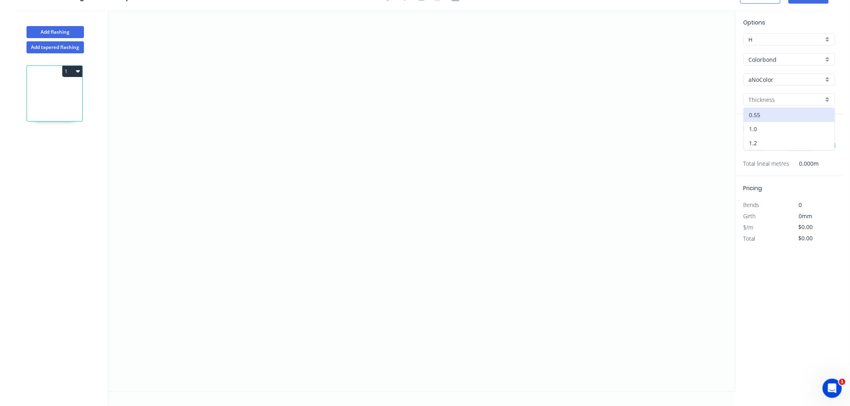
click at [771, 124] on div "1.0" at bounding box center [789, 129] width 91 height 14
type input "1.0"
click at [770, 74] on div "aNoColor" at bounding box center [789, 79] width 92 height 12
click at [794, 112] on div "Monument" at bounding box center [789, 113] width 91 height 14
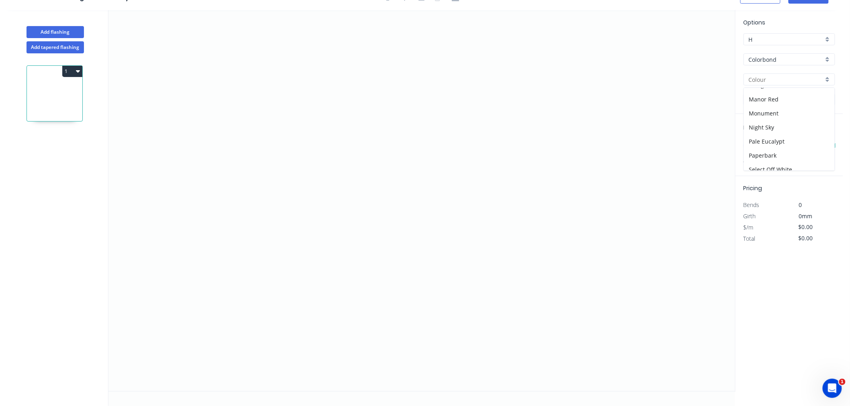
type input "Monument"
click at [760, 149] on input "text" at bounding box center [755, 146] width 24 height 10
type input "2"
type input "5100"
click at [821, 139] on button "add" at bounding box center [830, 146] width 19 height 14
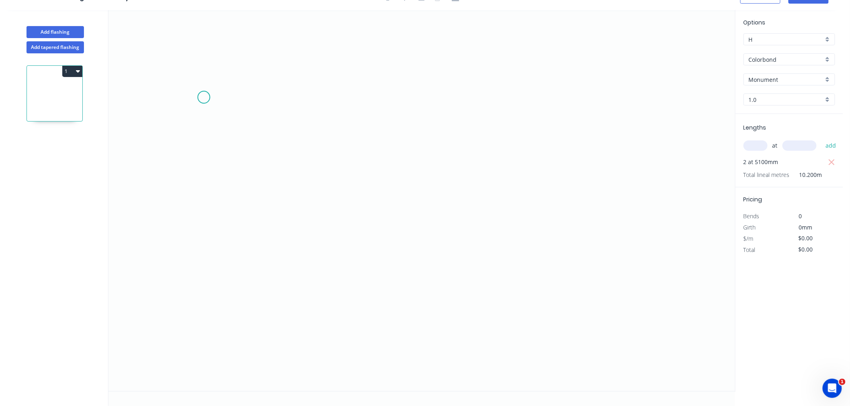
scroll to position [0, 0]
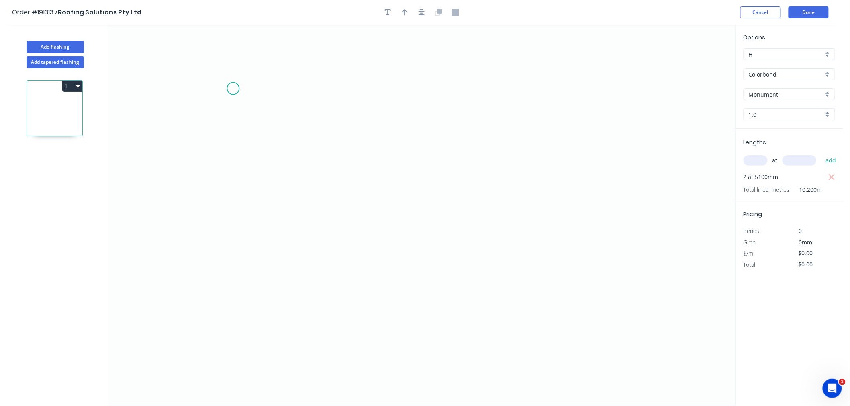
click at [231, 94] on icon "0" at bounding box center [421, 216] width 626 height 382
click at [222, 232] on icon "0" at bounding box center [421, 216] width 626 height 382
click at [424, 221] on icon "0 ?" at bounding box center [421, 216] width 626 height 382
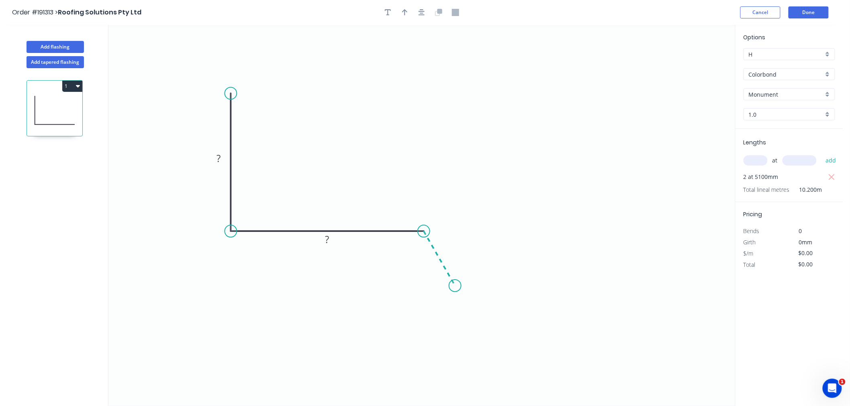
click at [455, 286] on icon "0 ? ?" at bounding box center [421, 216] width 626 height 382
drag, startPoint x: 455, startPoint y: 288, endPoint x: 469, endPoint y: 280, distance: 15.6
click at [469, 280] on circle at bounding box center [468, 275] width 12 height 12
click at [420, 12] on icon "button" at bounding box center [421, 12] width 6 height 7
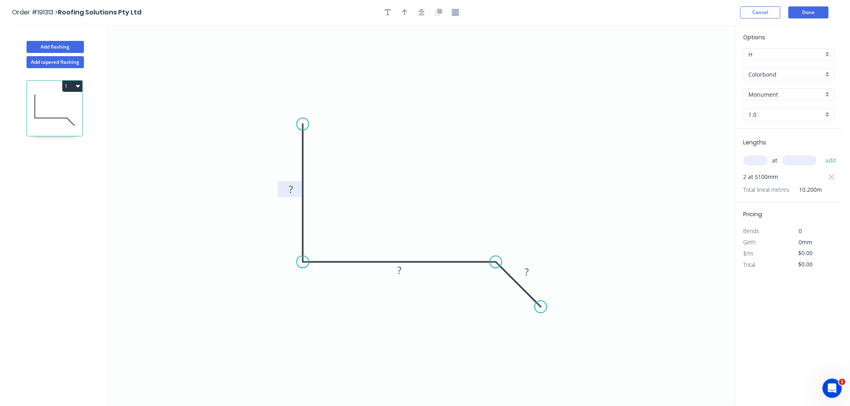
click at [294, 190] on rect at bounding box center [291, 189] width 16 height 11
click at [306, 140] on circle at bounding box center [303, 140] width 12 height 12
click at [294, 197] on rect at bounding box center [291, 197] width 16 height 11
drag, startPoint x: 403, startPoint y: 67, endPoint x: 407, endPoint y: 58, distance: 9.3
click at [403, 67] on icon "0 200 320 30" at bounding box center [421, 216] width 626 height 382
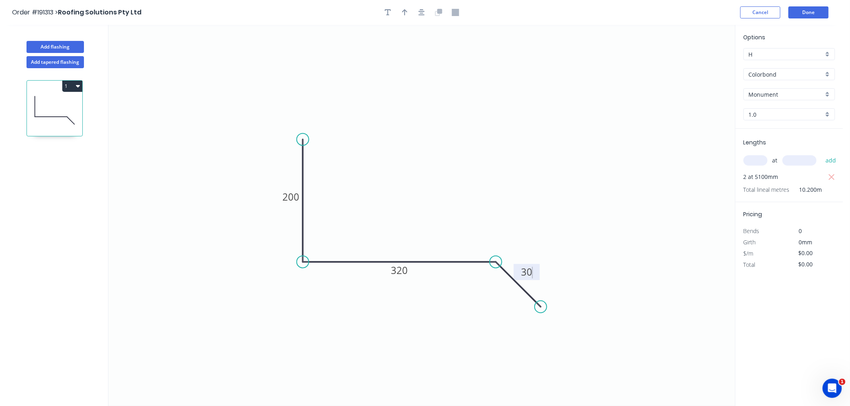
type input "$30.27"
type input "$308.75"
click at [422, 9] on icon "button" at bounding box center [421, 12] width 6 height 7
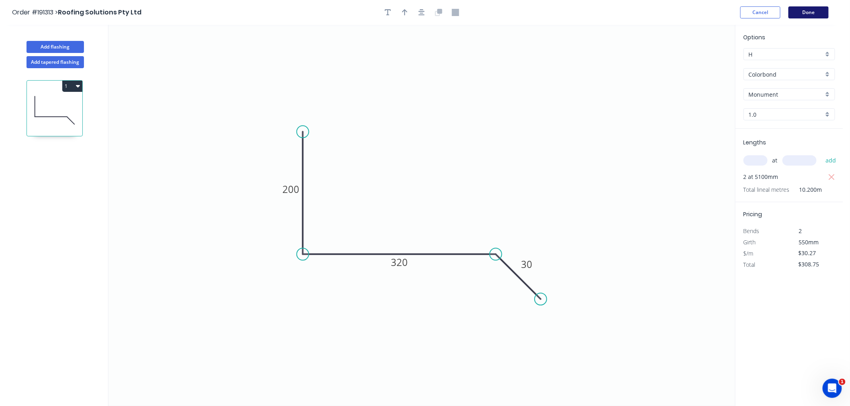
click at [804, 11] on button "Done" at bounding box center [808, 12] width 40 height 12
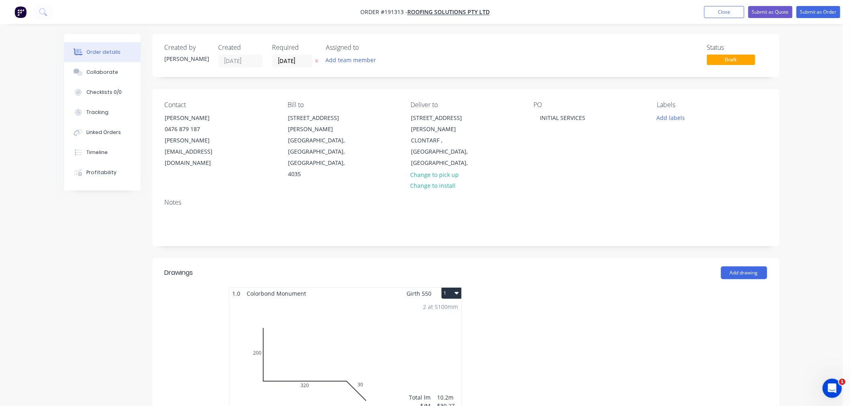
click at [398, 326] on div "2 at 5100mm Total lm $/M Total 10.2m $30.27 $308.75" at bounding box center [345, 361] width 232 height 122
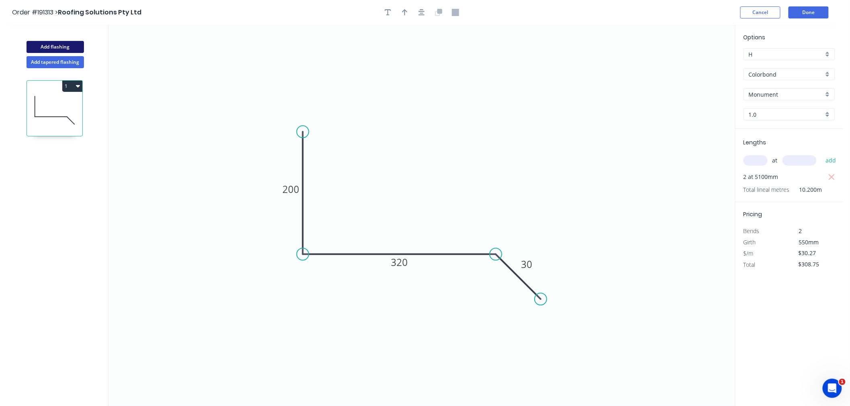
click at [51, 46] on button "Add flashing" at bounding box center [55, 47] width 57 height 12
type input "$0.00"
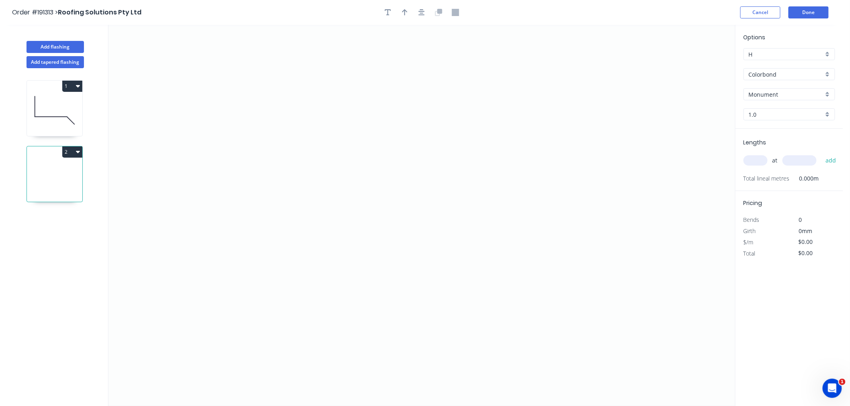
click at [804, 92] on input "Monument" at bounding box center [786, 94] width 75 height 8
click at [812, 74] on input "Colorbond" at bounding box center [786, 74] width 75 height 8
type input "Monument"
click at [801, 143] on div "Zincalume" at bounding box center [789, 144] width 91 height 14
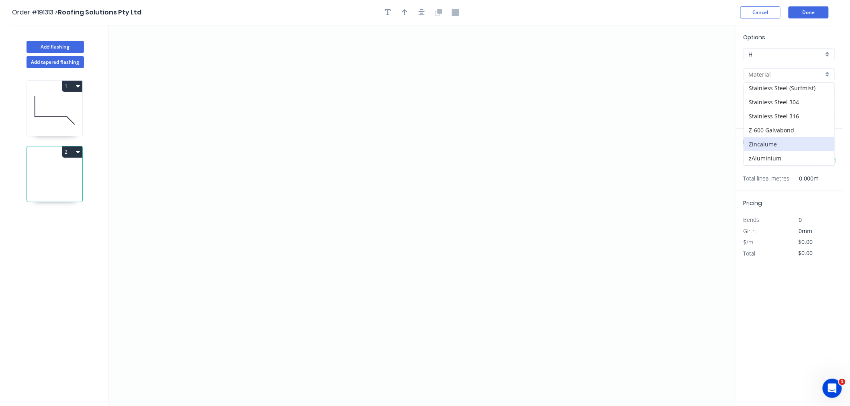
type input "Zincalume"
click at [772, 109] on div "1.0" at bounding box center [789, 114] width 92 height 12
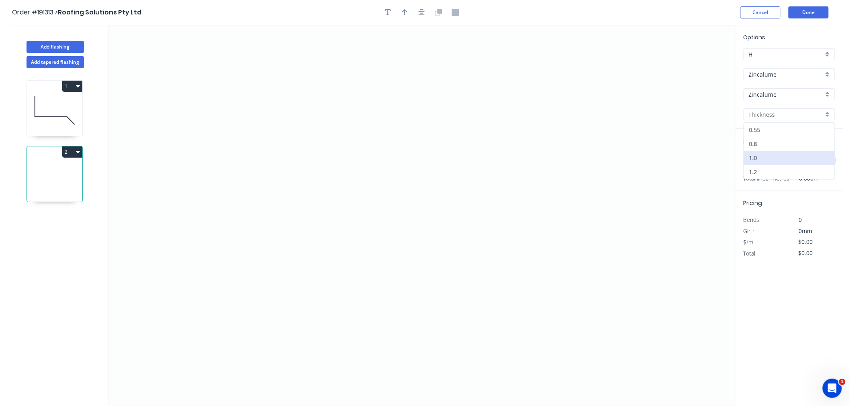
click at [770, 131] on div "0.55" at bounding box center [789, 130] width 91 height 14
type input "0.55"
click at [756, 160] on input "text" at bounding box center [755, 160] width 24 height 10
type input "1"
type input "6000"
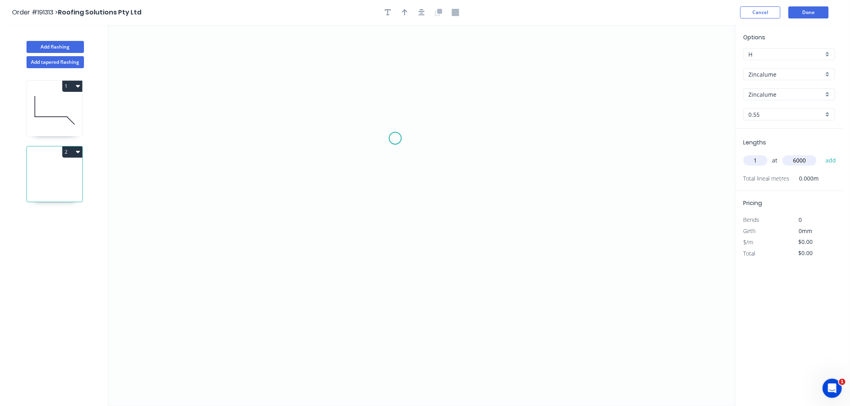
click at [821, 154] on button "add" at bounding box center [830, 161] width 19 height 14
click at [223, 228] on icon "0" at bounding box center [421, 216] width 626 height 382
click at [219, 101] on icon "0" at bounding box center [421, 216] width 626 height 382
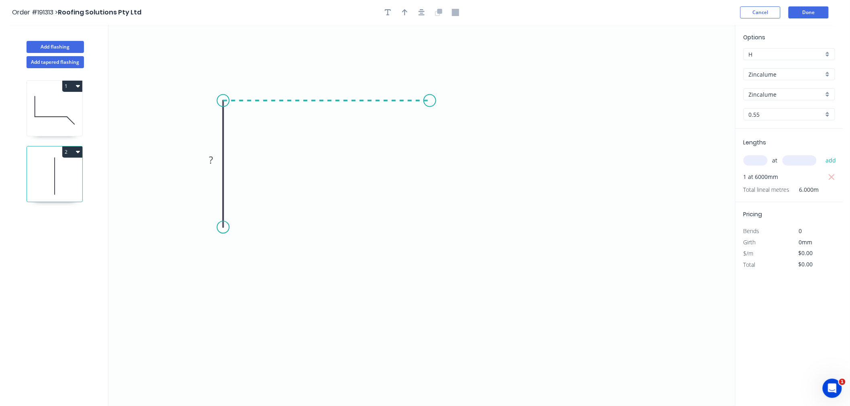
click at [430, 96] on icon "0 ?" at bounding box center [421, 216] width 626 height 382
click at [475, 153] on icon "0 ? ?" at bounding box center [421, 216] width 626 height 382
click at [418, 12] on icon "button" at bounding box center [421, 12] width 6 height 7
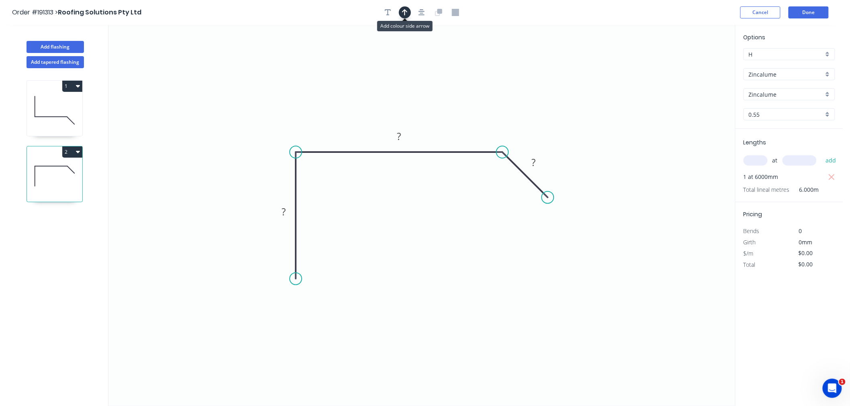
click at [403, 11] on icon "button" at bounding box center [405, 12] width 6 height 7
click at [50, 107] on icon at bounding box center [54, 110] width 55 height 51
type input "Colorbond"
type input "Monument"
type input "1.0"
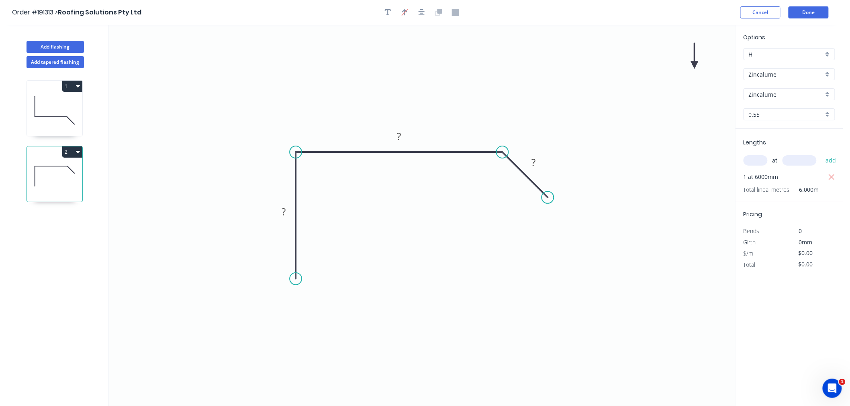
type input "$30.27"
type input "$308.75"
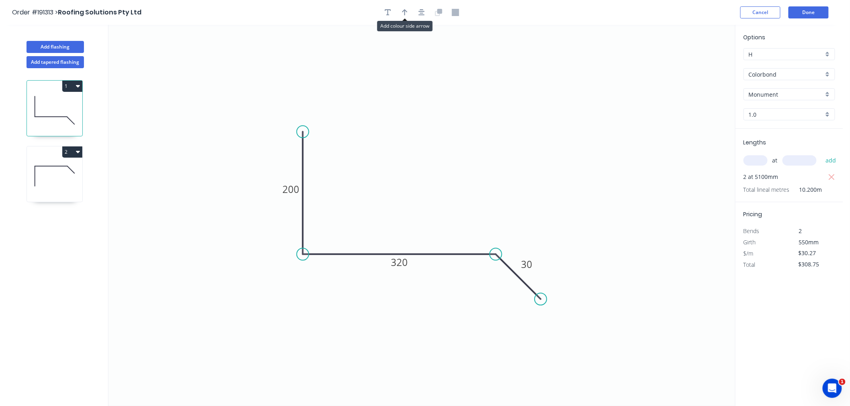
drag, startPoint x: 406, startPoint y: 13, endPoint x: 430, endPoint y: 23, distance: 26.1
click at [406, 13] on icon "button" at bounding box center [405, 12] width 6 height 7
drag, startPoint x: 694, startPoint y: 61, endPoint x: 408, endPoint y: 203, distance: 319.2
click at [408, 203] on icon at bounding box center [407, 194] width 7 height 26
click at [57, 186] on icon at bounding box center [54, 176] width 55 height 51
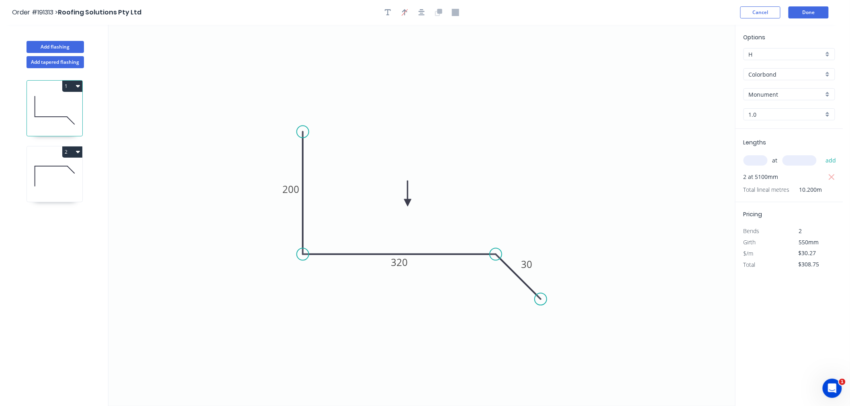
type input "Zincalume"
type input "0.55"
type input "$0.00"
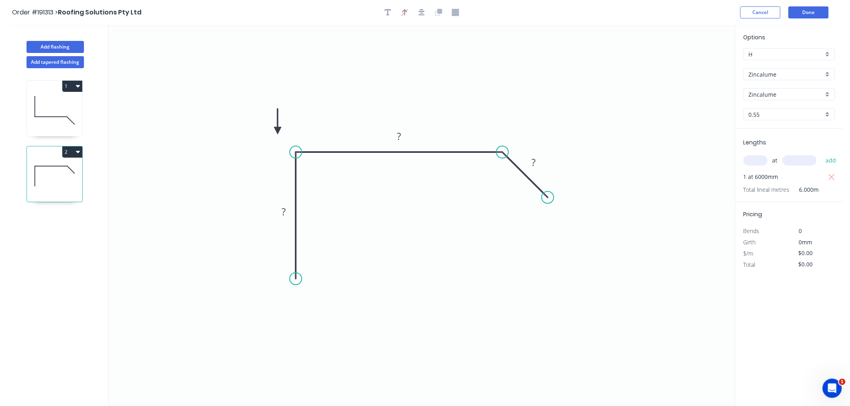
drag, startPoint x: 695, startPoint y: 63, endPoint x: 273, endPoint y: 135, distance: 427.8
click at [274, 135] on icon at bounding box center [277, 122] width 7 height 26
click at [273, 135] on icon at bounding box center [273, 126] width 7 height 26
click at [273, 135] on icon at bounding box center [280, 128] width 23 height 23
click at [273, 135] on icon at bounding box center [283, 135] width 26 height 7
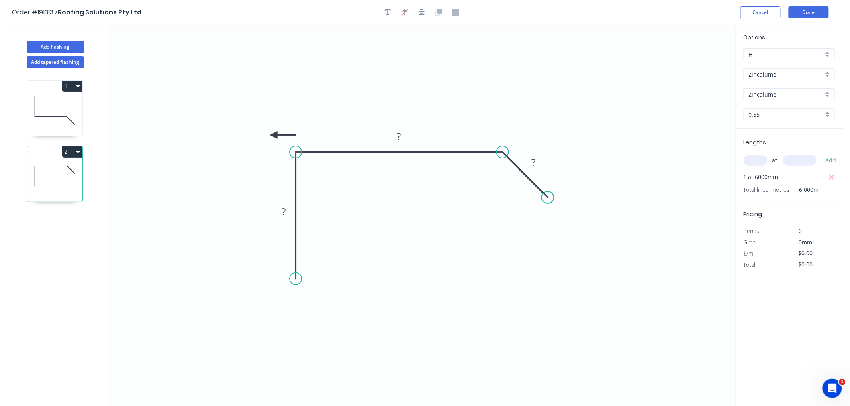
click at [273, 135] on icon at bounding box center [283, 135] width 26 height 7
click at [273, 135] on icon at bounding box center [273, 145] width 7 height 26
click at [273, 135] on icon at bounding box center [266, 141] width 23 height 23
click at [273, 135] on icon at bounding box center [264, 135] width 26 height 7
drag, startPoint x: 273, startPoint y: 135, endPoint x: 284, endPoint y: 131, distance: 11.2
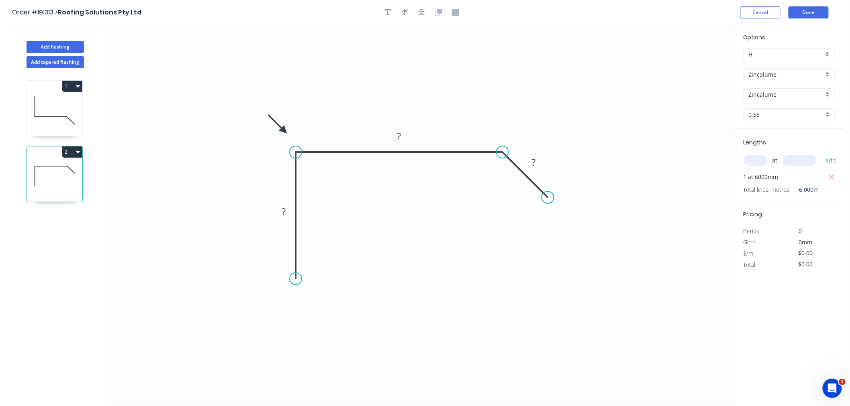
click at [284, 131] on icon at bounding box center [277, 123] width 23 height 23
click at [286, 216] on rect at bounding box center [283, 212] width 16 height 11
click at [422, 233] on icon "0 300 400 30" at bounding box center [421, 216] width 626 height 382
type input "$18.08"
type input "$108.48"
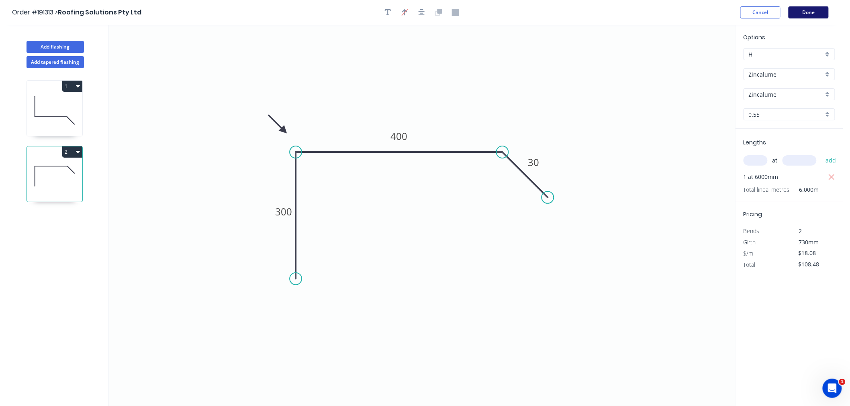
click at [820, 7] on button "Done" at bounding box center [808, 12] width 40 height 12
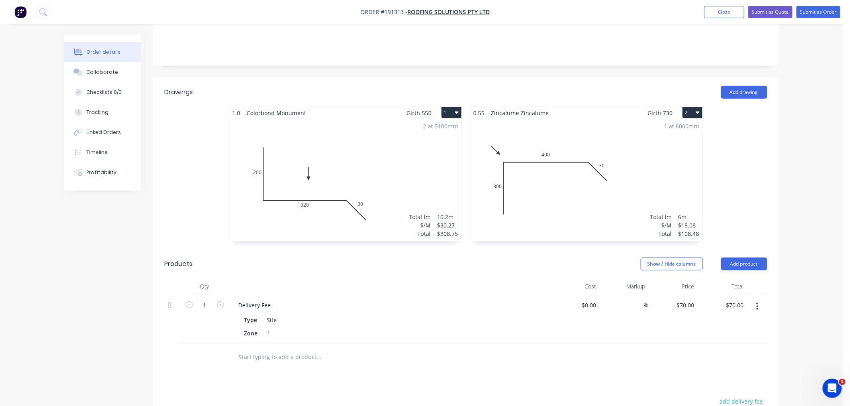
scroll to position [149, 0]
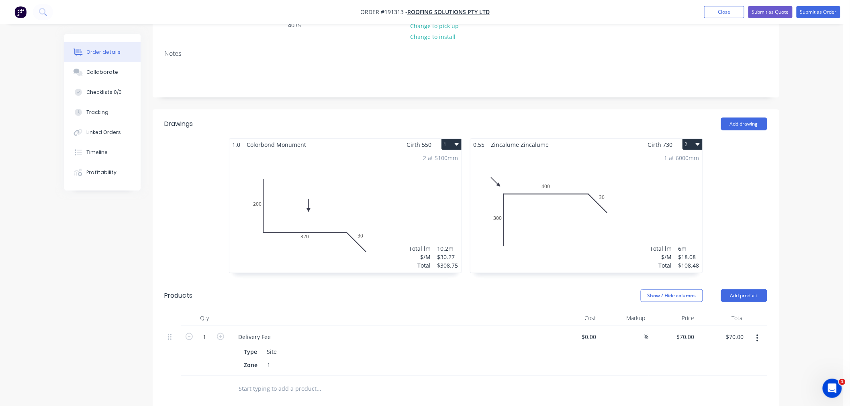
click at [806, 274] on div "Order details Collaborate Checklists 0/0 Tracking Linked Orders Timeline Profit…" at bounding box center [421, 229] width 843 height 756
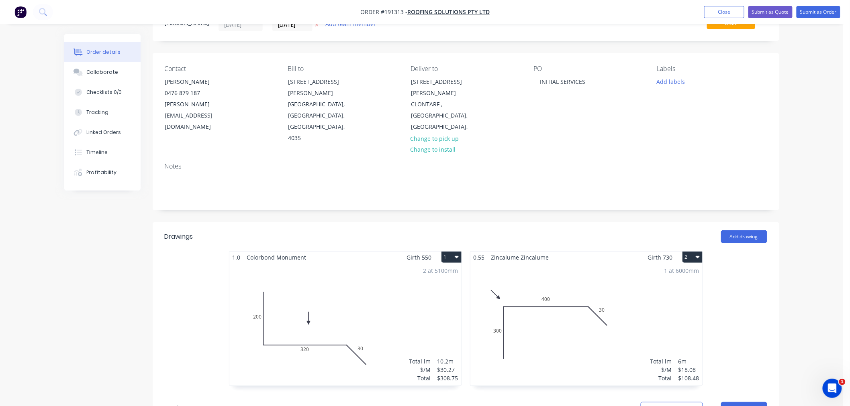
scroll to position [0, 0]
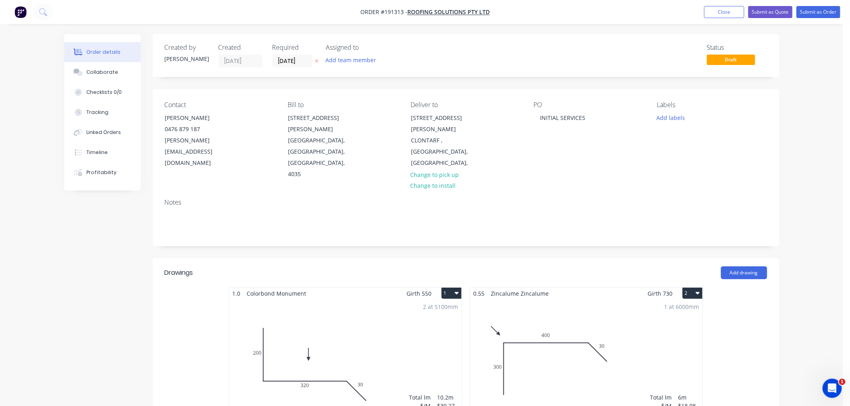
click at [814, 132] on div "Order details Collaborate Checklists 0/0 Tracking Linked Orders Timeline Profit…" at bounding box center [421, 378] width 843 height 756
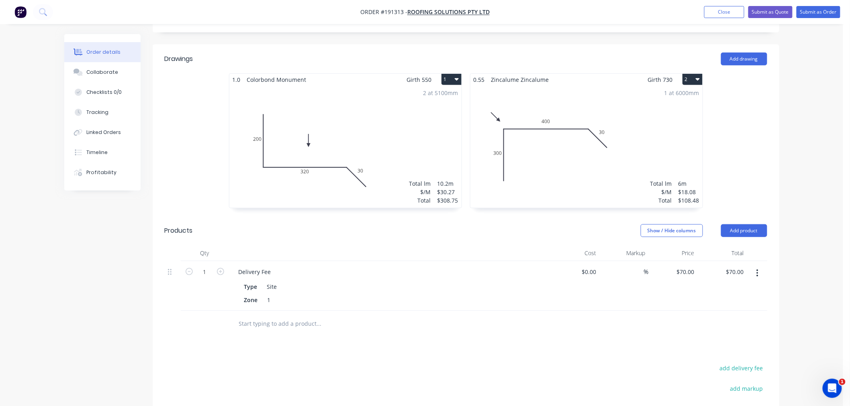
scroll to position [59, 0]
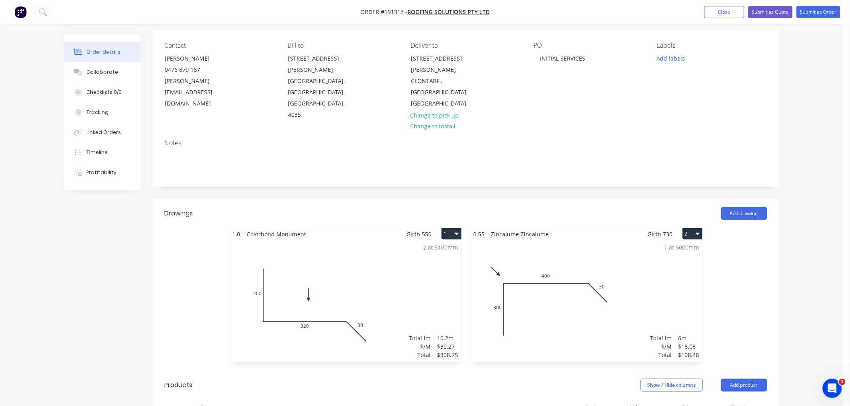
click at [817, 255] on div "Order details Collaborate Checklists 0/0 Tracking Linked Orders Timeline Profit…" at bounding box center [421, 319] width 843 height 756
click at [816, 256] on div "Order details Collaborate Checklists 0/0 Tracking Linked Orders Timeline Profit…" at bounding box center [421, 319] width 843 height 756
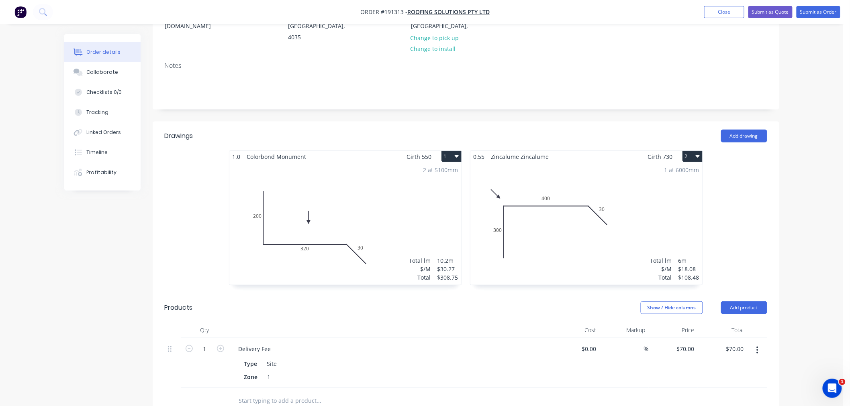
scroll to position [89, 0]
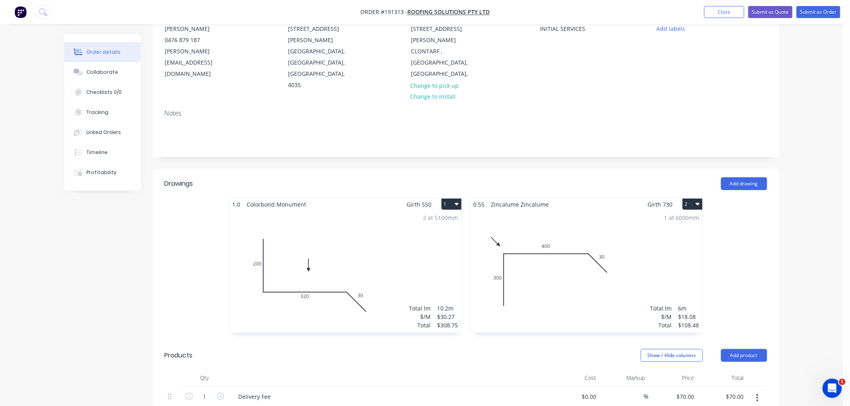
click at [799, 187] on div "Order details Collaborate Checklists 0/0 Tracking Linked Orders Timeline Profit…" at bounding box center [421, 289] width 843 height 756
click at [804, 100] on div "Order details Collaborate Checklists 0/0 Tracking Linked Orders Timeline Profit…" at bounding box center [421, 289] width 843 height 756
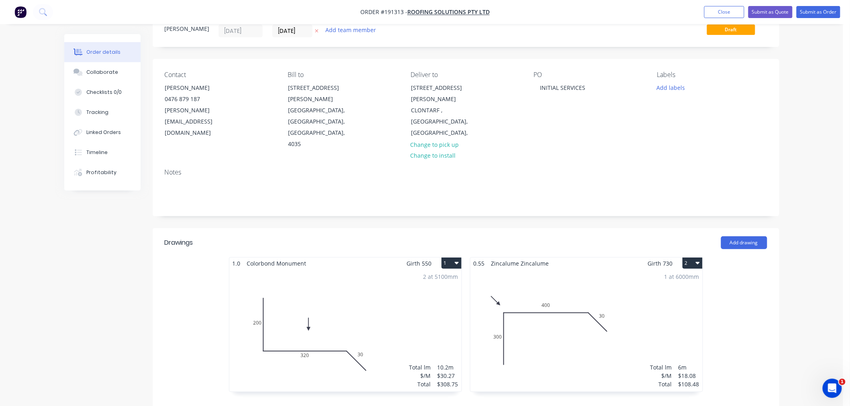
scroll to position [0, 0]
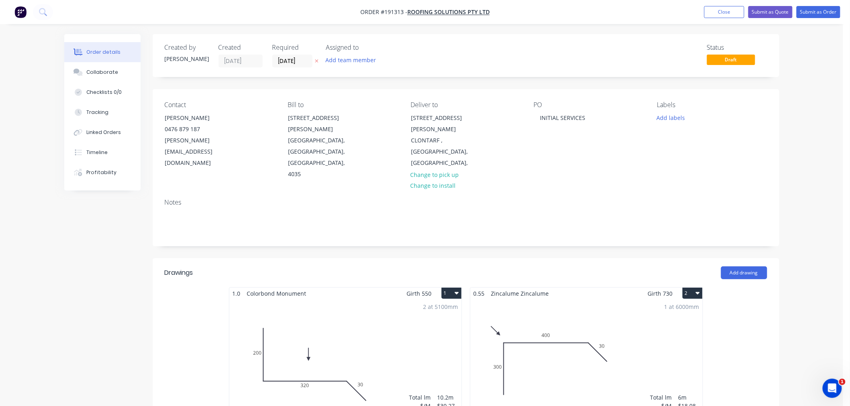
click at [823, 102] on div "Order details Collaborate Checklists 0/0 Tracking Linked Orders Timeline Profit…" at bounding box center [421, 378] width 843 height 756
click at [818, 7] on button "Submit as Order" at bounding box center [818, 12] width 44 height 12
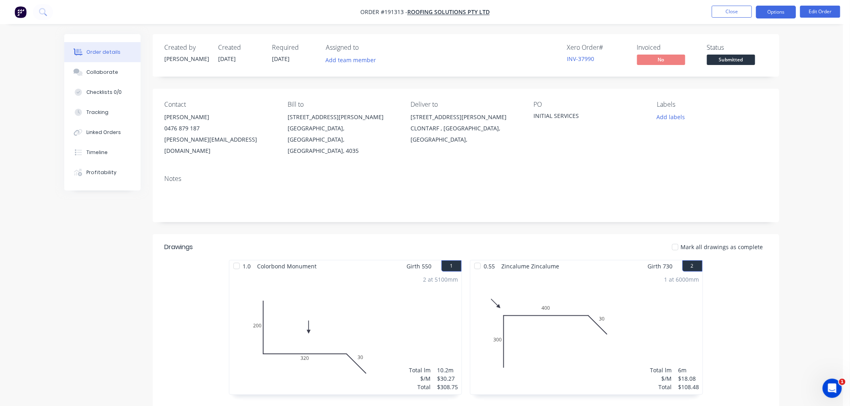
click at [774, 14] on button "Options" at bounding box center [776, 12] width 40 height 13
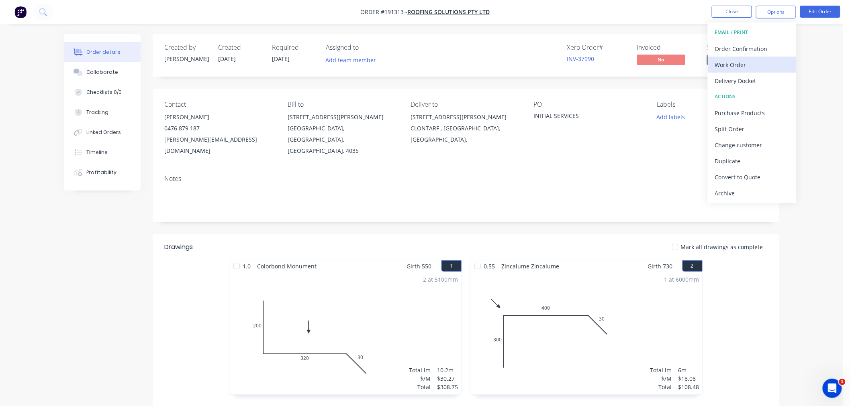
click at [772, 65] on div "Work Order" at bounding box center [752, 65] width 74 height 12
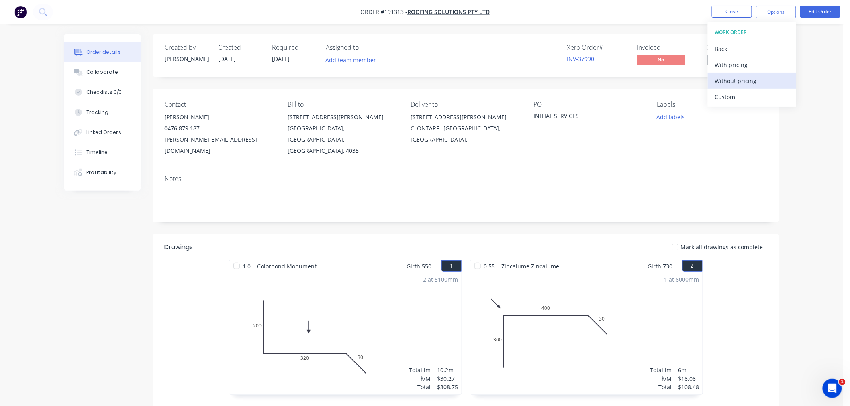
click at [758, 81] on div "Without pricing" at bounding box center [752, 81] width 74 height 12
click at [598, 10] on nav "Order #191313 - Roofing Solutions Pty Ltd Close Options Edit Order" at bounding box center [425, 12] width 850 height 24
click at [736, 11] on button "Close" at bounding box center [732, 12] width 40 height 12
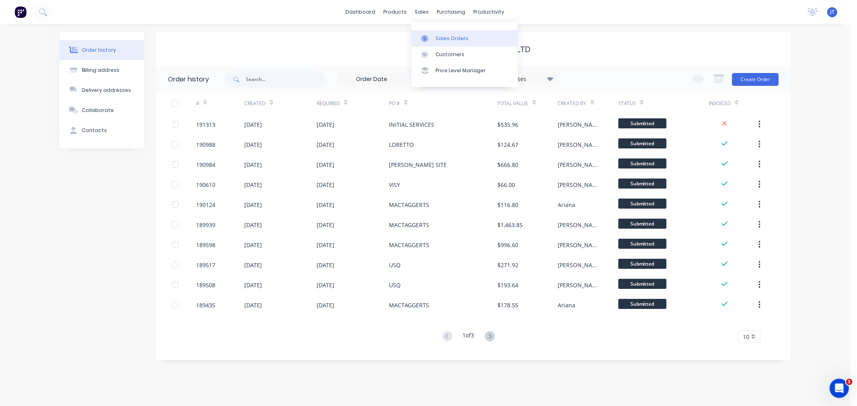
click at [444, 37] on div "Sales Orders" at bounding box center [451, 38] width 33 height 7
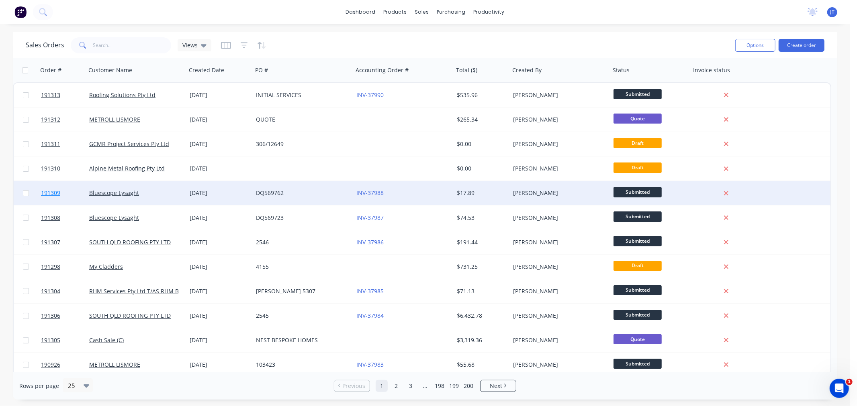
click at [50, 192] on span "191309" at bounding box center [50, 193] width 19 height 8
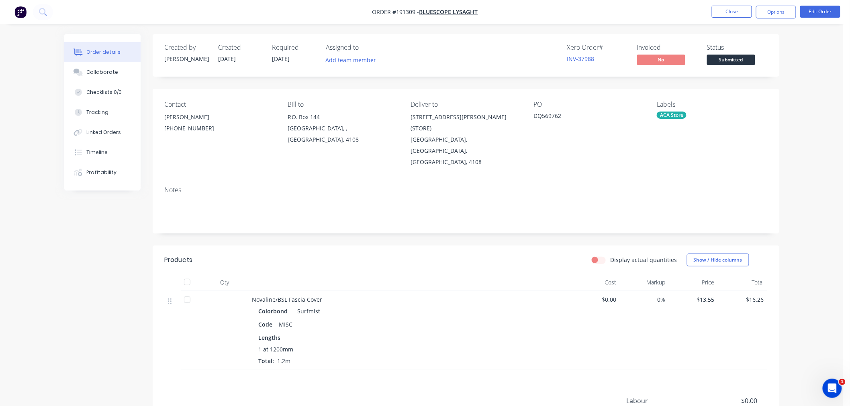
click at [637, 7] on nav "Order #191309 - Bluescope Lysaght Close Options Edit Order" at bounding box center [425, 12] width 850 height 24
click at [605, 11] on nav "Order #191309 - Bluescope Lysaght Close Options Edit Order" at bounding box center [425, 12] width 850 height 24
click at [802, 169] on div "Order details Collaborate Checklists 0/0 Tracking Linked Orders Timeline Profit…" at bounding box center [421, 257] width 843 height 514
click at [809, 220] on div "Order details Collaborate Checklists 0/0 Tracking Linked Orders Timeline Profit…" at bounding box center [421, 257] width 843 height 514
click at [529, 10] on nav "Order #191309 - Bluescope Lysaght Close Options Edit Order" at bounding box center [425, 12] width 850 height 24
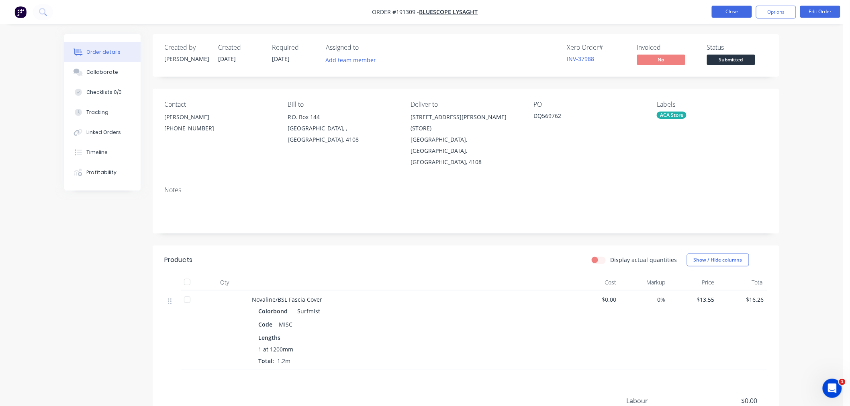
click at [732, 9] on button "Close" at bounding box center [732, 12] width 40 height 12
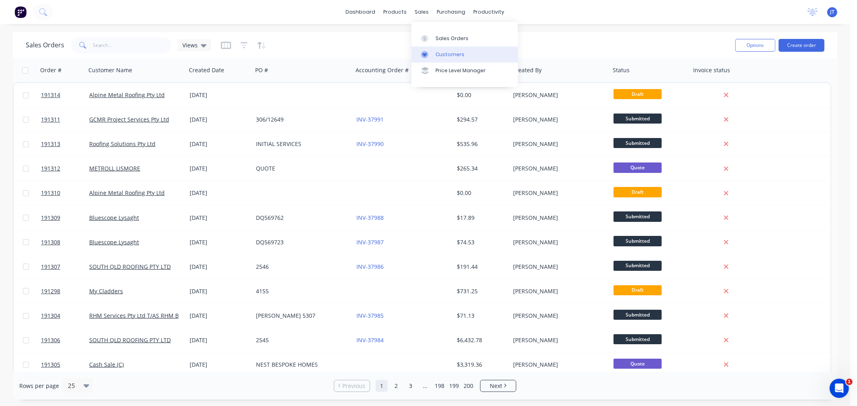
click at [444, 52] on div "Customers" at bounding box center [449, 54] width 29 height 7
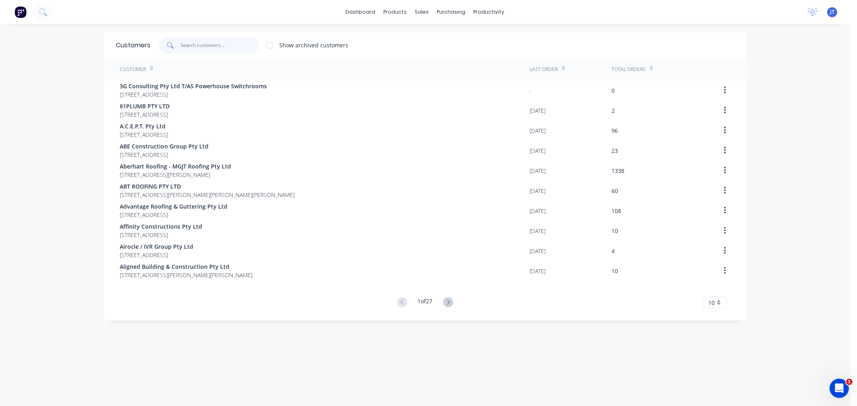
click at [198, 46] on input "text" at bounding box center [220, 45] width 78 height 16
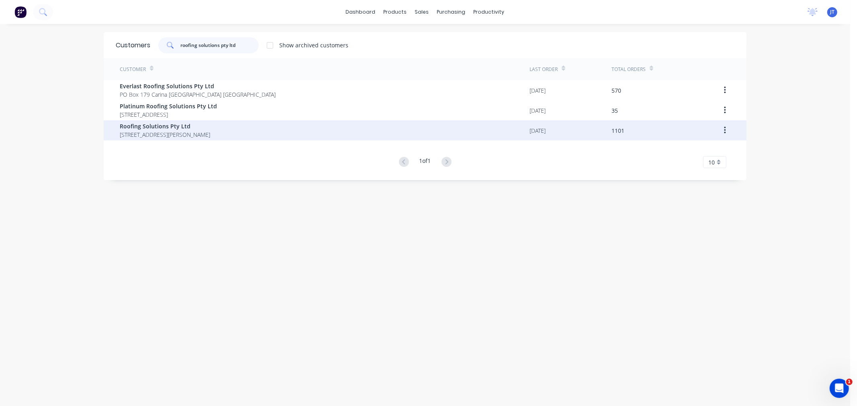
type input "roofing solutions pty ltd"
click at [190, 131] on span "[STREET_ADDRESS][PERSON_NAME]" at bounding box center [165, 135] width 90 height 8
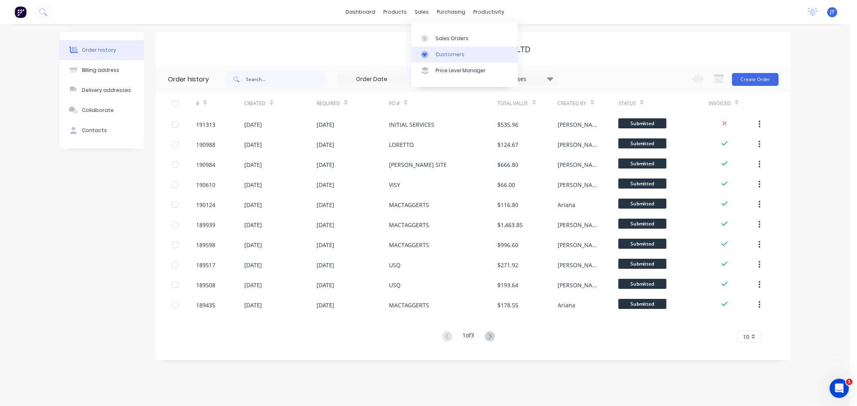
click at [438, 53] on div "Customers" at bounding box center [449, 54] width 29 height 7
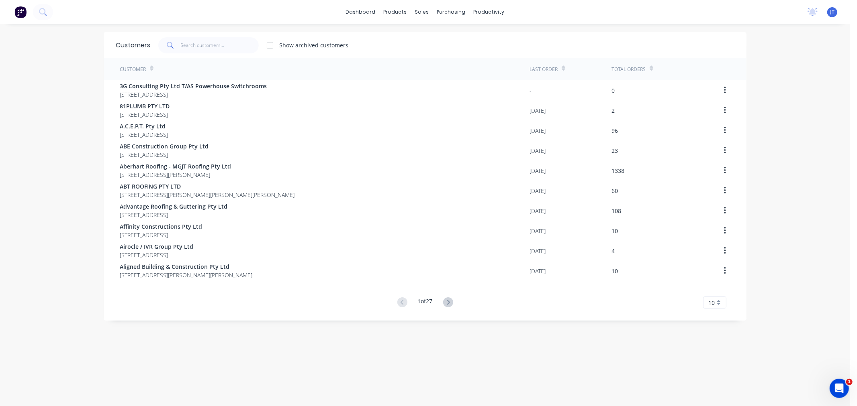
click at [684, 359] on div "Customers Show archived customers Customer Last Order Total Orders 3G Consultin…" at bounding box center [425, 223] width 643 height 382
click at [753, 357] on div "dashboard products sales purchasing productivity dashboard products Product Cat…" at bounding box center [425, 203] width 850 height 406
click at [802, 325] on div "dashboard products sales purchasing productivity dashboard products Product Cat…" at bounding box center [425, 203] width 850 height 406
click at [185, 49] on input "text" at bounding box center [220, 45] width 78 height 16
click at [210, 49] on input "text" at bounding box center [220, 45] width 78 height 16
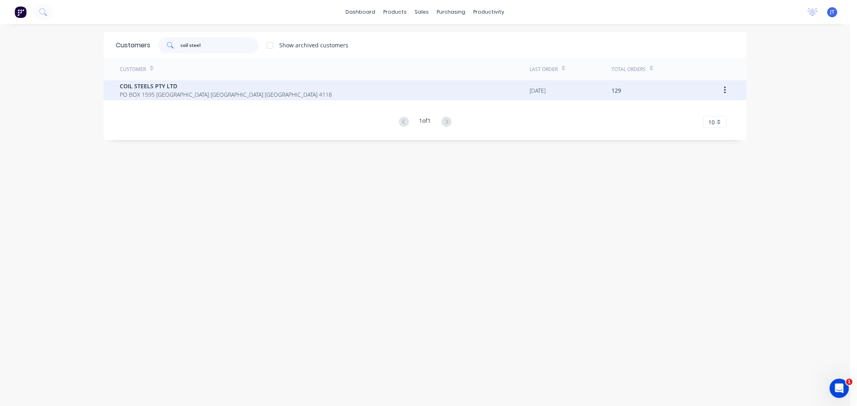
type input "coil steel"
click at [268, 95] on div "COIL STEELS PTY LTD PO BOX 1595 BROWNS PLAINS Queensland Australia 4118" at bounding box center [325, 90] width 410 height 20
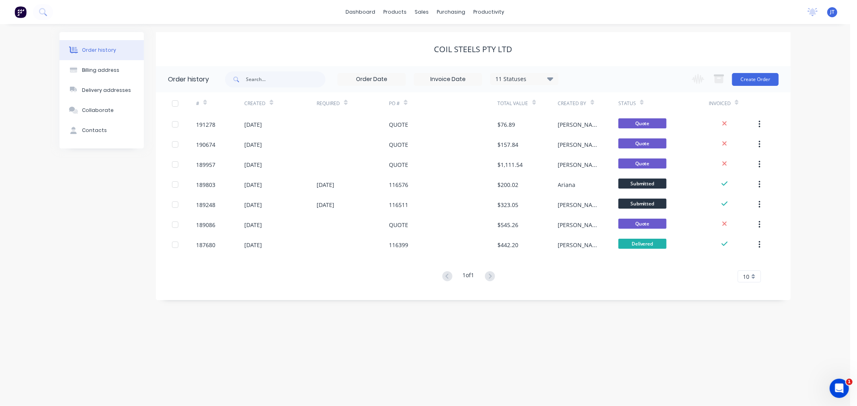
click at [814, 112] on div "Order history Billing address Delivery addresses Collaborate Contacts COIL STEE…" at bounding box center [425, 215] width 850 height 382
click at [753, 78] on button "Create Order" at bounding box center [755, 79] width 47 height 13
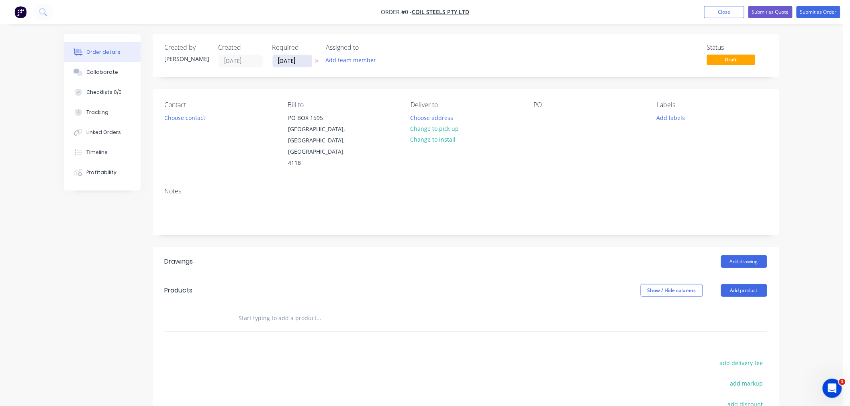
click at [281, 59] on input "[DATE]" at bounding box center [292, 61] width 39 height 12
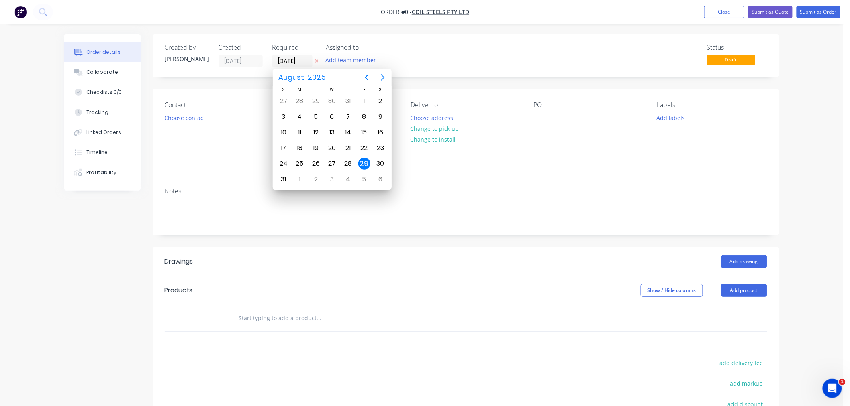
click at [383, 77] on icon "Next page" at bounding box center [383, 77] width 4 height 6
click at [298, 100] on div "1" at bounding box center [300, 101] width 12 height 12
type input "[DATE]"
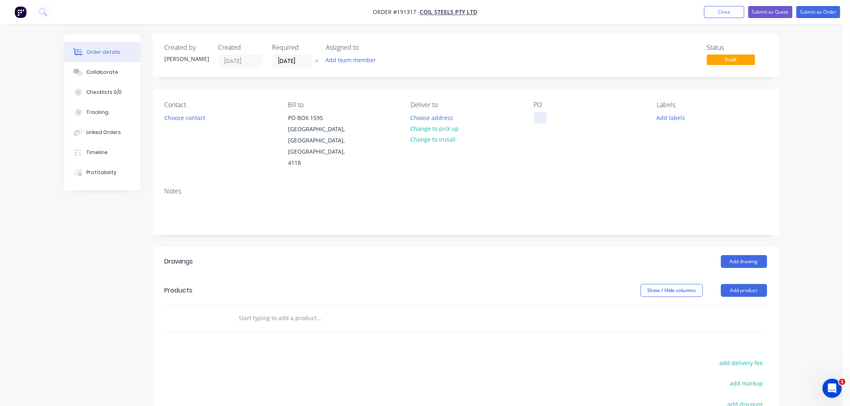
click at [537, 117] on div at bounding box center [540, 118] width 13 height 12
click at [179, 123] on button "Choose contact" at bounding box center [184, 117] width 49 height 11
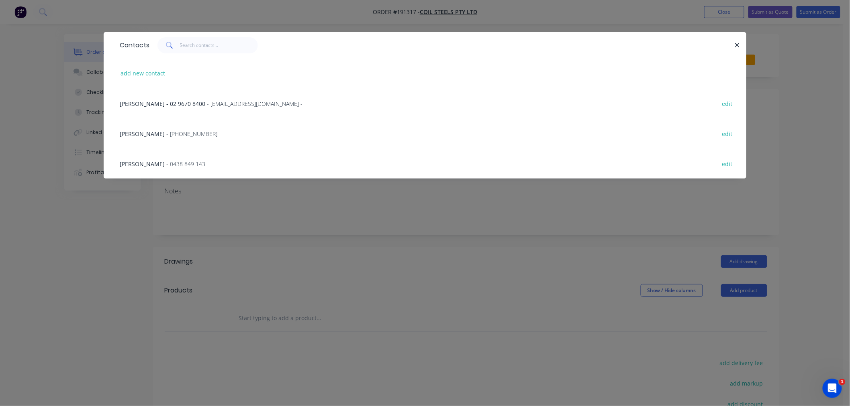
click at [182, 133] on span "- (07) 3711 1300" at bounding box center [191, 134] width 51 height 8
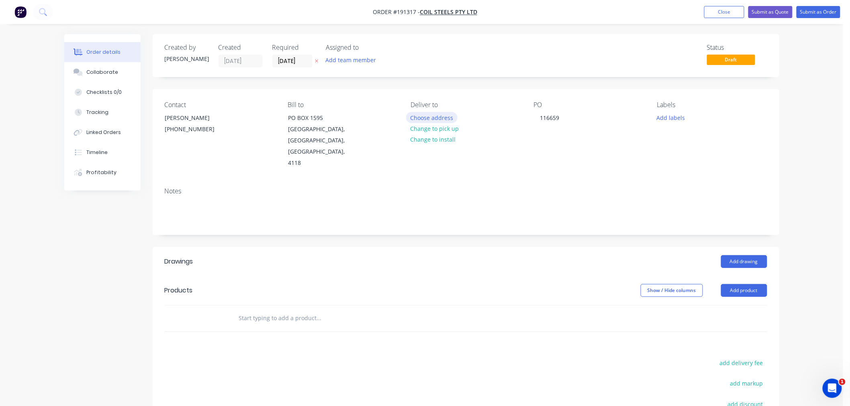
click at [436, 118] on button "Choose address" at bounding box center [431, 117] width 51 height 11
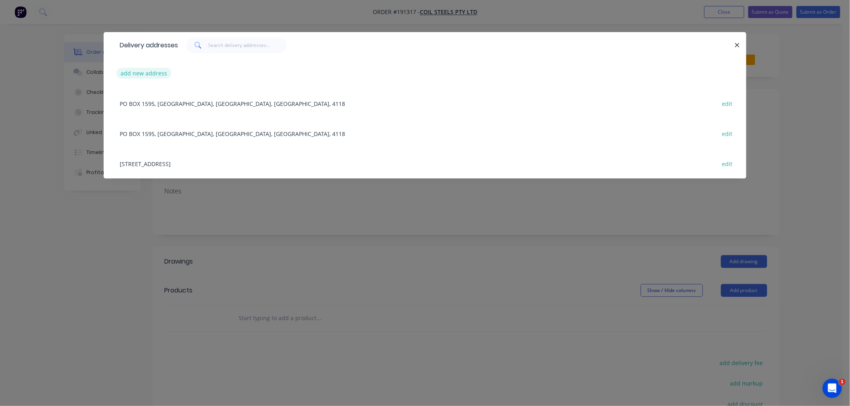
click at [143, 72] on button "add new address" at bounding box center [143, 73] width 55 height 11
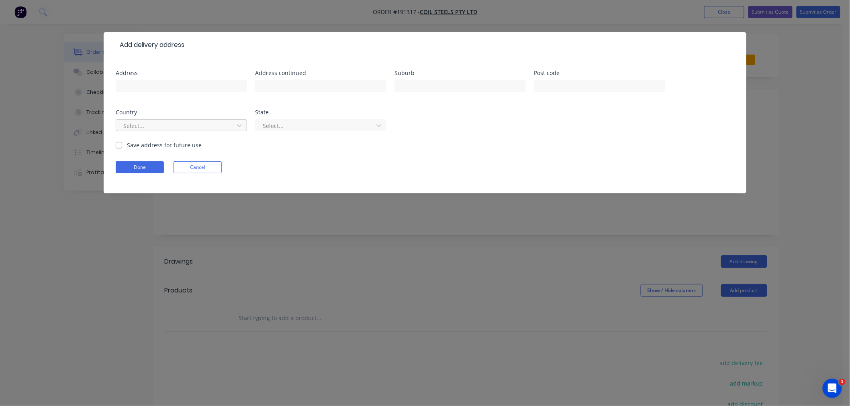
click at [167, 127] on div at bounding box center [175, 126] width 107 height 10
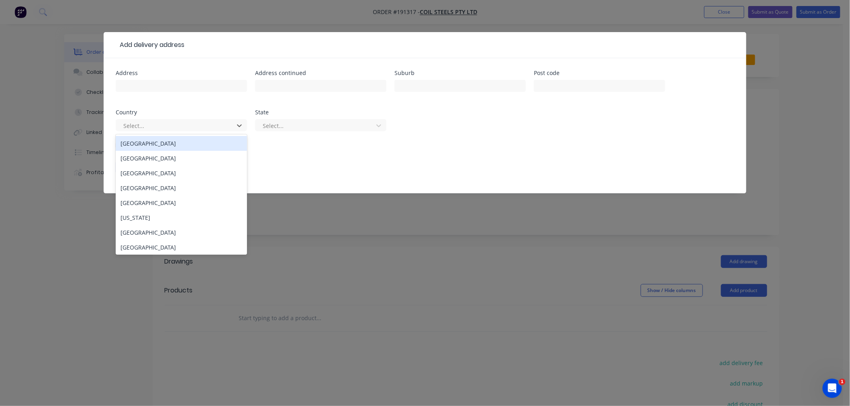
click at [176, 149] on div "[GEOGRAPHIC_DATA]" at bounding box center [181, 143] width 131 height 15
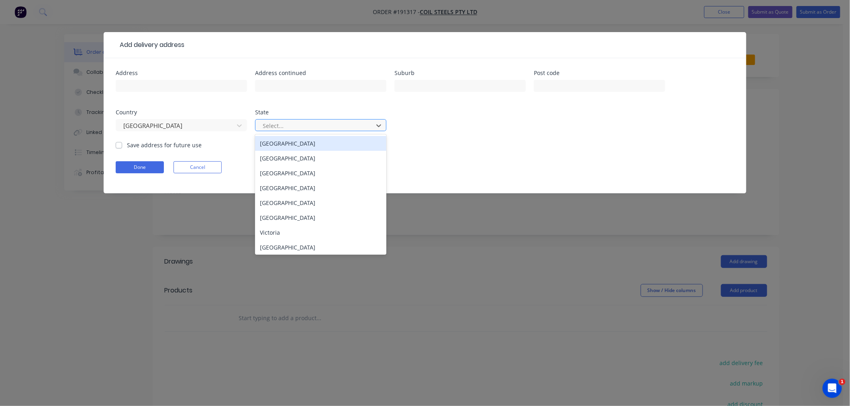
click at [291, 126] on div at bounding box center [315, 126] width 107 height 10
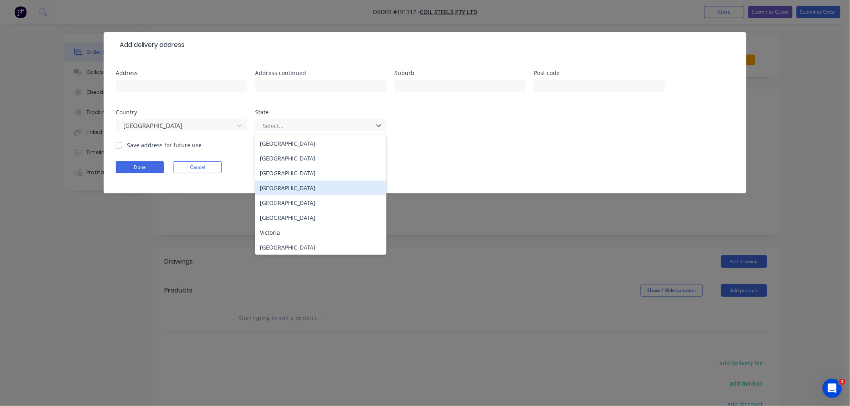
click at [286, 188] on div "[GEOGRAPHIC_DATA]" at bounding box center [320, 188] width 131 height 15
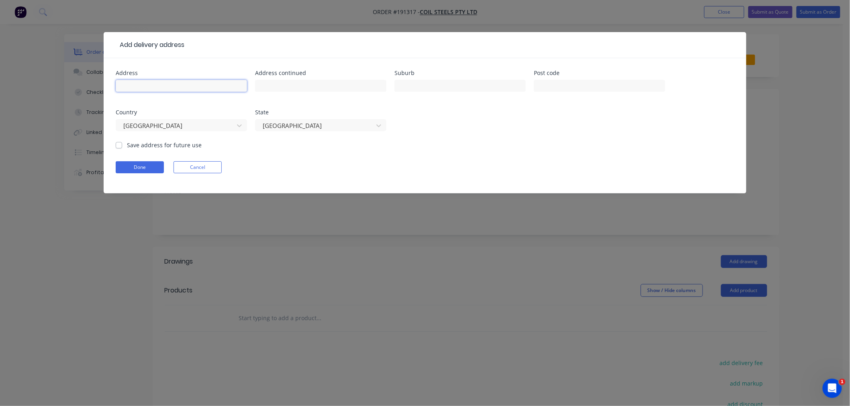
click at [174, 83] on input "text" at bounding box center [181, 86] width 131 height 12
type input "29 ANDREW CAMPBELL DRIVE"
type input "NARANGBA"
click at [215, 84] on input "29 ANDREW CAMPBELL DRIVE" at bounding box center [181, 86] width 131 height 12
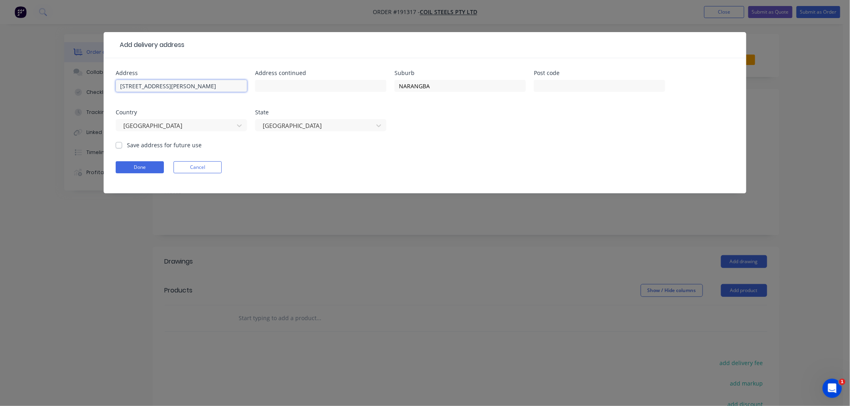
click at [215, 84] on input "29 ANDREW CAMPBELL DRIVE" at bounding box center [181, 86] width 131 height 12
type input "4504"
click button "Done" at bounding box center [140, 167] width 48 height 12
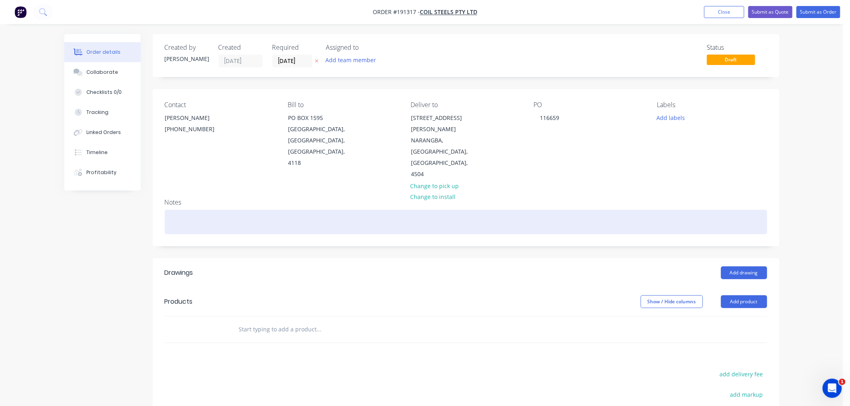
click at [300, 210] on div at bounding box center [466, 222] width 602 height 24
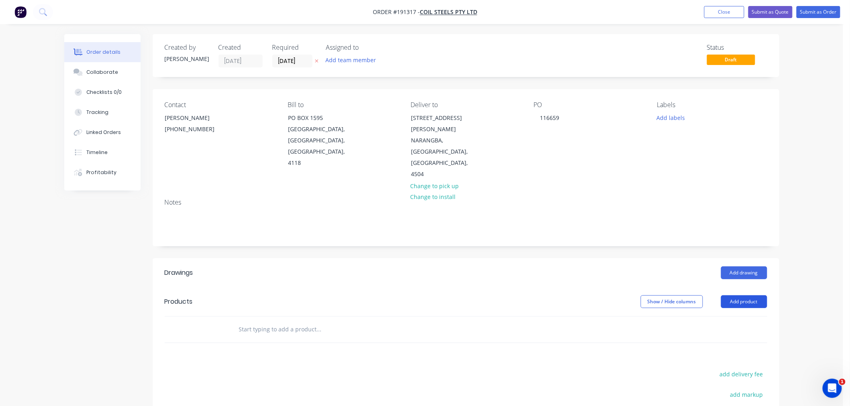
click at [748, 296] on button "Add product" at bounding box center [744, 302] width 46 height 13
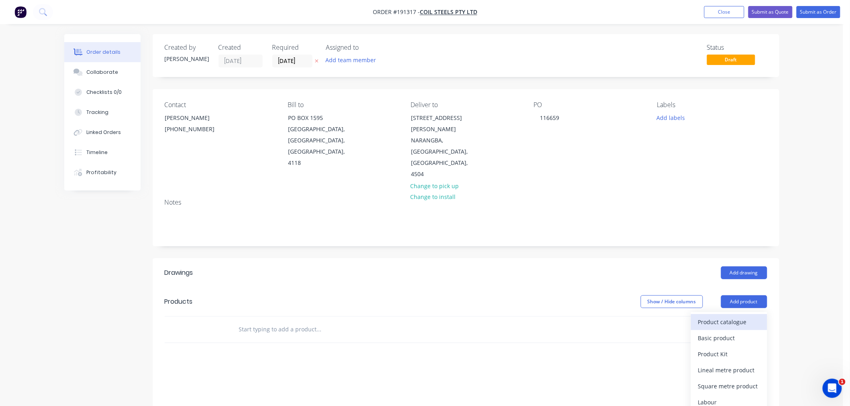
click at [745, 316] on div "Product catalogue" at bounding box center [729, 322] width 62 height 12
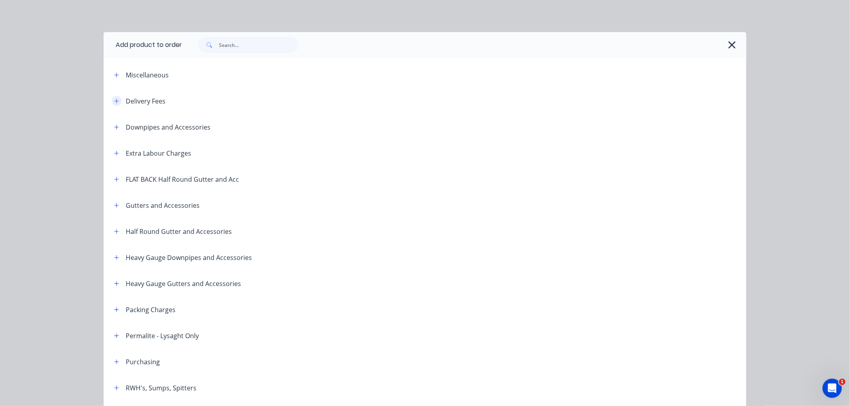
click at [115, 103] on icon "button" at bounding box center [116, 101] width 5 height 6
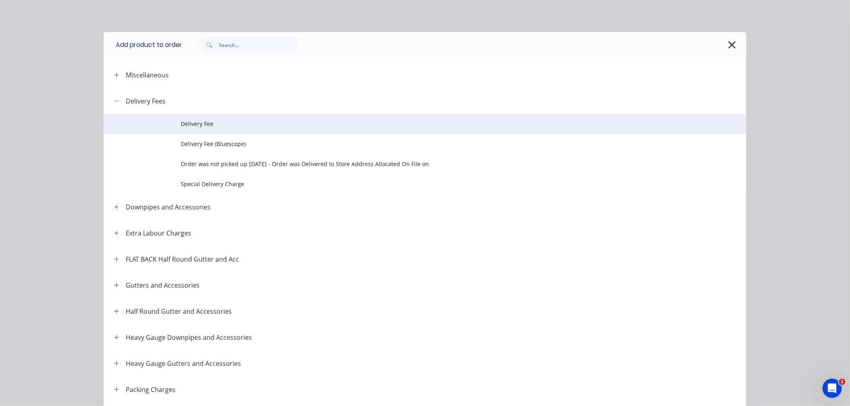
click at [184, 121] on span "Delivery Fee" at bounding box center [407, 124] width 452 height 8
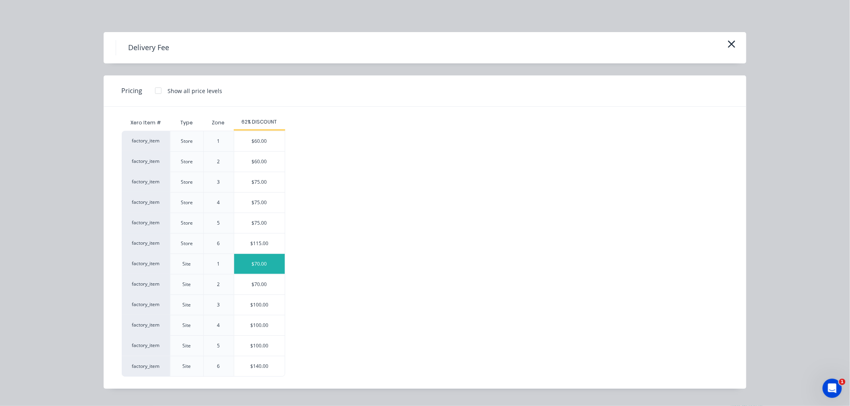
click at [255, 262] on div "$70.00" at bounding box center [259, 264] width 51 height 20
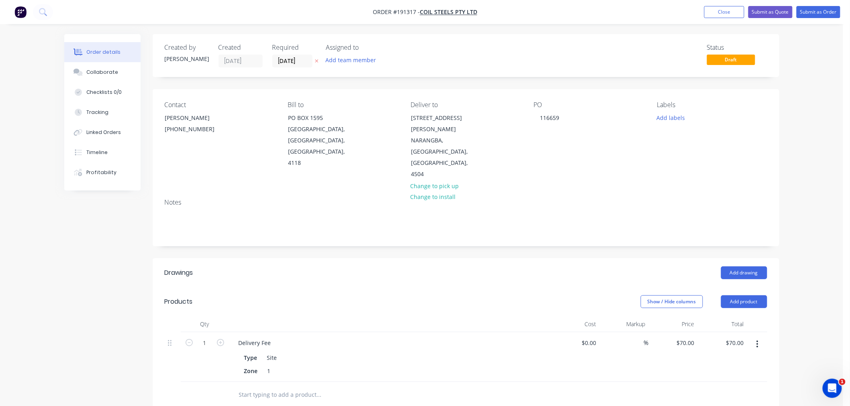
click at [805, 247] on div "Order details Collaborate Checklists 0/0 Tracking Linked Orders Timeline Profit…" at bounding box center [421, 306] width 843 height 613
click at [739, 267] on button "Add drawing" at bounding box center [744, 273] width 46 height 13
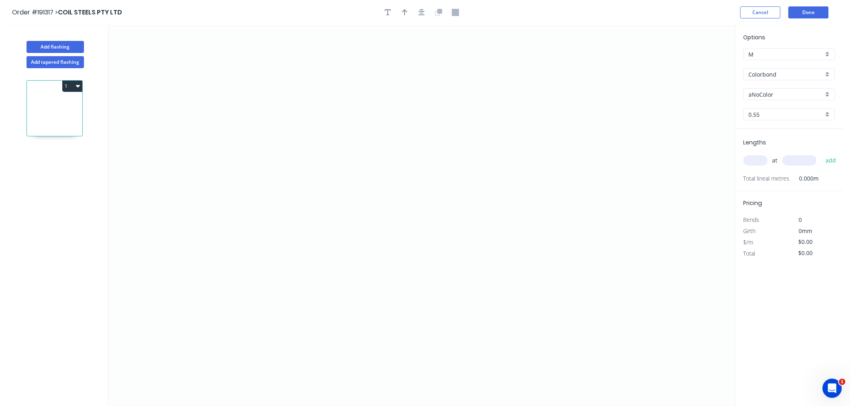
click at [771, 89] on div "aNoColor" at bounding box center [789, 94] width 92 height 12
click at [812, 108] on div "[PERSON_NAME]" at bounding box center [789, 109] width 91 height 14
type input "[PERSON_NAME]"
click at [757, 163] on input "text" at bounding box center [755, 160] width 24 height 10
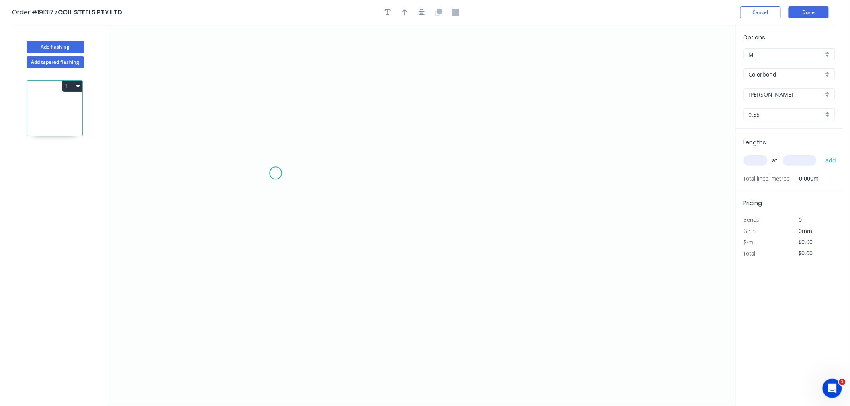
click at [275, 173] on icon "0" at bounding box center [421, 216] width 626 height 382
click at [581, 170] on icon "0" at bounding box center [421, 216] width 626 height 382
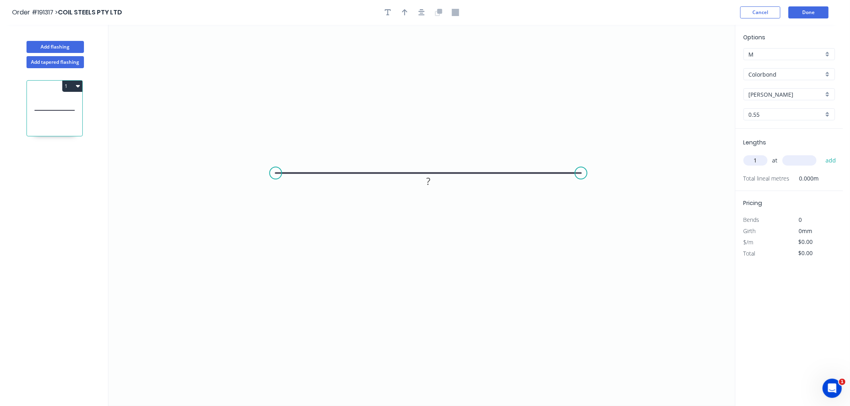
type input "1"
type input "3000"
click at [821, 154] on button "add" at bounding box center [830, 161] width 19 height 14
click at [437, 189] on rect at bounding box center [428, 181] width 26 height 16
click at [431, 185] on rect at bounding box center [428, 181] width 16 height 11
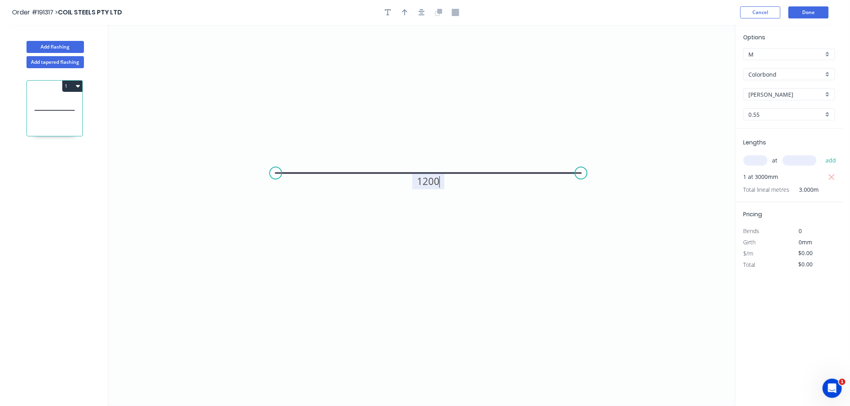
click at [447, 115] on icon "0 1200" at bounding box center [421, 216] width 626 height 382
type input "$23.30"
type input "$69.90"
click at [418, 14] on button "button" at bounding box center [422, 12] width 12 height 12
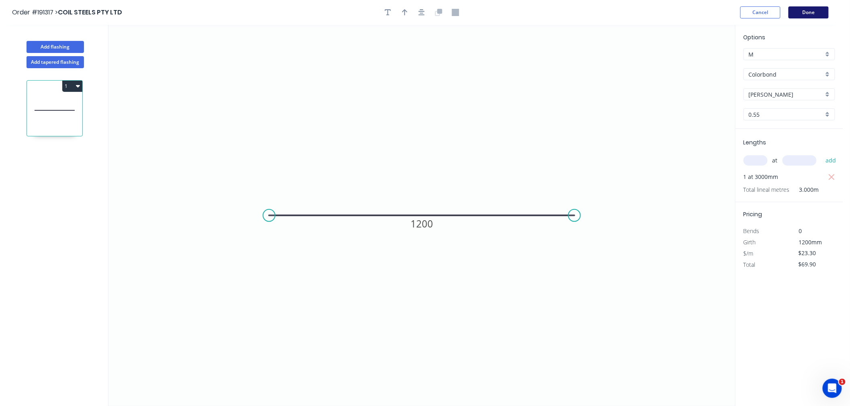
click at [814, 13] on button "Done" at bounding box center [808, 12] width 40 height 12
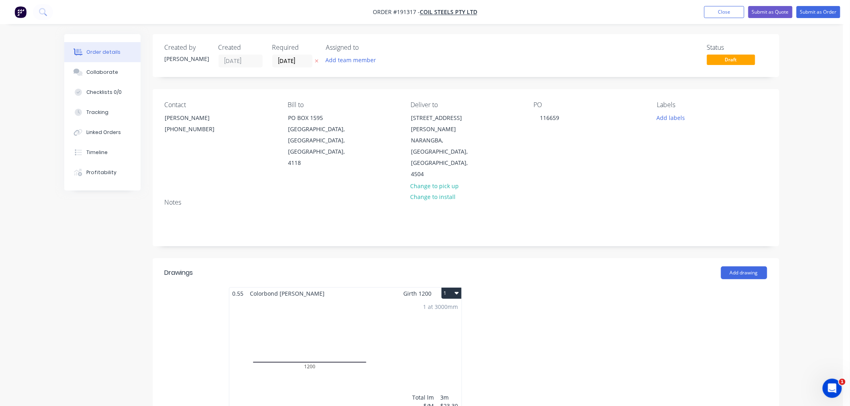
click at [806, 181] on div "Order details Collaborate Checklists 0/0 Tracking Linked Orders Timeline Profit…" at bounding box center [421, 378] width 843 height 756
click at [456, 290] on icon "button" at bounding box center [457, 293] width 4 height 6
click at [449, 307] on div "Use larger box size" at bounding box center [423, 313] width 62 height 12
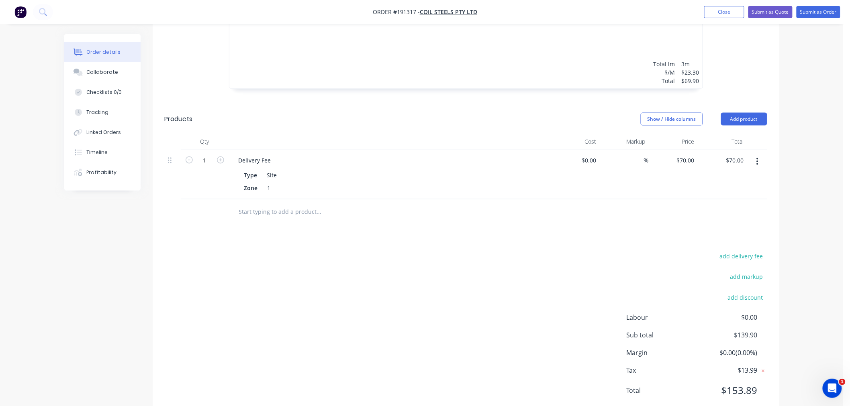
scroll to position [458, 0]
click at [820, 11] on button "Submit as Order" at bounding box center [818, 12] width 44 height 12
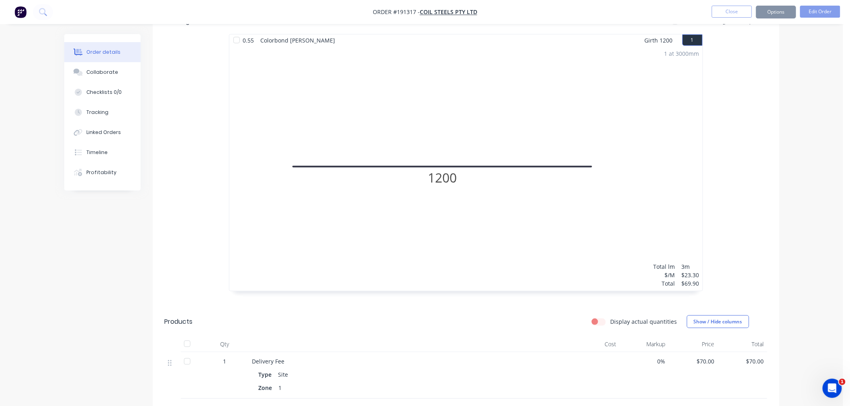
scroll to position [351, 0]
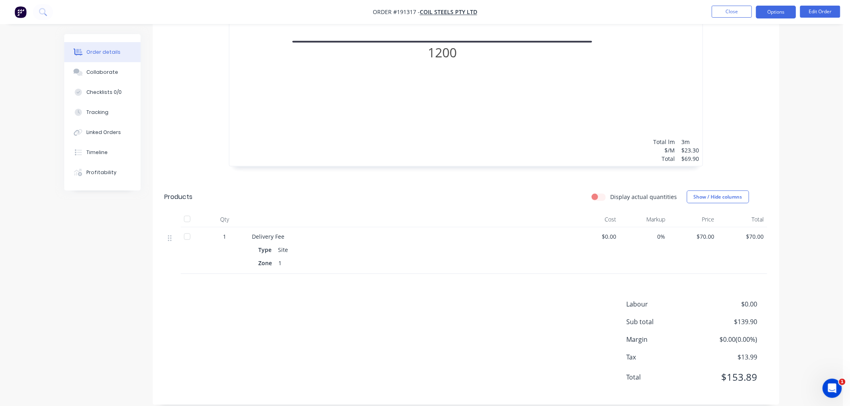
click at [773, 14] on button "Options" at bounding box center [776, 12] width 40 height 13
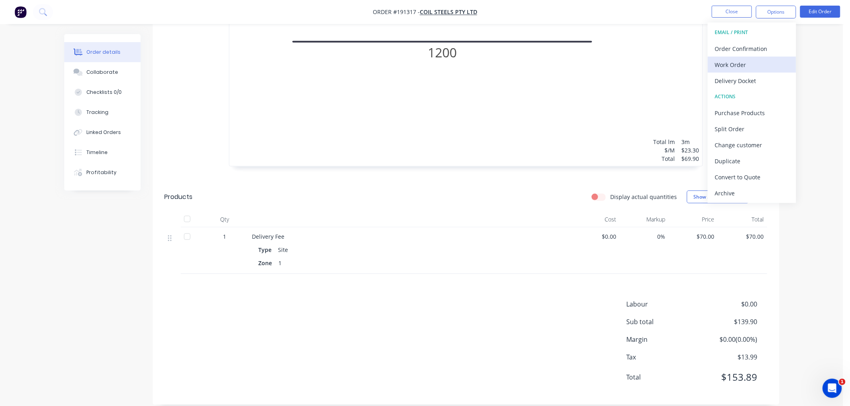
click at [760, 64] on div "Work Order" at bounding box center [752, 65] width 74 height 12
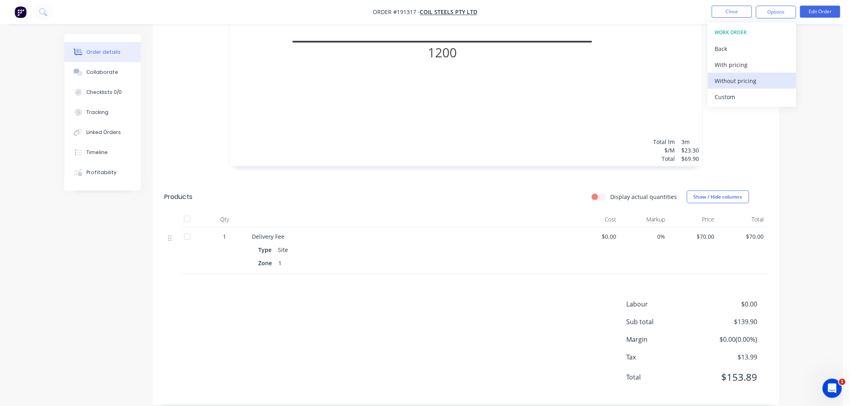
click at [757, 82] on div "Without pricing" at bounding box center [752, 81] width 74 height 12
click at [108, 306] on div "Created by Jeremy Created 29/08/25 Required 01/09/25 Assigned to Add team membe…" at bounding box center [421, 50] width 715 height 734
click at [724, 8] on button "Close" at bounding box center [732, 12] width 40 height 12
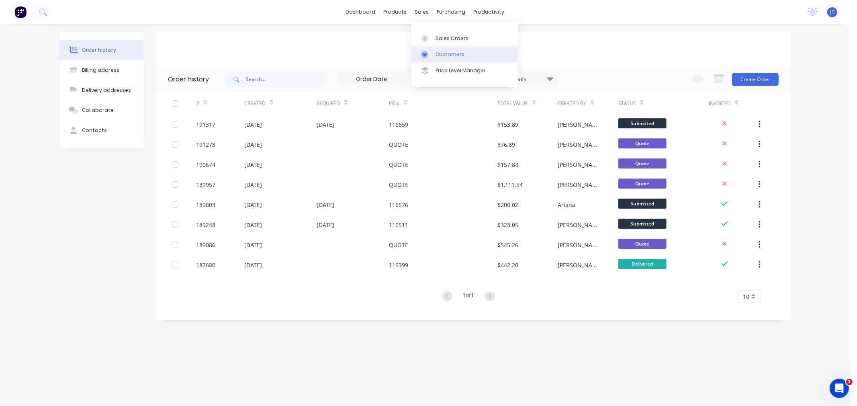
click at [449, 54] on div "Customers" at bounding box center [449, 54] width 29 height 7
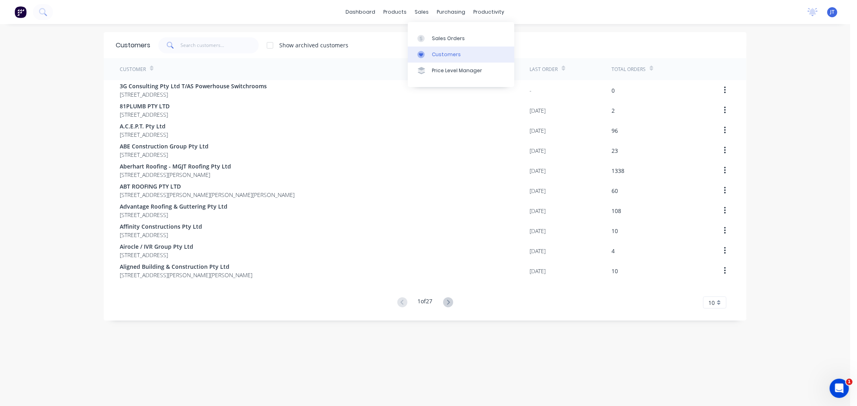
click at [432, 56] on div "Customers" at bounding box center [446, 54] width 29 height 7
click at [426, 35] on div at bounding box center [423, 38] width 12 height 7
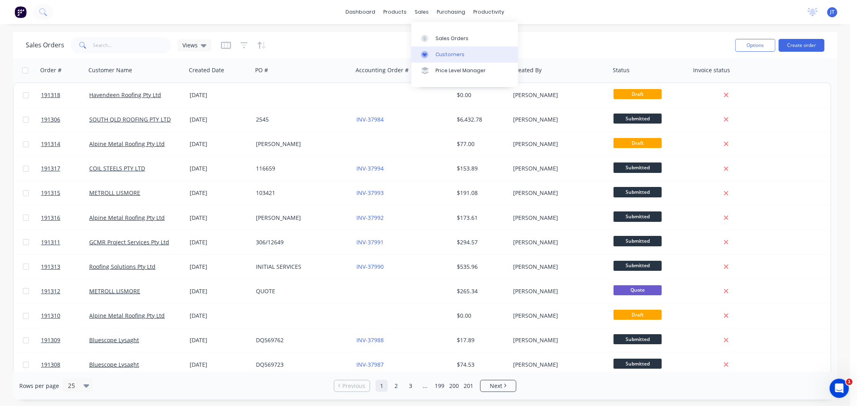
click at [440, 57] on div "Customers" at bounding box center [449, 54] width 29 height 7
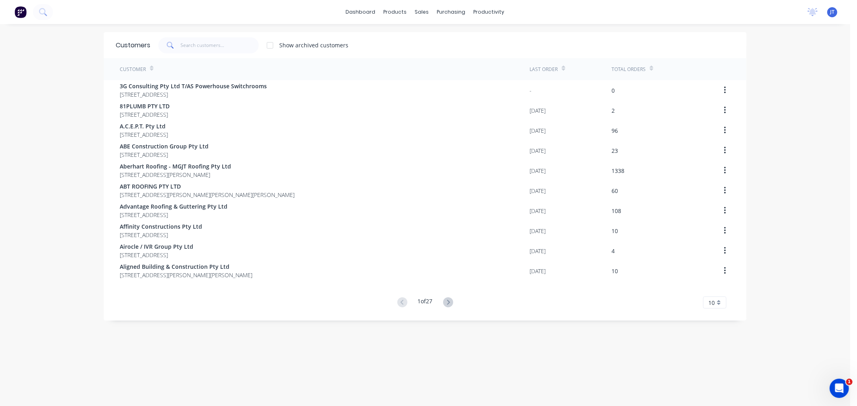
click at [784, 110] on div "dashboard products sales purchasing productivity dashboard products Product Cat…" at bounding box center [425, 203] width 850 height 406
click at [780, 209] on div "dashboard products sales purchasing productivity dashboard products Product Cat…" at bounding box center [425, 203] width 850 height 406
click at [776, 176] on div "dashboard products sales purchasing productivity dashboard products Product Cat…" at bounding box center [425, 203] width 850 height 406
click at [203, 49] on input "text" at bounding box center [220, 45] width 78 height 16
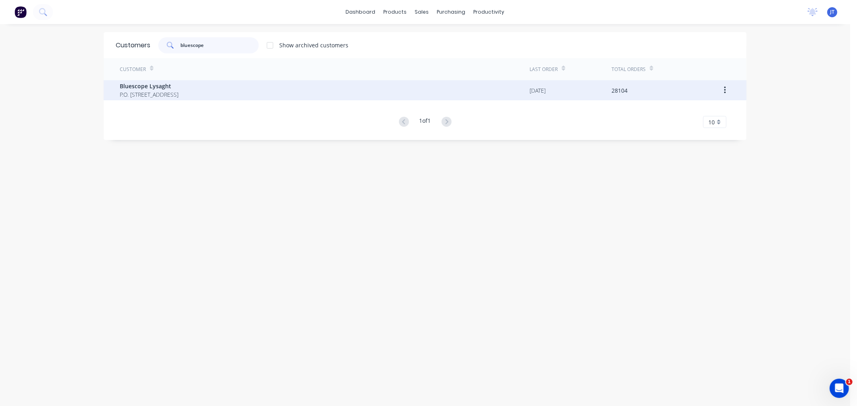
type input "bluescope"
click at [178, 90] on div "Bluescope Lysaght P.O. Box 144 Archerfield Australia 4108" at bounding box center [149, 90] width 59 height 17
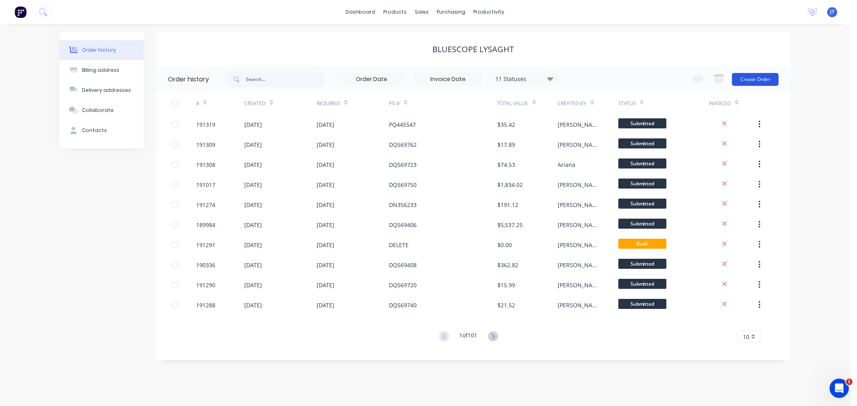
click at [749, 77] on button "Create Order" at bounding box center [755, 79] width 47 height 13
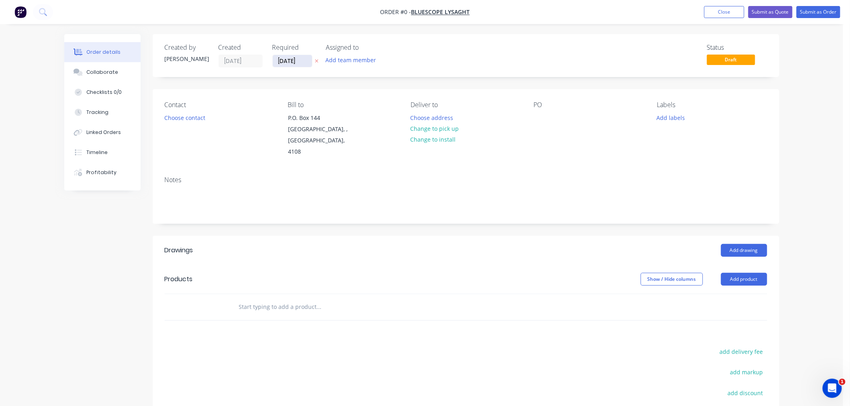
click at [291, 63] on input "[DATE]" at bounding box center [292, 61] width 39 height 12
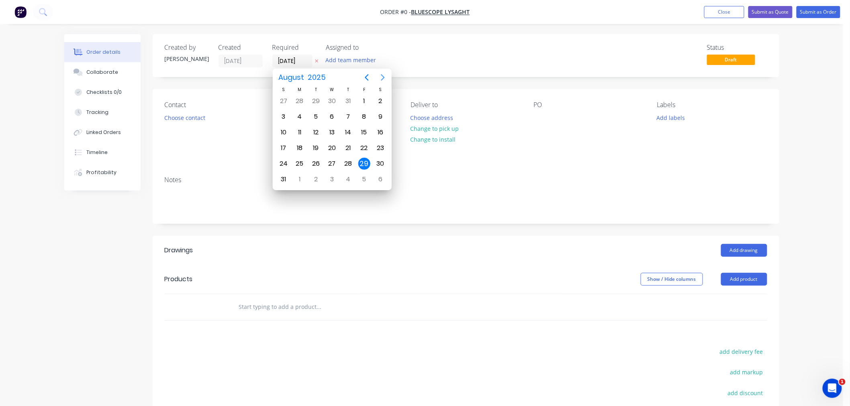
click at [383, 75] on icon "Next page" at bounding box center [383, 78] width 10 height 10
click at [365, 99] on div "5" at bounding box center [364, 101] width 12 height 12
type input "05/09/25"
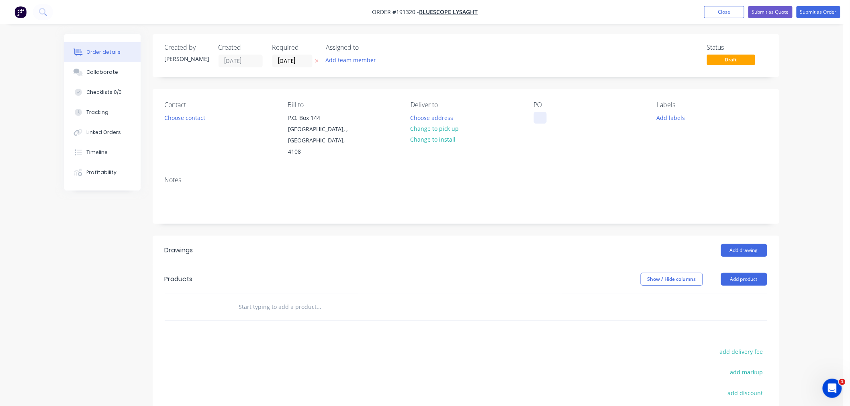
click at [537, 116] on div at bounding box center [540, 118] width 13 height 12
click at [667, 117] on button "Add labels" at bounding box center [670, 117] width 37 height 11
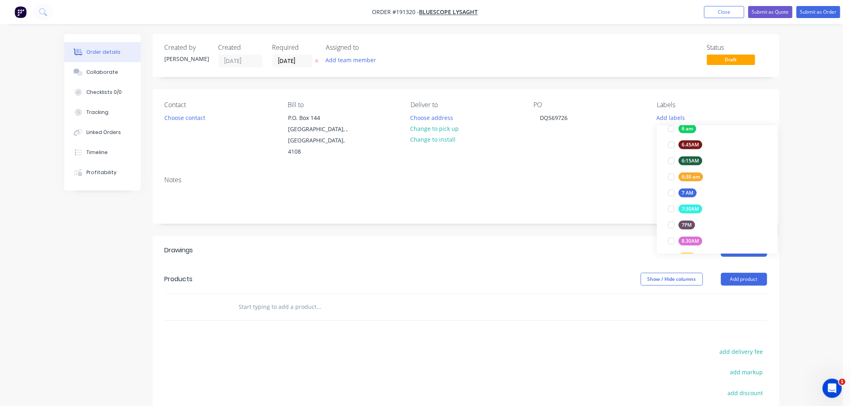
scroll to position [267, 0]
click at [690, 212] on div "ACA Store" at bounding box center [694, 211] width 30 height 9
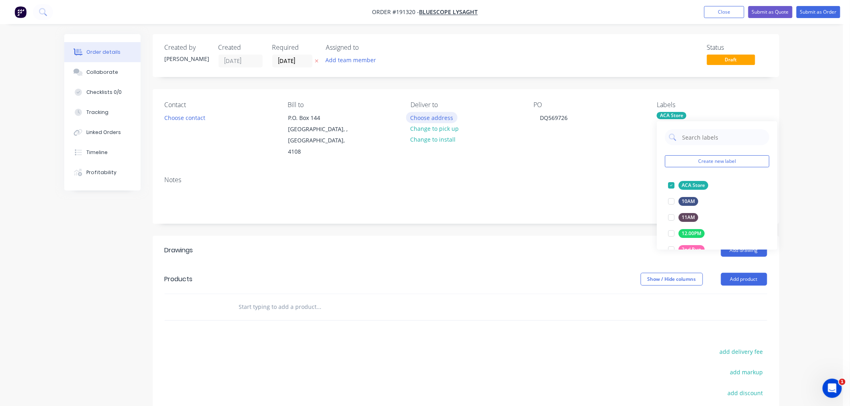
click at [425, 117] on button "Choose address" at bounding box center [431, 117] width 51 height 11
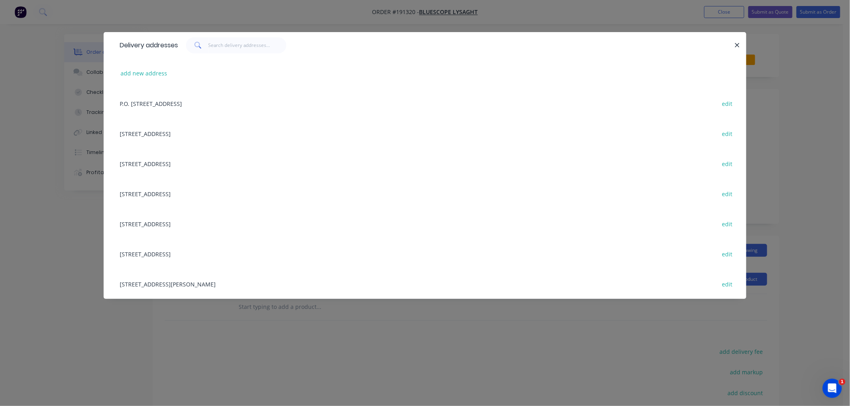
click at [264, 285] on div "UNIT 4, 125 KERRY RD, (STORE), ARCHERFIELD, Queensland, Australia, 4108 edit" at bounding box center [425, 284] width 618 height 30
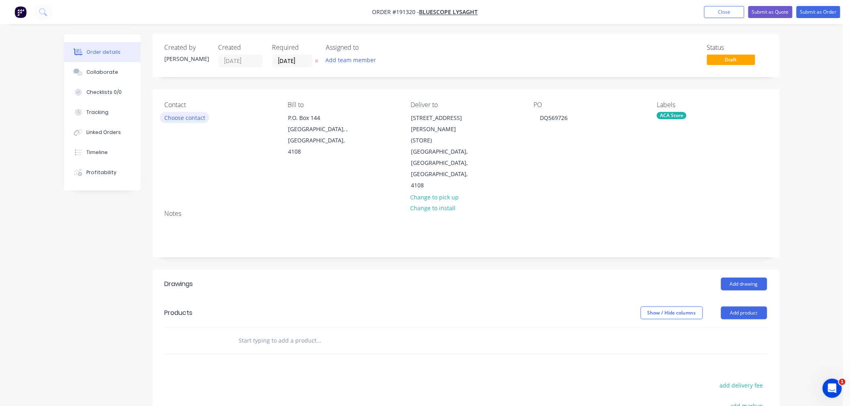
click at [186, 114] on button "Choose contact" at bounding box center [184, 117] width 49 height 11
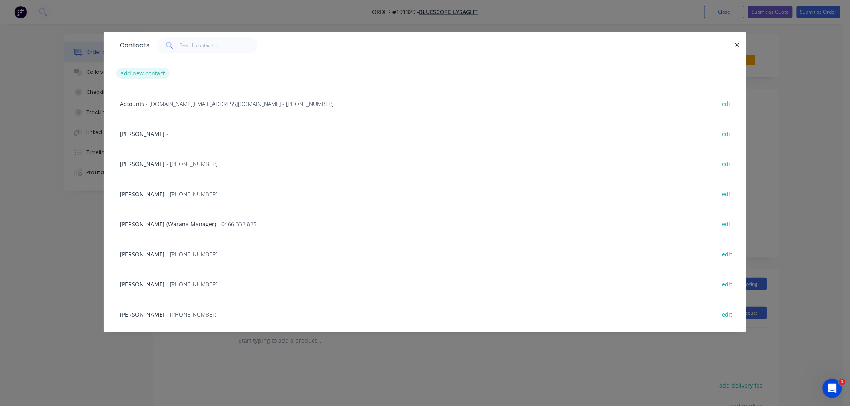
click at [149, 71] on button "add new contact" at bounding box center [142, 73] width 53 height 11
select select "AU"
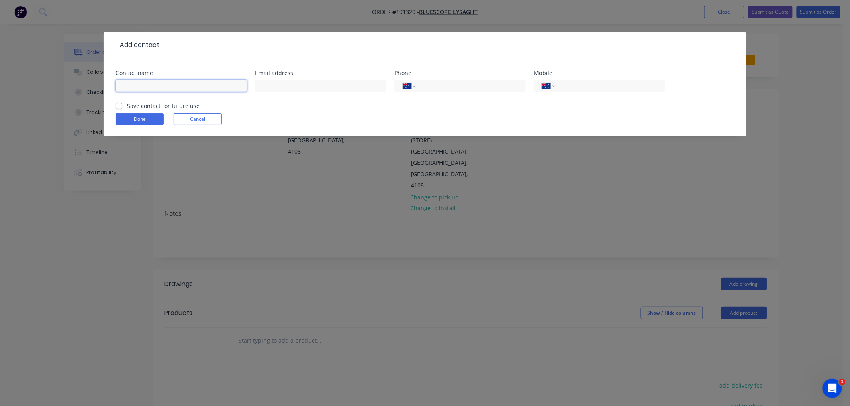
click at [178, 88] on input "text" at bounding box center [181, 86] width 131 height 12
type input "[PERSON_NAME]"
type input "[PHONE_NUMBER]"
click at [147, 118] on button "Done" at bounding box center [140, 119] width 48 height 12
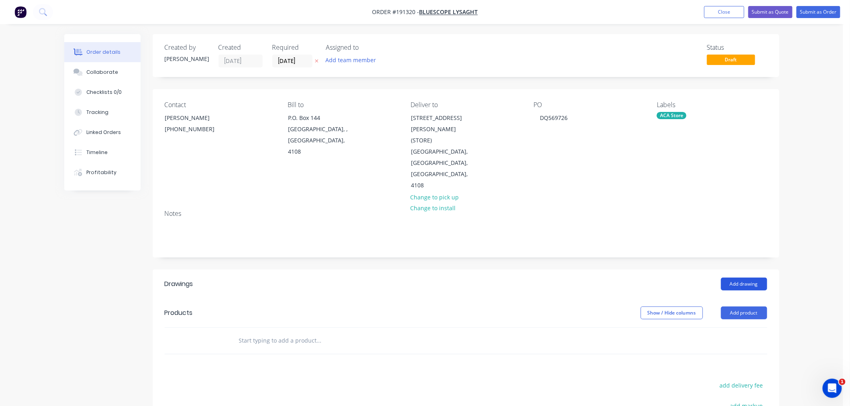
click at [754, 278] on button "Add drawing" at bounding box center [744, 284] width 46 height 13
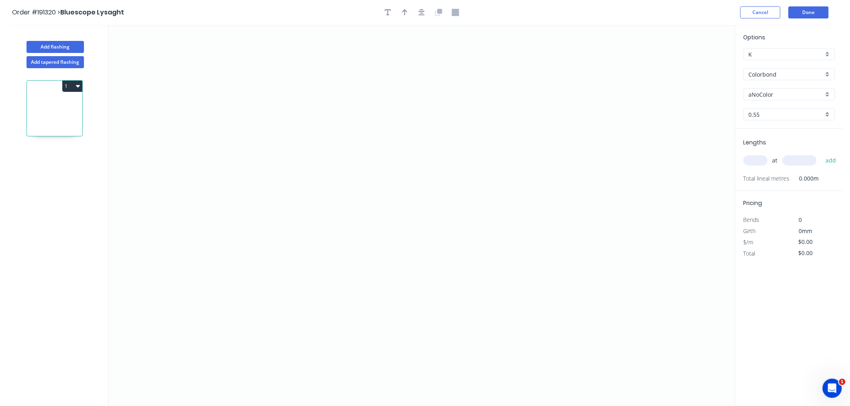
click at [782, 90] on input "aNoColor" at bounding box center [786, 94] width 75 height 8
click at [796, 136] on div "Classic Cream" at bounding box center [789, 138] width 91 height 14
type input "Classic Cream"
click at [757, 161] on input "text" at bounding box center [755, 160] width 24 height 10
type input "2"
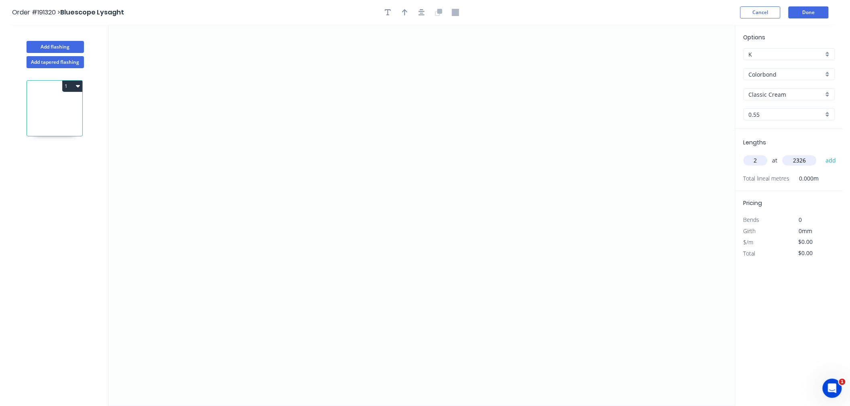
type input "2326"
click at [821, 154] on button "add" at bounding box center [830, 161] width 19 height 14
click at [339, 216] on icon "0" at bounding box center [421, 216] width 626 height 382
click at [239, 220] on icon "0" at bounding box center [421, 216] width 626 height 382
click at [241, 151] on icon "0 ?" at bounding box center [421, 216] width 626 height 382
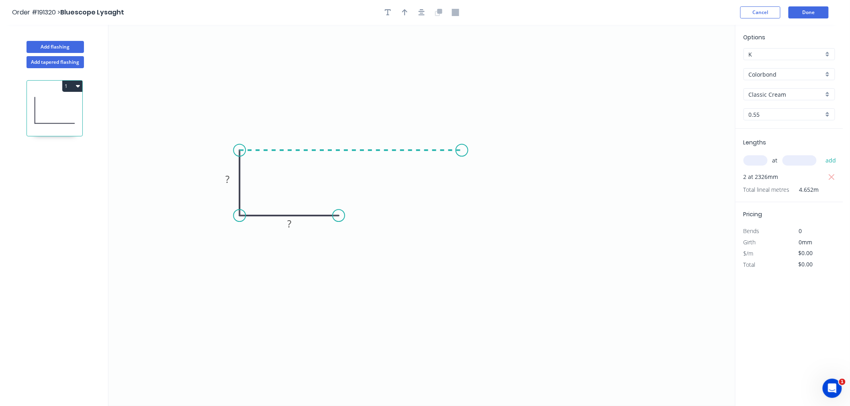
click at [462, 149] on icon "0 ? ?" at bounding box center [421, 216] width 626 height 382
click at [491, 186] on icon "0 ? ? ?" at bounding box center [421, 216] width 626 height 382
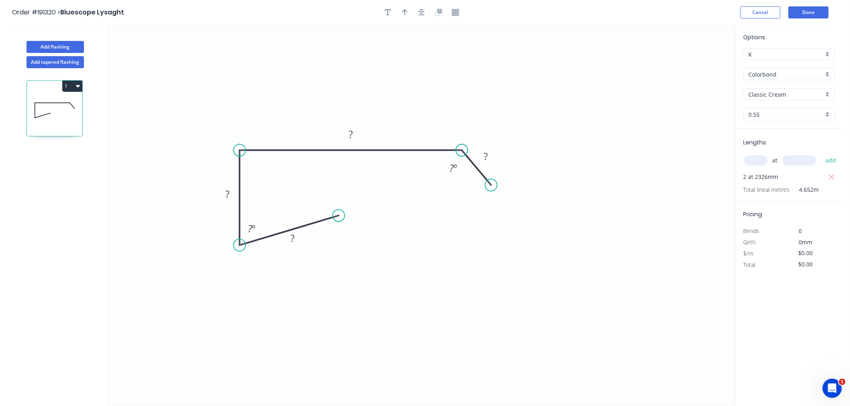
click at [245, 246] on circle at bounding box center [239, 245] width 12 height 12
drag, startPoint x: 337, startPoint y: 215, endPoint x: 341, endPoint y: 252, distance: 37.1
click at [341, 252] on icon "0 ? ? ? ? ? º" at bounding box center [421, 216] width 626 height 382
click at [339, 244] on circle at bounding box center [341, 245] width 12 height 12
click at [369, 236] on icon "0 ? ? ? ? ? º" at bounding box center [421, 216] width 626 height 382
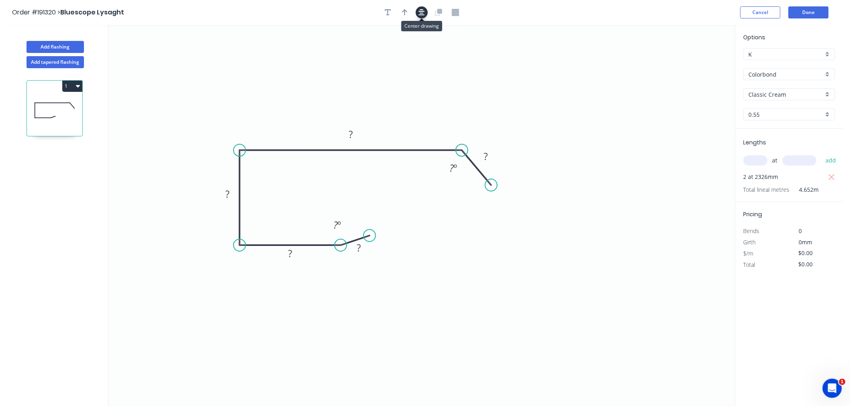
click at [420, 14] on icon "button" at bounding box center [421, 12] width 6 height 6
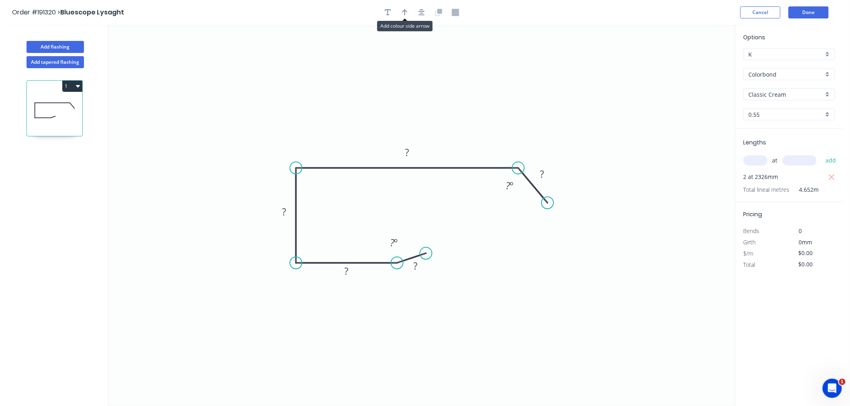
drag, startPoint x: 403, startPoint y: 11, endPoint x: 410, endPoint y: 16, distance: 8.9
click at [403, 11] on icon "button" at bounding box center [405, 12] width 6 height 6
drag, startPoint x: 694, startPoint y: 61, endPoint x: 282, endPoint y: 157, distance: 423.2
click at [288, 157] on icon at bounding box center [291, 148] width 7 height 26
click at [282, 157] on icon at bounding box center [281, 148] width 7 height 26
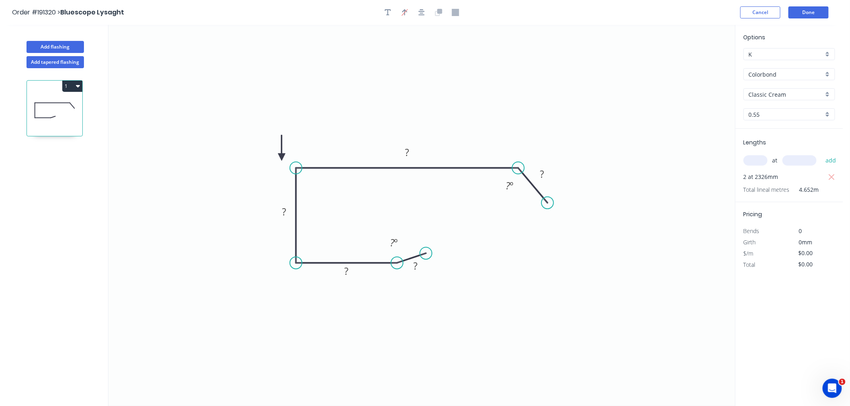
click at [282, 157] on icon at bounding box center [281, 148] width 7 height 26
click at [282, 157] on icon at bounding box center [291, 156] width 26 height 7
click at [282, 157] on icon at bounding box center [288, 163] width 23 height 23
click at [282, 157] on icon at bounding box center [281, 166] width 7 height 26
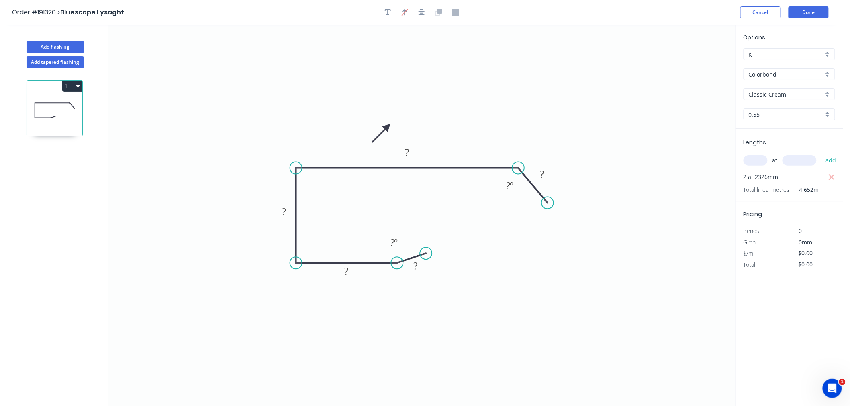
drag, startPoint x: 282, startPoint y: 157, endPoint x: 388, endPoint y: 127, distance: 110.1
click at [388, 127] on icon at bounding box center [380, 133] width 23 height 23
drag, startPoint x: 386, startPoint y: 127, endPoint x: 312, endPoint y: 137, distance: 74.1
click at [312, 137] on icon at bounding box center [305, 142] width 23 height 23
click at [312, 132] on icon "0 ? ? ? ? ? ? º ? º" at bounding box center [421, 216] width 626 height 382
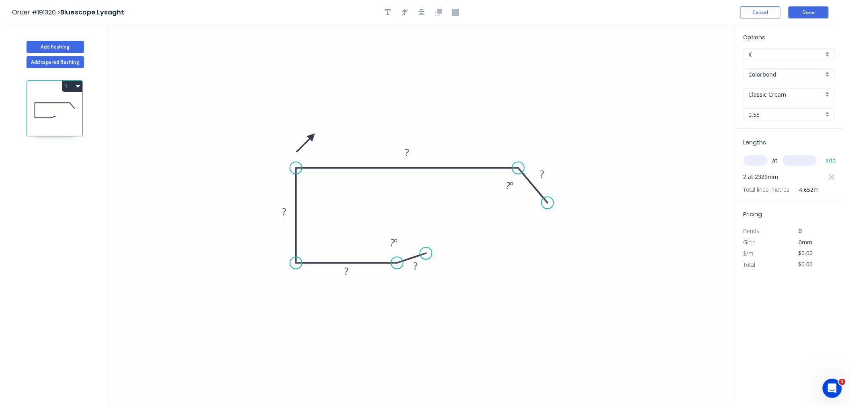
click at [312, 132] on icon "0 ? ? ? ? ? ? º ? º" at bounding box center [421, 216] width 626 height 382
click at [309, 136] on icon at bounding box center [305, 142] width 23 height 23
click at [309, 136] on icon at bounding box center [300, 135] width 26 height 7
drag, startPoint x: 309, startPoint y: 136, endPoint x: 336, endPoint y: 139, distance: 27.1
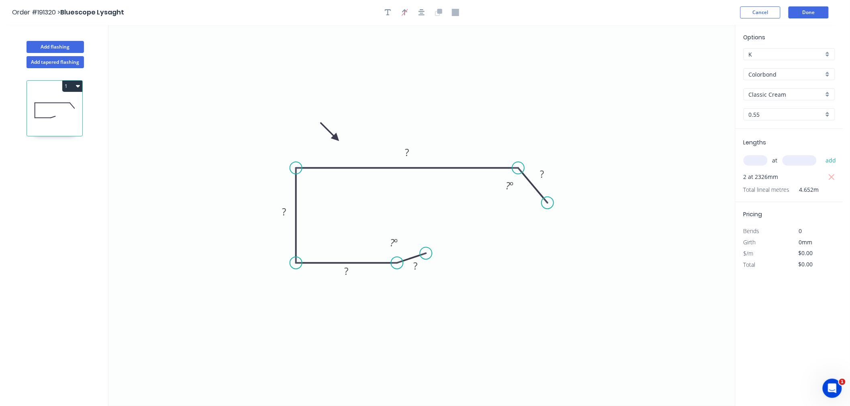
click at [336, 139] on icon at bounding box center [329, 131] width 23 height 23
click at [408, 151] on tspan "?" at bounding box center [407, 152] width 4 height 13
click at [485, 109] on icon "0 10 70 30 130 10 165 º 165 º" at bounding box center [421, 216] width 626 height 382
type input "$10.82"
type input "$50.33"
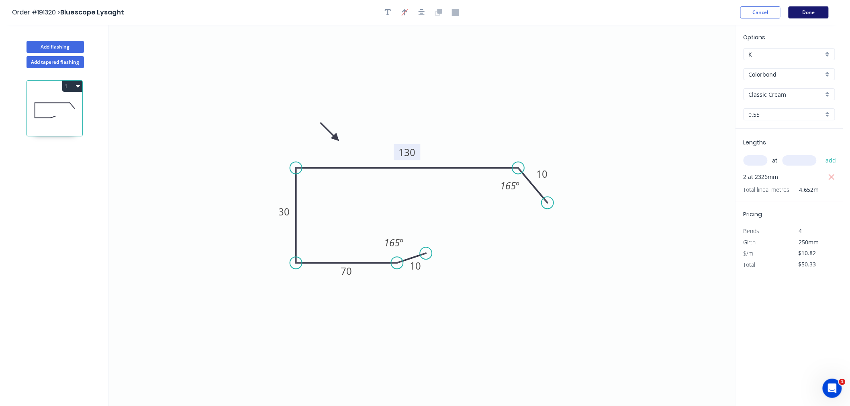
click at [817, 12] on button "Done" at bounding box center [808, 12] width 40 height 12
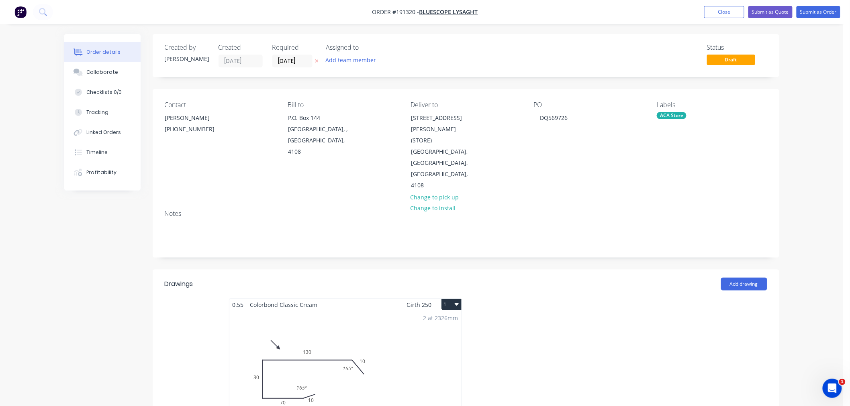
click at [459, 301] on icon "button" at bounding box center [457, 304] width 4 height 6
click at [457, 316] on button "Use larger box size" at bounding box center [423, 324] width 76 height 16
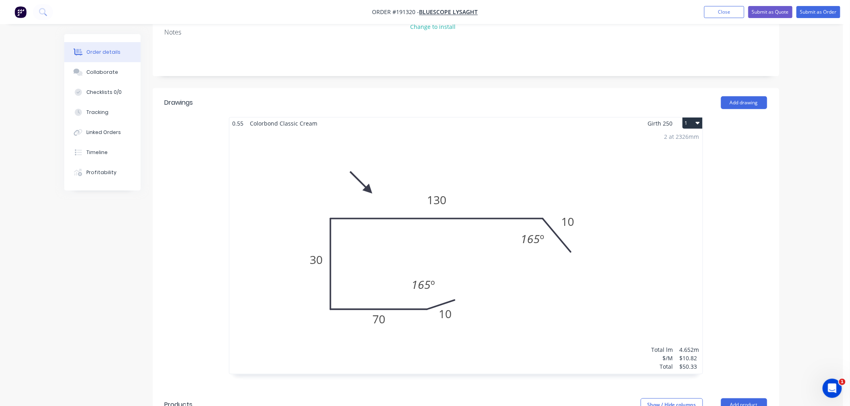
scroll to position [404, 0]
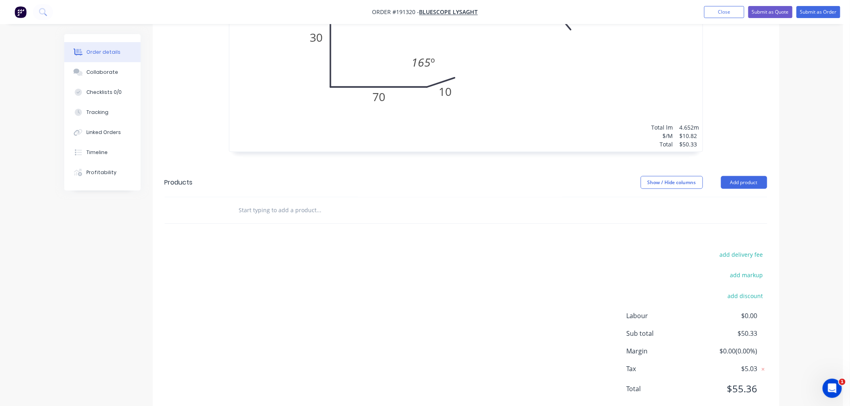
click at [805, 276] on div "Order details Collaborate Checklists 0/0 Tracking Linked Orders Timeline Profit…" at bounding box center [421, 12] width 843 height 833
click at [102, 298] on div "Created by Jeremy Created 29/08/25 Required 05/09/25 Assigned to Add team membe…" at bounding box center [421, 29] width 715 height 799
click at [804, 253] on div "Order details Collaborate Checklists 0/0 Tracking Linked Orders Timeline Profit…" at bounding box center [421, 12] width 843 height 833
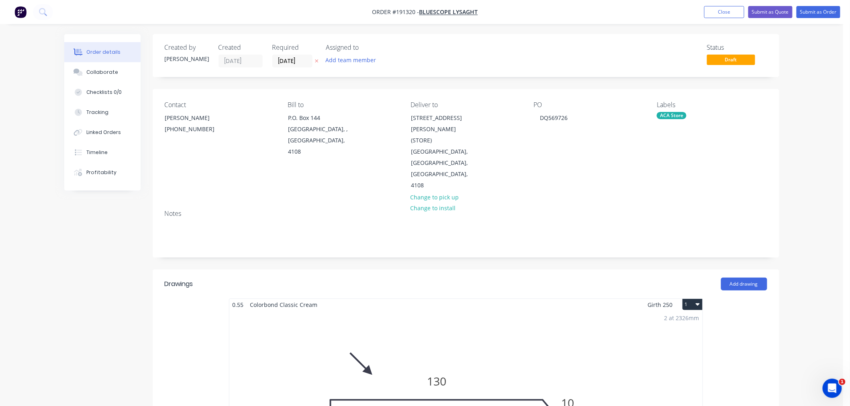
click at [819, 11] on button "Submit as Order" at bounding box center [818, 12] width 44 height 12
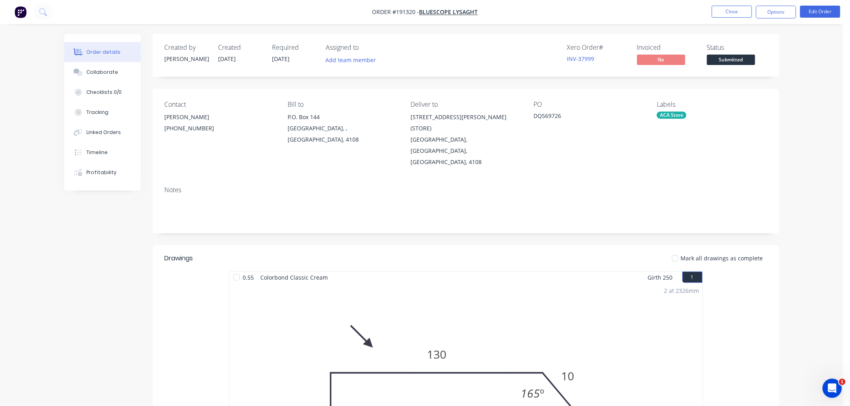
click at [805, 155] on div "Order details Collaborate Checklists 0/0 Tracking Linked Orders Timeline Profit…" at bounding box center [421, 344] width 843 height 688
click at [771, 9] on button "Options" at bounding box center [776, 12] width 40 height 13
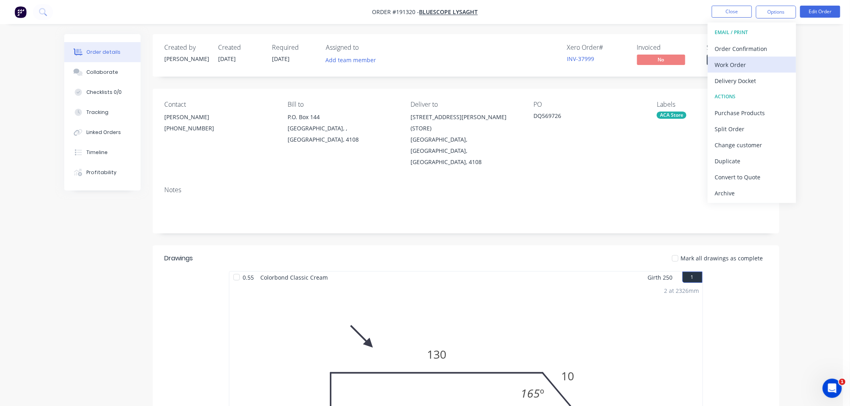
click at [761, 69] on div "Work Order" at bounding box center [752, 65] width 74 height 12
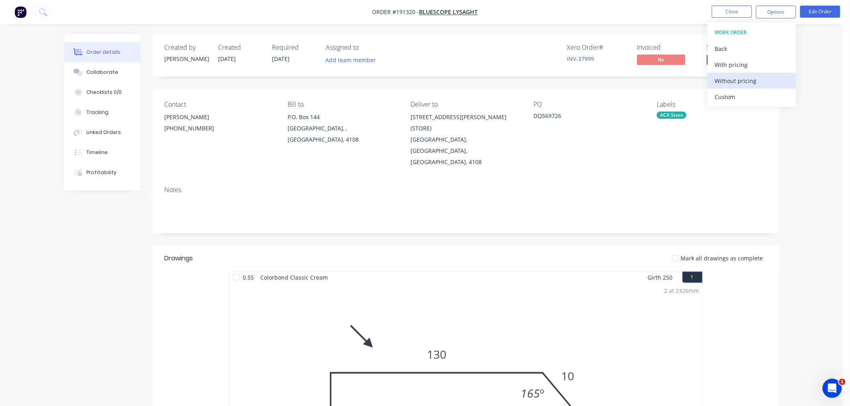
click at [755, 78] on div "Without pricing" at bounding box center [752, 81] width 74 height 12
click at [202, 12] on nav "Order #191320 - Bluescope Lysaght Close Options Edit Order" at bounding box center [425, 12] width 850 height 24
click at [730, 12] on button "Close" at bounding box center [732, 12] width 40 height 12
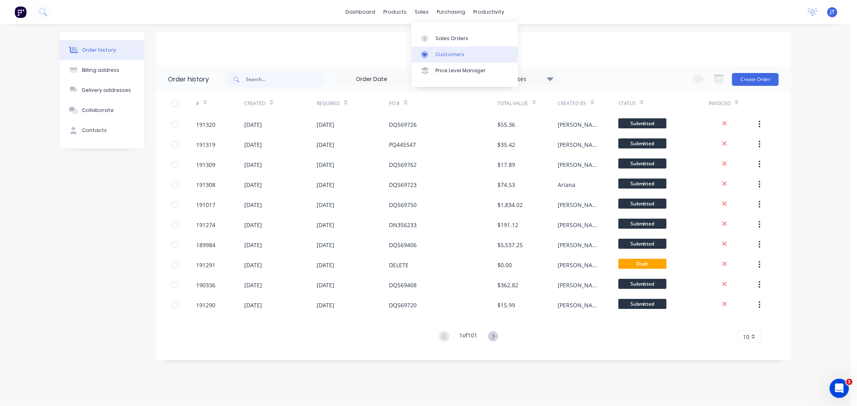
click at [442, 55] on div "Customers" at bounding box center [449, 54] width 29 height 7
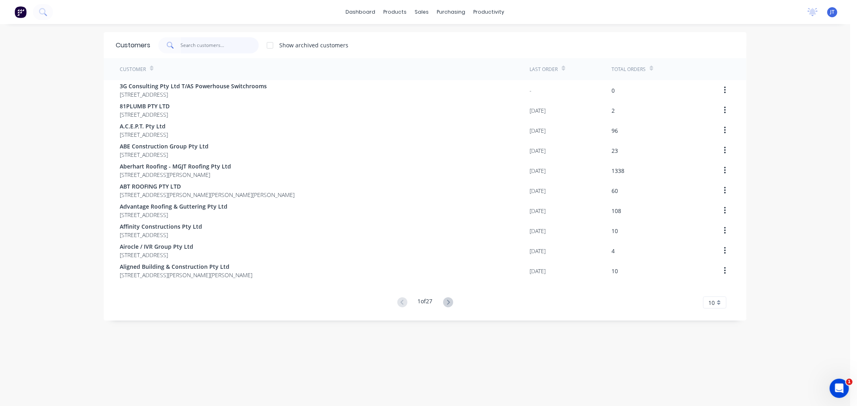
click at [206, 45] on input "text" at bounding box center [220, 45] width 78 height 16
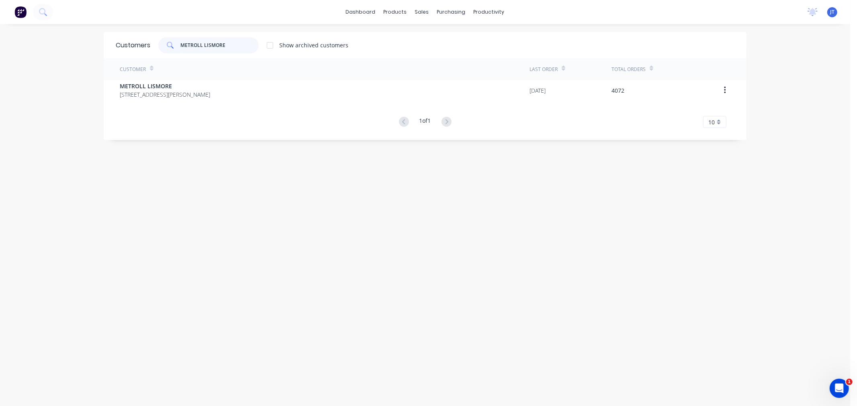
type input "METROLL LISMORE"
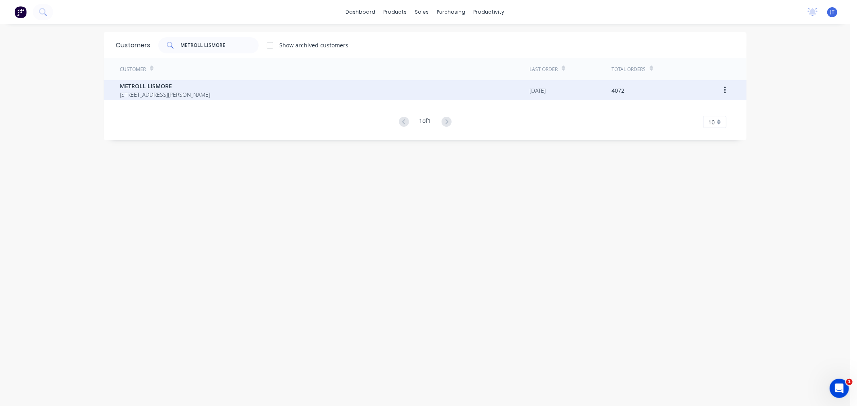
click at [210, 87] on span "METROLL LISMORE" at bounding box center [165, 86] width 90 height 8
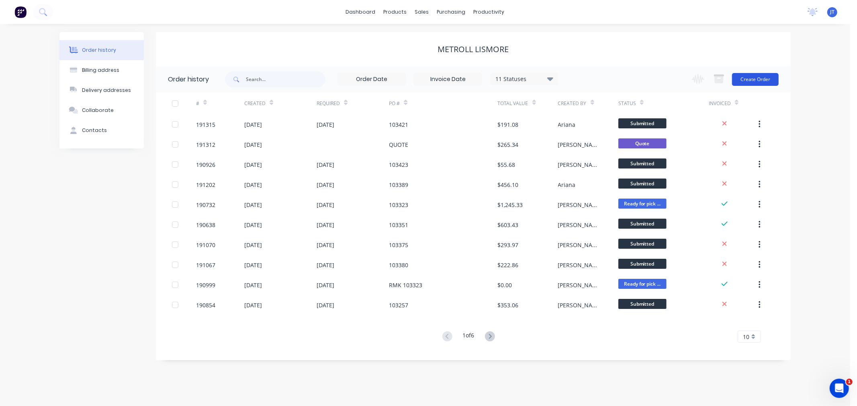
click at [749, 79] on button "Create Order" at bounding box center [755, 79] width 47 height 13
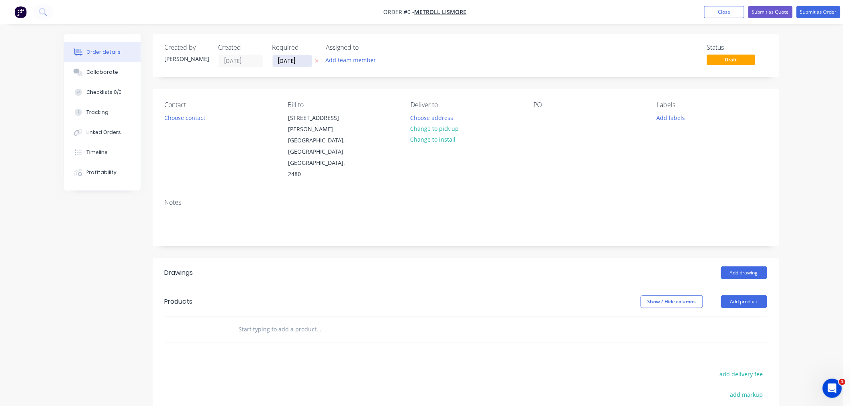
click at [292, 59] on input "[DATE]" at bounding box center [292, 61] width 39 height 12
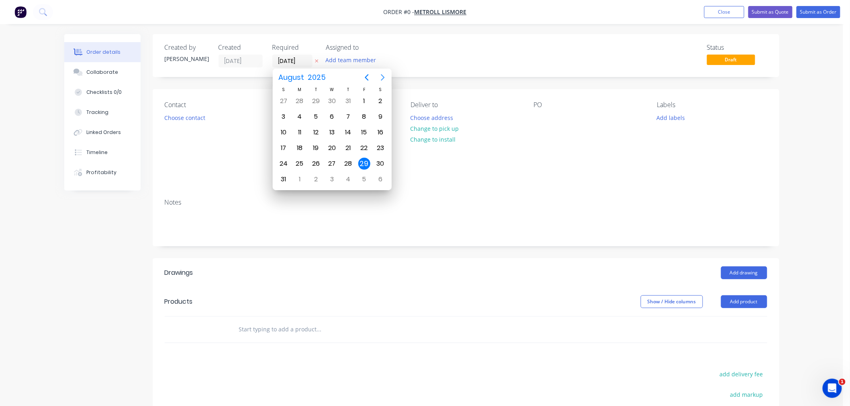
click at [384, 76] on icon "Next page" at bounding box center [383, 78] width 10 height 10
click at [351, 101] on div "4" at bounding box center [348, 101] width 12 height 12
type input "04/09/25"
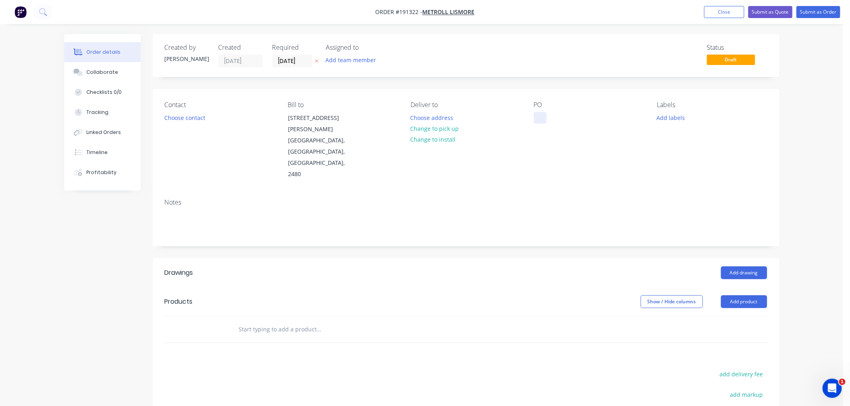
click at [544, 114] on div at bounding box center [540, 118] width 13 height 12
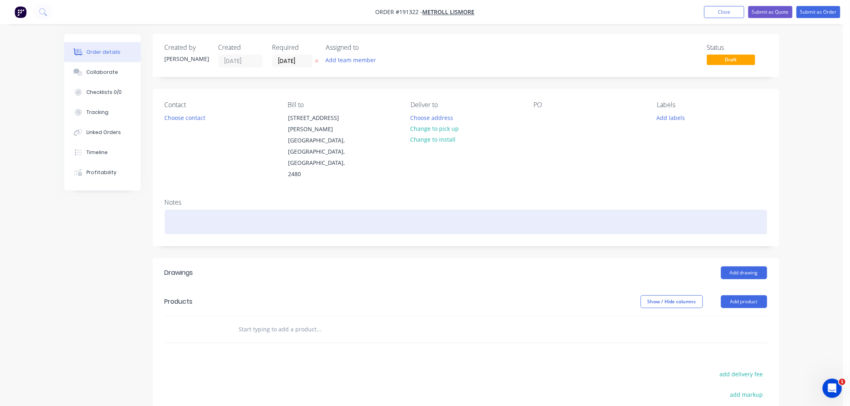
click at [276, 210] on div at bounding box center [466, 222] width 602 height 24
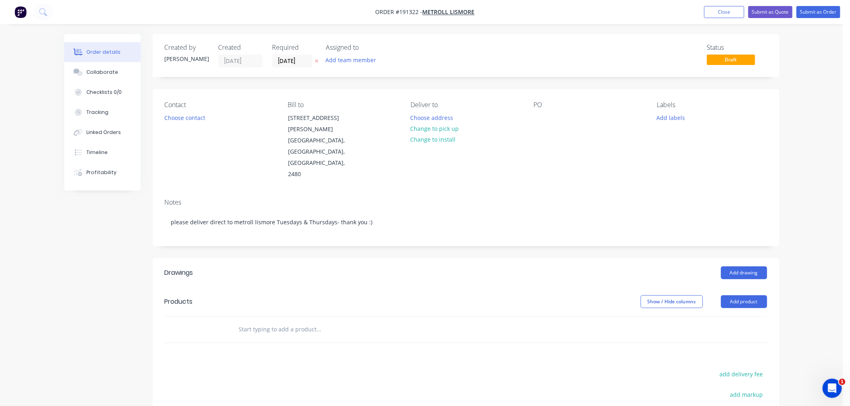
click at [435, 111] on div "Deliver to Choose address Change to pick up Change to install" at bounding box center [465, 140] width 110 height 79
click at [433, 118] on button "Choose address" at bounding box center [431, 117] width 51 height 11
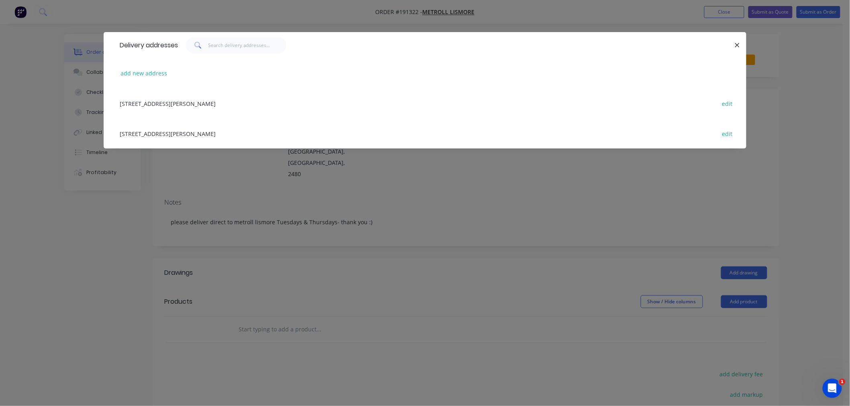
click at [275, 137] on div "29 KRAUSS AV, (STORE), SOUTH LISMORE, New South Wales, Australia, 2480 edit" at bounding box center [425, 133] width 618 height 30
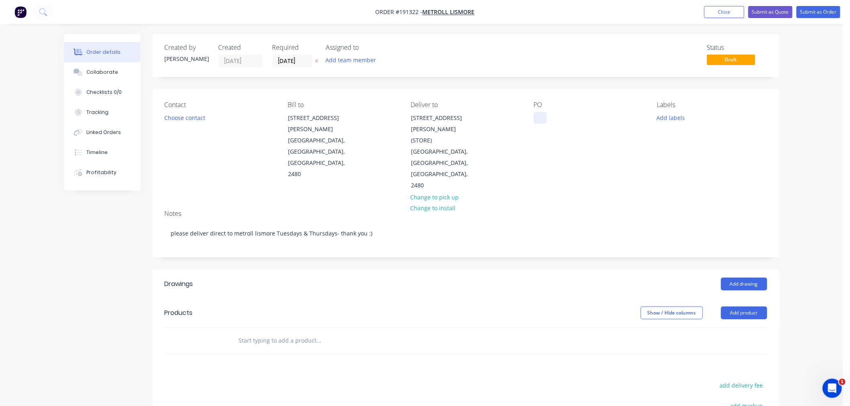
click at [543, 118] on div at bounding box center [540, 118] width 13 height 12
click at [192, 118] on button "Choose contact" at bounding box center [184, 117] width 49 height 11
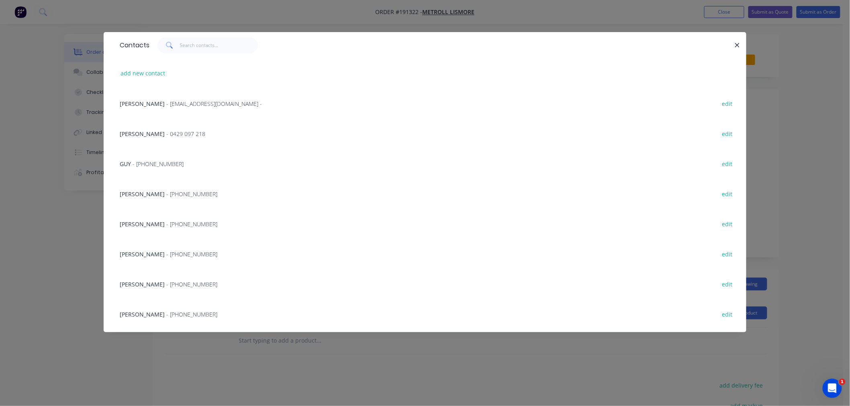
scroll to position [89, 0]
drag, startPoint x: 140, startPoint y: 226, endPoint x: 144, endPoint y: 225, distance: 4.0
click at [142, 226] on div "DENISE - (02) 6622 6677" at bounding box center [169, 225] width 98 height 8
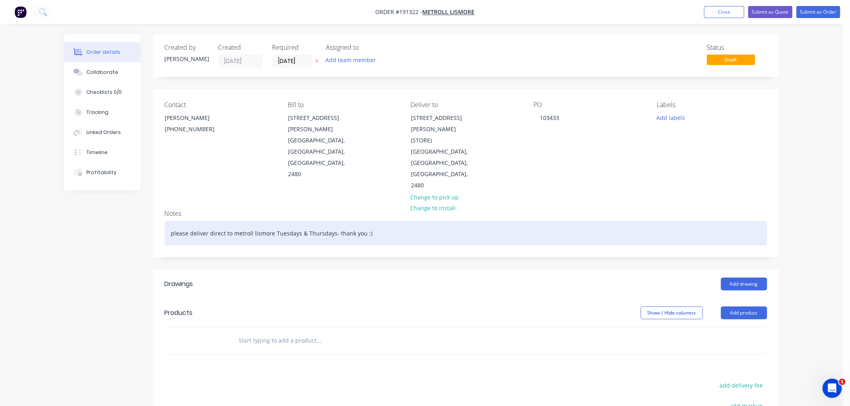
click at [236, 221] on div "please deliver direct to metroll lismore Tuesdays & Thursdays- thank you :)" at bounding box center [466, 233] width 602 height 24
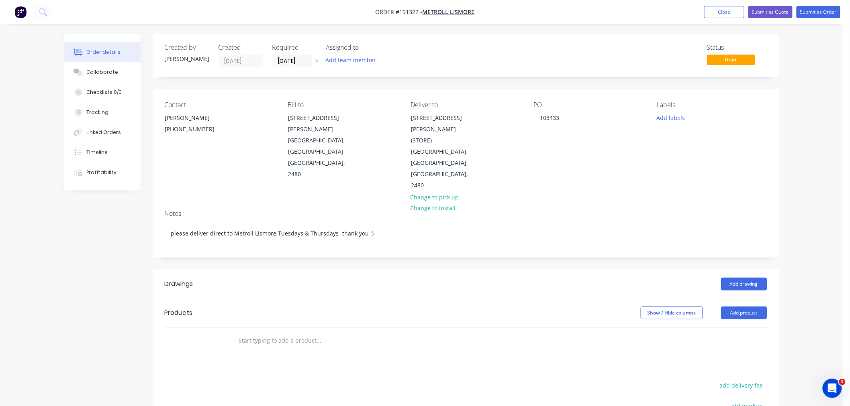
click at [817, 247] on div "Order details Collaborate Checklists 0/0 Tracking Linked Orders Timeline Profit…" at bounding box center [421, 279] width 843 height 559
click at [751, 278] on button "Add drawing" at bounding box center [744, 284] width 46 height 13
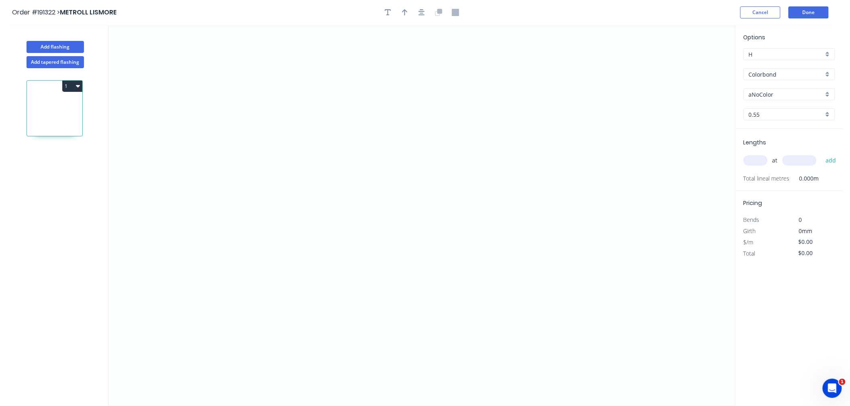
click at [777, 91] on input "aNoColor" at bounding box center [786, 94] width 75 height 8
click at [788, 106] on div "Surfmist" at bounding box center [789, 108] width 91 height 14
type input "Surfmist"
click at [772, 112] on input "0.55" at bounding box center [786, 114] width 75 height 8
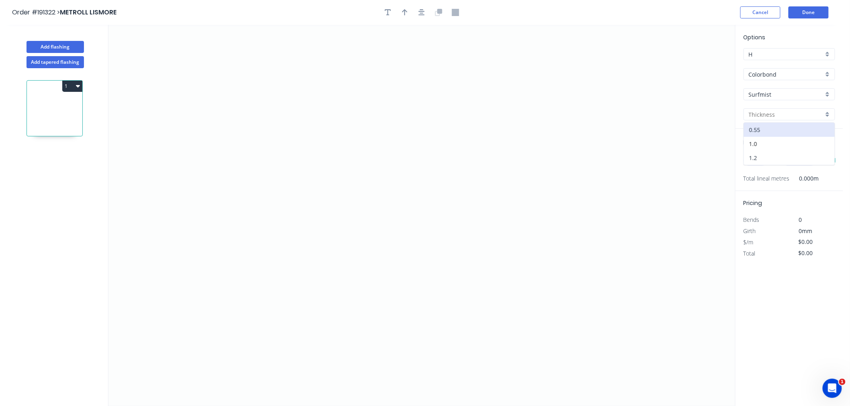
click at [765, 155] on div "1.2" at bounding box center [789, 158] width 91 height 14
type input "1.2"
click at [755, 163] on input "text" at bounding box center [755, 160] width 24 height 10
type input "2"
type input "4500"
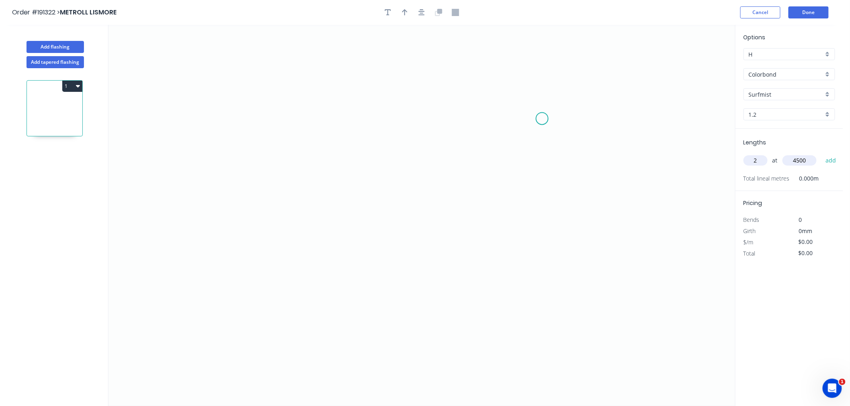
click at [821, 154] on button "add" at bounding box center [830, 161] width 19 height 14
drag, startPoint x: 423, startPoint y: 87, endPoint x: 414, endPoint y: 88, distance: 9.3
click at [421, 87] on icon "0" at bounding box center [421, 216] width 626 height 382
click at [260, 91] on icon "0" at bounding box center [421, 216] width 626 height 382
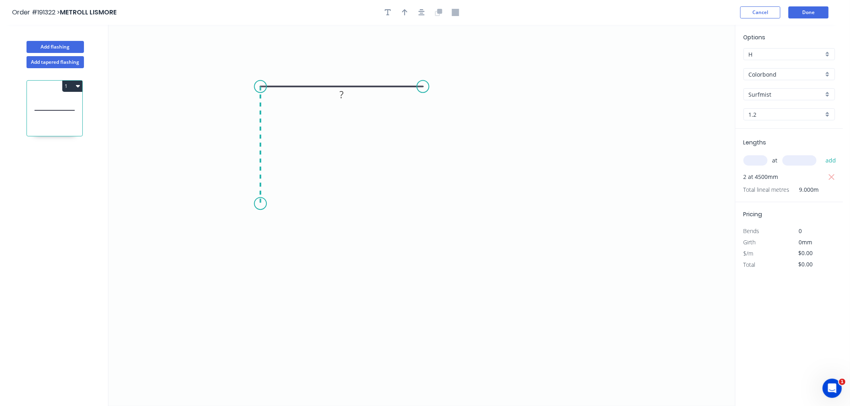
click at [255, 204] on icon "0 ?" at bounding box center [421, 216] width 626 height 382
click at [349, 206] on icon "0 ? ?" at bounding box center [421, 216] width 626 height 382
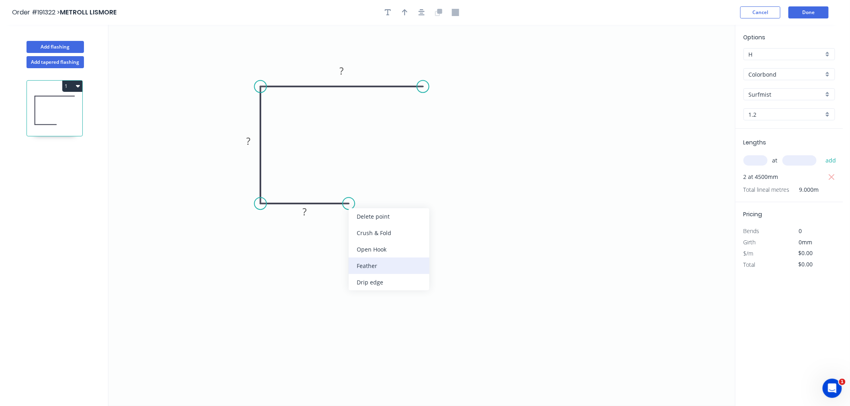
click at [370, 264] on div "Feather" at bounding box center [389, 266] width 81 height 16
click at [359, 233] on div "Flip bend" at bounding box center [389, 232] width 81 height 16
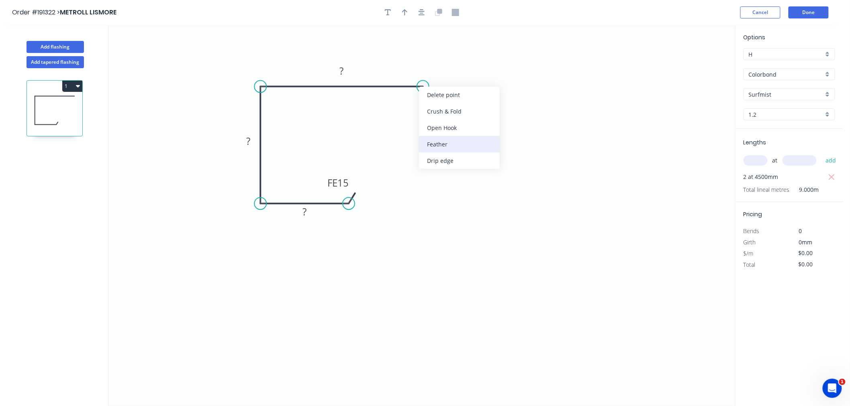
click at [441, 148] on div "Feather" at bounding box center [459, 144] width 81 height 16
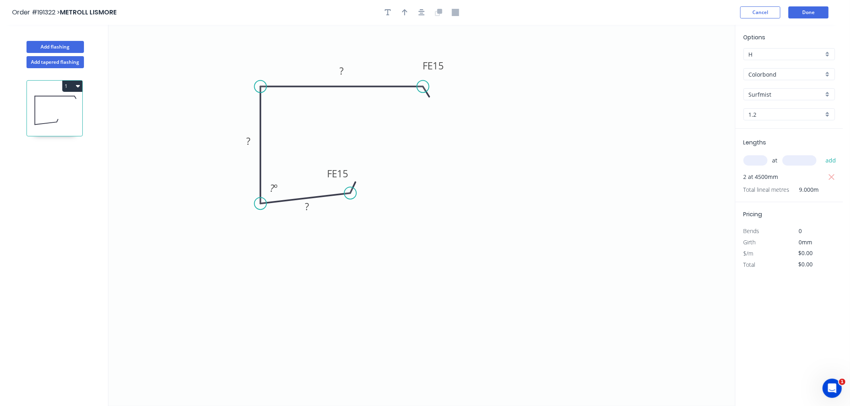
drag, startPoint x: 347, startPoint y: 204, endPoint x: 350, endPoint y: 193, distance: 11.4
click at [350, 193] on circle at bounding box center [350, 193] width 12 height 12
drag, startPoint x: 420, startPoint y: 95, endPoint x: 420, endPoint y: 102, distance: 7.2
click at [420, 102] on circle at bounding box center [420, 102] width 12 height 12
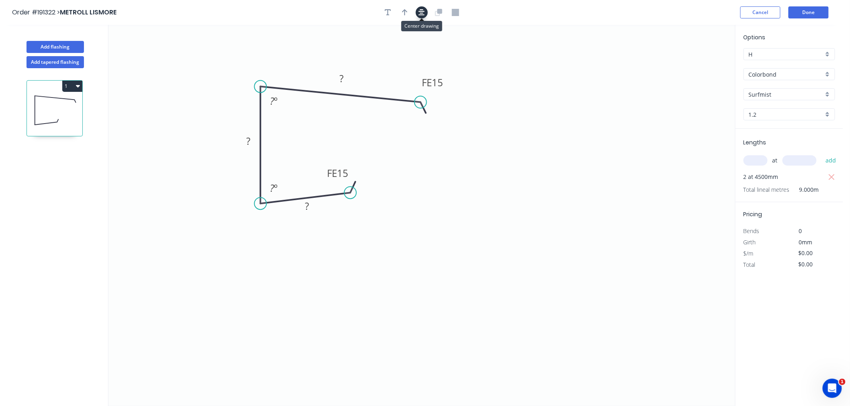
click at [421, 10] on icon "button" at bounding box center [421, 12] width 6 height 7
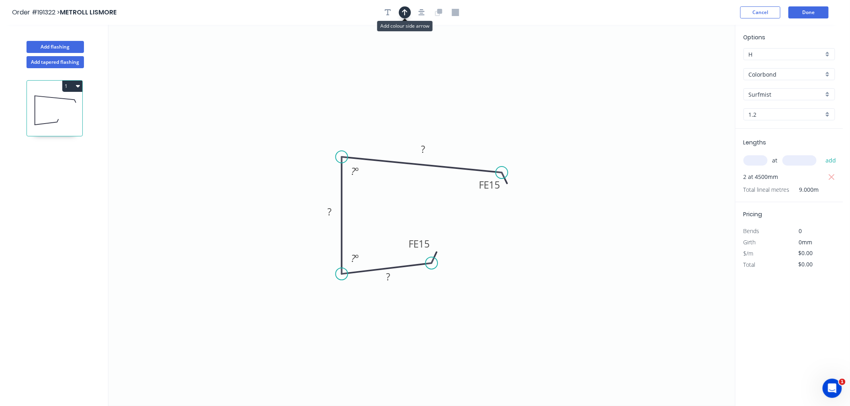
click at [404, 12] on icon "button" at bounding box center [405, 12] width 6 height 7
drag, startPoint x: 692, startPoint y: 63, endPoint x: 480, endPoint y: 138, distance: 225.2
click at [480, 138] on icon at bounding box center [478, 127] width 7 height 26
click at [480, 138] on icon at bounding box center [479, 129] width 7 height 26
click at [497, 186] on tspan "15" at bounding box center [494, 184] width 11 height 13
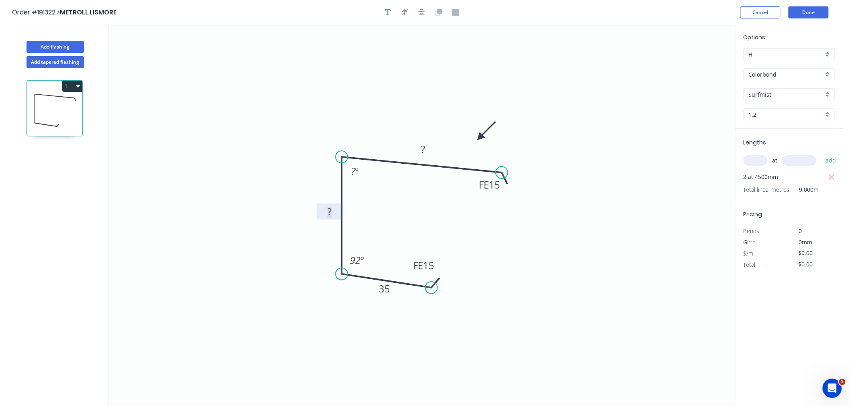
drag, startPoint x: 434, startPoint y: 275, endPoint x: 431, endPoint y: 288, distance: 13.9
click at [431, 288] on circle at bounding box center [431, 288] width 12 height 12
click at [336, 214] on rect at bounding box center [330, 212] width 16 height 11
click at [424, 14] on button "button" at bounding box center [422, 12] width 12 height 12
type input "$22.27"
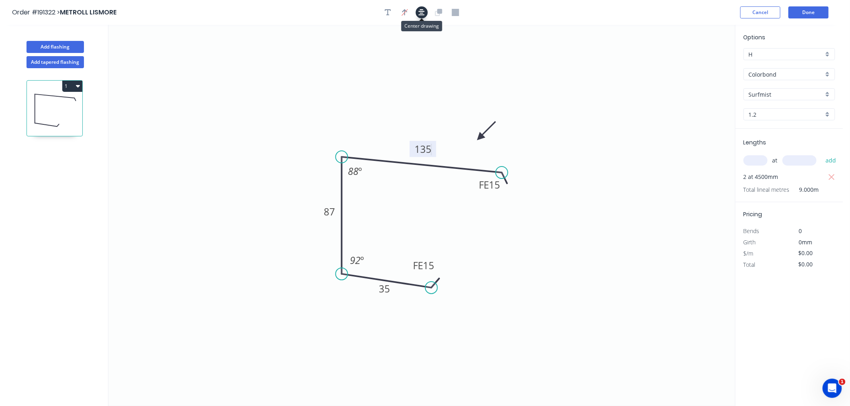
type input "$200.43"
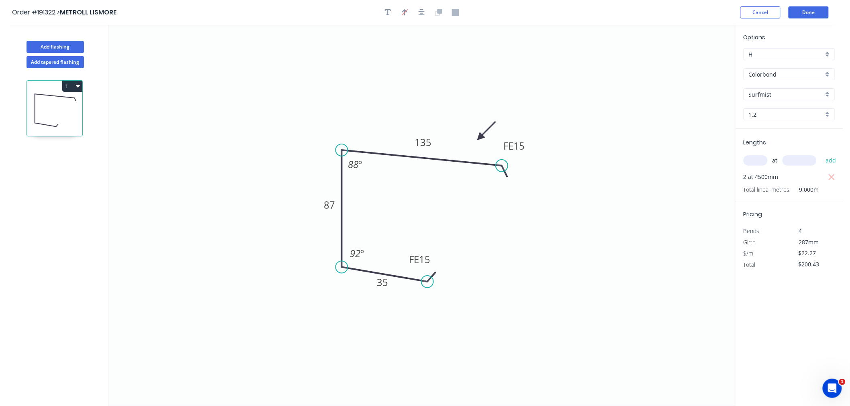
click at [427, 282] on circle at bounding box center [427, 282] width 12 height 12
click at [424, 14] on icon "button" at bounding box center [421, 12] width 6 height 7
drag, startPoint x: 433, startPoint y: 256, endPoint x: 446, endPoint y: 253, distance: 13.2
click at [446, 253] on rect at bounding box center [431, 257] width 31 height 16
click at [424, 12] on icon "button" at bounding box center [421, 12] width 6 height 7
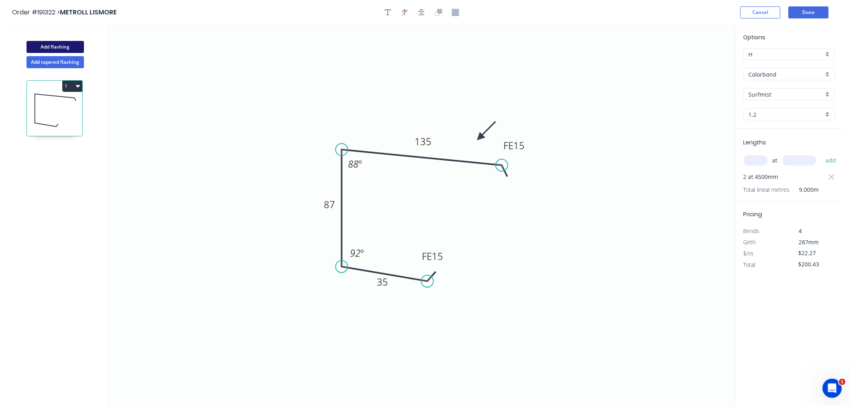
click at [69, 43] on button "Add flashing" at bounding box center [55, 47] width 57 height 12
type input "$0.00"
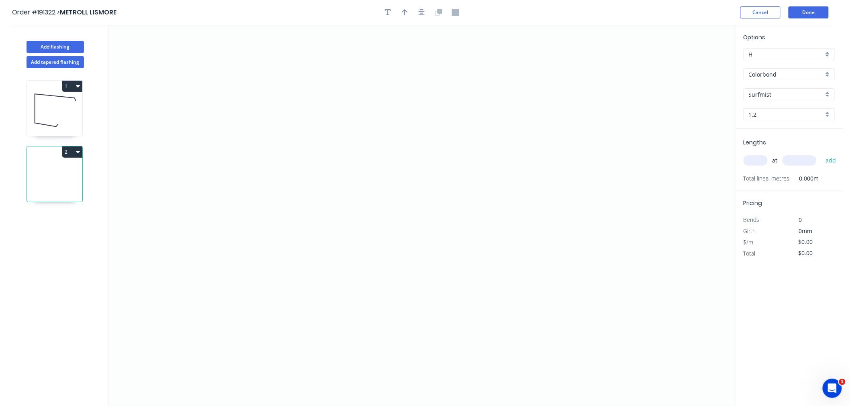
click at [758, 163] on input "text" at bounding box center [755, 160] width 24 height 10
type input "1"
type input "2200"
click at [821, 154] on button "add" at bounding box center [830, 161] width 19 height 14
click at [77, 149] on icon "button" at bounding box center [78, 152] width 4 height 6
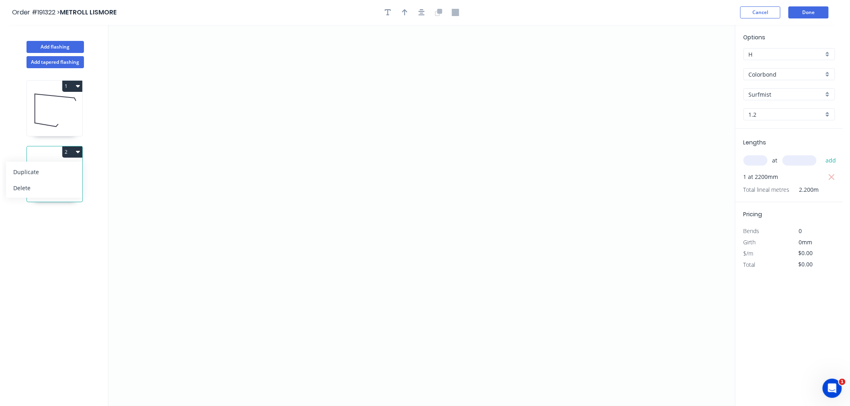
drag, startPoint x: 59, startPoint y: 187, endPoint x: 66, endPoint y: 151, distance: 36.5
click at [59, 186] on div "Delete" at bounding box center [44, 188] width 62 height 12
type input "$22.27"
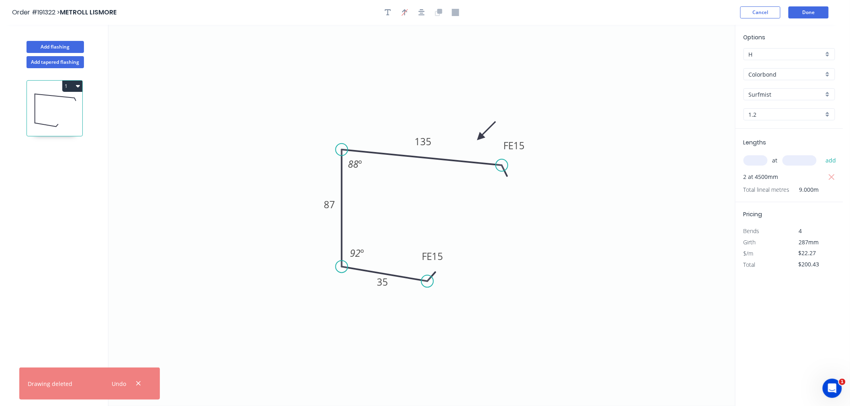
click at [76, 84] on icon "button" at bounding box center [78, 86] width 4 height 6
click at [62, 106] on div "Duplicate" at bounding box center [44, 106] width 62 height 12
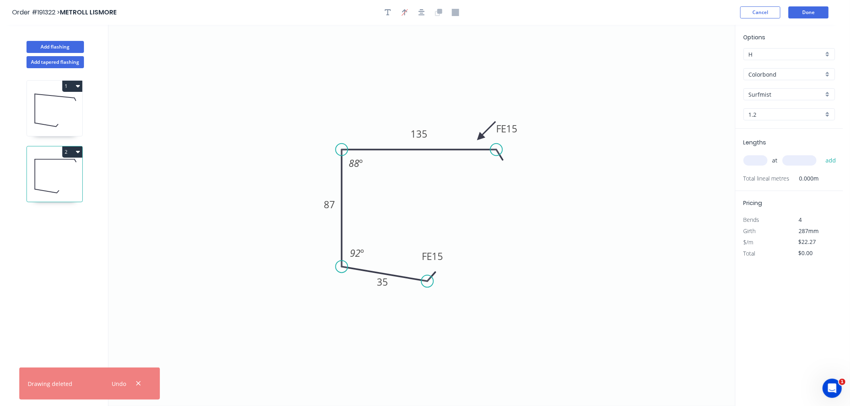
drag, startPoint x: 501, startPoint y: 164, endPoint x: 479, endPoint y: 168, distance: 22.5
click at [496, 154] on circle at bounding box center [496, 150] width 12 height 12
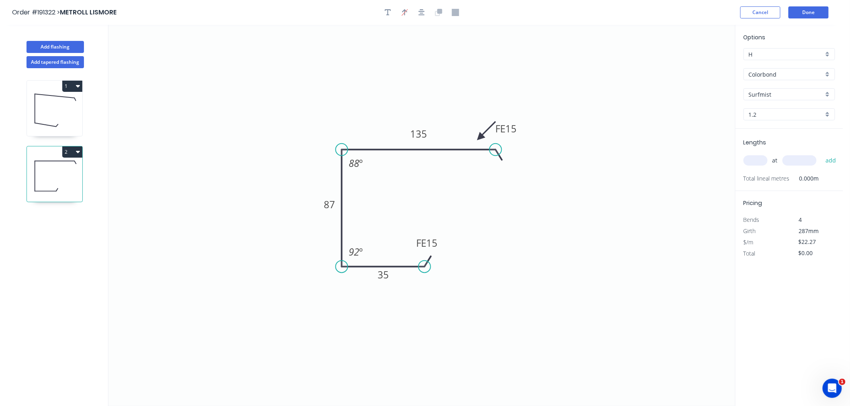
drag, startPoint x: 426, startPoint y: 280, endPoint x: 424, endPoint y: 270, distance: 10.1
click at [424, 270] on circle at bounding box center [424, 267] width 12 height 12
click at [356, 163] on tspan "88" at bounding box center [354, 163] width 10 height 13
click at [361, 166] on tspan "º" at bounding box center [361, 163] width 4 height 13
drag, startPoint x: 348, startPoint y: 161, endPoint x: 359, endPoint y: 162, distance: 10.5
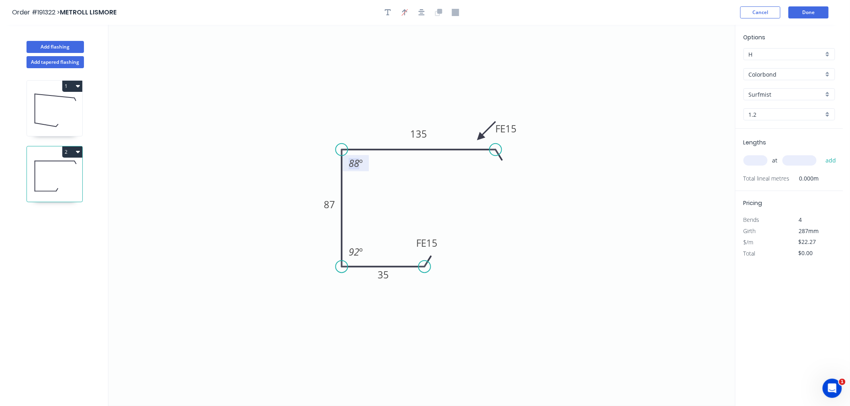
click at [359, 162] on tspan "88" at bounding box center [354, 163] width 10 height 13
click at [352, 252] on tspan "92" at bounding box center [354, 251] width 10 height 13
click at [349, 255] on tspan "92" at bounding box center [354, 251] width 10 height 13
drag, startPoint x: 350, startPoint y: 254, endPoint x: 360, endPoint y: 251, distance: 10.5
click at [360, 251] on text "92 º" at bounding box center [356, 251] width 14 height 13
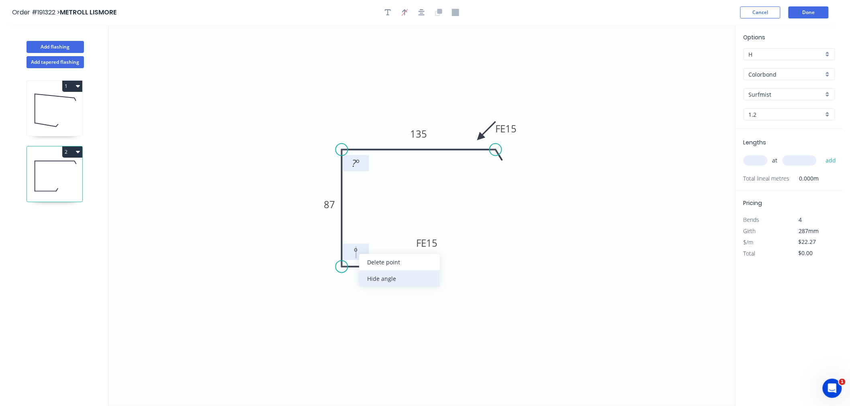
click at [377, 278] on div "Hide angle" at bounding box center [399, 279] width 81 height 16
drag, startPoint x: 352, startPoint y: 160, endPoint x: 353, endPoint y: 165, distance: 5.2
click at [369, 192] on div "Hide angle" at bounding box center [393, 192] width 81 height 16
drag, startPoint x: 480, startPoint y: 134, endPoint x: 455, endPoint y: 110, distance: 34.1
click at [455, 110] on icon at bounding box center [463, 103] width 23 height 23
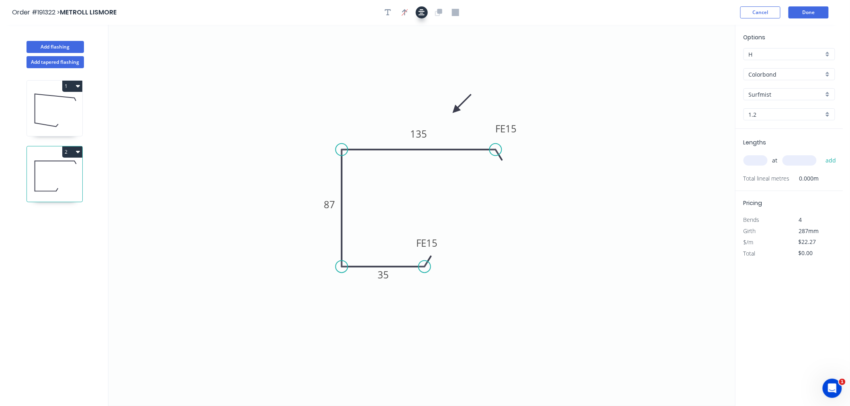
click at [419, 10] on icon "button" at bounding box center [421, 12] width 6 height 7
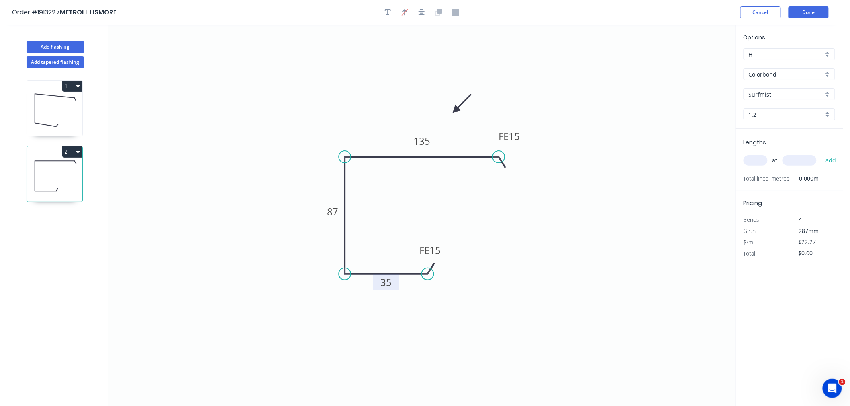
click at [378, 284] on rect at bounding box center [386, 282] width 26 height 16
click at [584, 259] on icon "0 FE 15 35 87 FE 15 135" at bounding box center [421, 216] width 626 height 382
click at [420, 7] on button "button" at bounding box center [422, 12] width 12 height 12
drag, startPoint x: 498, startPoint y: 155, endPoint x: 516, endPoint y: 157, distance: 18.6
click at [516, 157] on circle at bounding box center [516, 157] width 12 height 12
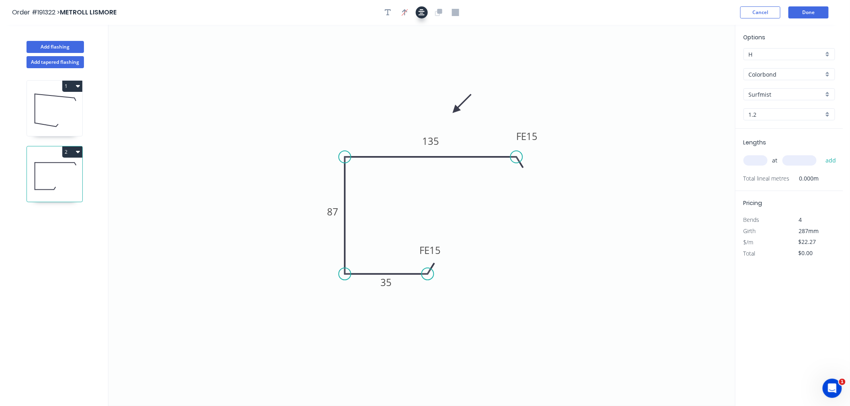
click at [419, 10] on icon "button" at bounding box center [421, 12] width 6 height 7
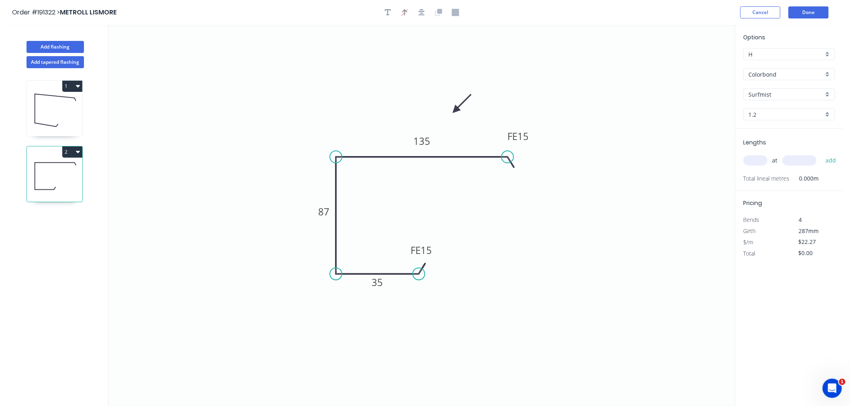
click at [50, 108] on icon at bounding box center [54, 110] width 55 height 51
type input "$200.43"
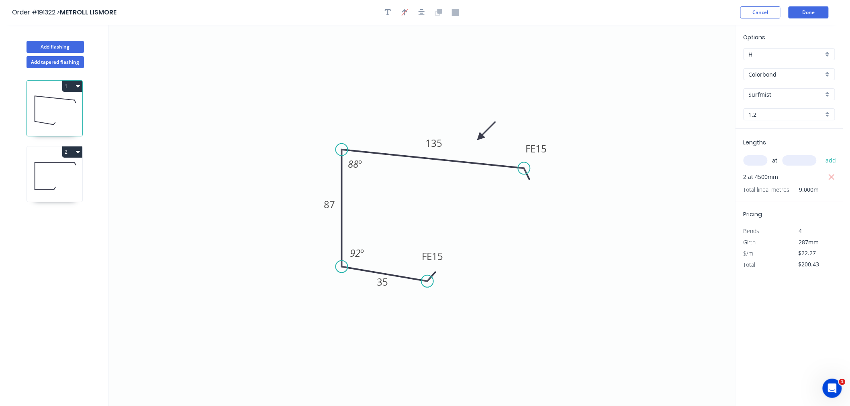
drag, startPoint x: 500, startPoint y: 165, endPoint x: 524, endPoint y: 169, distance: 24.4
click at [524, 169] on circle at bounding box center [524, 168] width 12 height 12
click at [419, 14] on icon "button" at bounding box center [421, 12] width 6 height 7
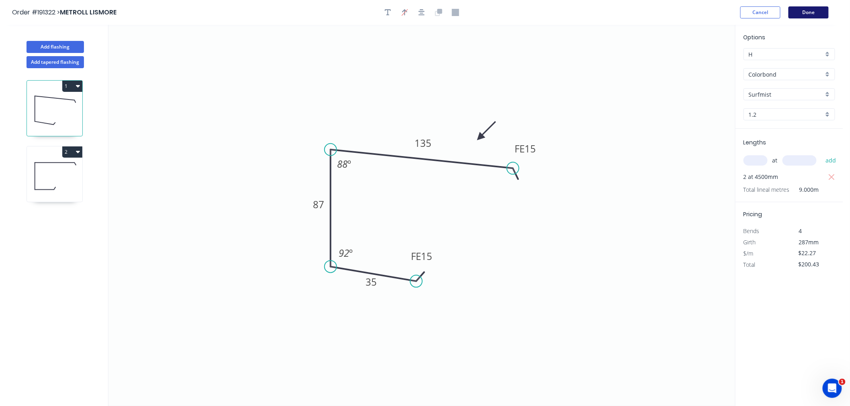
click at [806, 14] on button "Done" at bounding box center [808, 12] width 40 height 12
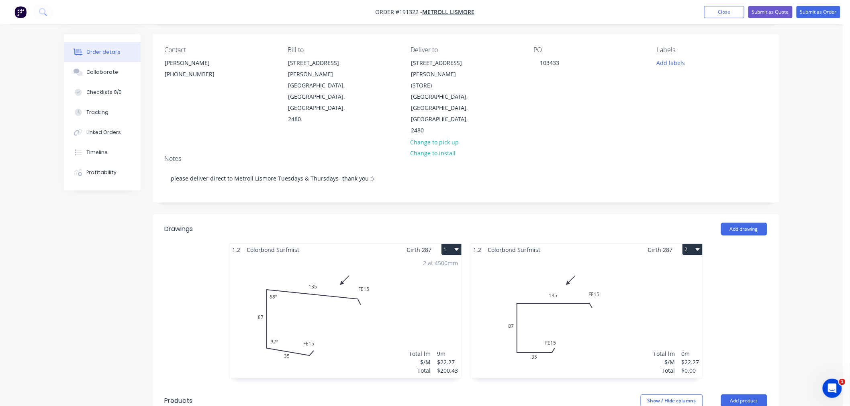
scroll to position [89, 0]
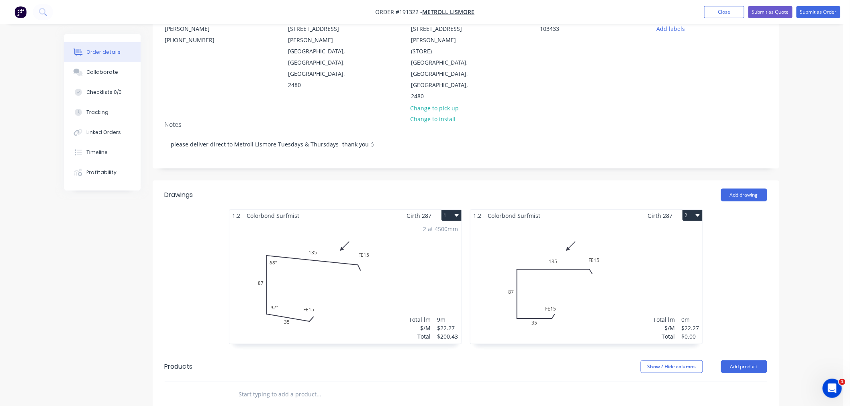
click at [649, 233] on div "Total lm $/M Total 0m $22.27 $0.00" at bounding box center [586, 283] width 232 height 122
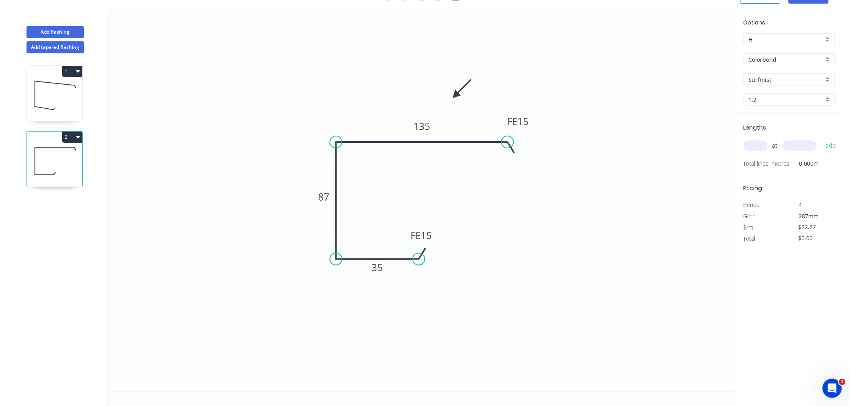
click at [758, 150] on input "text" at bounding box center [755, 146] width 24 height 10
type input "1"
type input "2200"
click at [821, 139] on button "add" at bounding box center [830, 146] width 19 height 14
type input "$48.99"
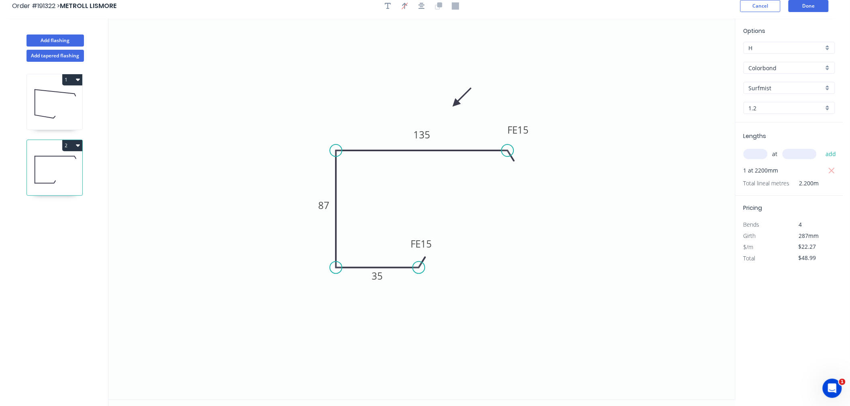
scroll to position [0, 0]
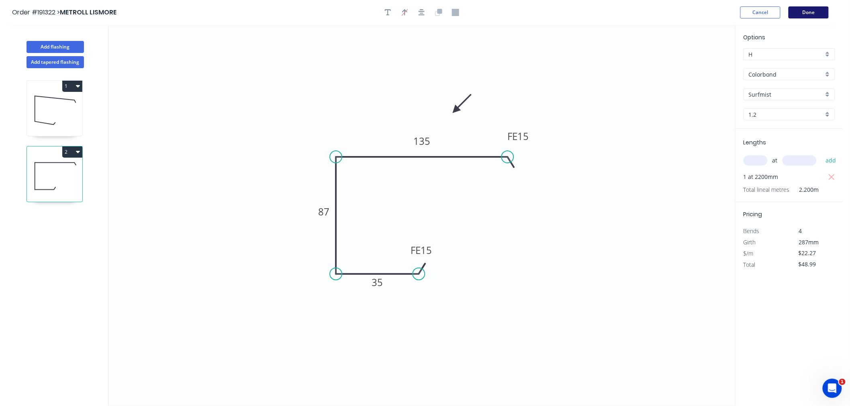
click at [804, 8] on button "Done" at bounding box center [808, 12] width 40 height 12
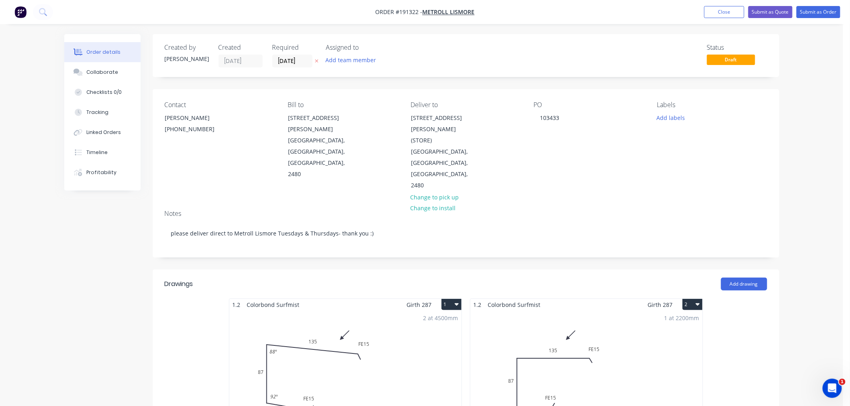
click at [823, 238] on div "Order details Collaborate Checklists 0/0 Tracking Linked Orders Timeline Profit…" at bounding box center [421, 351] width 843 height 702
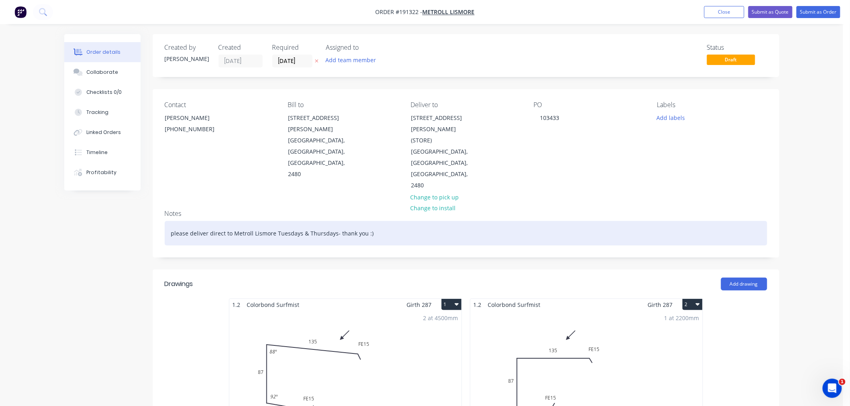
click at [404, 221] on div "please deliver direct to Metroll Lismore Tuesdays & Thursdays- thank you :)" at bounding box center [466, 233] width 602 height 24
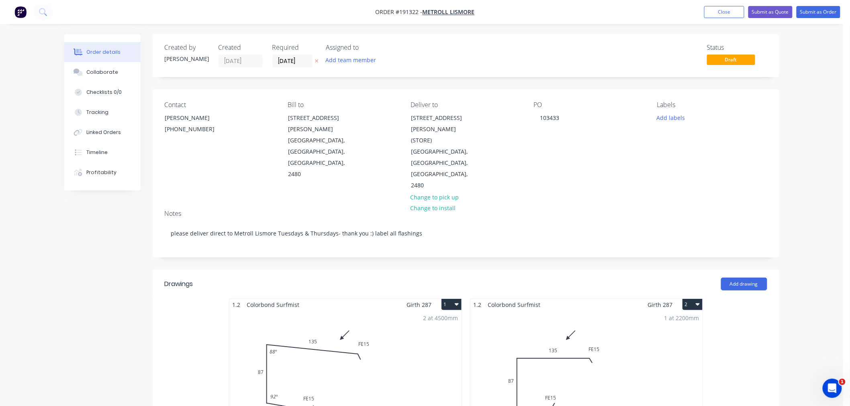
click at [814, 122] on div "Order details Collaborate Checklists 0/0 Tracking Linked Orders Timeline Profit…" at bounding box center [421, 351] width 843 height 702
click at [822, 210] on div "Order details Collaborate Checklists 0/0 Tracking Linked Orders Timeline Profit…" at bounding box center [421, 351] width 843 height 702
click at [824, 99] on div "Order details Collaborate Checklists 0/0 Tracking Linked Orders Timeline Profit…" at bounding box center [421, 351] width 843 height 702
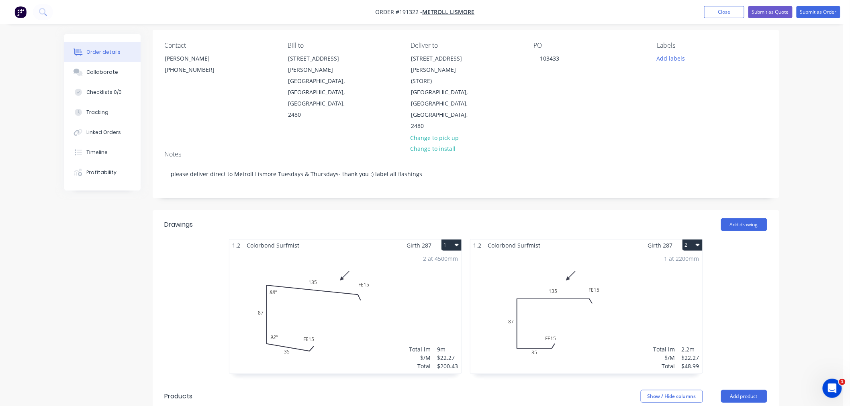
scroll to position [89, 0]
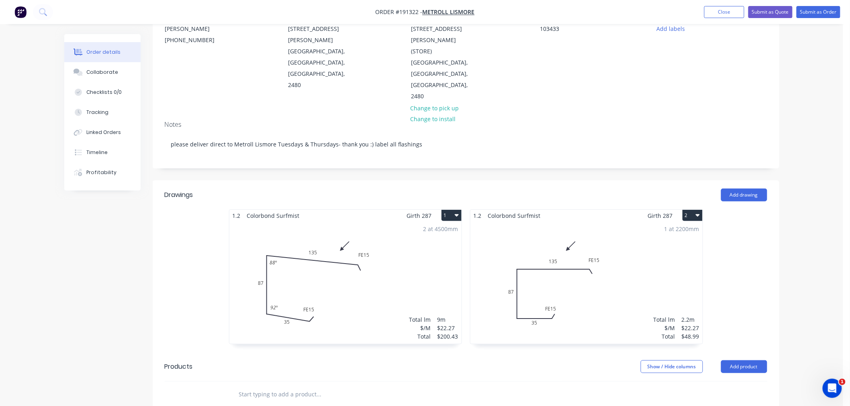
click at [797, 258] on div "Order details Collaborate Checklists 0/0 Tracking Linked Orders Timeline Profit…" at bounding box center [421, 262] width 843 height 702
click at [599, 241] on div "1 at 2200mm Total lm $/M Total 2.2m $22.27 $48.99" at bounding box center [586, 283] width 232 height 122
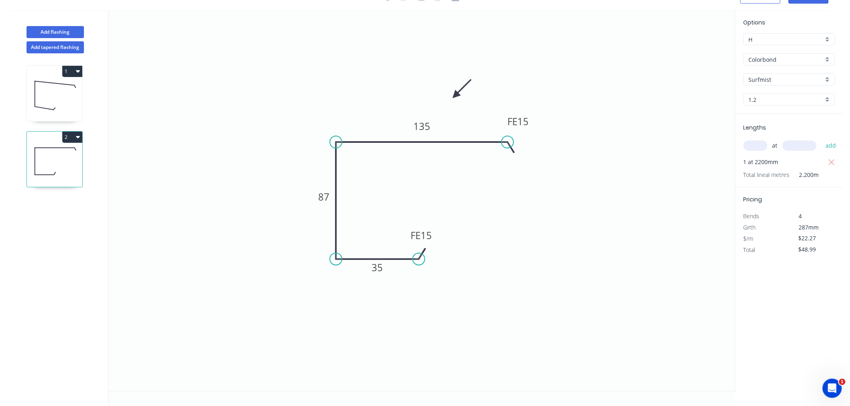
scroll to position [15, 0]
drag, startPoint x: 456, startPoint y: 94, endPoint x: 482, endPoint y: 106, distance: 28.8
click at [482, 106] on icon at bounding box center [488, 99] width 23 height 23
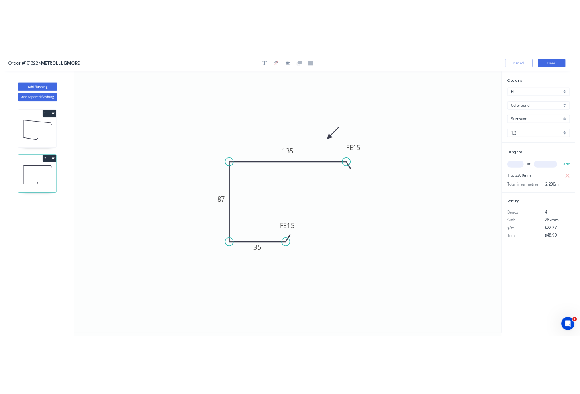
scroll to position [0, 0]
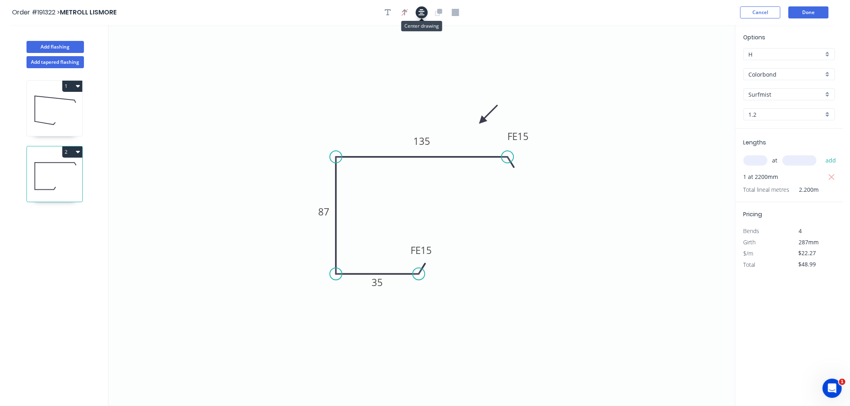
click at [425, 14] on button "button" at bounding box center [422, 12] width 12 height 12
click at [803, 13] on button "Done" at bounding box center [808, 12] width 40 height 12
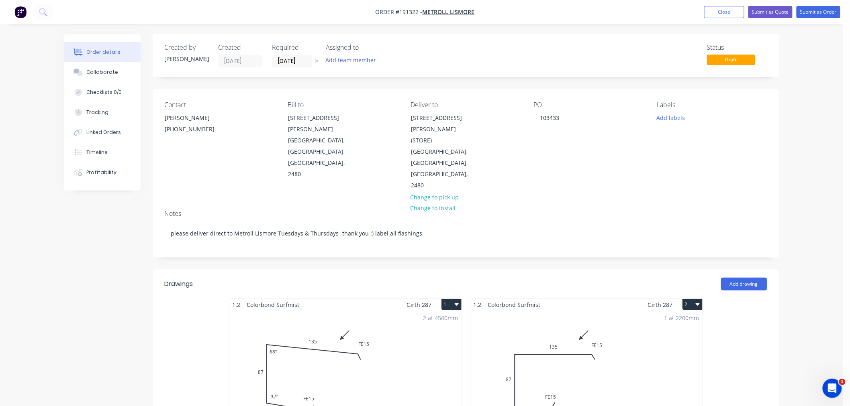
click at [832, 76] on div "Order details Collaborate Checklists 0/0 Tracking Linked Orders Timeline Profit…" at bounding box center [421, 351] width 843 height 702
click at [819, 8] on button "Submit as Order" at bounding box center [818, 12] width 44 height 12
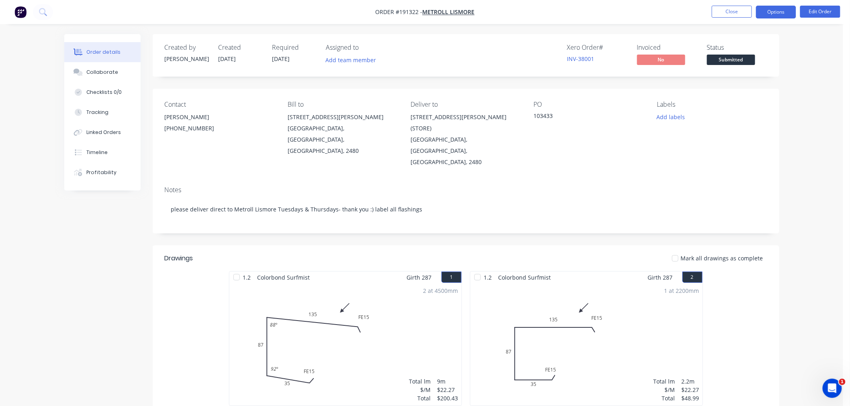
click at [778, 11] on button "Options" at bounding box center [776, 12] width 40 height 13
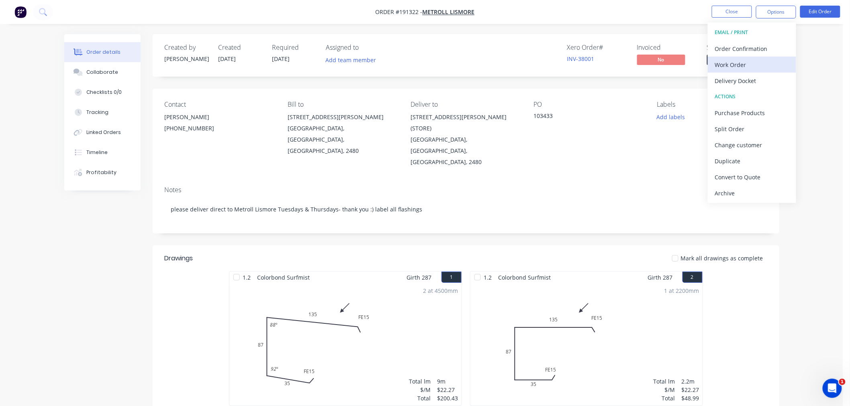
click at [772, 59] on div "Work Order" at bounding box center [752, 65] width 74 height 12
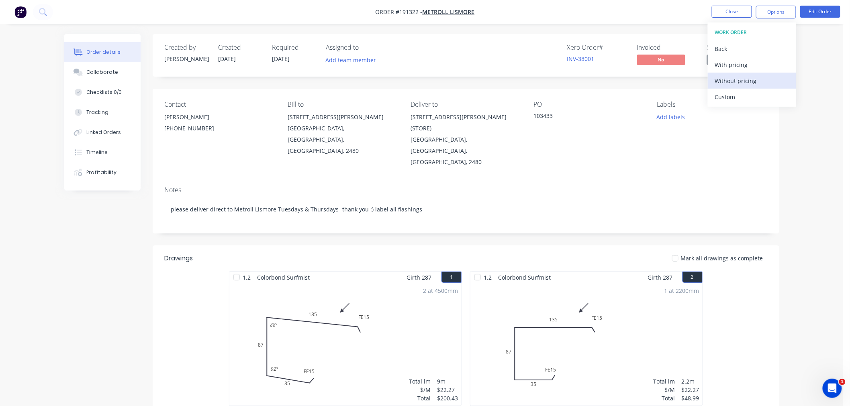
click at [768, 80] on div "Without pricing" at bounding box center [752, 81] width 74 height 12
click at [188, 16] on nav "Order #191322 - METROLL LISMORE Close Options EMAIL / PRINT Order Confirmation …" at bounding box center [425, 12] width 850 height 24
click at [108, 220] on div "Created by Jeremy Created 29/08/25 Required 04/09/25 Assigned to Add team membe…" at bounding box center [421, 295] width 715 height 523
click at [721, 10] on button "Close" at bounding box center [732, 12] width 40 height 12
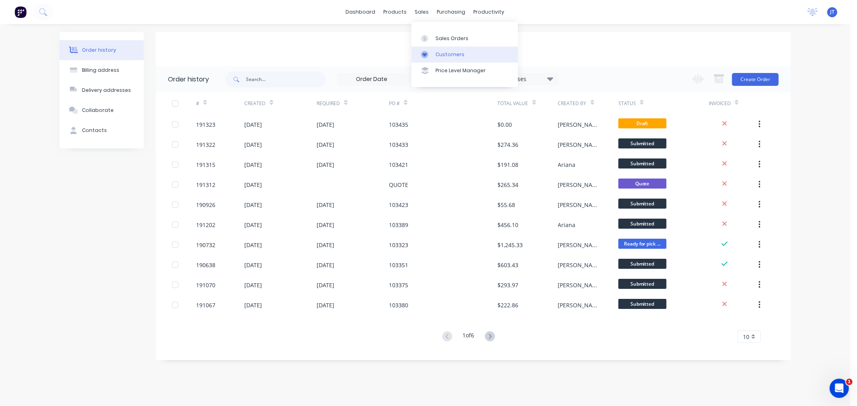
click at [438, 55] on div "Customers" at bounding box center [449, 54] width 29 height 7
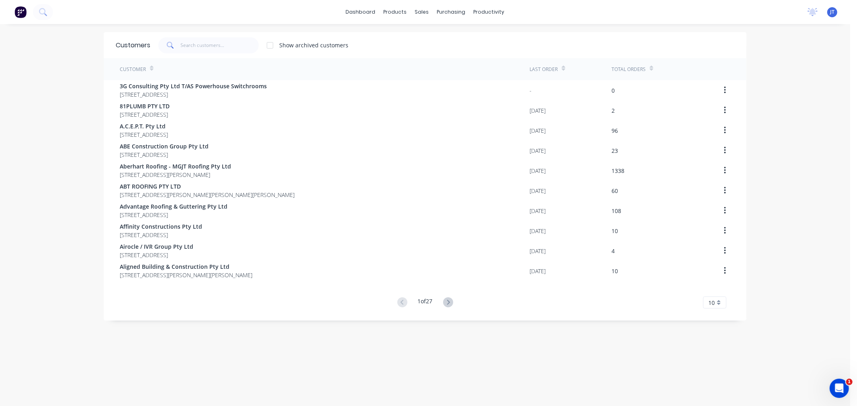
click at [770, 251] on div "dashboard products sales purchasing productivity dashboard products Product Cat…" at bounding box center [425, 203] width 850 height 406
click at [790, 78] on div "dashboard products sales purchasing productivity dashboard products Product Cat…" at bounding box center [425, 203] width 850 height 406
click at [803, 72] on div "dashboard products sales purchasing productivity dashboard products Product Cat…" at bounding box center [425, 203] width 850 height 406
